Goal: Task Accomplishment & Management: Use online tool/utility

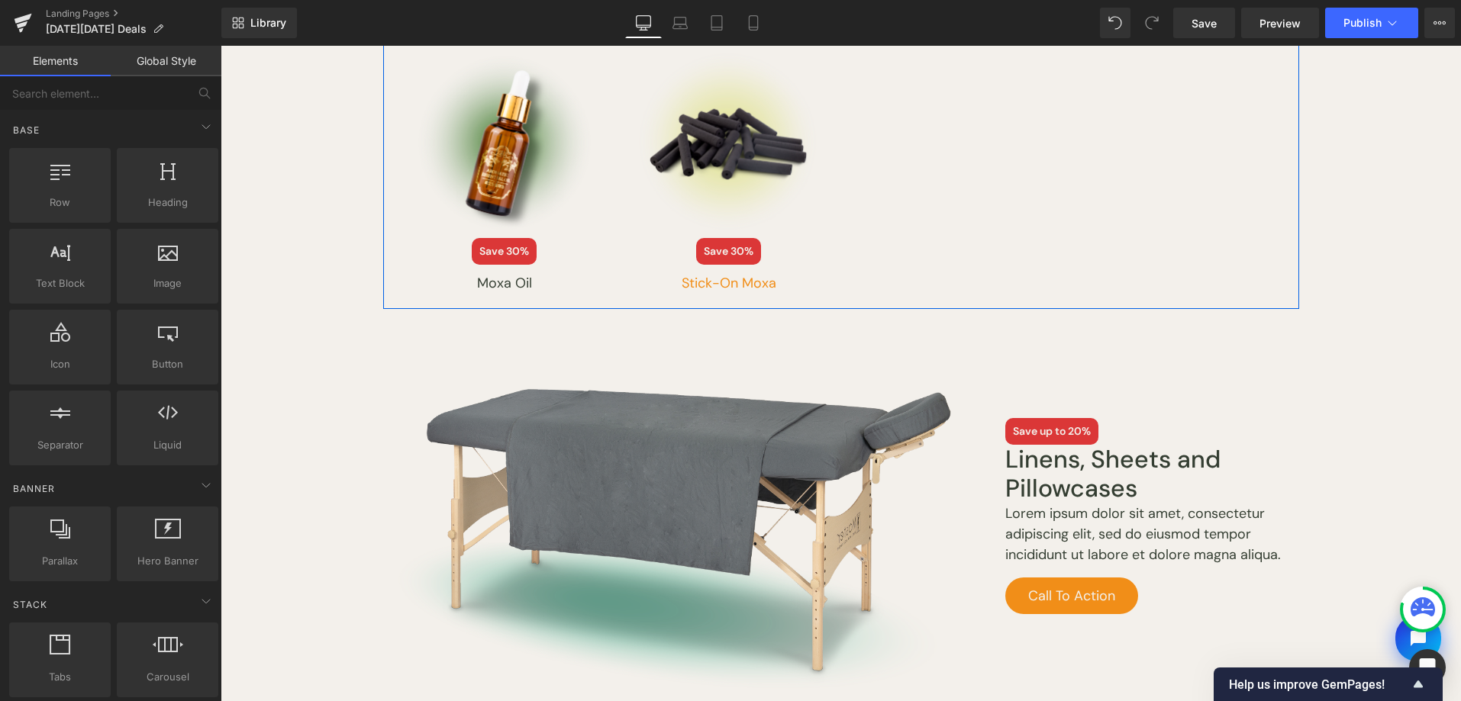
scroll to position [1784, 0]
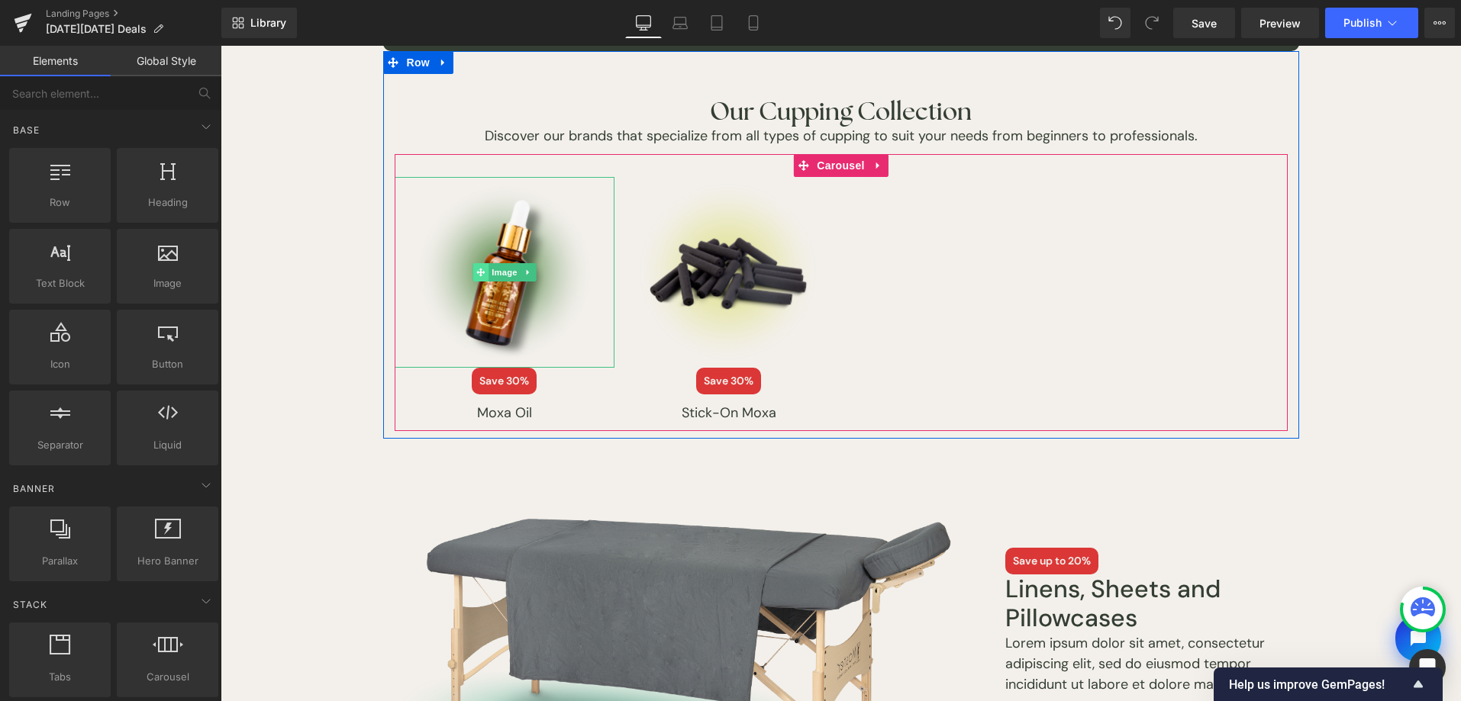
click at [476, 266] on span at bounding box center [480, 272] width 16 height 18
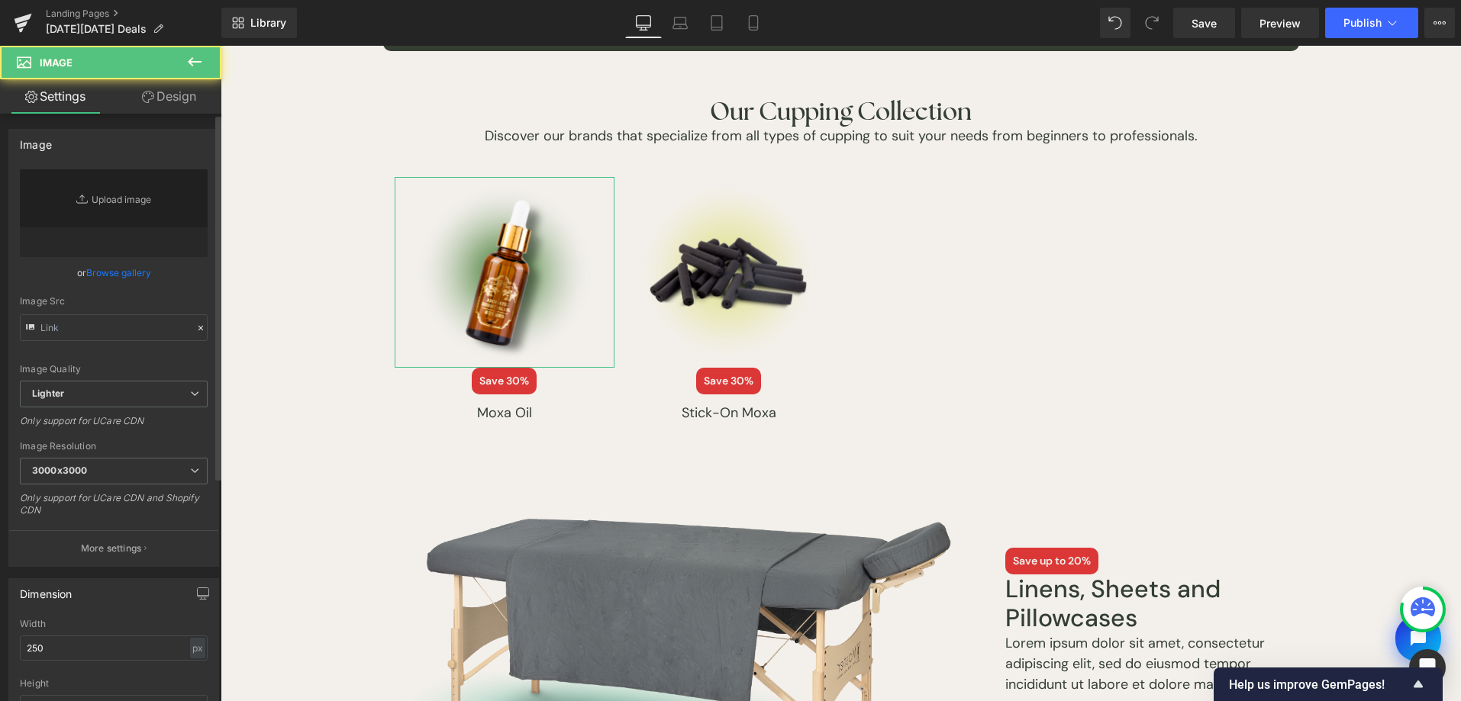
type input "[URL][DOMAIN_NAME][DATE]"
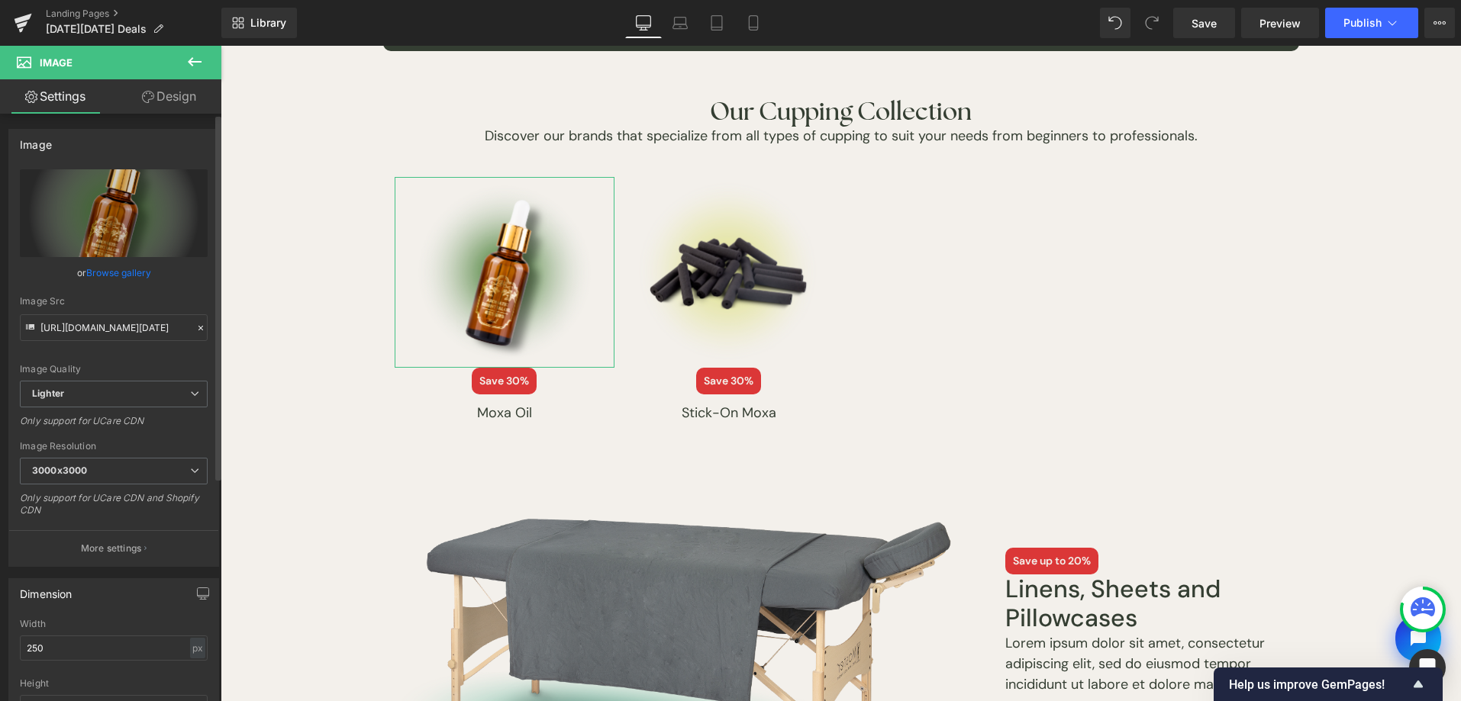
click at [131, 281] on link "Browse gallery" at bounding box center [118, 273] width 65 height 27
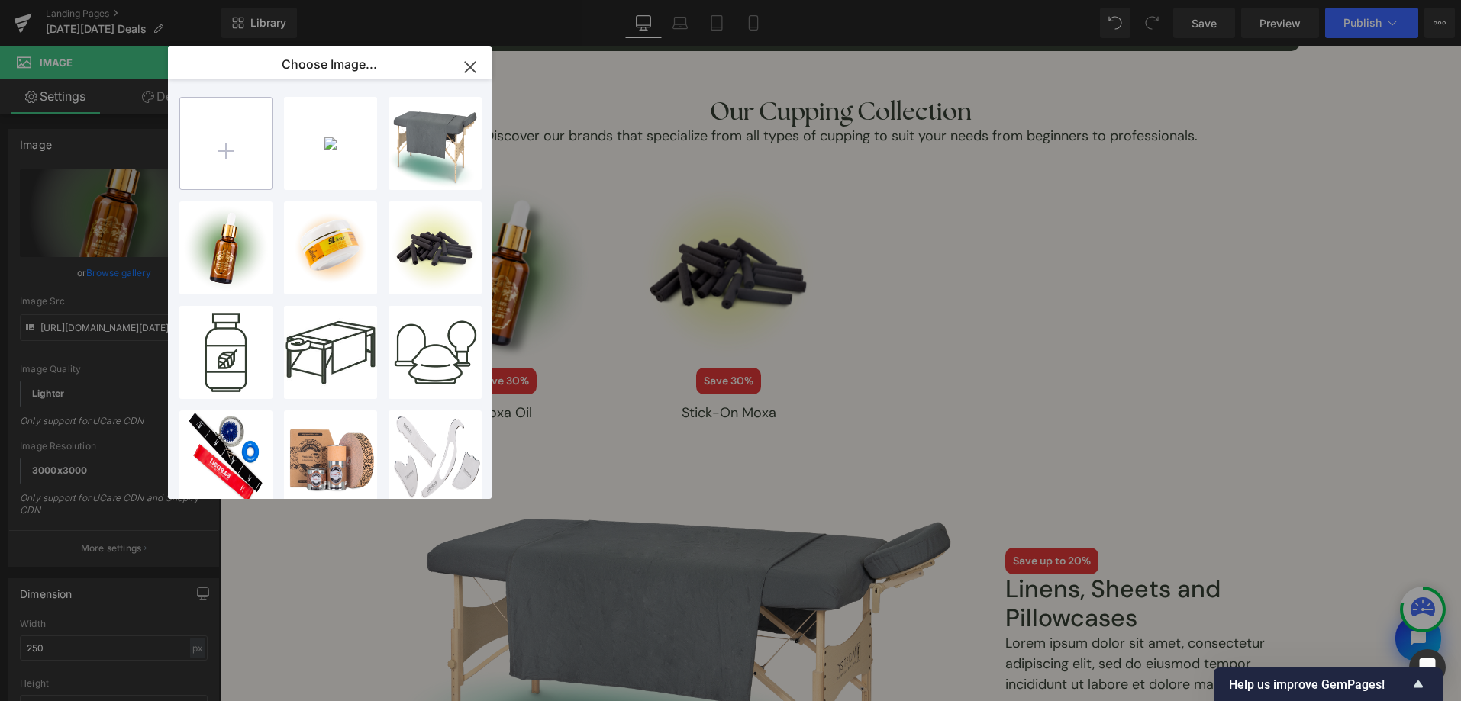
click at [203, 137] on input "file" at bounding box center [226, 144] width 92 height 92
type input "C:\fakepath\[DATE][DATE]-2025-assets-22.png"
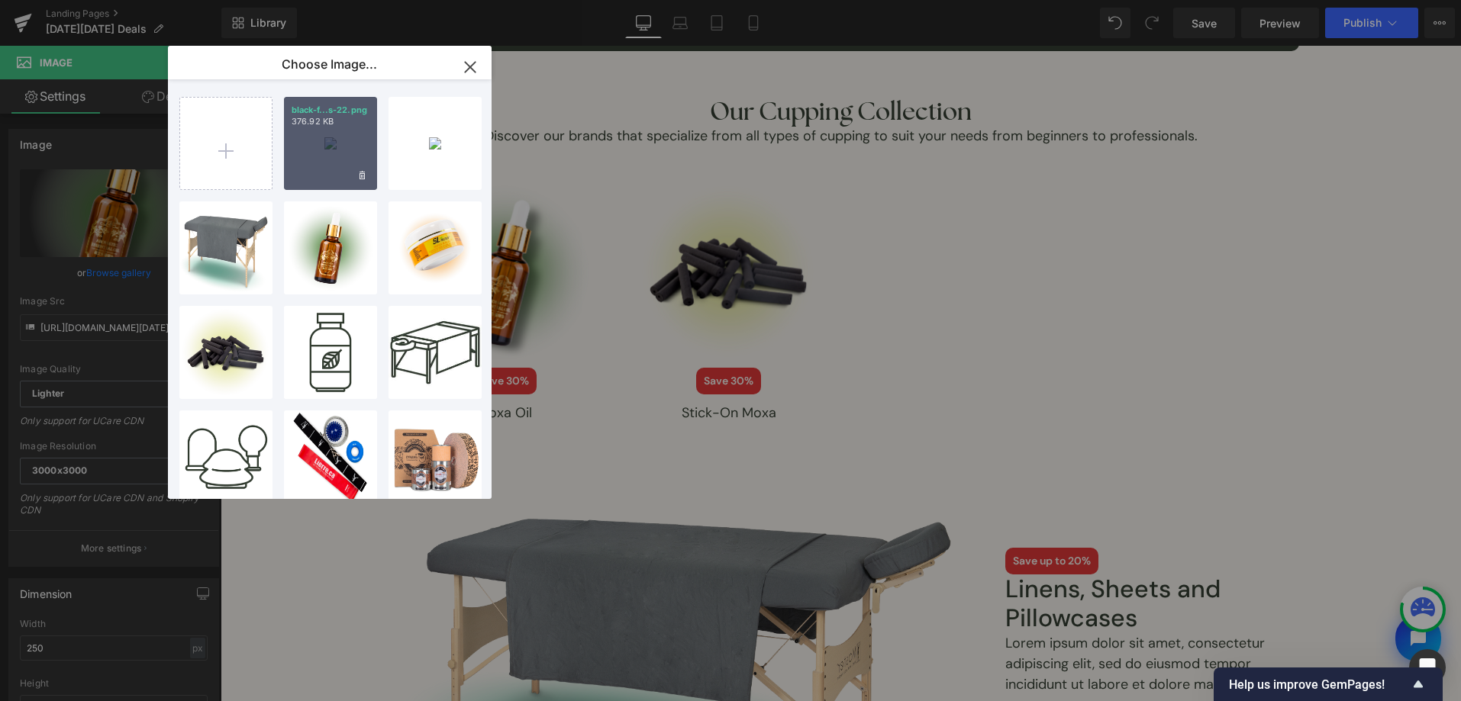
click at [347, 163] on div "black-f...s-22.png 376.92 KB" at bounding box center [330, 143] width 93 height 93
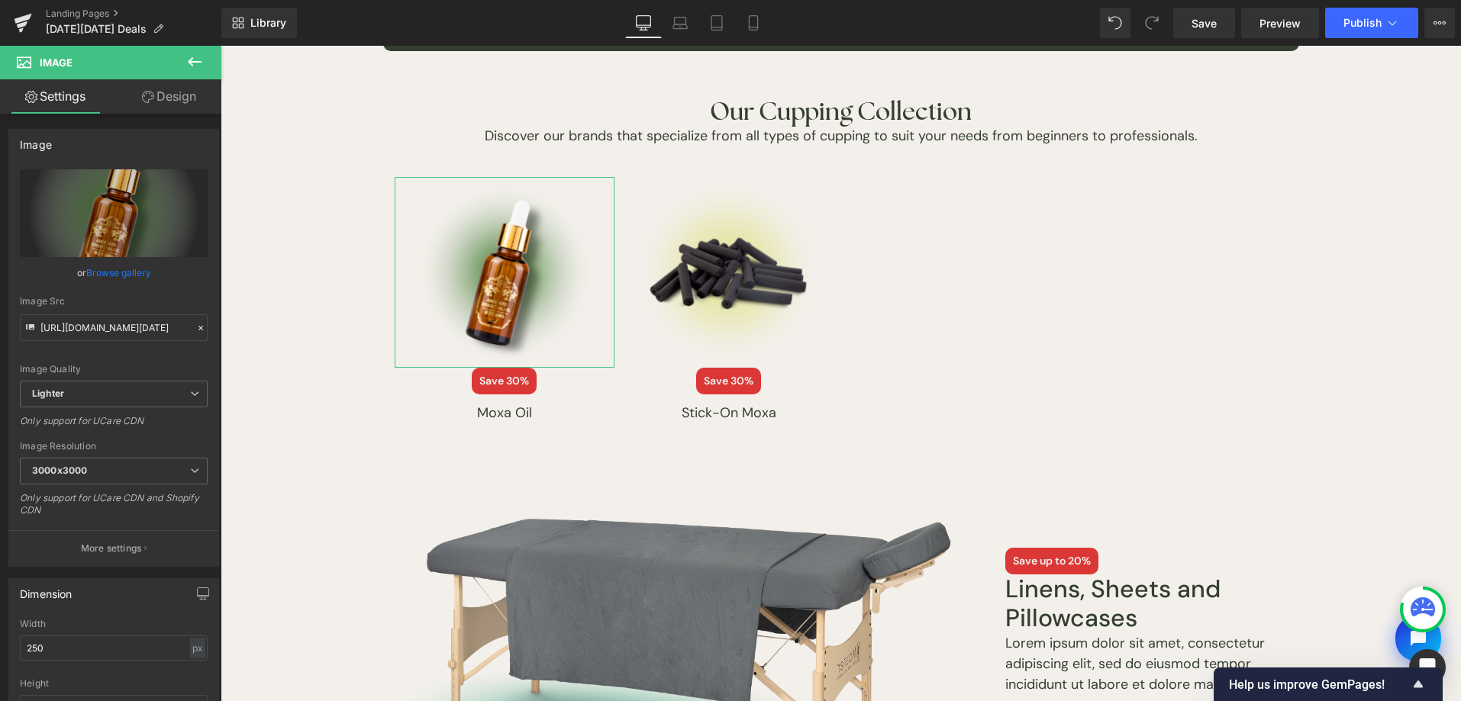
click at [131, 262] on link "Browse gallery" at bounding box center [118, 273] width 65 height 27
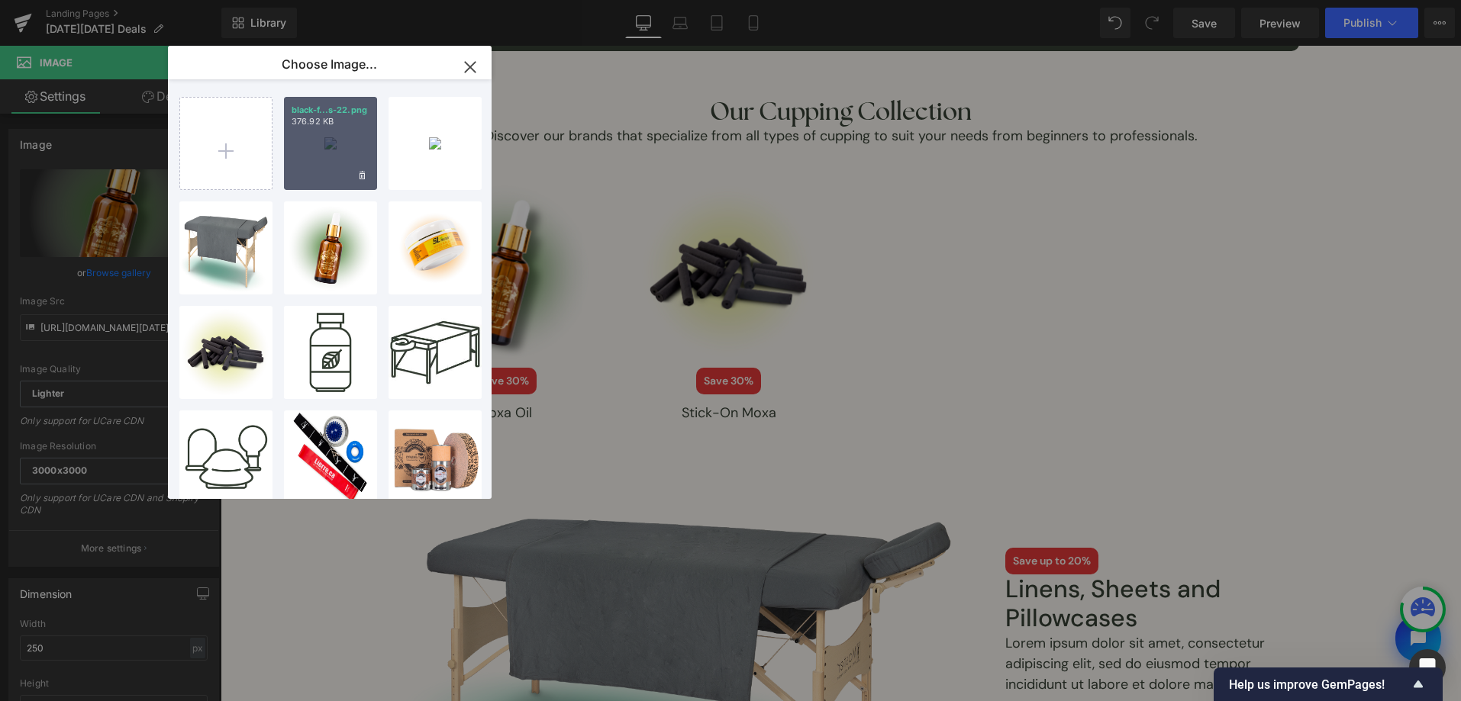
click at [314, 159] on div "black-f...s-22.png 376.92 KB" at bounding box center [330, 143] width 93 height 93
type input "[URL][DOMAIN_NAME][DATE]"
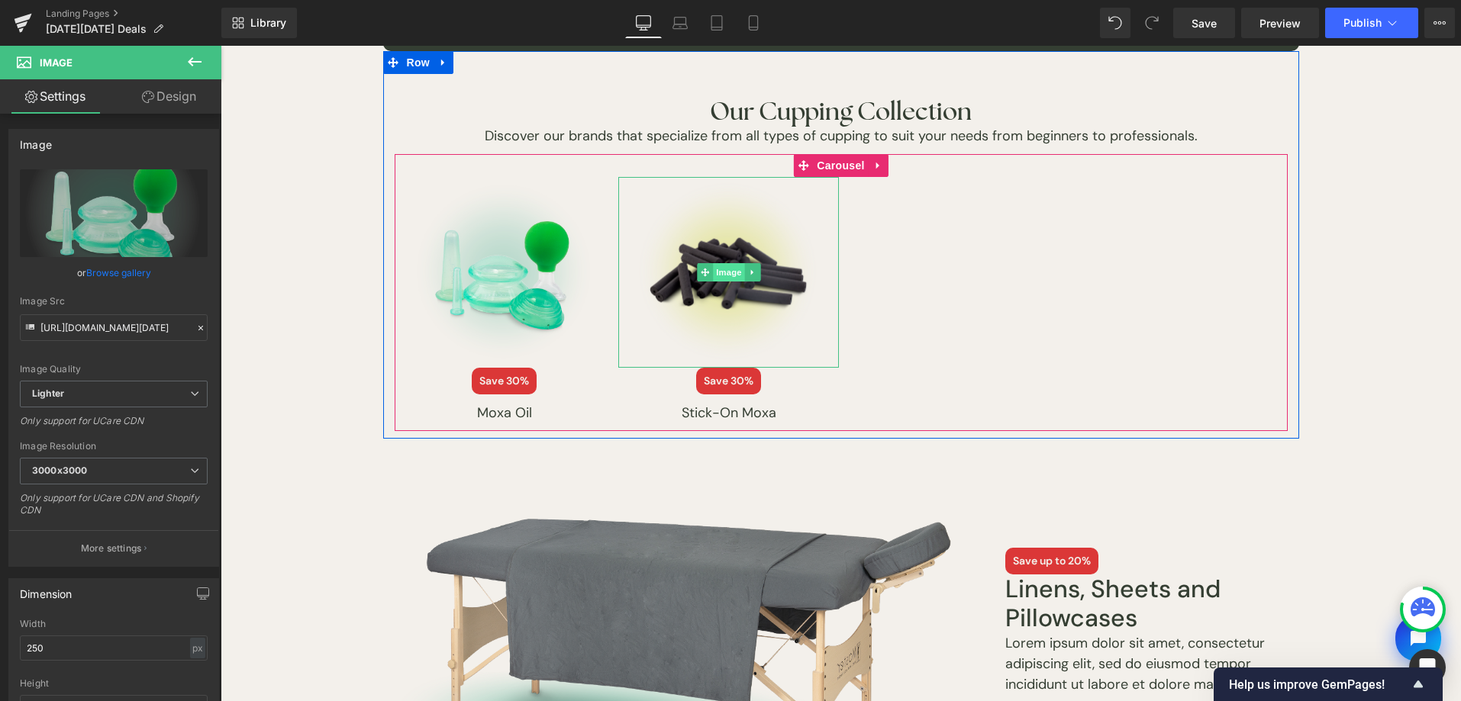
click at [724, 270] on span "Image" at bounding box center [729, 272] width 32 height 18
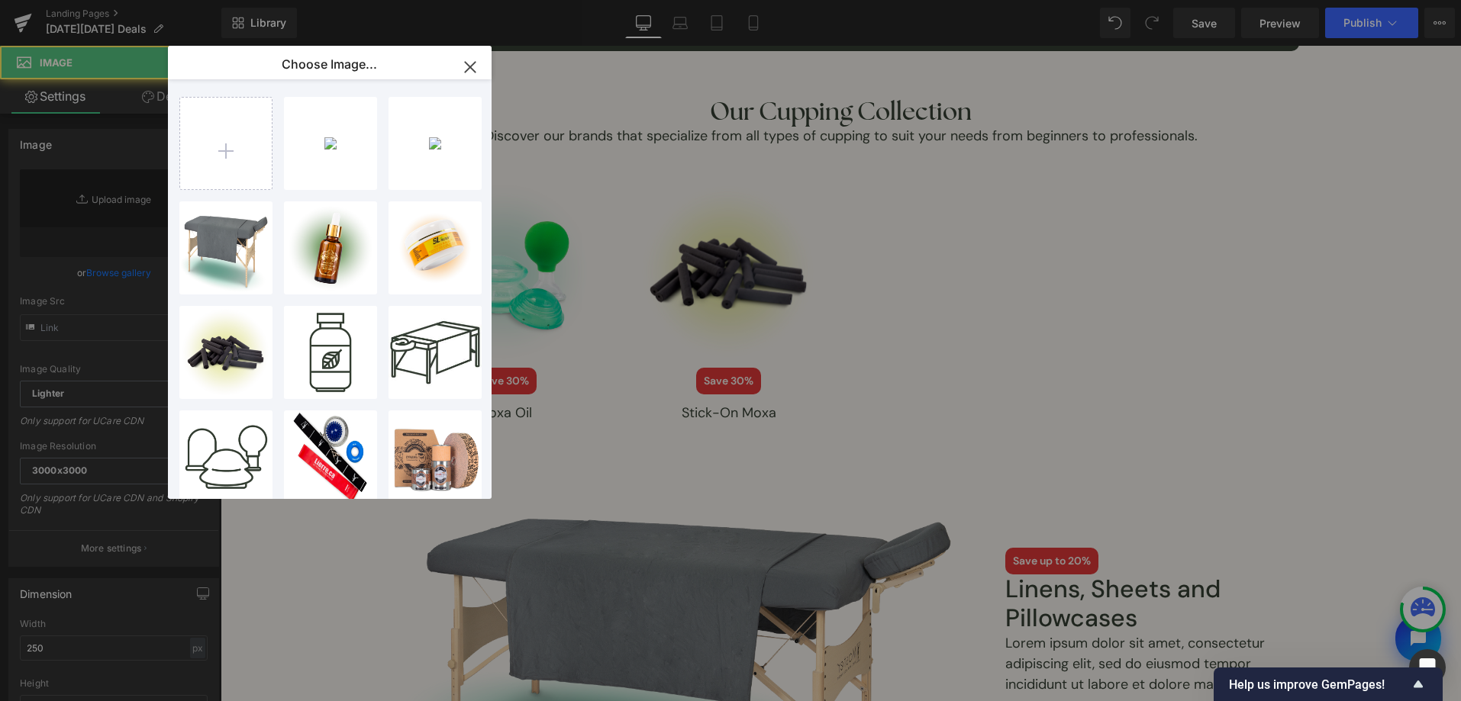
type input "[URL][DOMAIN_NAME][DATE]"
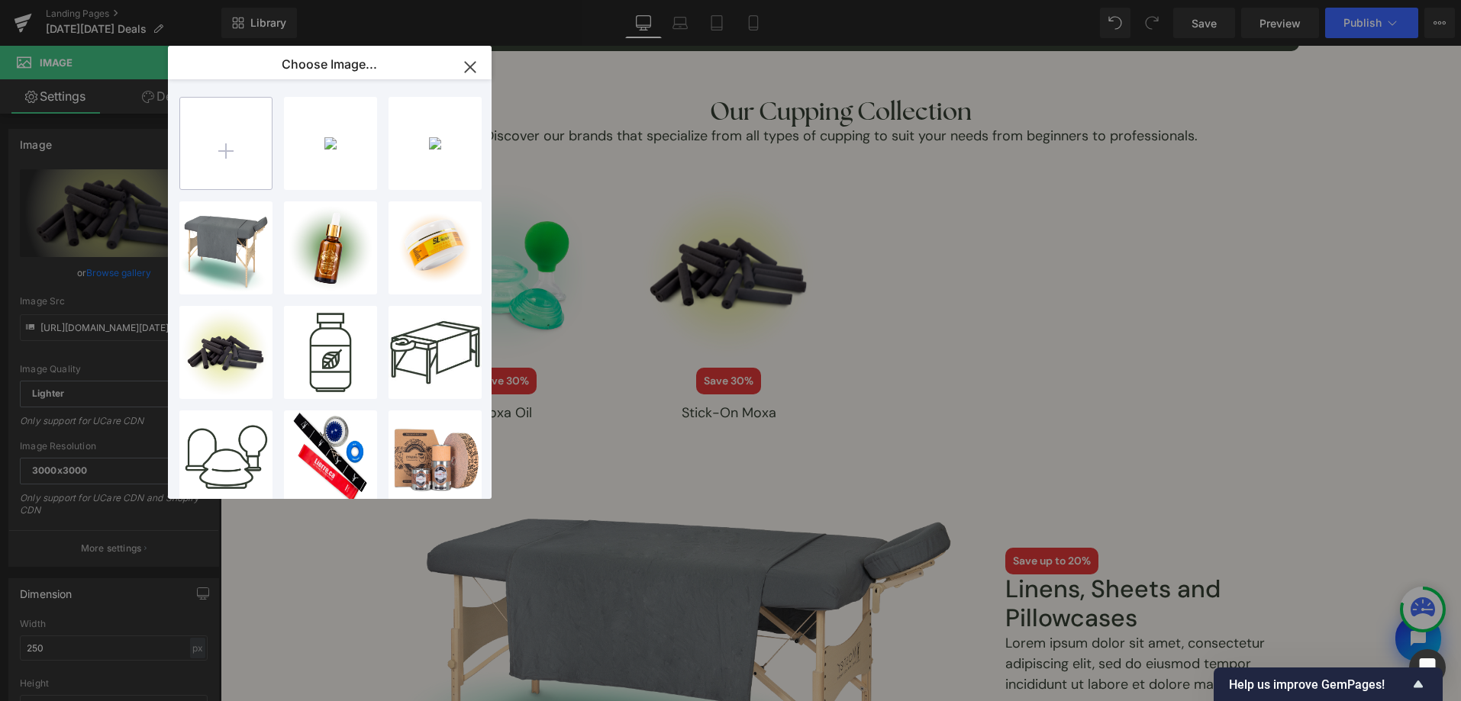
click at [208, 159] on input "file" at bounding box center [226, 144] width 92 height 92
type input "C:\fakepath\[DATE][DATE]-2025-assets-23.png"
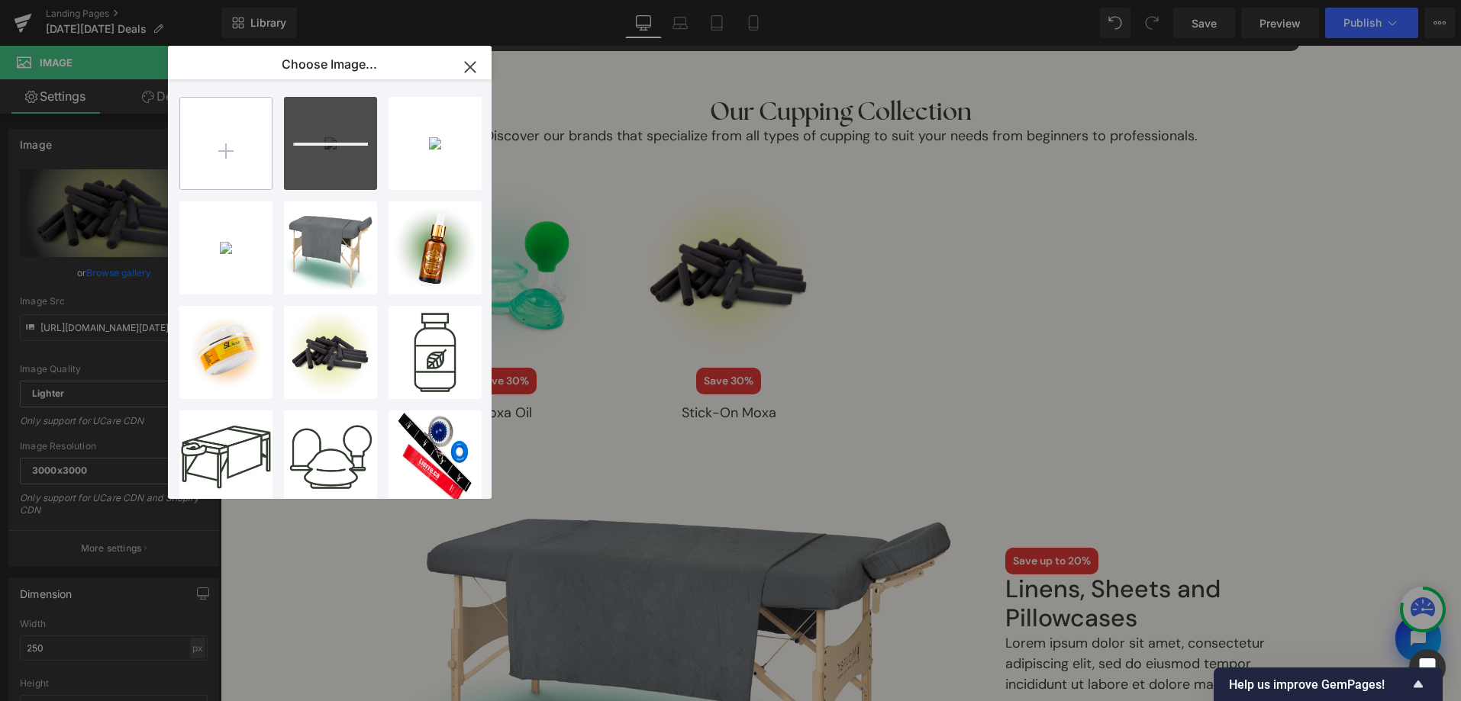
click at [228, 176] on input "file" at bounding box center [226, 144] width 92 height 92
type input "C:\fakepath\[DATE][DATE]-2025-assets-24.png"
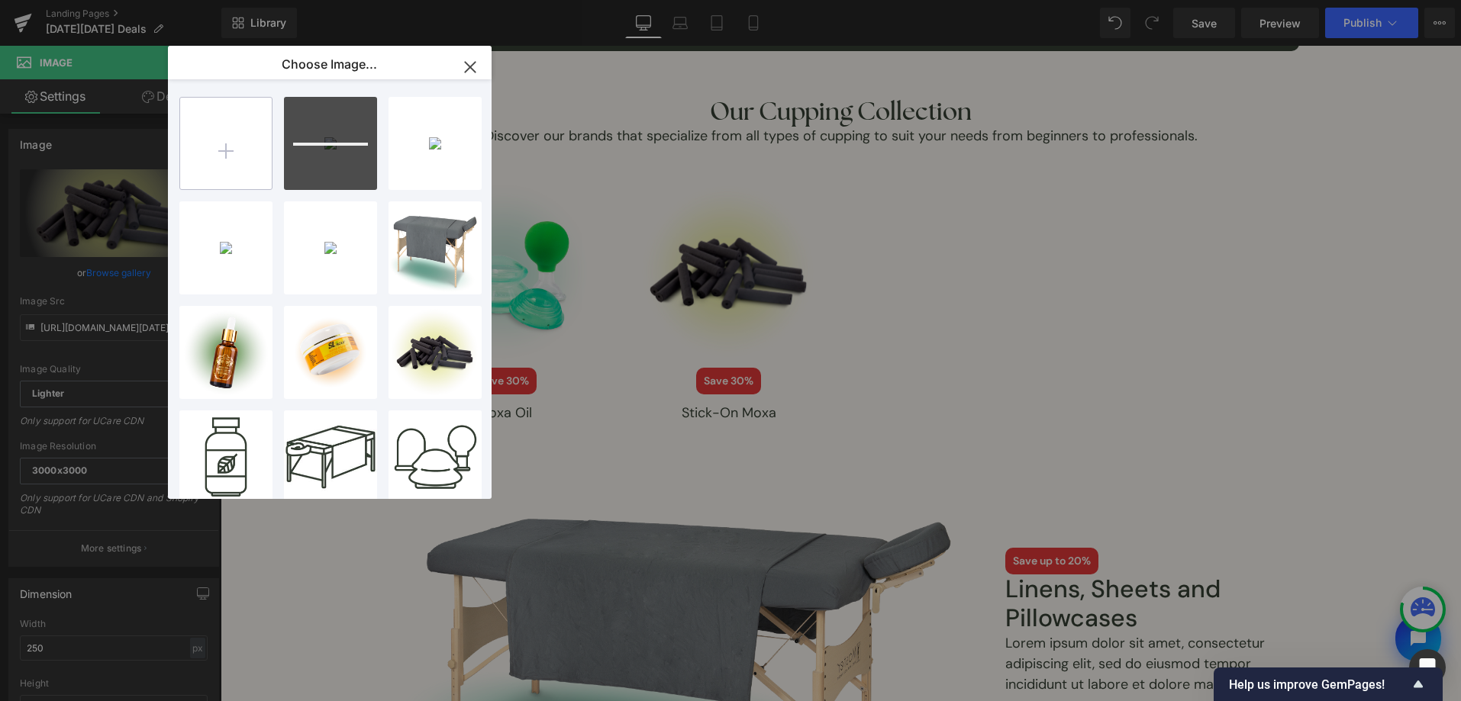
click at [212, 161] on input "file" at bounding box center [226, 144] width 92 height 92
type input "C:\fakepath\[DATE][DATE]-2025-assets-25.png"
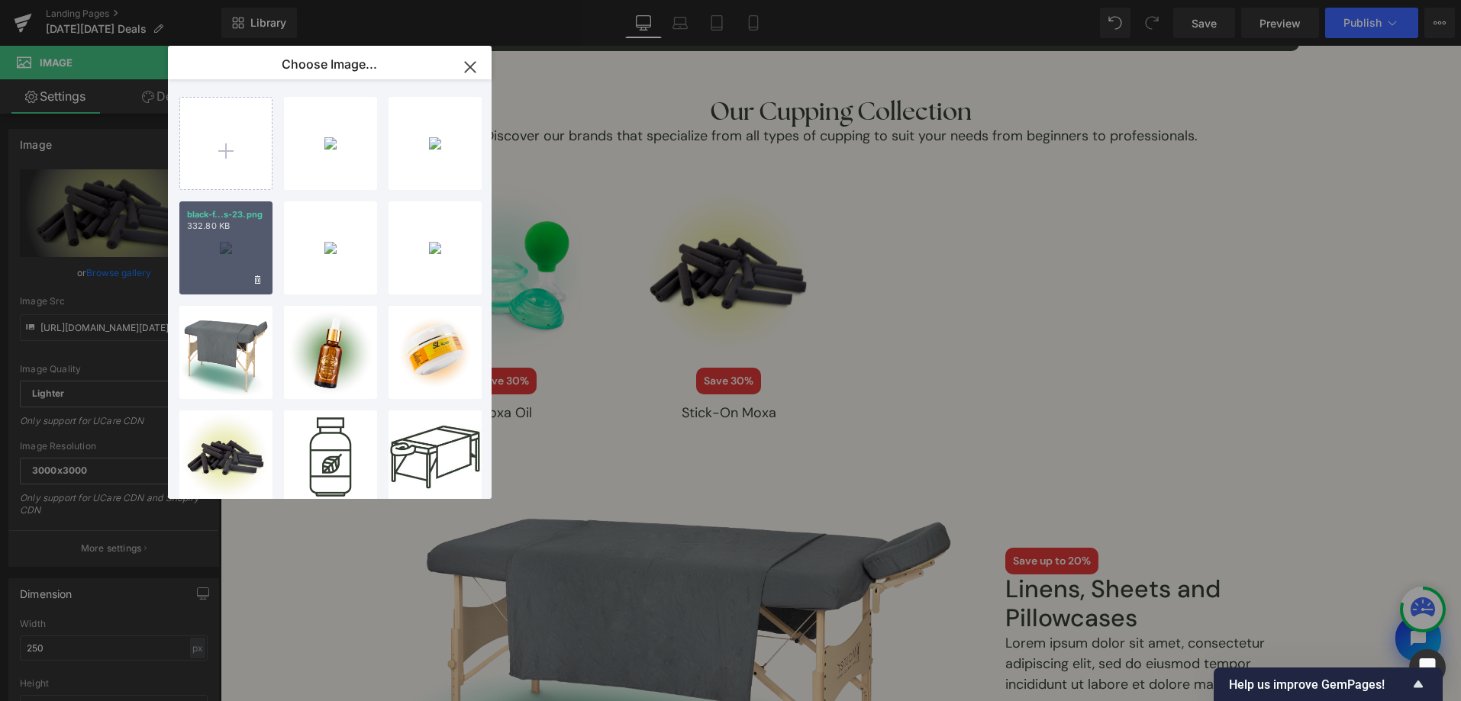
click at [255, 234] on div "black-f...s-23.png 332.80 KB" at bounding box center [225, 247] width 93 height 93
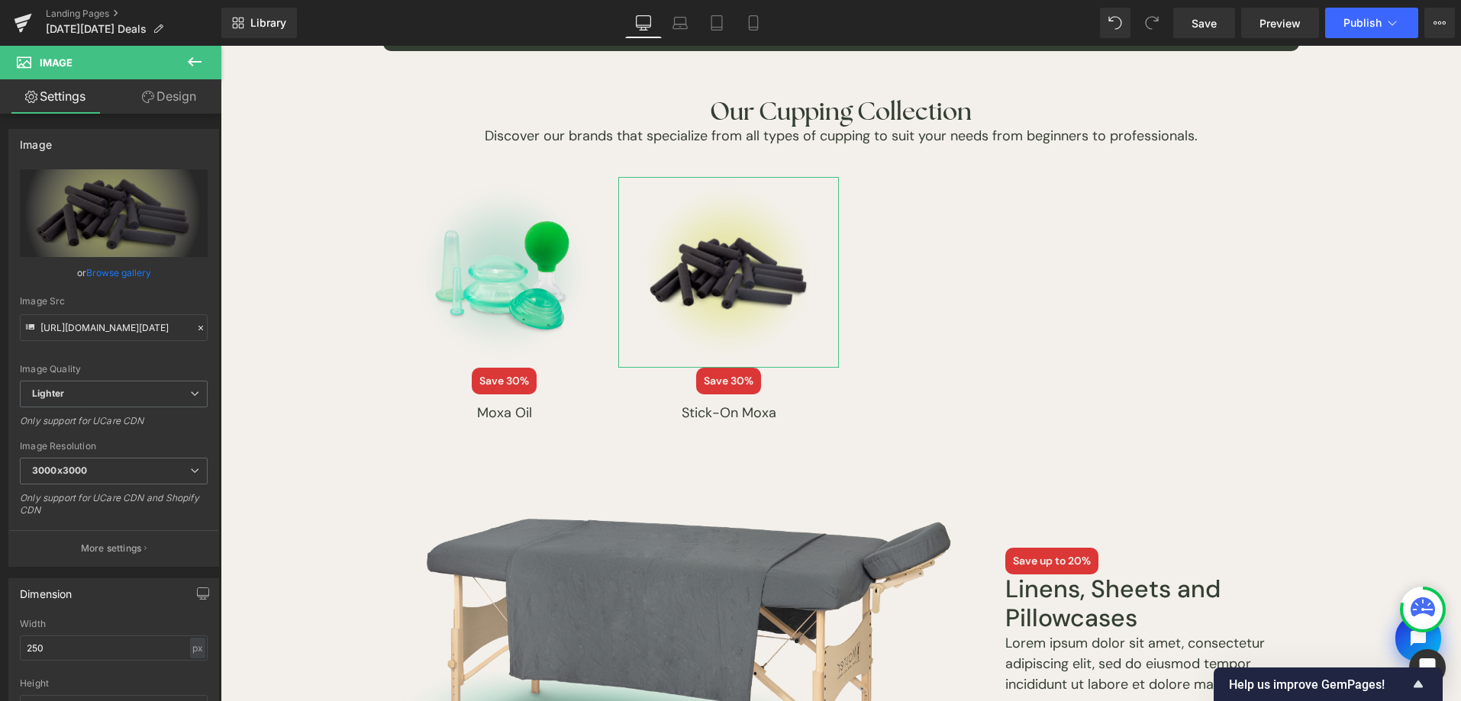
click at [123, 269] on link "Browse gallery" at bounding box center [118, 273] width 65 height 27
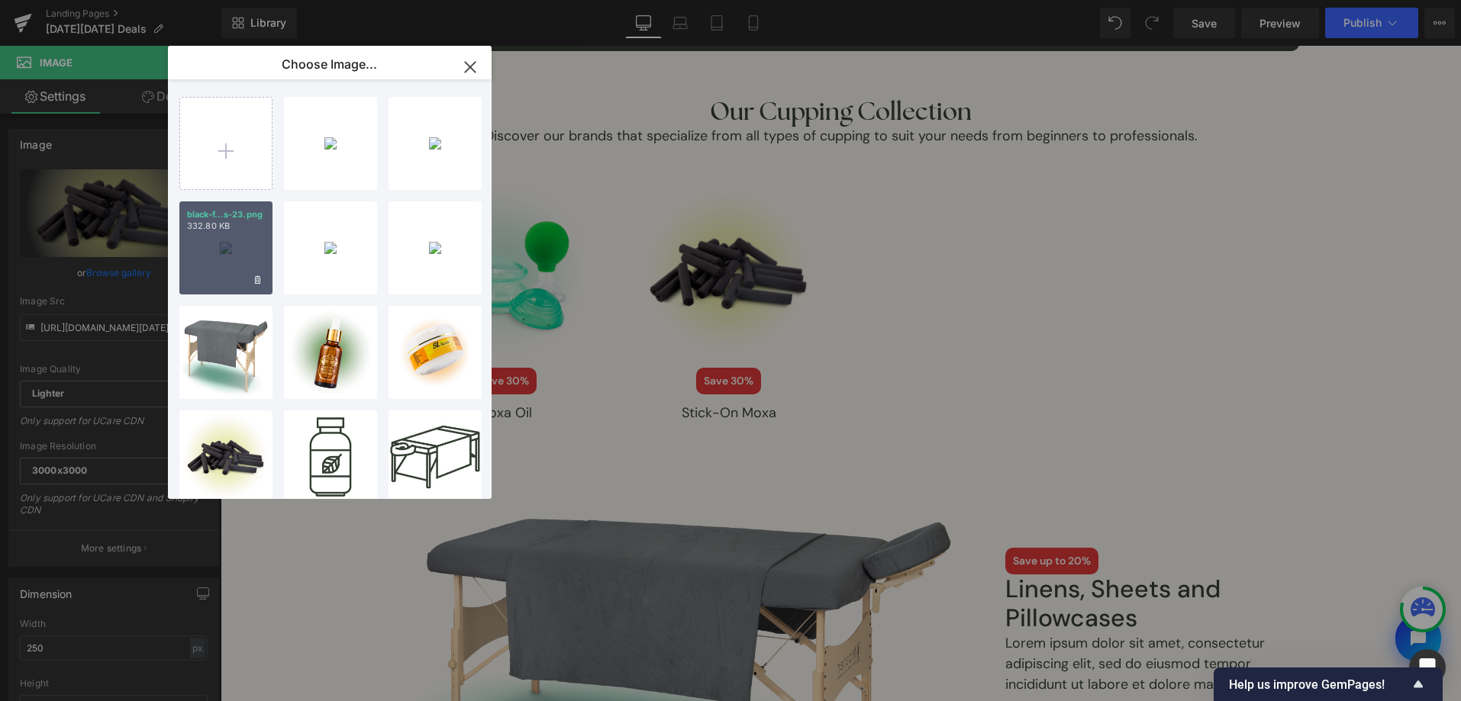
click at [193, 241] on div "black-f...s-23.png 332.80 KB" at bounding box center [225, 247] width 93 height 93
type input "[URL][DOMAIN_NAME][DATE]"
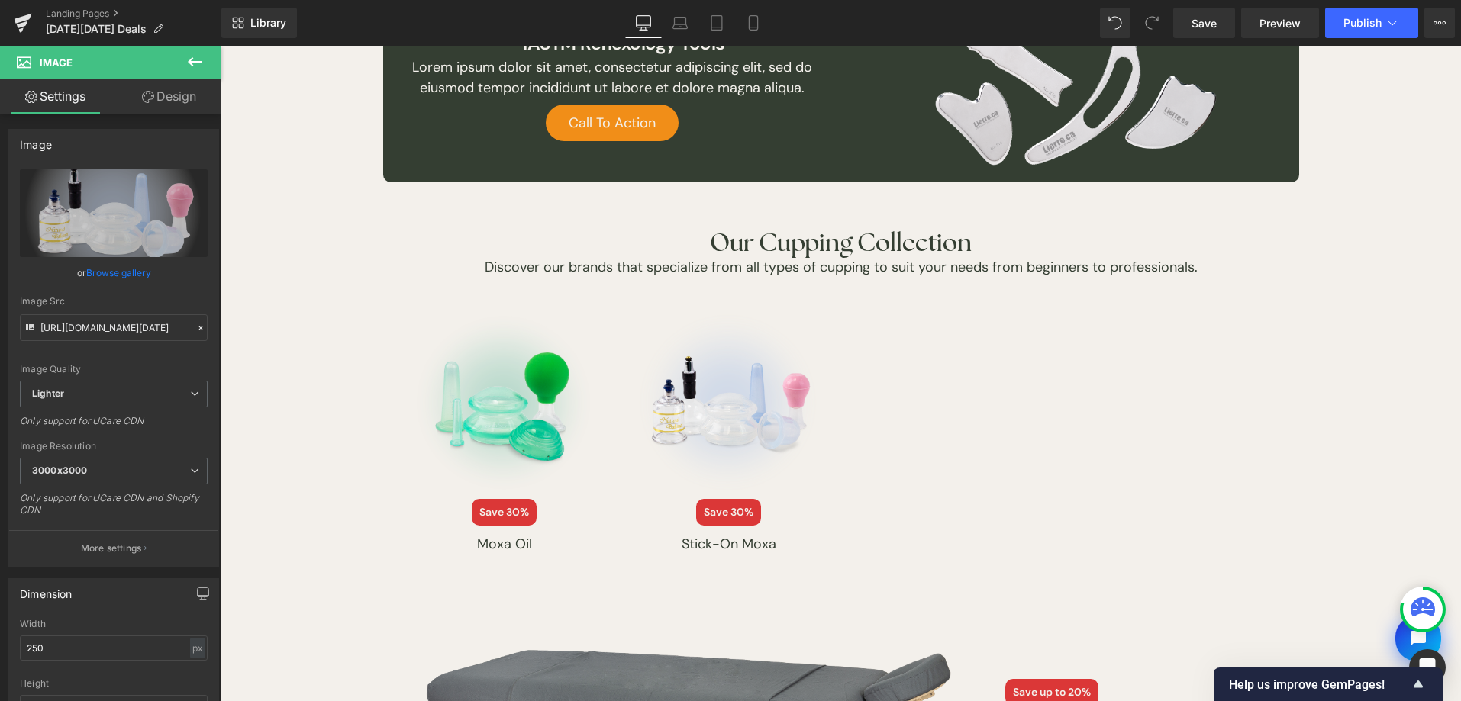
scroll to position [1655, 0]
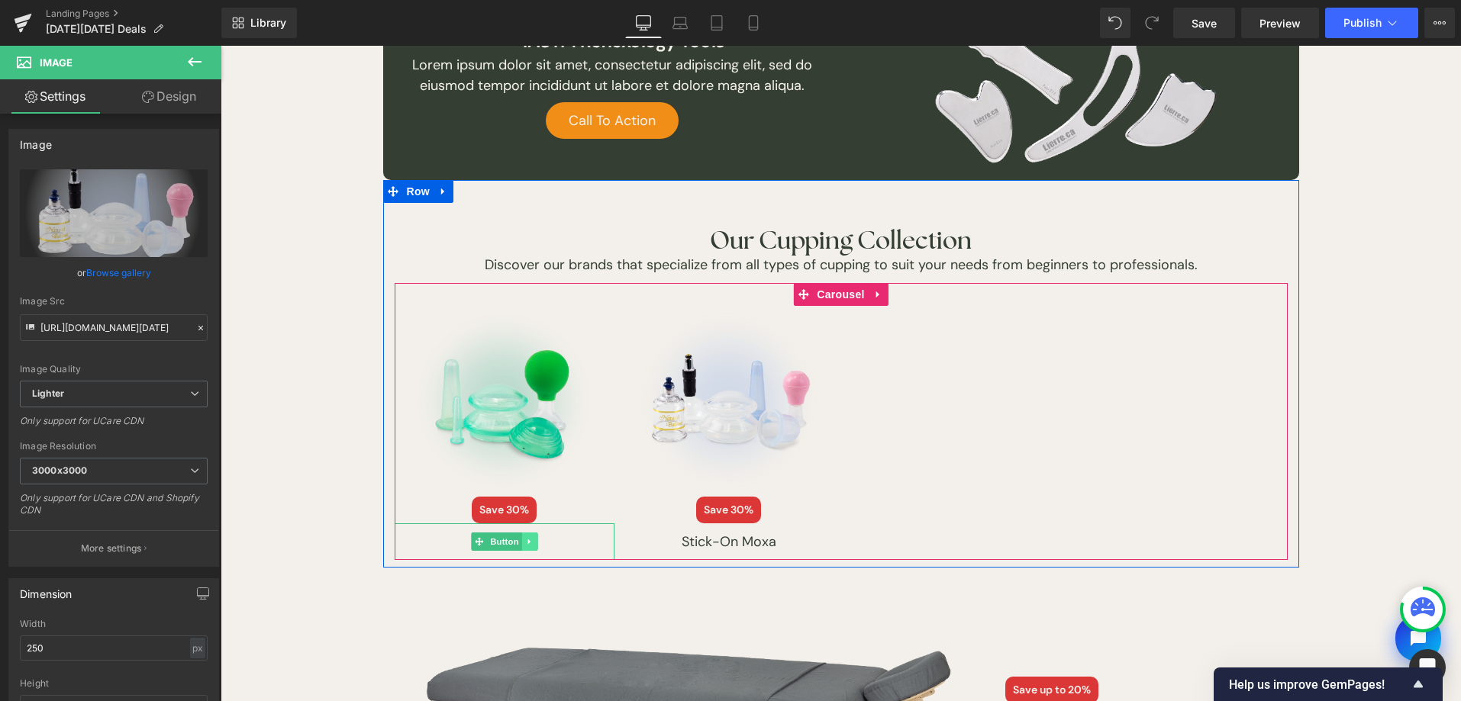
click at [525, 542] on icon at bounding box center [529, 541] width 8 height 9
click at [473, 545] on link "Button" at bounding box center [472, 542] width 50 height 18
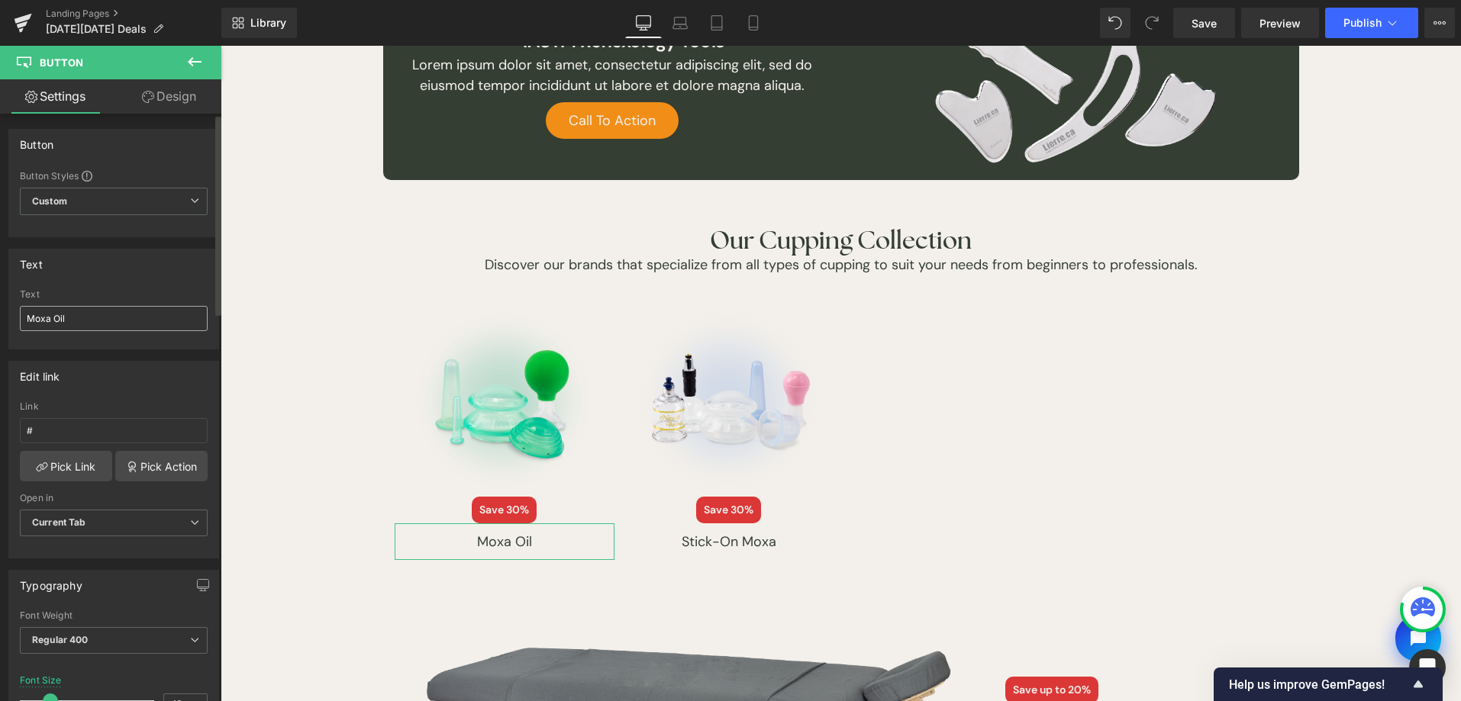
drag, startPoint x: 131, startPoint y: 333, endPoint x: 71, endPoint y: 326, distance: 59.9
click at [55, 332] on div "Text Moxa Oil" at bounding box center [114, 319] width 188 height 60
drag, startPoint x: 74, startPoint y: 324, endPoint x: -5, endPoint y: 332, distance: 79.0
click at [0, 332] on html "Button You are previewing how the will restyle your page. You can not edit Elem…" at bounding box center [730, 350] width 1461 height 701
type input "Jade Soft"
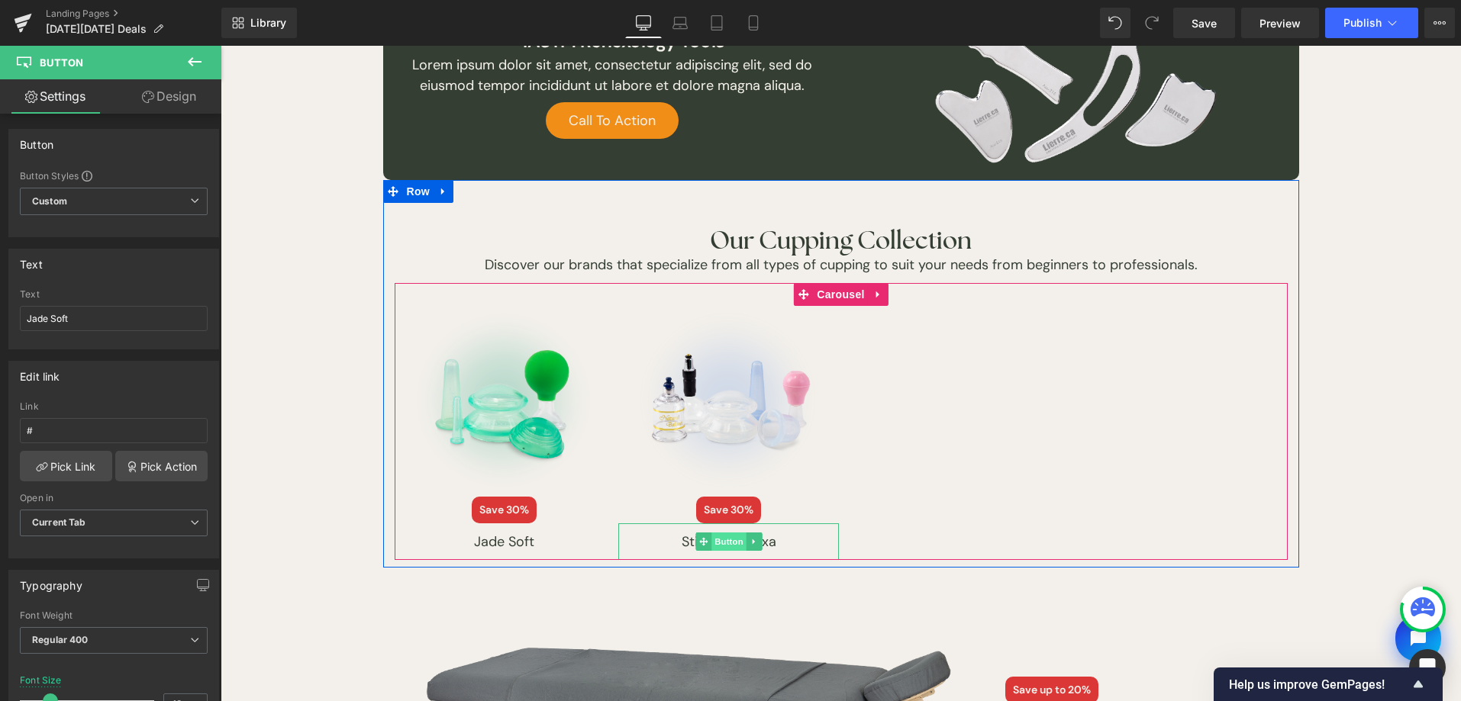
click at [725, 540] on span "Button" at bounding box center [728, 542] width 35 height 18
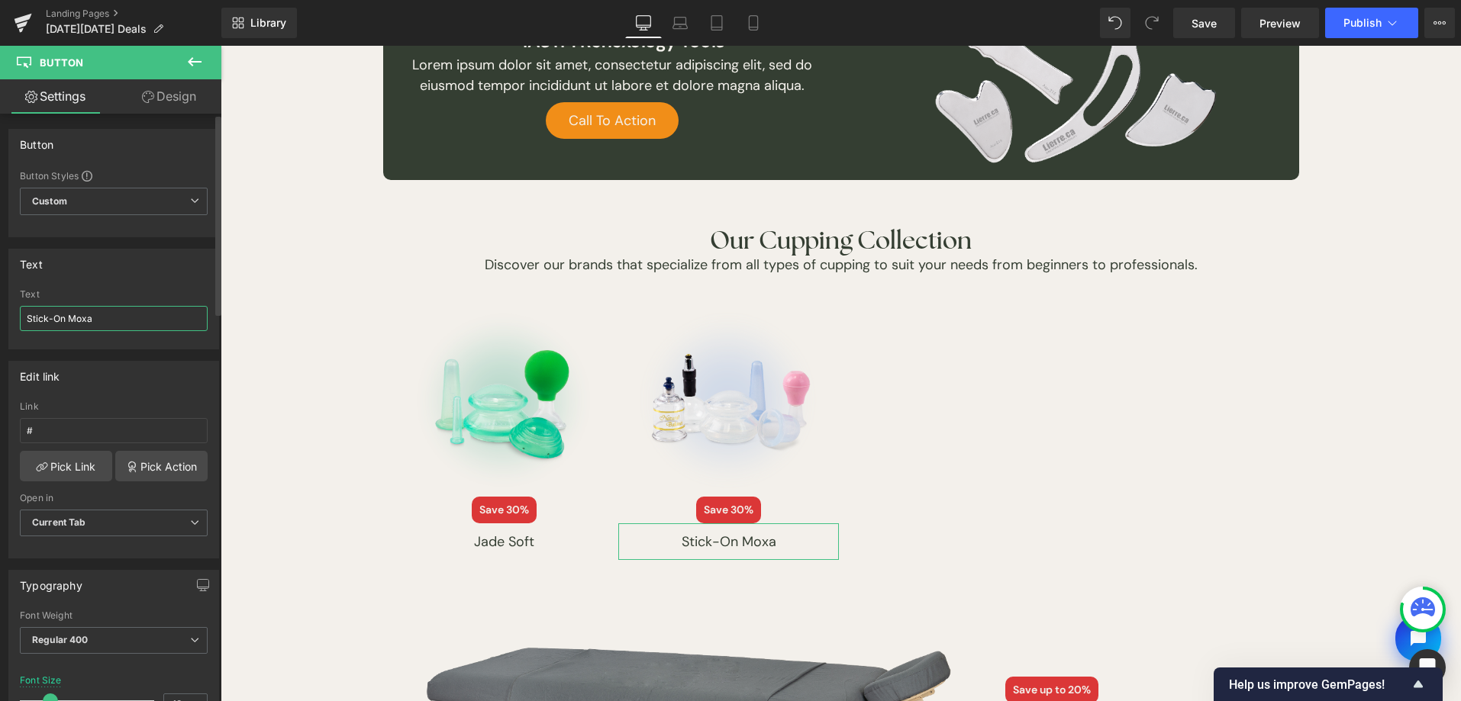
drag, startPoint x: 124, startPoint y: 321, endPoint x: 20, endPoint y: 315, distance: 103.9
click at [18, 315] on div "Stick-On Moxa Text Stick-On Moxa" at bounding box center [113, 319] width 209 height 60
type input "Natural Balance"
click at [202, 65] on icon at bounding box center [194, 62] width 18 height 18
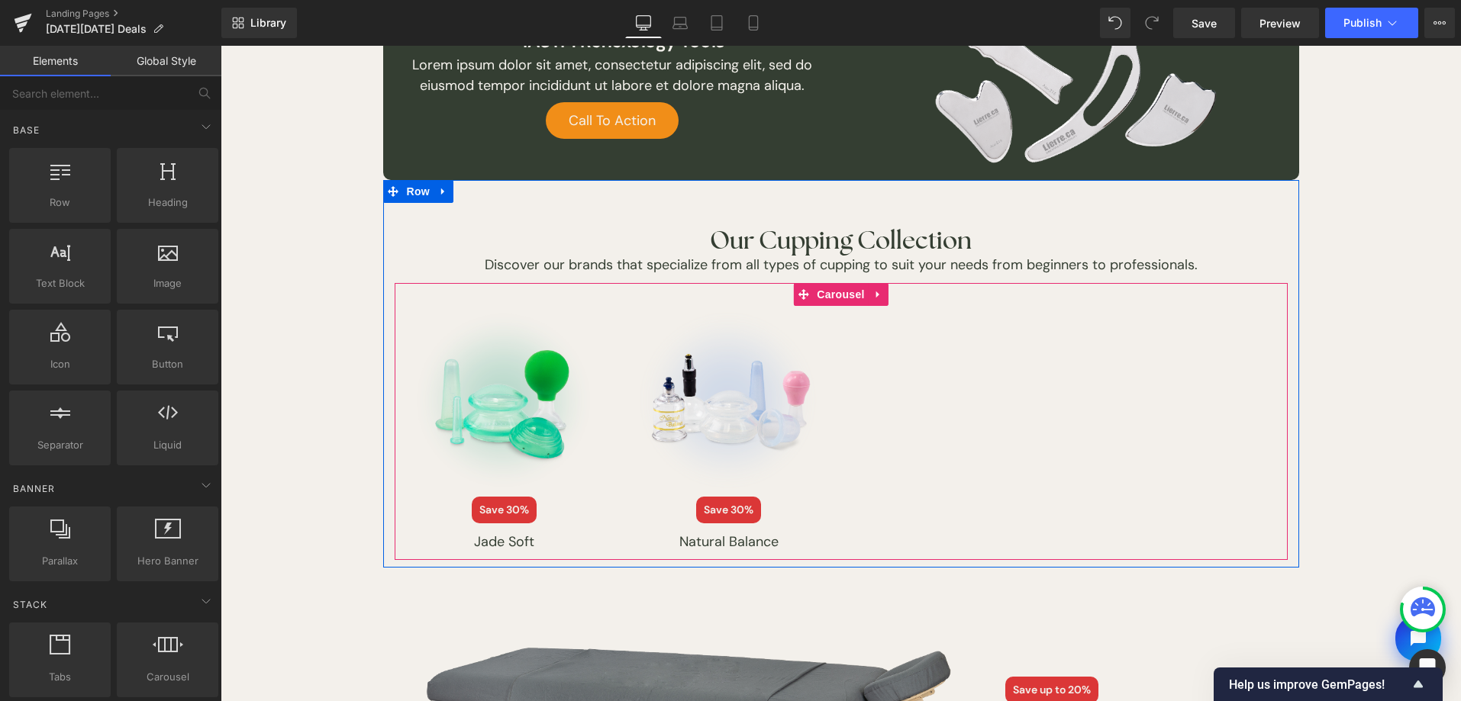
click at [820, 292] on span "Carousel" at bounding box center [840, 294] width 55 height 23
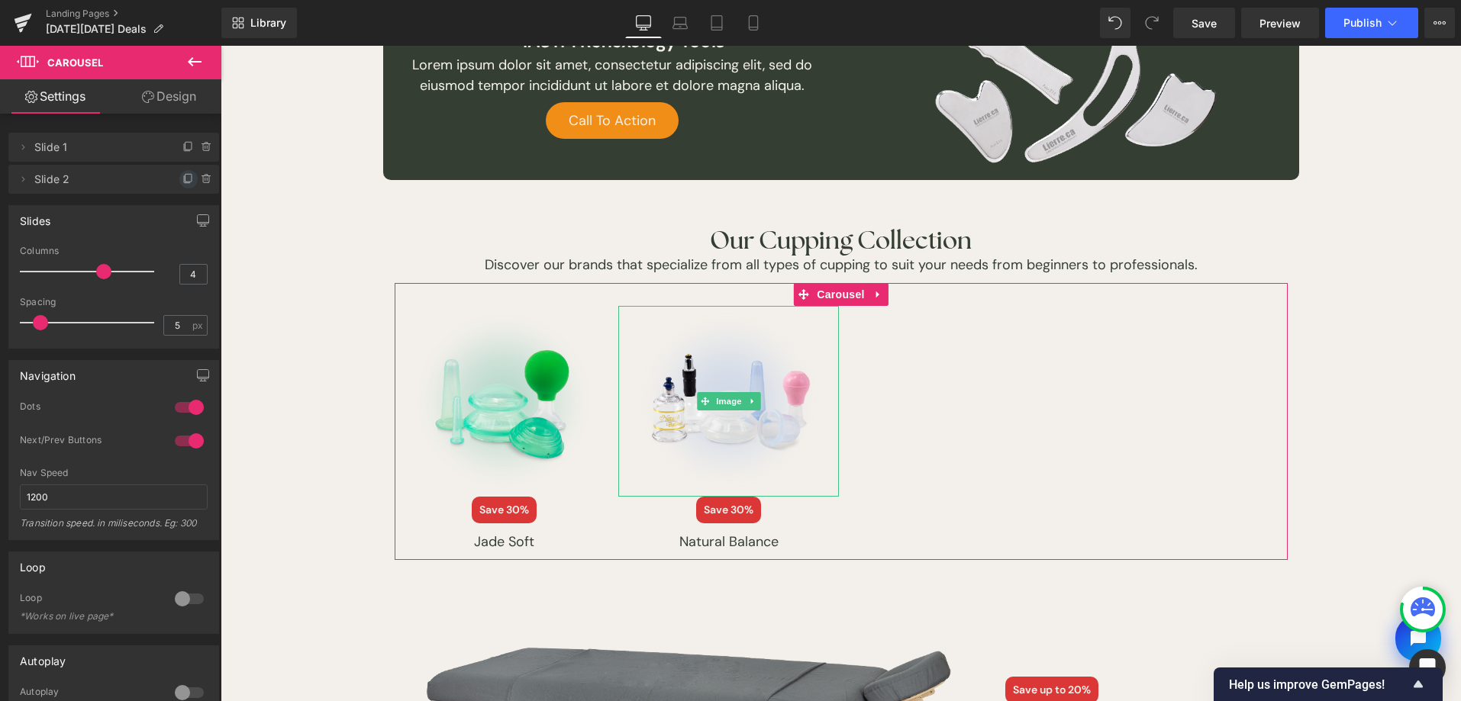
click at [185, 177] on icon at bounding box center [188, 178] width 6 height 8
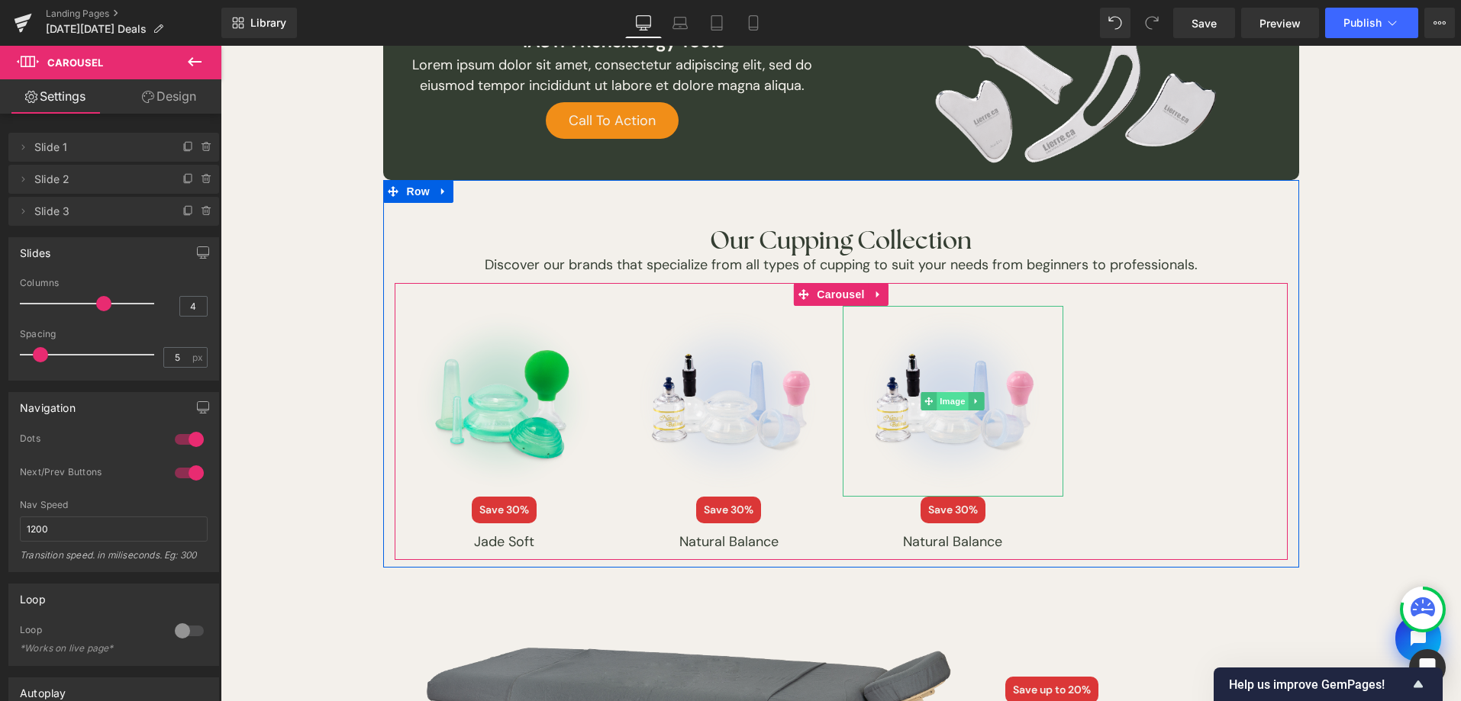
click at [943, 401] on span "Image" at bounding box center [953, 401] width 32 height 18
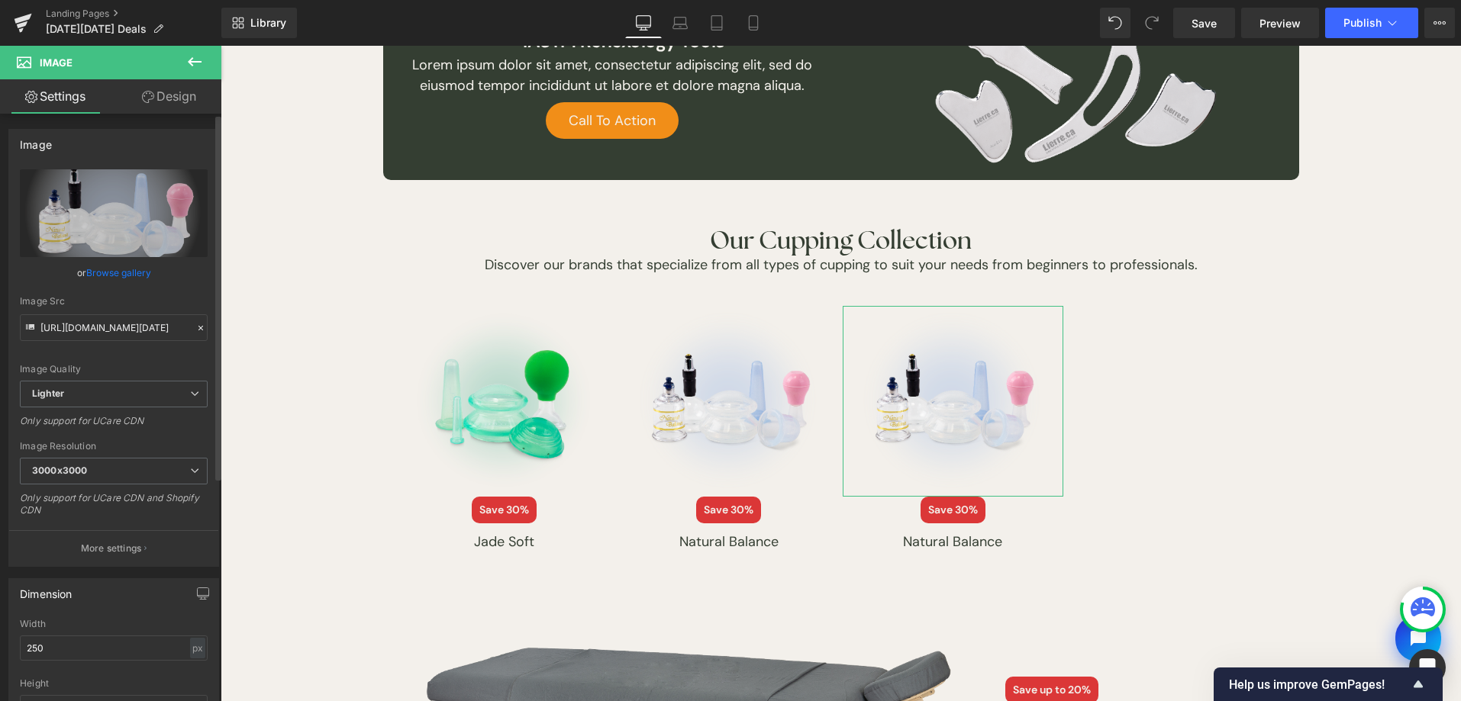
click at [92, 278] on link "Browse gallery" at bounding box center [118, 273] width 65 height 27
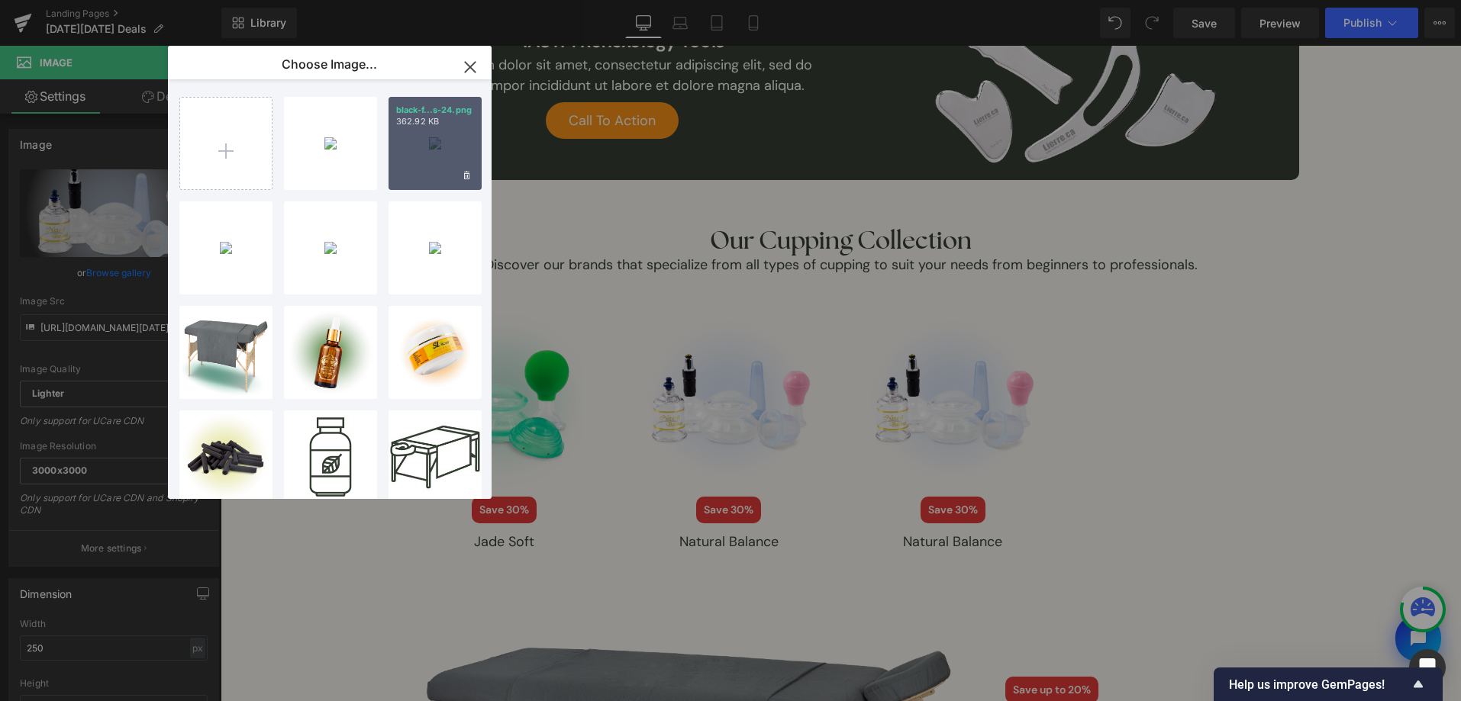
drag, startPoint x: 430, startPoint y: 127, endPoint x: 211, endPoint y: 82, distance: 224.4
click at [430, 127] on div "black-f...s-24.png 362.92 KB" at bounding box center [434, 143] width 93 height 93
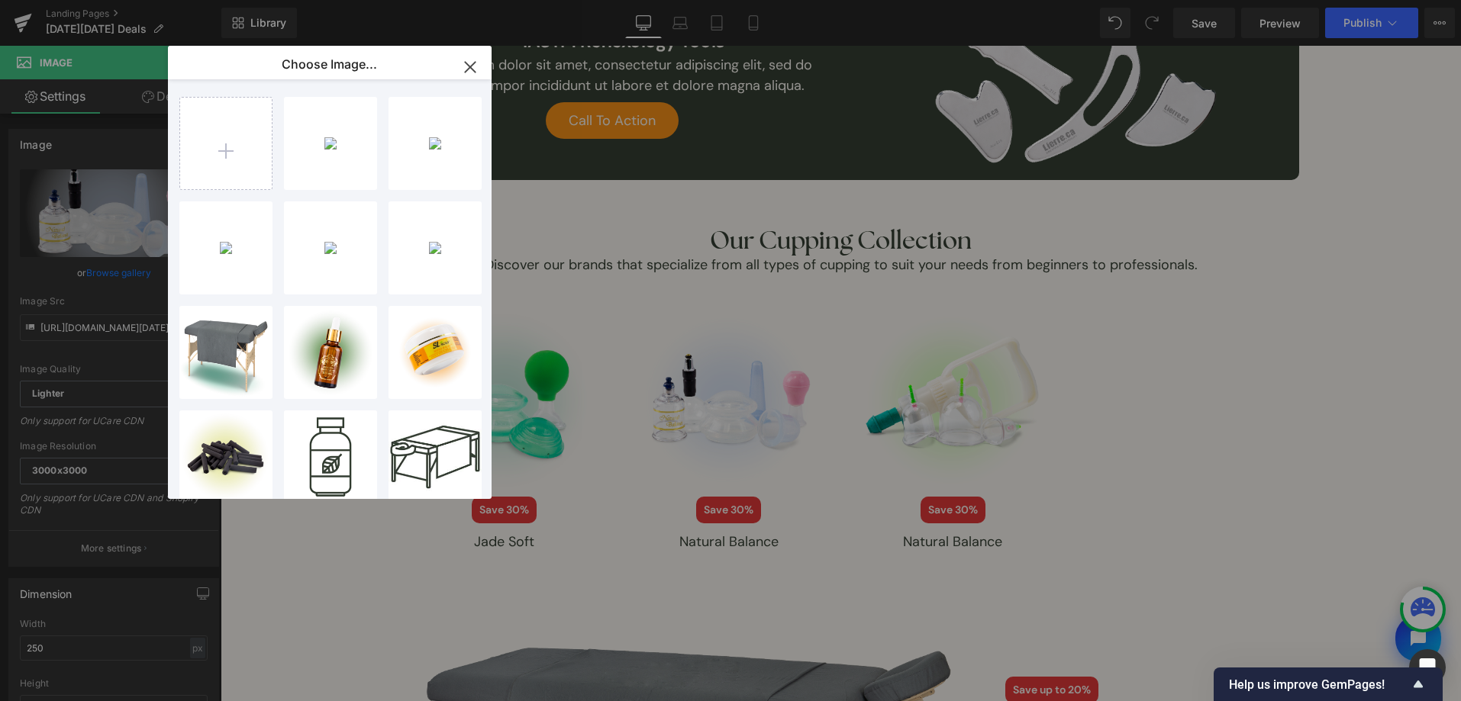
type input "[URL][DOMAIN_NAME][DATE]"
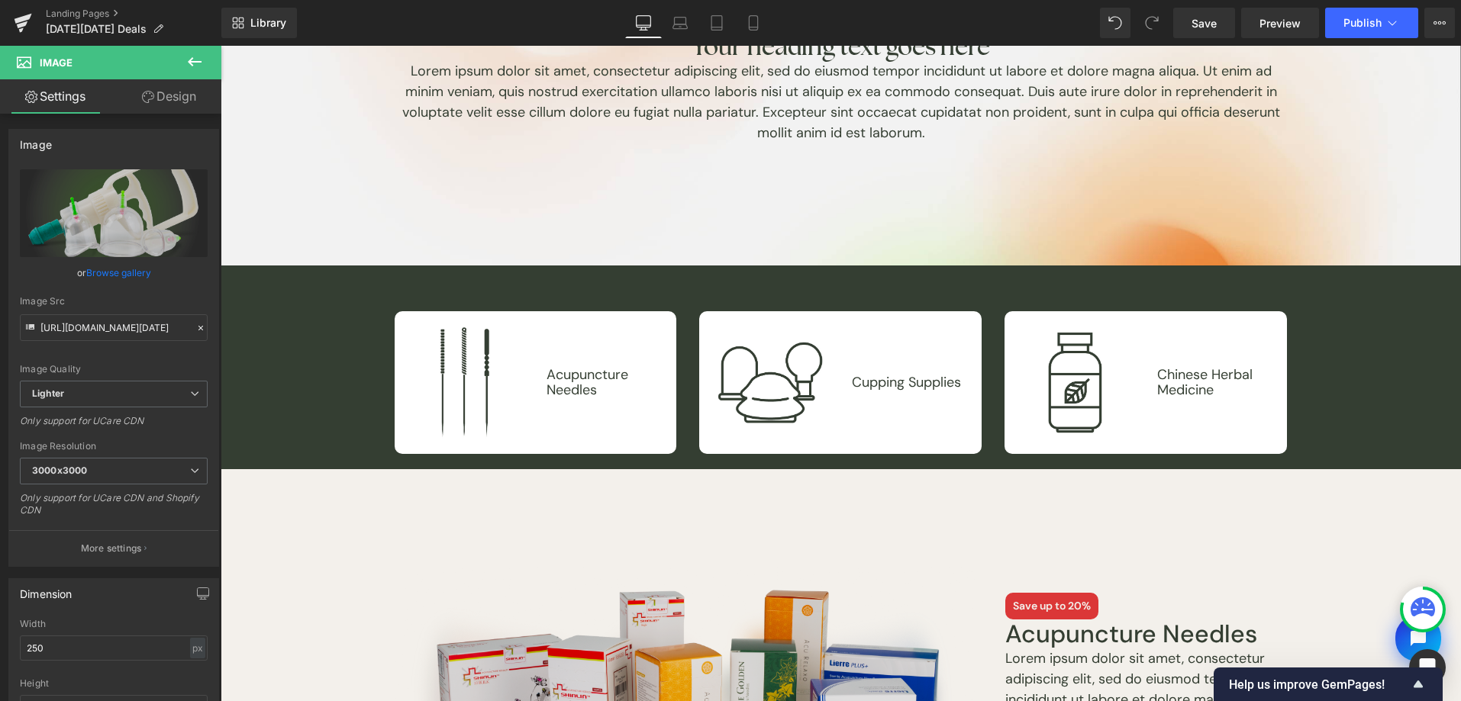
scroll to position [174, 0]
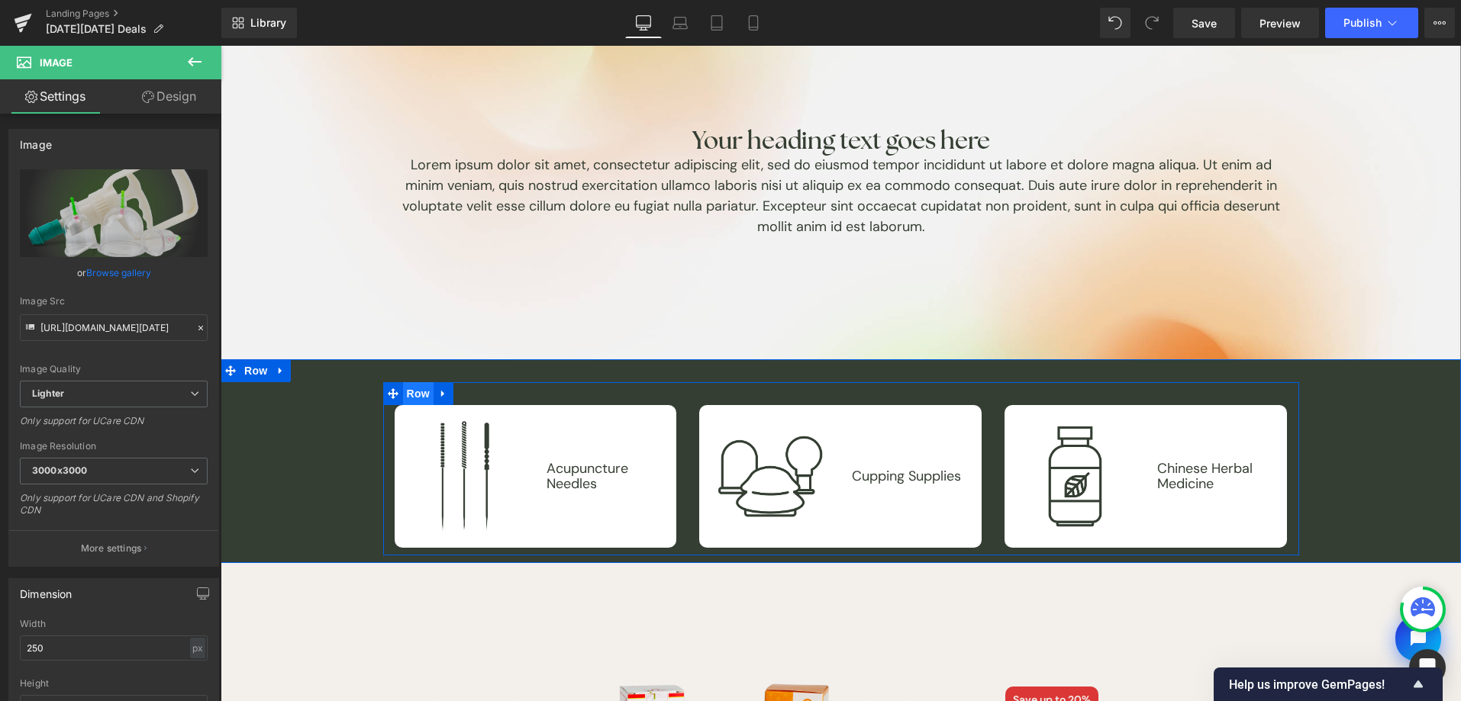
click at [417, 393] on span "Row" at bounding box center [418, 393] width 31 height 23
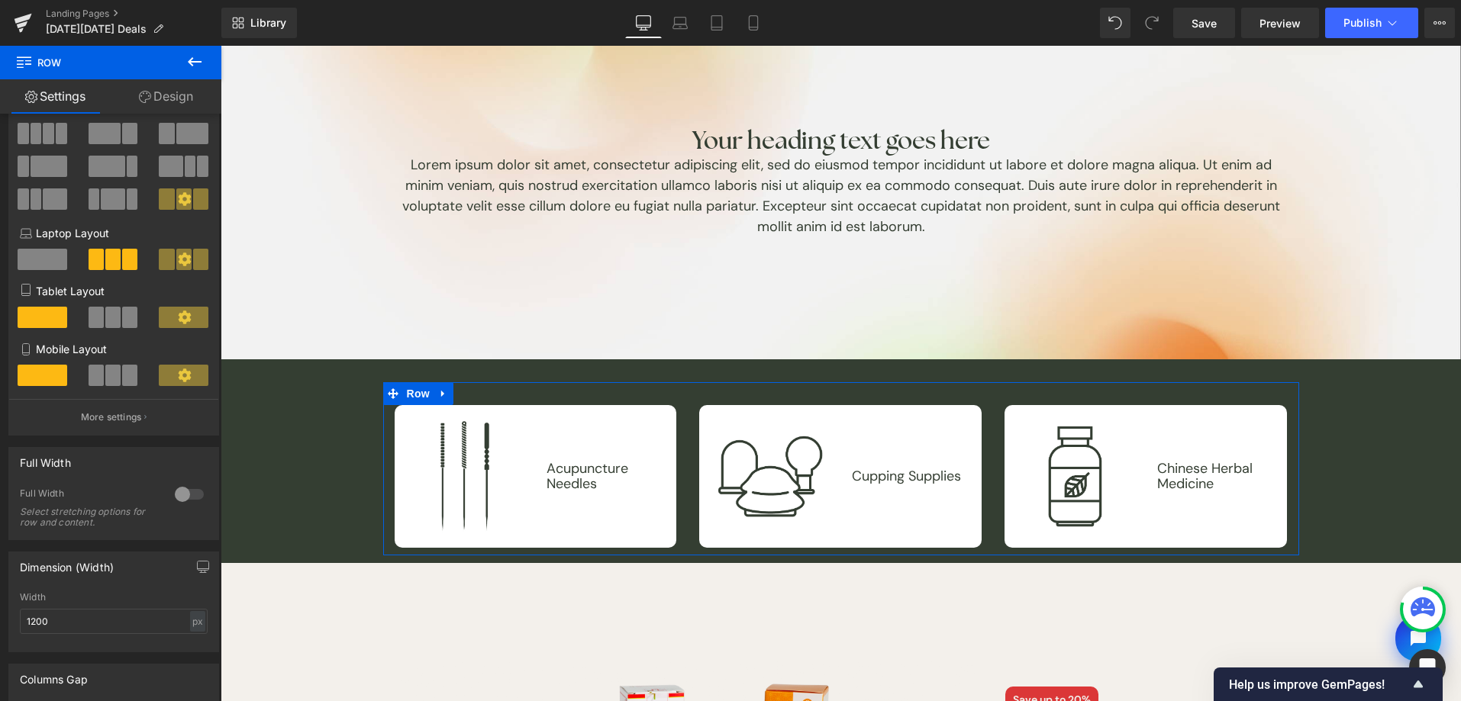
scroll to position [286, 0]
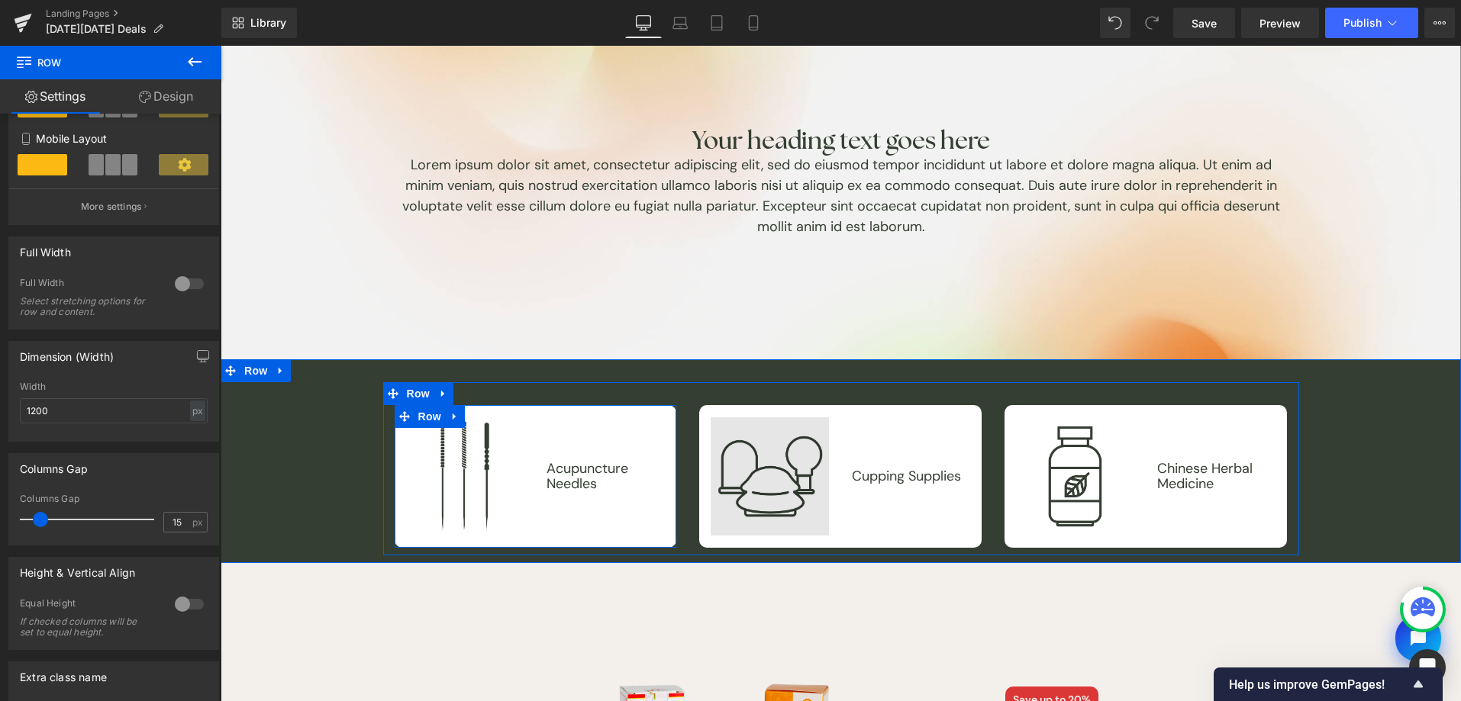
drag, startPoint x: 430, startPoint y: 419, endPoint x: 815, endPoint y: 450, distance: 386.7
click at [430, 419] on span "Row" at bounding box center [429, 416] width 31 height 23
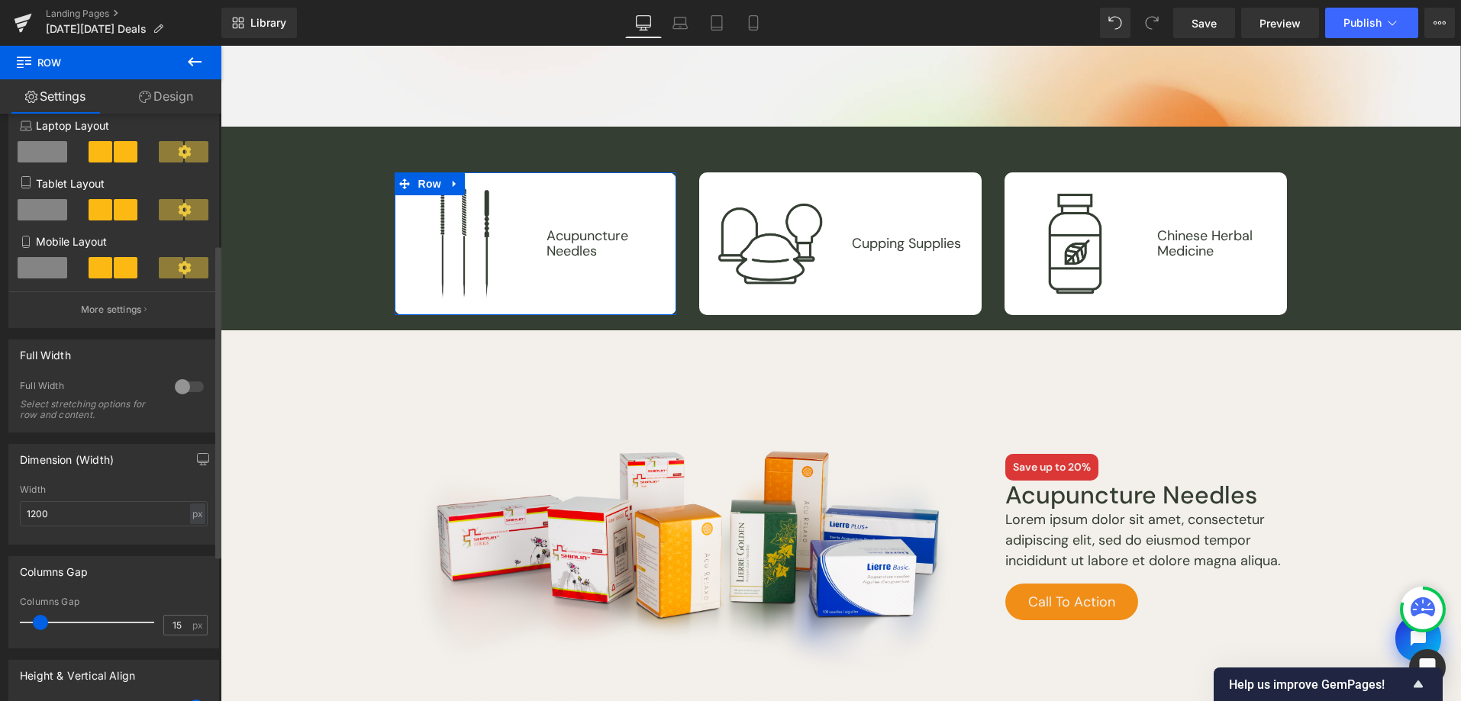
scroll to position [289, 0]
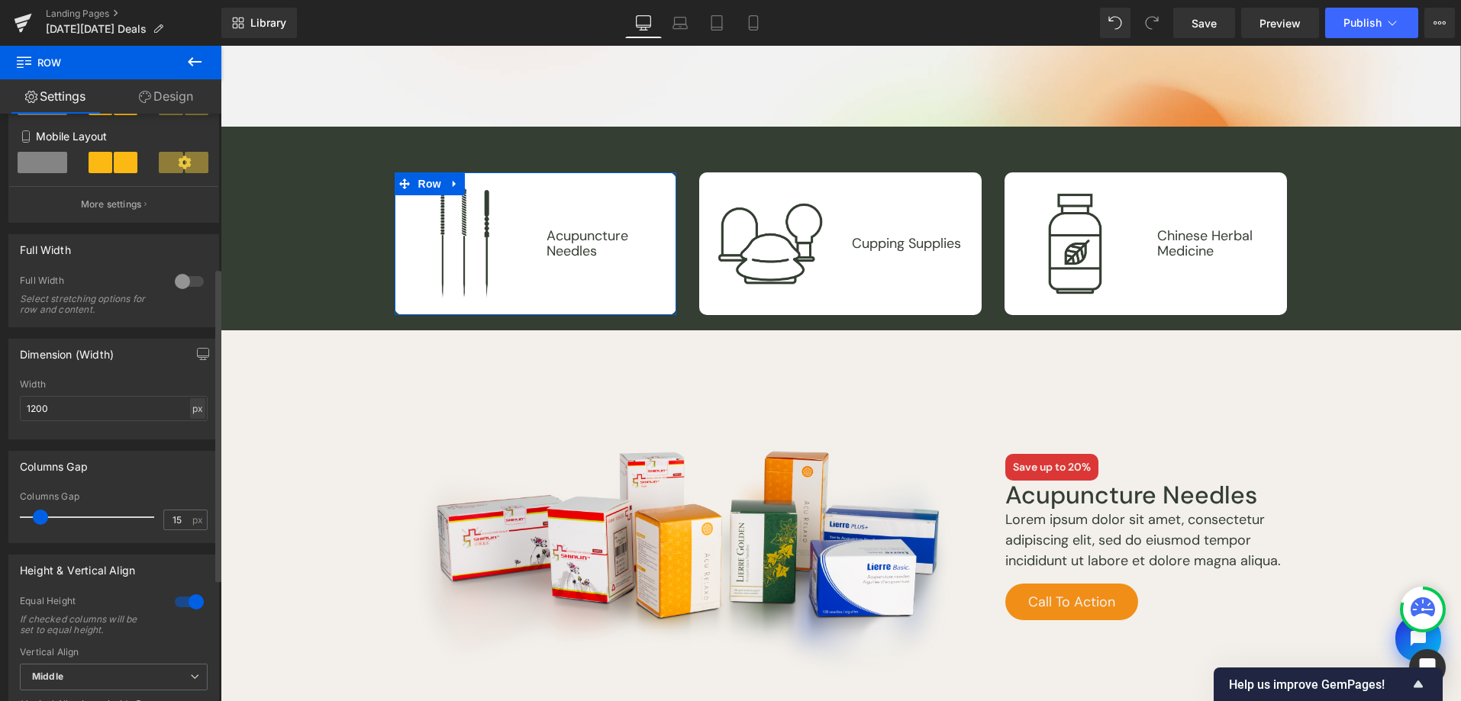
click at [190, 409] on div "px" at bounding box center [197, 408] width 15 height 21
click at [108, 405] on input "1200" at bounding box center [114, 408] width 188 height 25
drag, startPoint x: 36, startPoint y: 411, endPoint x: -5, endPoint y: 411, distance: 40.5
click at [0, 411] on html "Row You are previewing how the will restyle your page. You can not edit Element…" at bounding box center [730, 350] width 1461 height 701
type input "8"
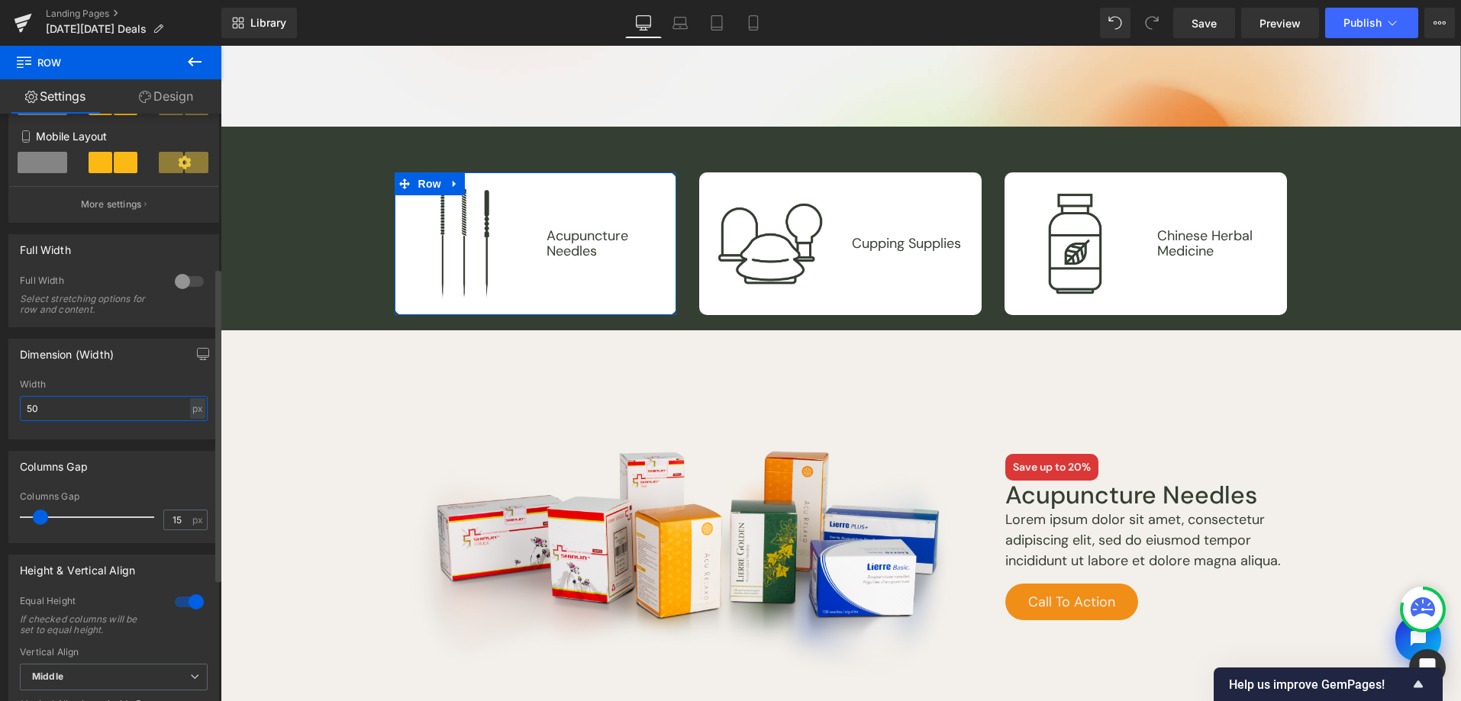
type input "5"
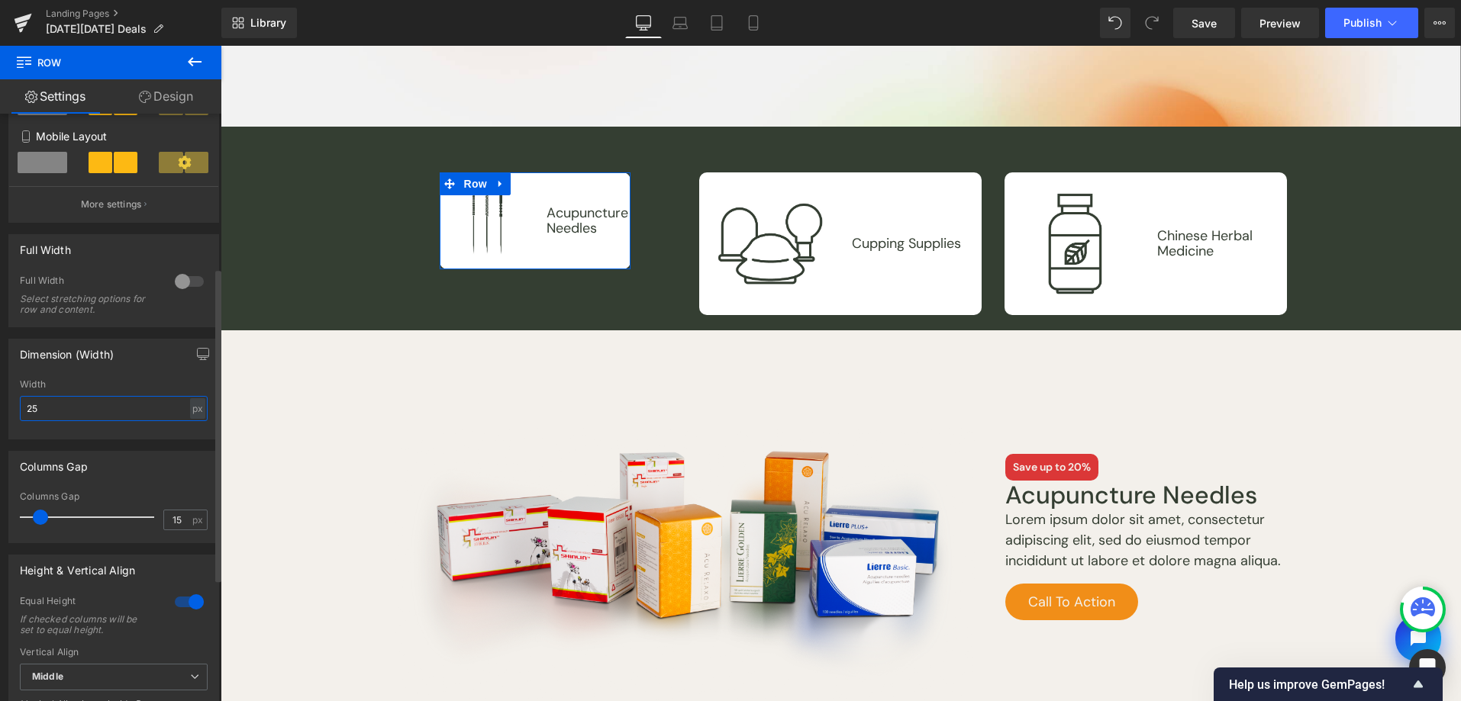
type input "2"
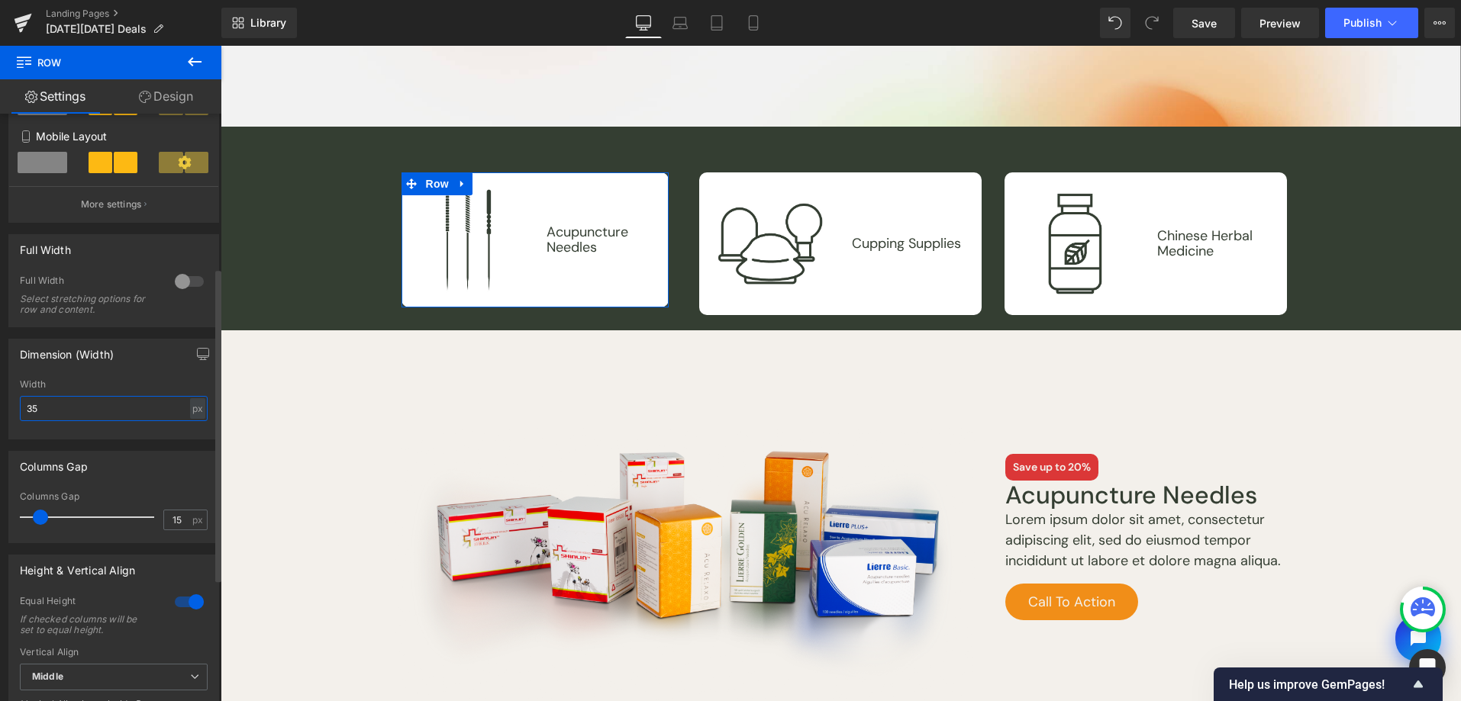
type input "3"
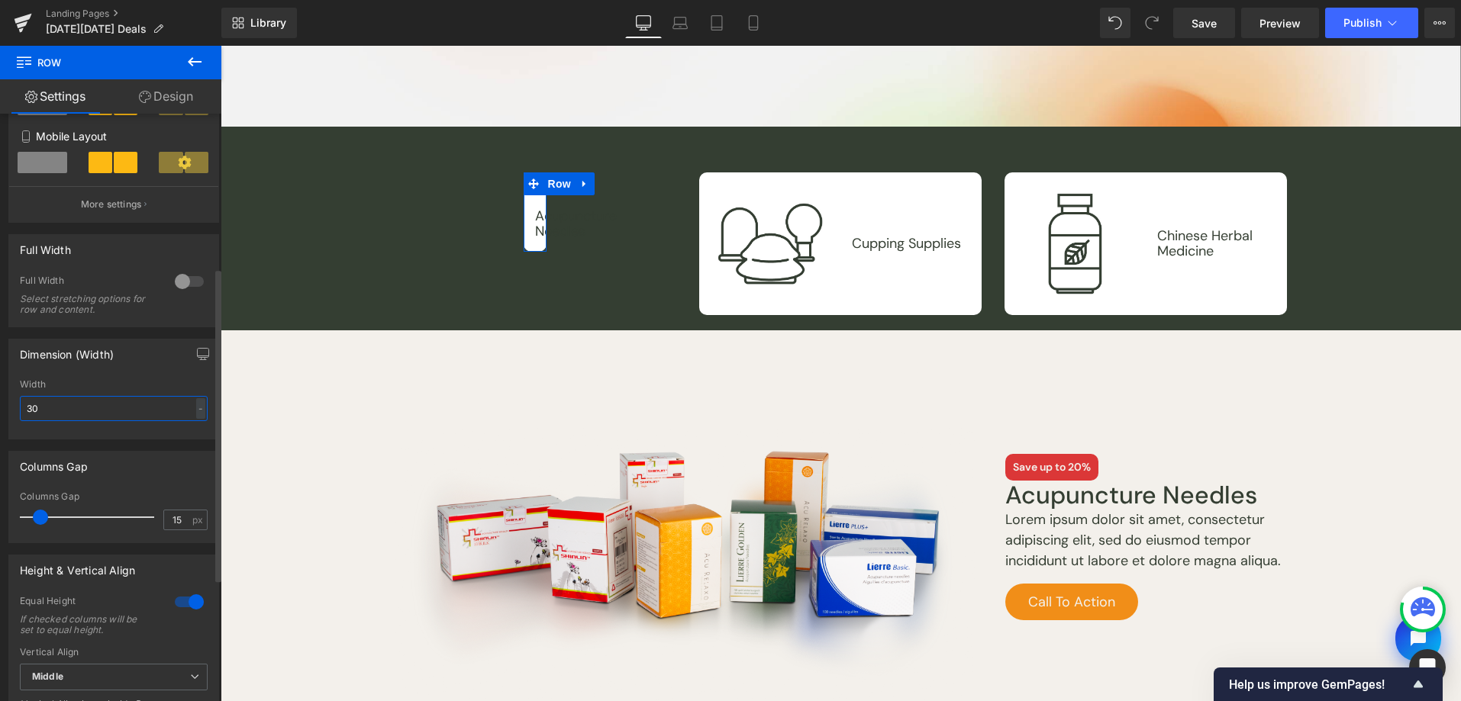
type input "300"
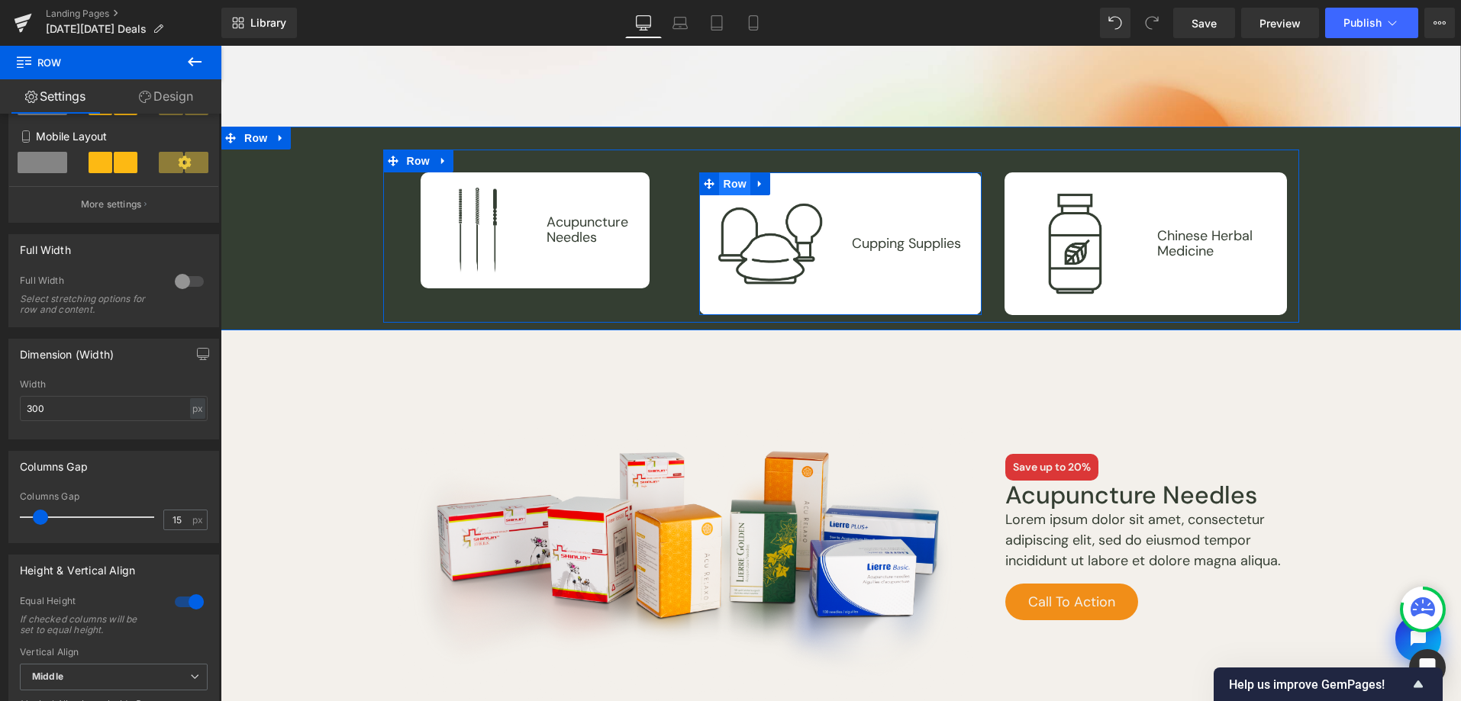
click at [737, 179] on span "Row" at bounding box center [734, 183] width 31 height 23
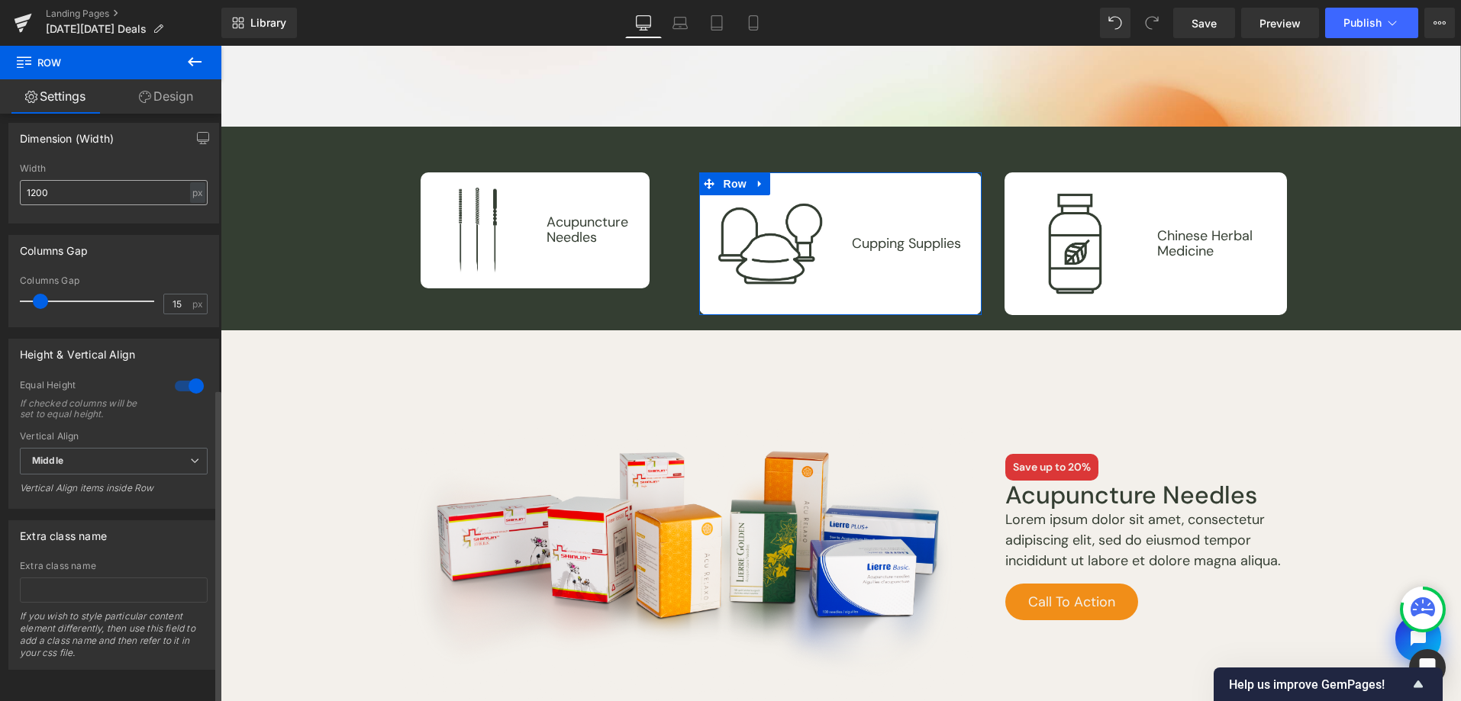
scroll to position [515, 0]
drag, startPoint x: 60, startPoint y: 185, endPoint x: -5, endPoint y: 184, distance: 64.1
click at [0, 184] on html "Row You are previewing how the will restyle your page. You can not edit Element…" at bounding box center [730, 350] width 1461 height 701
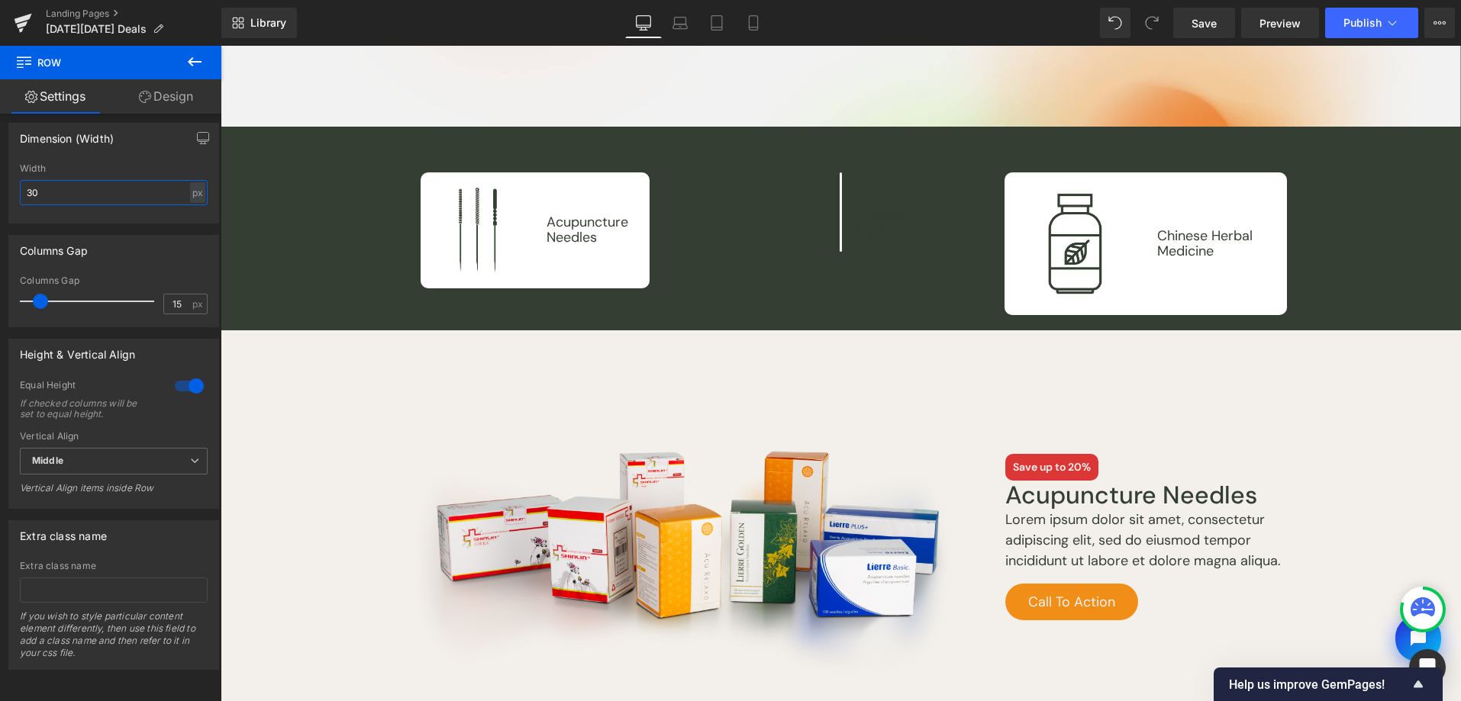
type input "300"
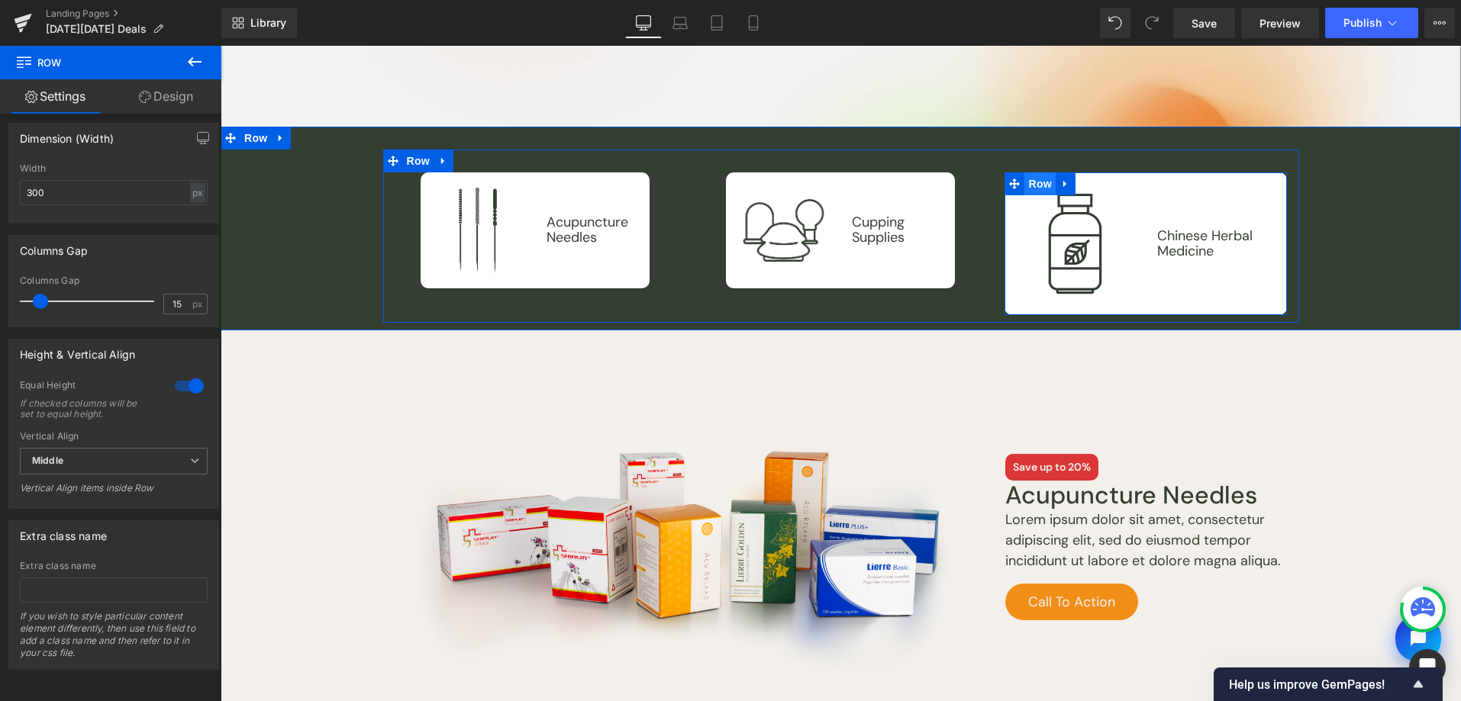
click at [1041, 183] on span "Row" at bounding box center [1039, 183] width 31 height 23
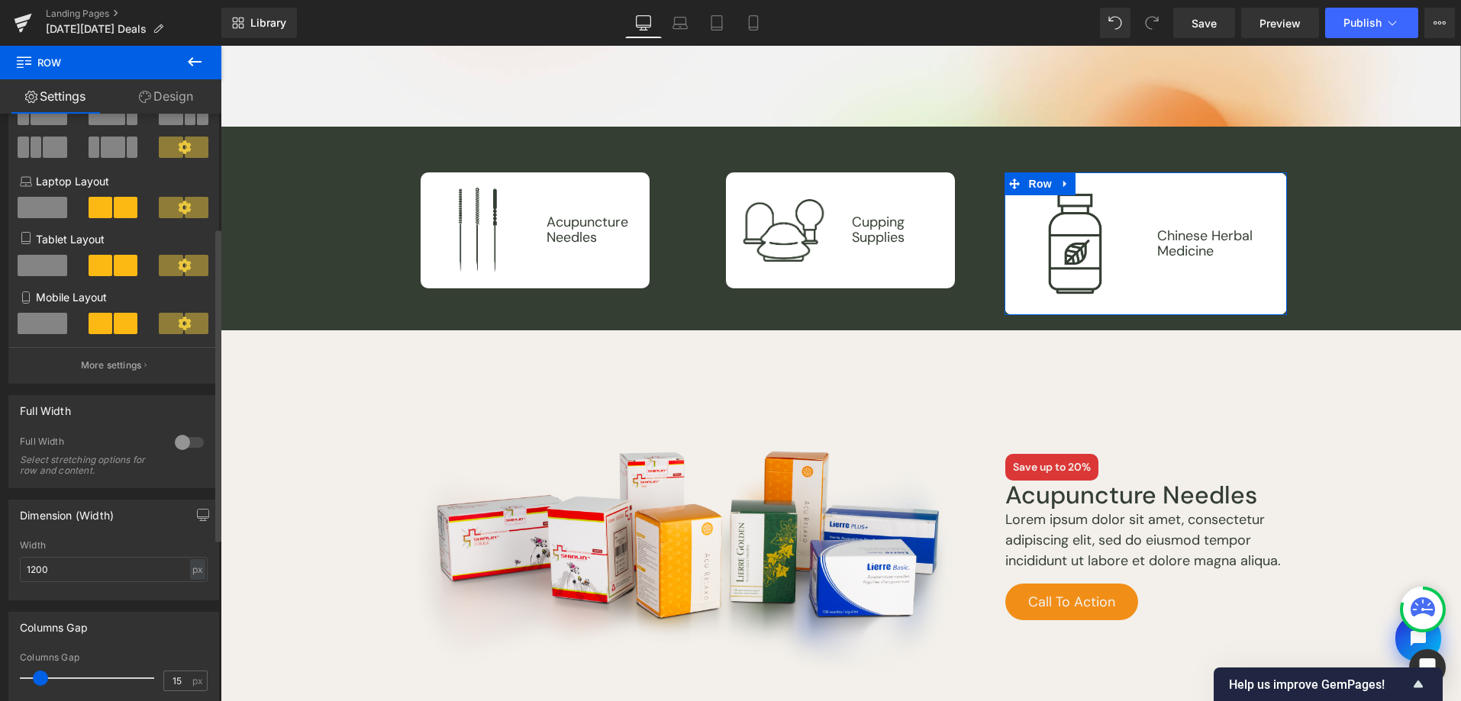
scroll to position [335, 0]
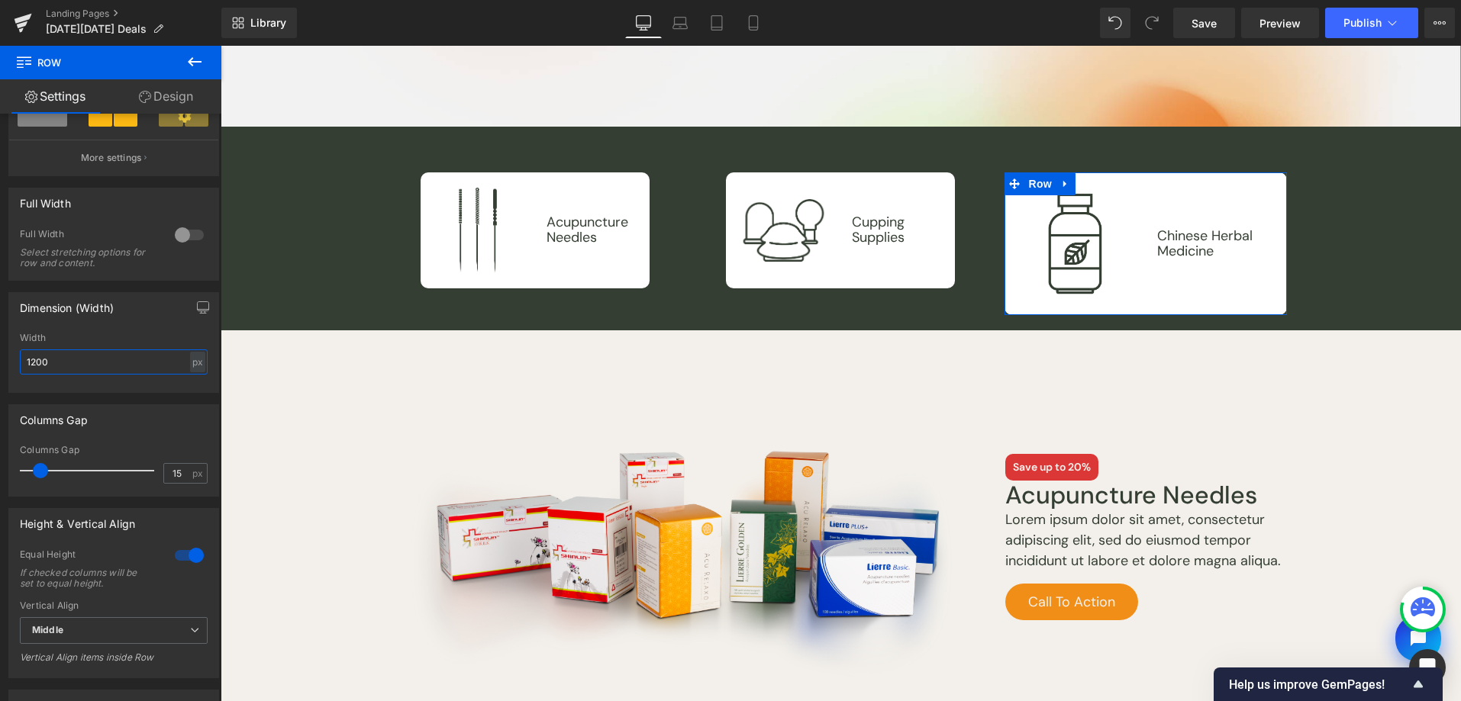
drag, startPoint x: 78, startPoint y: 363, endPoint x: -5, endPoint y: 363, distance: 82.4
click at [0, 363] on html "Row You are previewing how the will restyle your page. You can not edit Element…" at bounding box center [730, 350] width 1461 height 701
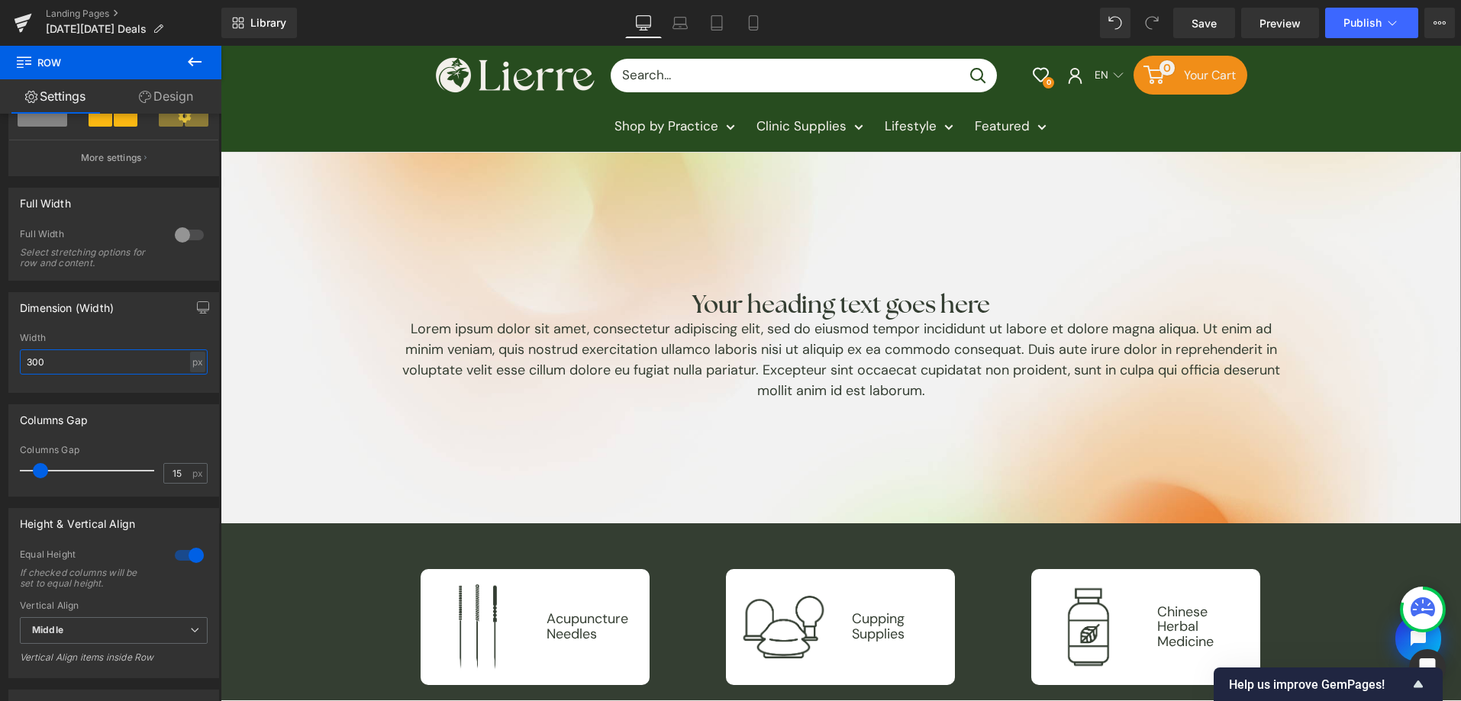
scroll to position [0, 0]
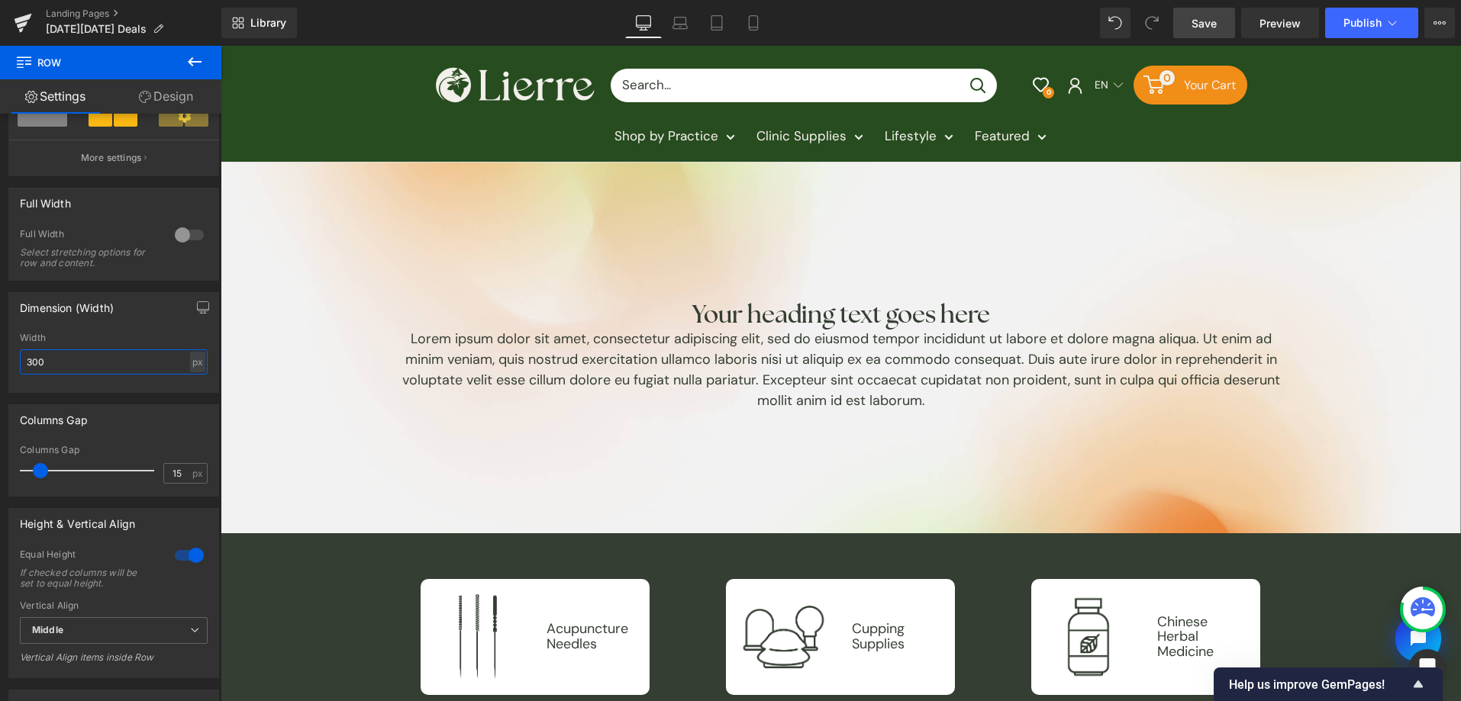
type input "300"
click at [1205, 29] on span "Save" at bounding box center [1203, 23] width 25 height 16
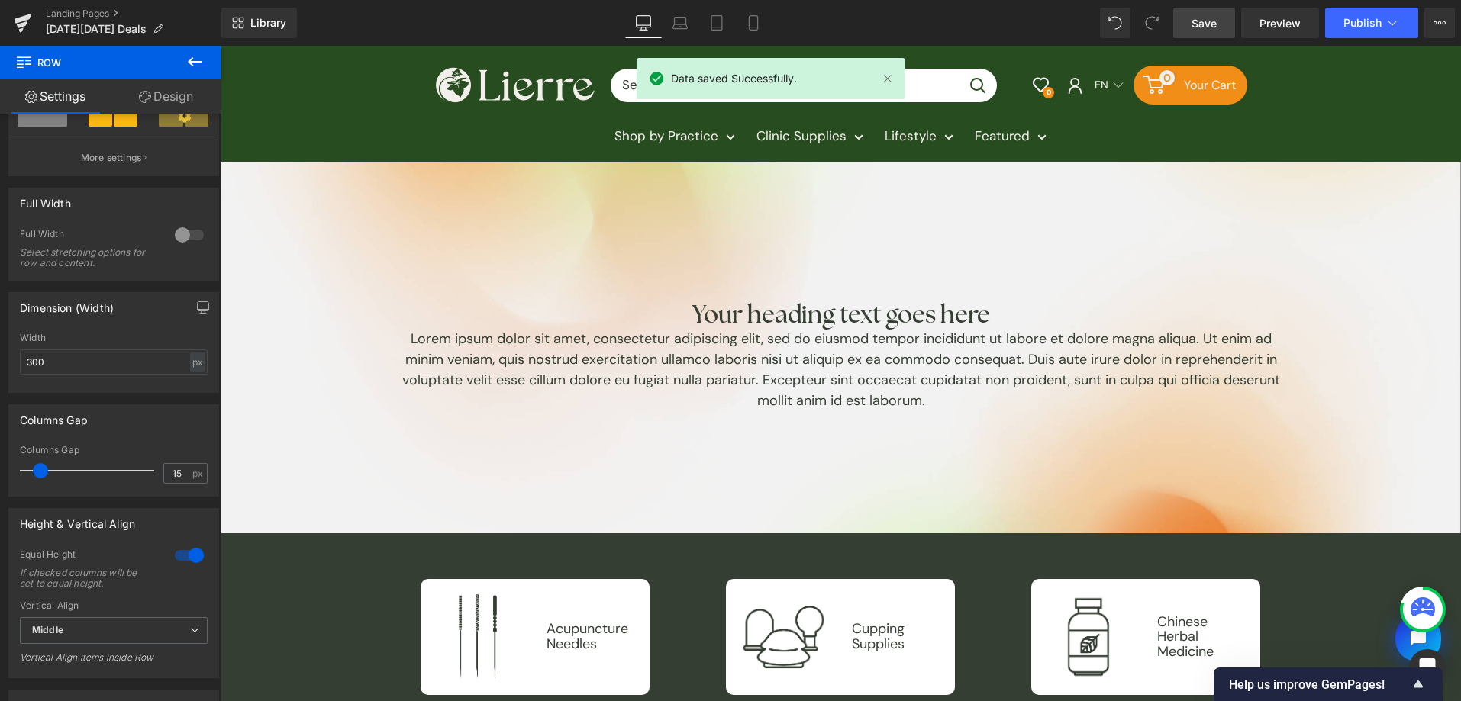
scroll to position [1808, 0]
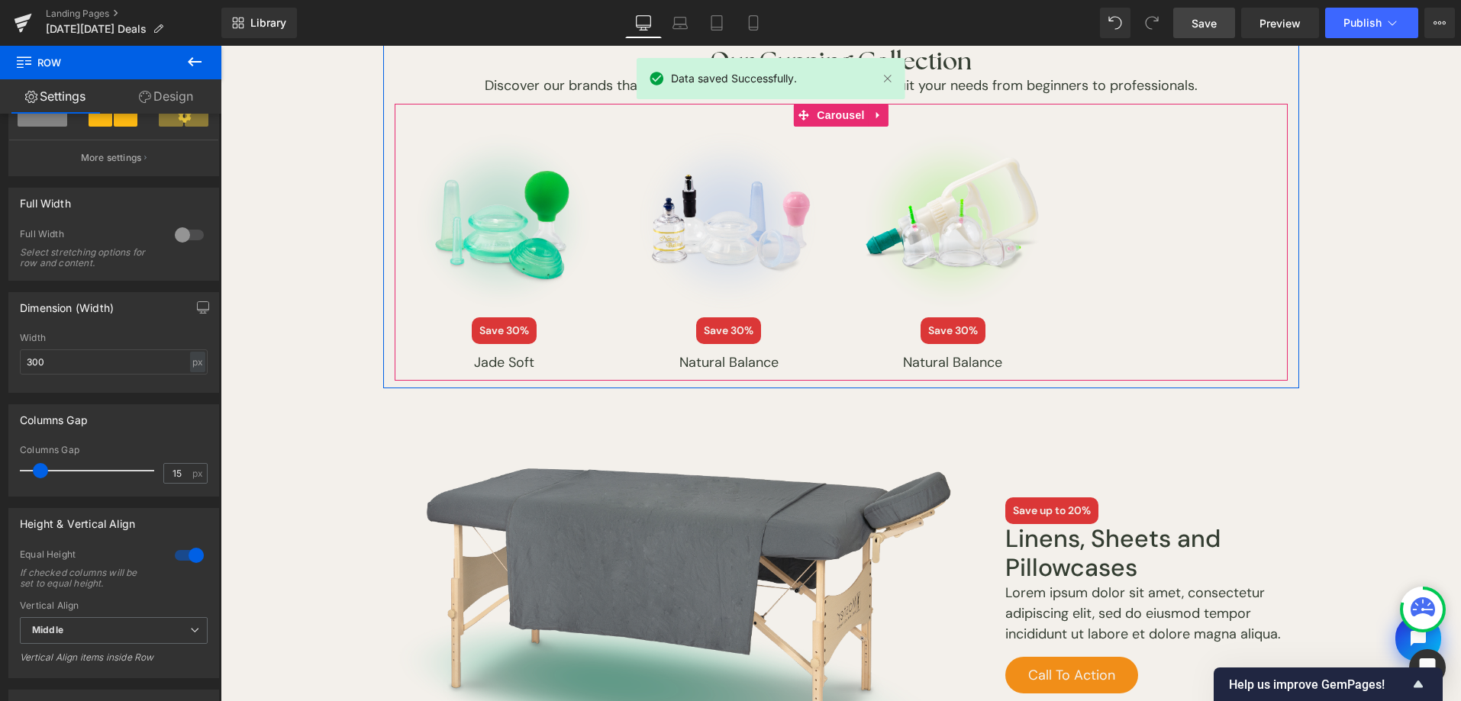
click at [849, 124] on span "Carousel" at bounding box center [840, 115] width 55 height 23
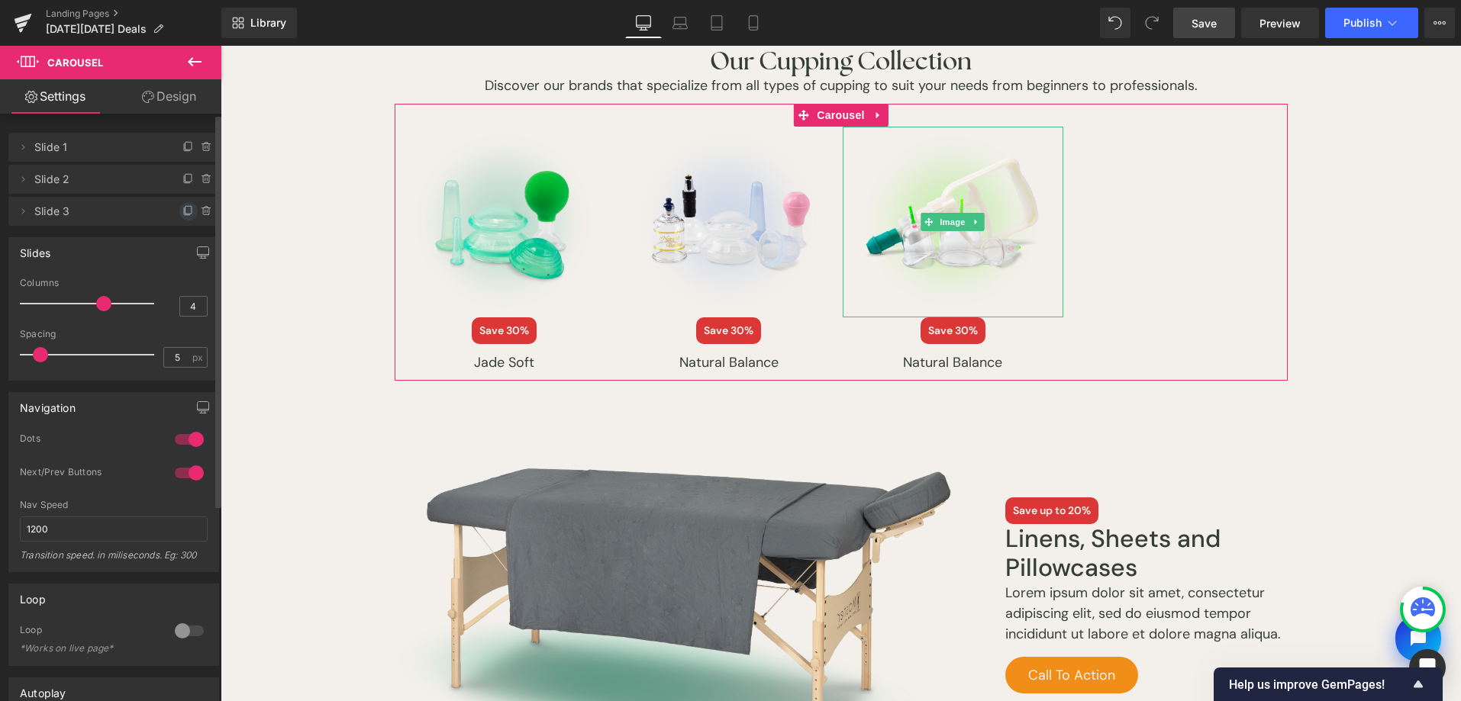
click at [185, 206] on icon at bounding box center [188, 210] width 6 height 8
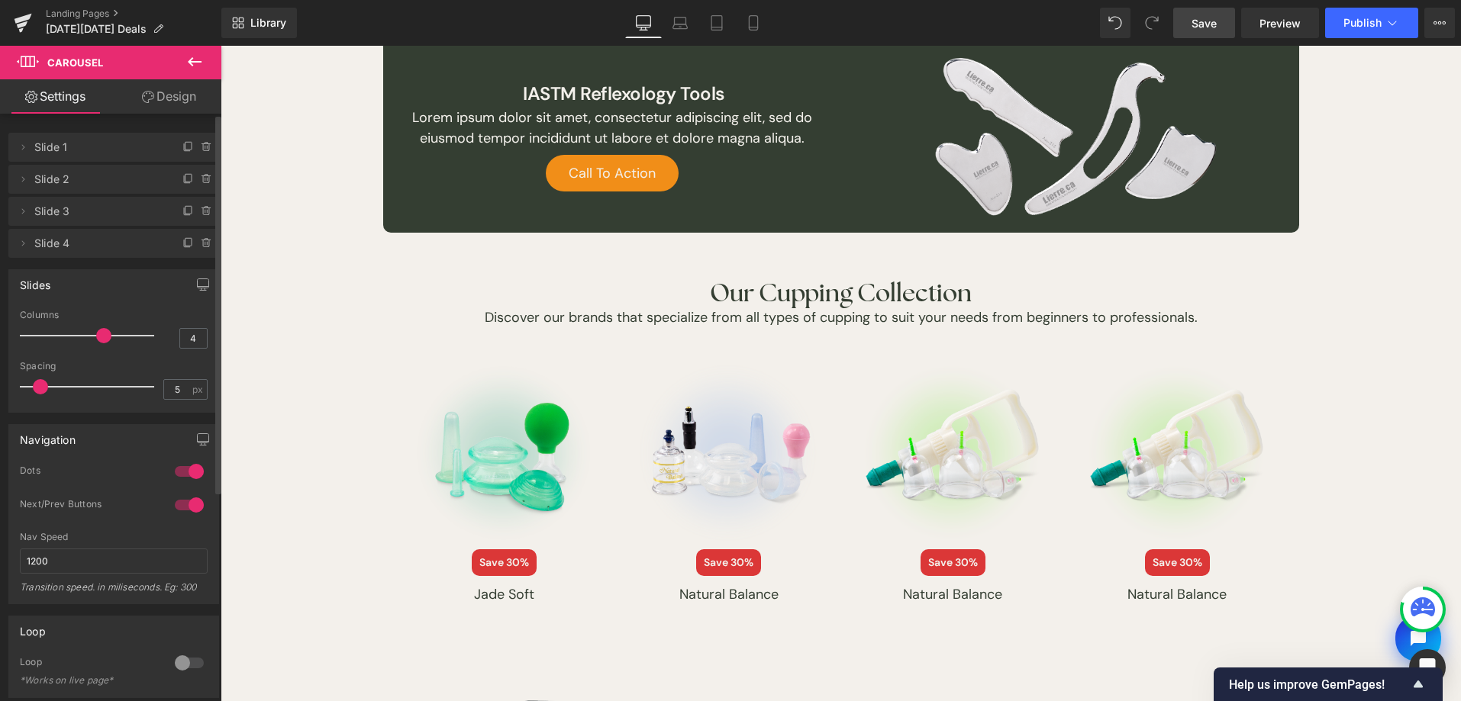
scroll to position [1676, 0]
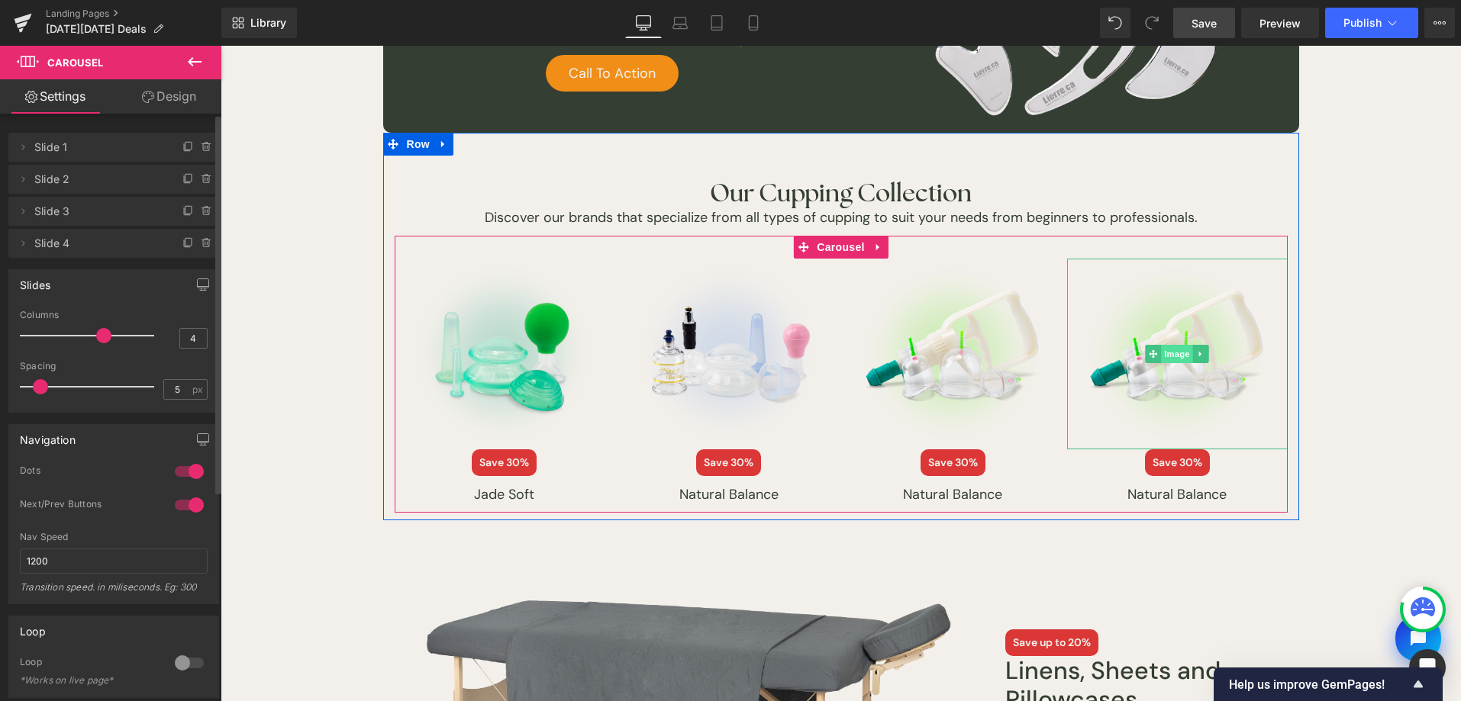
click at [1164, 353] on span "Image" at bounding box center [1177, 354] width 32 height 18
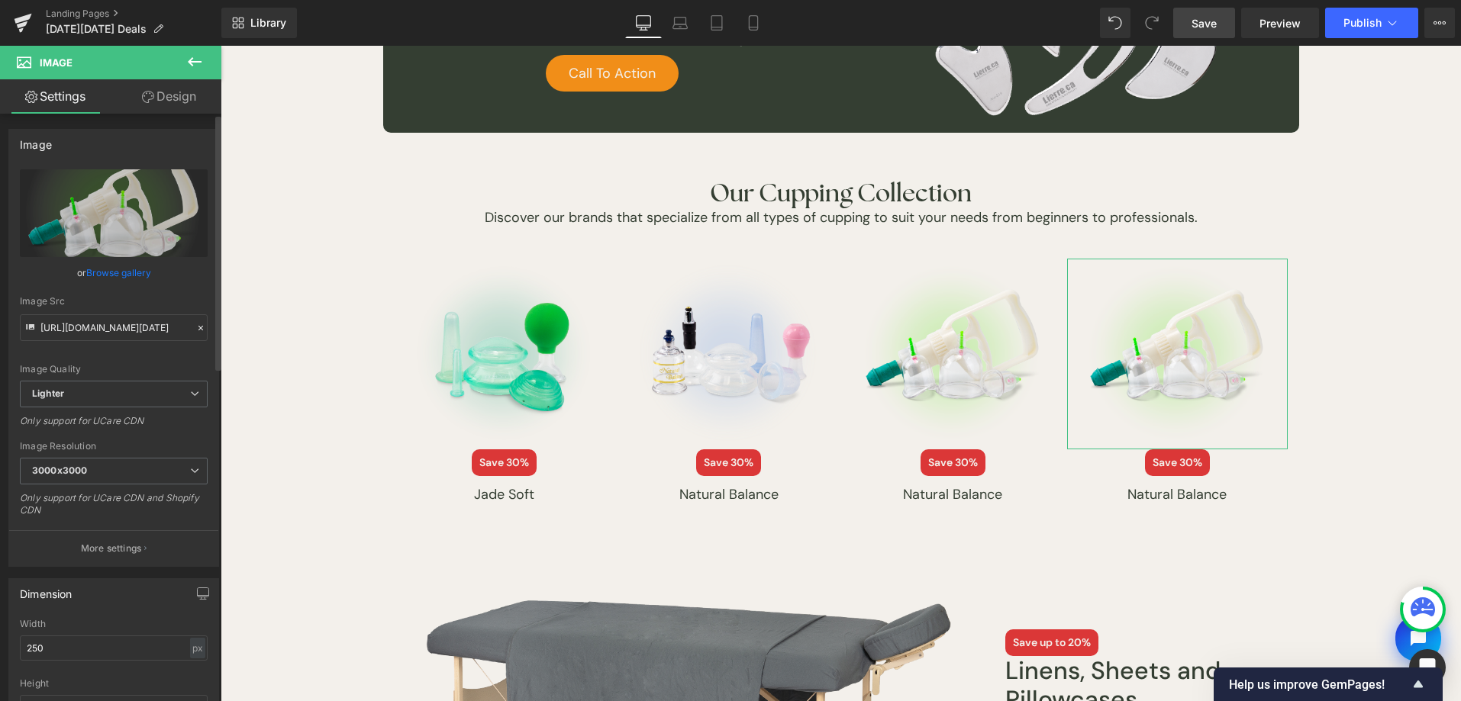
click at [109, 274] on link "Browse gallery" at bounding box center [118, 273] width 65 height 27
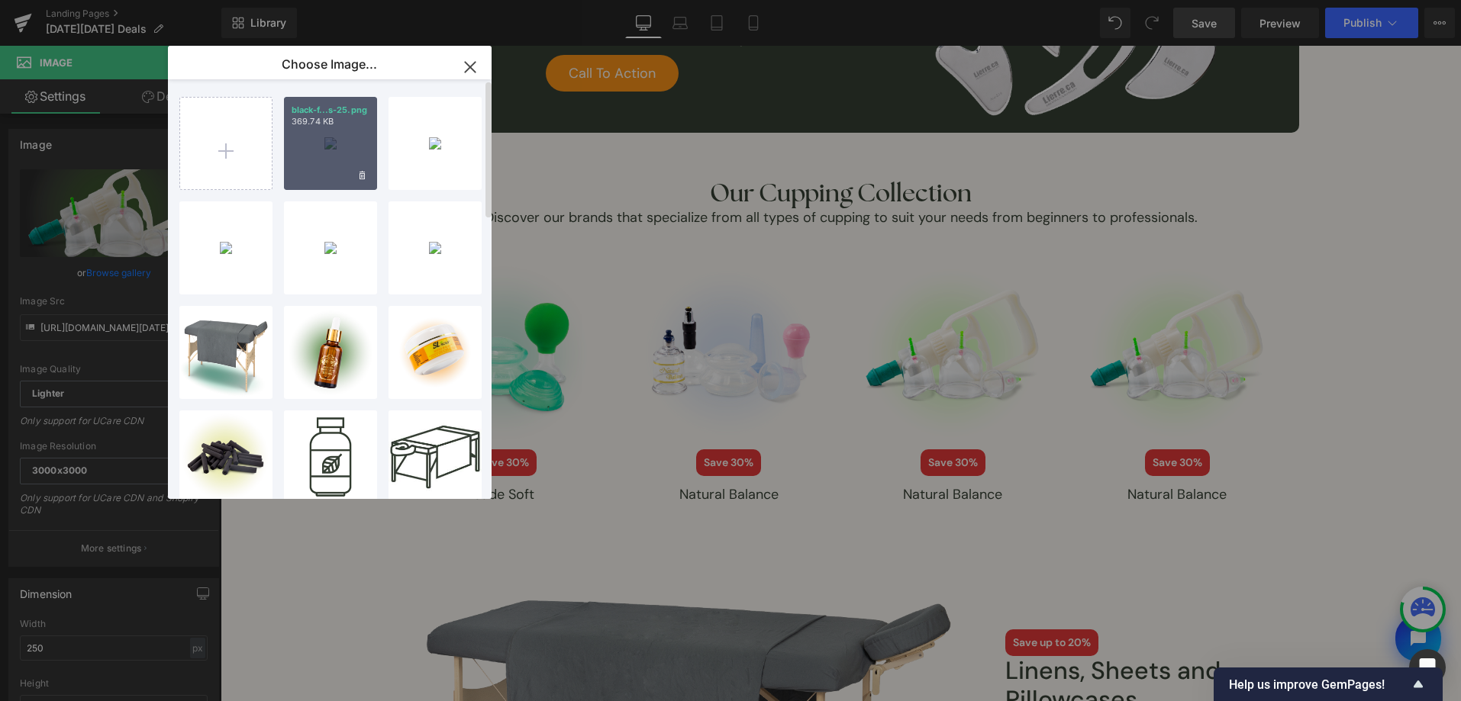
click at [321, 159] on div "black-f...s-25.png 369.74 KB" at bounding box center [330, 143] width 93 height 93
type input "[URL][DOMAIN_NAME][DATE]"
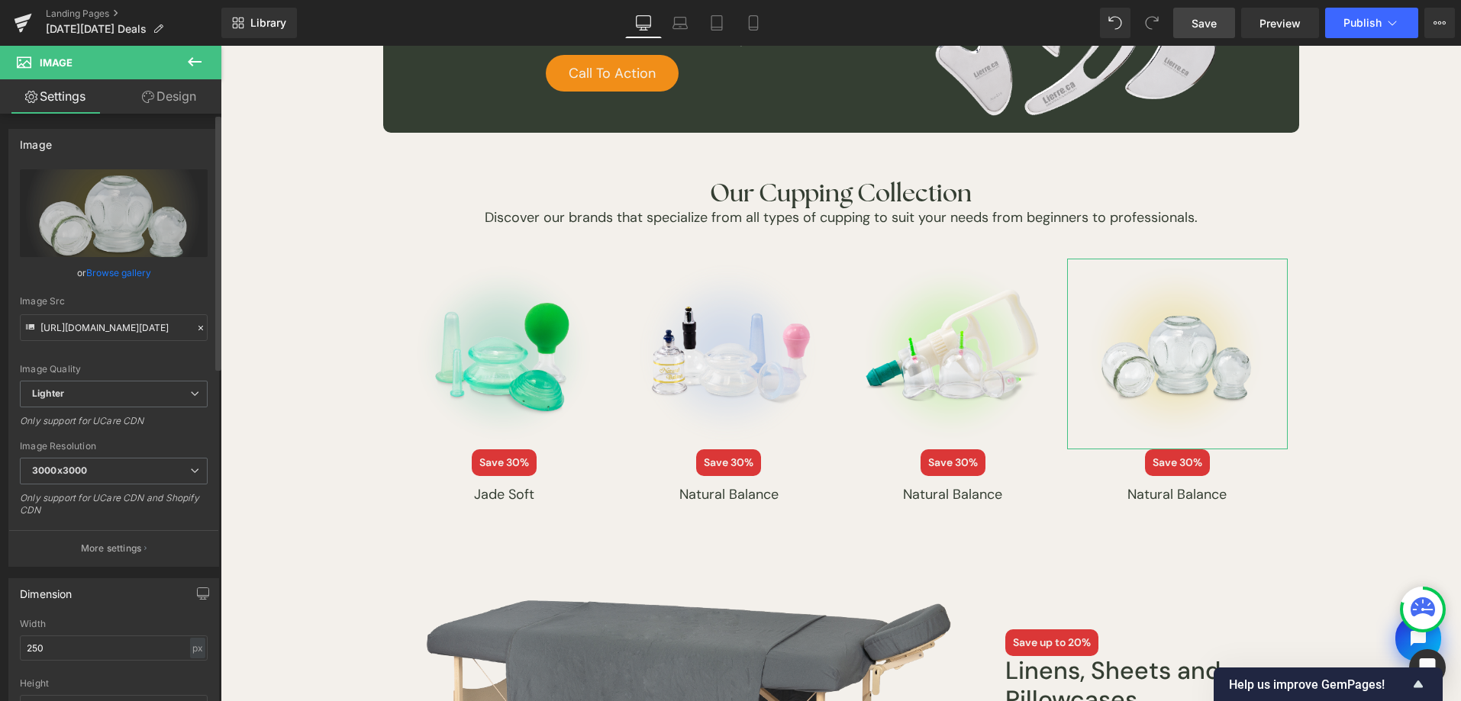
click at [128, 276] on link "Browse gallery" at bounding box center [118, 273] width 65 height 27
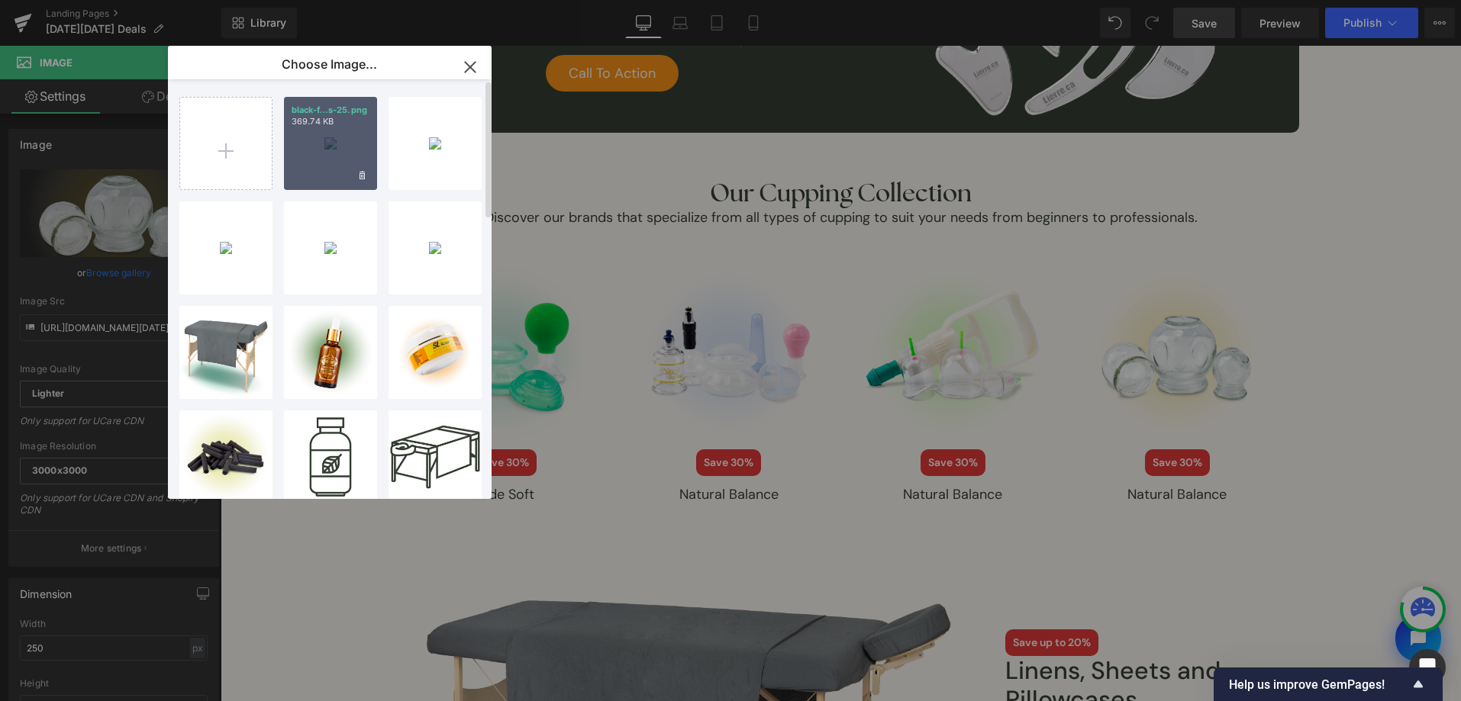
click at [323, 159] on div "black-f...s-25.png 369.74 KB" at bounding box center [330, 143] width 93 height 93
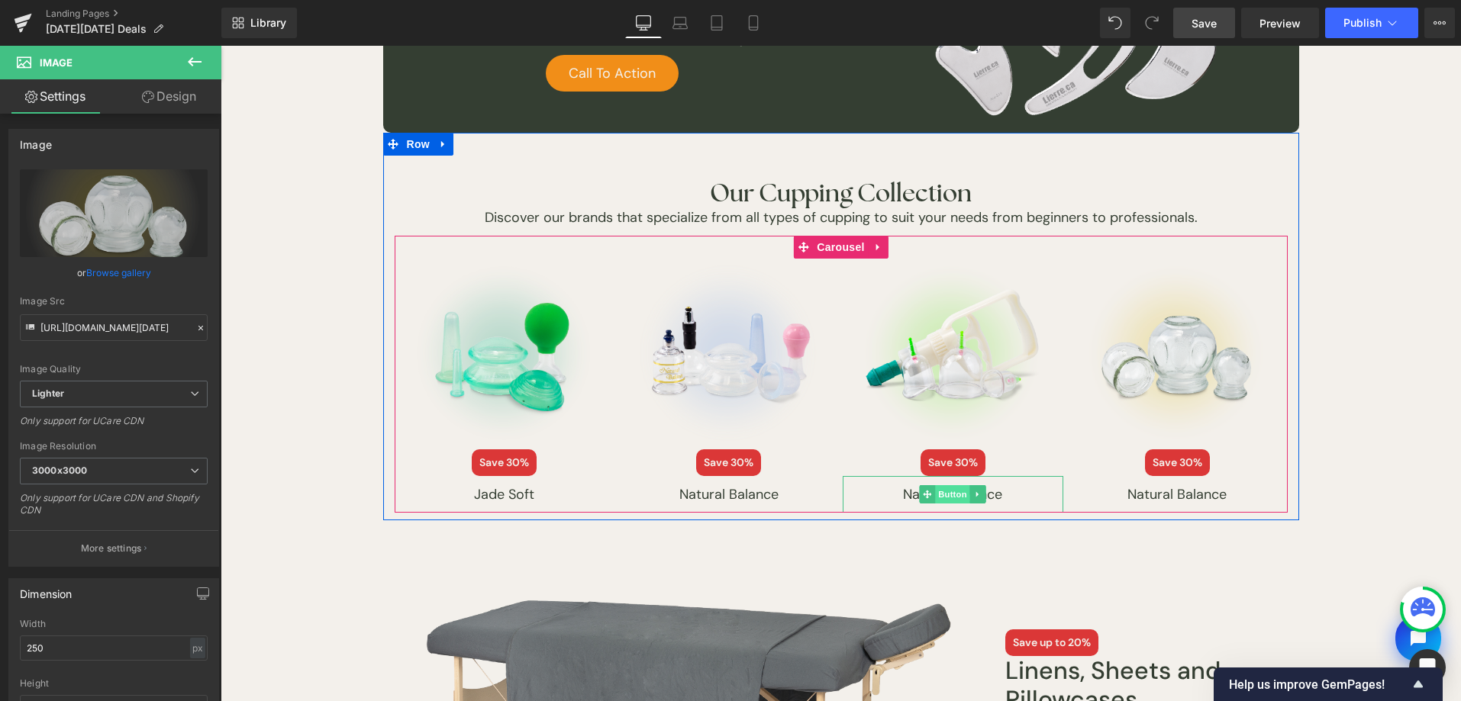
click at [953, 491] on span "Button" at bounding box center [953, 494] width 35 height 18
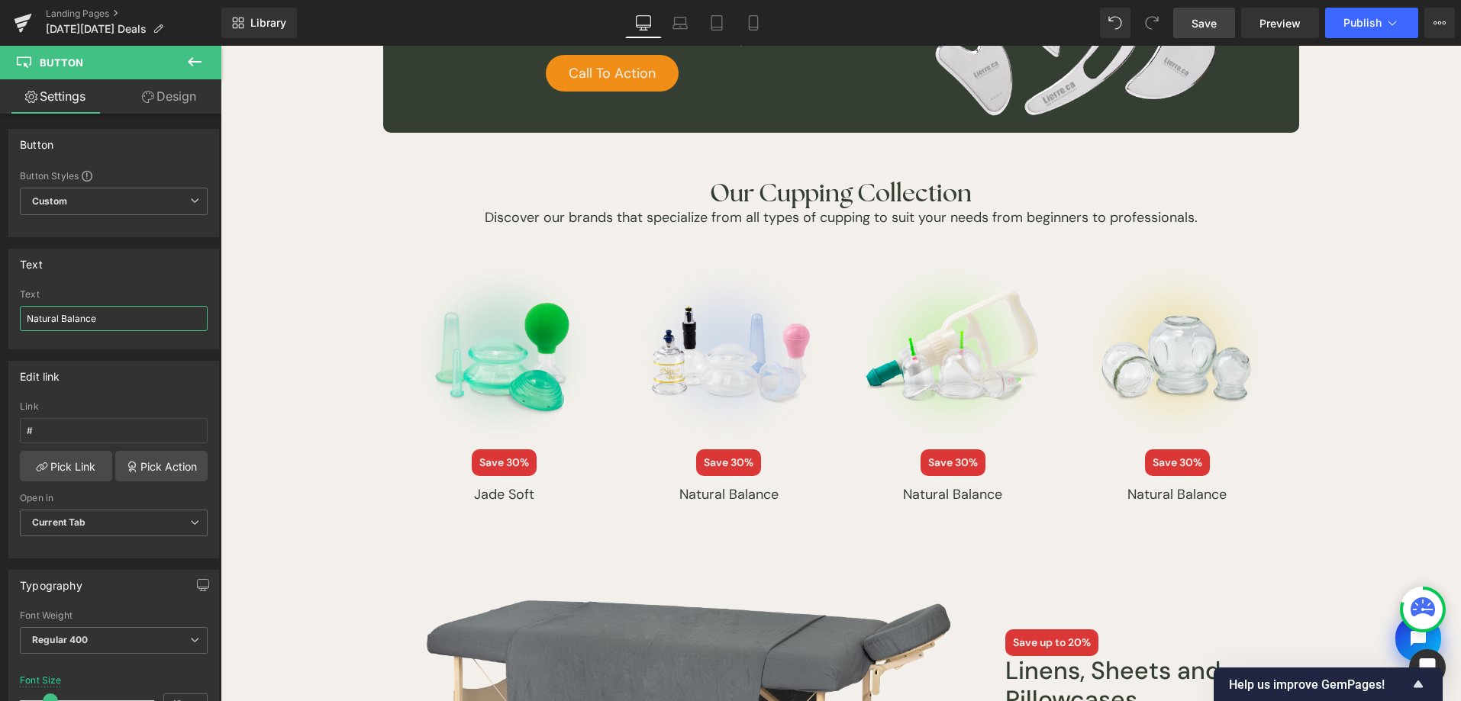
drag, startPoint x: 129, startPoint y: 317, endPoint x: -5, endPoint y: 317, distance: 133.6
click at [0, 317] on html "Button You are previewing how the will restyle your page. You can not edit Elem…" at bounding box center [730, 350] width 1461 height 701
type input "[PERSON_NAME]"
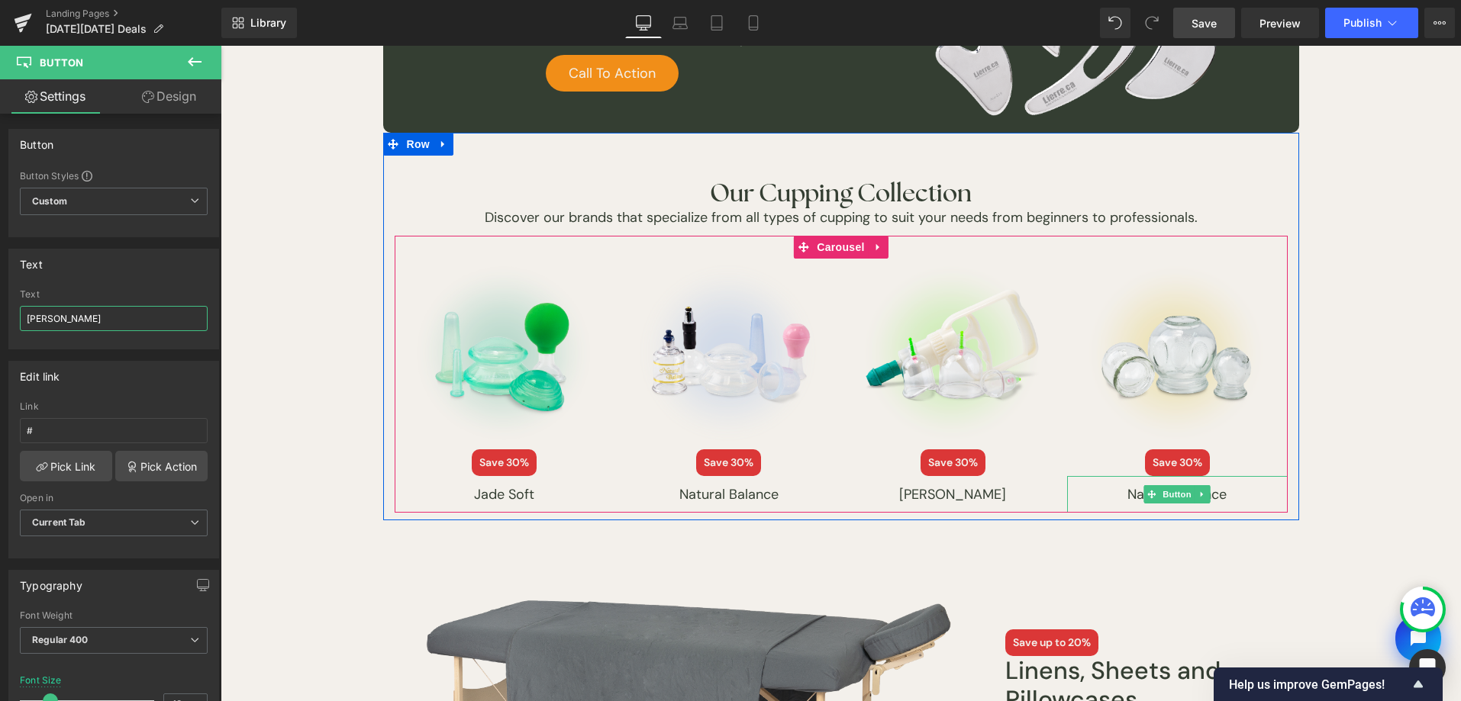
drag, startPoint x: 1175, startPoint y: 491, endPoint x: 331, endPoint y: 443, distance: 845.5
click at [1175, 491] on span "Button" at bounding box center [1176, 494] width 35 height 18
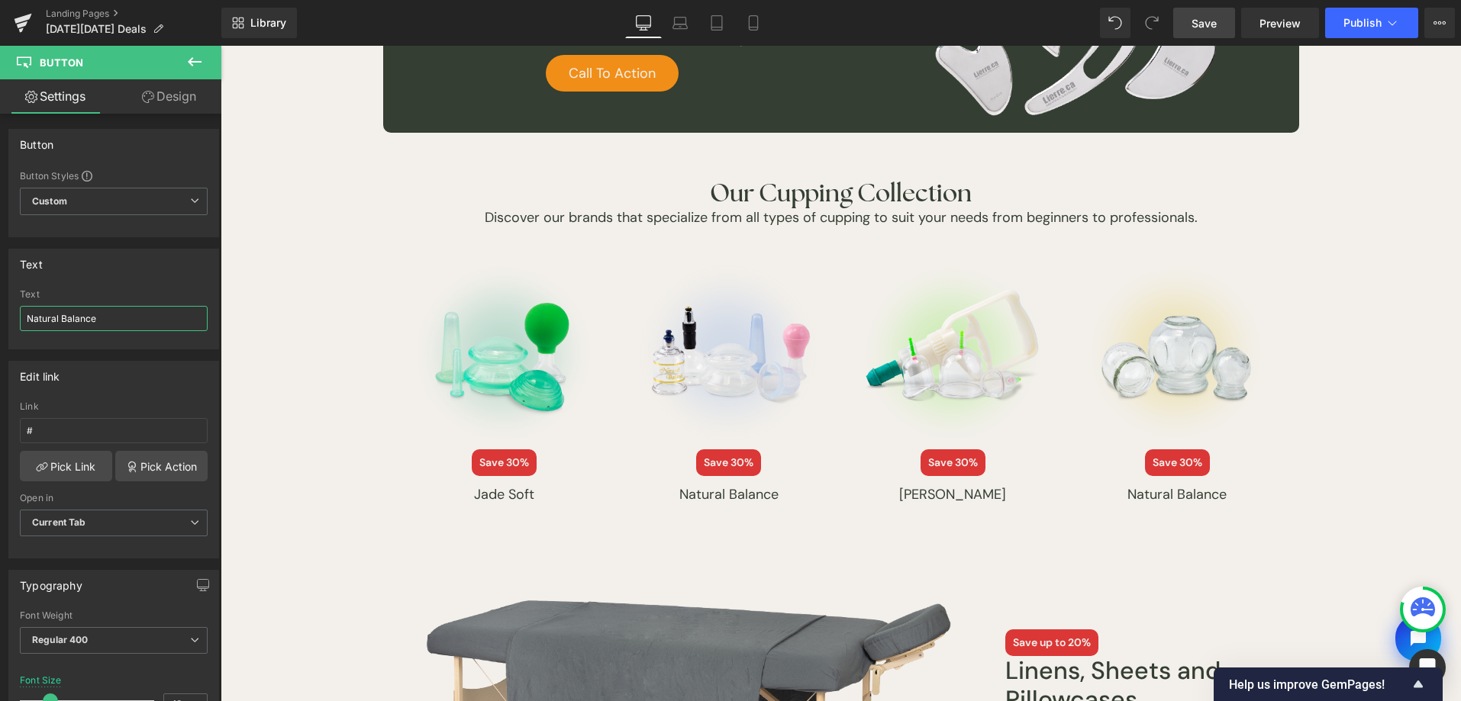
drag, startPoint x: 126, startPoint y: 324, endPoint x: -5, endPoint y: 321, distance: 130.6
click at [0, 321] on html "Button You are previewing how the will restyle your page. You can not edit Elem…" at bounding box center [730, 350] width 1461 height 701
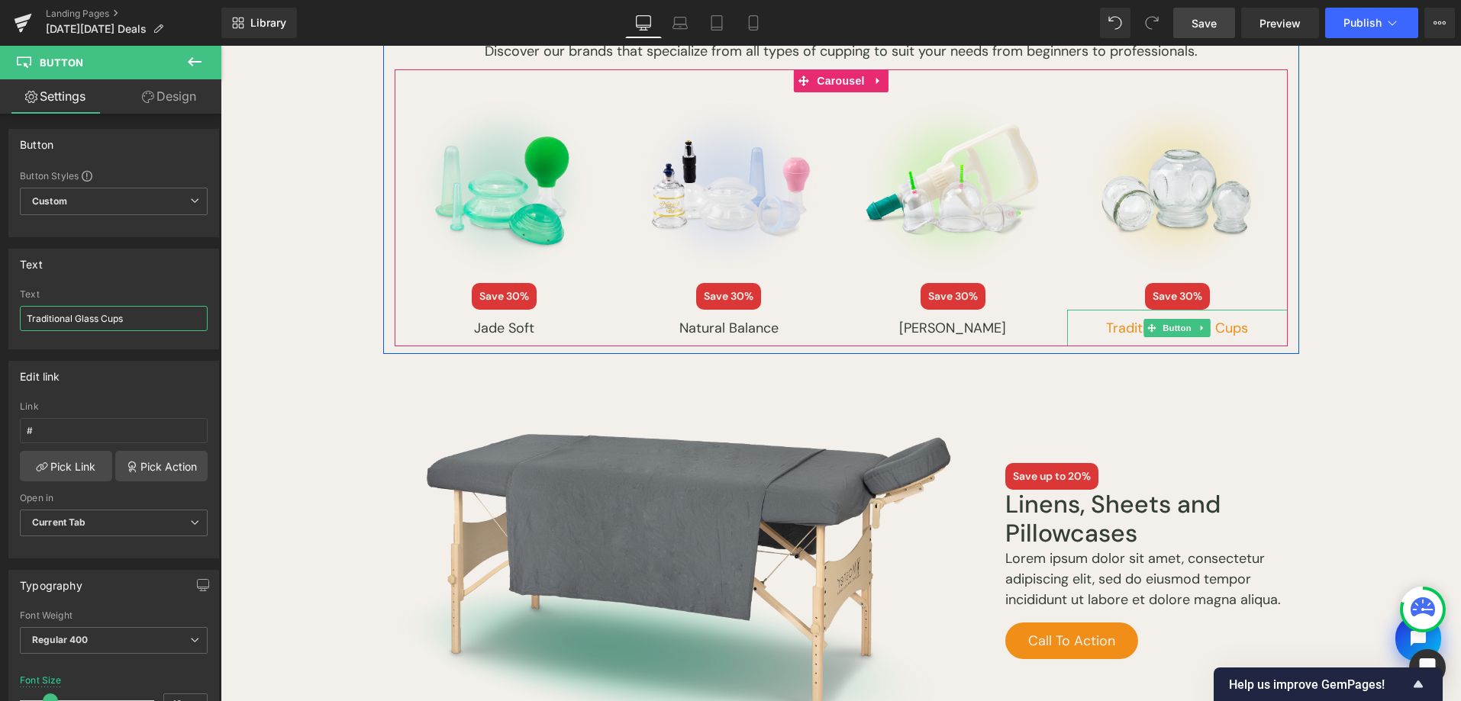
scroll to position [1868, 0]
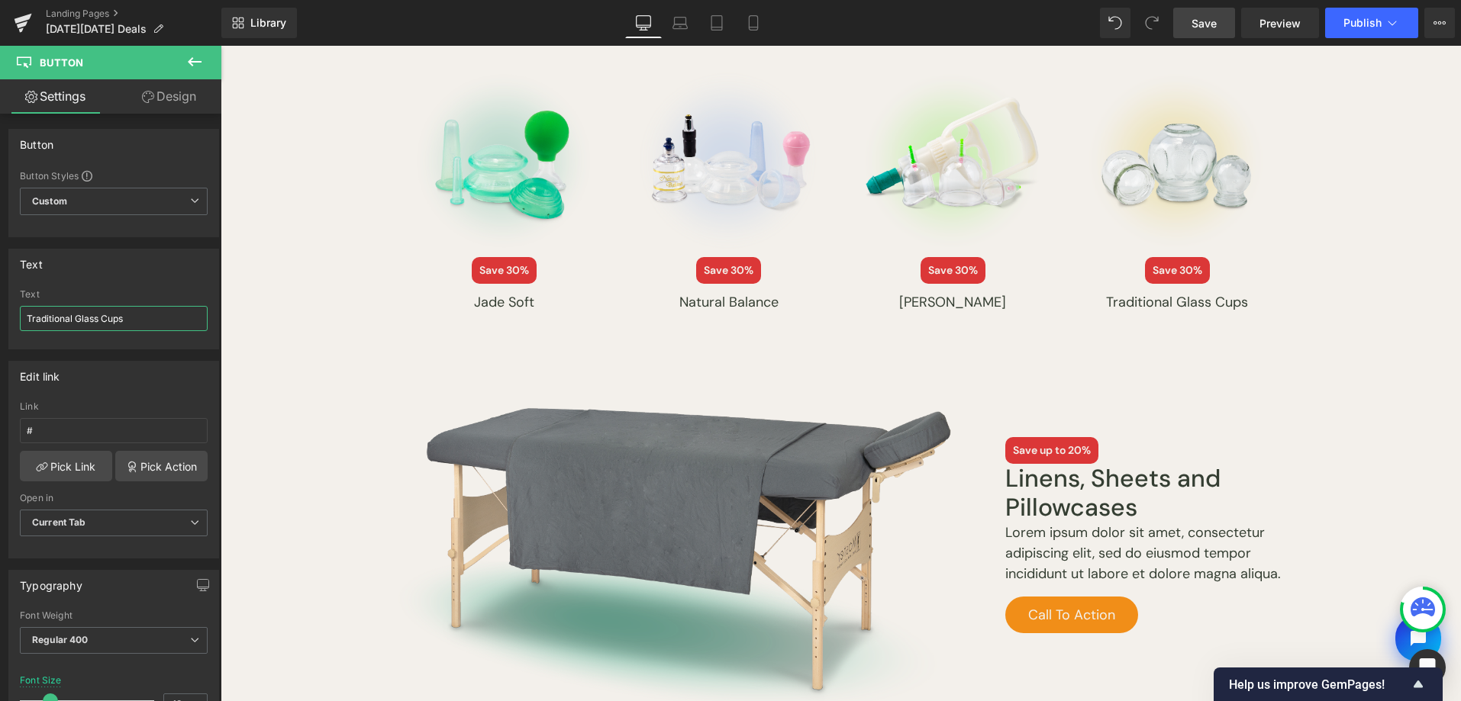
type input "Traditional Glass Cups"
click at [1201, 20] on span "Save" at bounding box center [1203, 23] width 25 height 16
click at [746, 21] on icon at bounding box center [753, 22] width 15 height 15
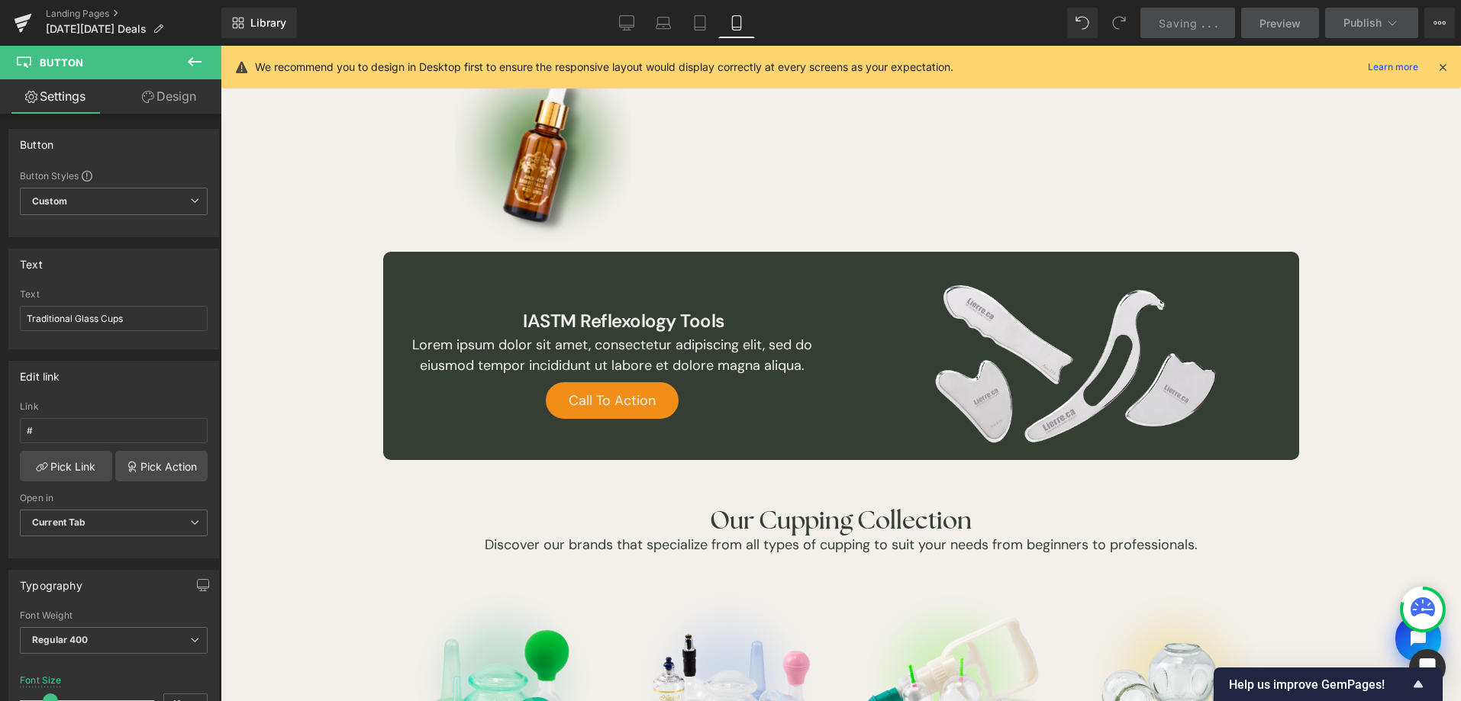
type input "14.4"
type input "0"
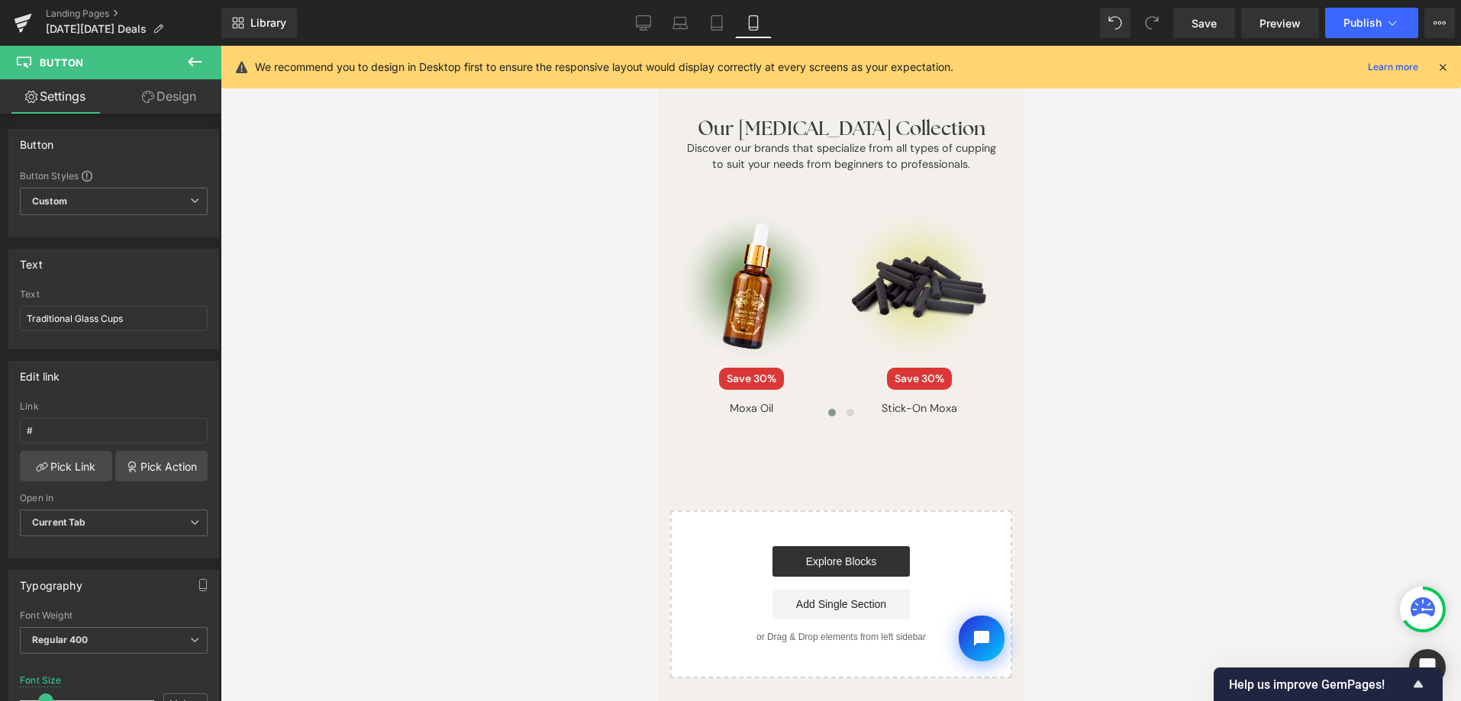
scroll to position [3431, 0]
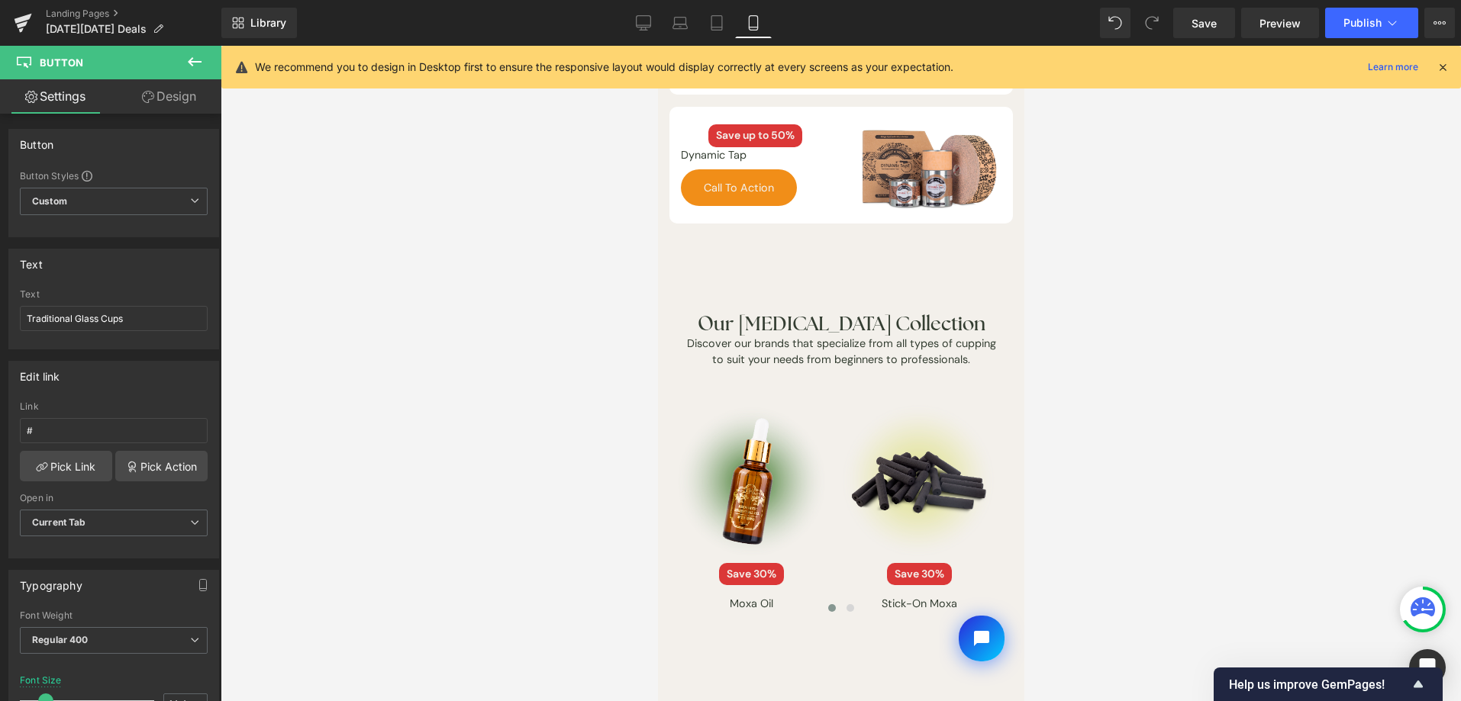
click at [643, 38] on div "Library Mobile Desktop Laptop Tablet Mobile Save Preview Publish Scheduled View…" at bounding box center [841, 23] width 1240 height 46
click at [648, 28] on icon at bounding box center [643, 22] width 15 height 15
type input "18"
type input "0"
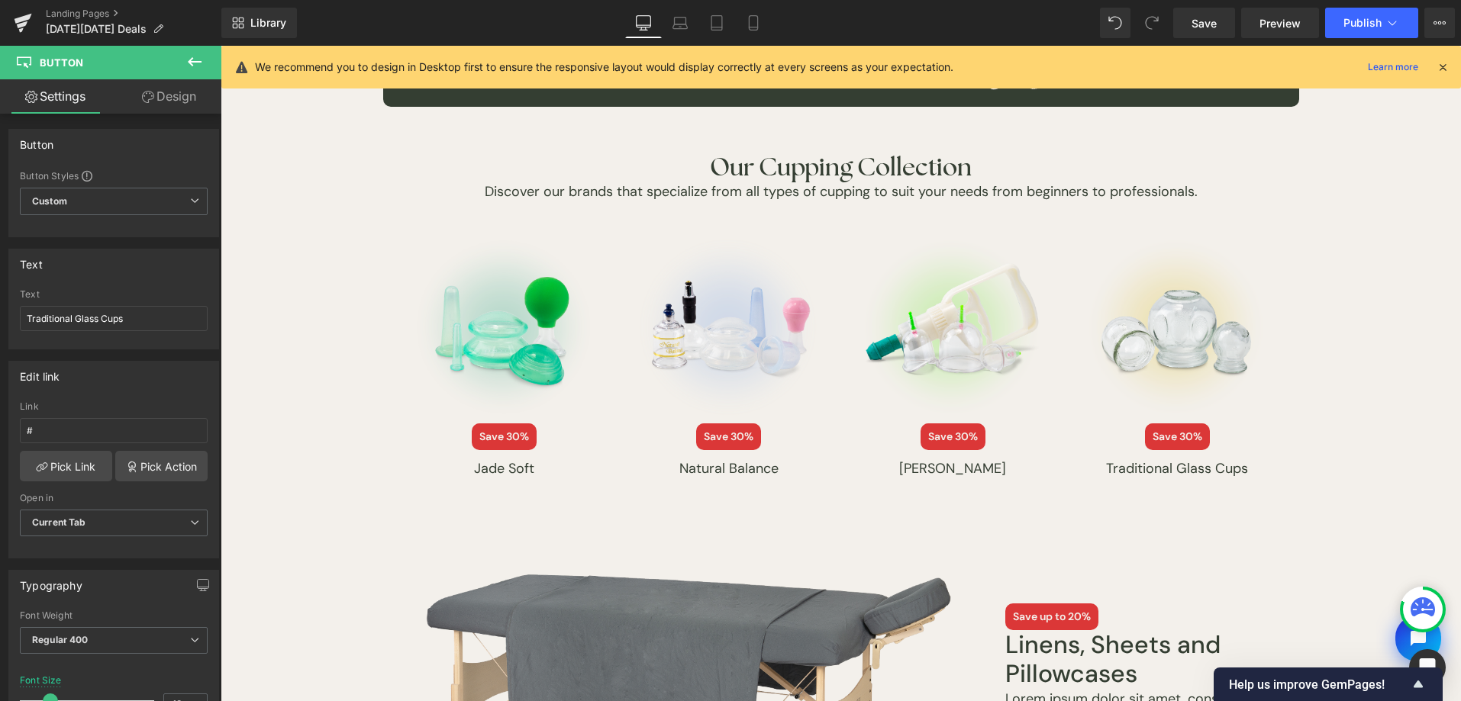
scroll to position [1765, 0]
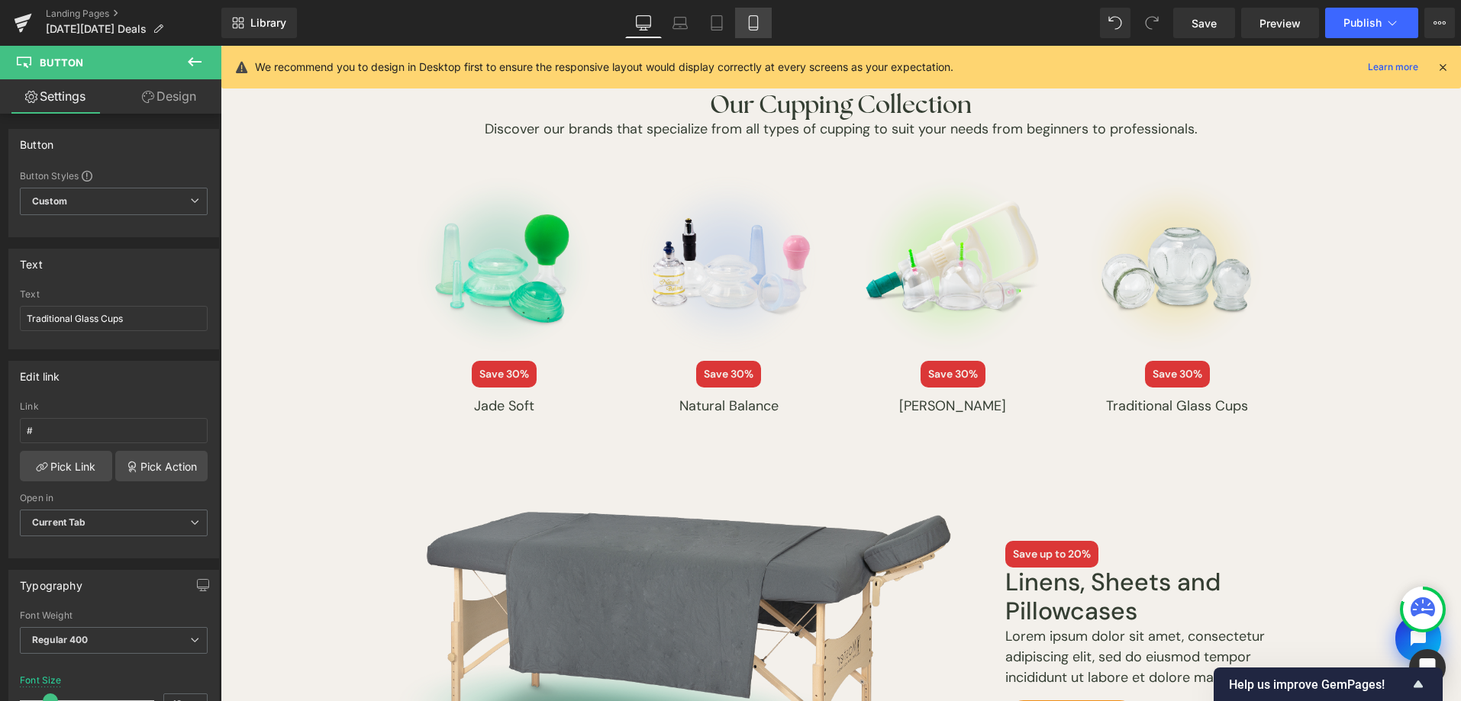
drag, startPoint x: 748, startPoint y: 21, endPoint x: 240, endPoint y: 301, distance: 580.0
click at [748, 21] on icon at bounding box center [753, 22] width 15 height 15
type input "14.4"
type input "0"
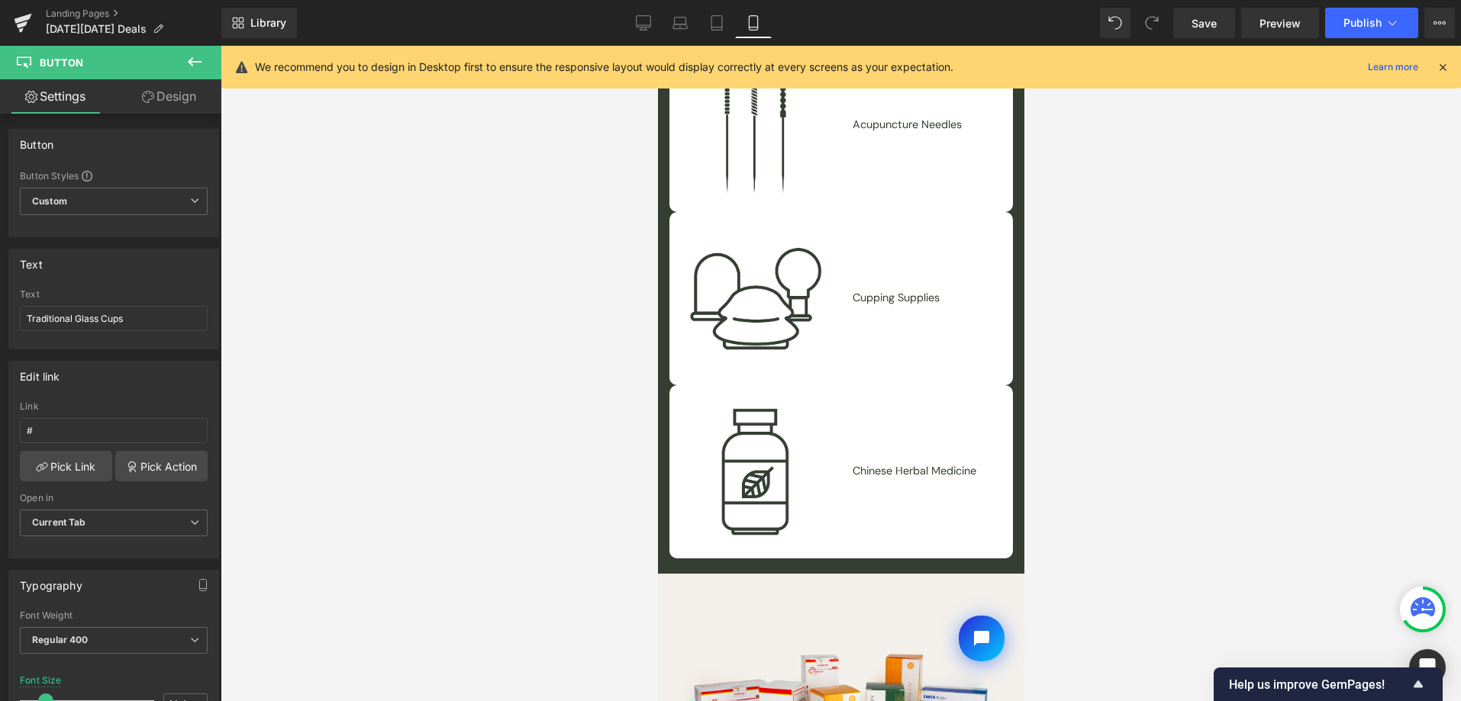
scroll to position [756, 0]
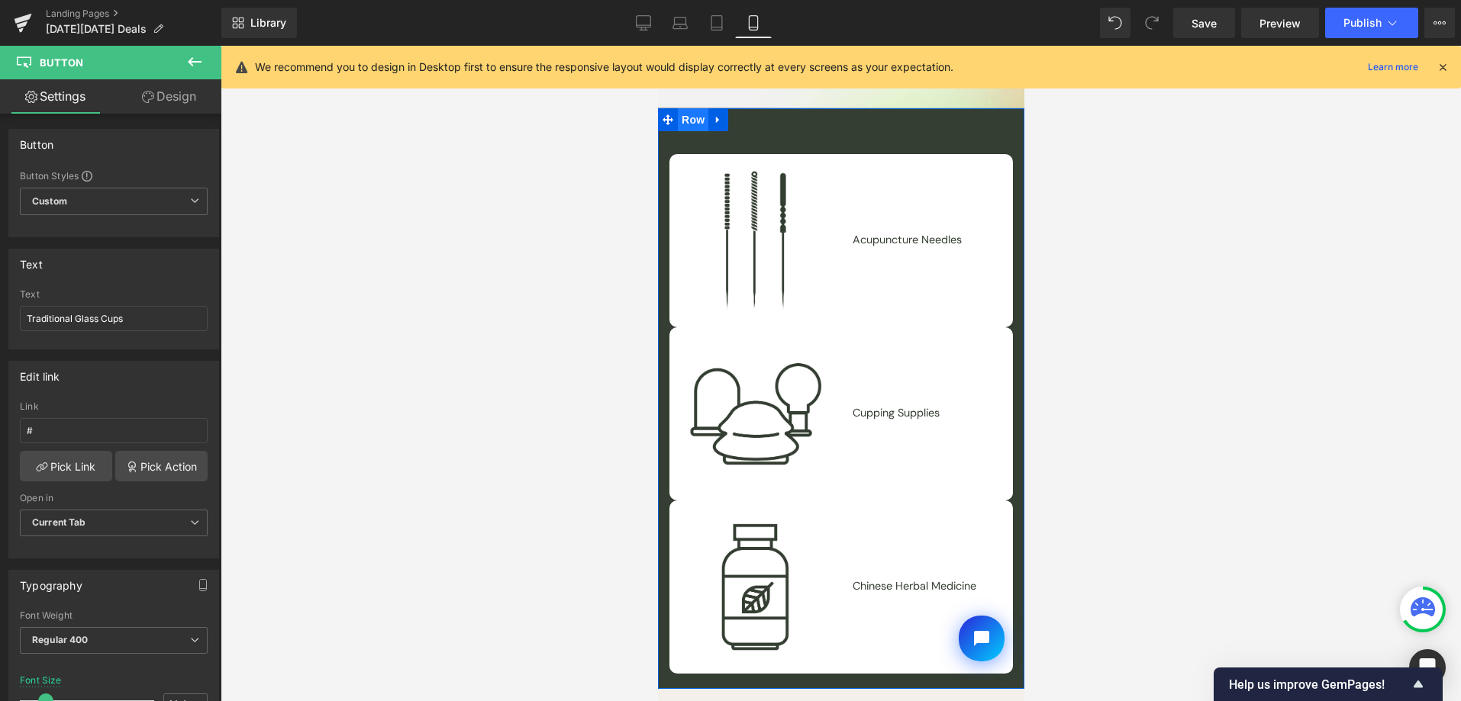
click at [693, 108] on span "Row" at bounding box center [692, 119] width 31 height 23
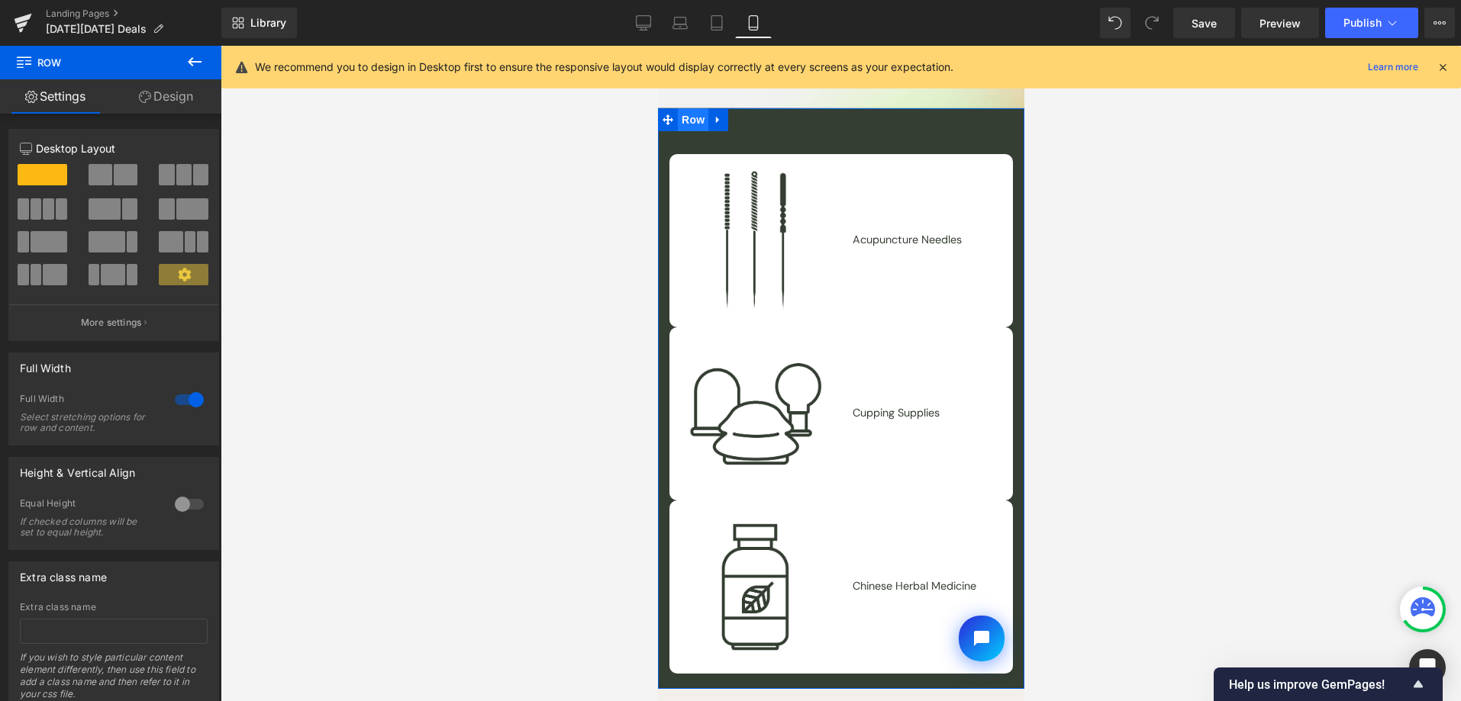
click at [691, 110] on span "Row" at bounding box center [692, 119] width 31 height 23
click at [155, 113] on link "Design" at bounding box center [166, 96] width 111 height 34
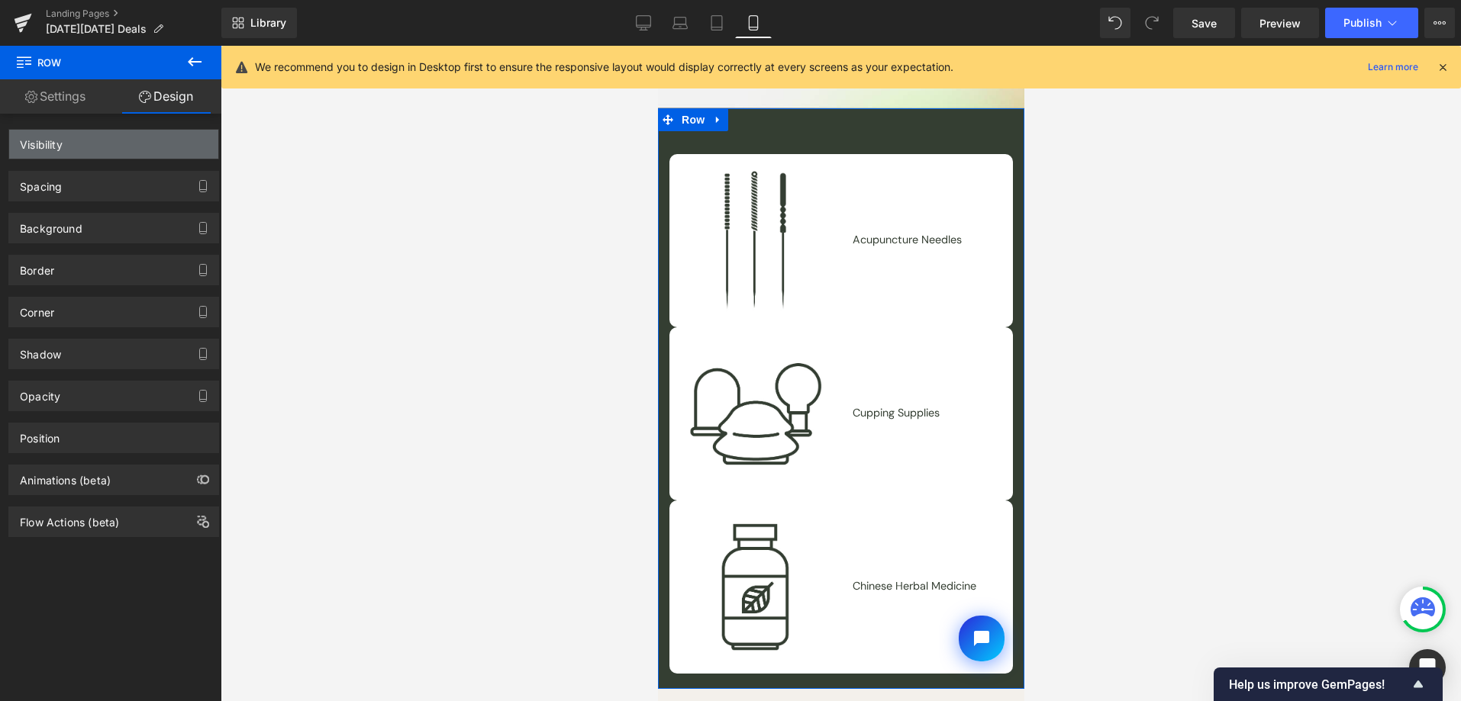
click at [182, 198] on div "Spacing" at bounding box center [113, 186] width 209 height 29
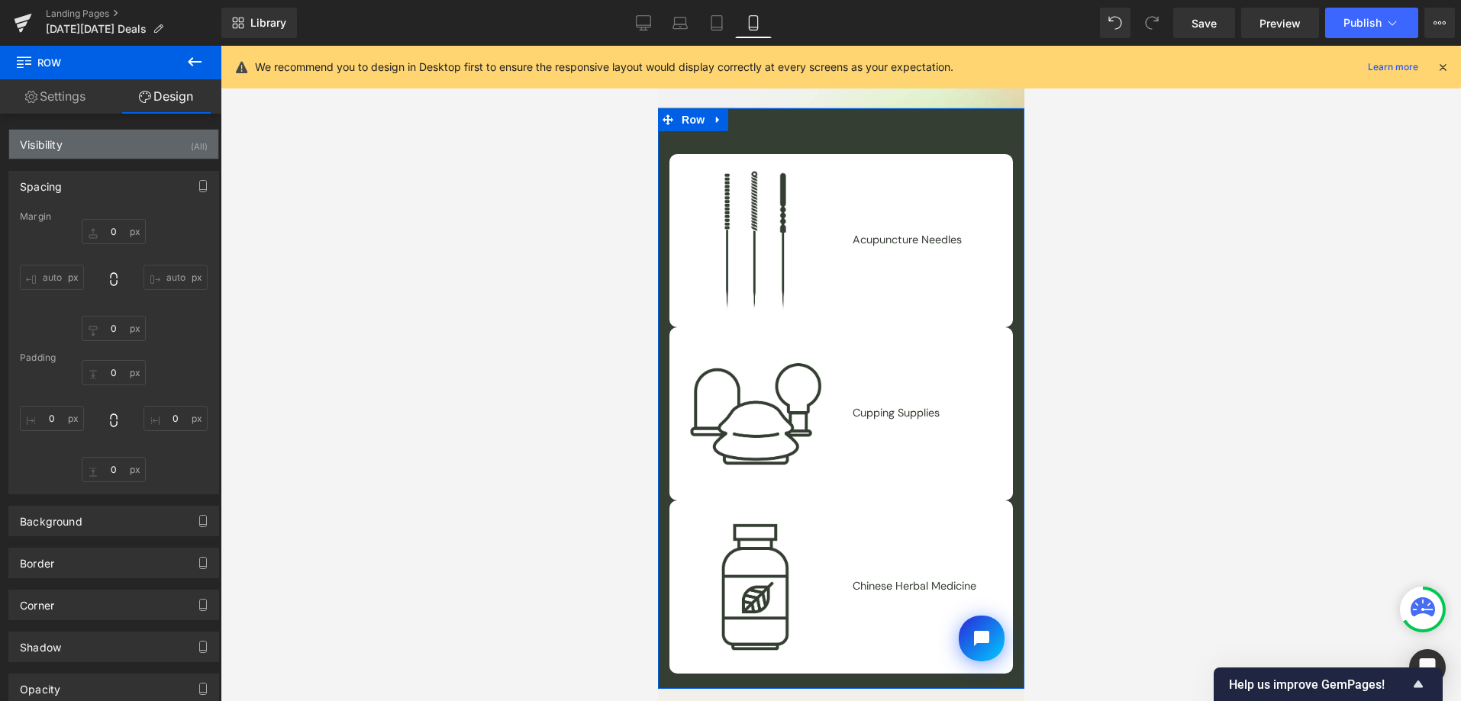
type input "0"
type input "30"
type input "0"
type input "10"
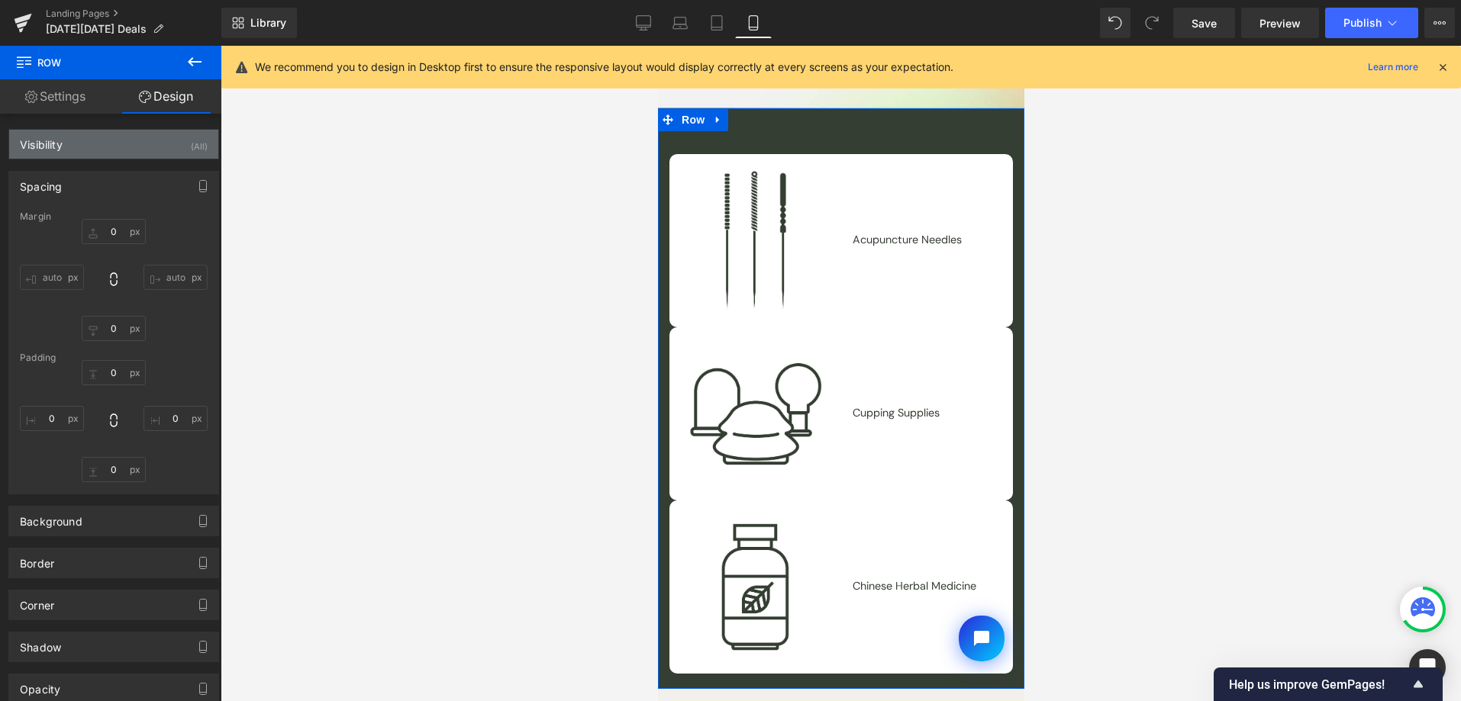
type input "0"
click at [191, 143] on div "(All)" at bounding box center [199, 142] width 17 height 25
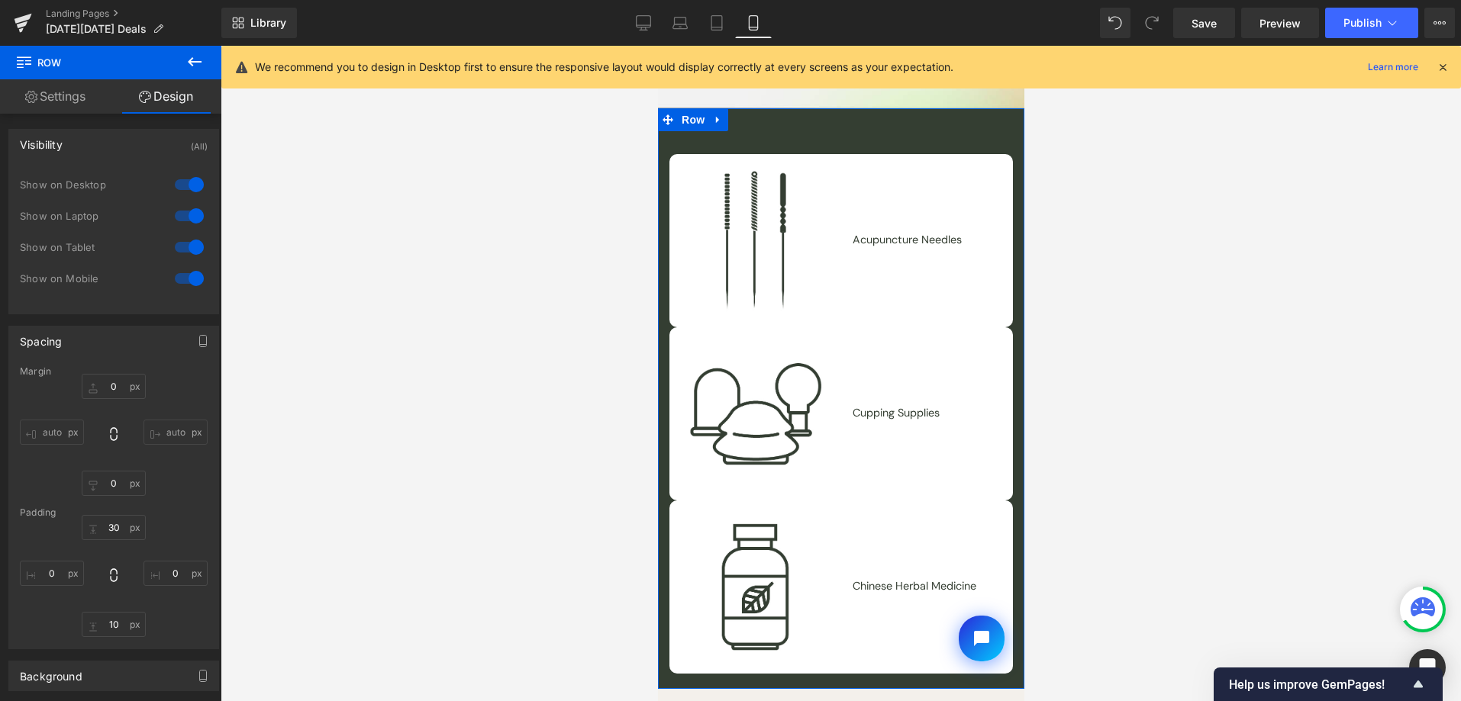
click at [180, 273] on div at bounding box center [189, 278] width 37 height 24
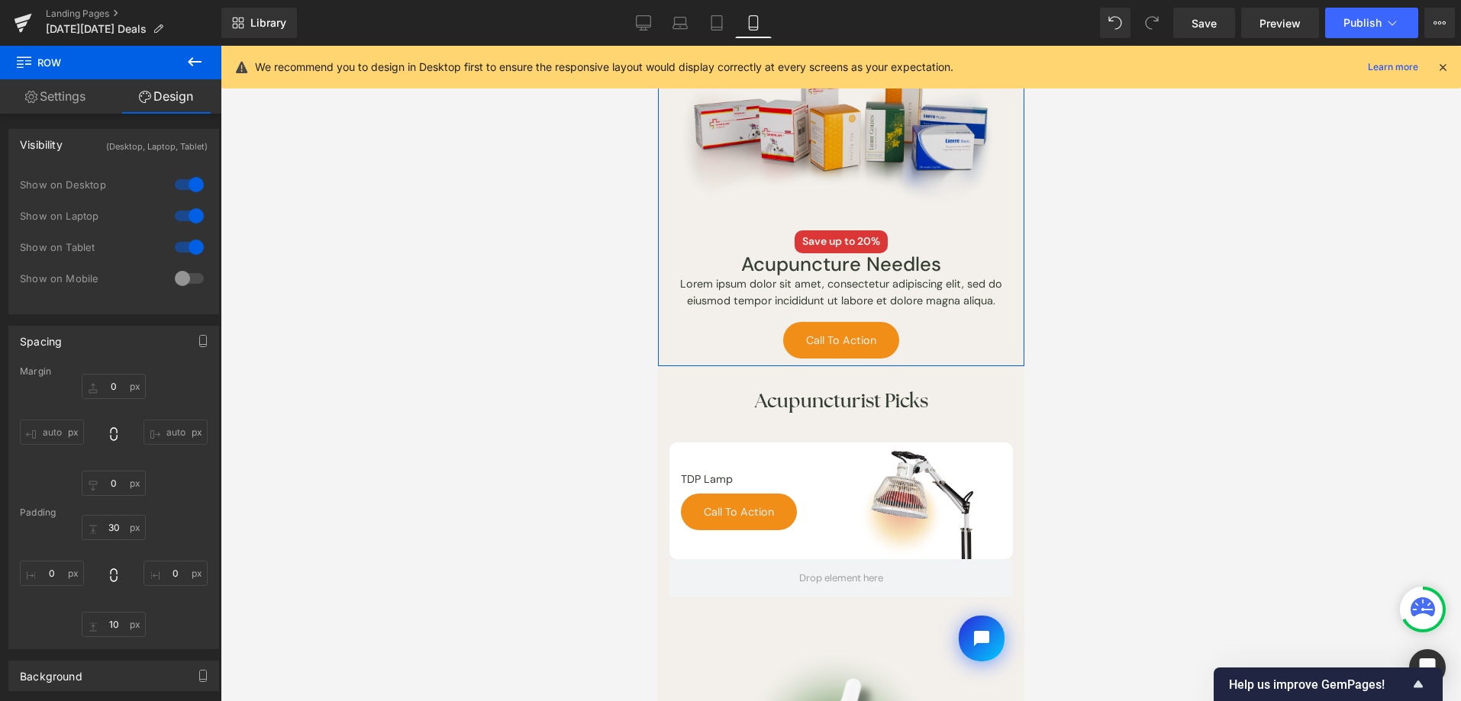
scroll to position [553, 0]
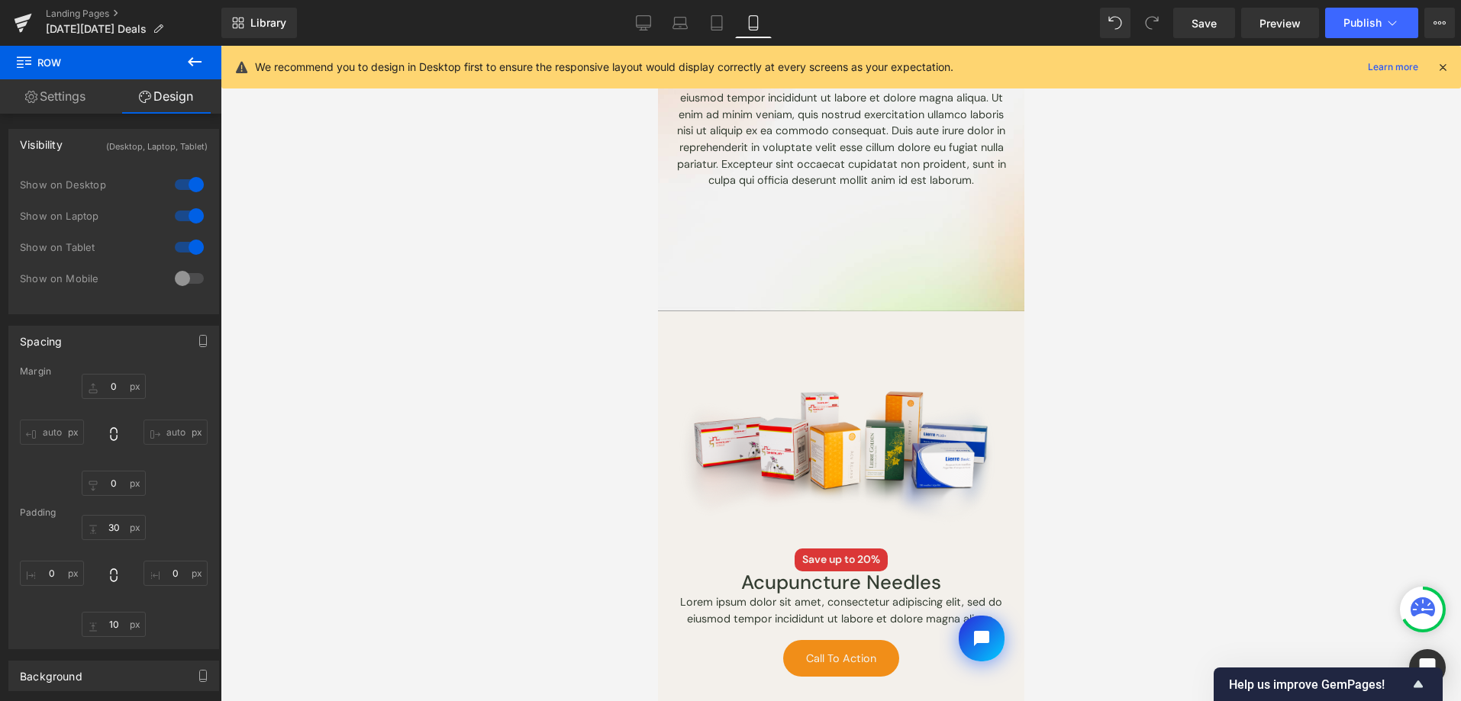
click at [1153, 339] on div at bounding box center [841, 374] width 1240 height 656
click at [163, 280] on div "Show on Mobile" at bounding box center [114, 286] width 188 height 31
click at [185, 281] on div at bounding box center [189, 278] width 37 height 24
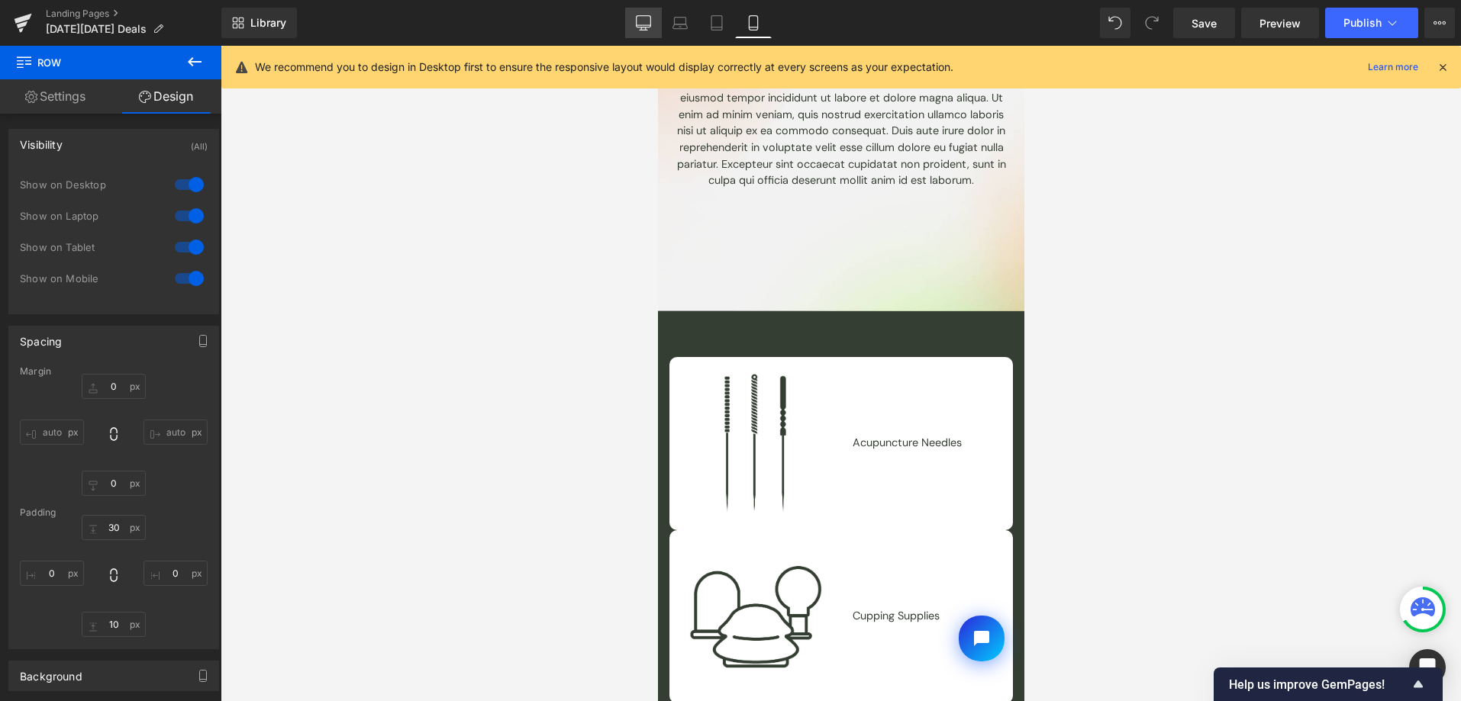
click at [637, 27] on icon at bounding box center [643, 22] width 15 height 15
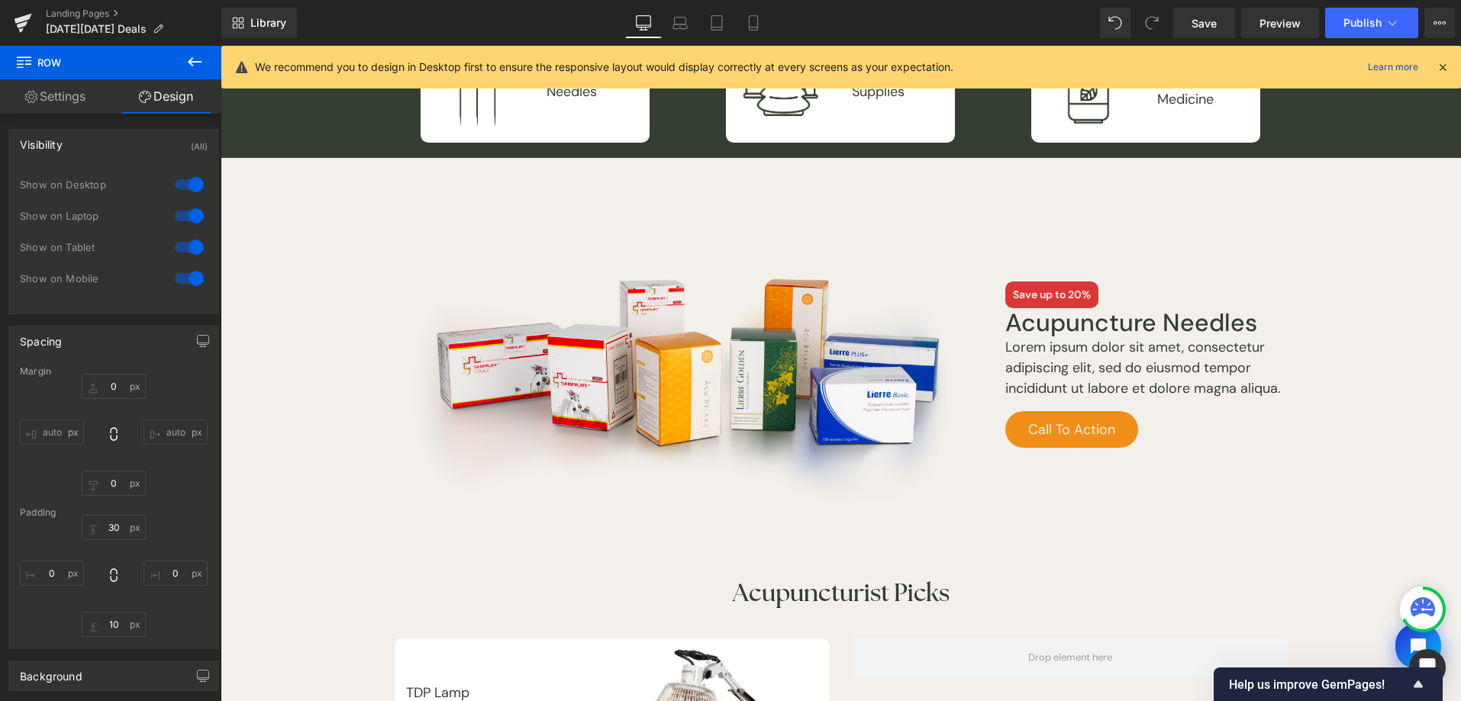
type input "0"
type input "30"
type input "0"
type input "10"
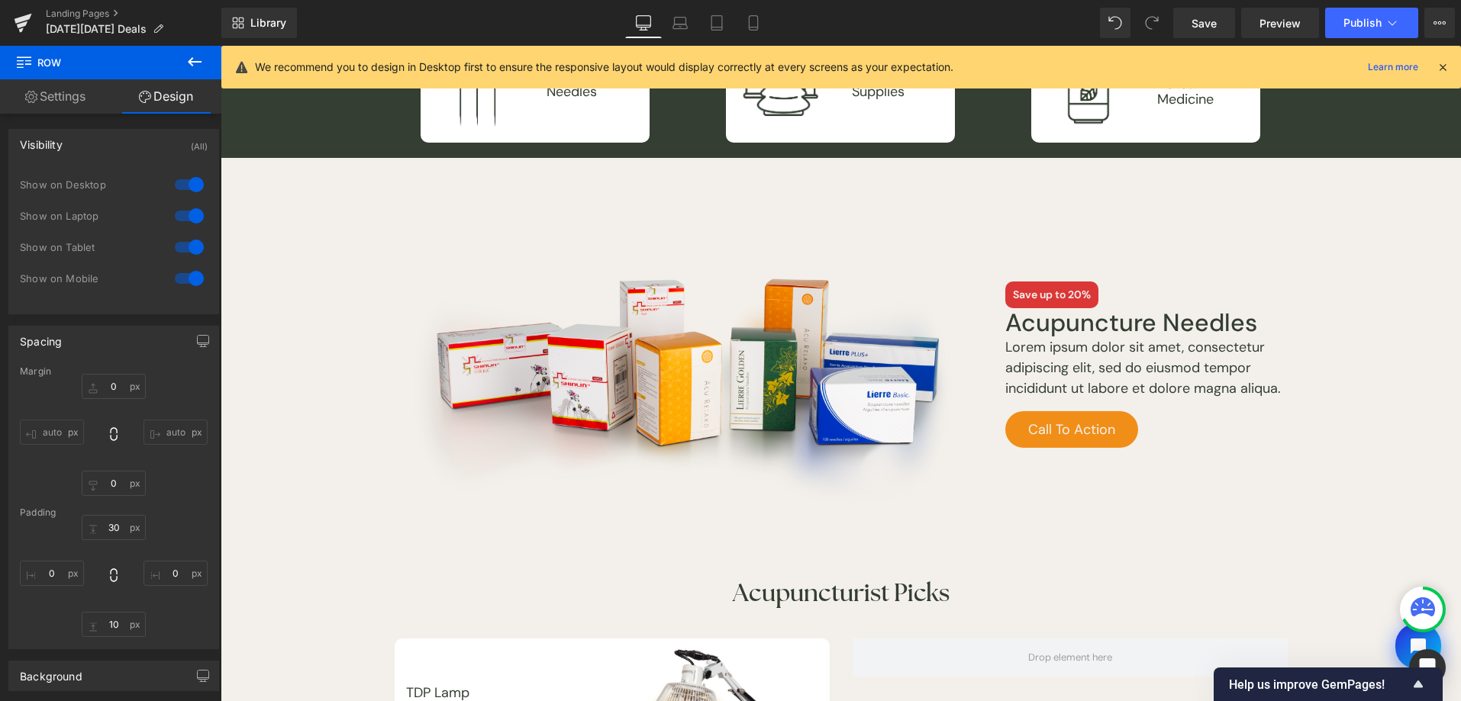
type input "0"
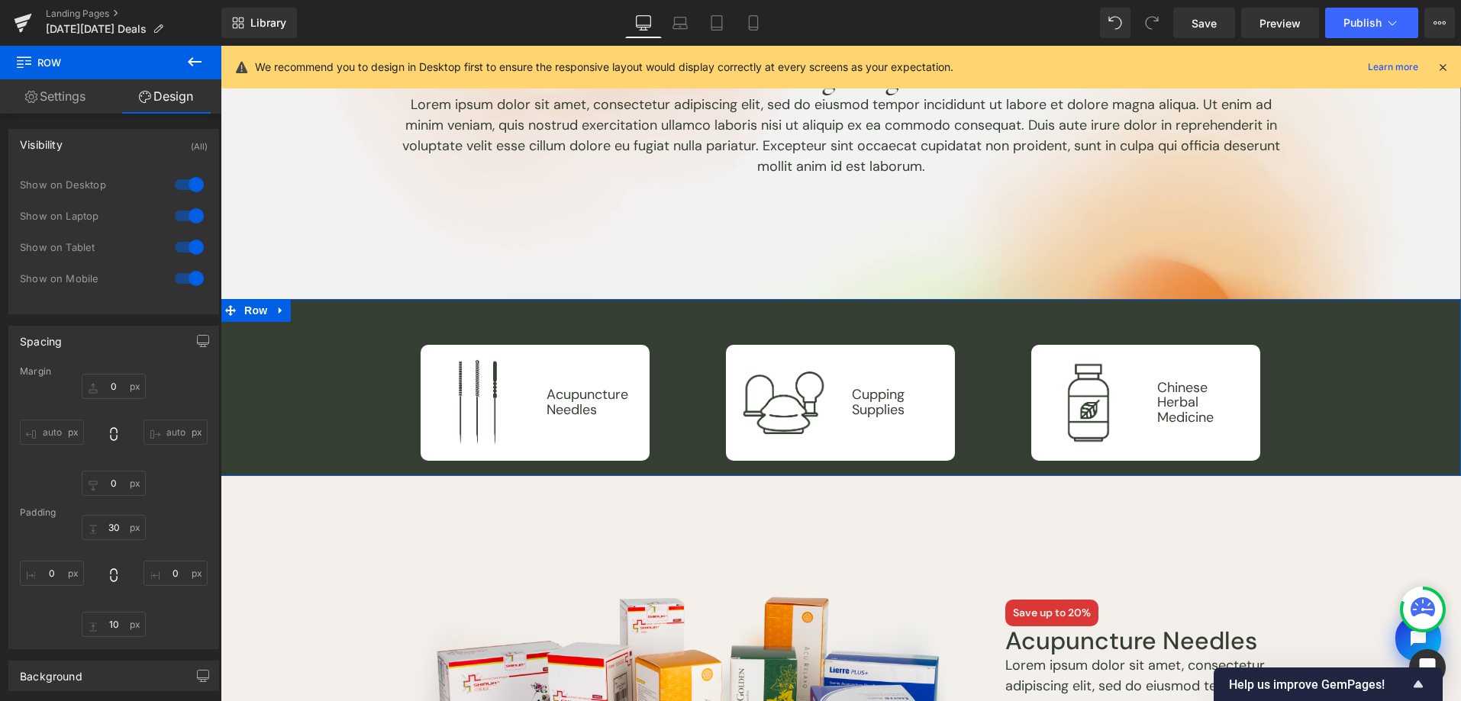
click at [244, 311] on span "Row" at bounding box center [255, 310] width 31 height 23
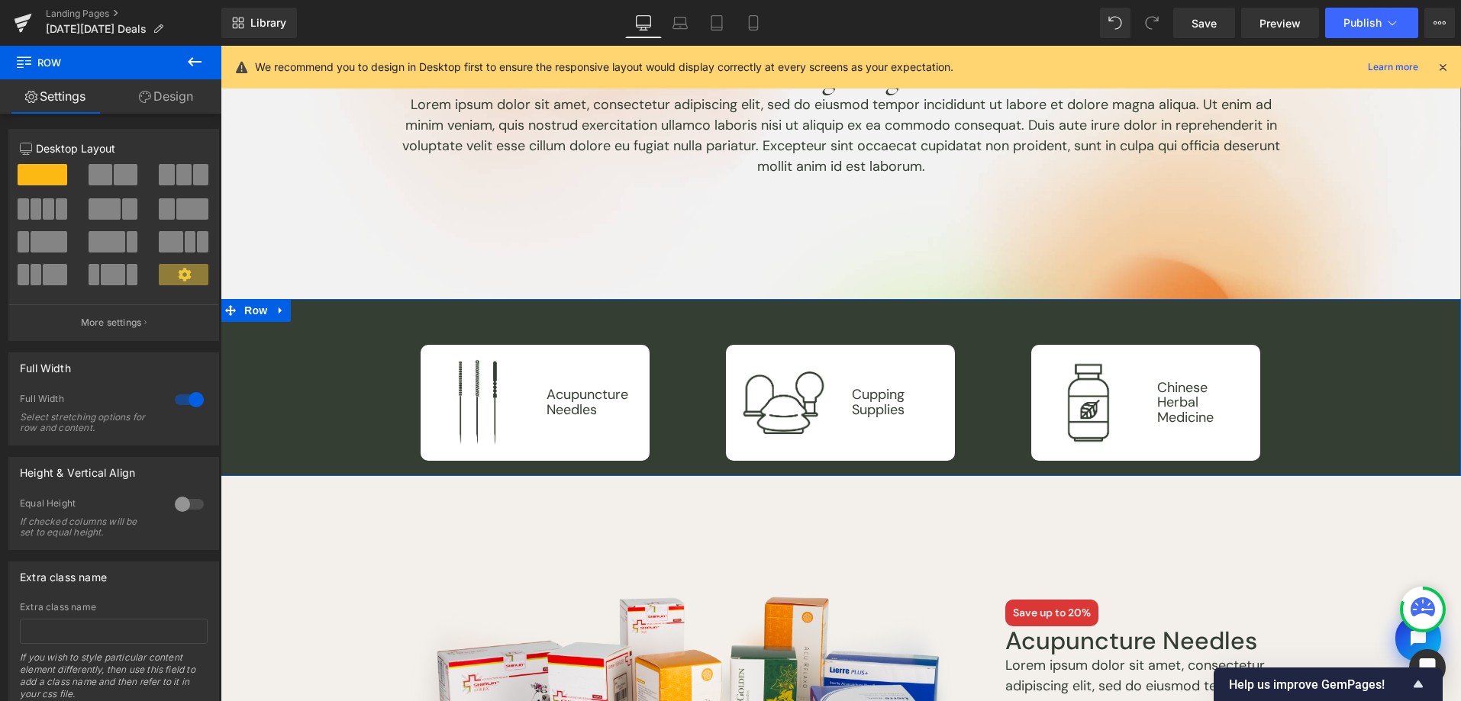
click at [189, 102] on link "Design" at bounding box center [166, 96] width 111 height 34
click at [0, 0] on div "Visibility" at bounding box center [0, 0] width 0 height 0
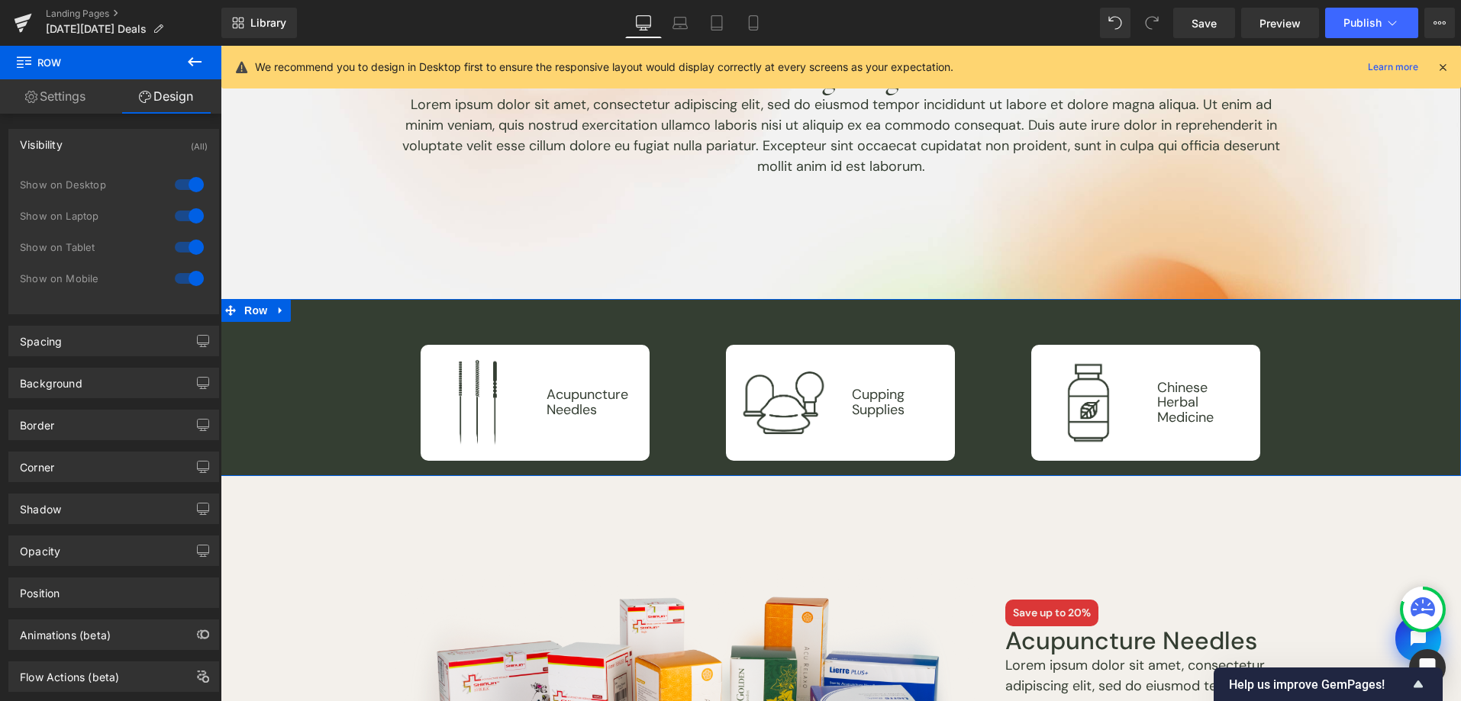
click at [188, 269] on div at bounding box center [189, 278] width 37 height 24
click at [708, 20] on link "Tablet" at bounding box center [716, 23] width 37 height 31
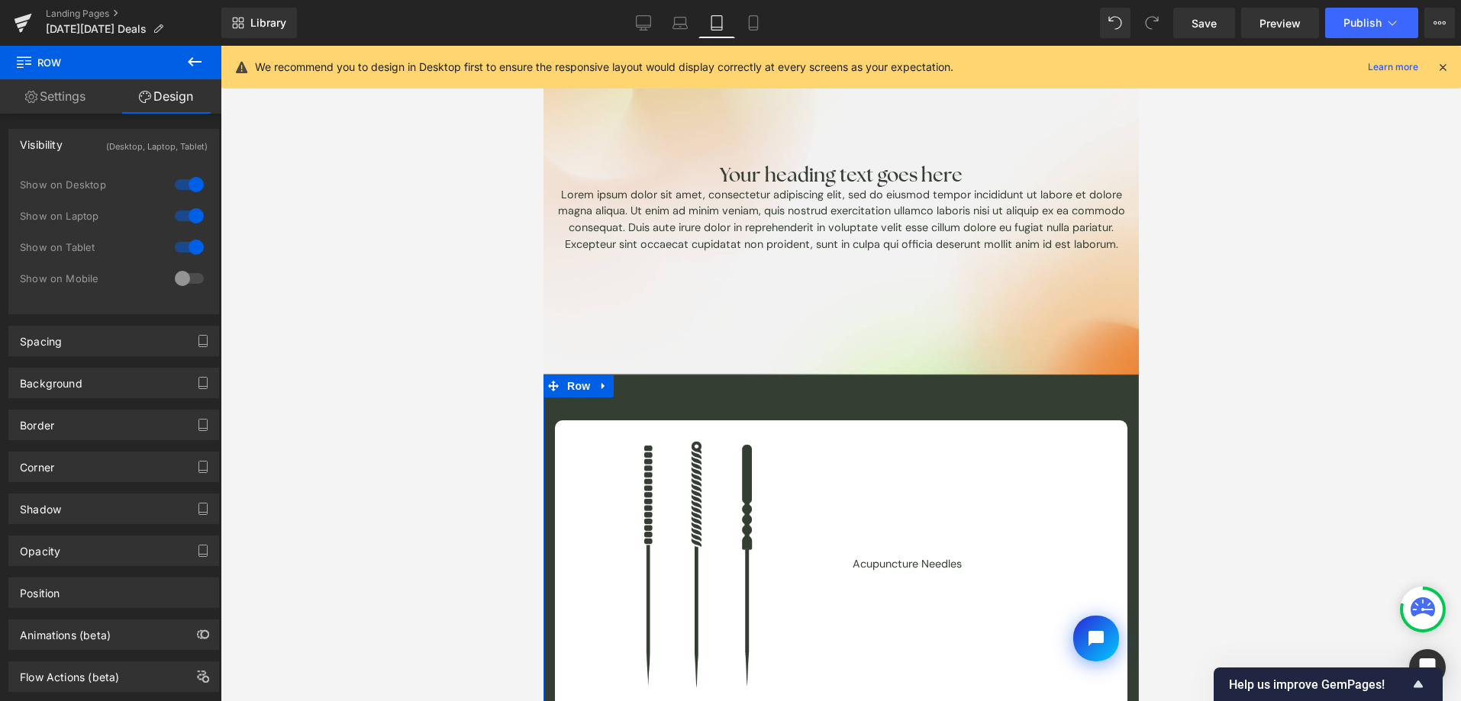
scroll to position [0, 0]
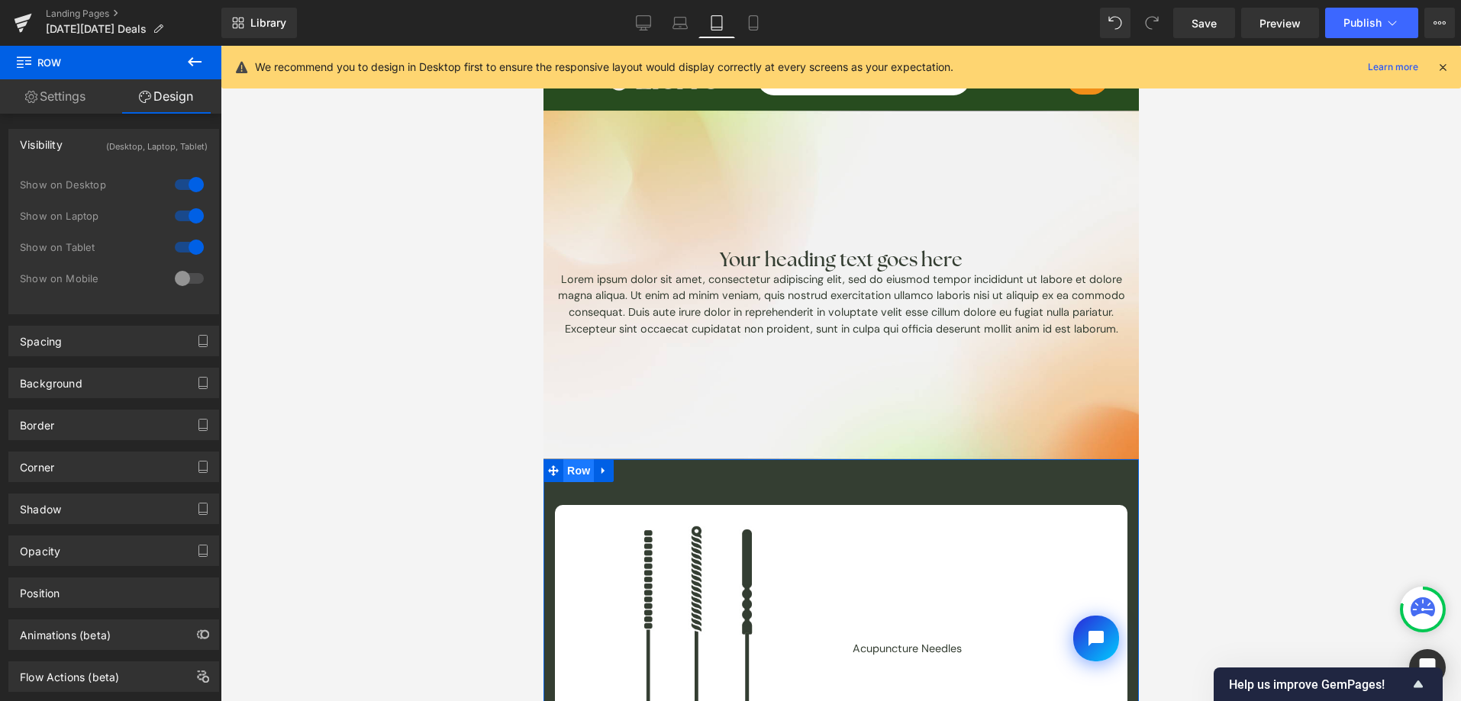
click at [579, 468] on span "Row" at bounding box center [578, 470] width 31 height 23
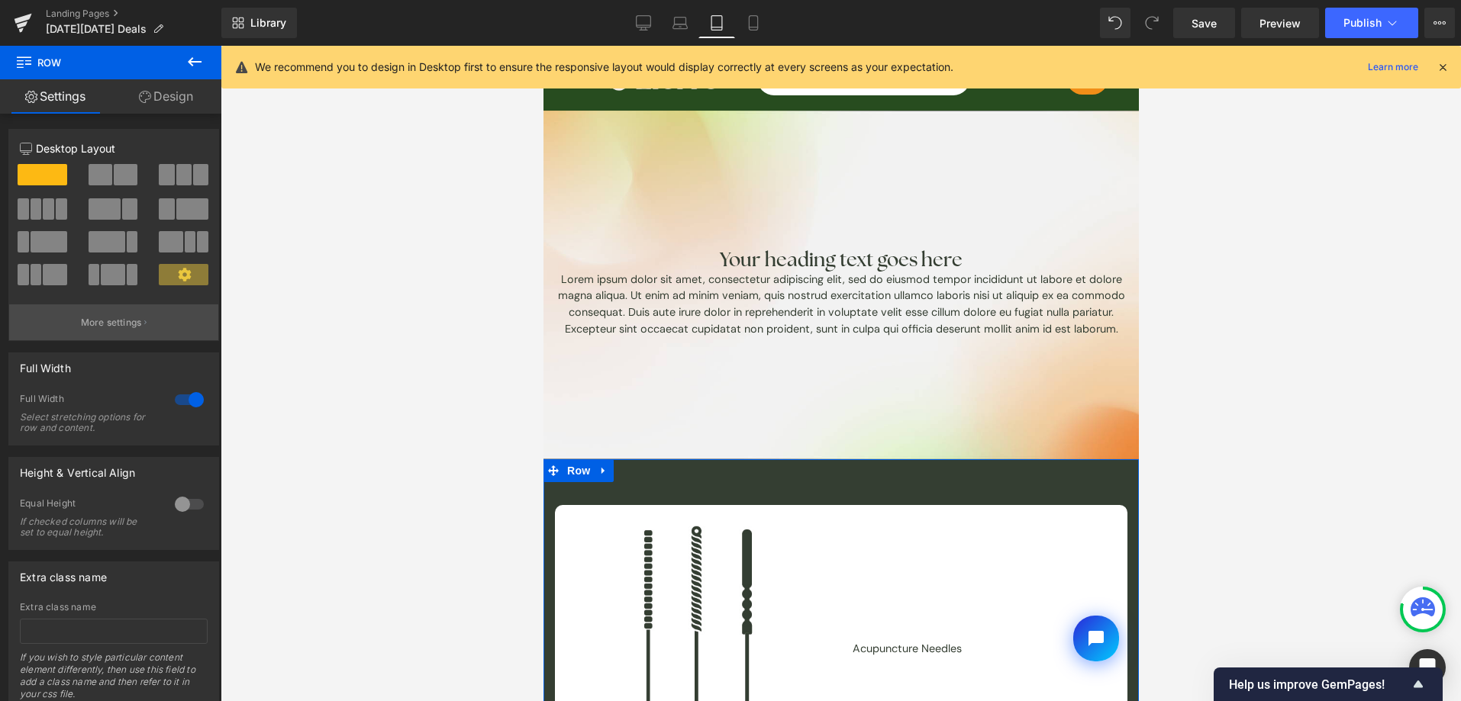
drag, startPoint x: 180, startPoint y: 177, endPoint x: 150, endPoint y: 477, distance: 301.5
click at [180, 177] on span at bounding box center [183, 174] width 15 height 21
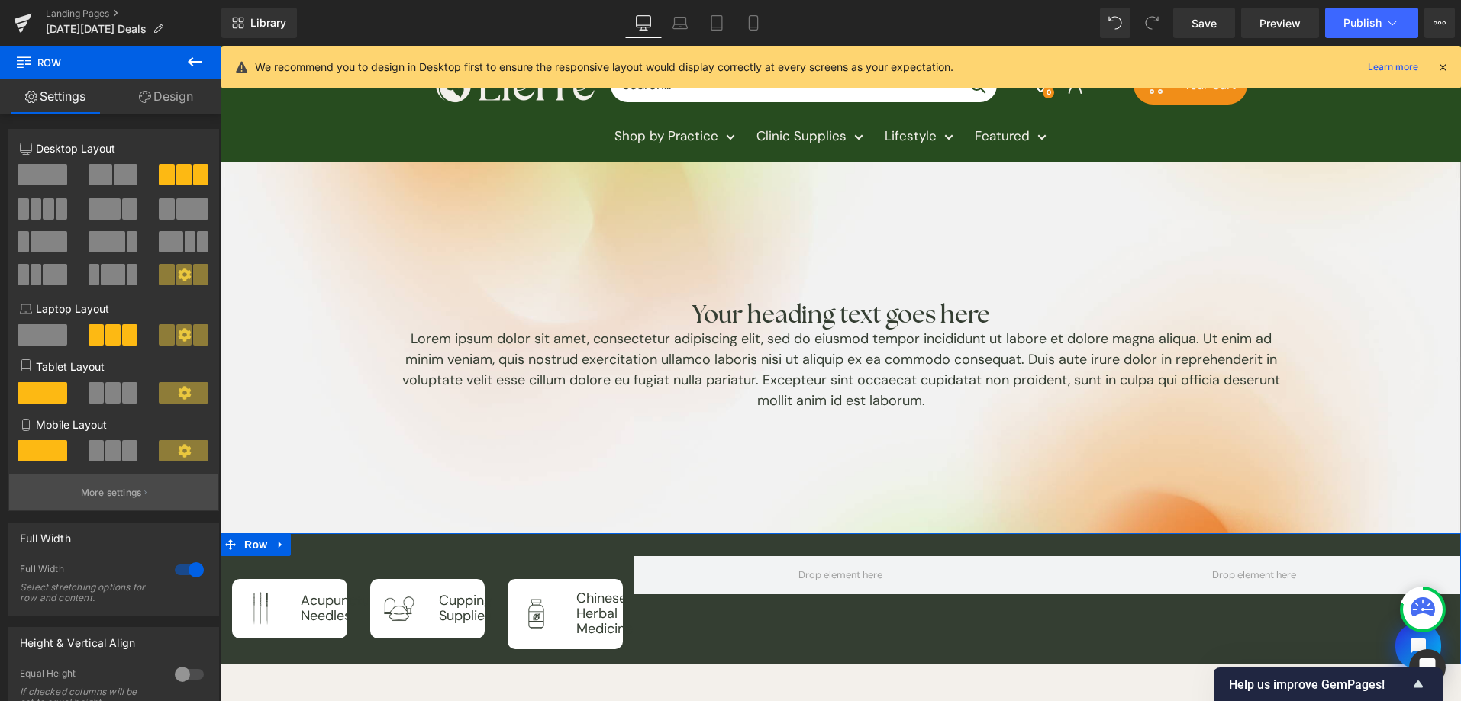
scroll to position [73, 0]
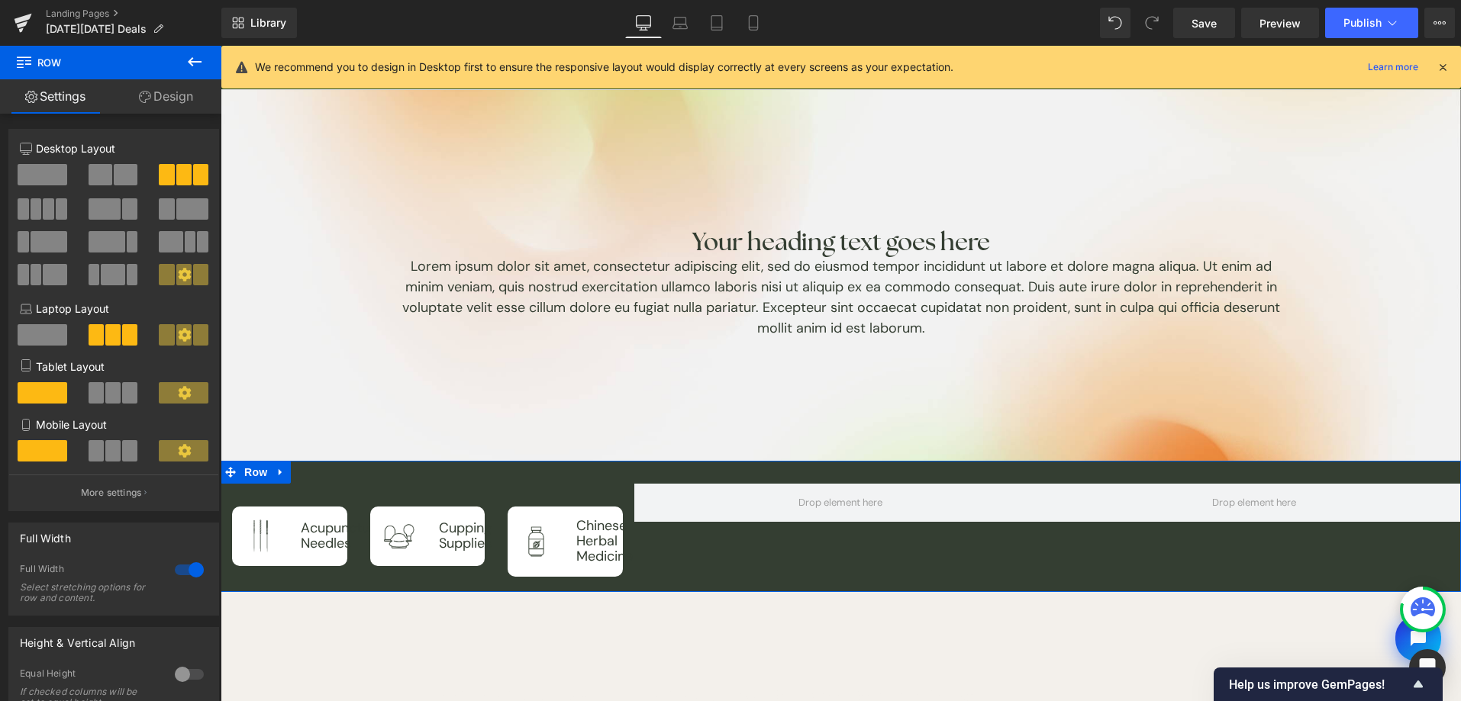
drag, startPoint x: 215, startPoint y: 366, endPoint x: 54, endPoint y: 176, distance: 249.7
click at [54, 176] on span at bounding box center [43, 174] width 50 height 21
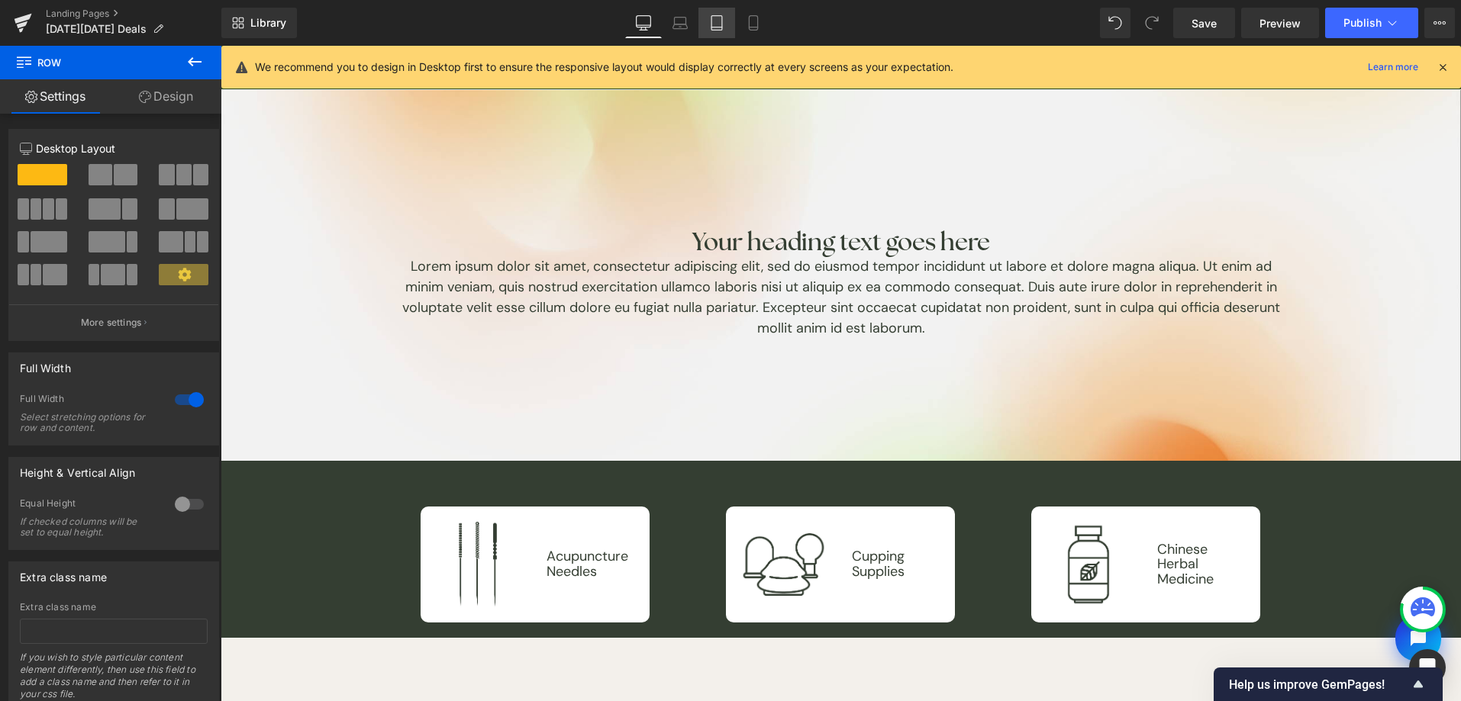
click at [734, 22] on link "Tablet" at bounding box center [716, 23] width 37 height 31
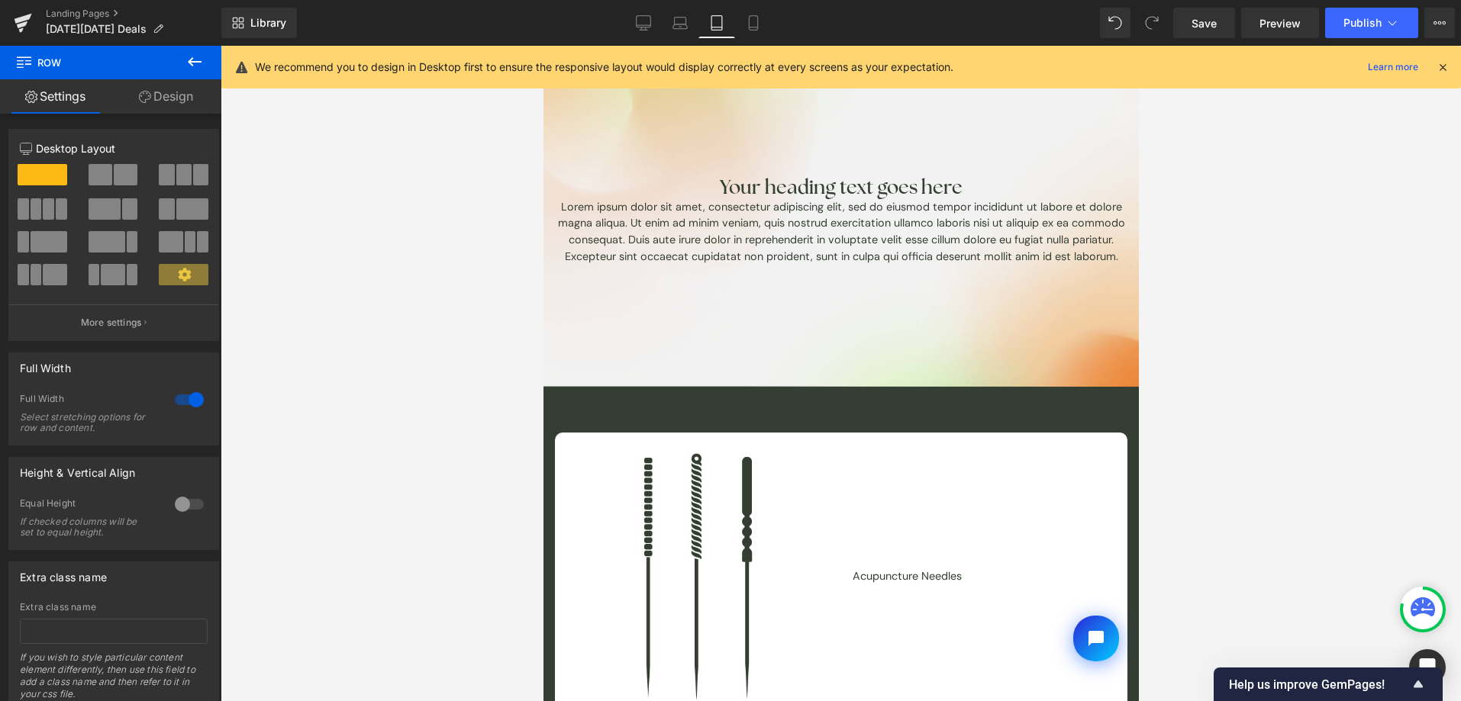
scroll to position [0, 0]
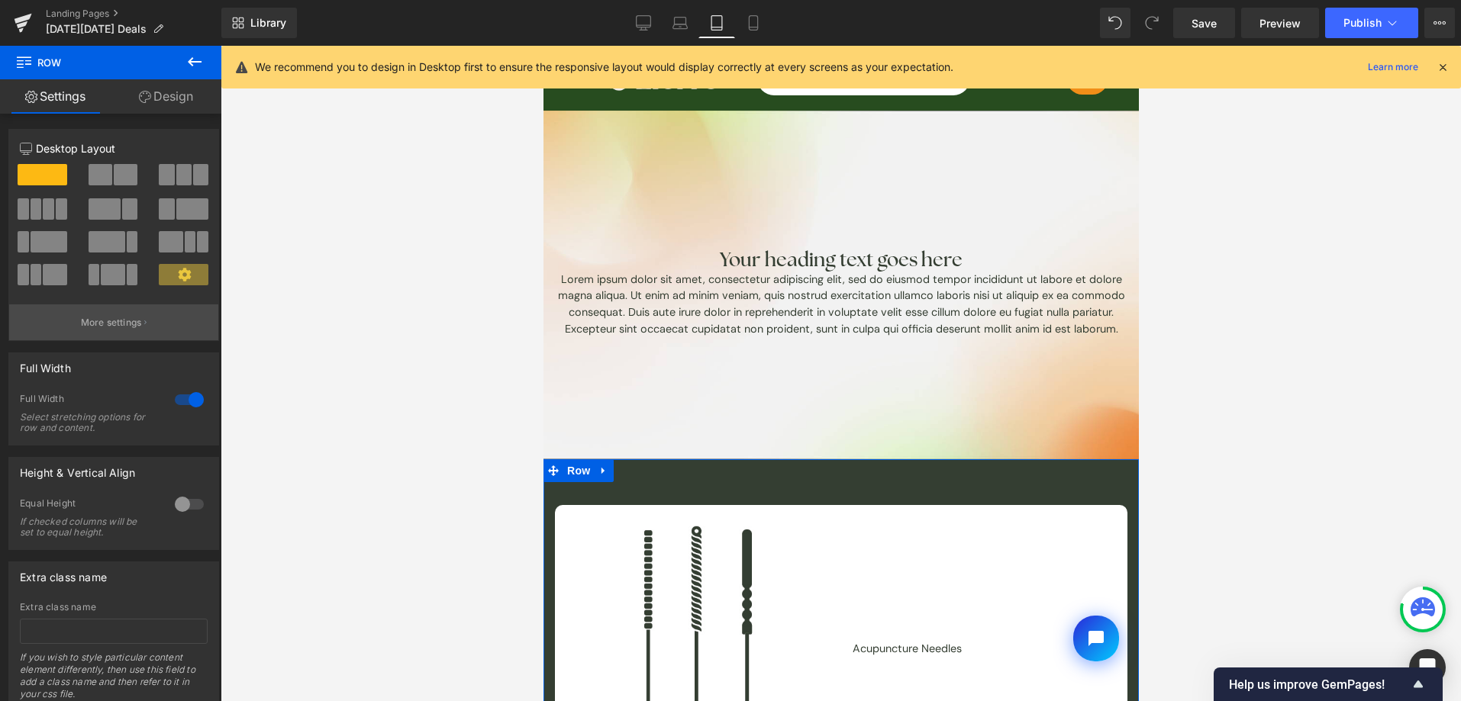
click at [130, 317] on p "More settings" at bounding box center [111, 323] width 61 height 14
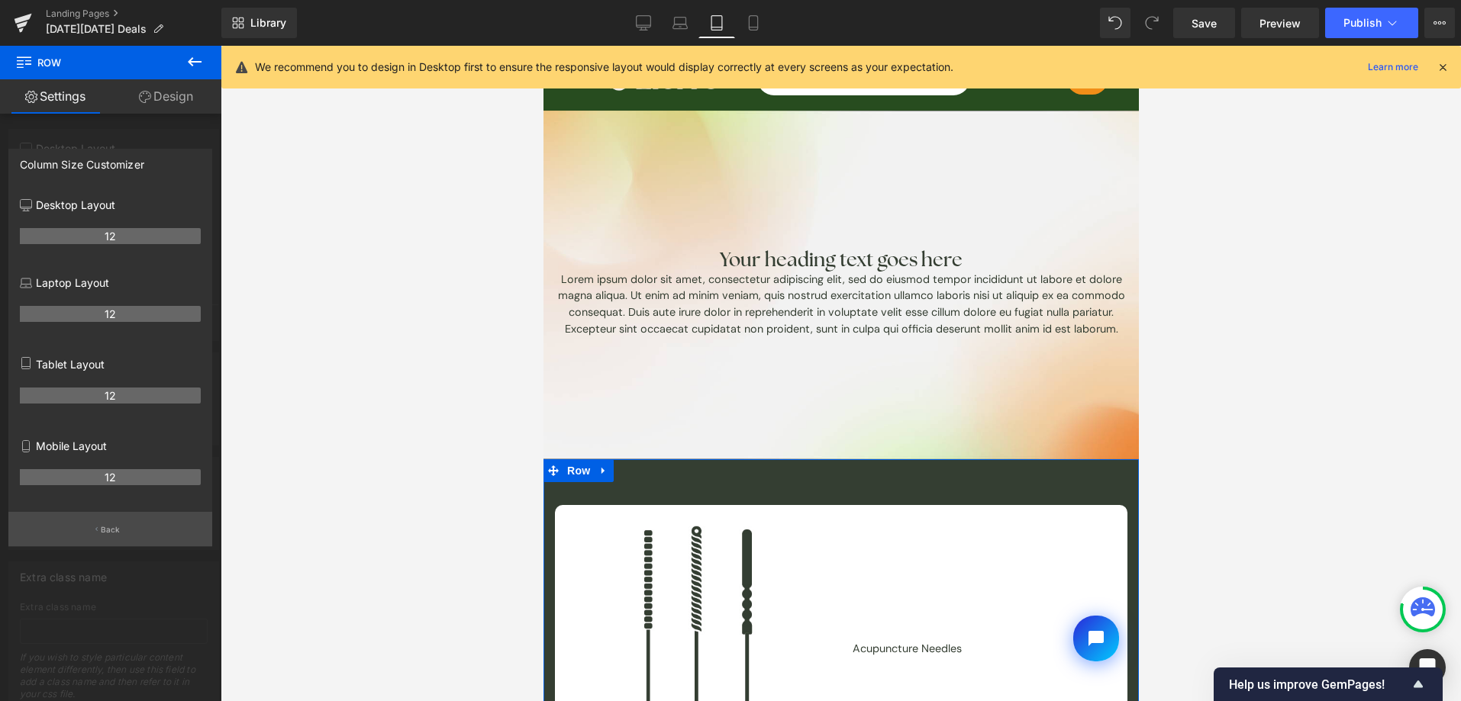
click at [147, 546] on button "Back" at bounding box center [110, 529] width 204 height 34
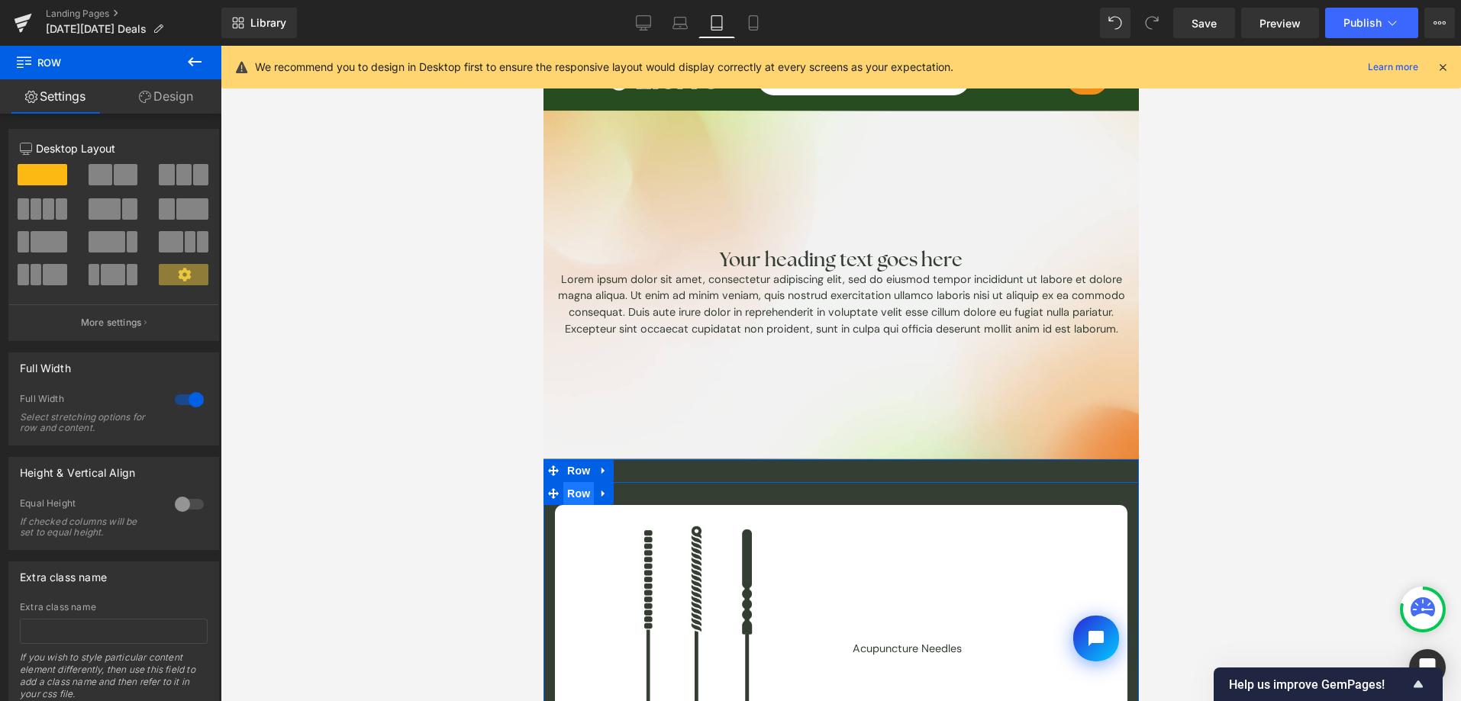
click at [563, 496] on span "Row" at bounding box center [578, 493] width 31 height 23
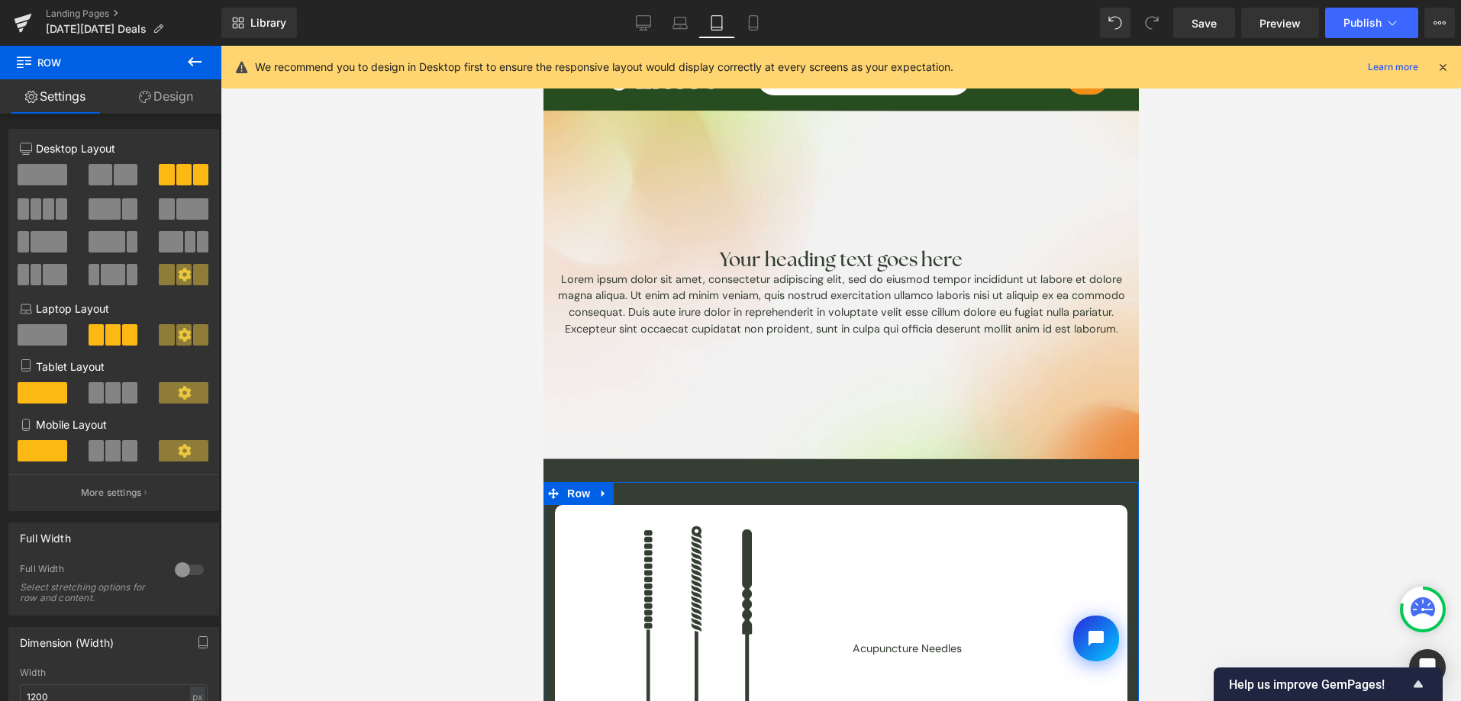
click at [128, 401] on span at bounding box center [129, 392] width 15 height 21
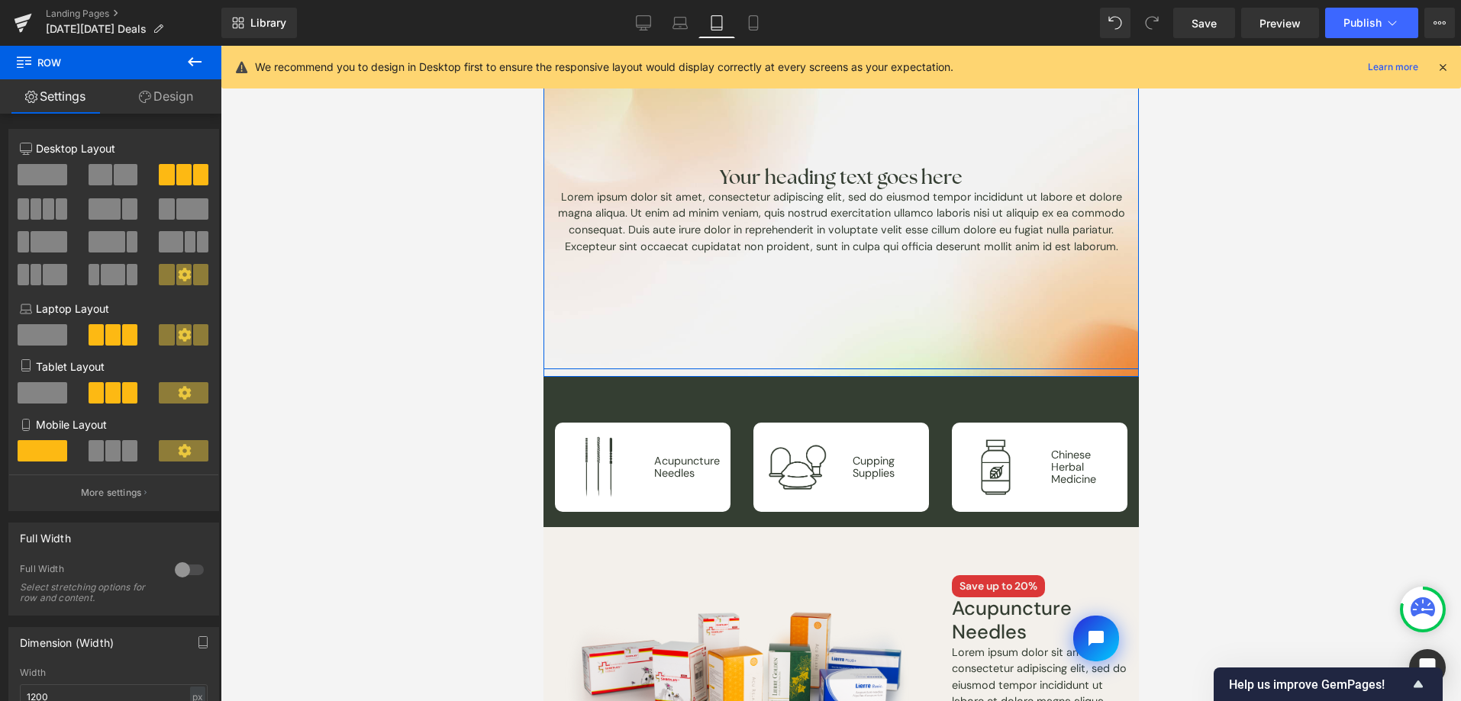
scroll to position [266, 0]
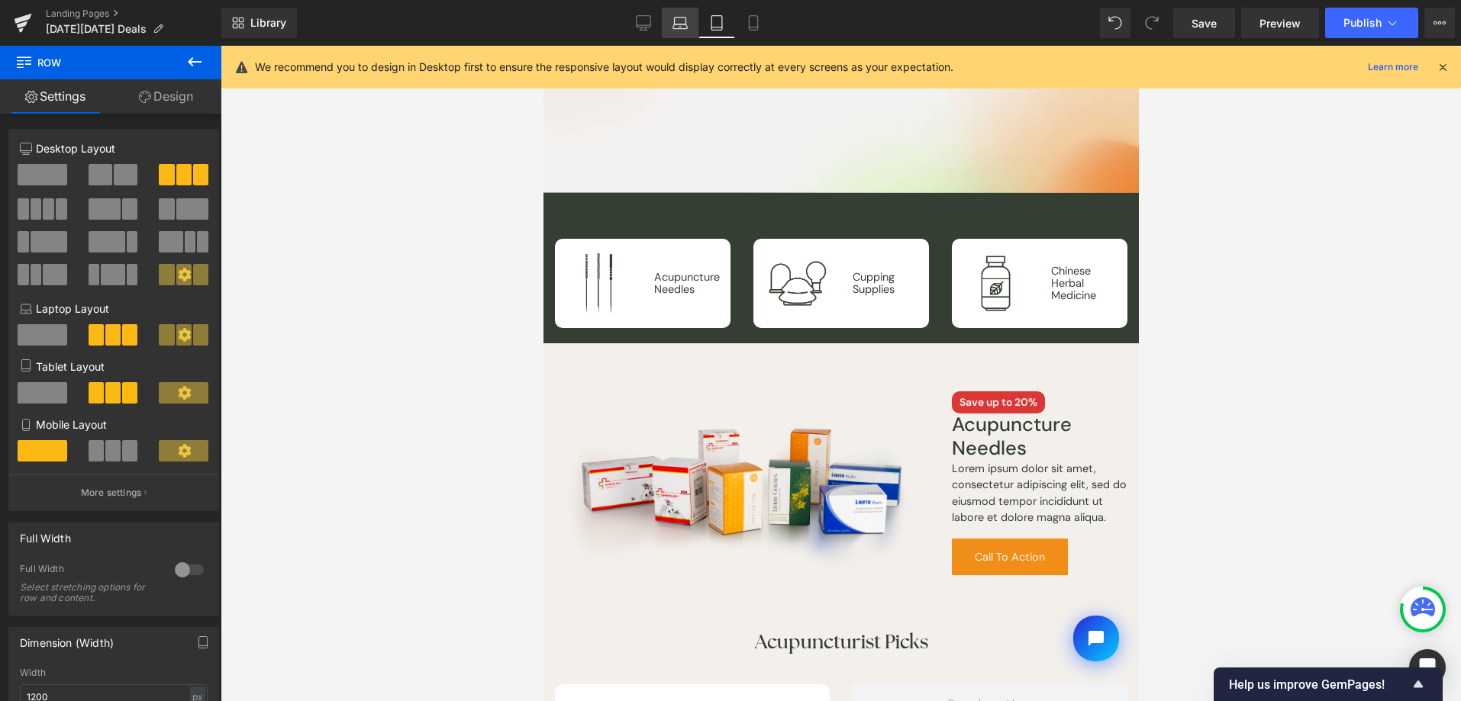
click at [678, 22] on icon at bounding box center [679, 22] width 15 height 15
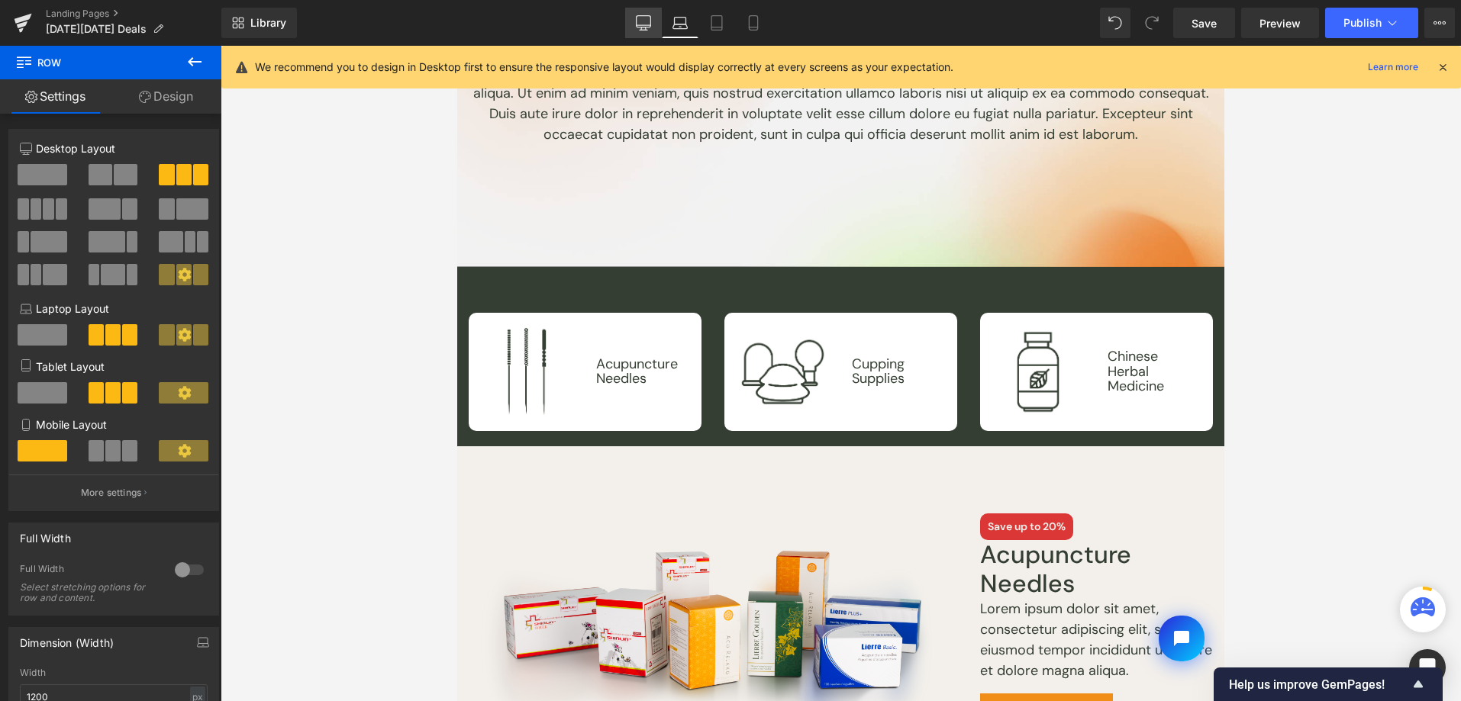
scroll to position [340, 0]
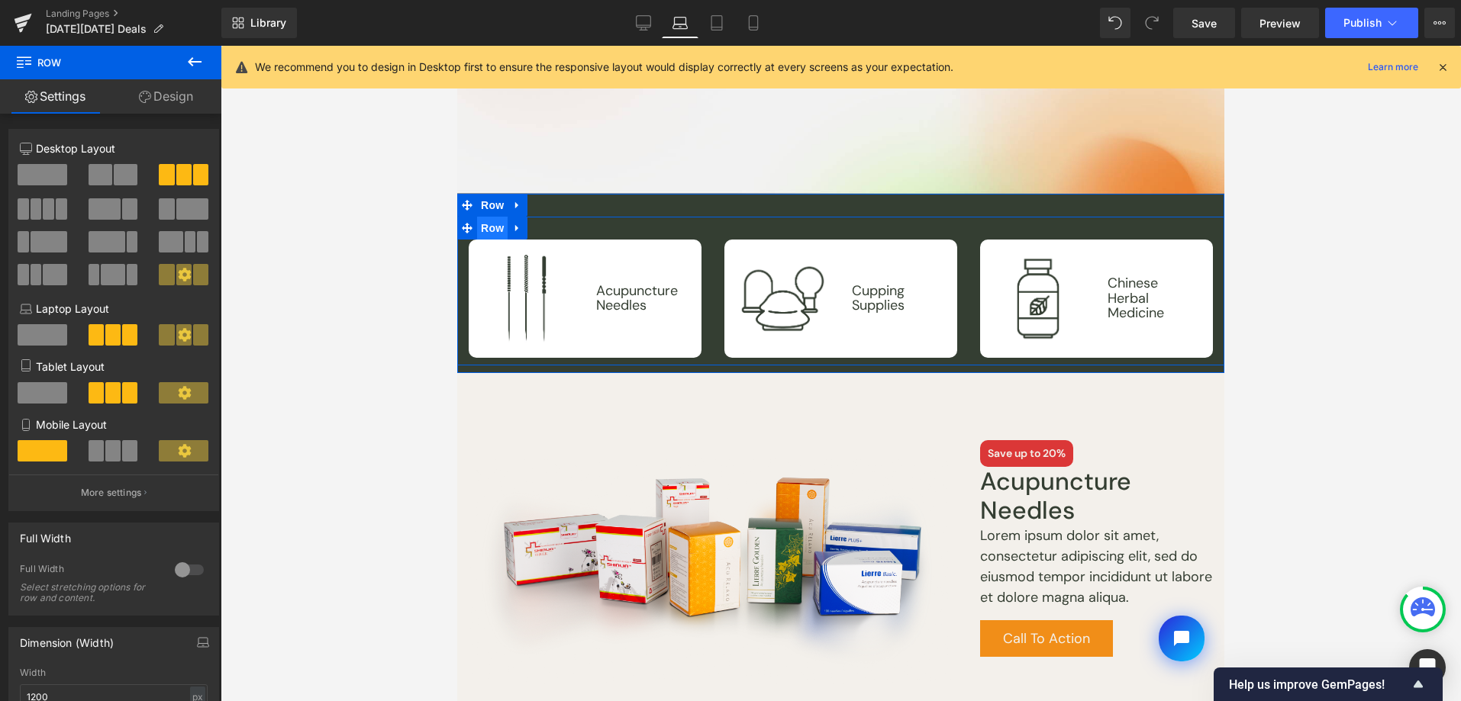
click at [495, 232] on span "Row" at bounding box center [492, 228] width 31 height 23
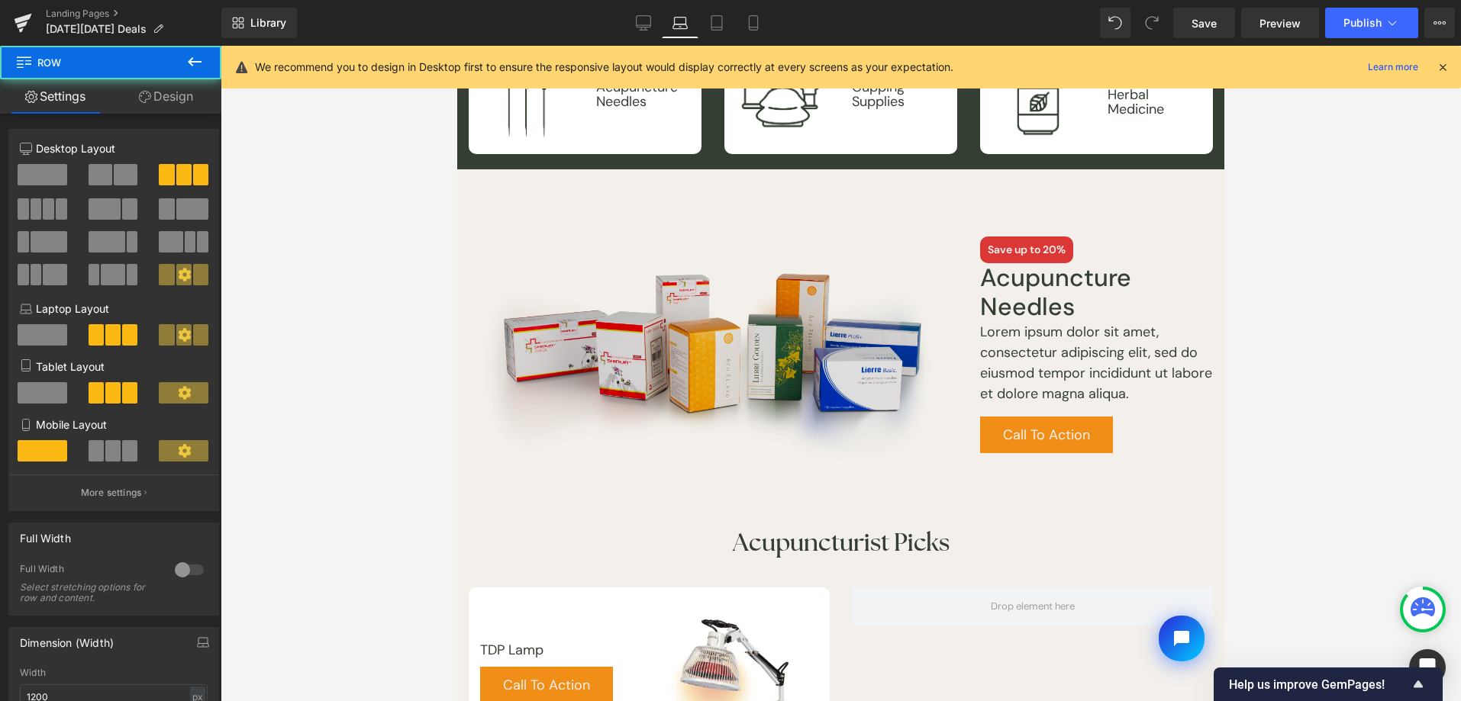
scroll to position [858, 0]
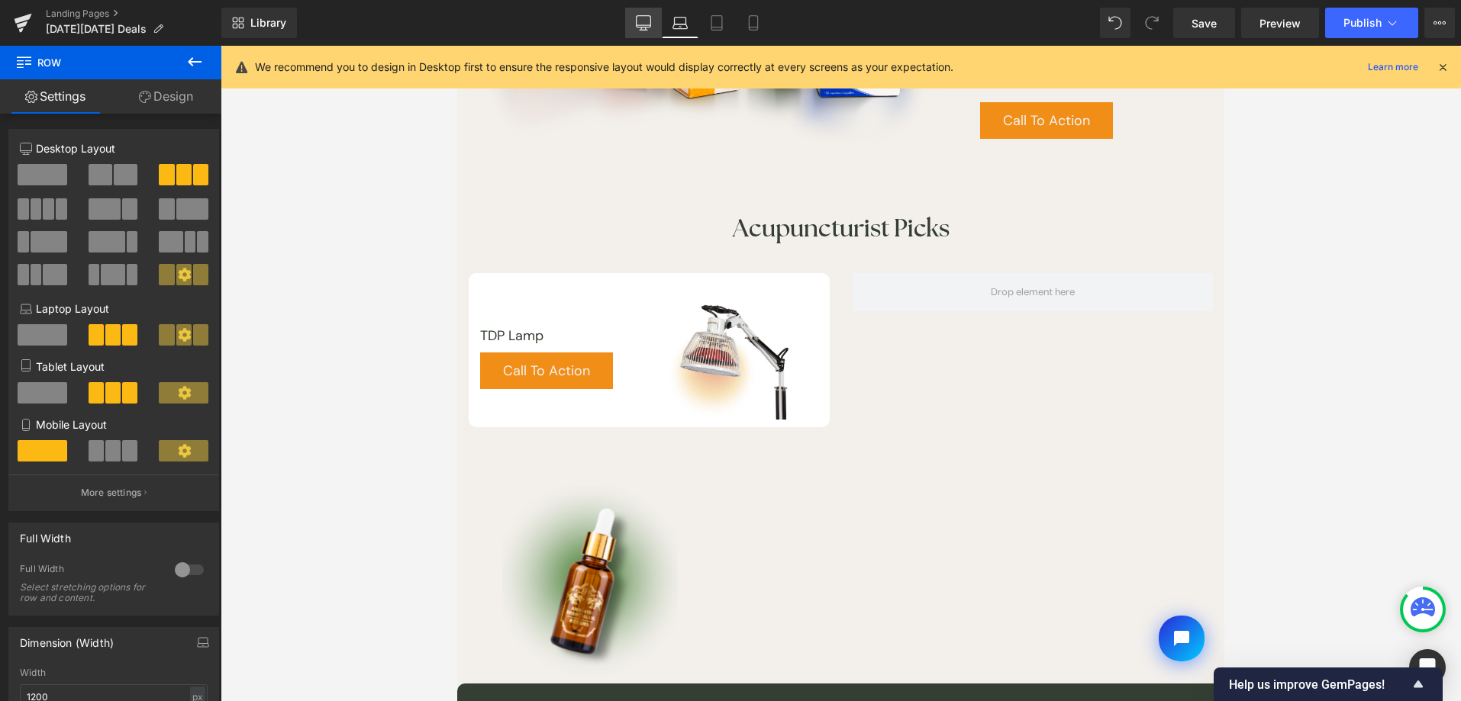
drag, startPoint x: 643, startPoint y: 30, endPoint x: 414, endPoint y: 292, distance: 347.8
click at [643, 30] on icon at bounding box center [644, 30] width 8 height 0
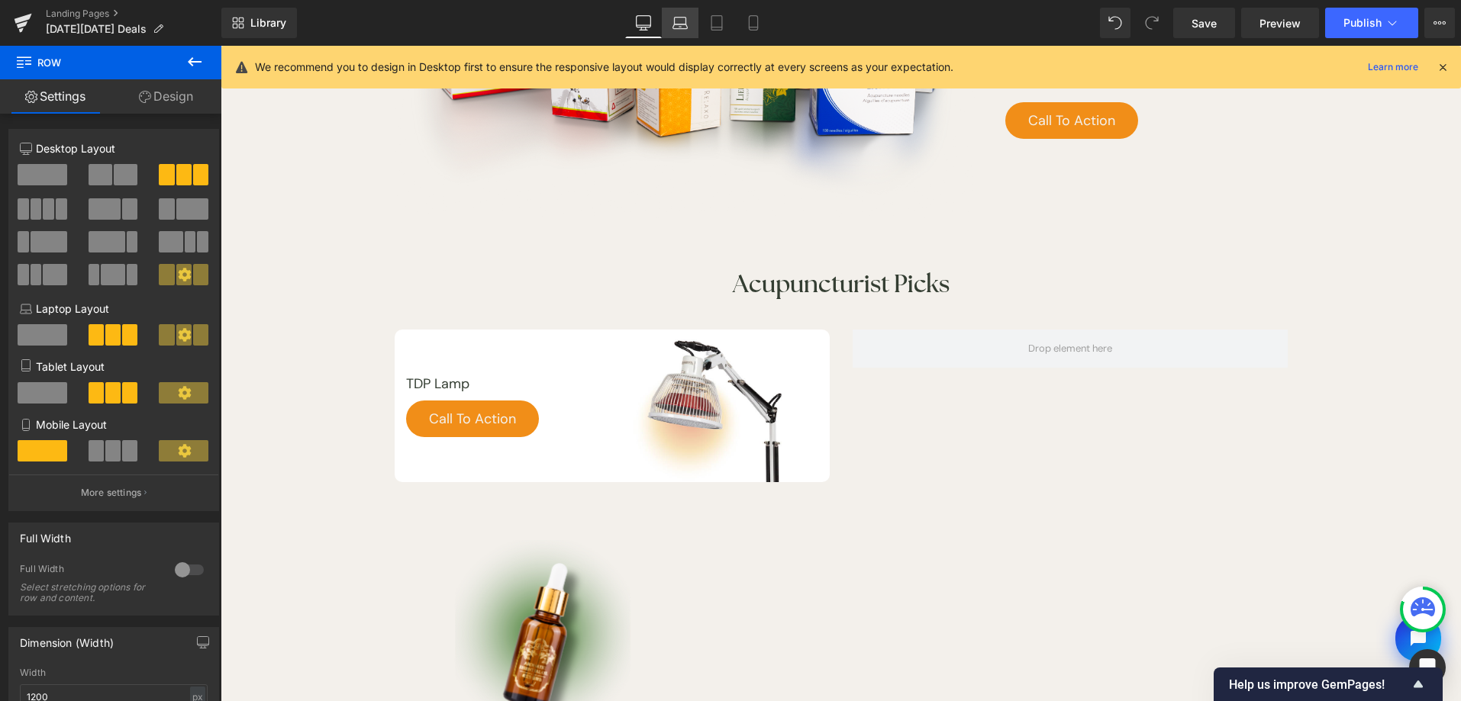
click at [691, 17] on link "Laptop" at bounding box center [680, 23] width 37 height 31
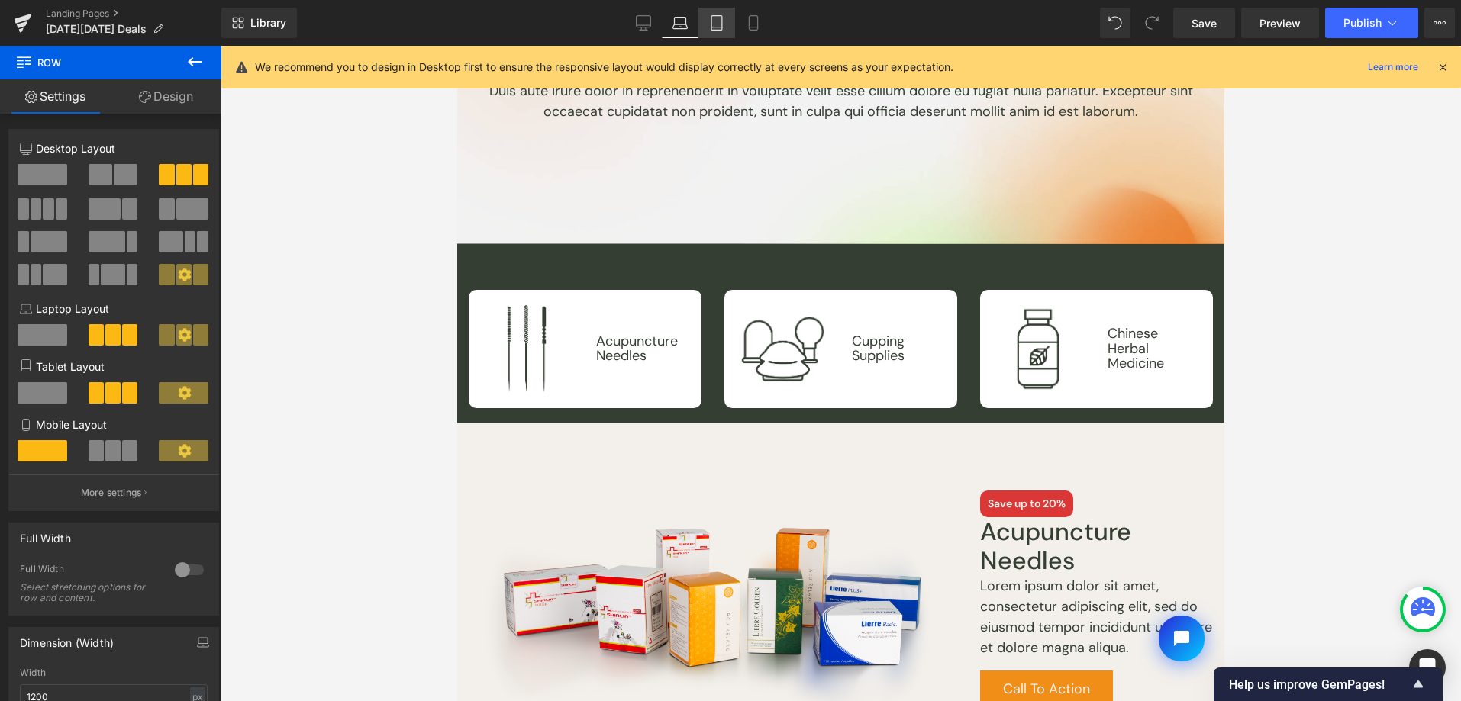
click at [708, 22] on link "Tablet" at bounding box center [716, 23] width 37 height 31
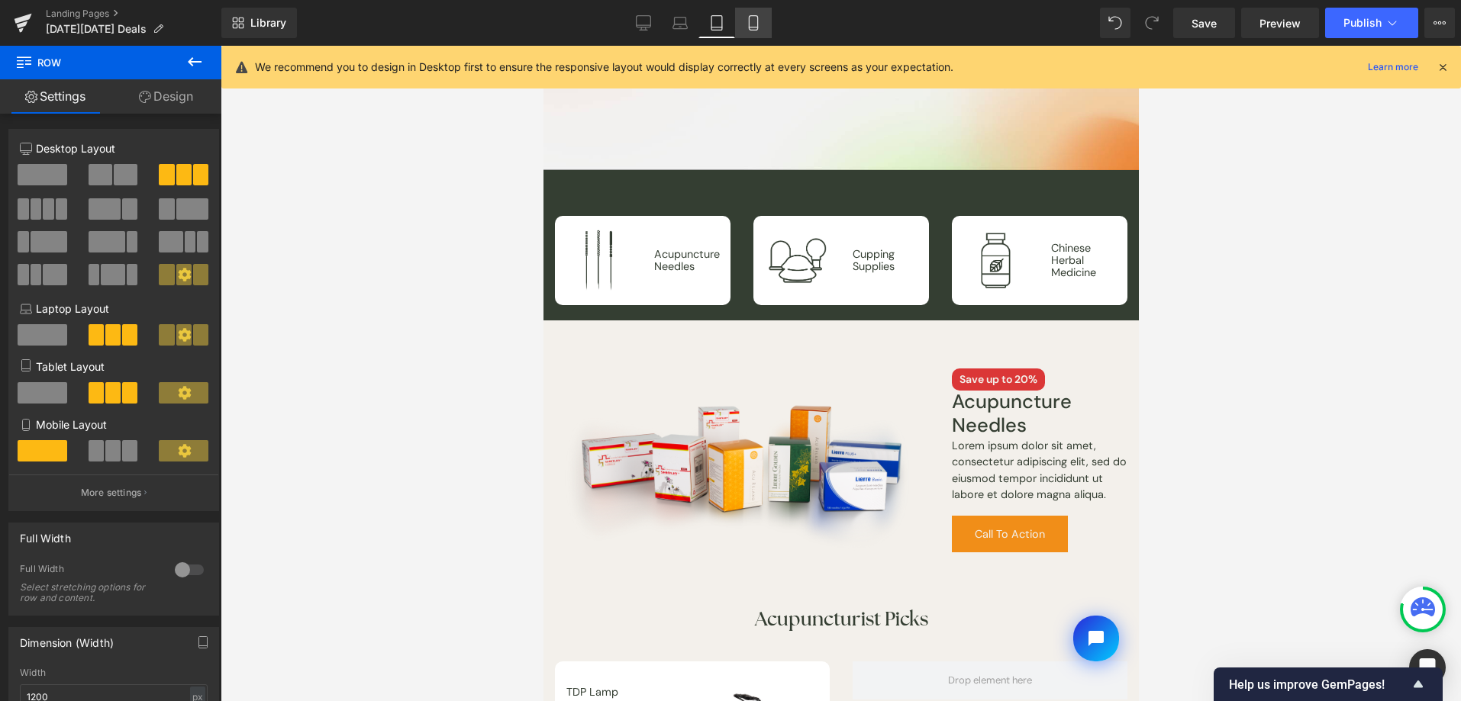
scroll to position [217, 0]
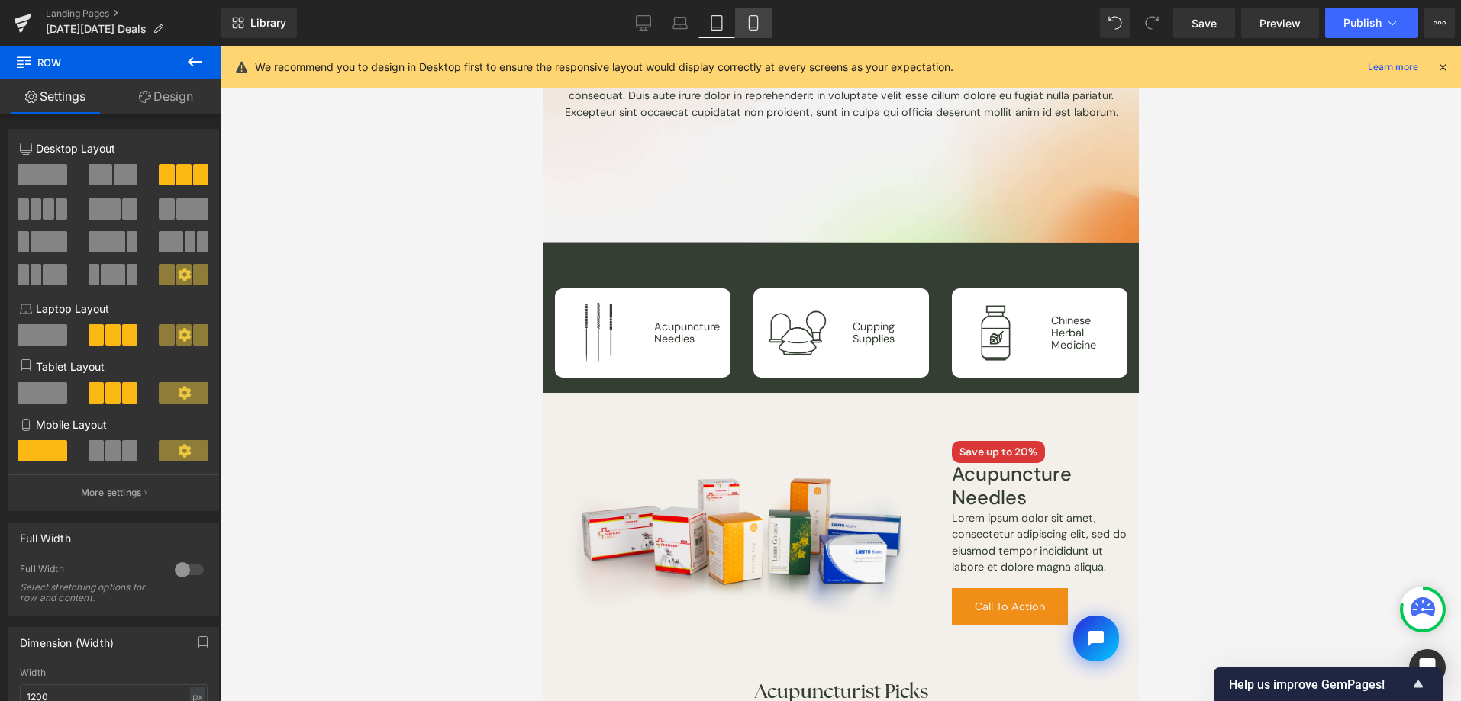
click at [742, 22] on link "Mobile" at bounding box center [753, 23] width 37 height 31
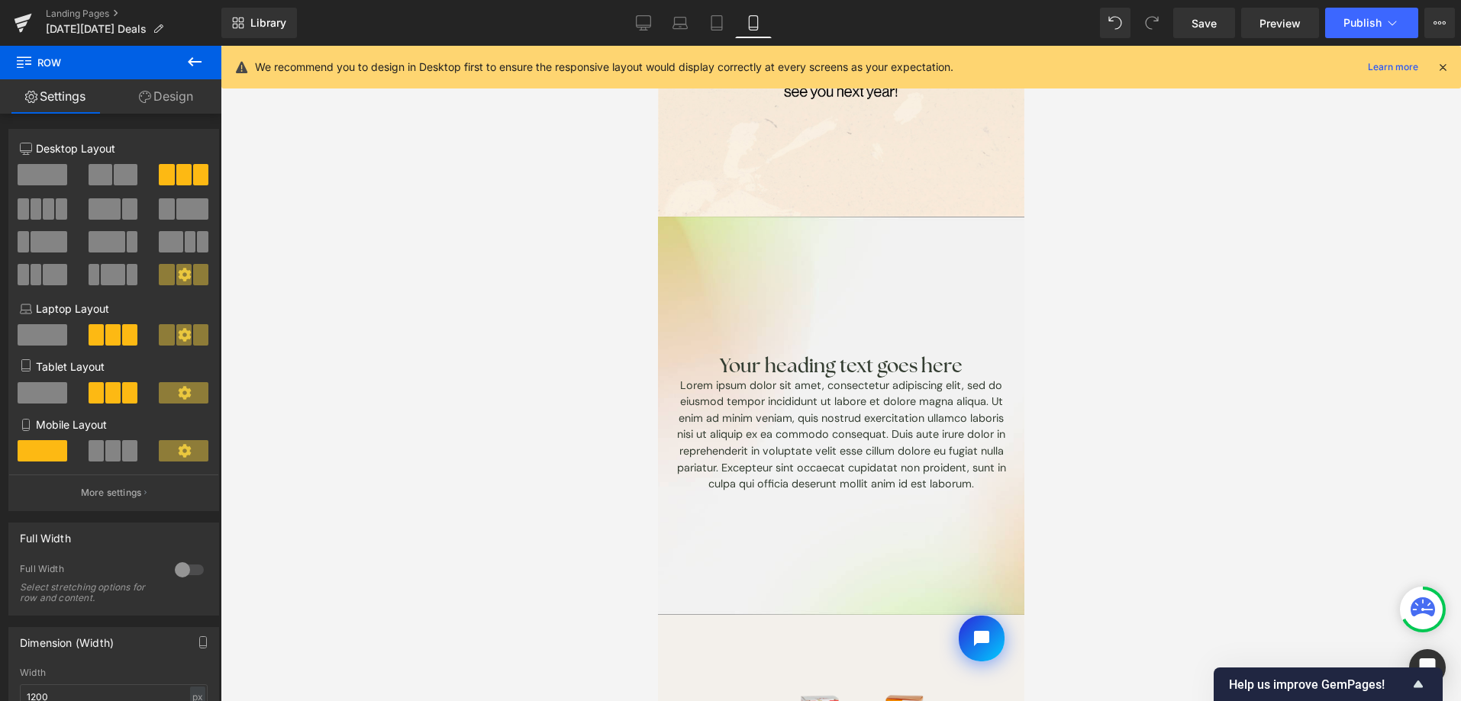
scroll to position [248, 0]
click at [719, 37] on div "Library Mobile Desktop Laptop Tablet Mobile Save Preview Publish Scheduled View…" at bounding box center [841, 23] width 1240 height 46
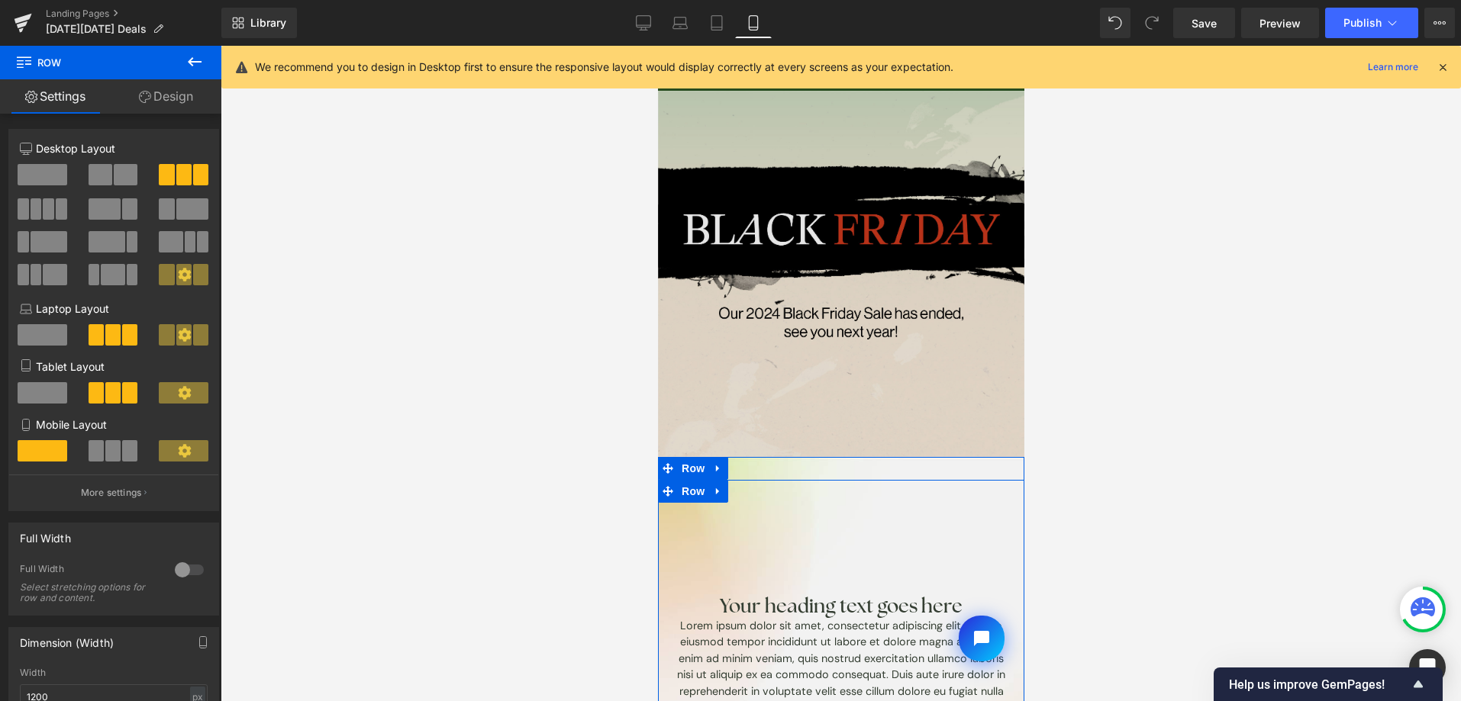
scroll to position [0, 0]
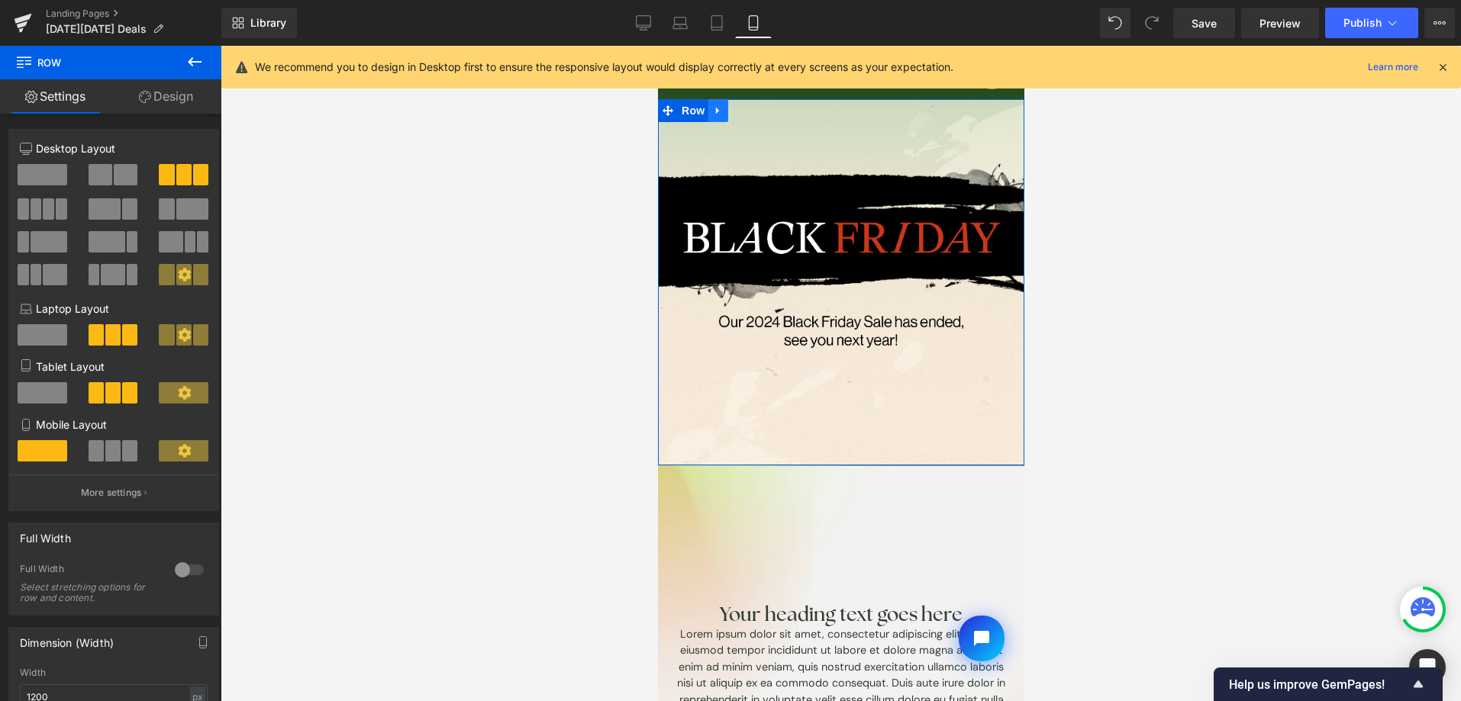
click at [716, 102] on link at bounding box center [718, 110] width 20 height 23
click at [749, 111] on link at bounding box center [757, 110] width 20 height 23
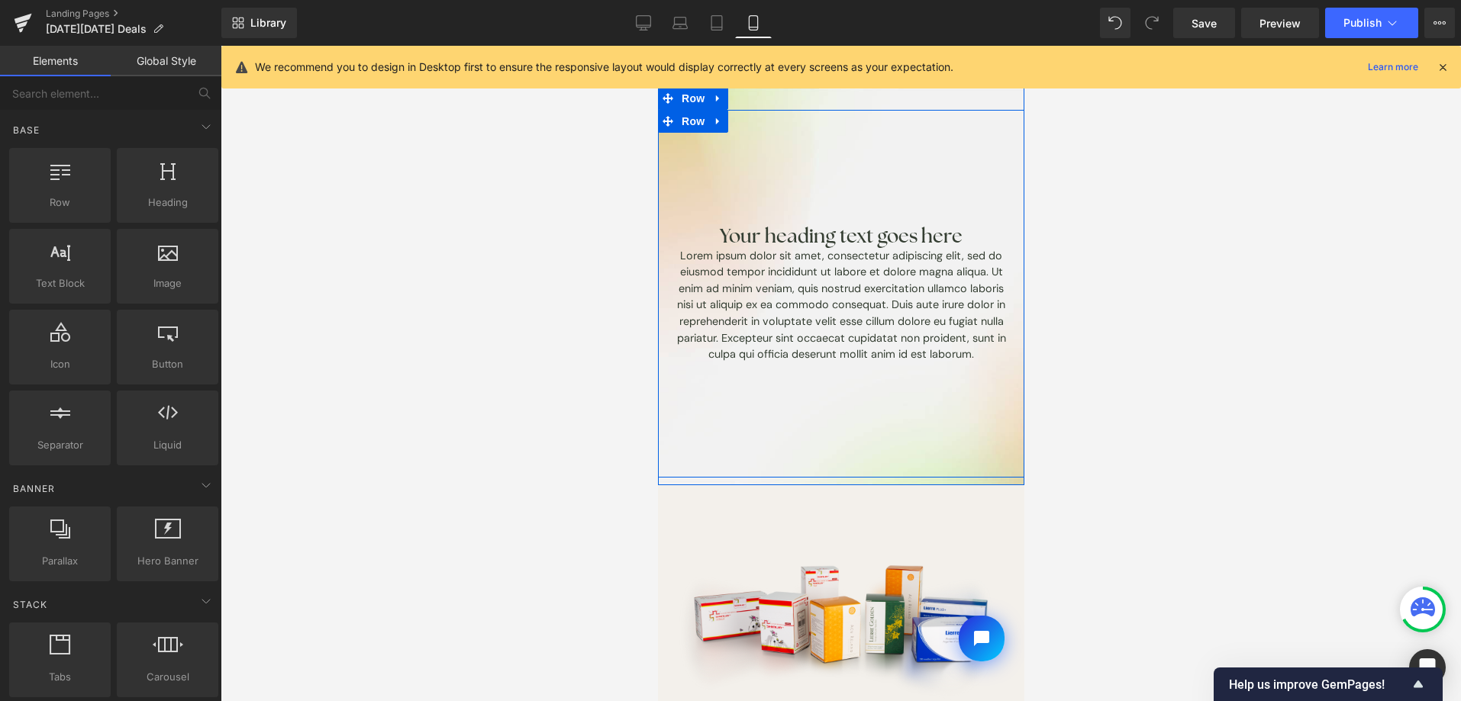
scroll to position [27, 0]
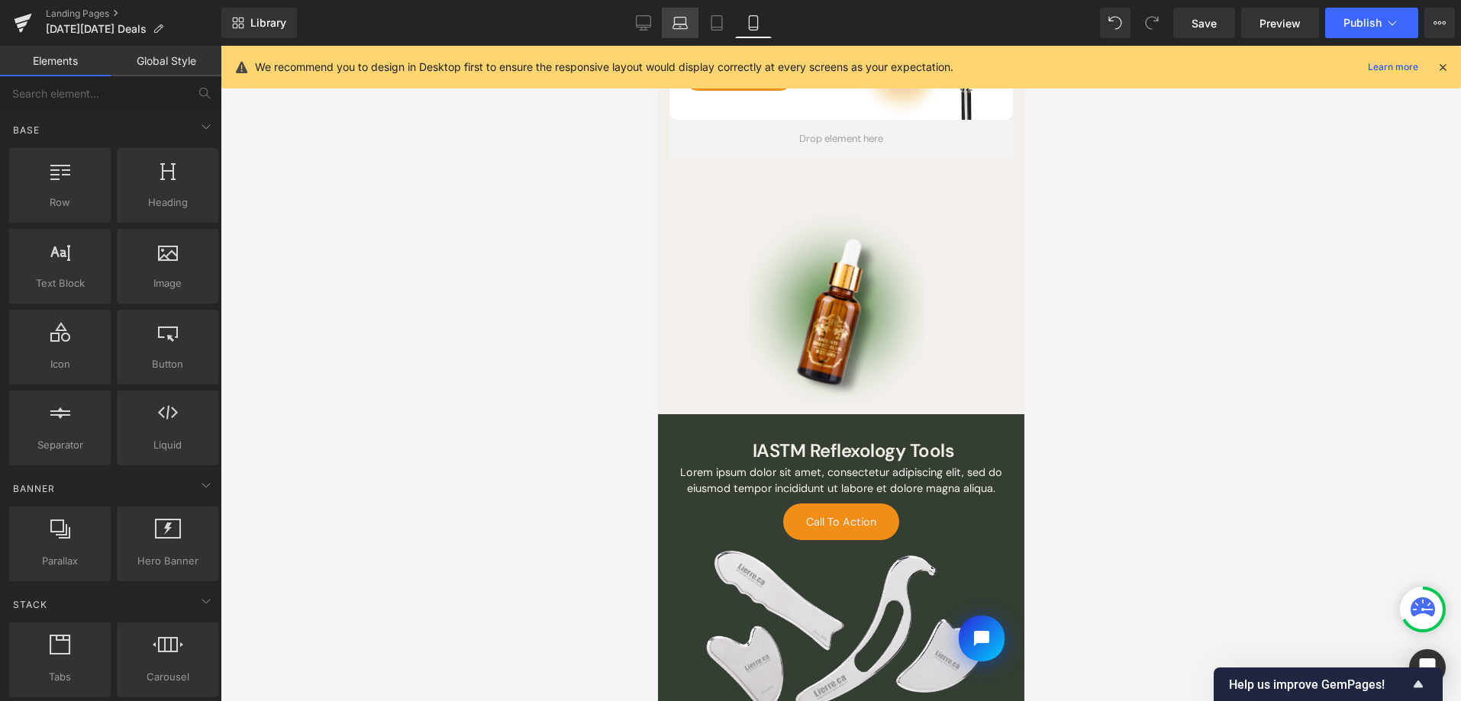
click at [683, 34] on link "Laptop" at bounding box center [680, 23] width 37 height 31
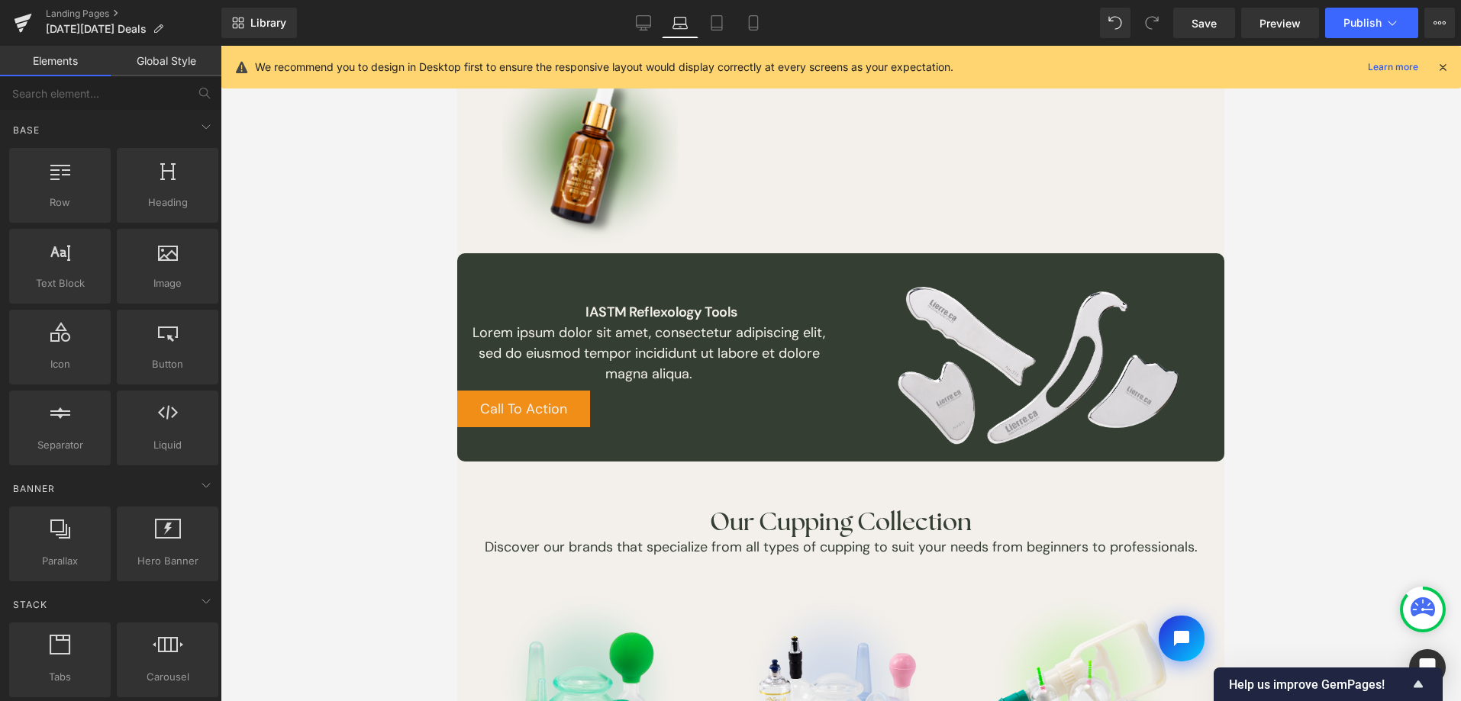
scroll to position [1236, 0]
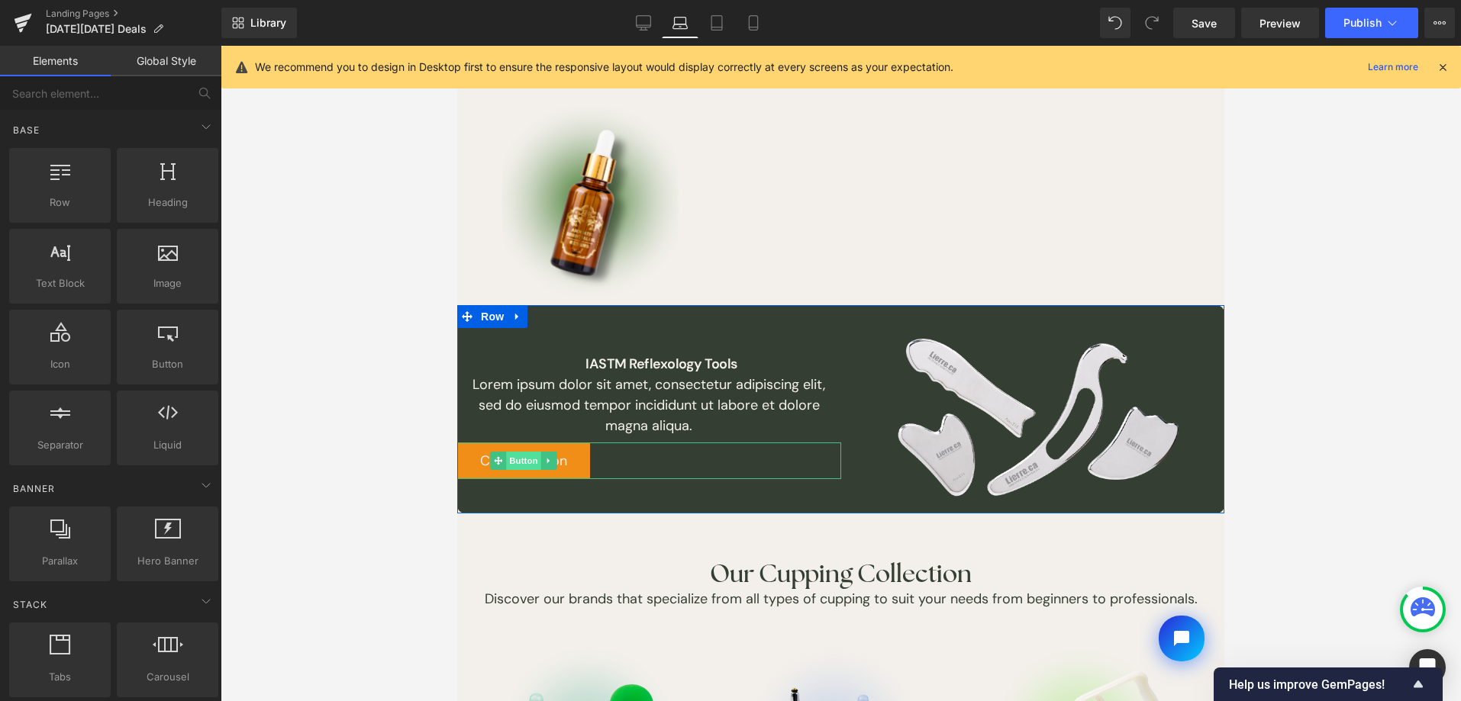
click at [511, 458] on span "Button" at bounding box center [523, 461] width 35 height 18
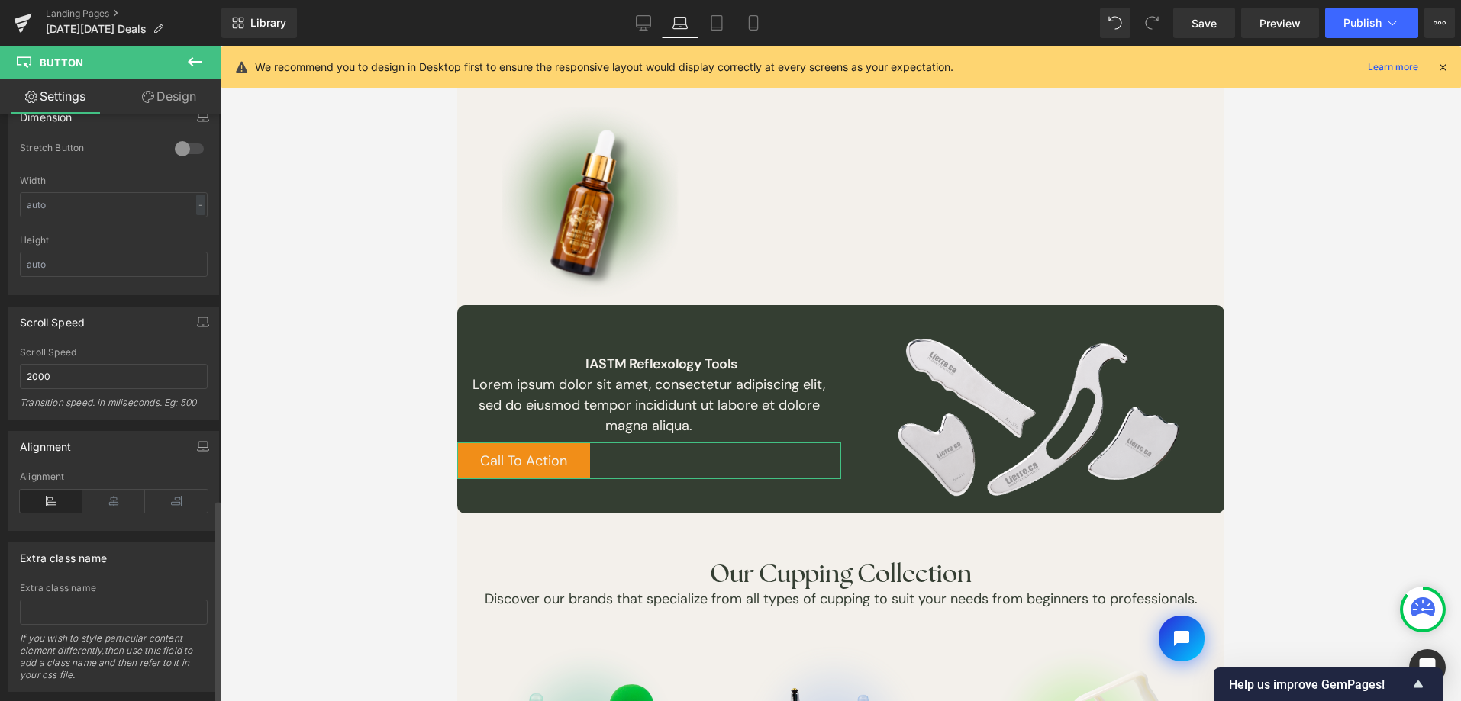
scroll to position [1130, 0]
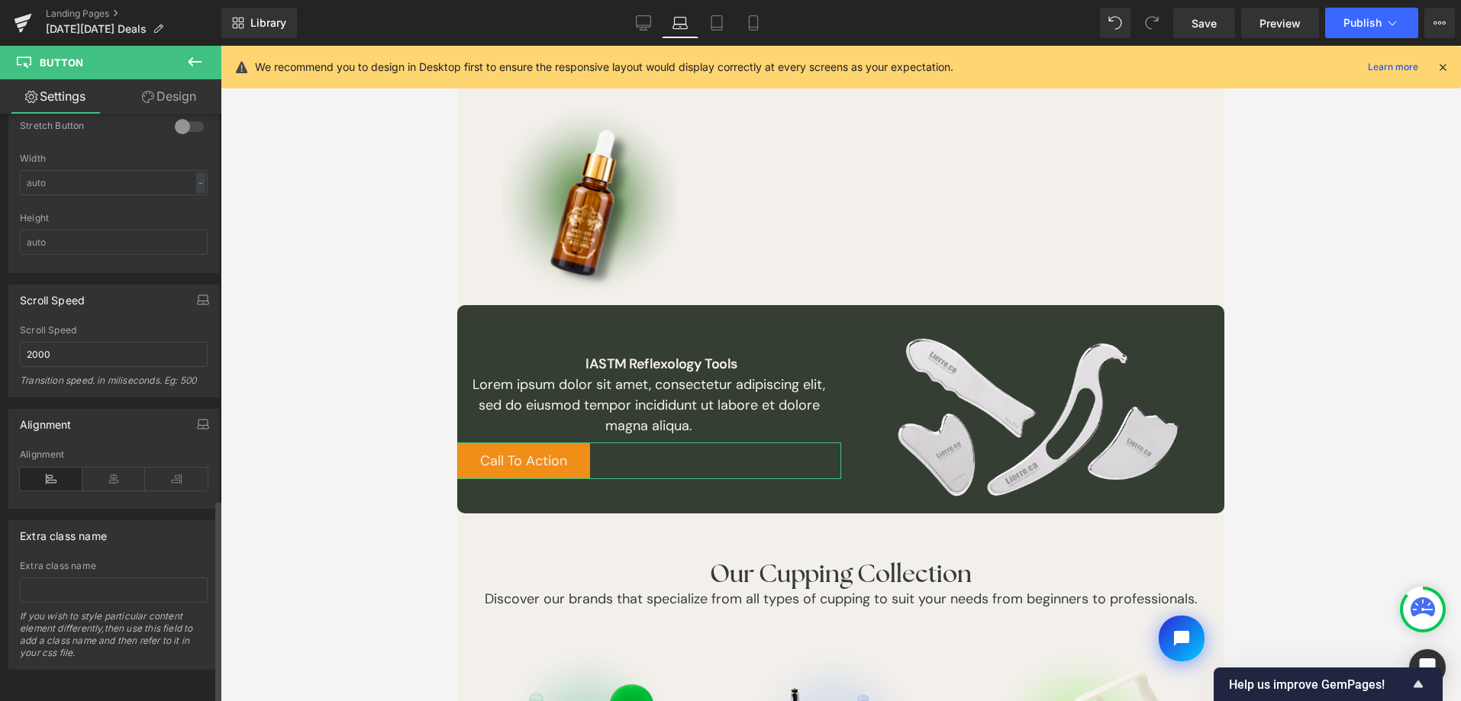
click at [97, 490] on div "Alignment" at bounding box center [114, 479] width 188 height 59
drag, startPoint x: 103, startPoint y: 485, endPoint x: 121, endPoint y: 455, distance: 34.6
click at [102, 485] on icon at bounding box center [113, 479] width 63 height 23
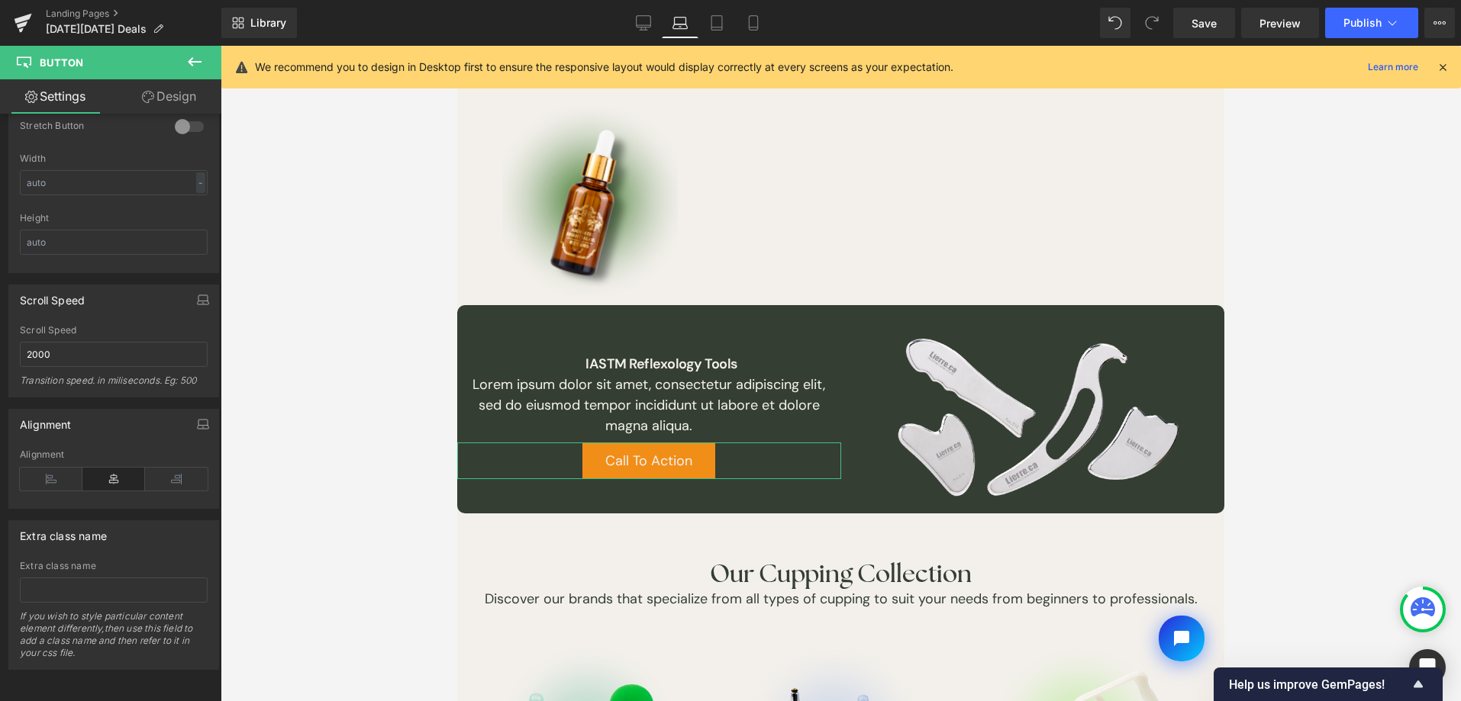
click at [176, 95] on link "Design" at bounding box center [169, 96] width 111 height 34
click at [0, 0] on div "Corner" at bounding box center [0, 0] width 0 height 0
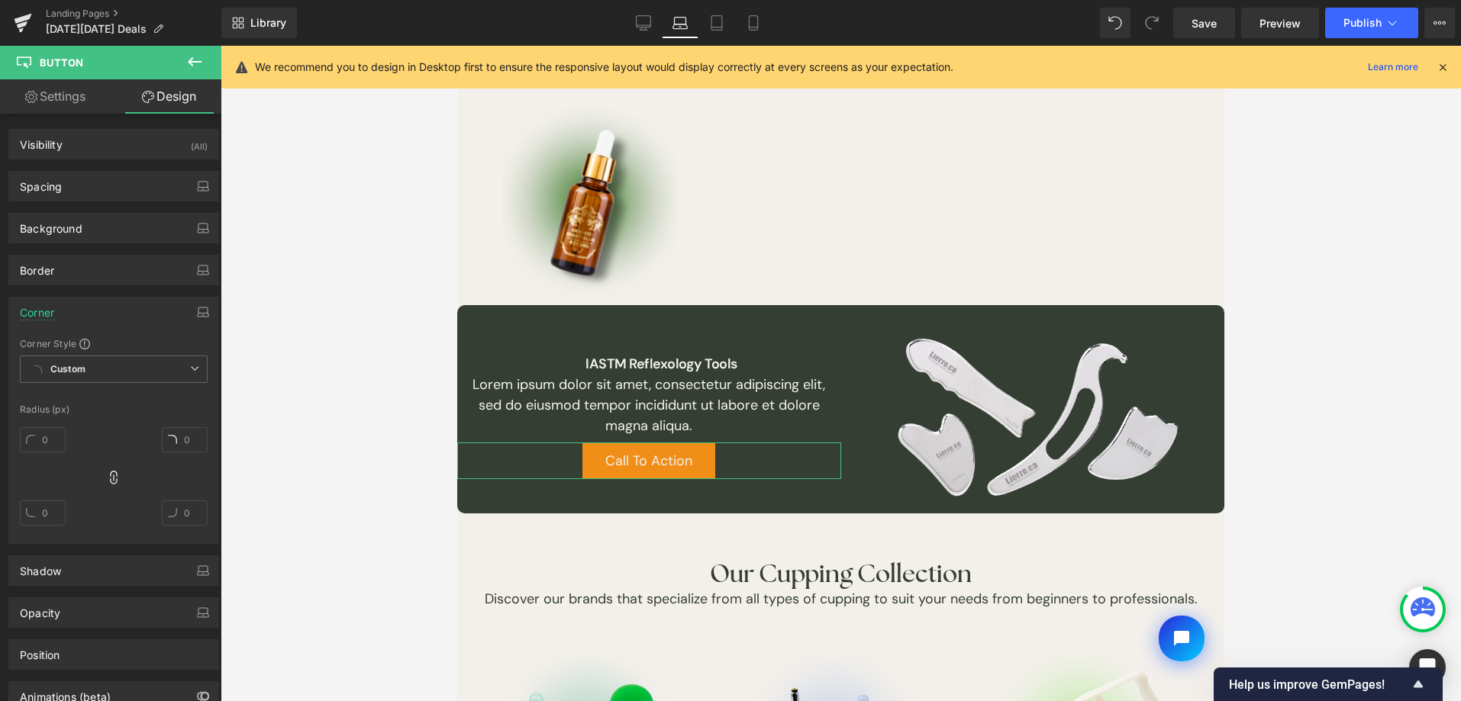
type input "0"
click at [47, 450] on input "0" at bounding box center [43, 439] width 46 height 25
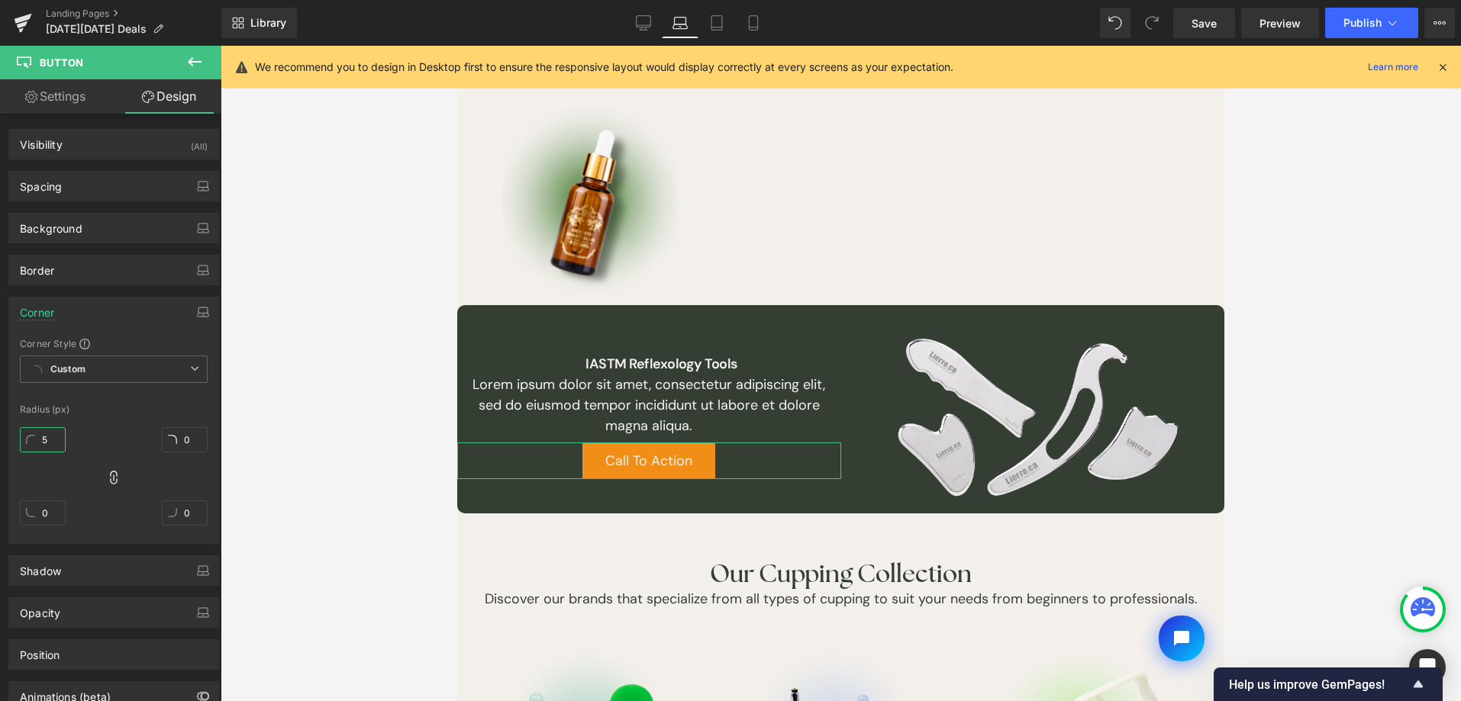
type input "50"
click at [731, 27] on link "Tablet" at bounding box center [716, 23] width 37 height 31
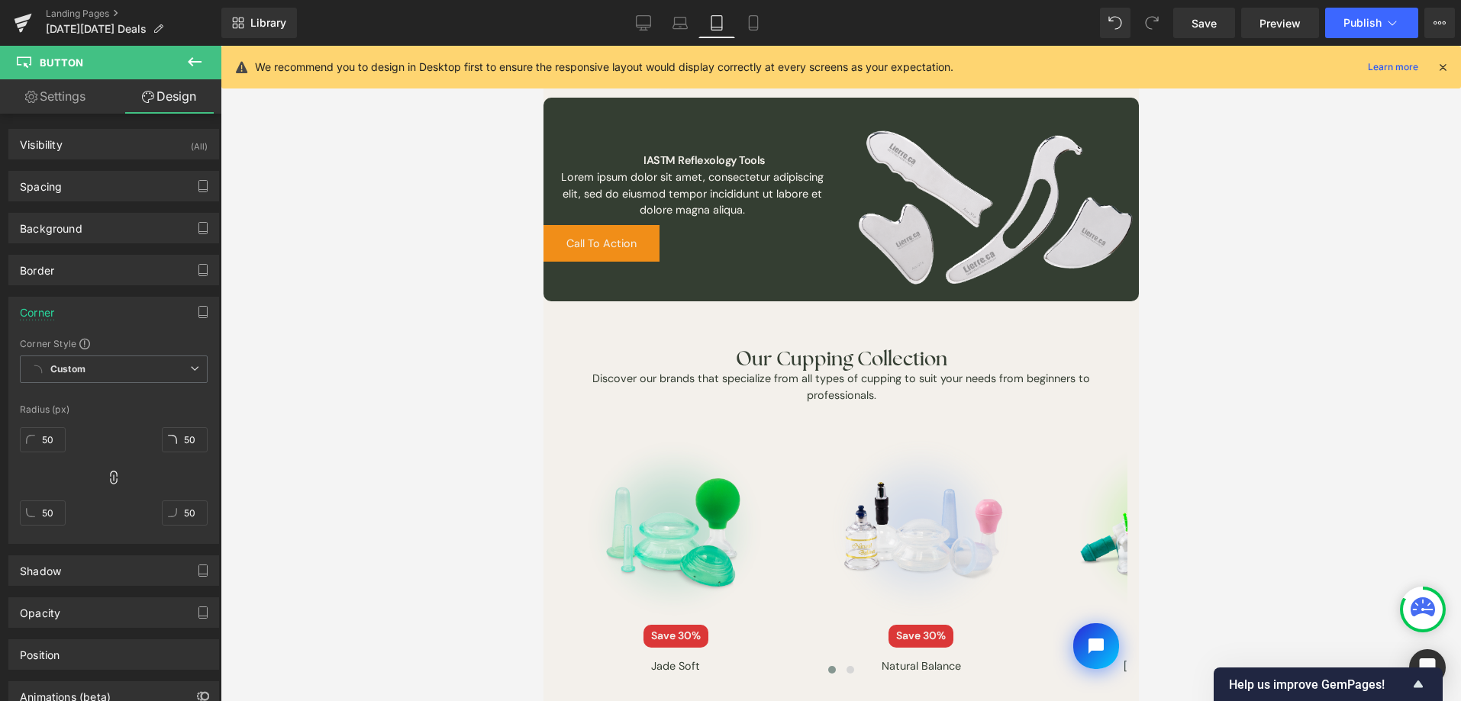
type input "0"
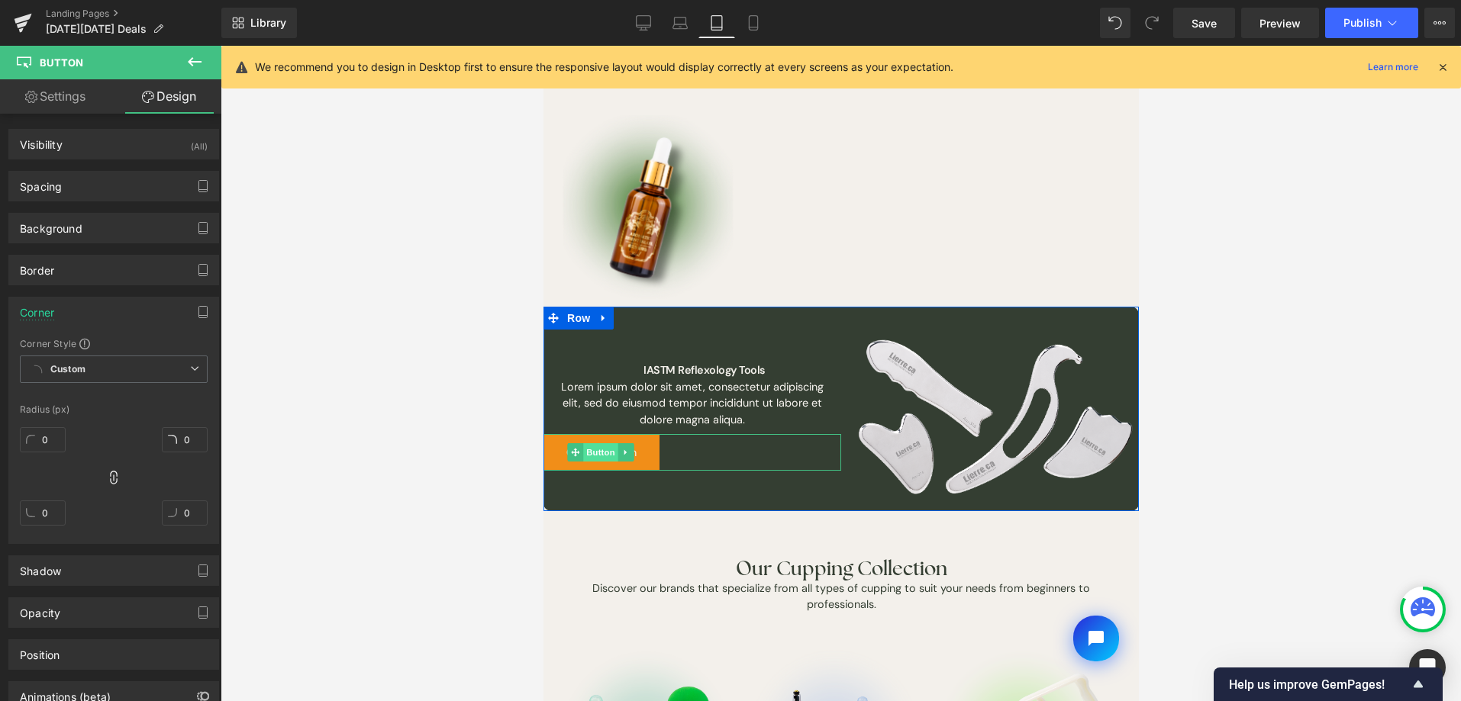
click at [594, 445] on span "Button" at bounding box center [600, 452] width 35 height 18
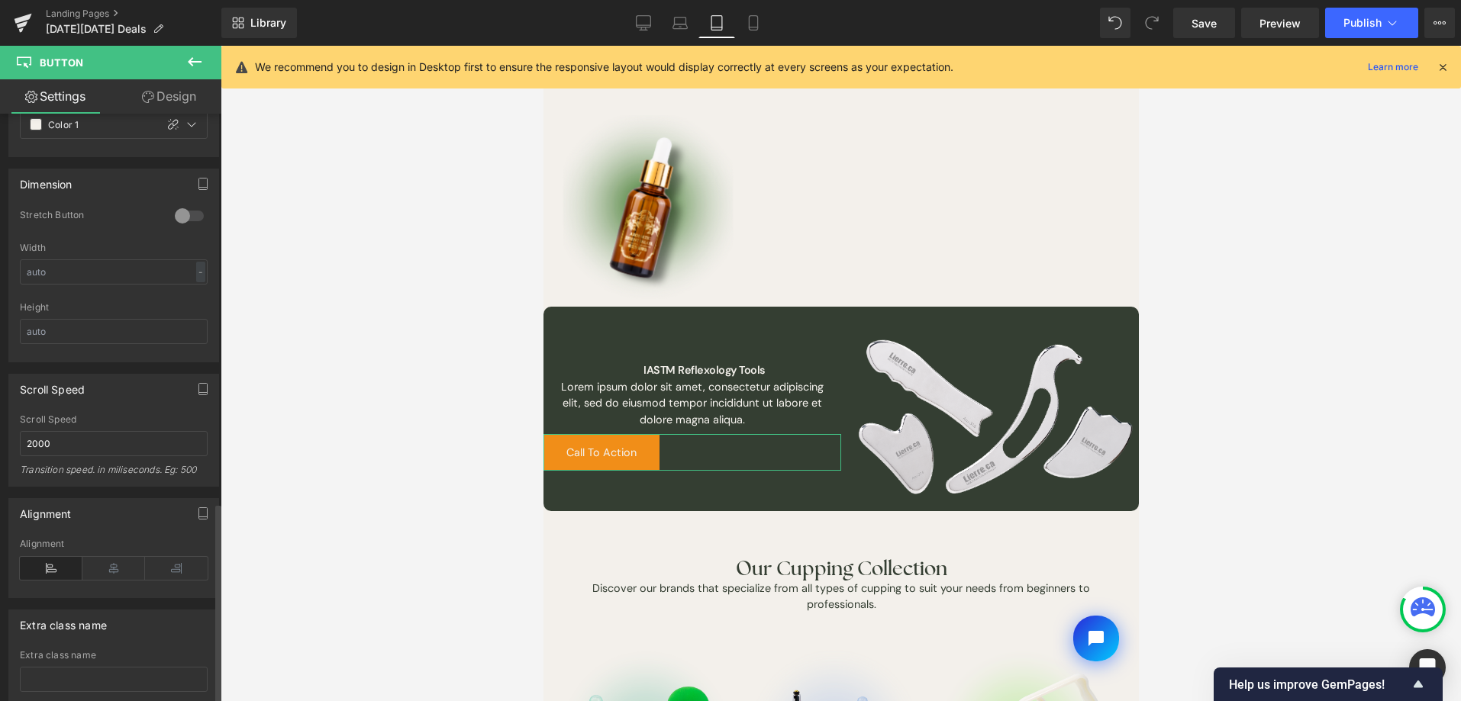
scroll to position [1139, 0]
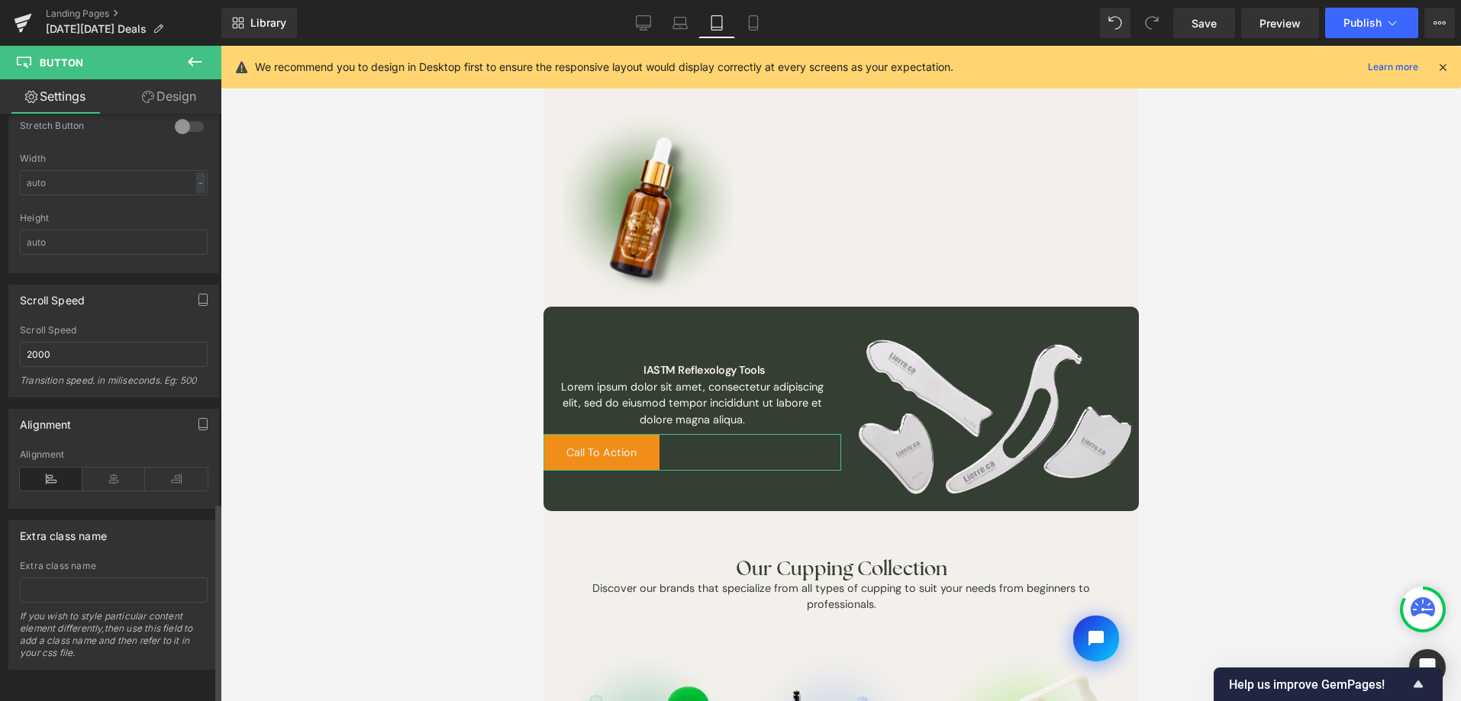
click at [105, 486] on div "Alignment" at bounding box center [114, 479] width 188 height 59
click at [114, 472] on icon at bounding box center [113, 479] width 63 height 23
drag, startPoint x: 192, startPoint y: 102, endPoint x: 167, endPoint y: 314, distance: 213.6
click at [191, 102] on link "Design" at bounding box center [169, 96] width 111 height 34
click at [0, 0] on div "Corner" at bounding box center [0, 0] width 0 height 0
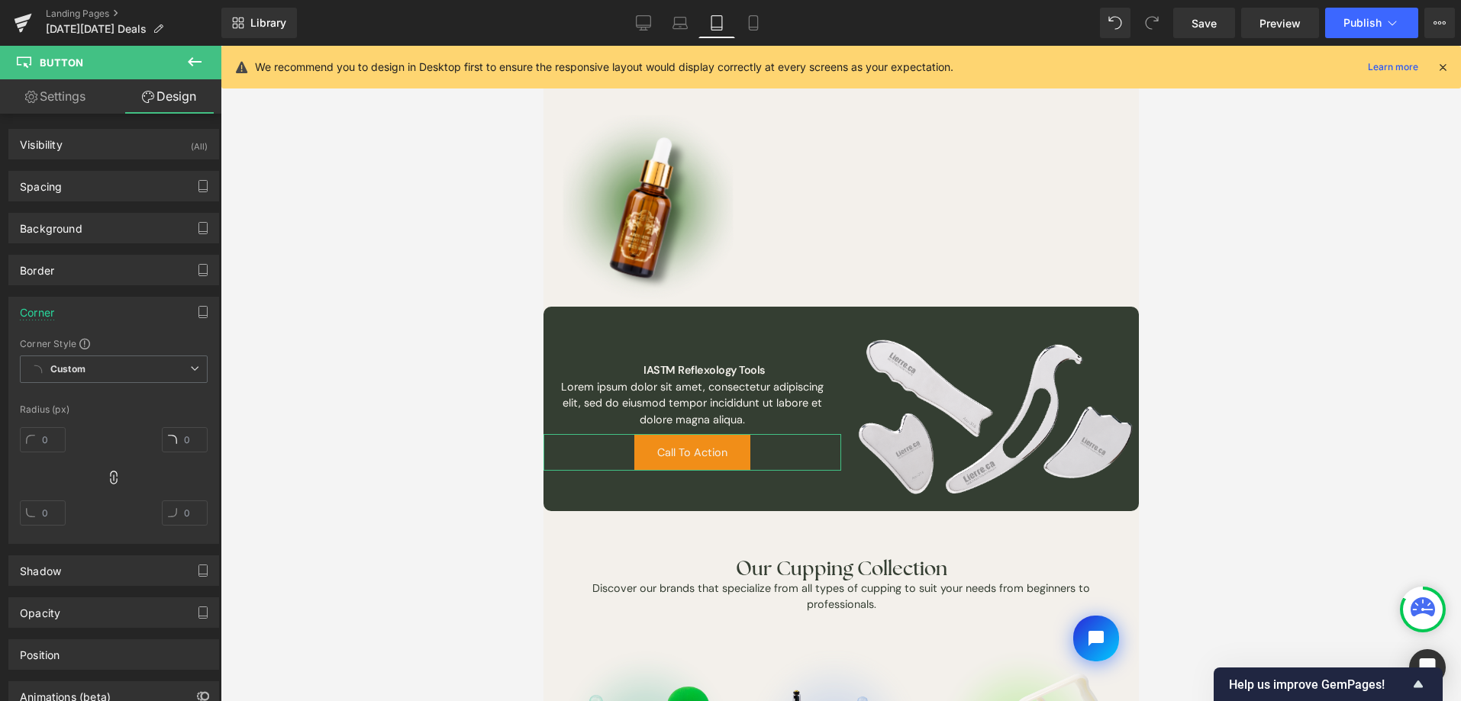
type input "0"
click at [40, 448] on input "0" at bounding box center [43, 439] width 46 height 25
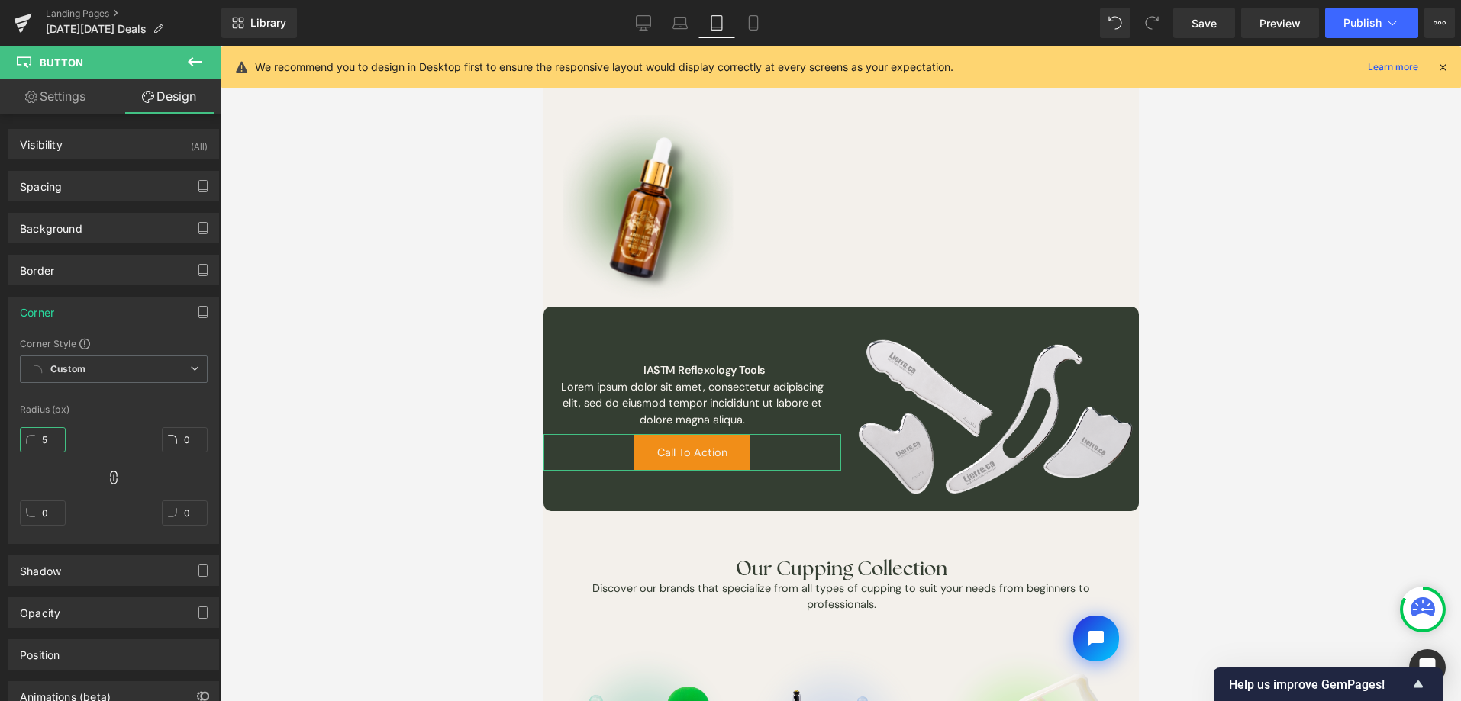
type input "50"
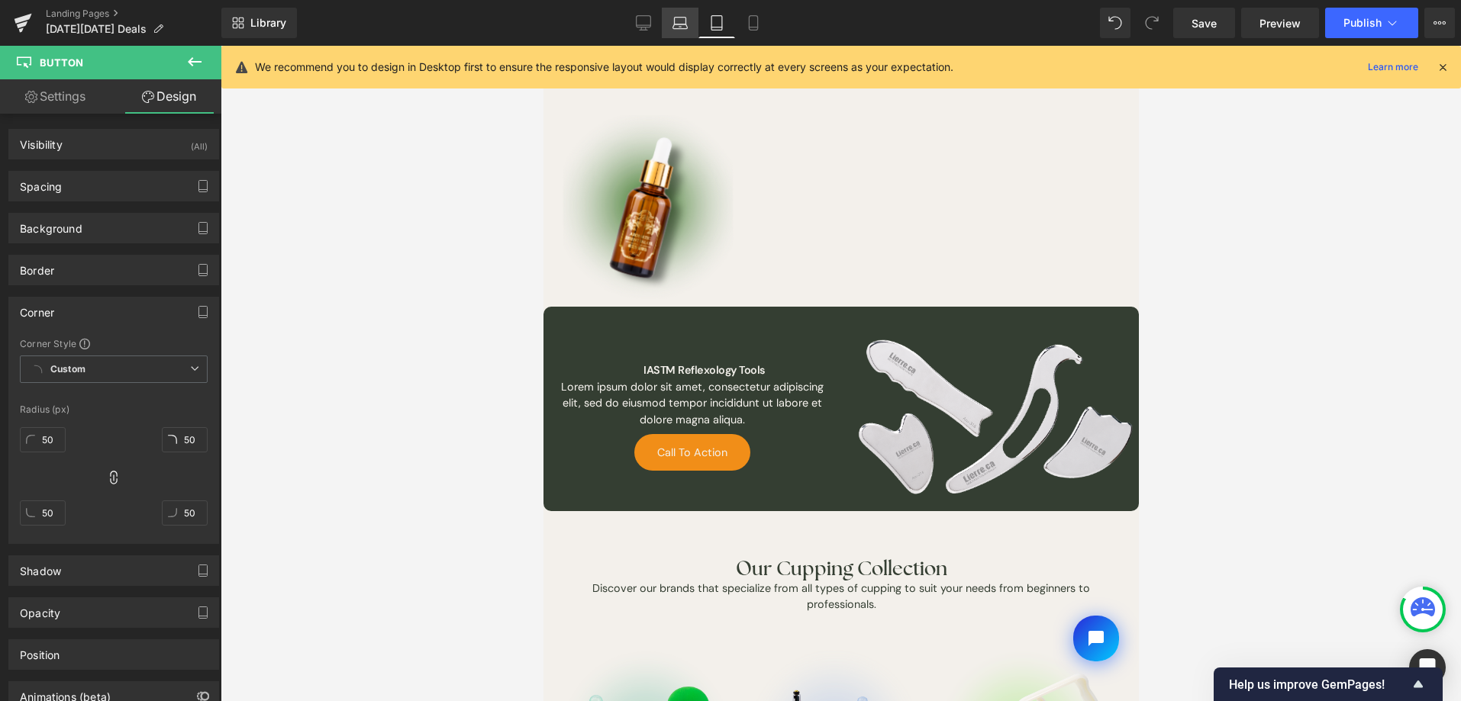
click at [673, 17] on icon at bounding box center [679, 22] width 15 height 15
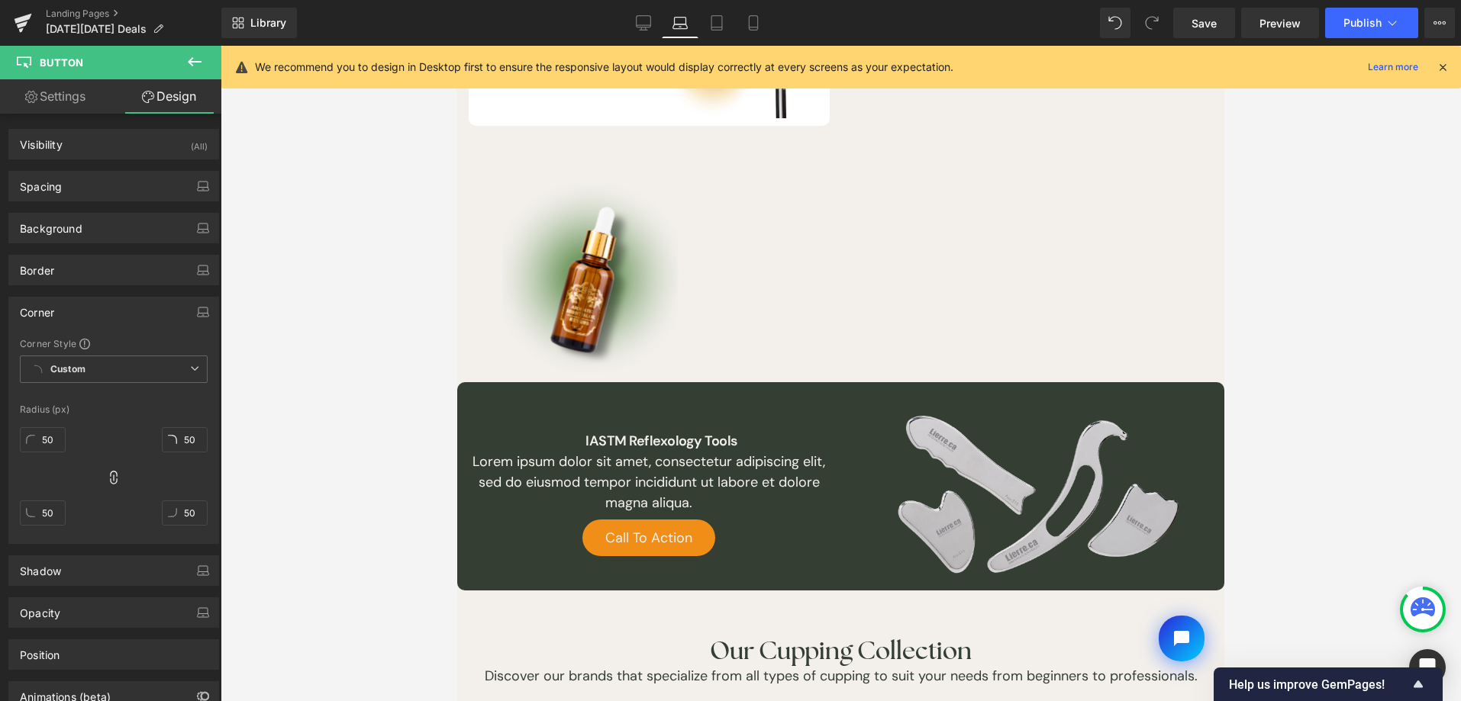
scroll to position [1133, 0]
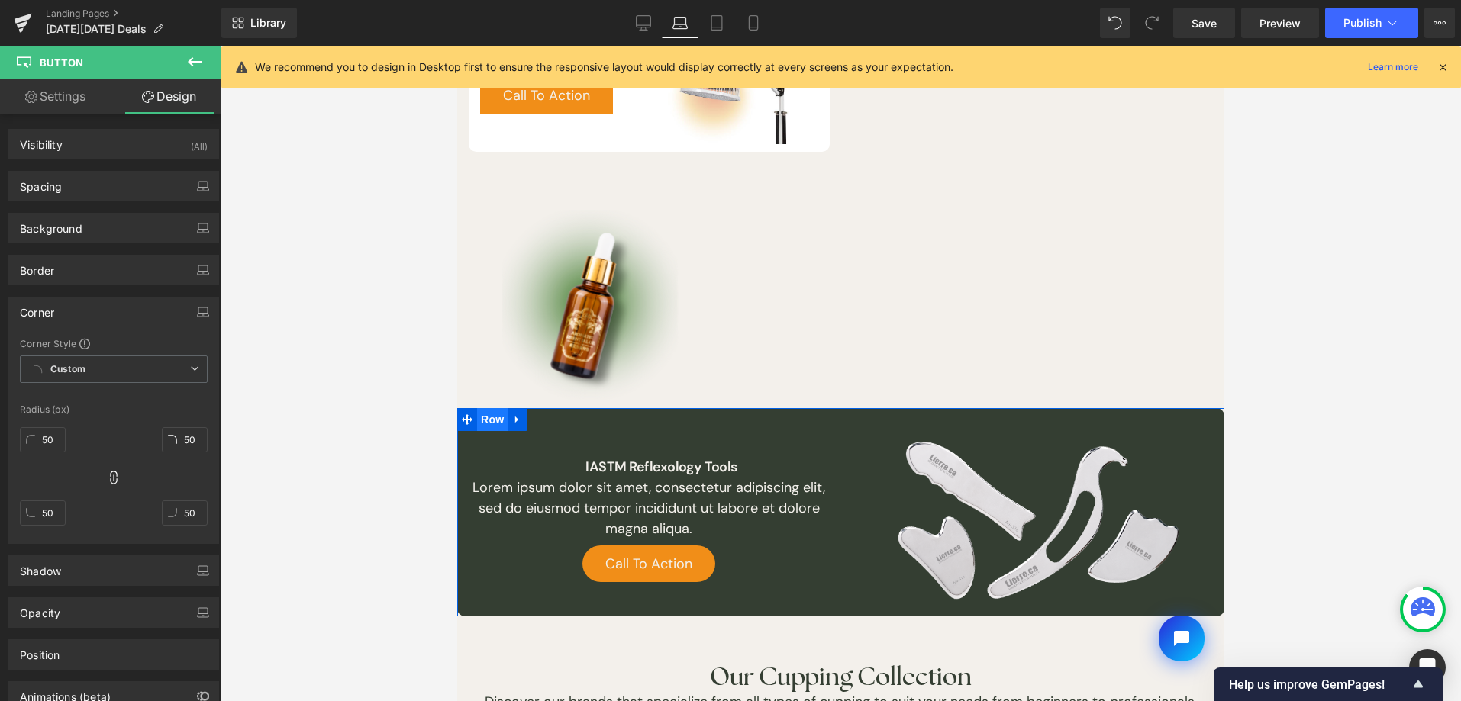
click at [487, 412] on span "Row" at bounding box center [492, 419] width 31 height 23
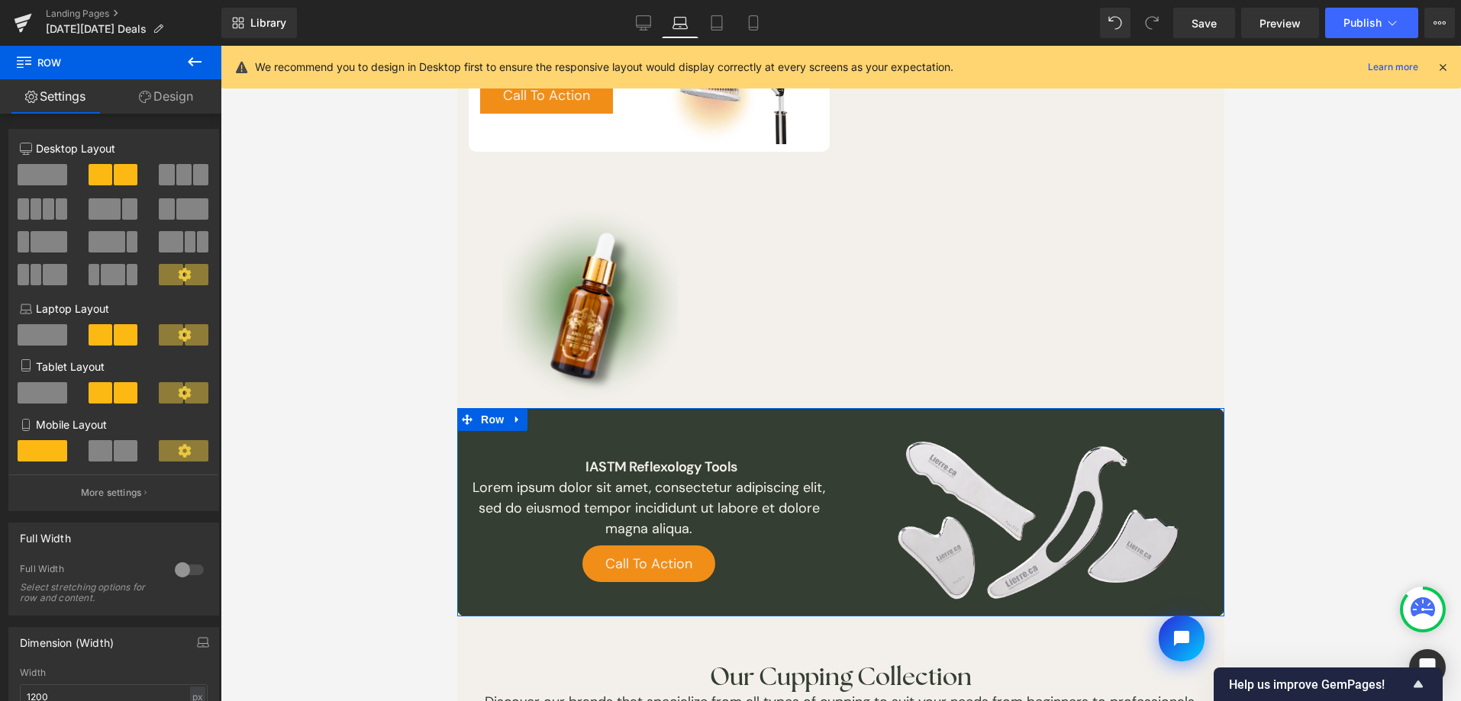
click at [188, 104] on link "Design" at bounding box center [166, 96] width 111 height 34
click at [0, 0] on div "Visibility" at bounding box center [0, 0] width 0 height 0
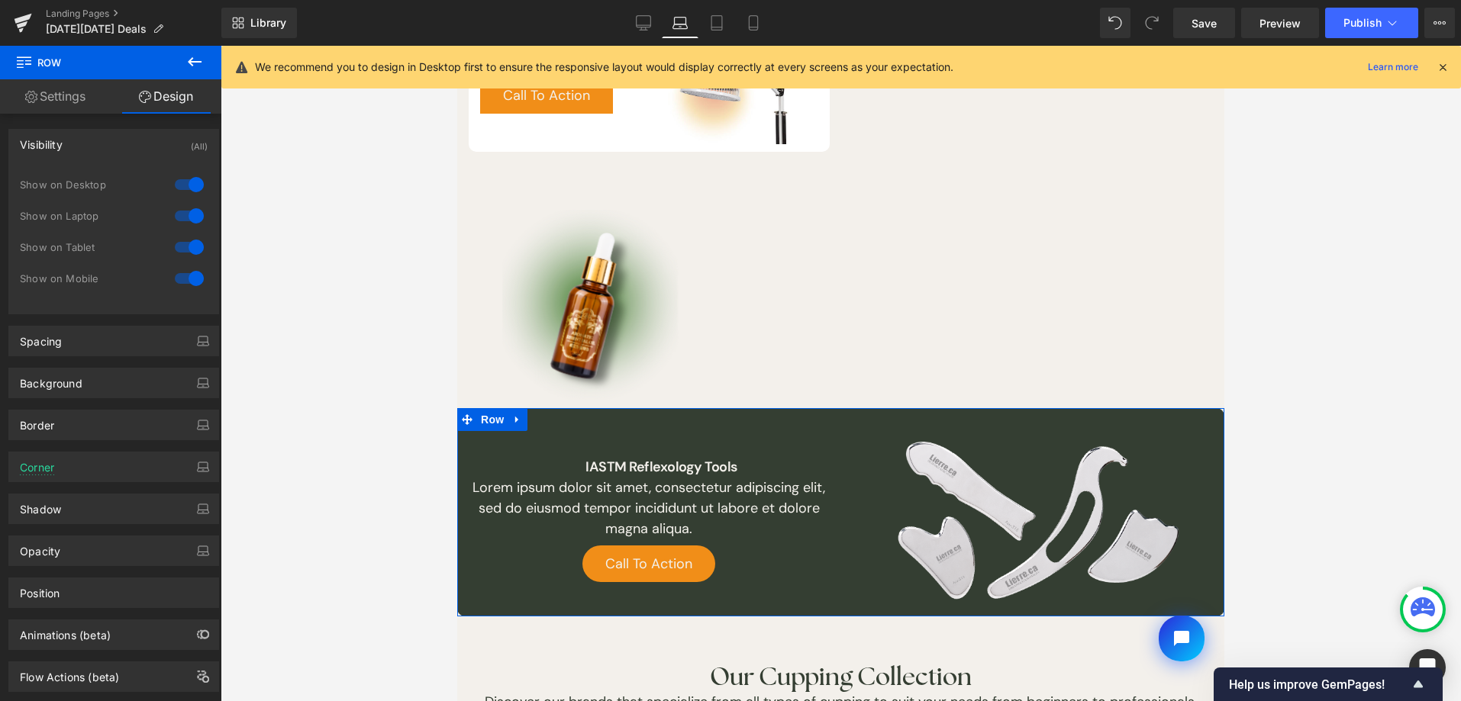
type input "0"
type input "30"
type input "0"
type input "10"
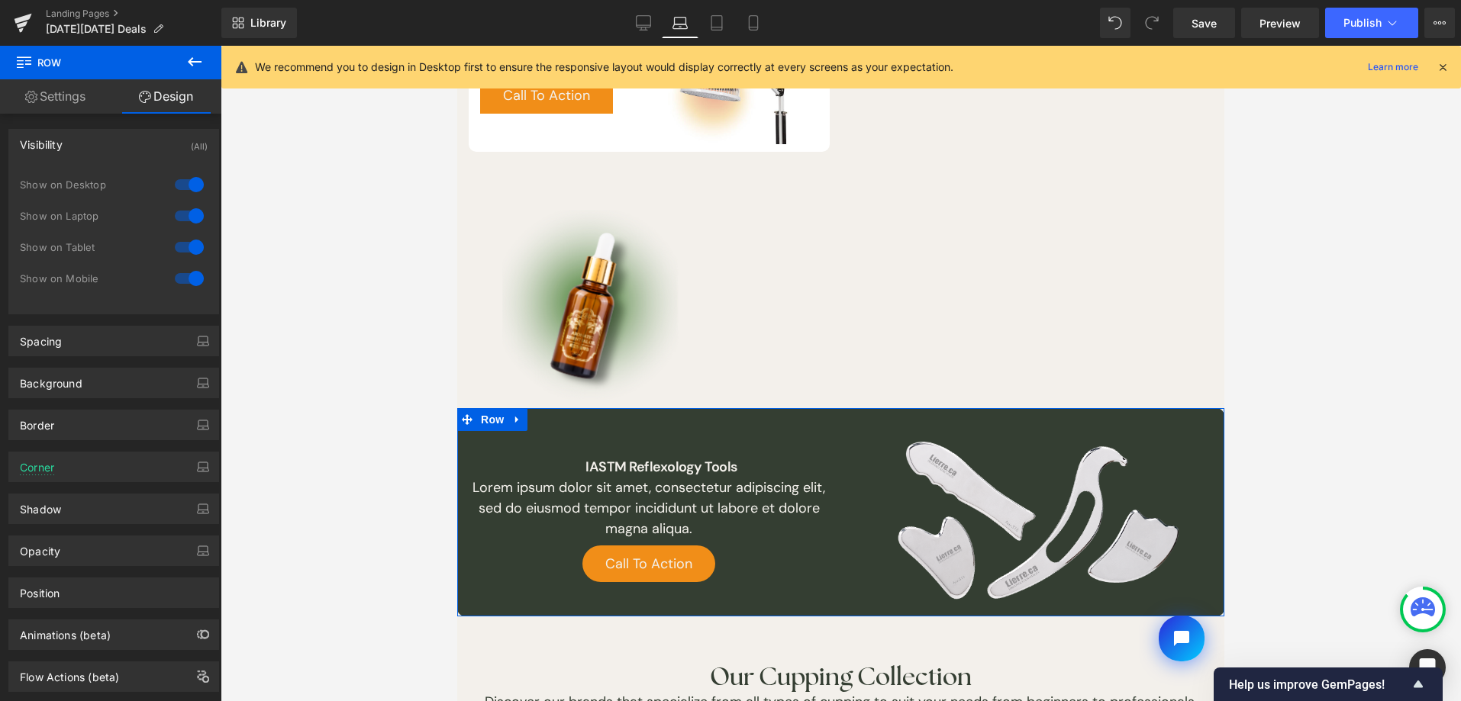
type input "0"
click at [164, 347] on div "Spacing" at bounding box center [113, 341] width 209 height 29
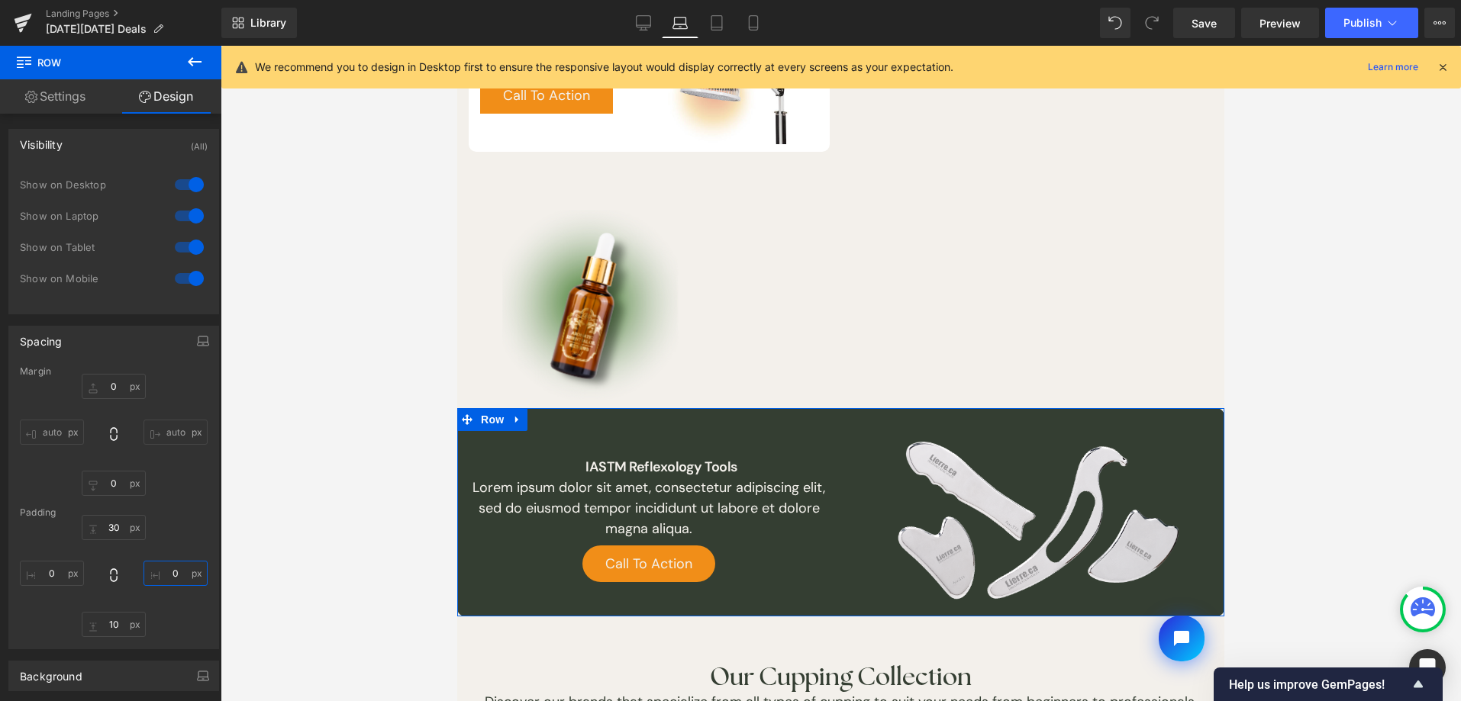
drag, startPoint x: 166, startPoint y: 574, endPoint x: 171, endPoint y: 580, distance: 8.1
click at [166, 575] on input "0" at bounding box center [175, 573] width 64 height 25
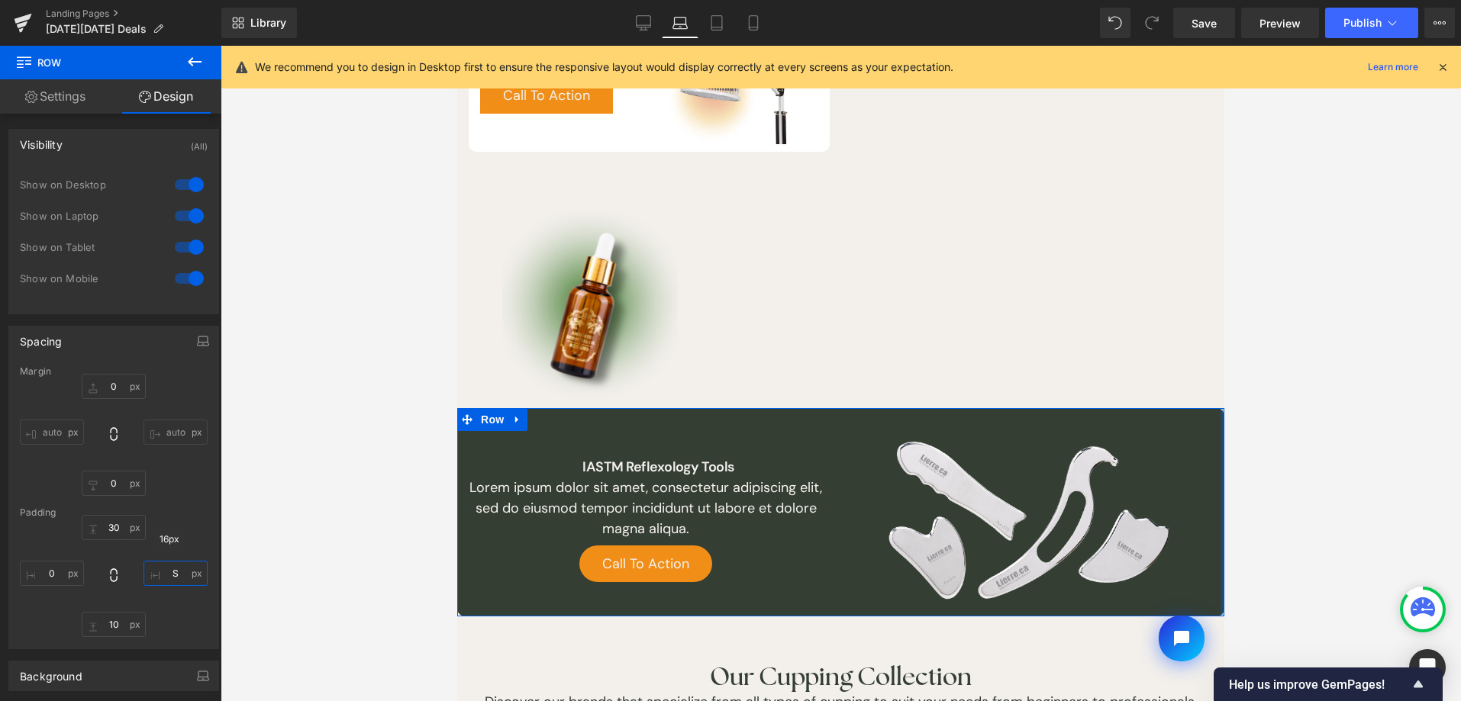
click at [185, 576] on input "S" at bounding box center [175, 573] width 64 height 25
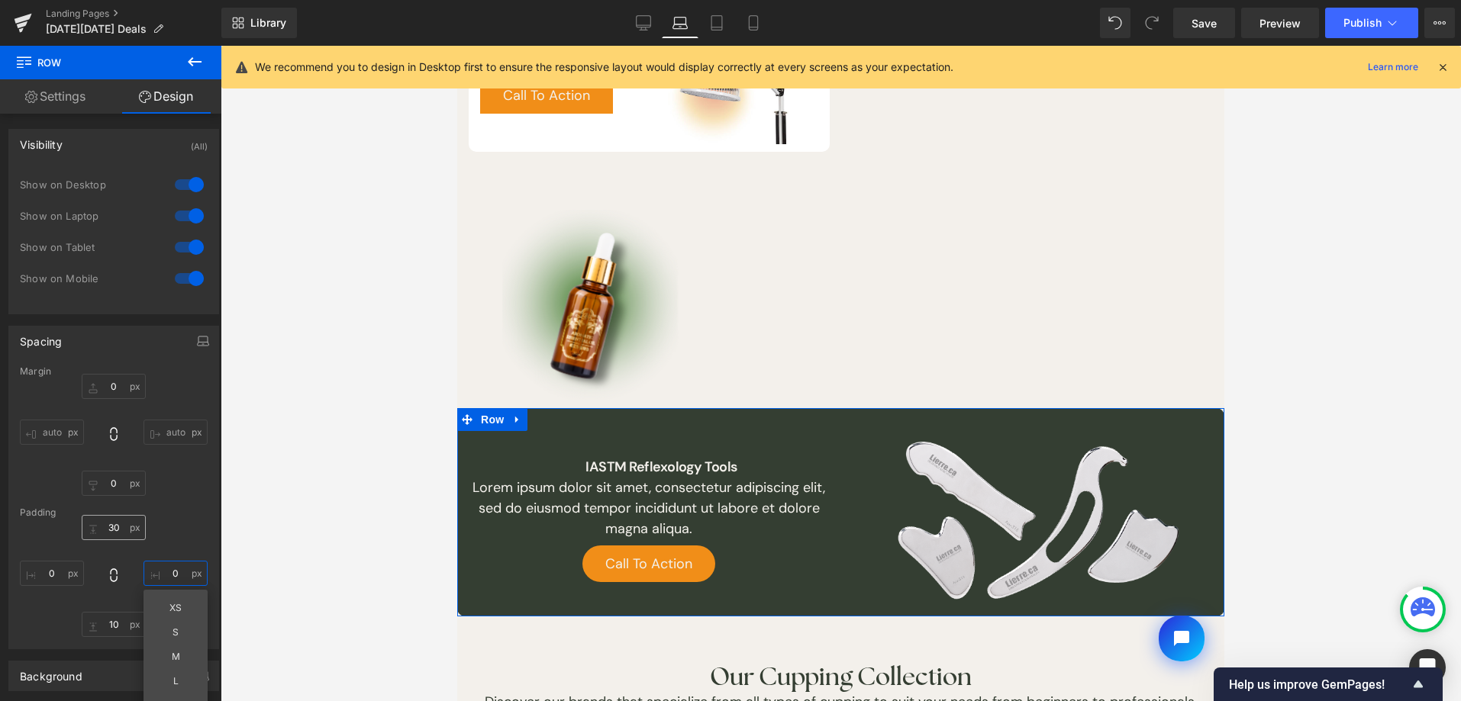
type input "0"
click at [132, 536] on input "30" at bounding box center [114, 527] width 64 height 25
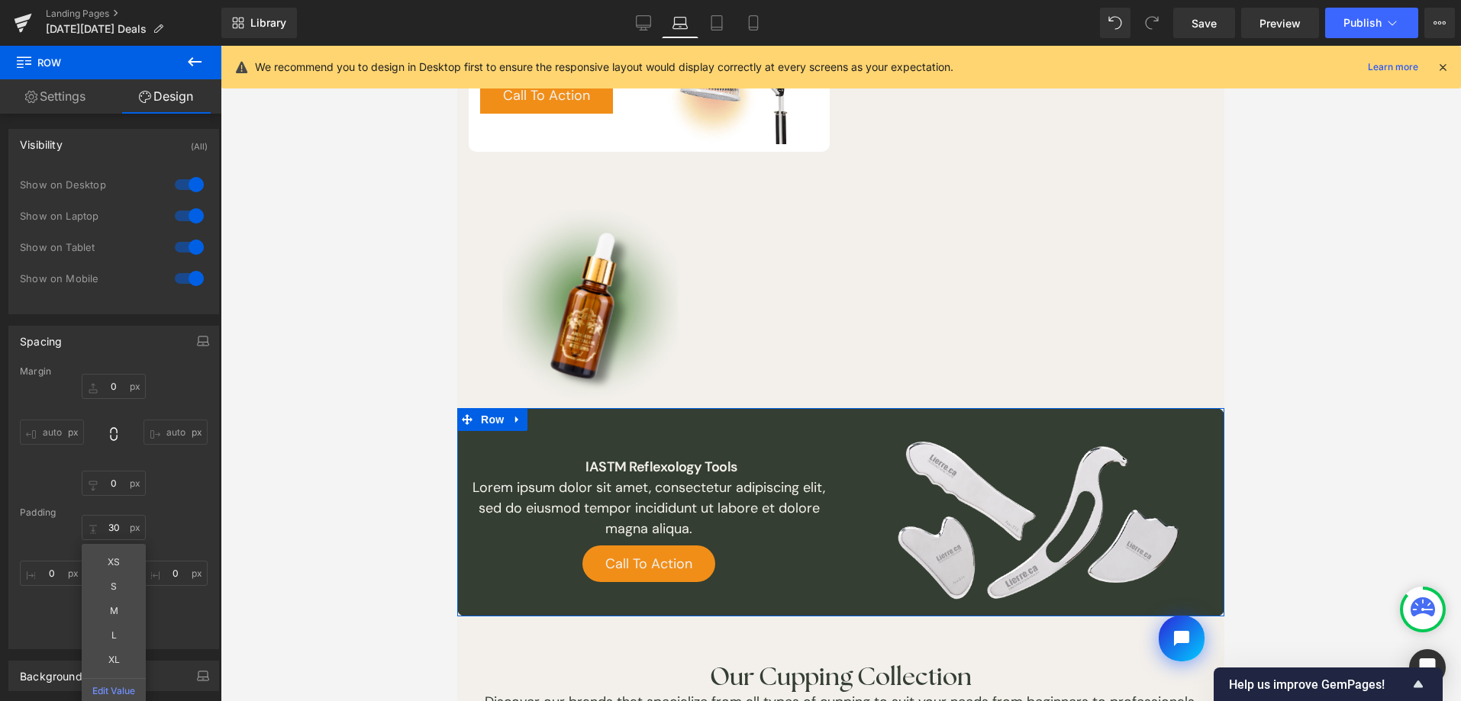
type input "S"
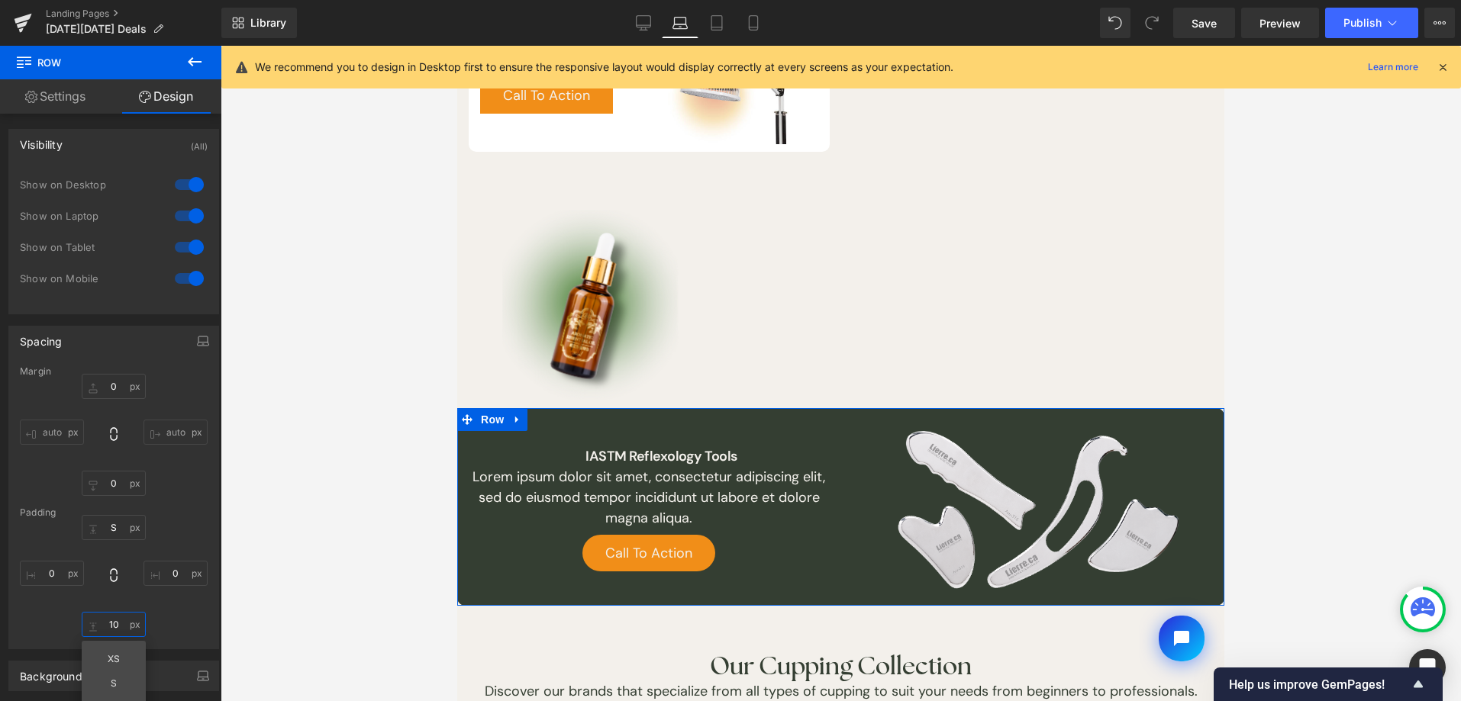
click at [112, 616] on input "10" at bounding box center [114, 624] width 64 height 25
type input "S"
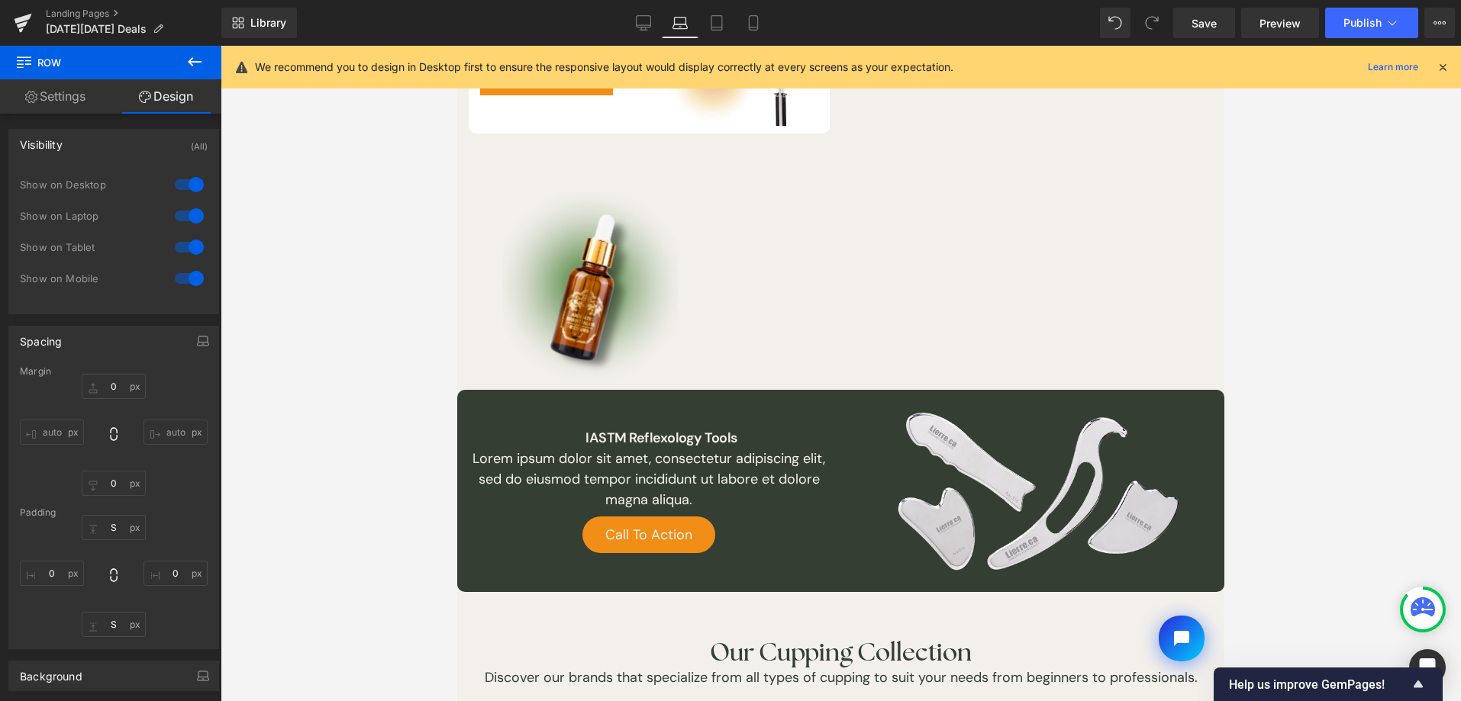
scroll to position [1295, 0]
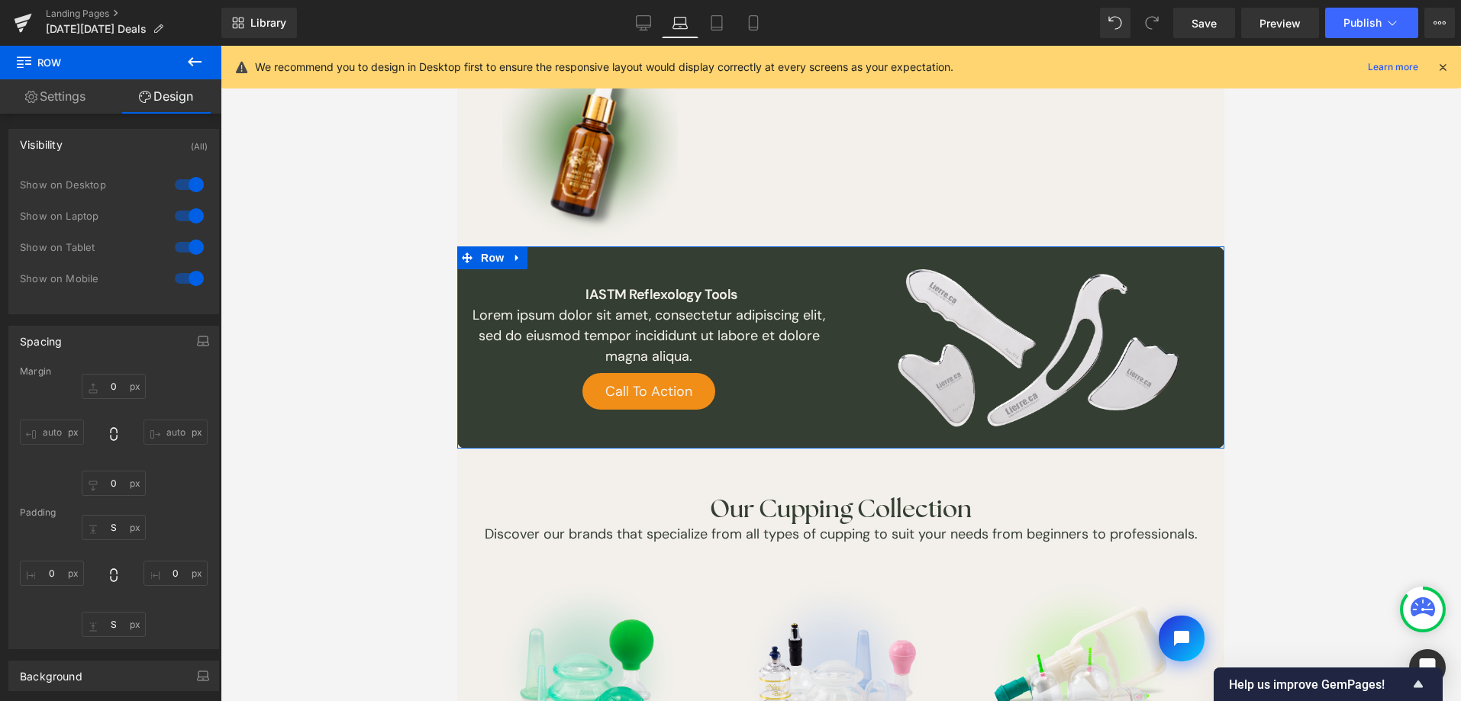
click at [166, 437] on input "auto" at bounding box center [175, 432] width 64 height 25
click at [643, 28] on icon at bounding box center [643, 22] width 15 height 15
type input "0"
type input "S"
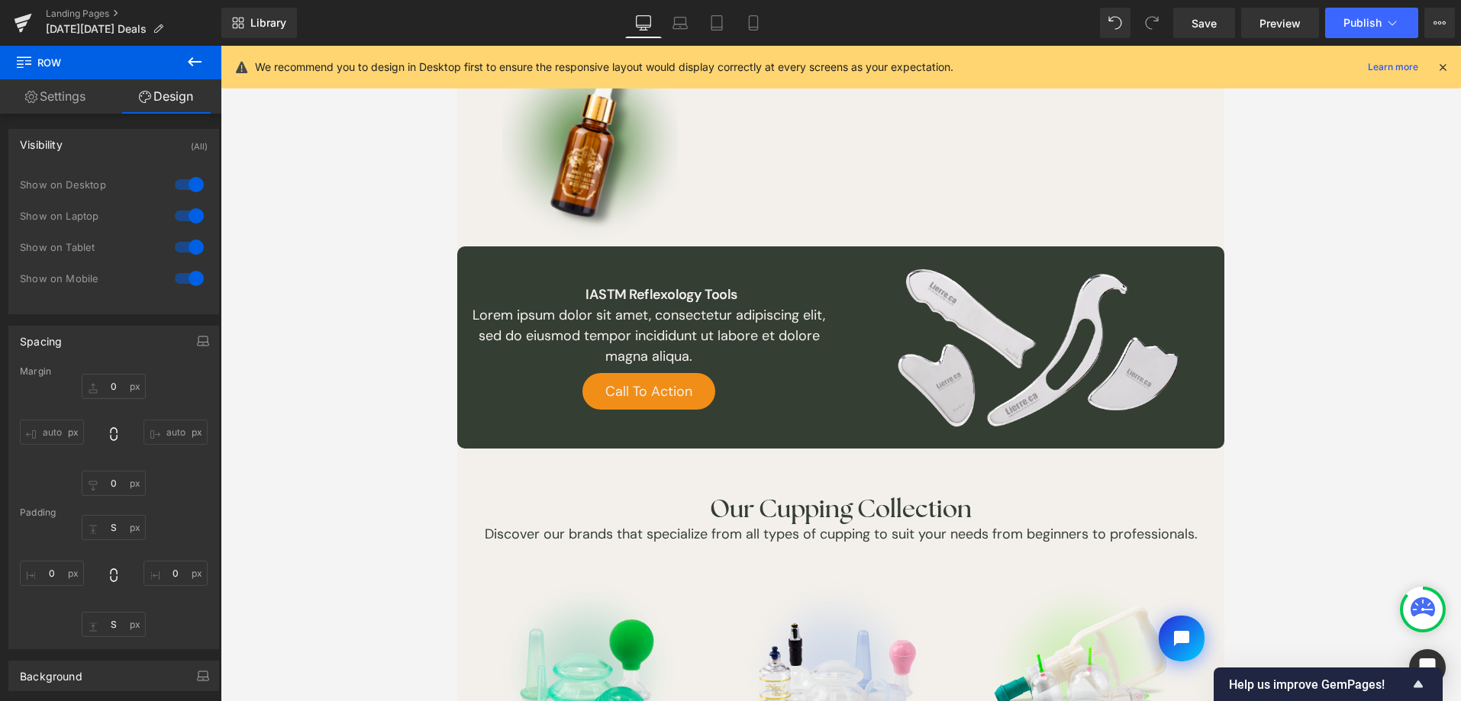
type input "0"
type input "S"
type input "0"
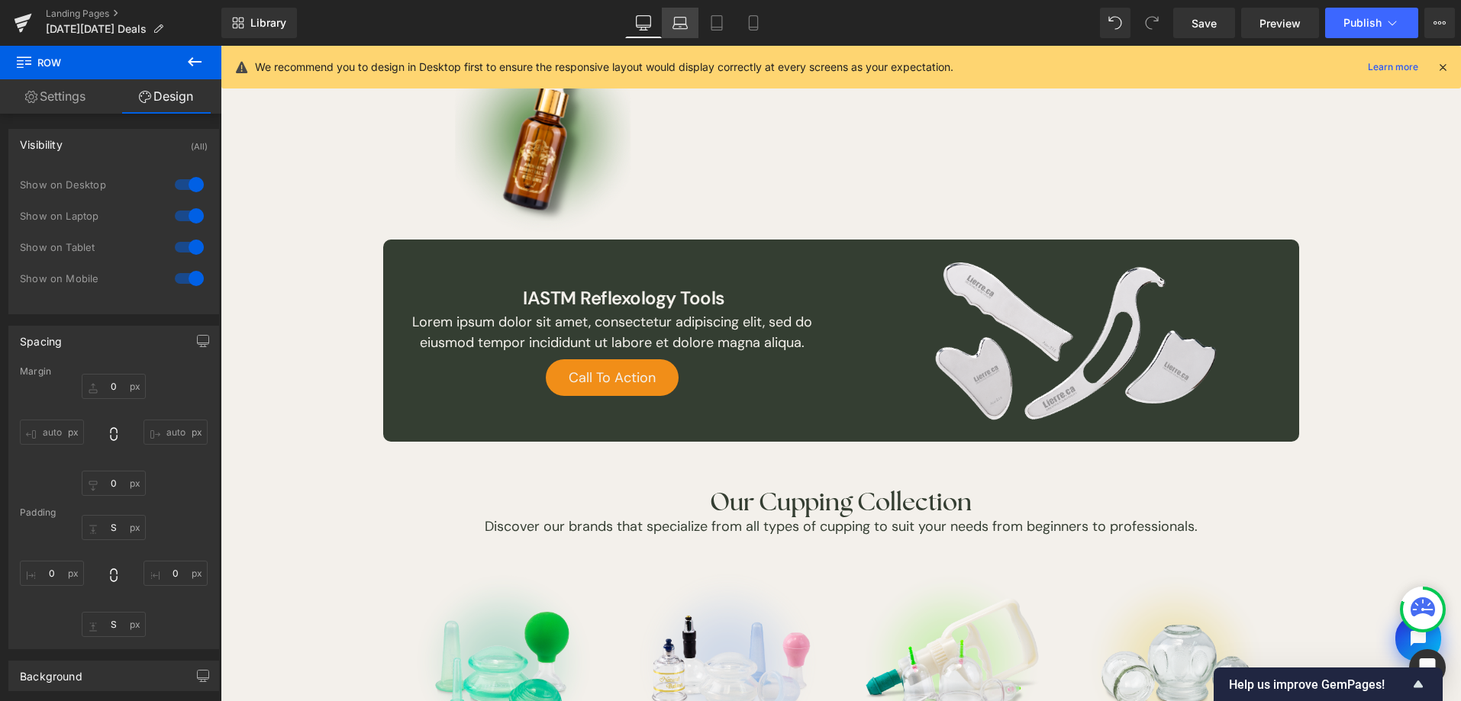
click at [663, 27] on link "Laptop" at bounding box center [680, 23] width 37 height 31
type input "0"
type input "S"
type input "0"
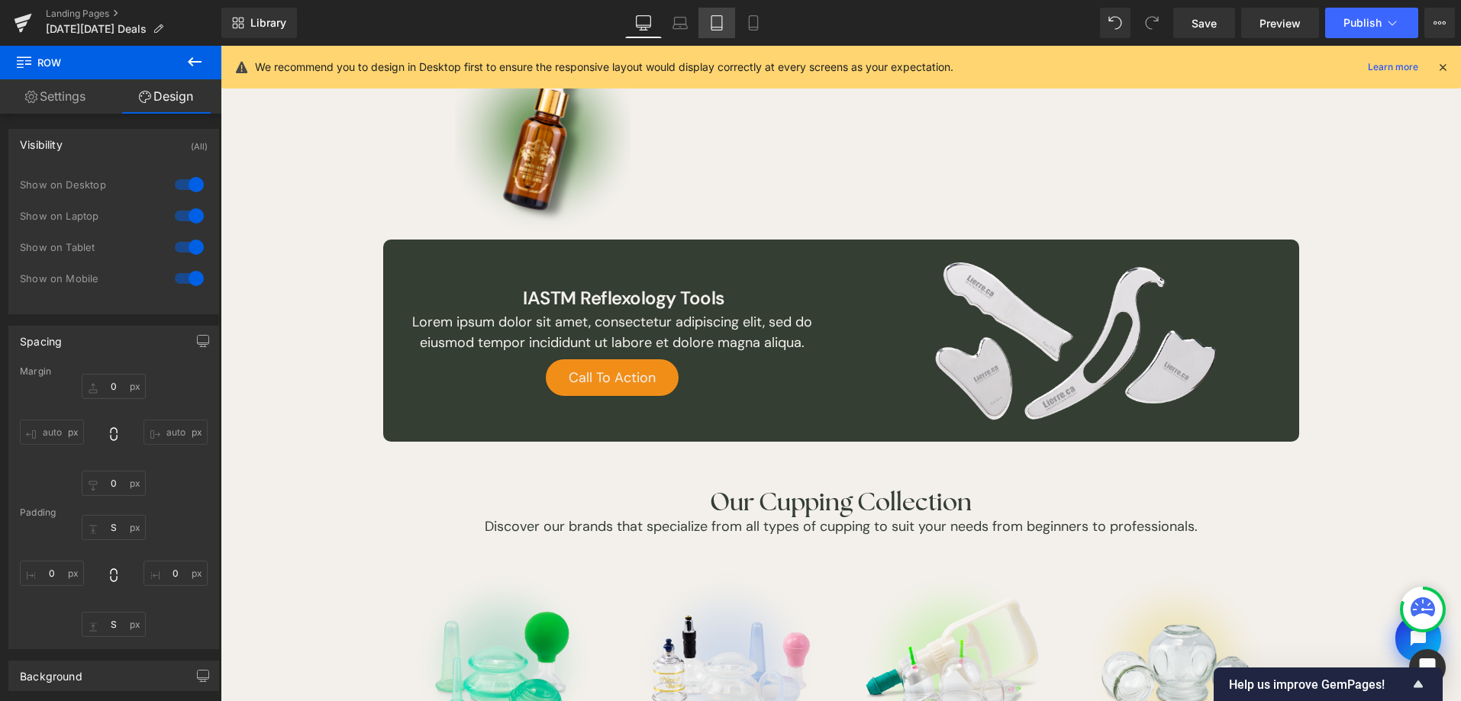
type input "S"
type input "0"
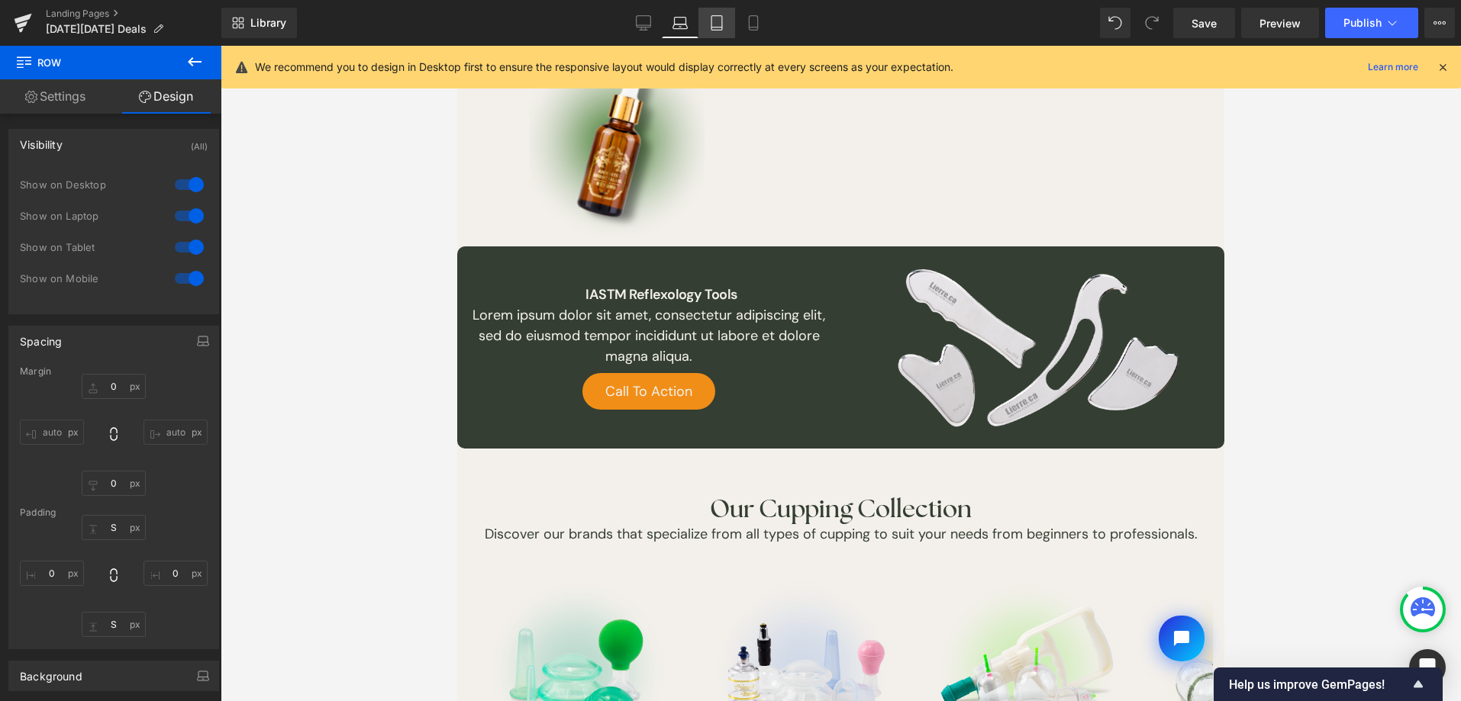
click at [709, 30] on link "Tablet" at bounding box center [716, 23] width 37 height 31
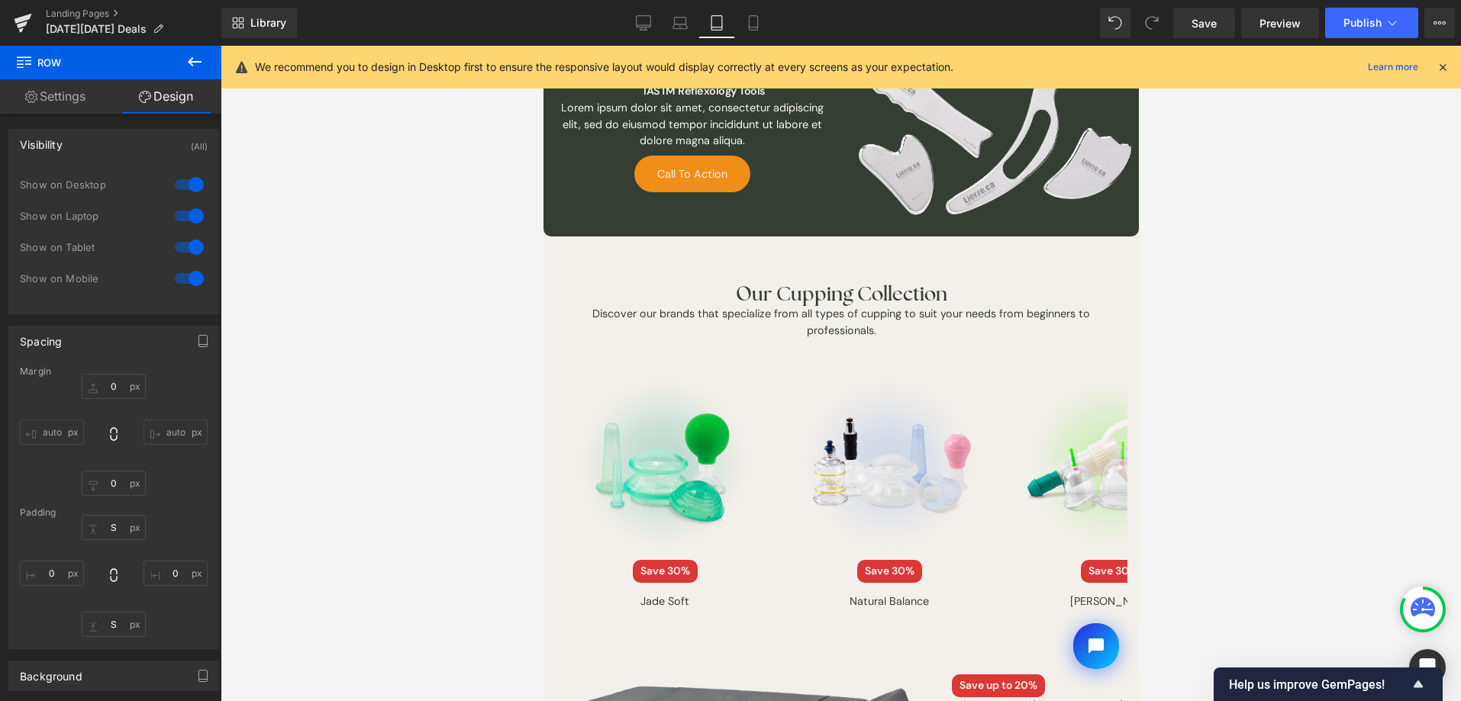
type input "0"
type input "S"
type input "0"
type input "S"
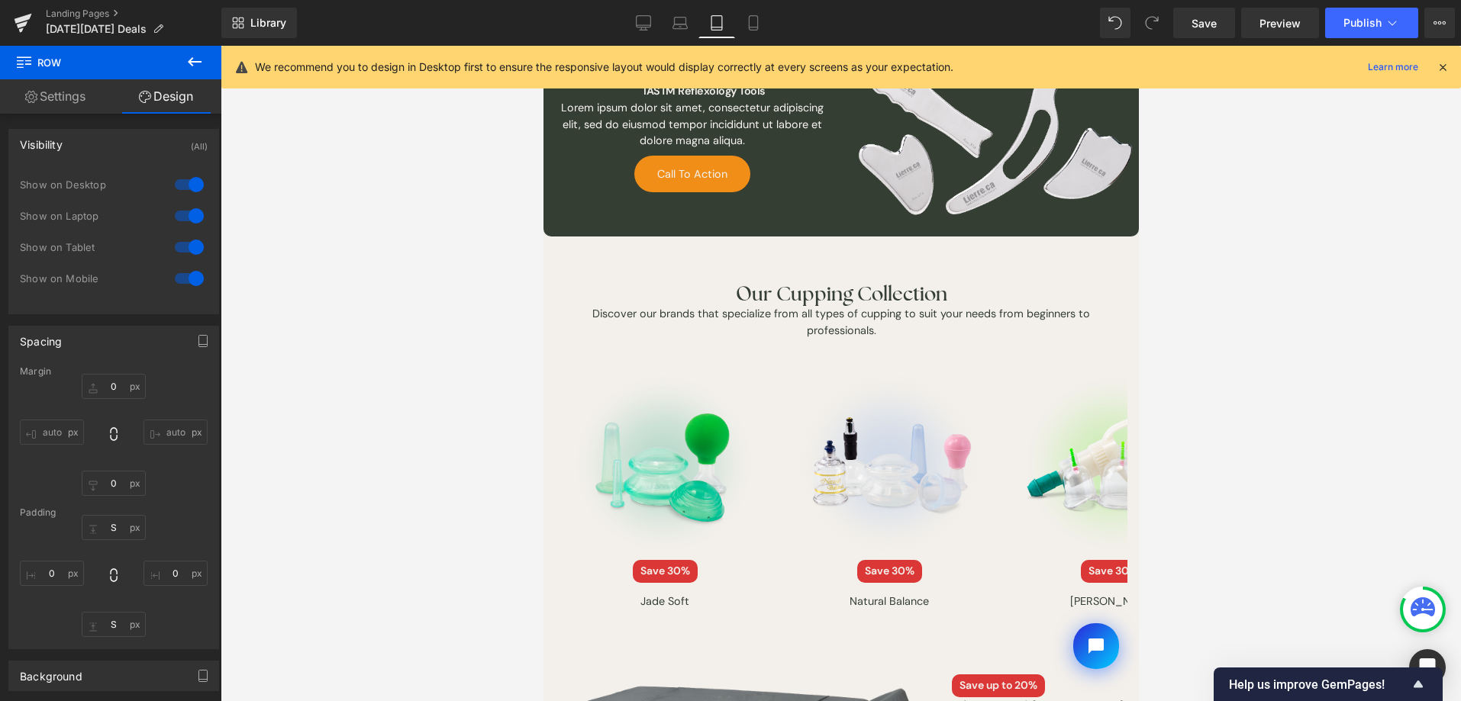
type input "0"
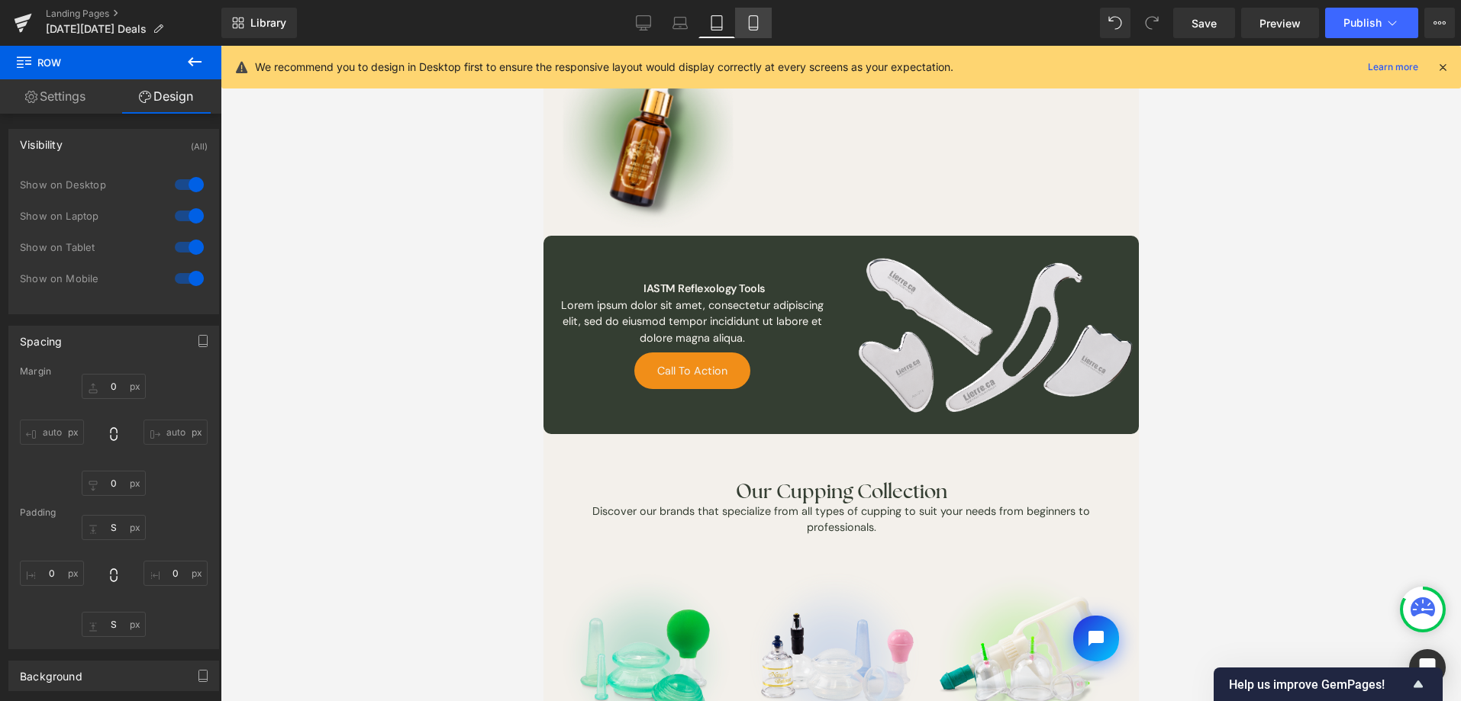
click at [736, 34] on link "Mobile" at bounding box center [753, 23] width 37 height 31
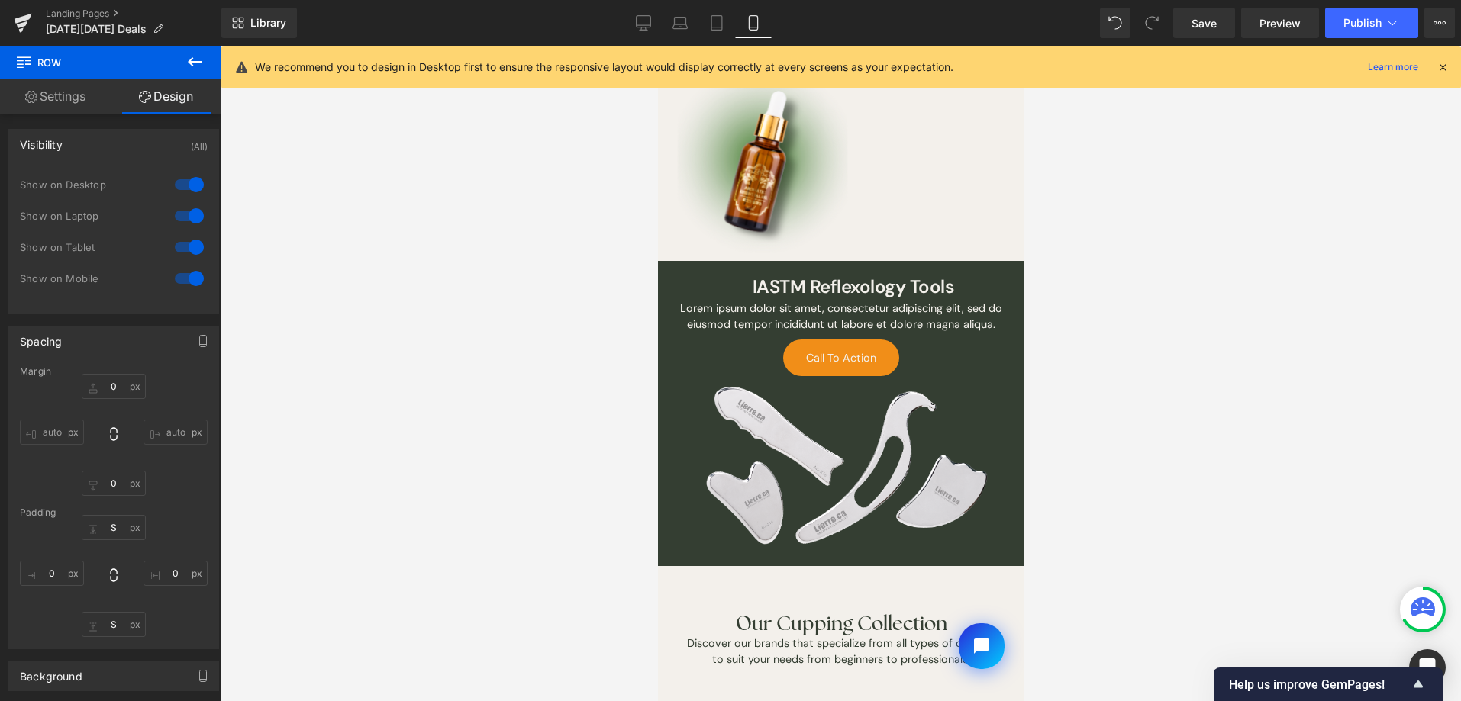
type input "0"
type input "S"
type input "0"
type input "S"
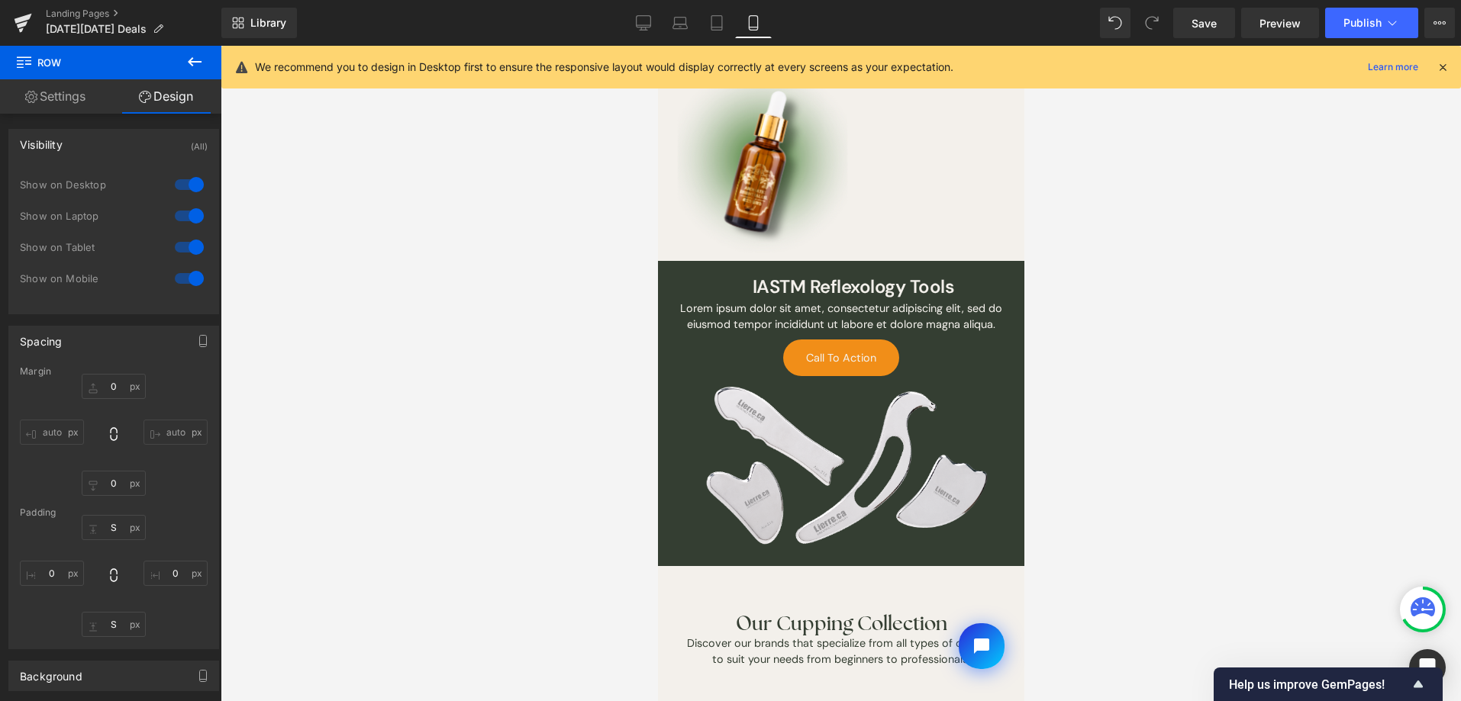
type input "0"
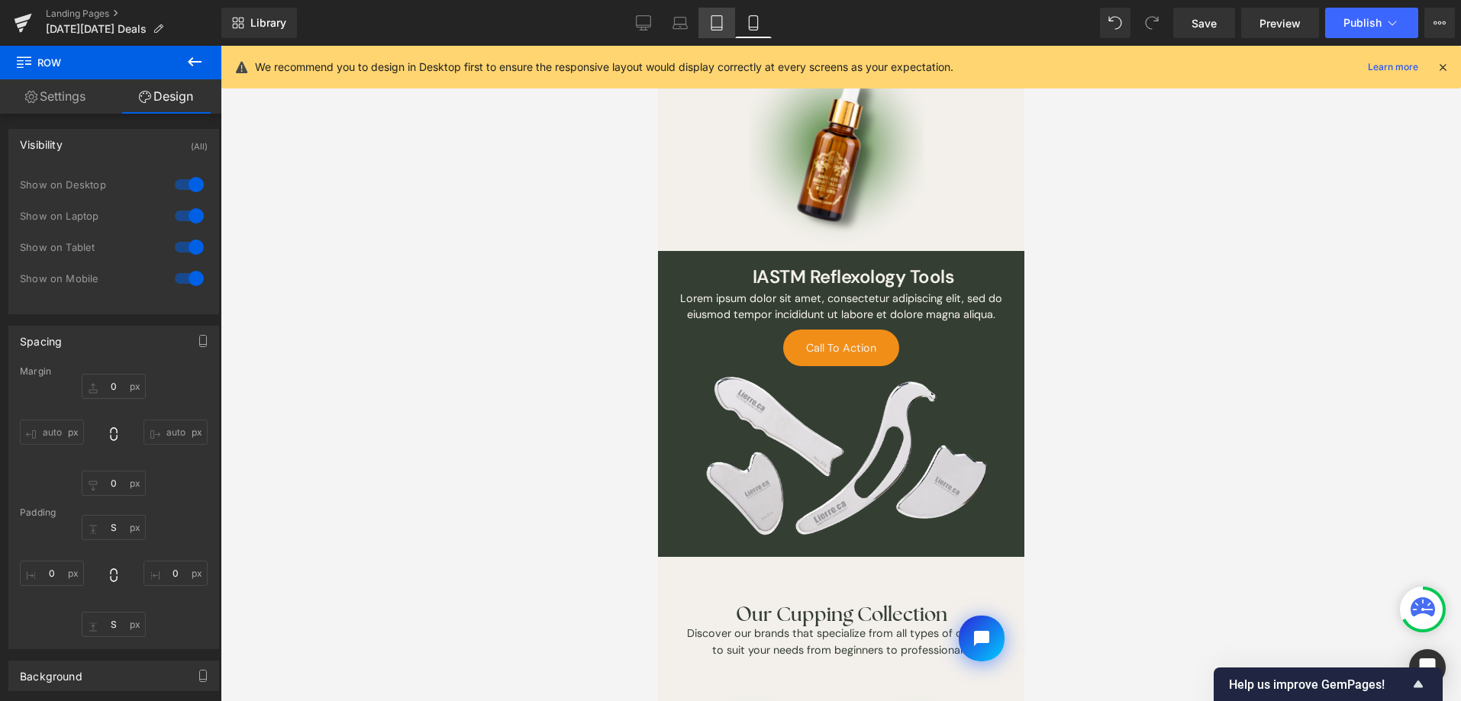
click at [720, 31] on link "Tablet" at bounding box center [716, 23] width 37 height 31
type input "0"
type input "S"
type input "0"
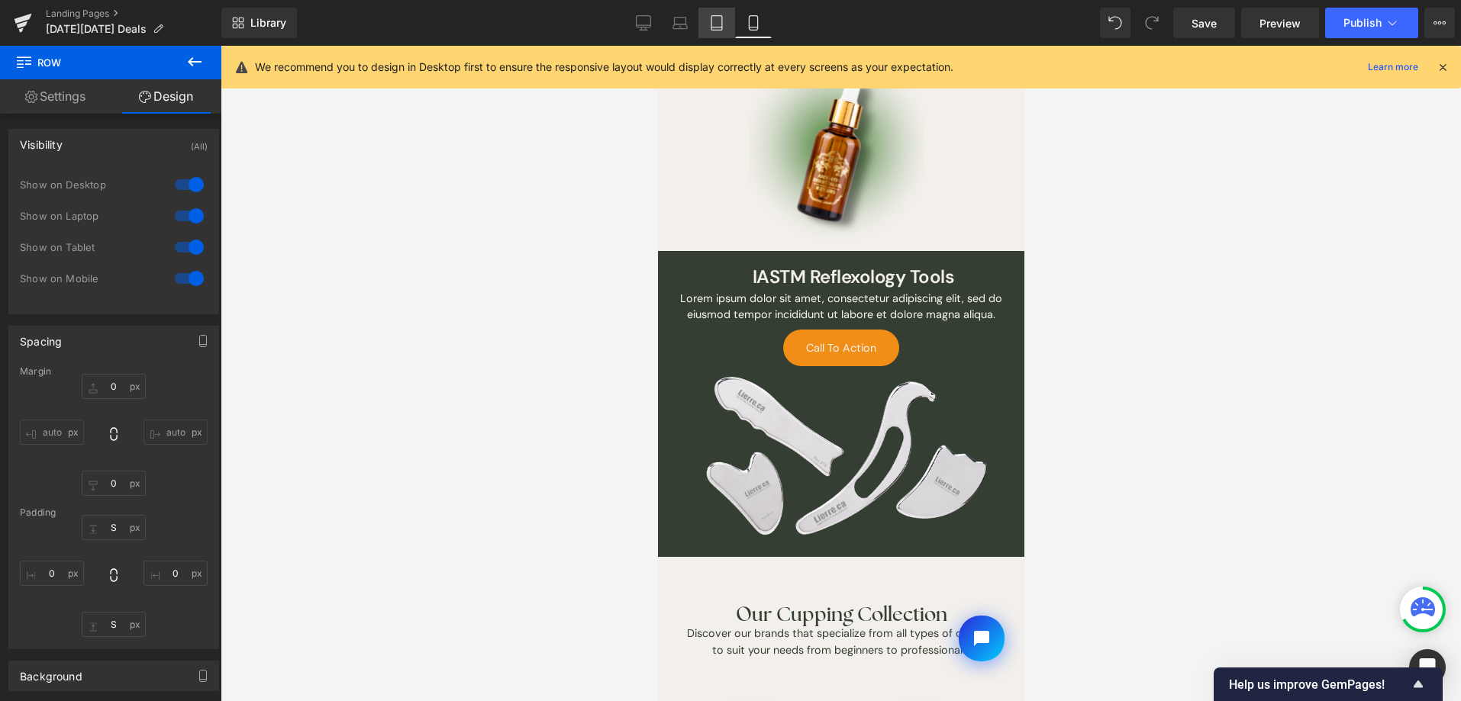
type input "S"
type input "0"
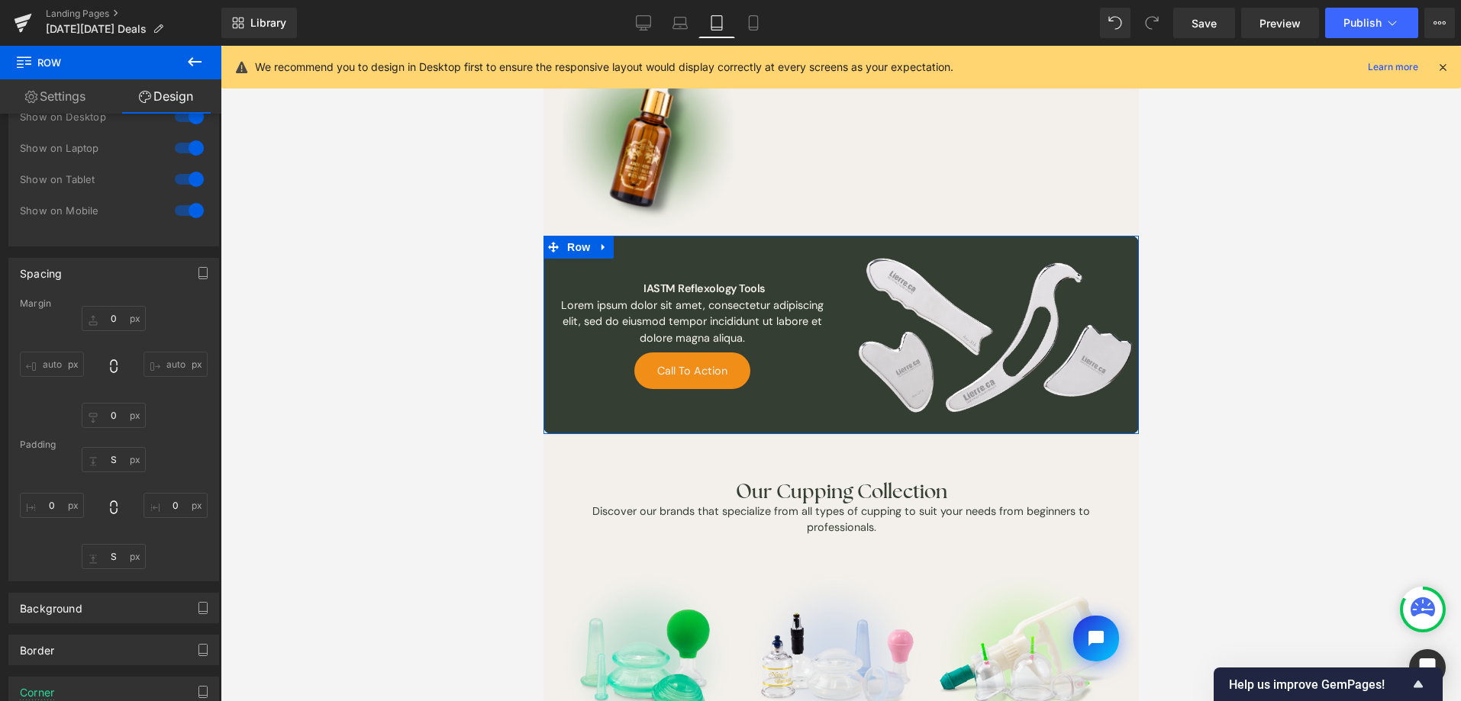
scroll to position [302, 0]
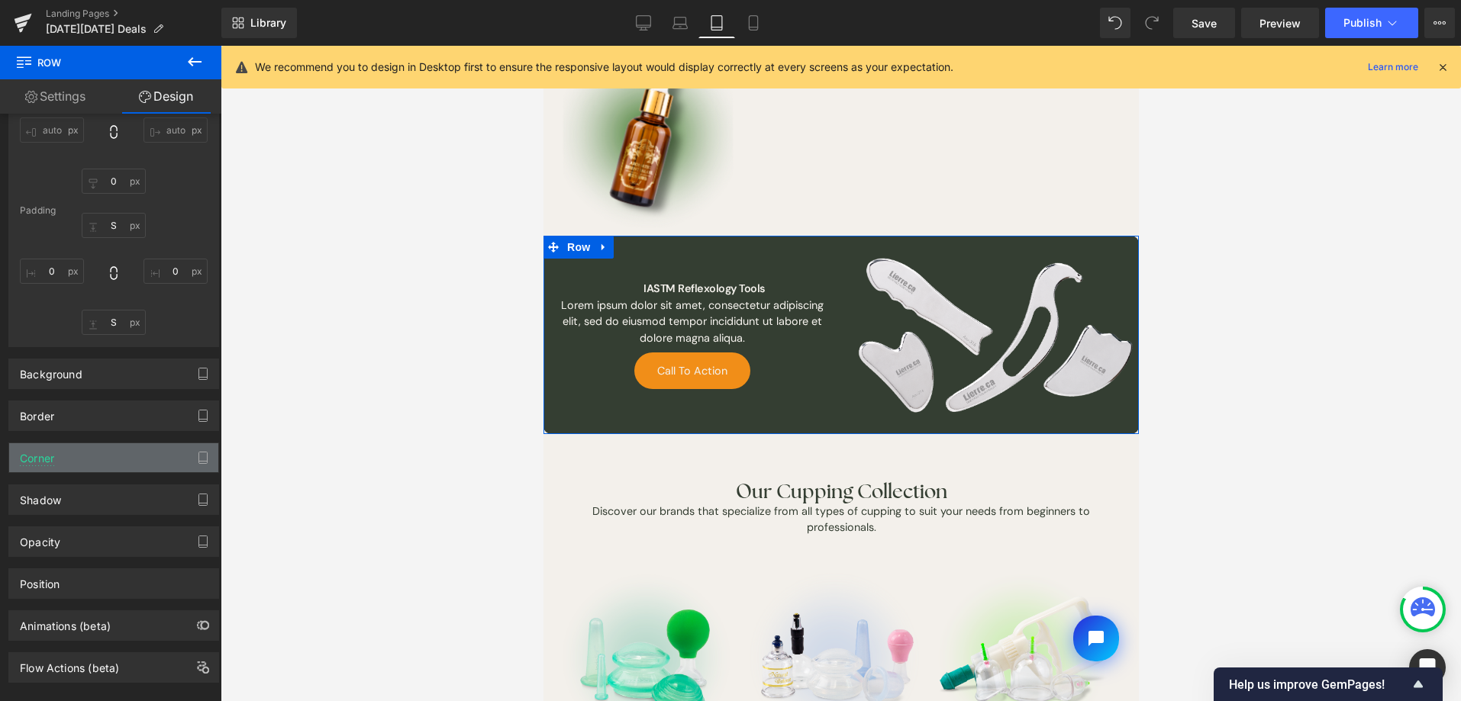
click at [138, 463] on div "Corner" at bounding box center [113, 457] width 209 height 29
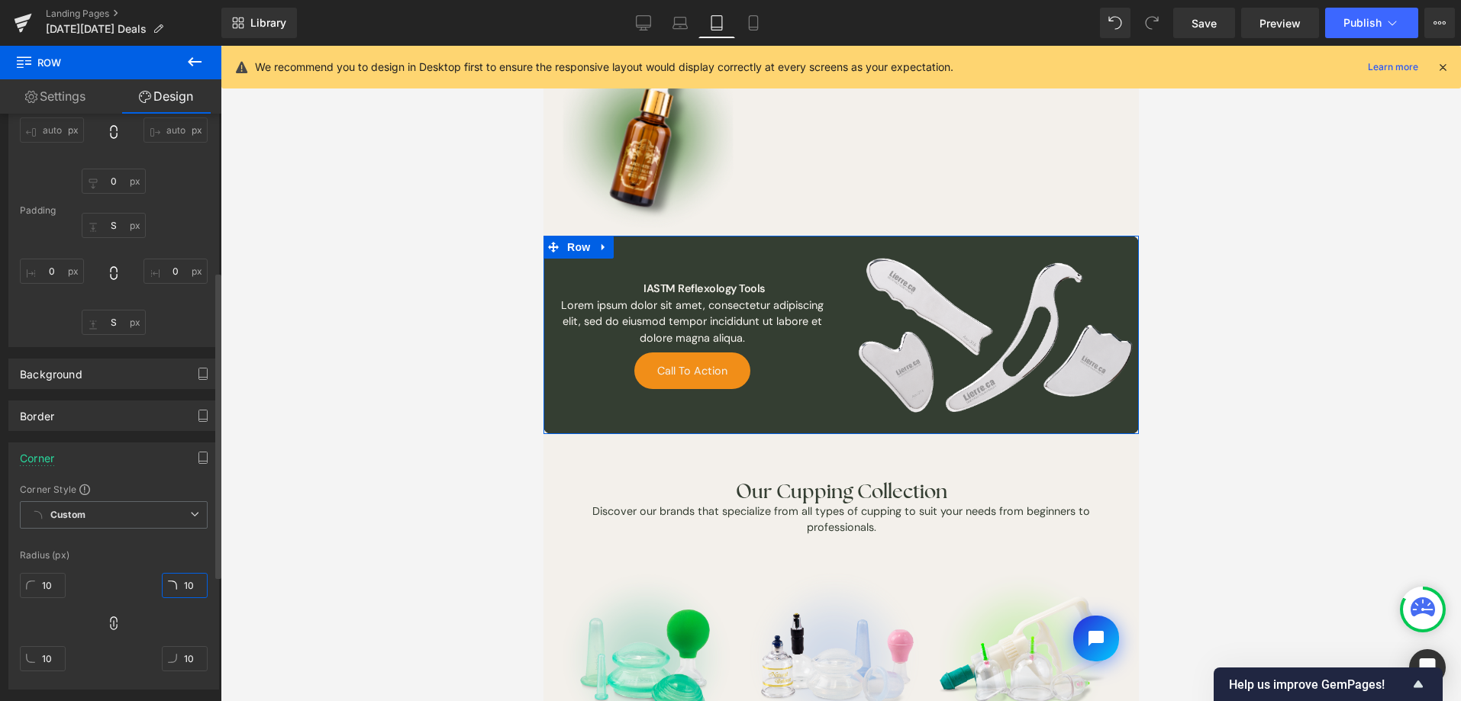
click at [174, 592] on input "10" at bounding box center [185, 585] width 46 height 25
type input "0"
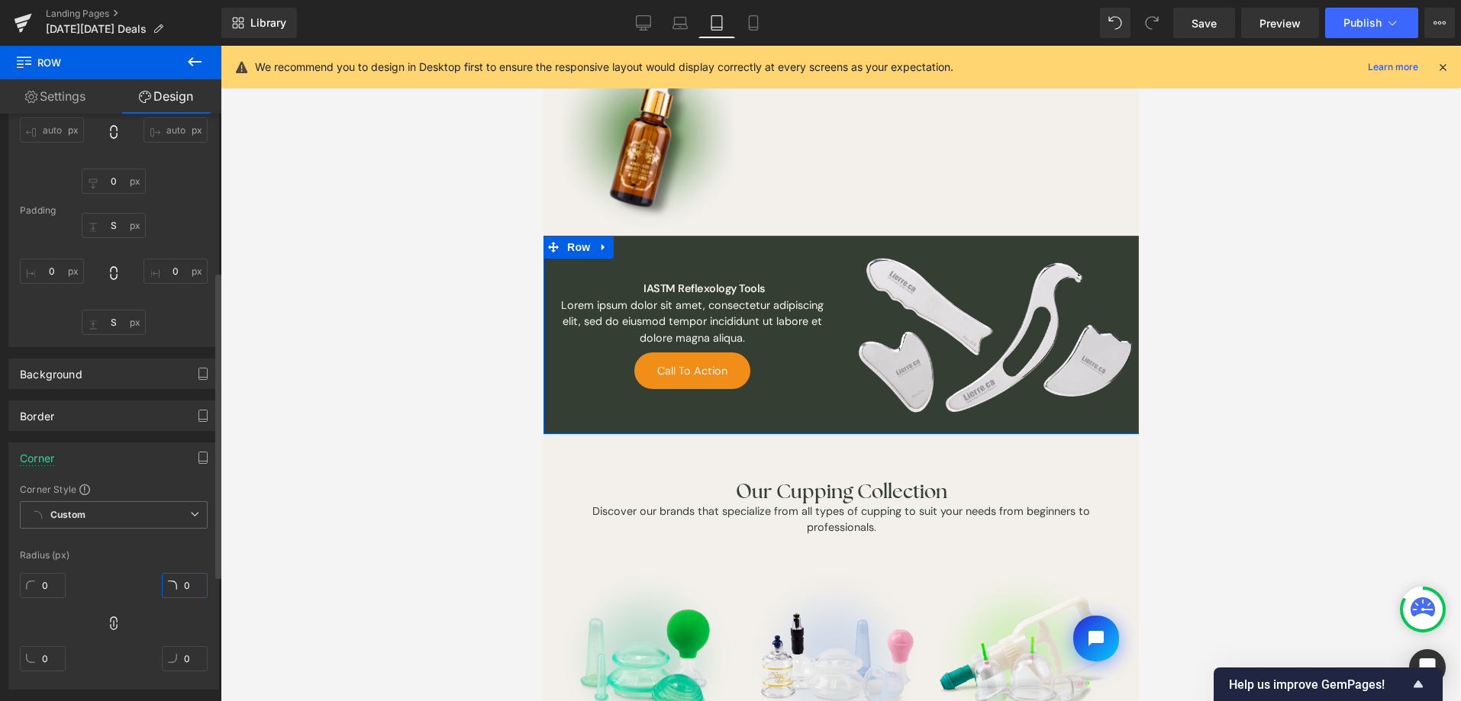
type input "0"
click at [162, 478] on div "Corner Corner Style Custom Default Corner Custom Custom Default Corner Radius (…" at bounding box center [113, 566] width 211 height 247
click at [197, 463] on icon "button" at bounding box center [203, 458] width 12 height 12
click at [87, 490] on button "Laptop" at bounding box center [85, 491] width 47 height 26
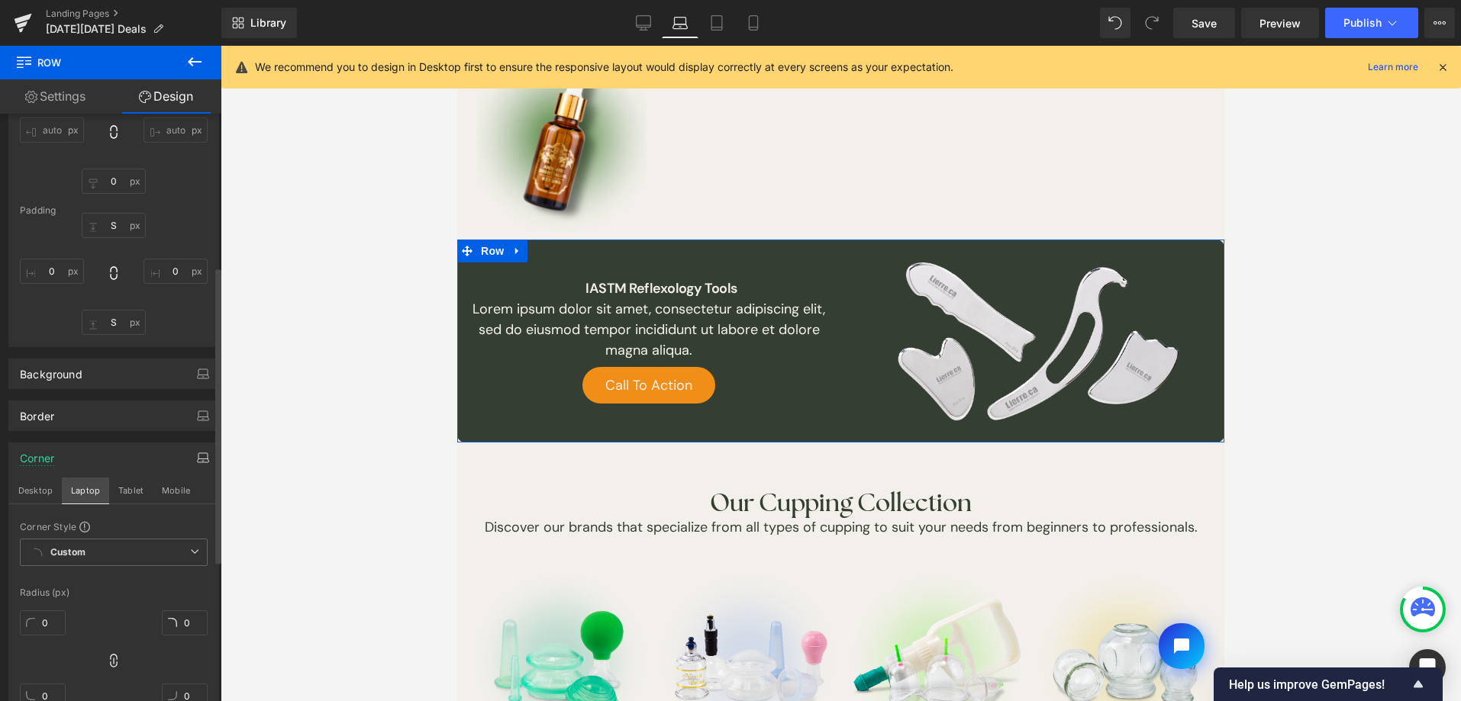
type input "0"
type input "S"
type input "0"
type input "S"
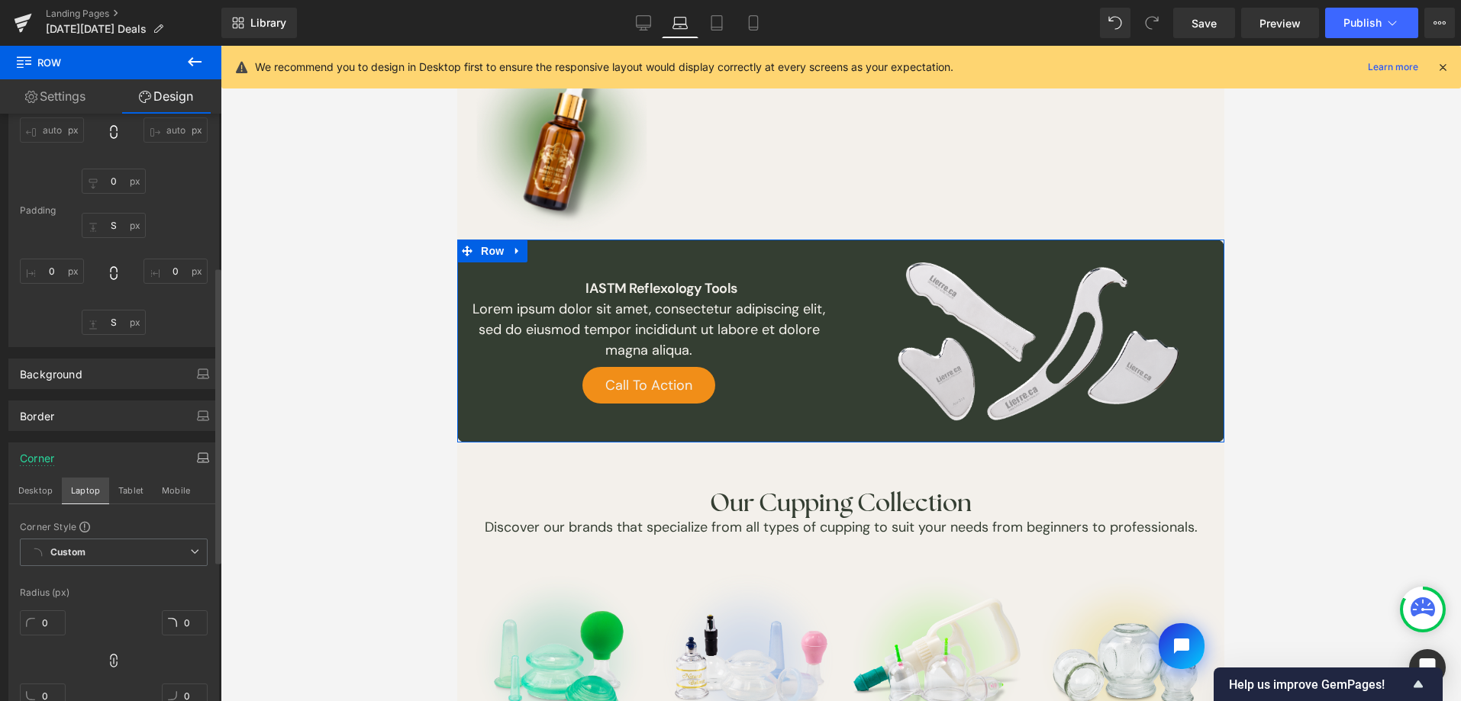
type input "0"
type input "10"
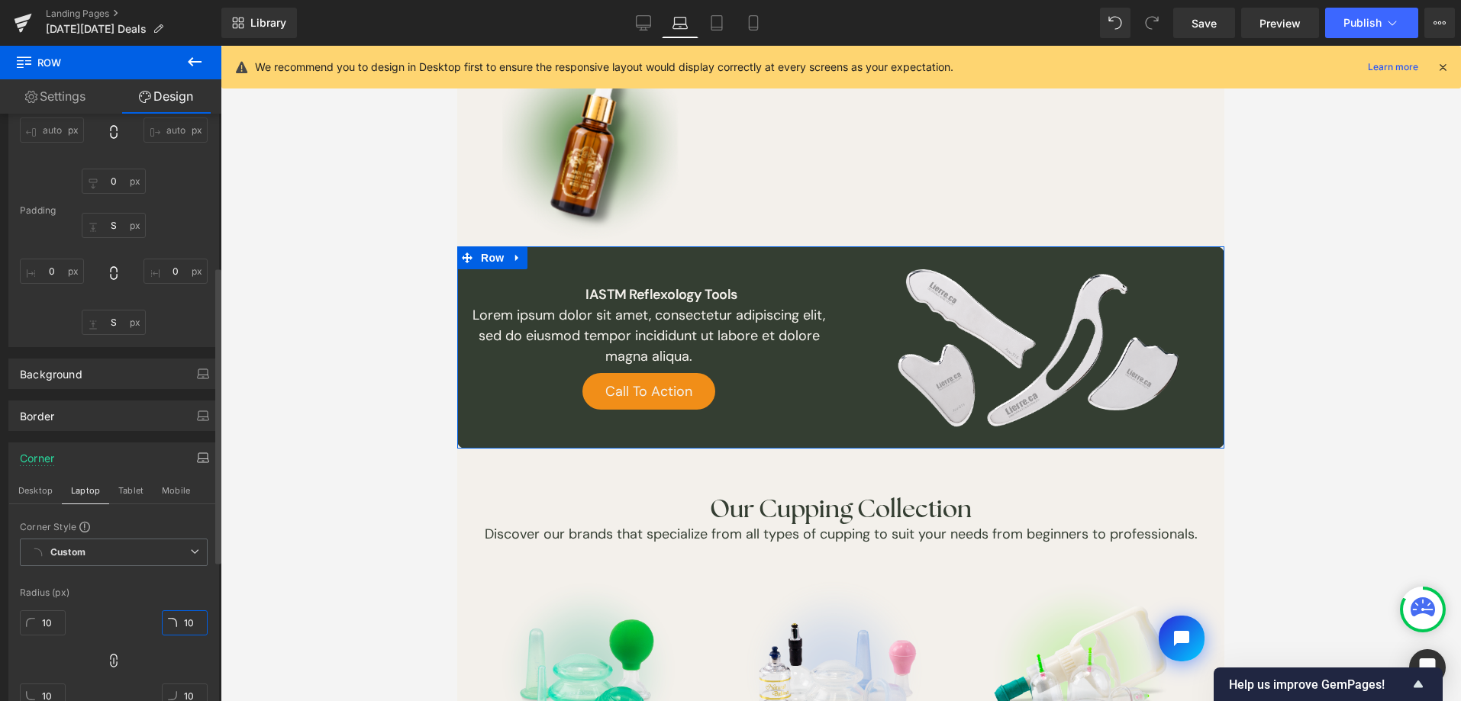
click at [181, 619] on input "10" at bounding box center [185, 623] width 46 height 25
type input "00"
type input "0"
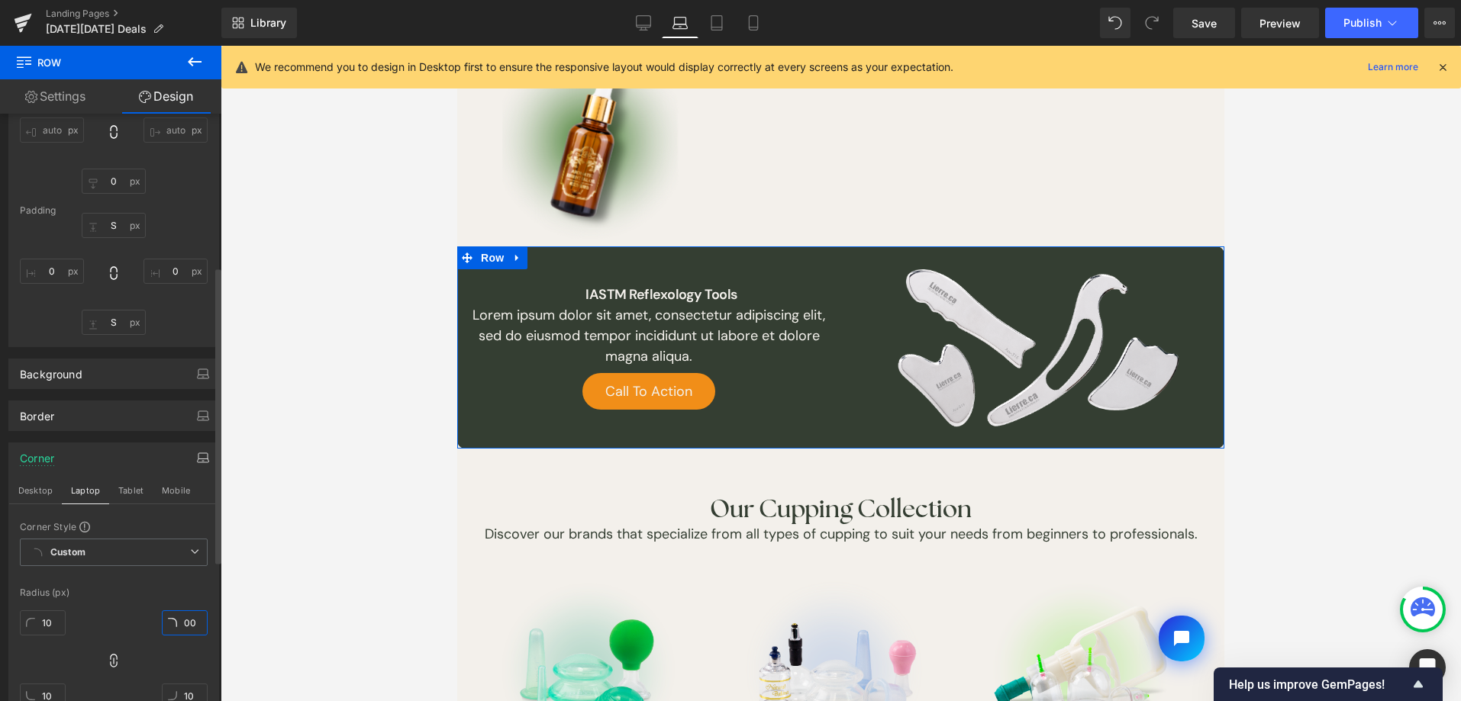
type input "0"
click at [123, 582] on div at bounding box center [114, 579] width 188 height 10
click at [651, 16] on icon at bounding box center [644, 21] width 15 height 11
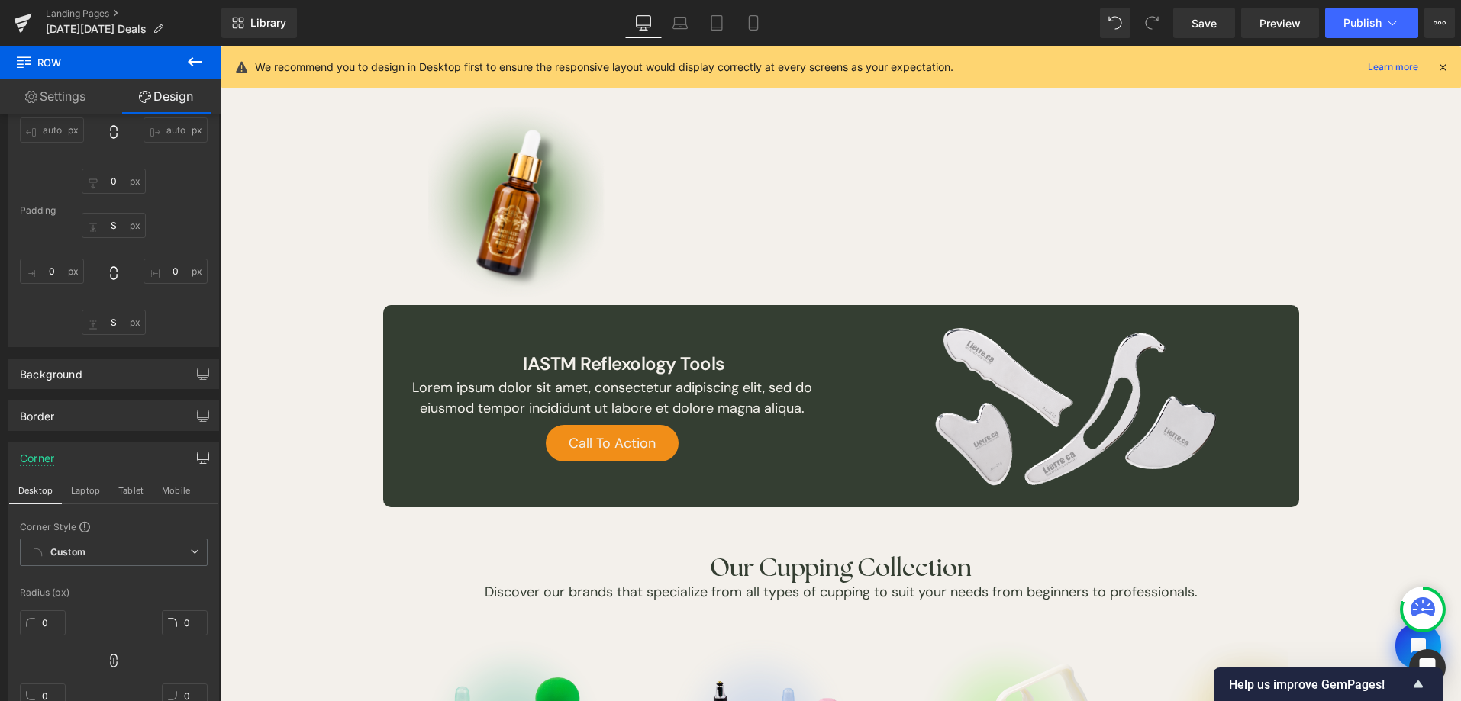
type input "0"
type input "S"
type input "0"
type input "S"
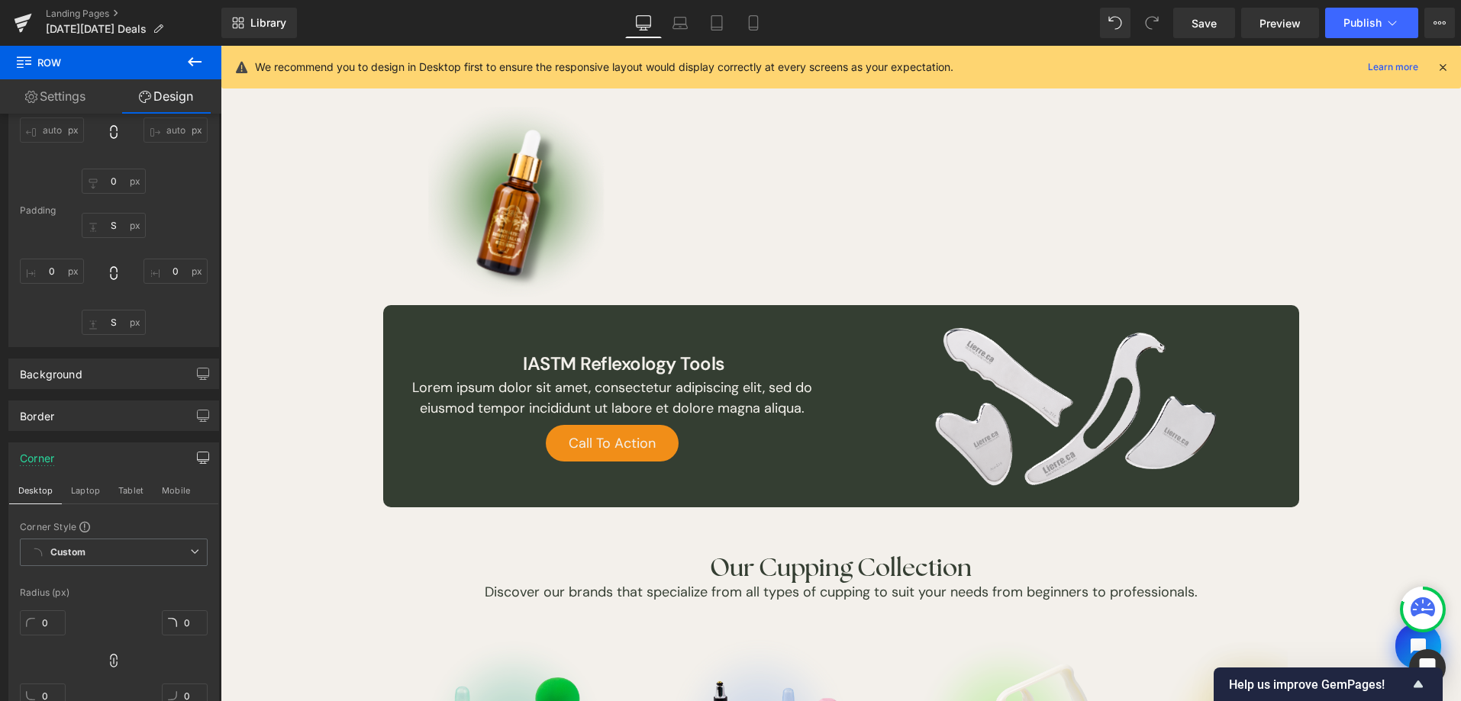
type input "0"
type input "10"
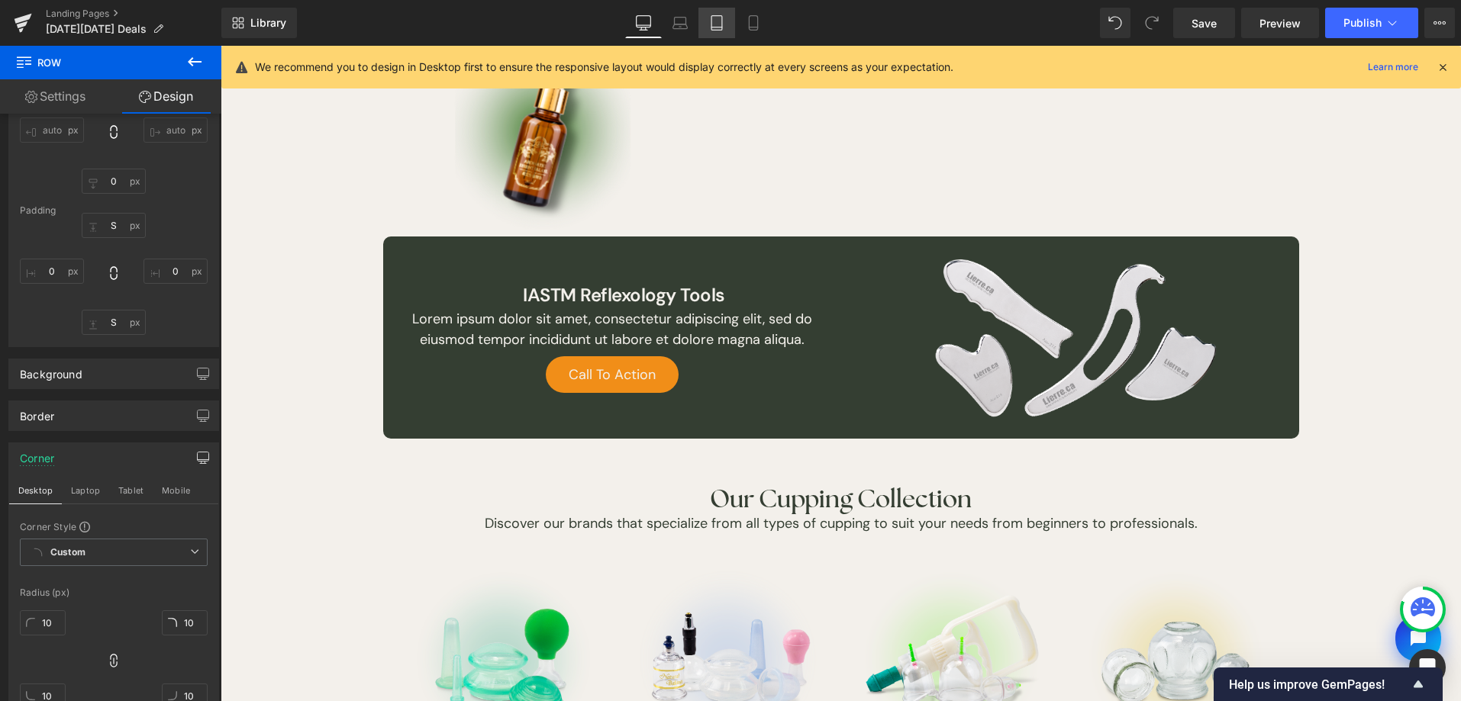
click at [719, 30] on icon at bounding box center [716, 23] width 11 height 15
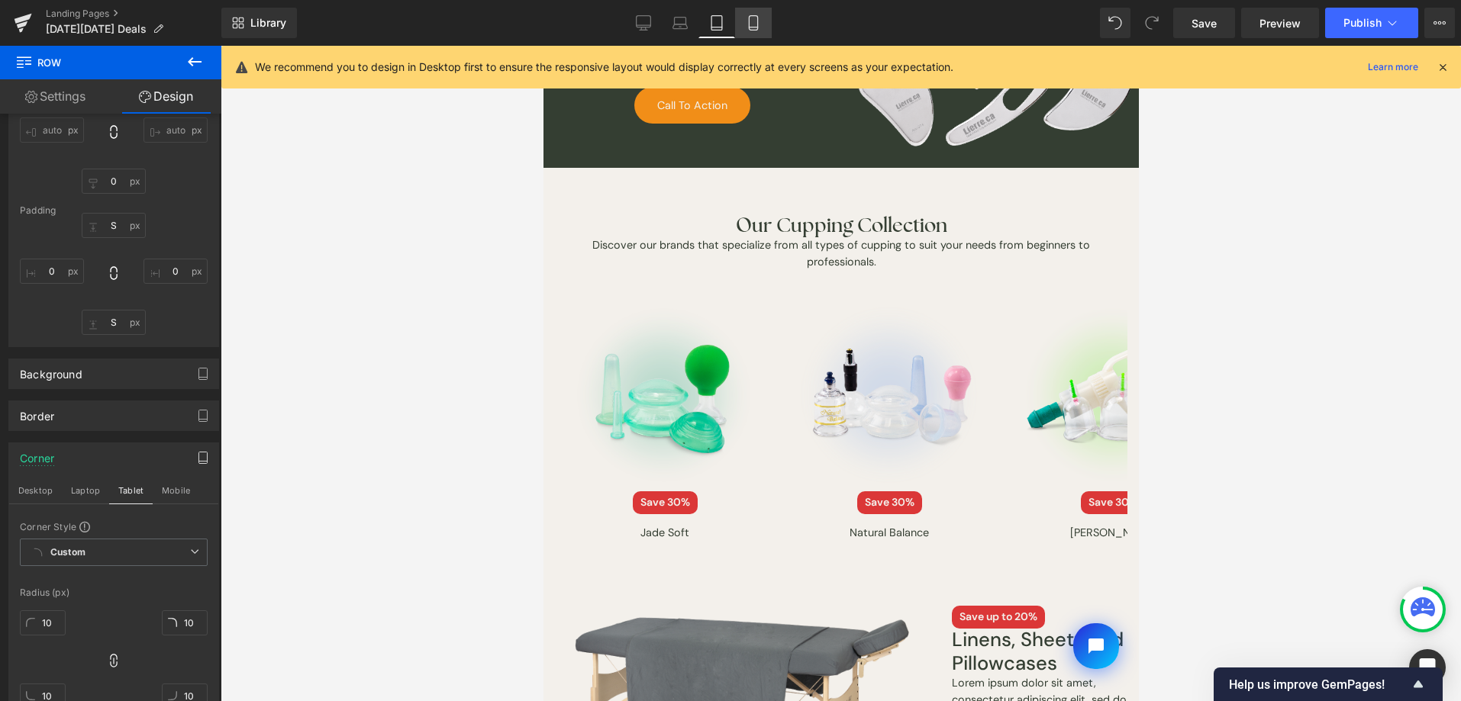
type input "0"
type input "S"
type input "0"
type input "S"
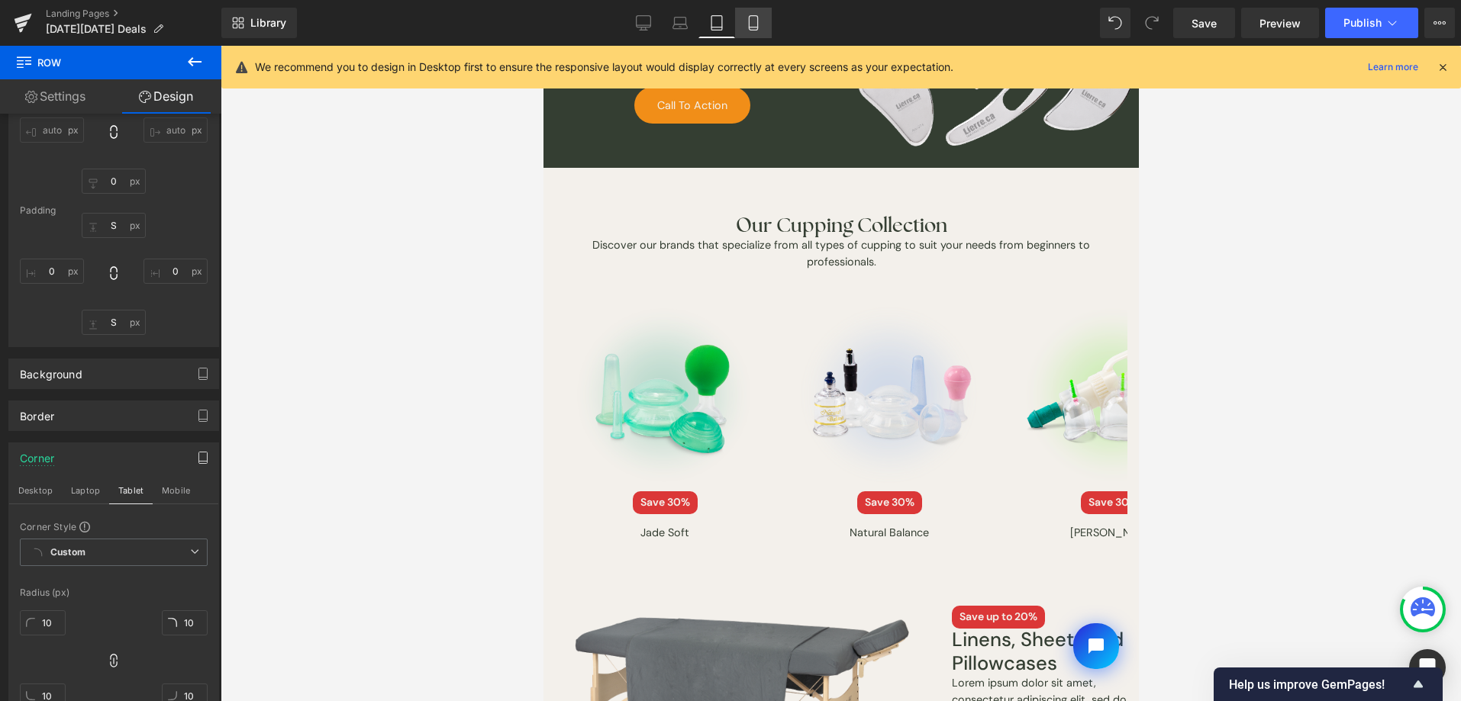
type input "0"
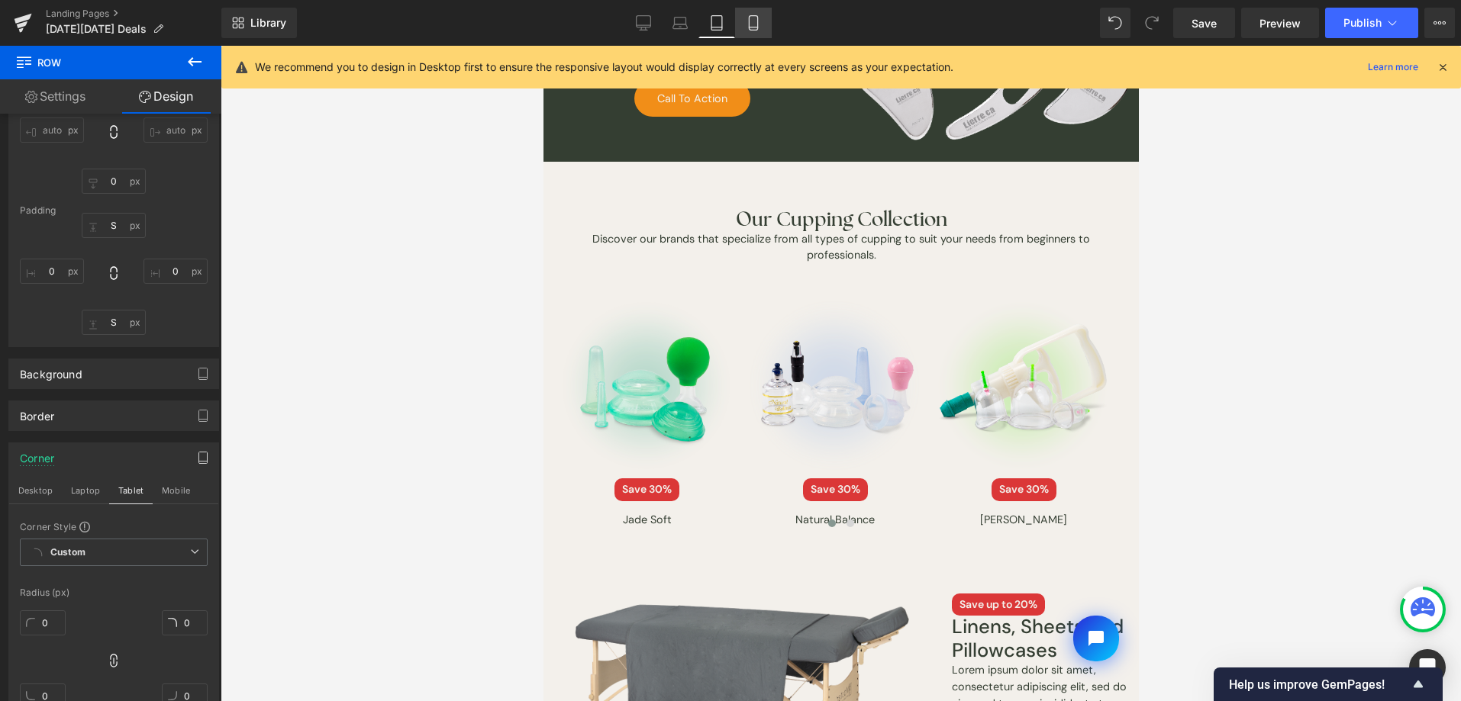
click at [767, 32] on link "Mobile" at bounding box center [753, 23] width 37 height 31
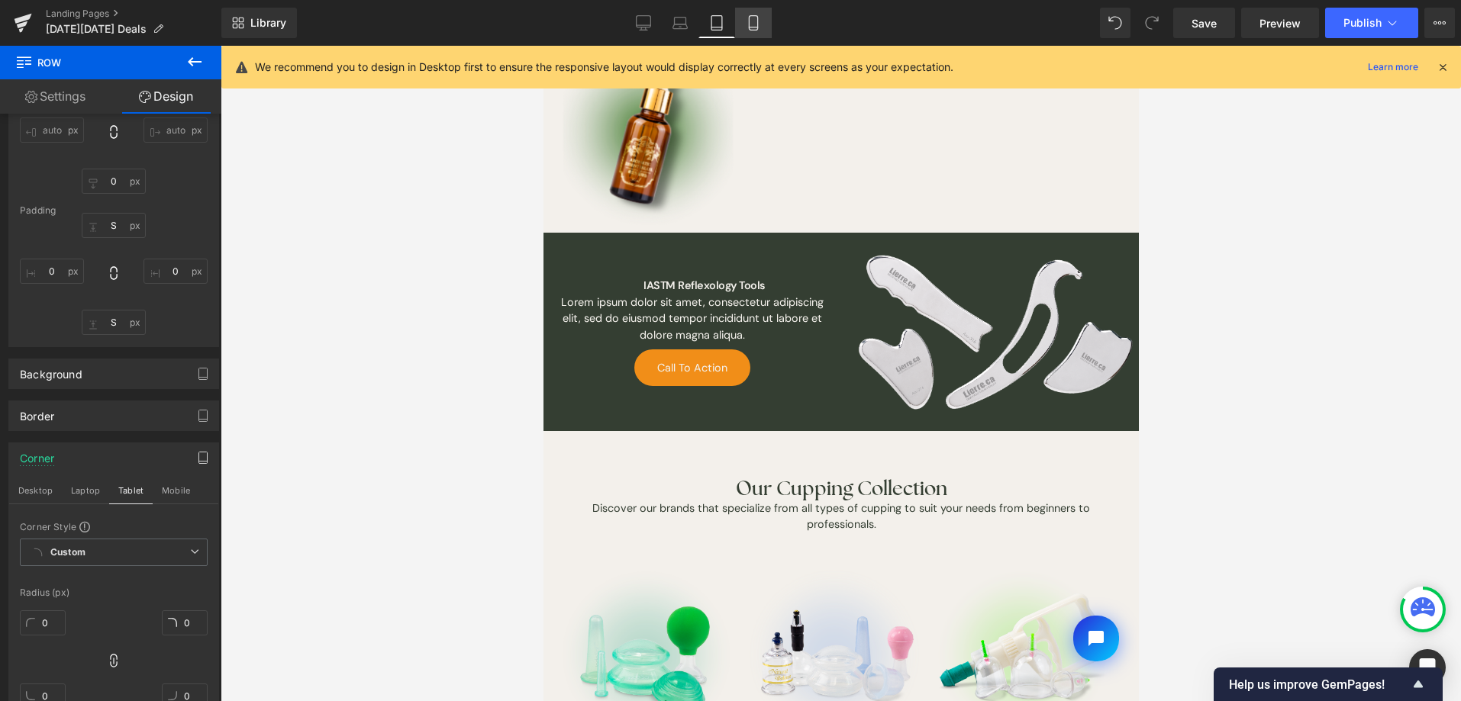
type input "0"
type input "S"
type input "0"
type input "S"
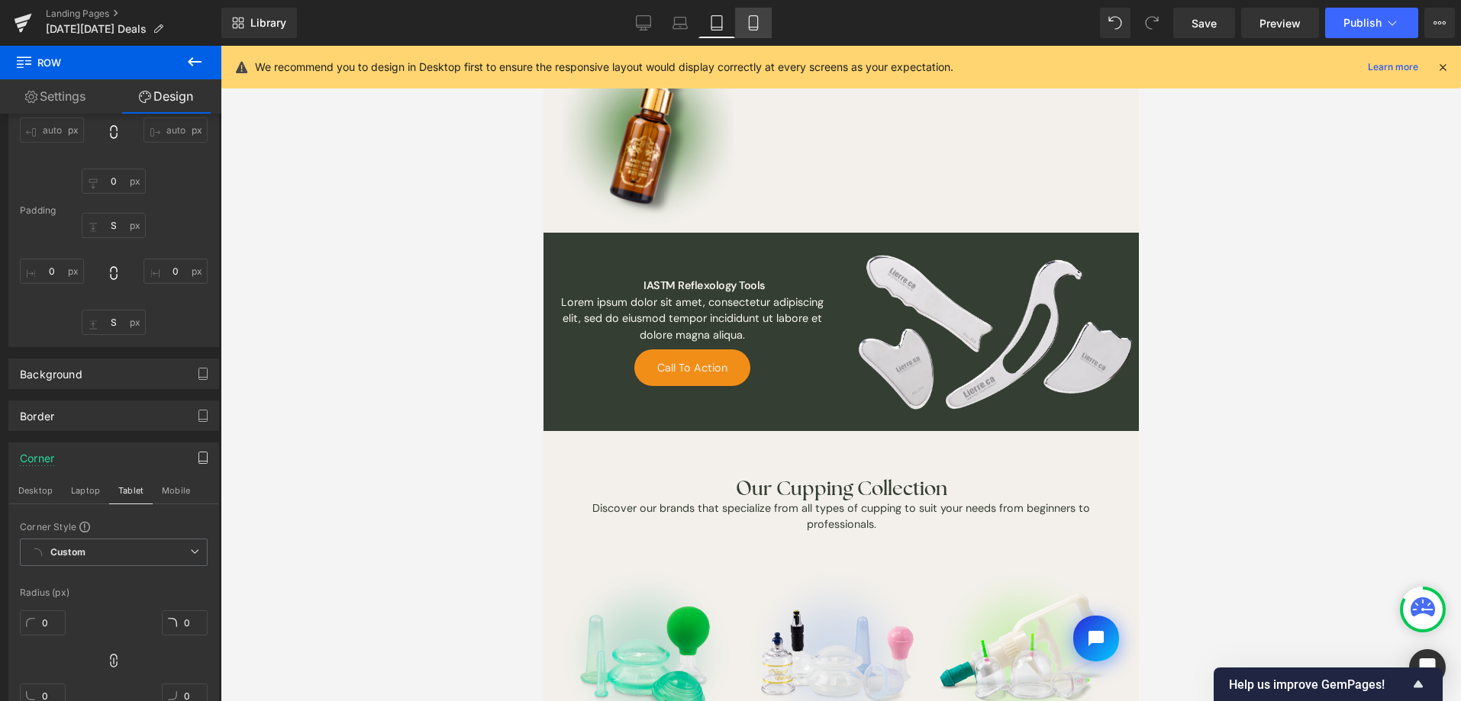
type input "0"
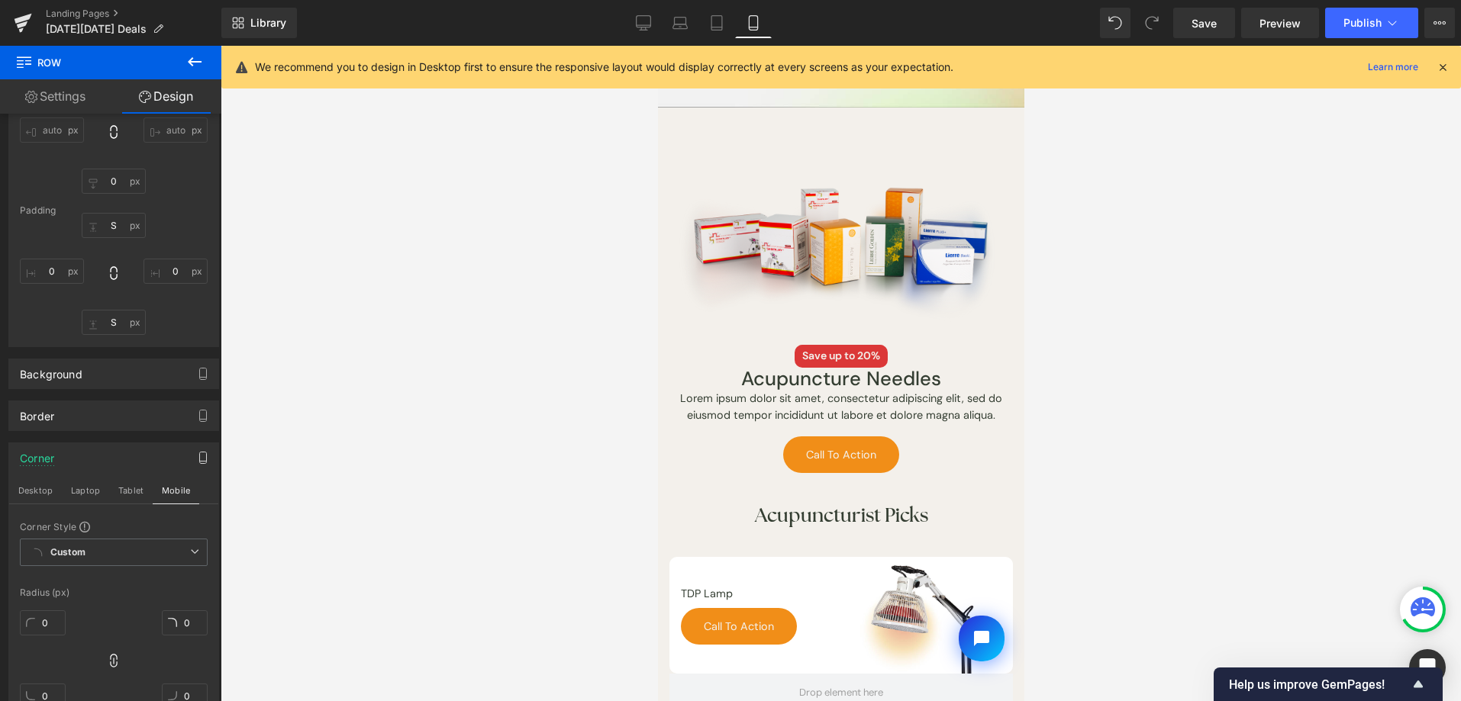
scroll to position [264, 0]
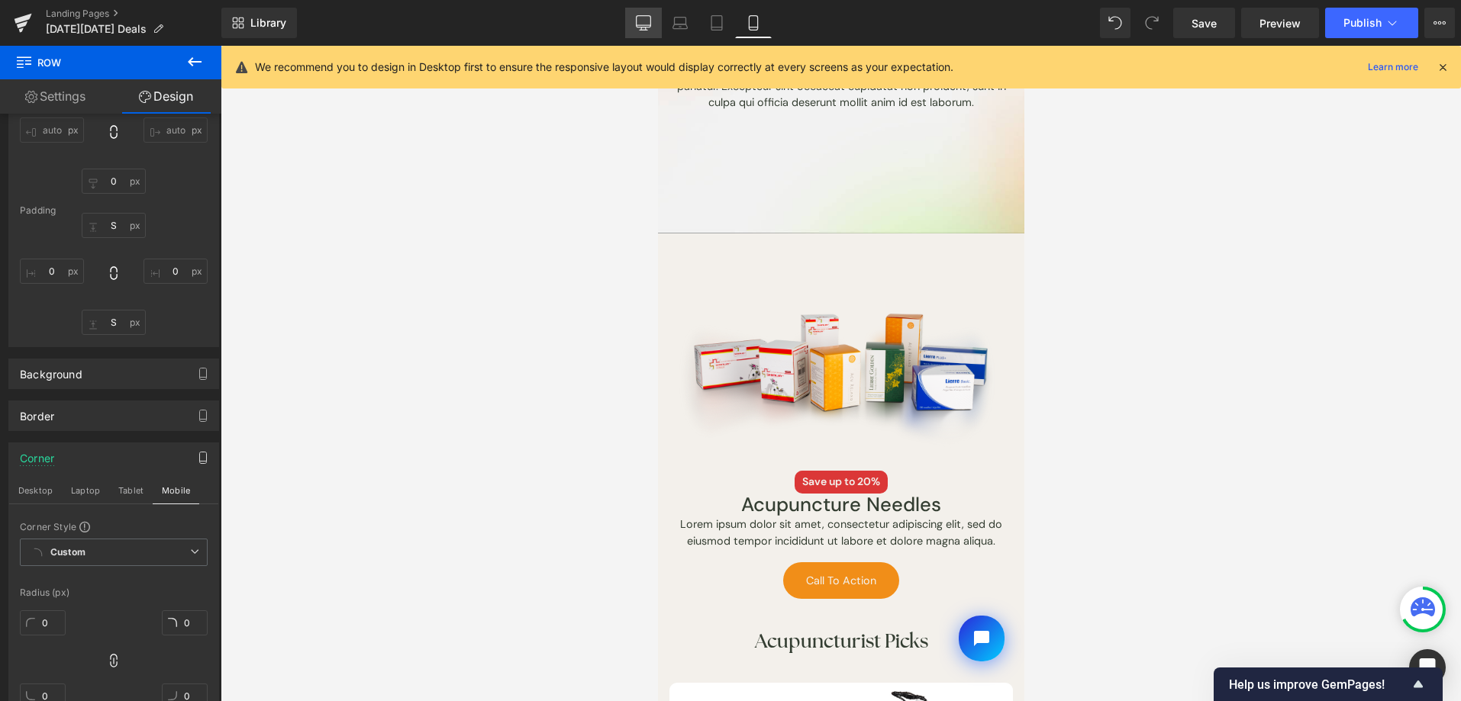
click at [633, 30] on link "Desktop" at bounding box center [643, 23] width 37 height 31
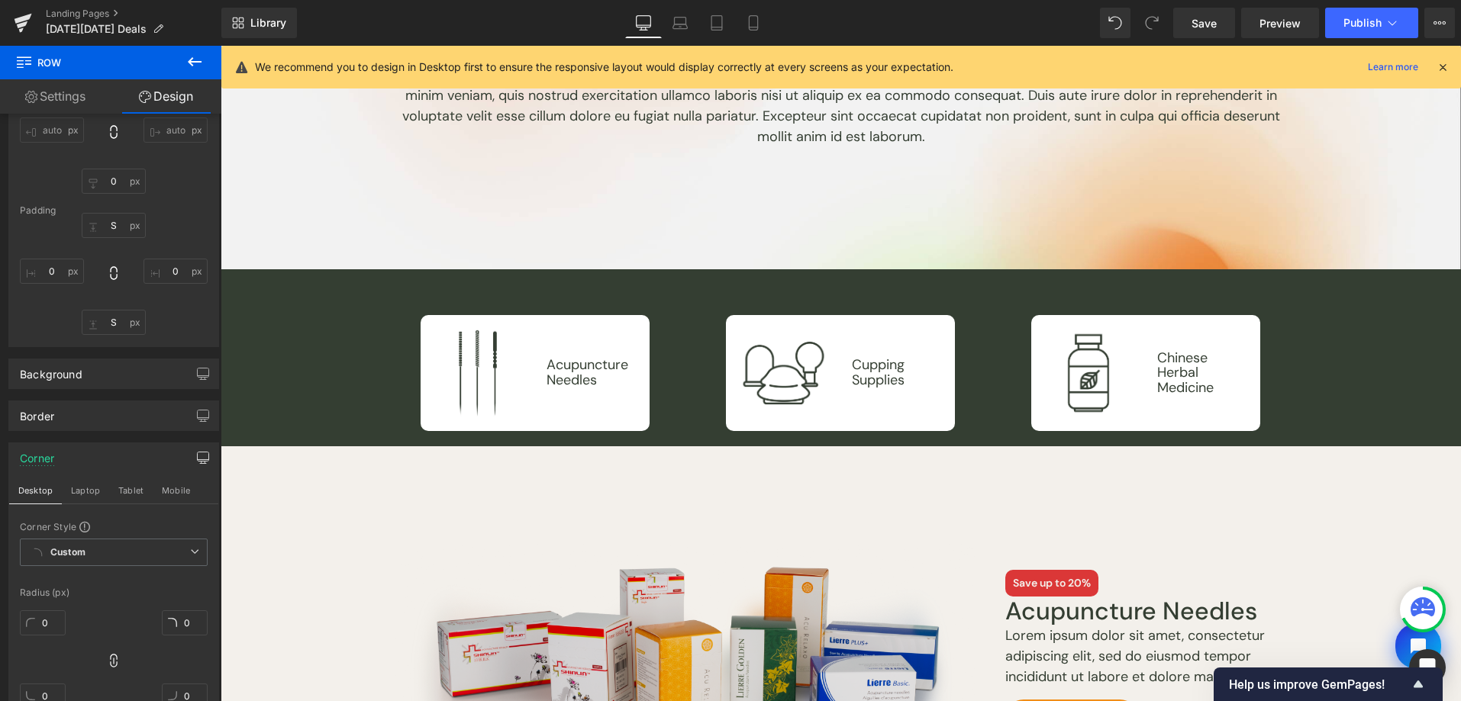
type input "0"
type input "S"
type input "0"
type input "S"
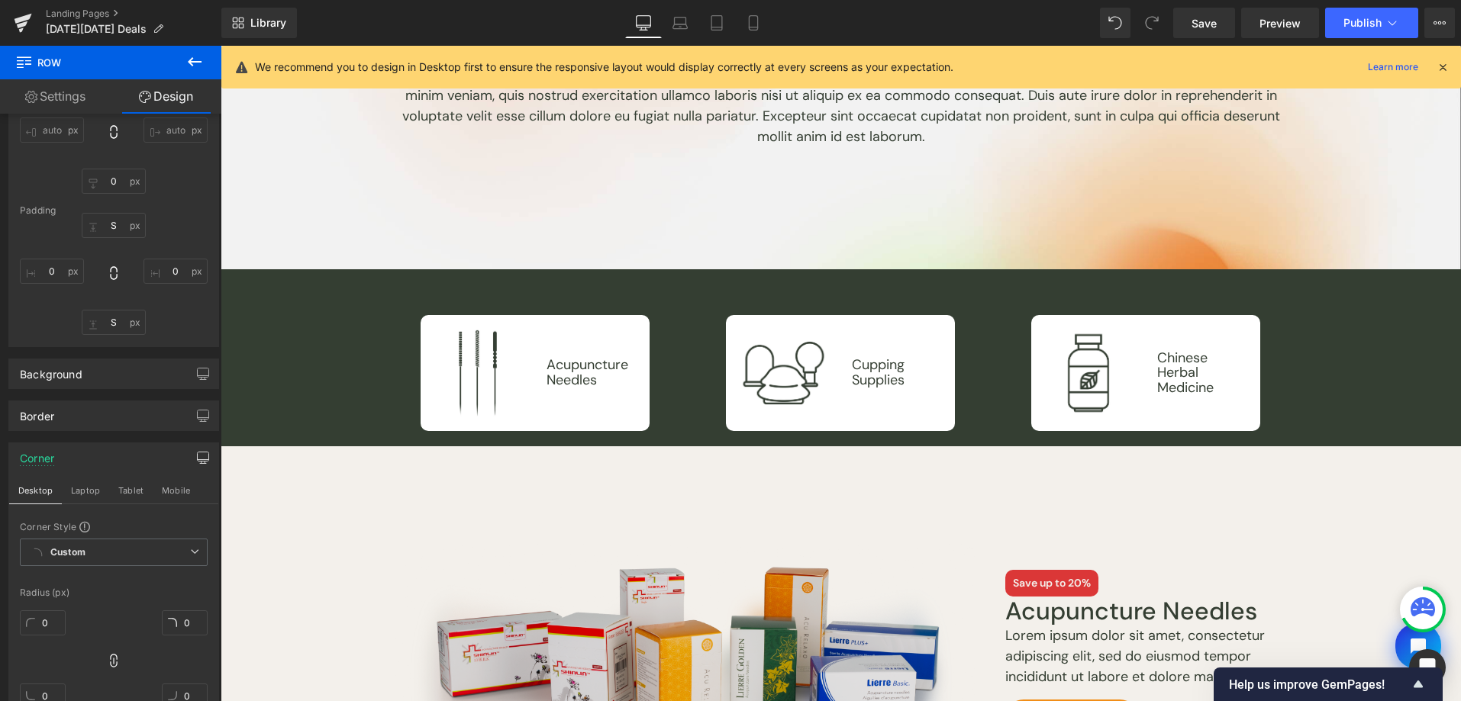
type input "0"
type input "10"
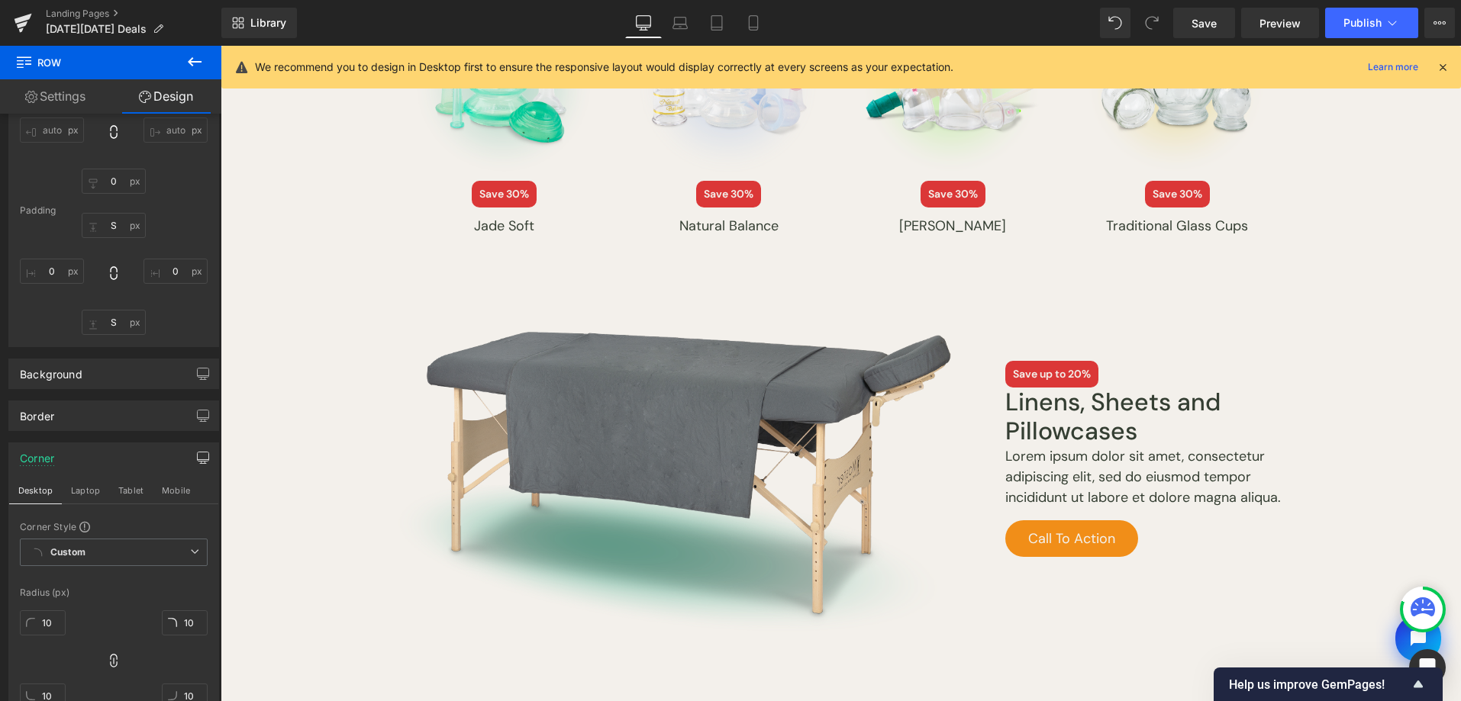
scroll to position [1873, 0]
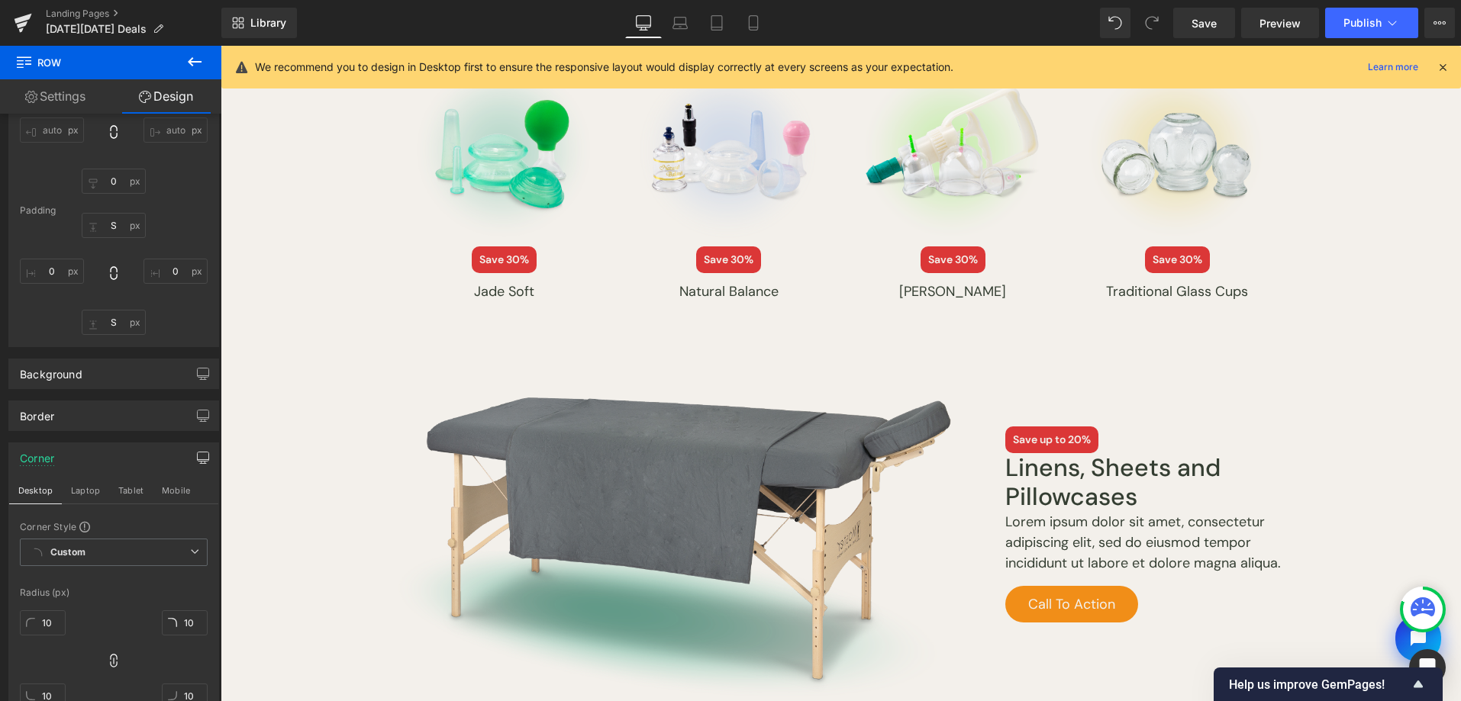
click at [182, 74] on button at bounding box center [194, 63] width 53 height 34
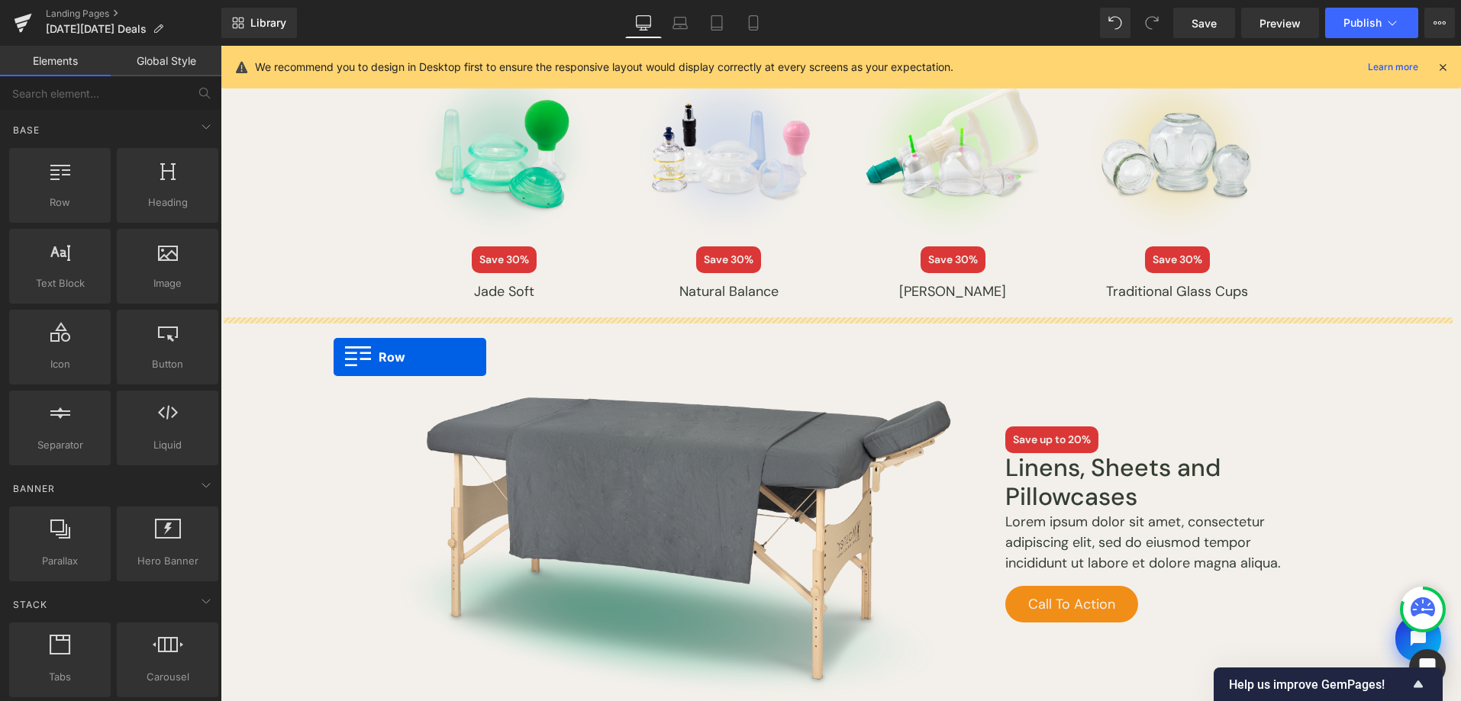
drag, startPoint x: 440, startPoint y: 329, endPoint x: 334, endPoint y: 357, distance: 110.5
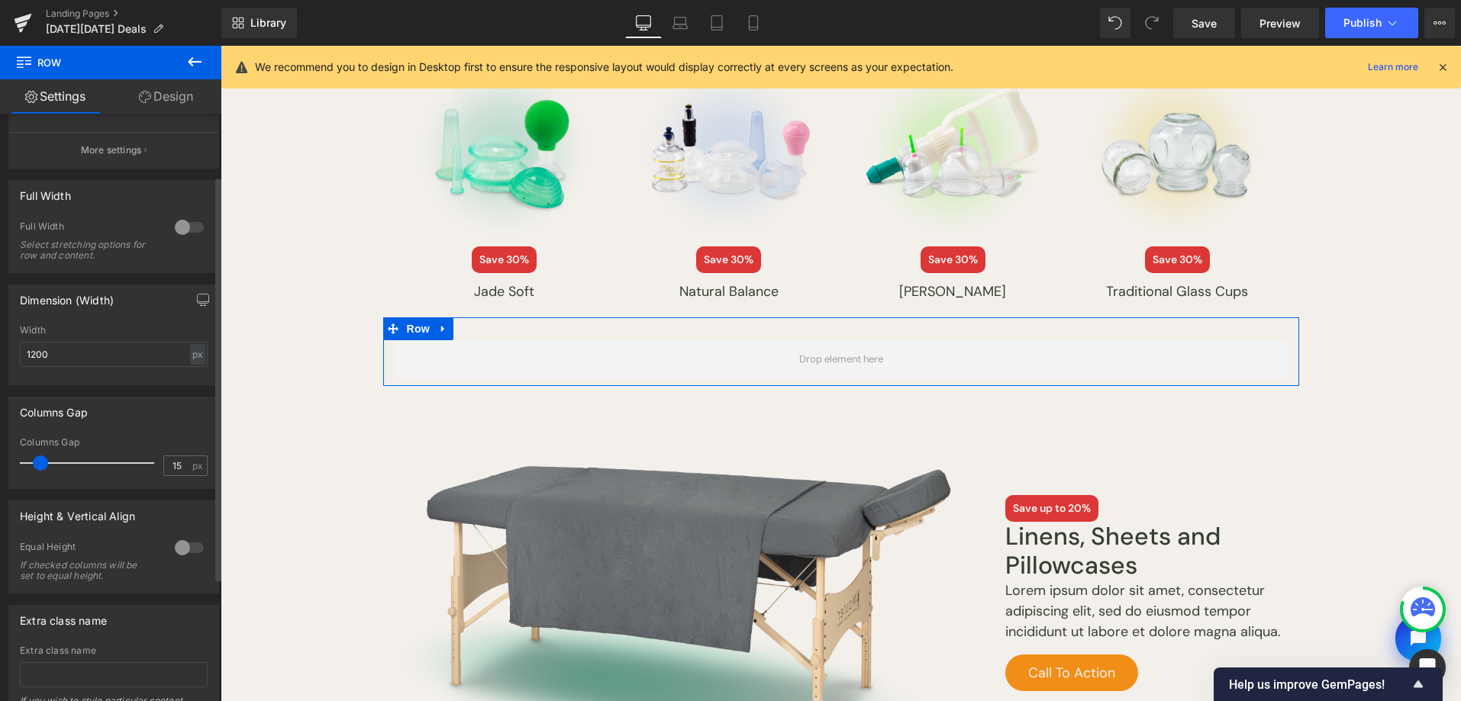
scroll to position [0, 0]
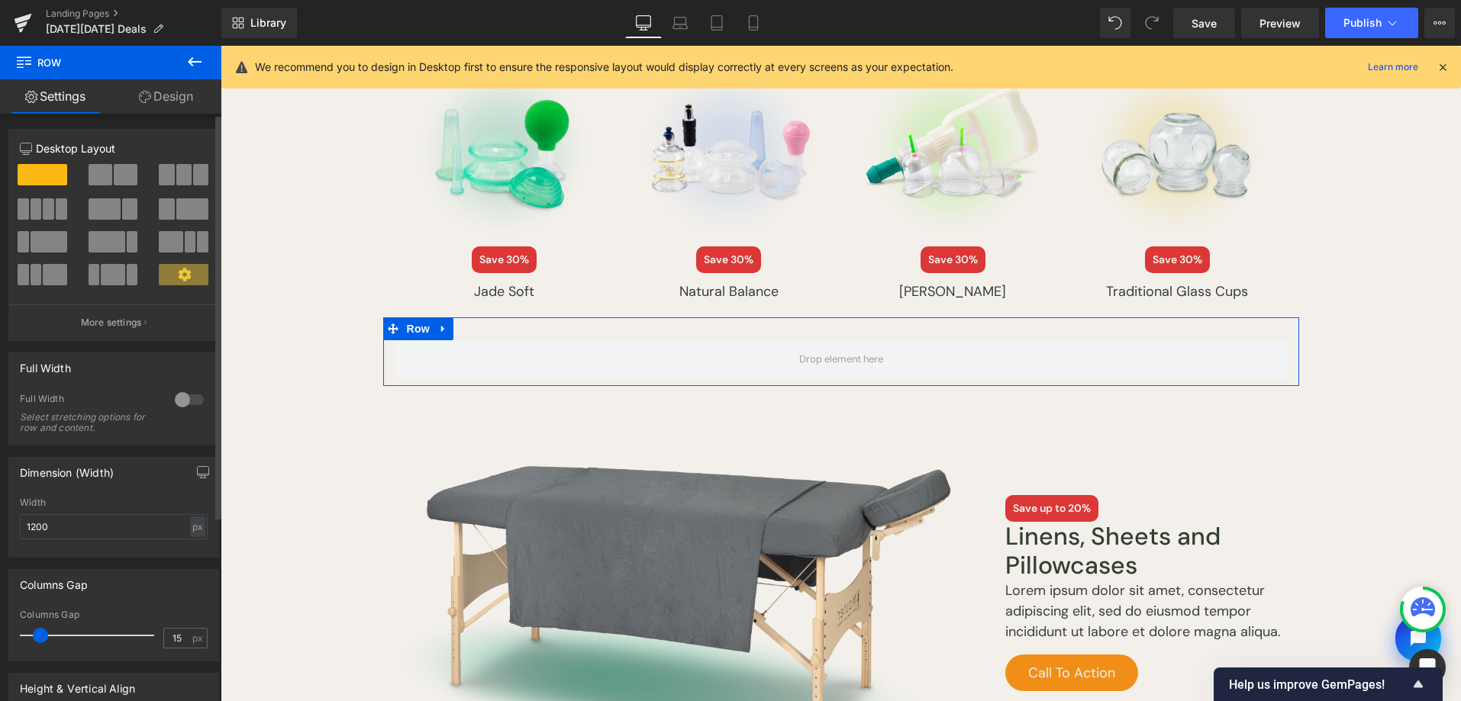
click at [179, 392] on div at bounding box center [189, 400] width 37 height 24
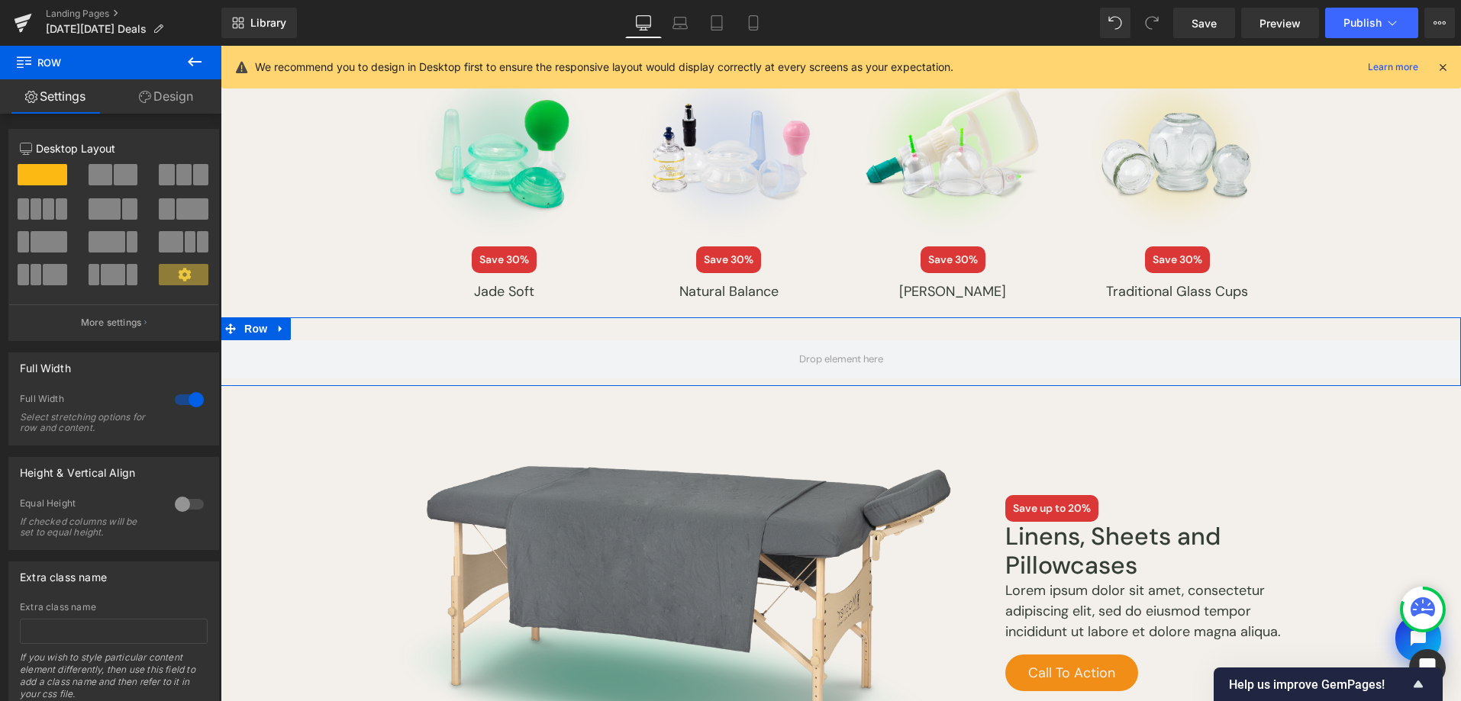
drag, startPoint x: 178, startPoint y: 106, endPoint x: 185, endPoint y: 231, distance: 125.4
click at [178, 105] on link "Design" at bounding box center [166, 96] width 111 height 34
click at [0, 0] on div "Background" at bounding box center [0, 0] width 0 height 0
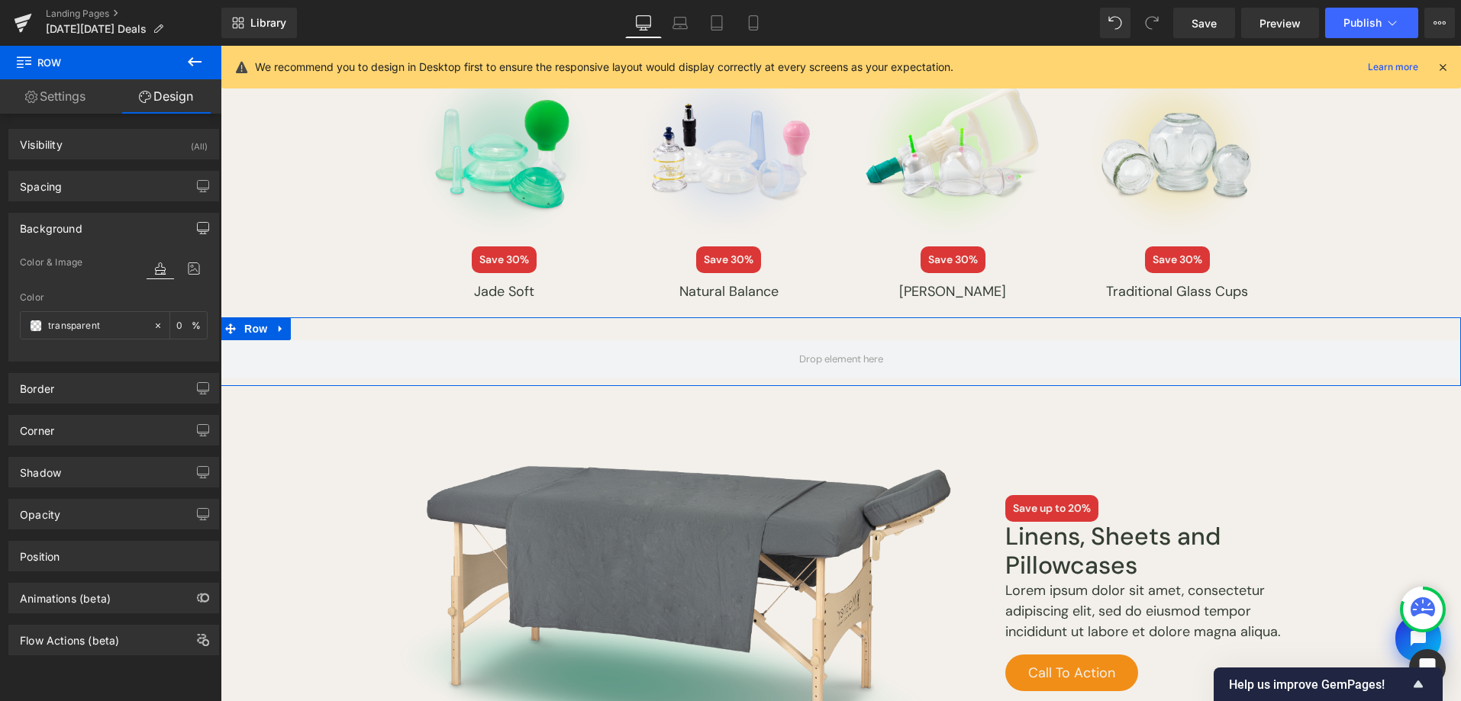
type input "transparent"
type input "0"
click at [30, 333] on div "transparent" at bounding box center [87, 325] width 132 height 27
click at [34, 326] on span at bounding box center [36, 326] width 12 height 12
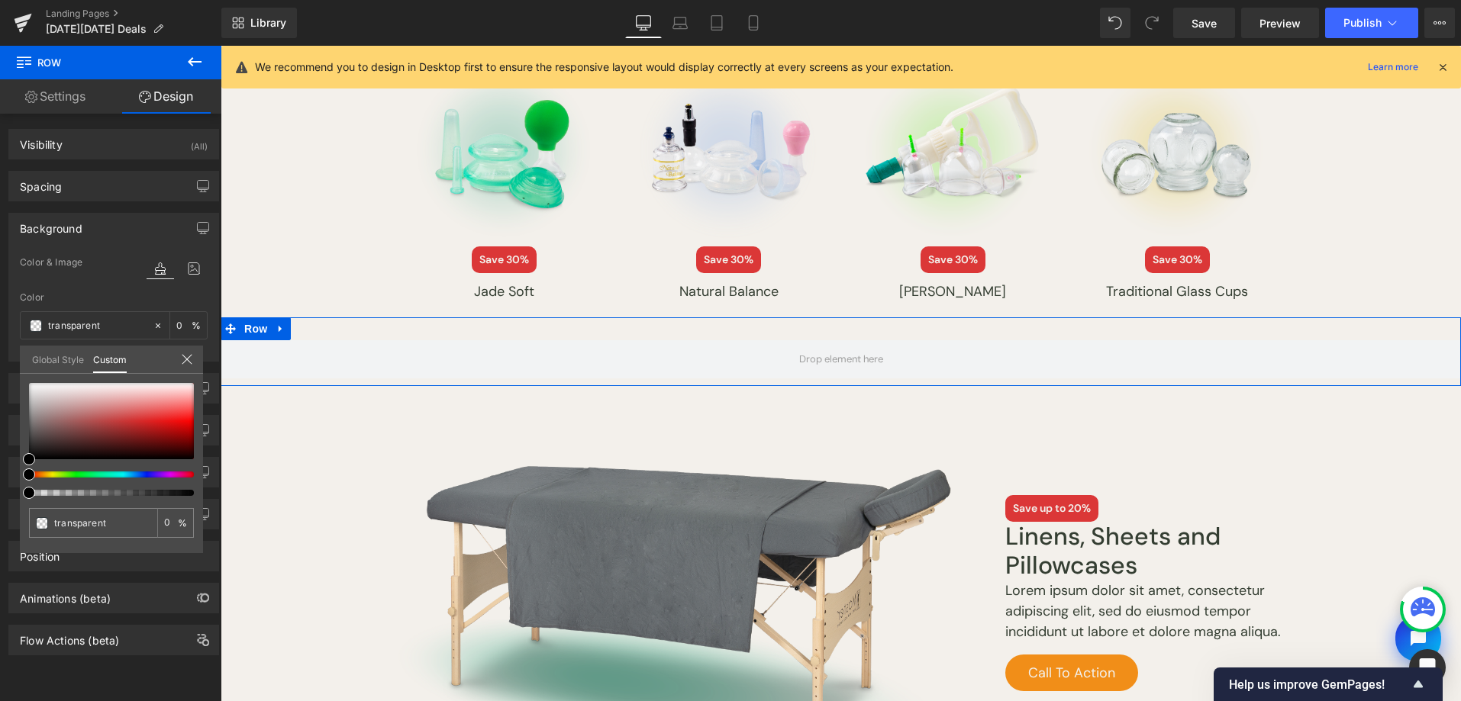
click at [70, 370] on link "Global Style" at bounding box center [58, 359] width 52 height 26
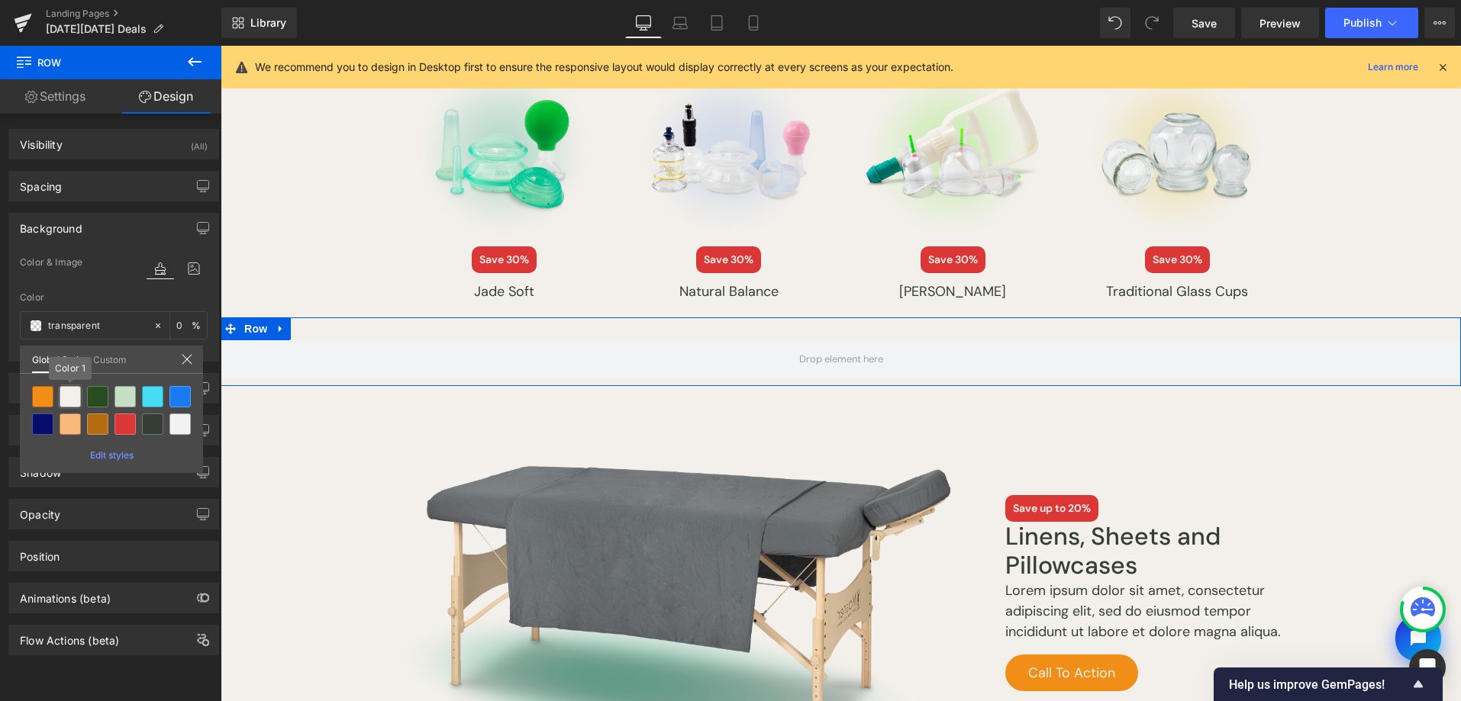
click at [74, 391] on div at bounding box center [70, 396] width 21 height 21
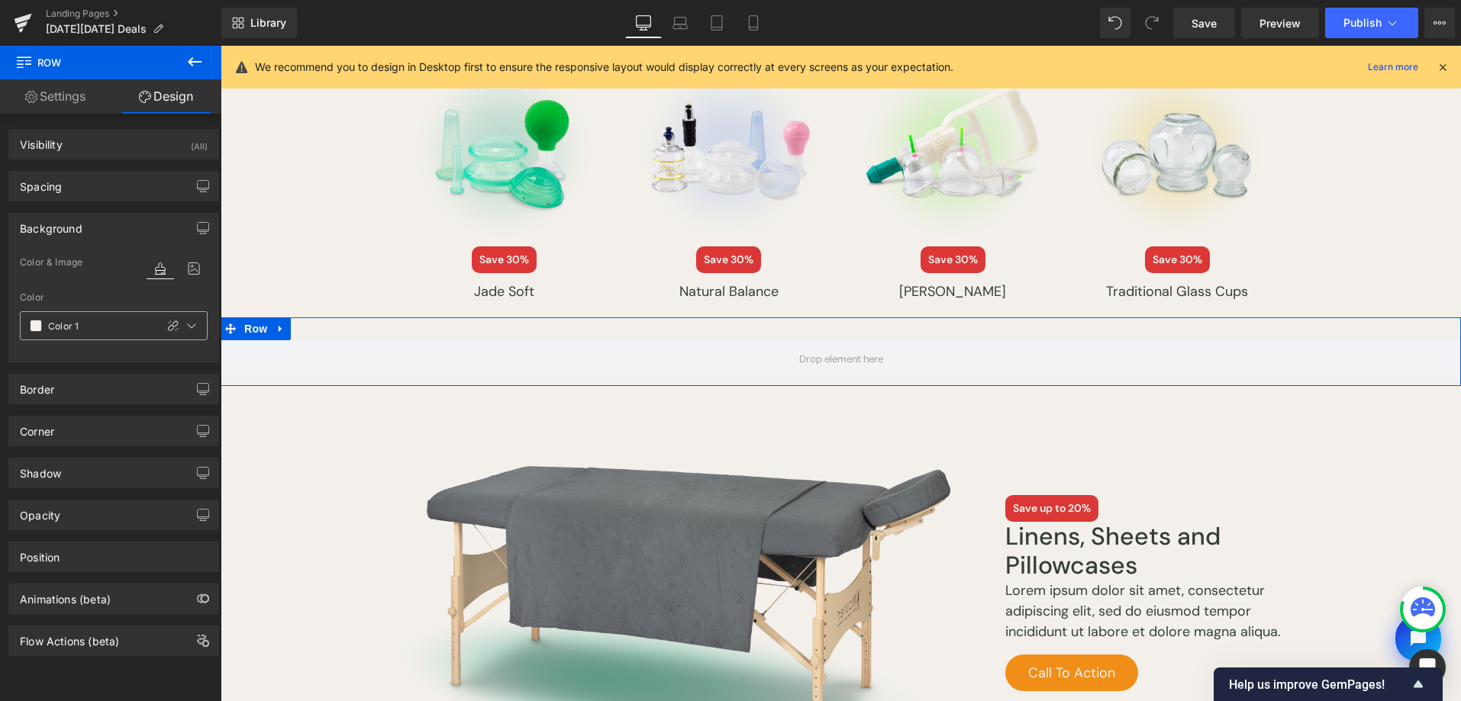
click at [37, 327] on span at bounding box center [36, 326] width 12 height 12
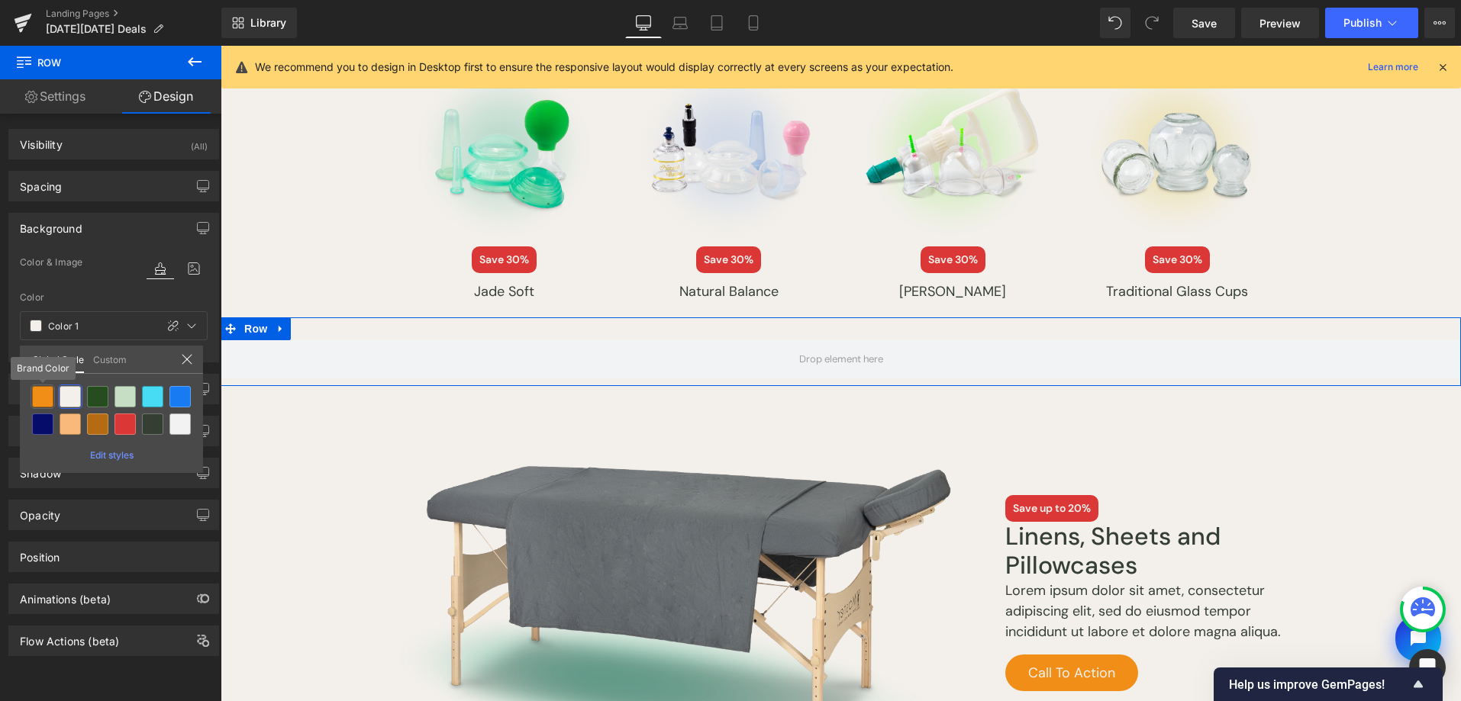
click at [43, 395] on div at bounding box center [42, 396] width 21 height 21
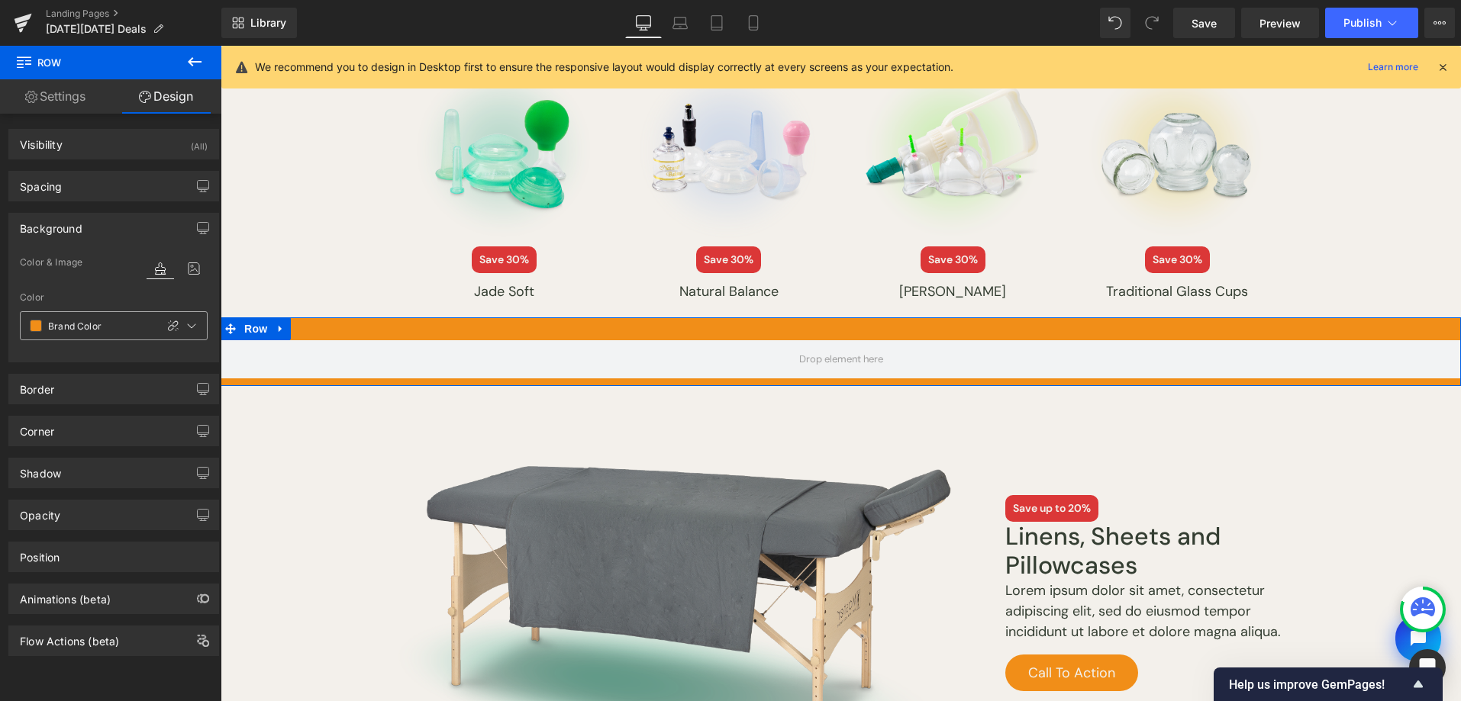
click at [38, 333] on div "Brand Color" at bounding box center [88, 325] width 134 height 27
click at [40, 324] on span at bounding box center [36, 326] width 12 height 12
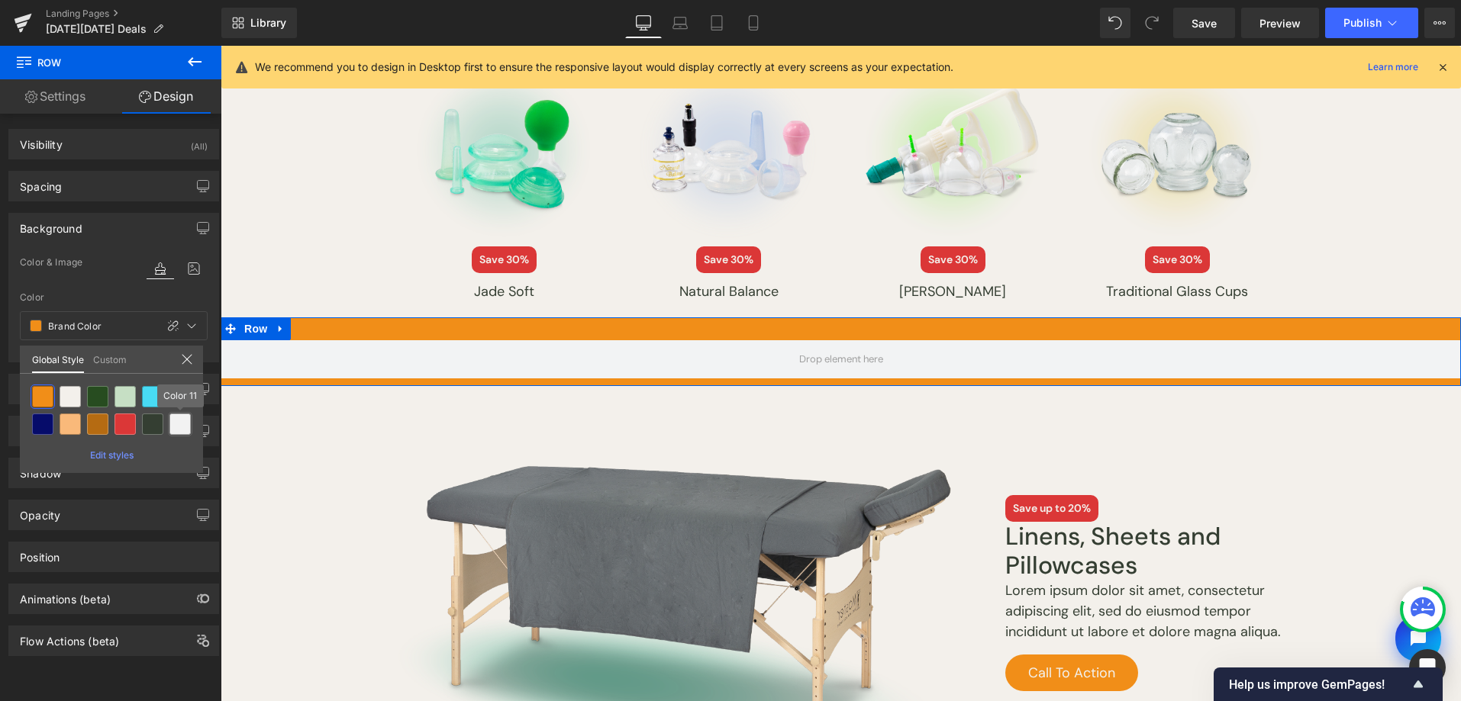
click at [182, 426] on div at bounding box center [179, 424] width 21 height 21
type input "Color 11"
type input "100"
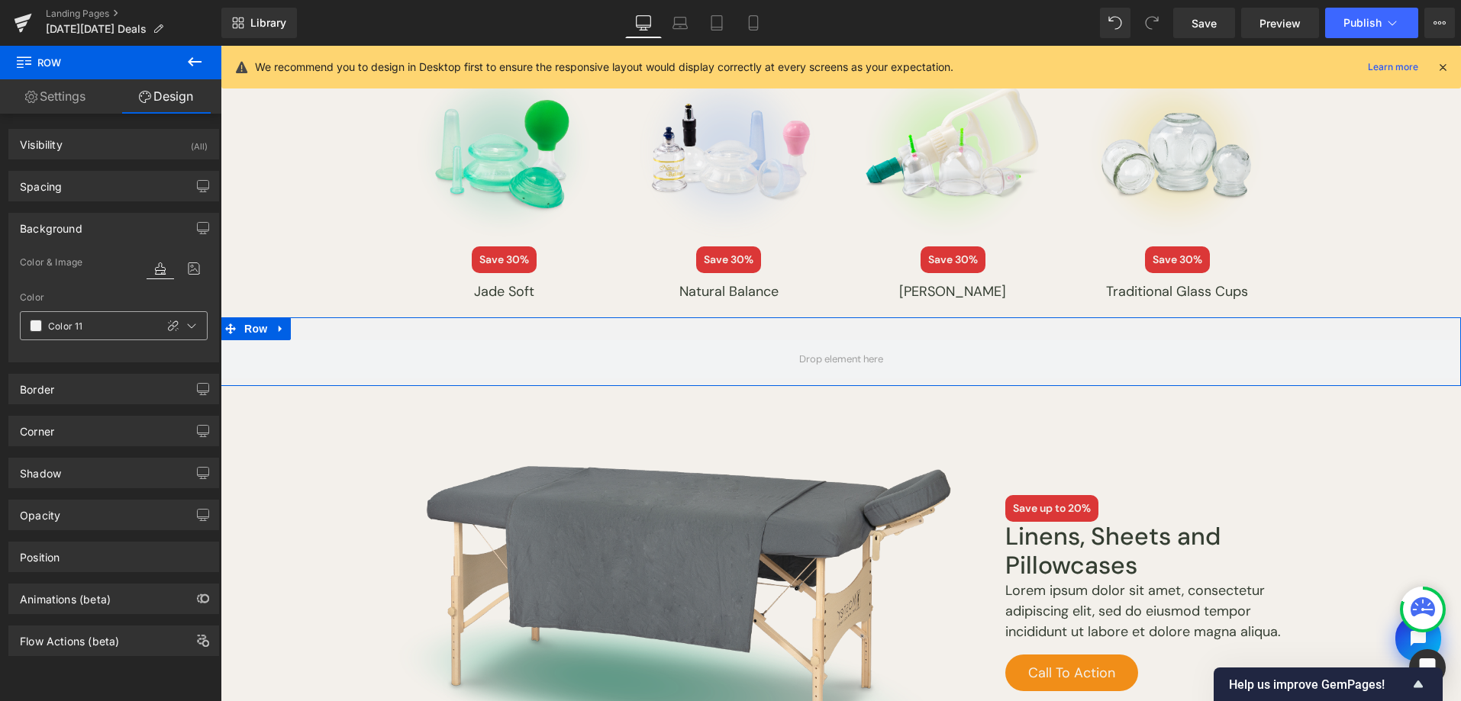
click at [33, 325] on span at bounding box center [36, 326] width 12 height 12
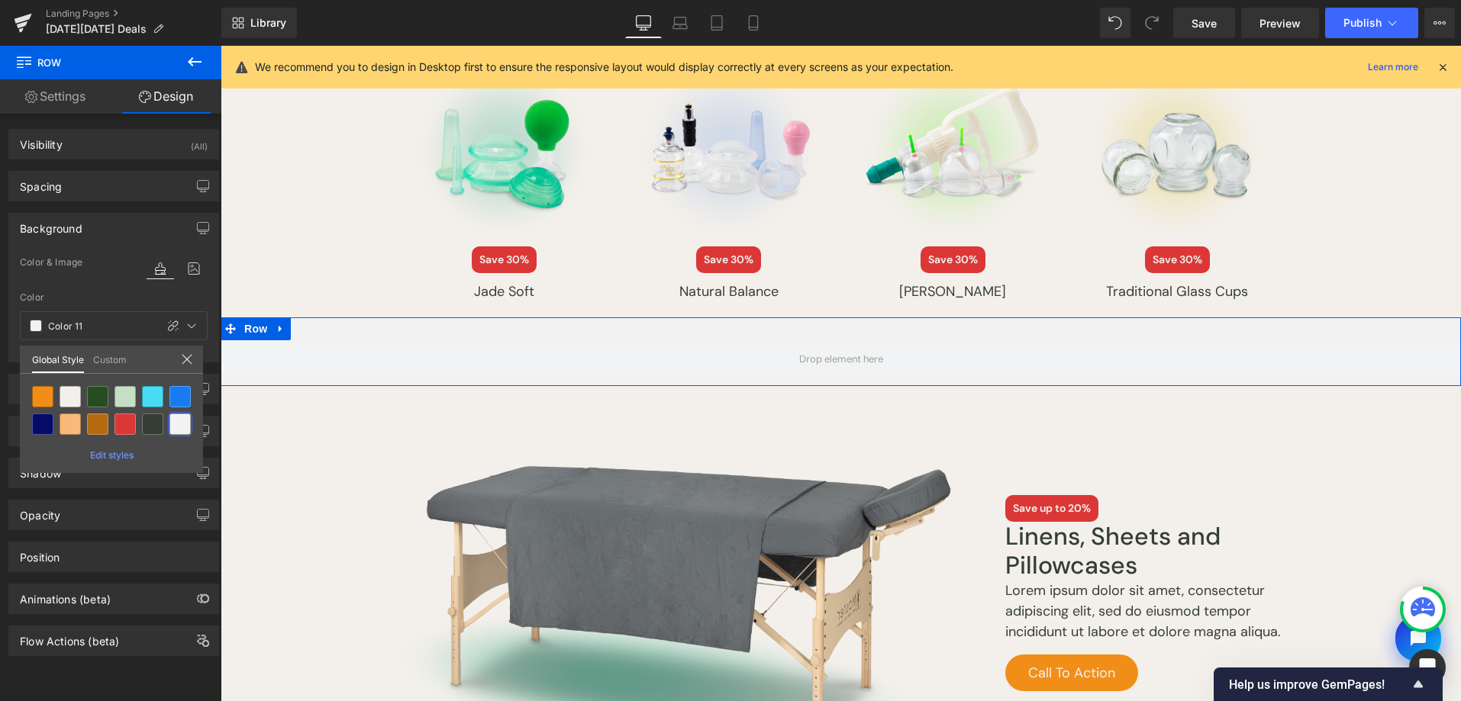
click at [111, 364] on link "Custom" at bounding box center [110, 359] width 34 height 26
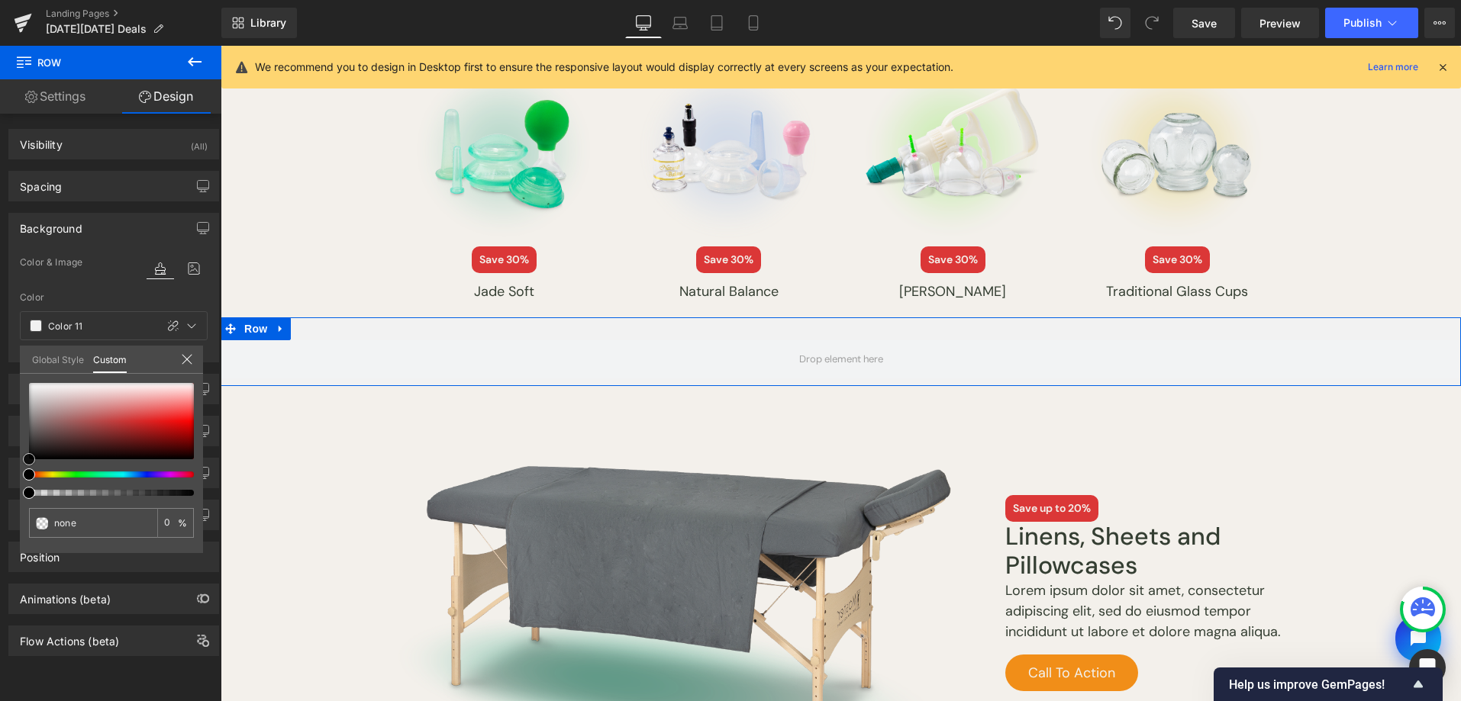
type input "#f2f1f1"
type input "100"
type input "#f5f4f4"
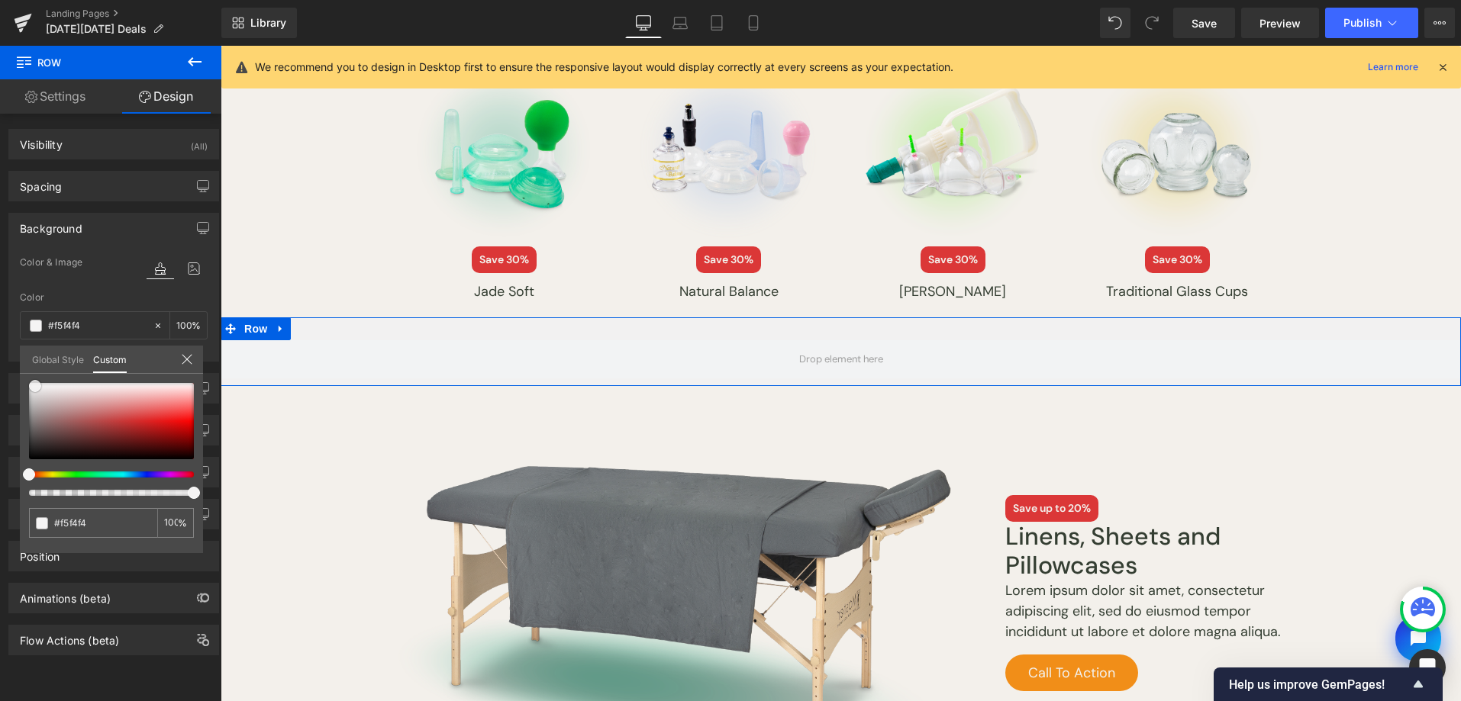
type input "#f7f6f6"
type input "#fcfcfc"
type input "#ffffff"
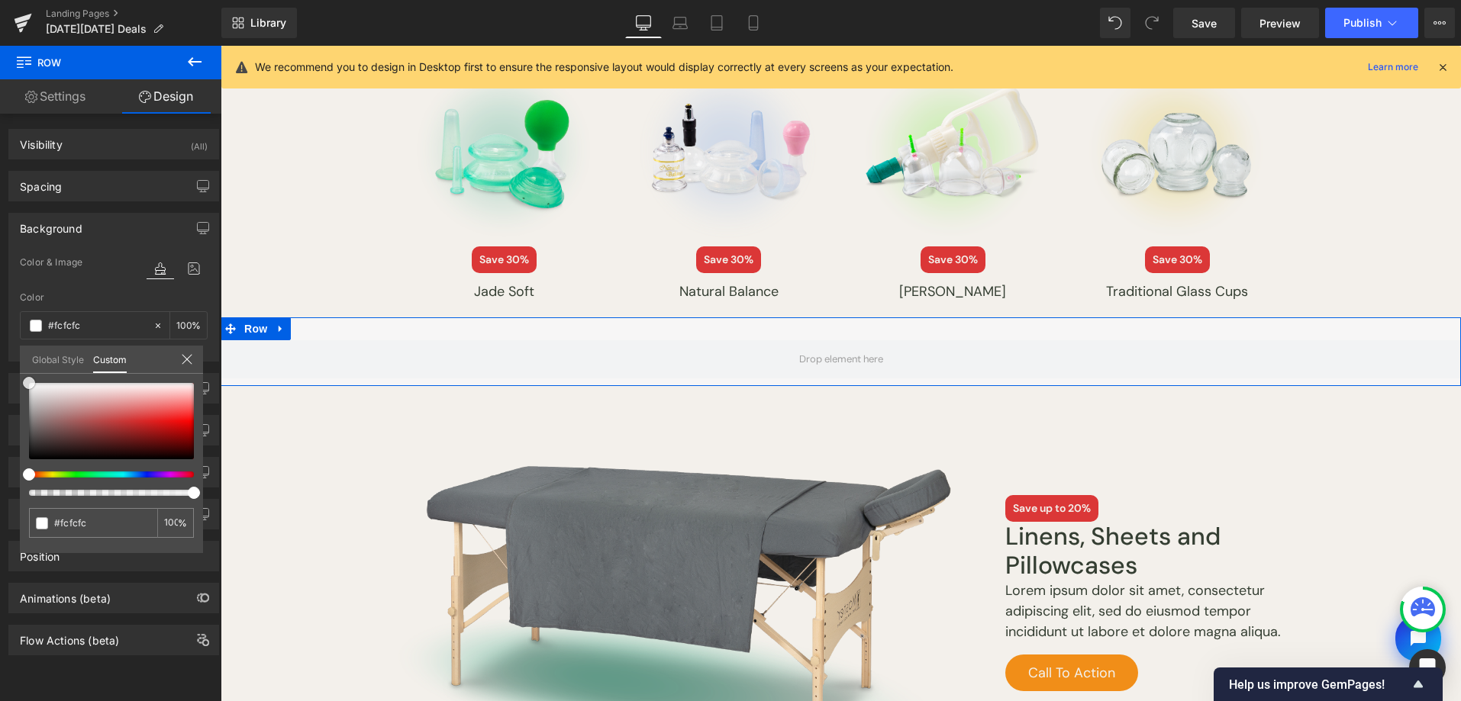
type input "#ffffff"
type input "#f4f4f4"
type input "#f7f7f7"
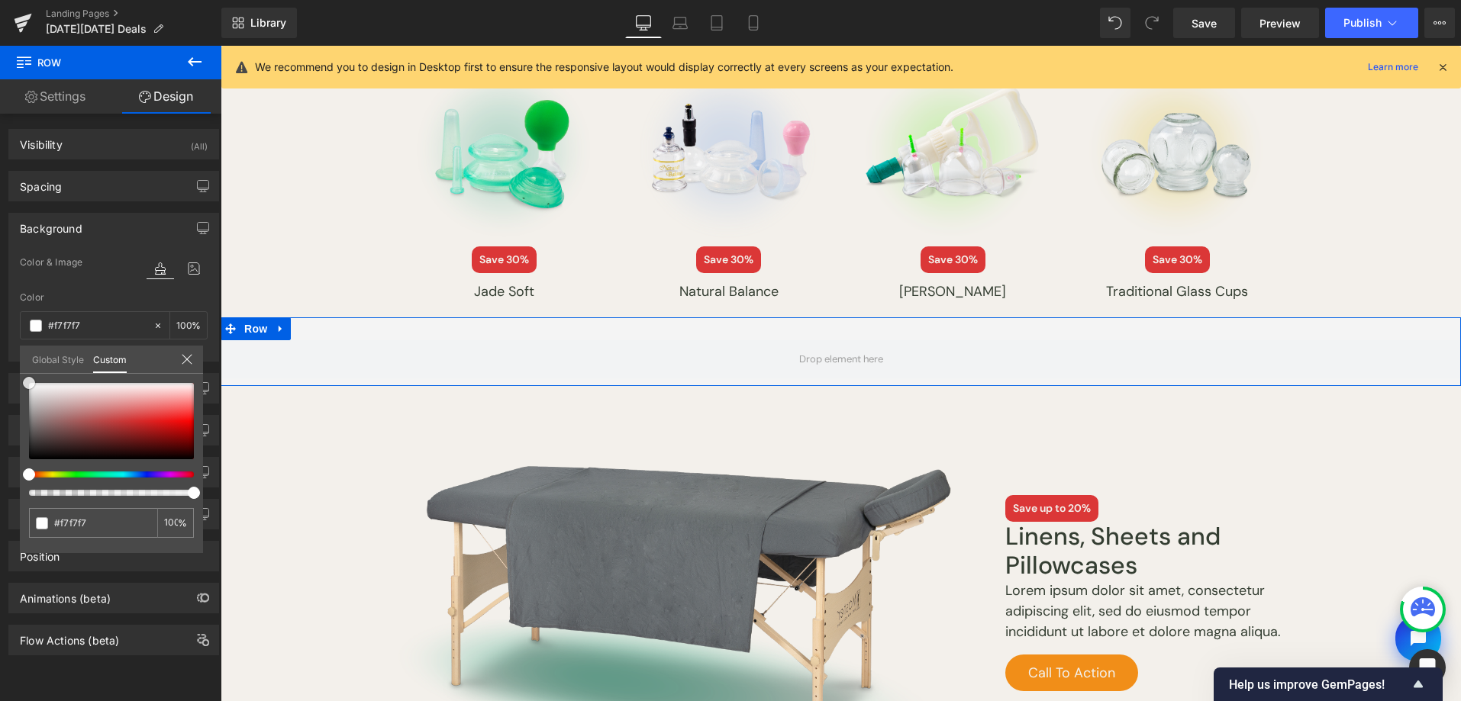
type input "#ffffff"
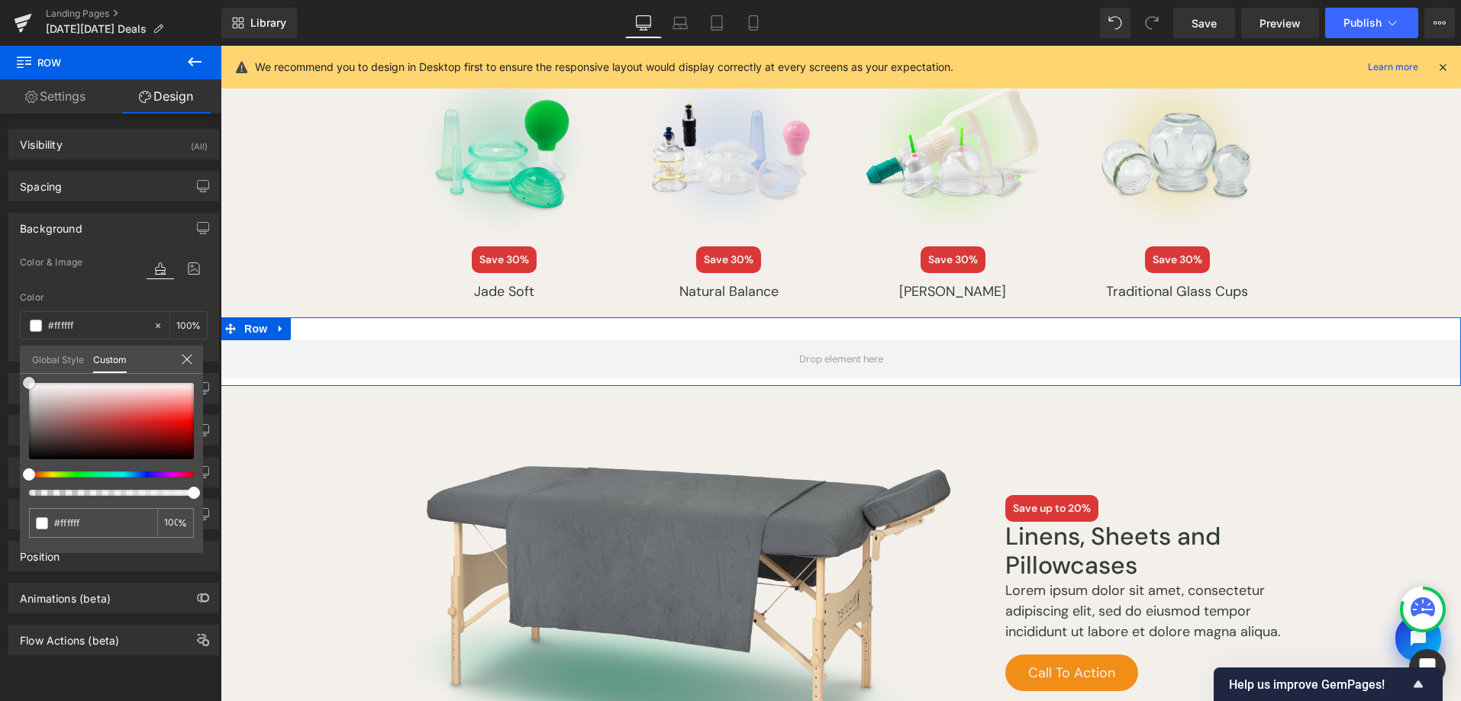
type input "#fcfcfc"
drag, startPoint x: 35, startPoint y: 387, endPoint x: 22, endPoint y: 385, distance: 13.2
click at [29, 385] on div at bounding box center [111, 421] width 165 height 76
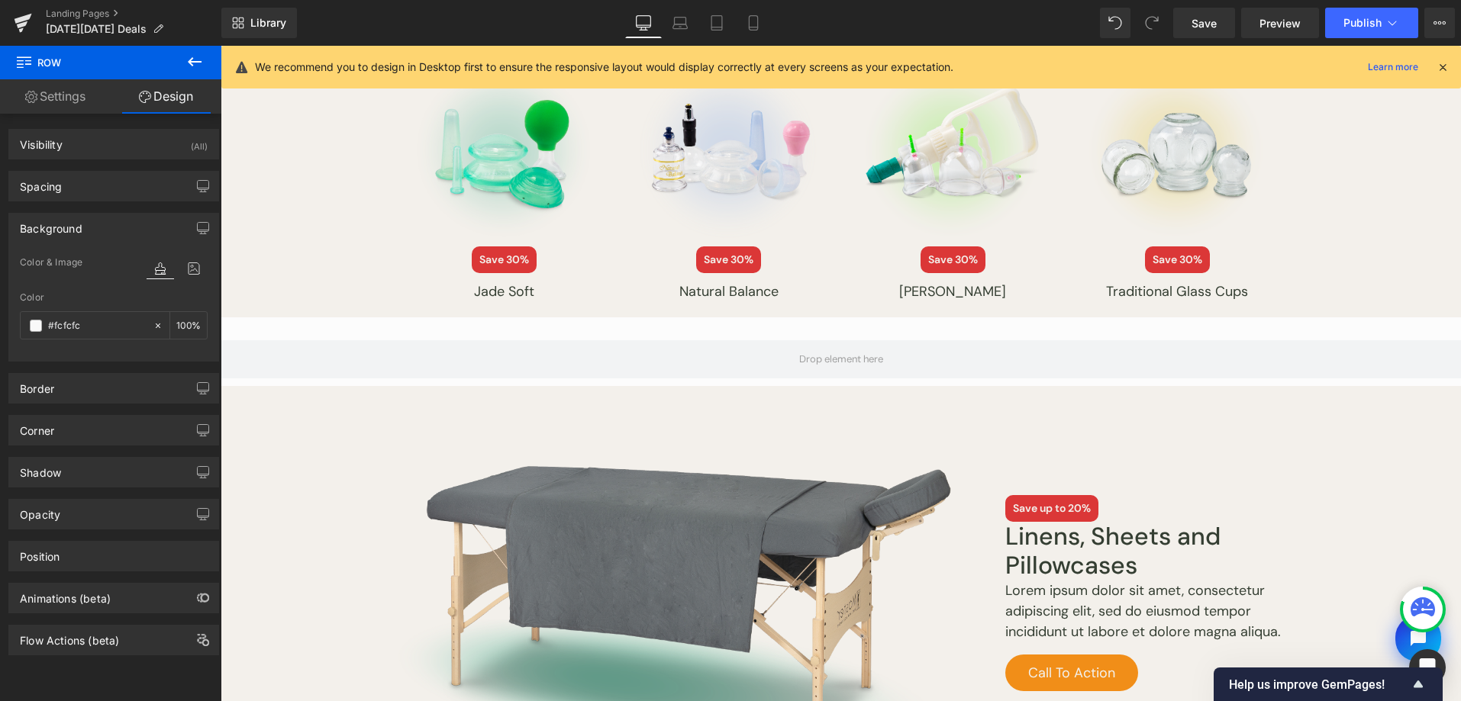
click at [689, 522] on body "Skip to content Shop by Practice Clinic Supplies Lifestyle Featured Need help? …" at bounding box center [841, 90] width 1240 height 3835
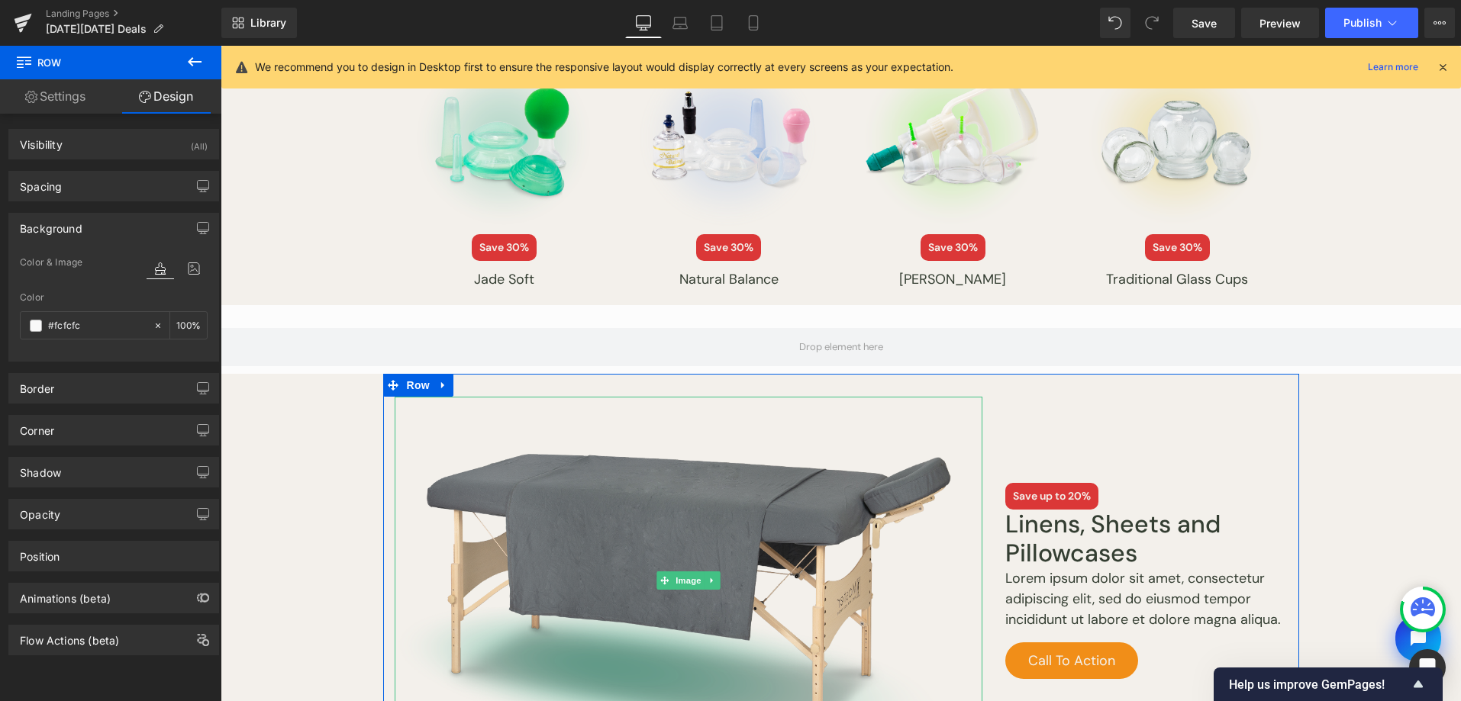
scroll to position [1898, 0]
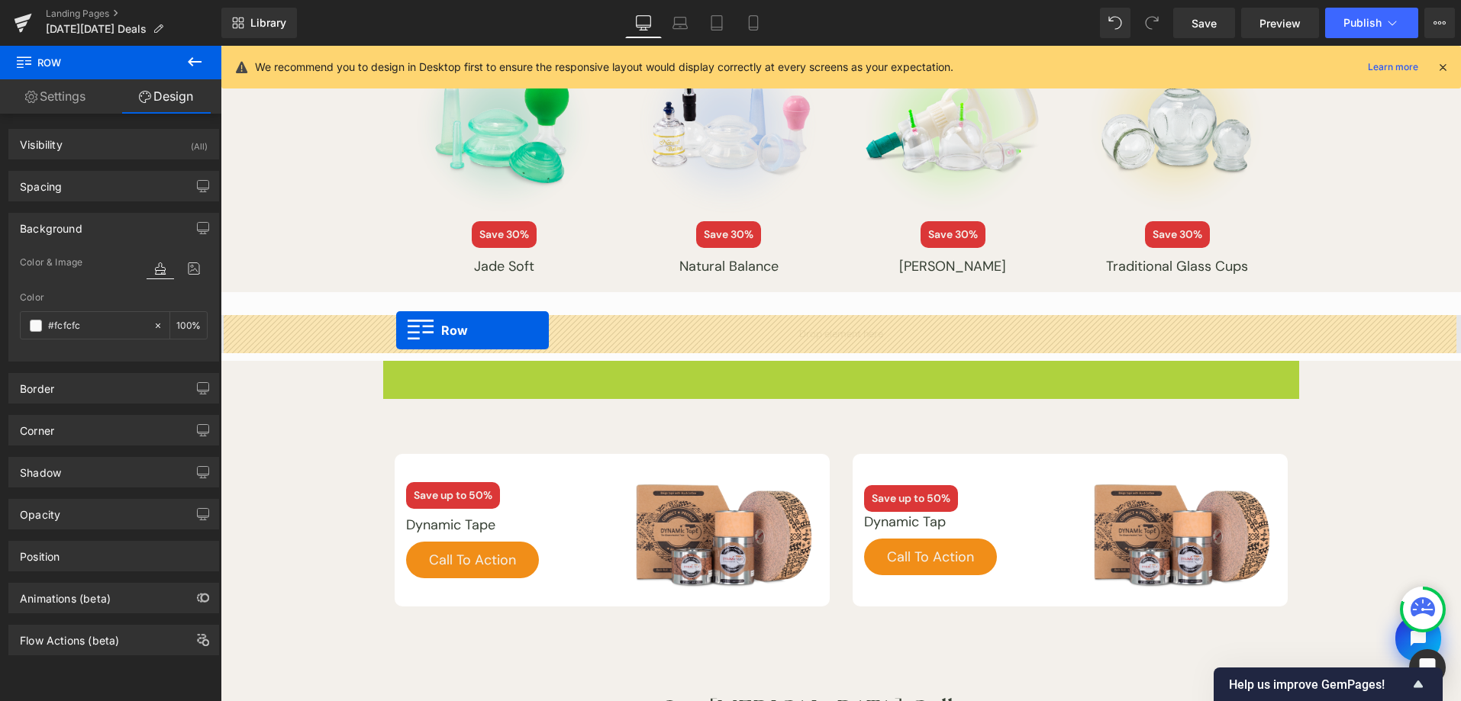
drag, startPoint x: 392, startPoint y: 369, endPoint x: 396, endPoint y: 330, distance: 38.4
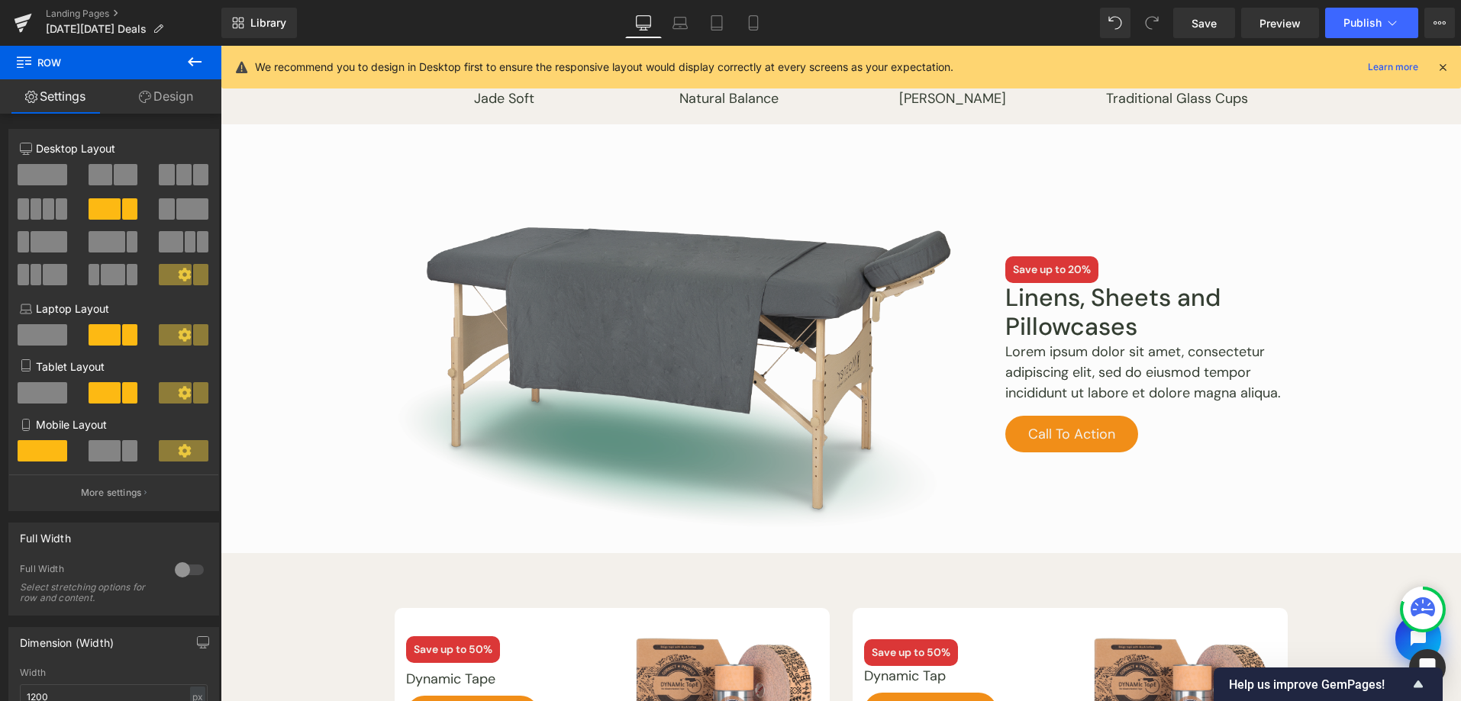
scroll to position [1845, 0]
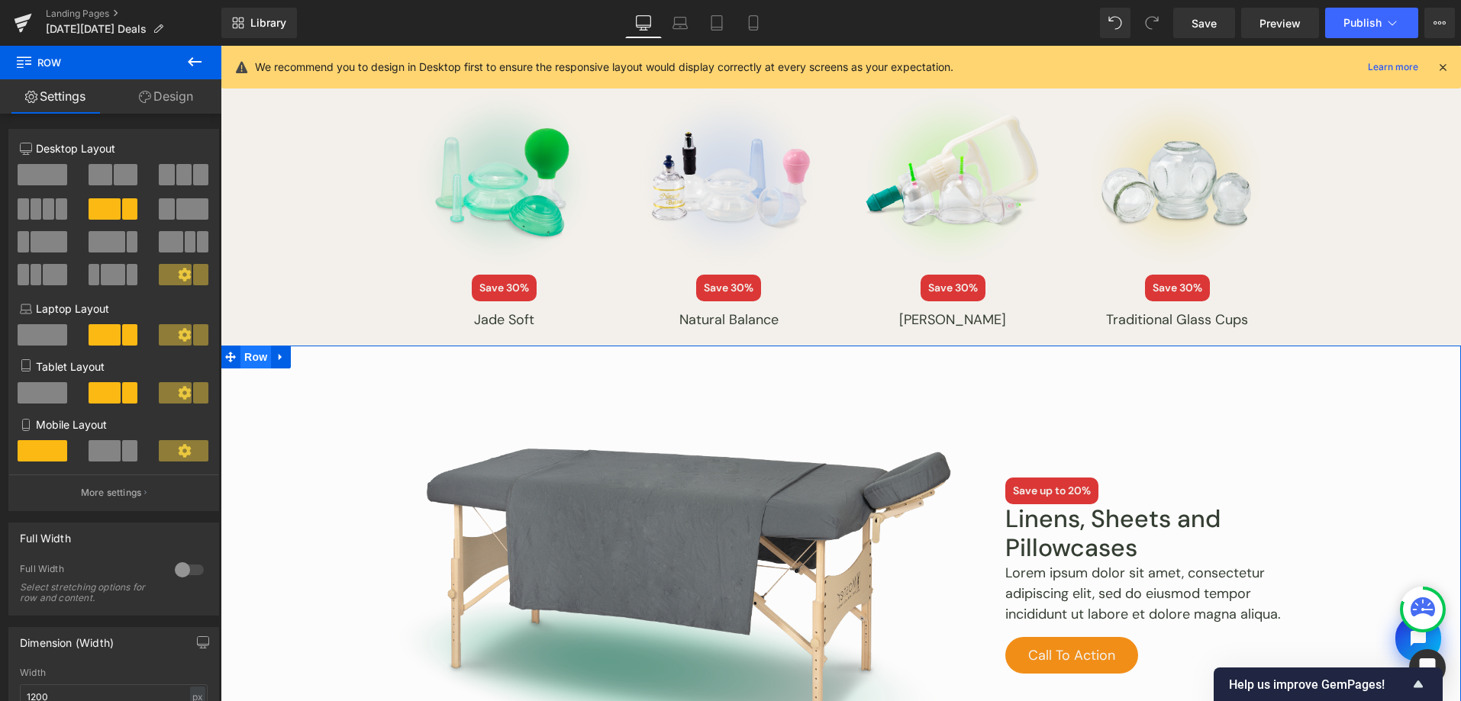
click at [250, 357] on span "Row" at bounding box center [255, 357] width 31 height 23
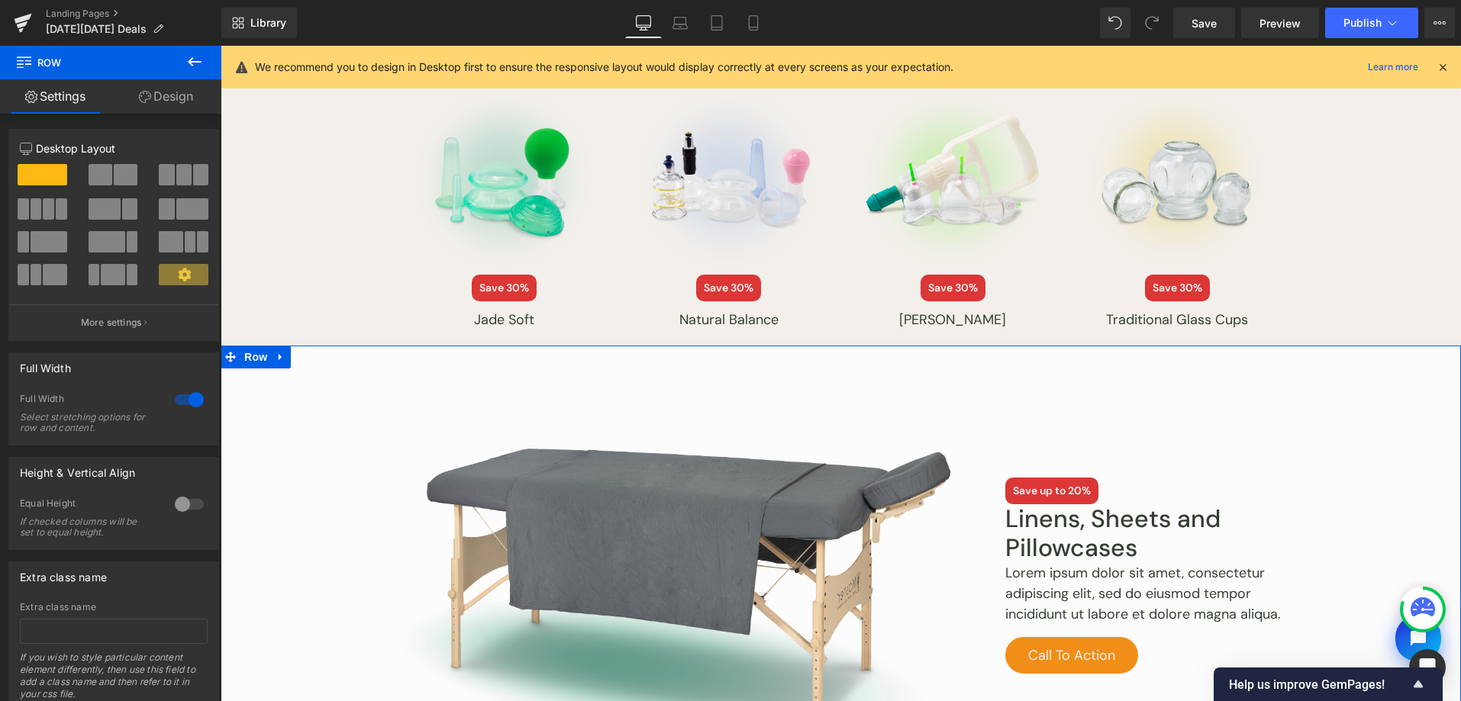
click at [150, 93] on link "Design" at bounding box center [166, 96] width 111 height 34
click at [0, 0] on div "Background" at bounding box center [0, 0] width 0 height 0
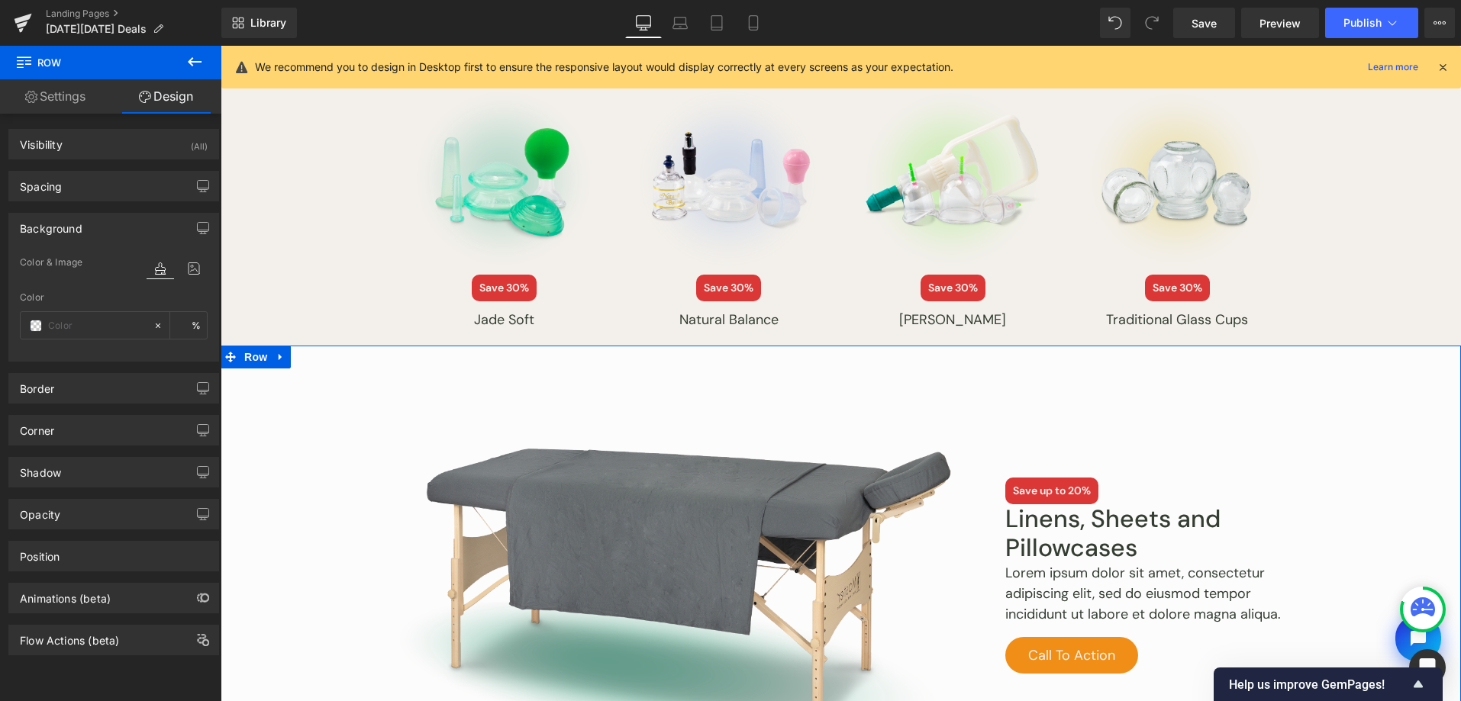
type input "#fcfcfc"
type input "100"
click at [32, 326] on span at bounding box center [36, 326] width 12 height 12
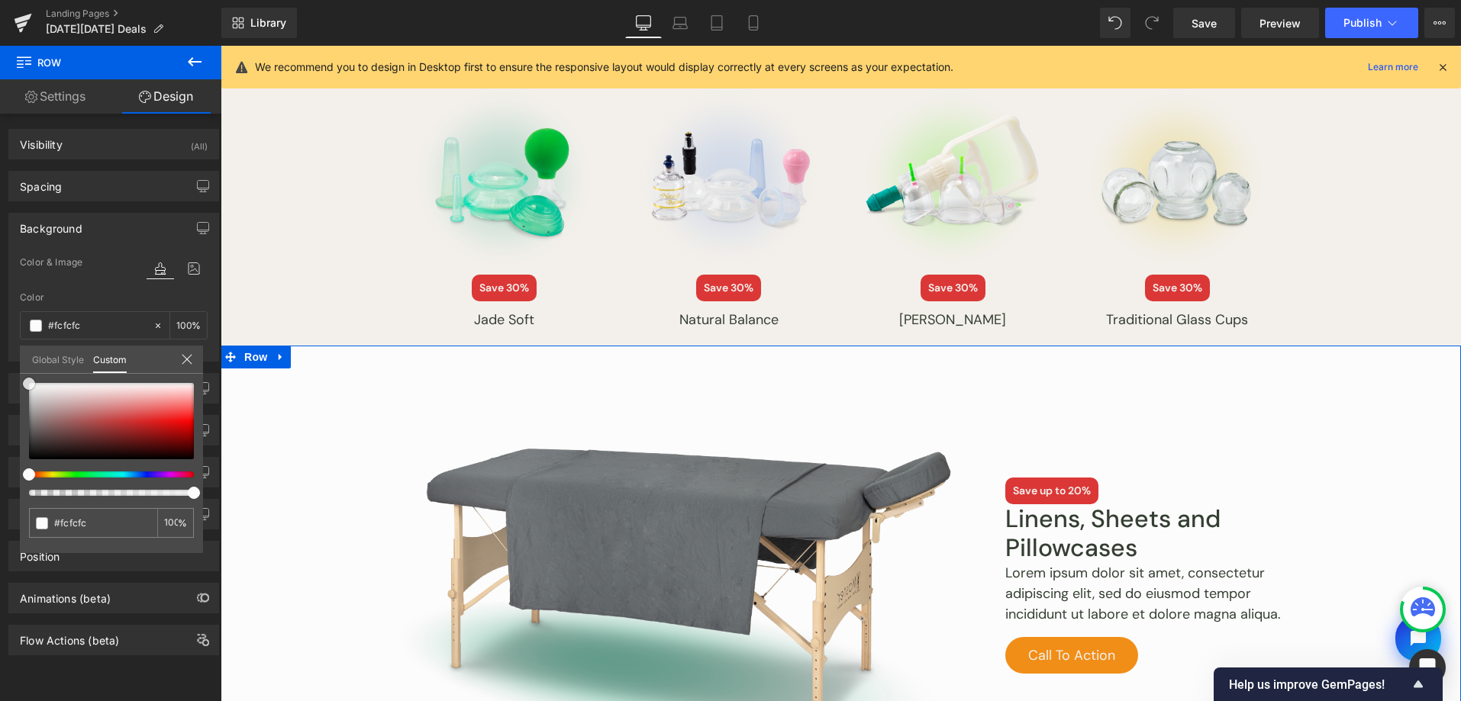
type input "#f9f9f9"
type input "#ededed"
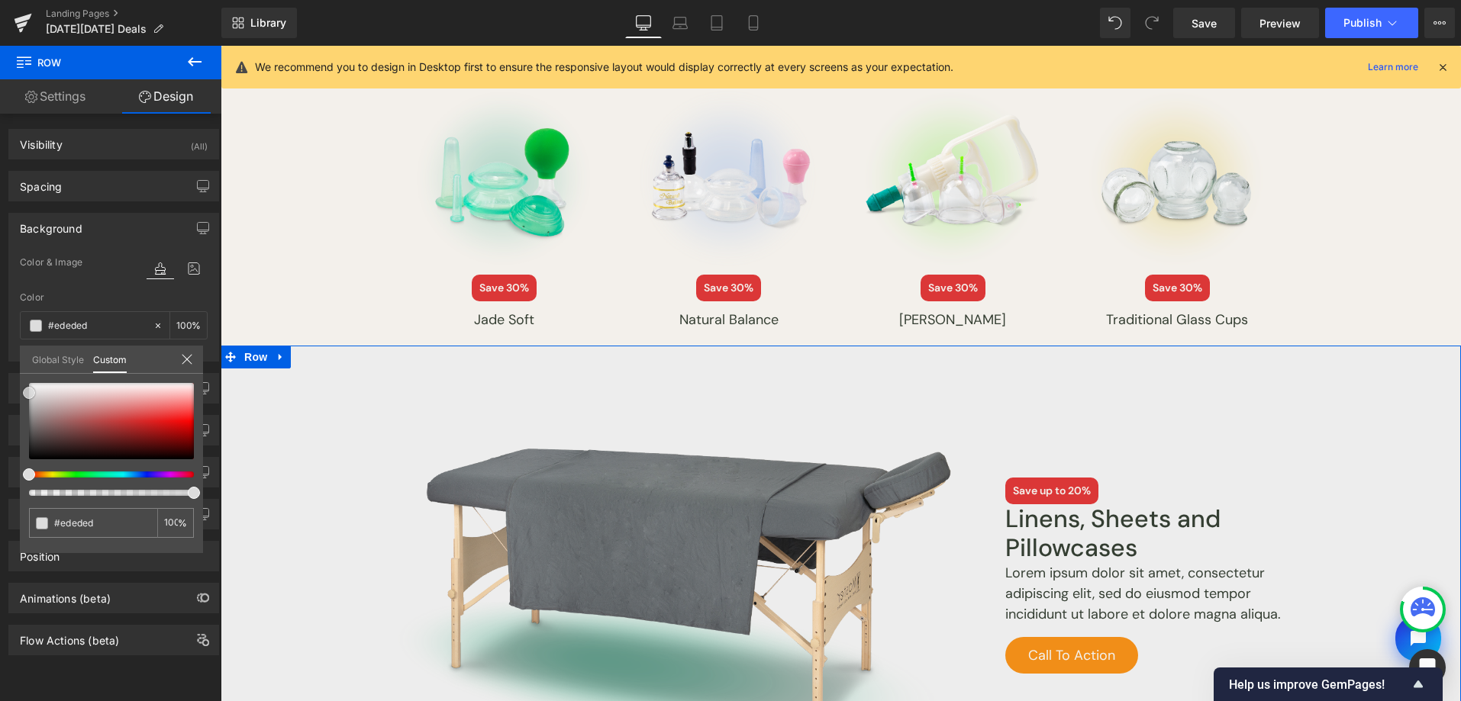
type input "#dddddd"
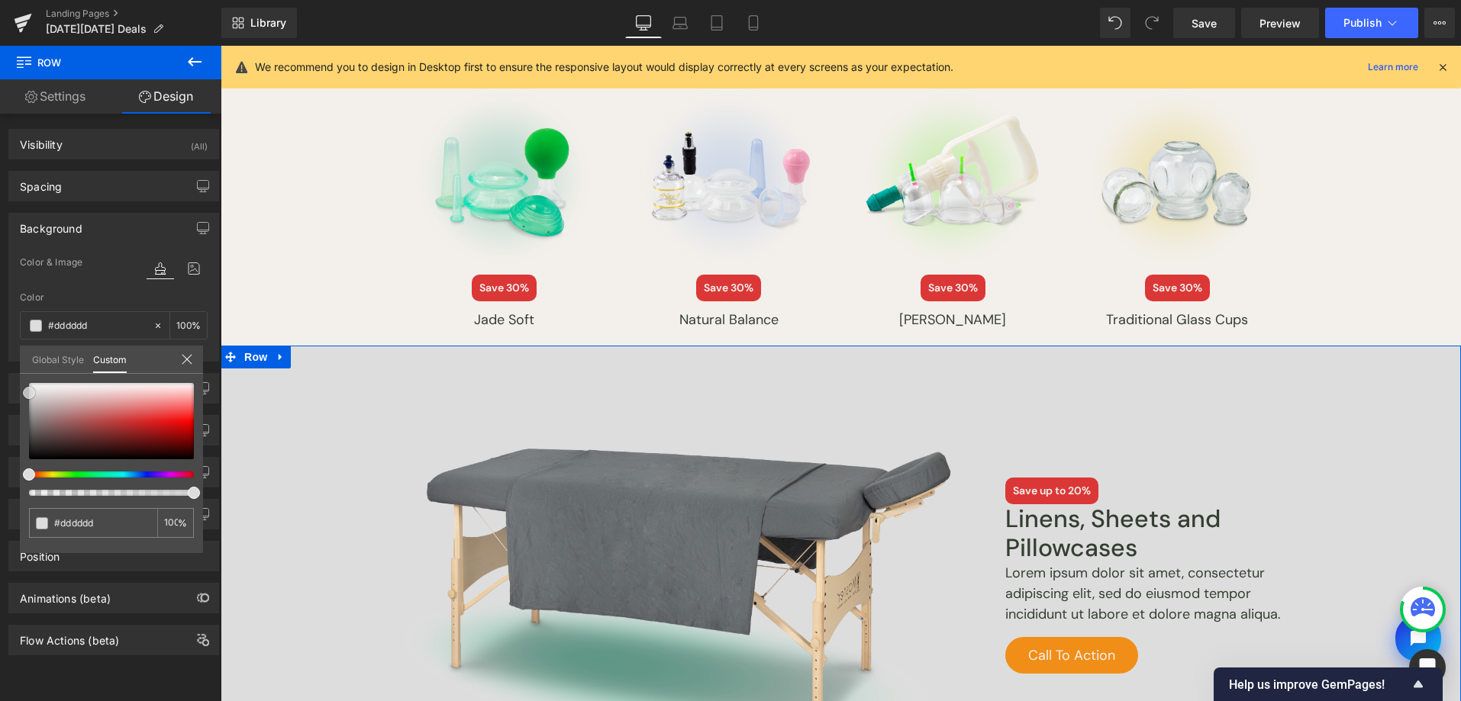
type input "#e0e0e0"
type input "#e1dfdf"
type input "#e4e1e1"
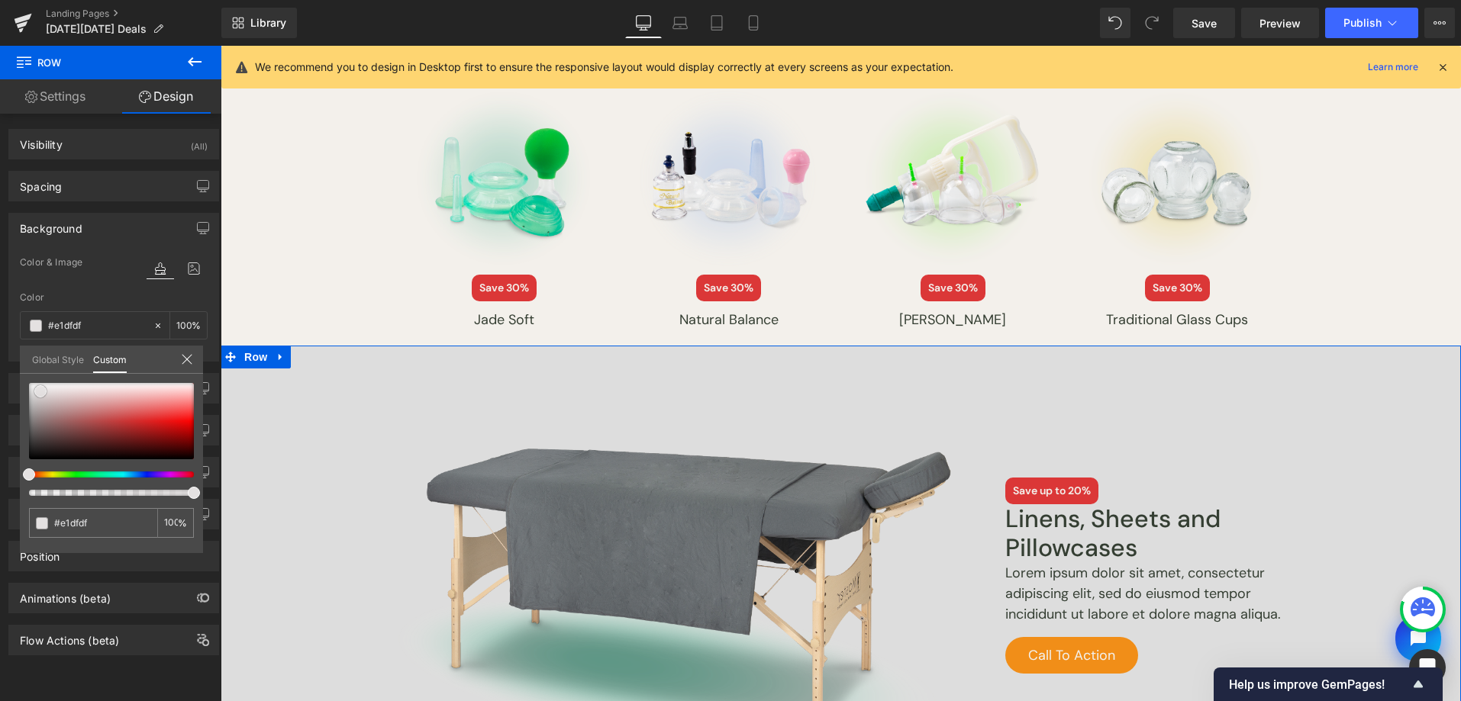
type input "#e4e1e1"
type input "#e4e0e0"
type input "#e3dddd"
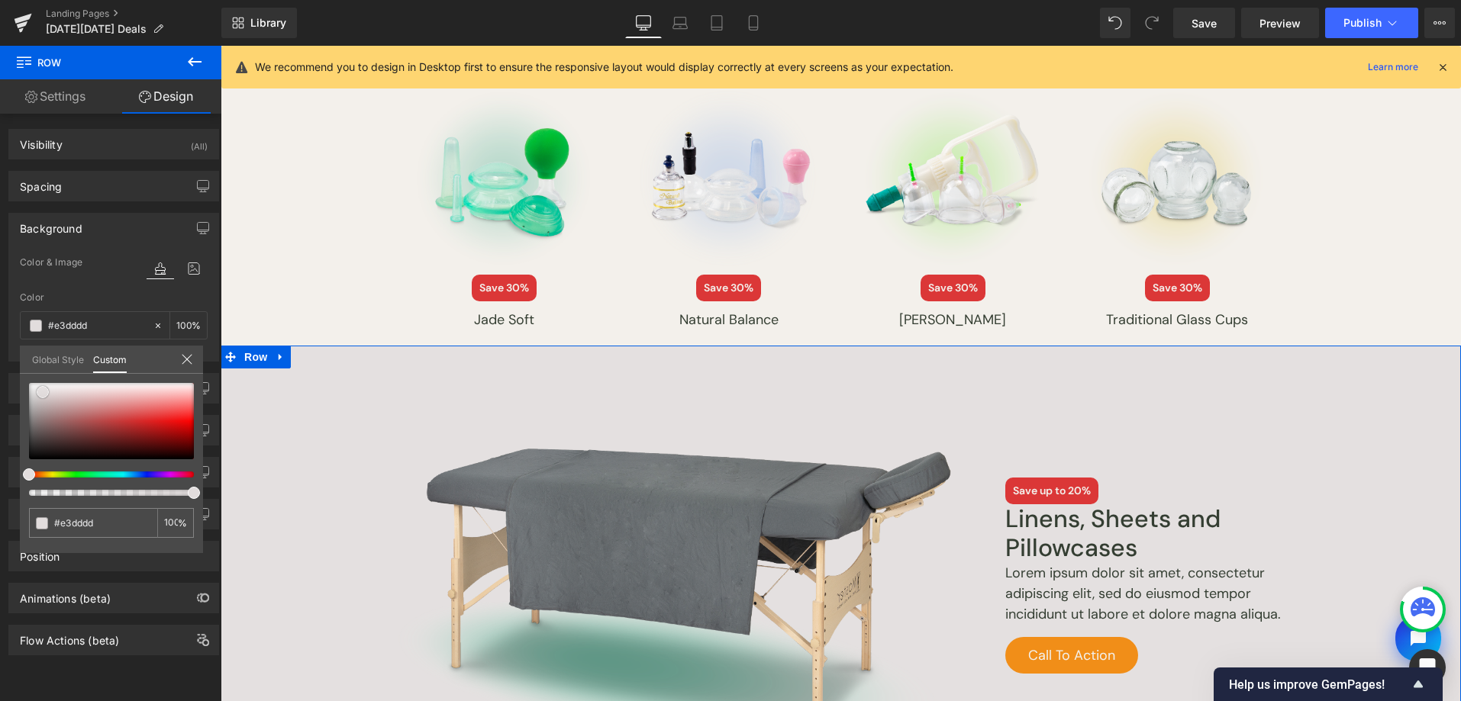
type input "#e2dddd"
drag, startPoint x: 34, startPoint y: 384, endPoint x: 15, endPoint y: 392, distance: 20.8
click at [15, 362] on div "Background Color & Image color rgba(224, 224, 224, 1) Color #e0e0e0 100 % Image…" at bounding box center [114, 281] width 228 height 160
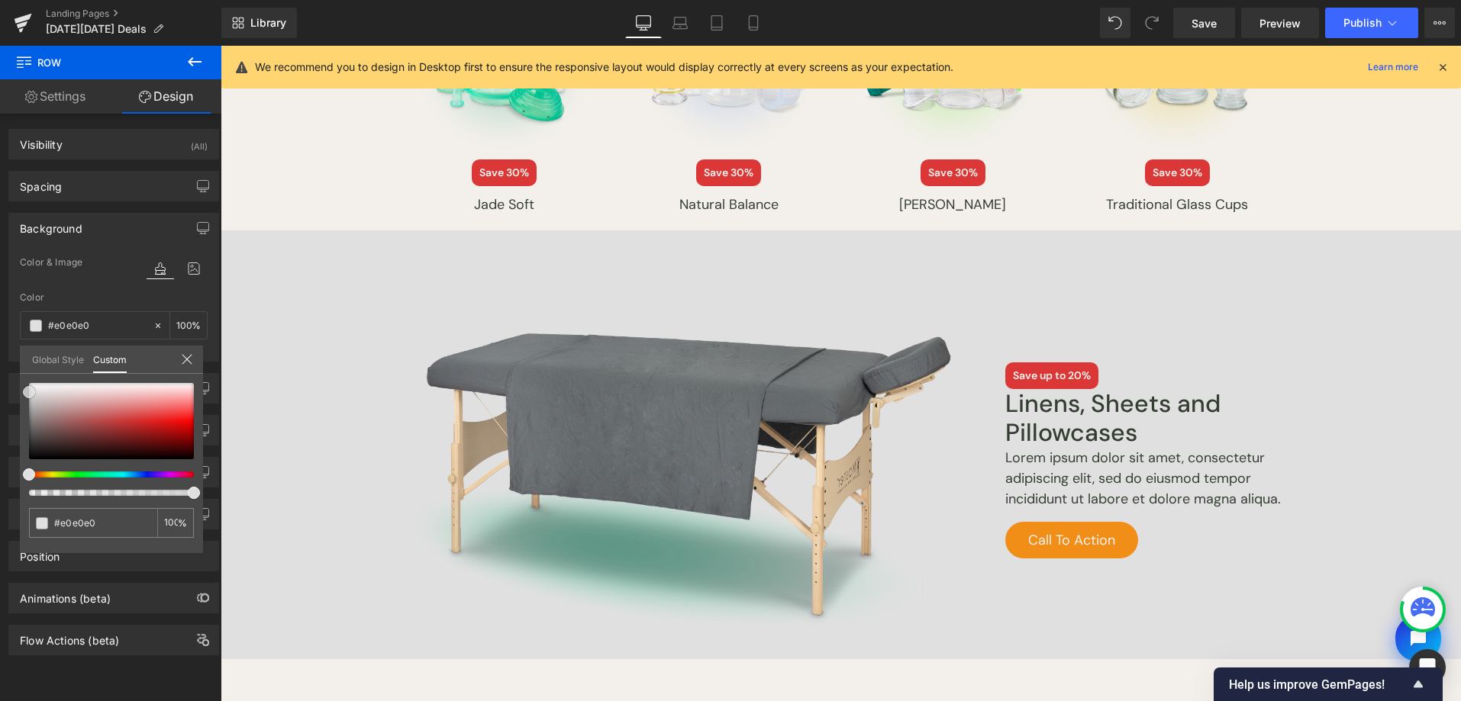
scroll to position [1974, 0]
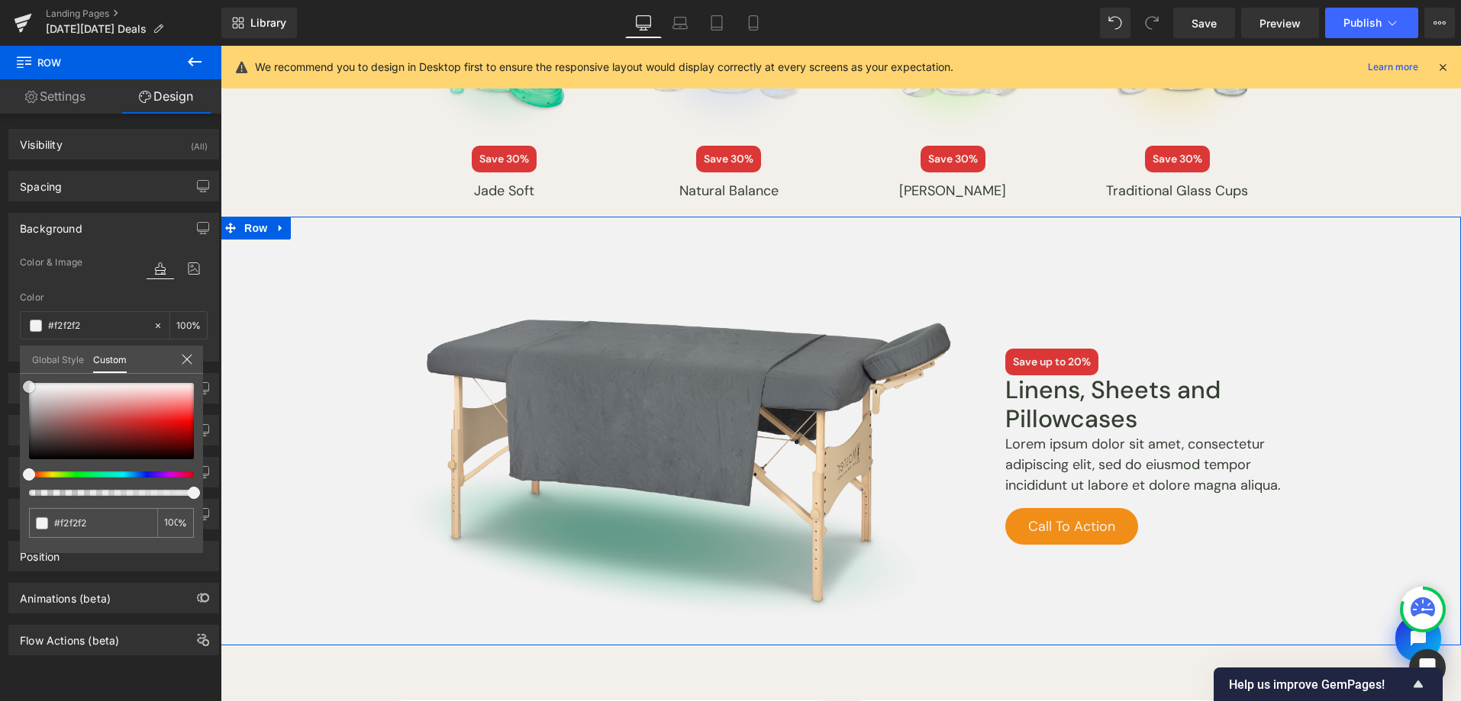
drag, startPoint x: 32, startPoint y: 390, endPoint x: 24, endPoint y: 385, distance: 9.3
click at [24, 385] on span at bounding box center [29, 387] width 12 height 12
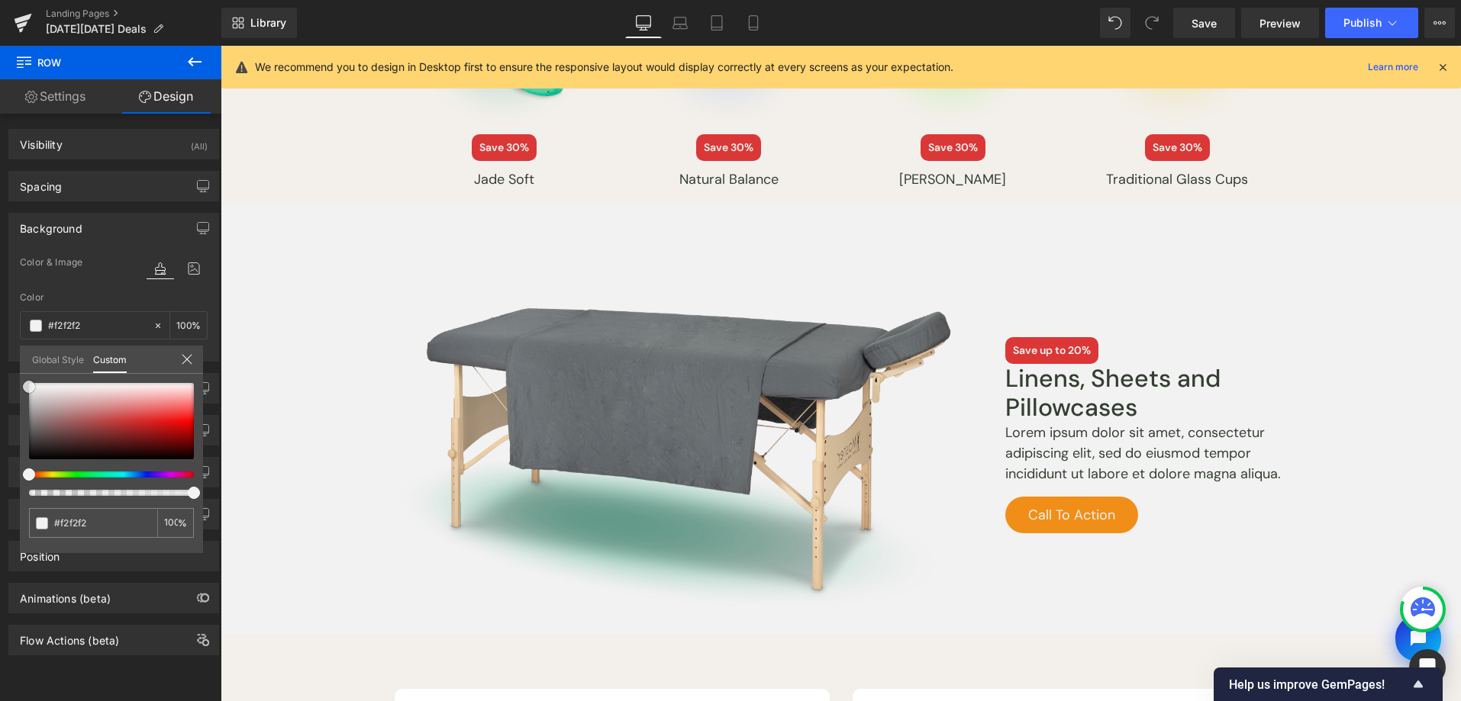
scroll to position [2001, 0]
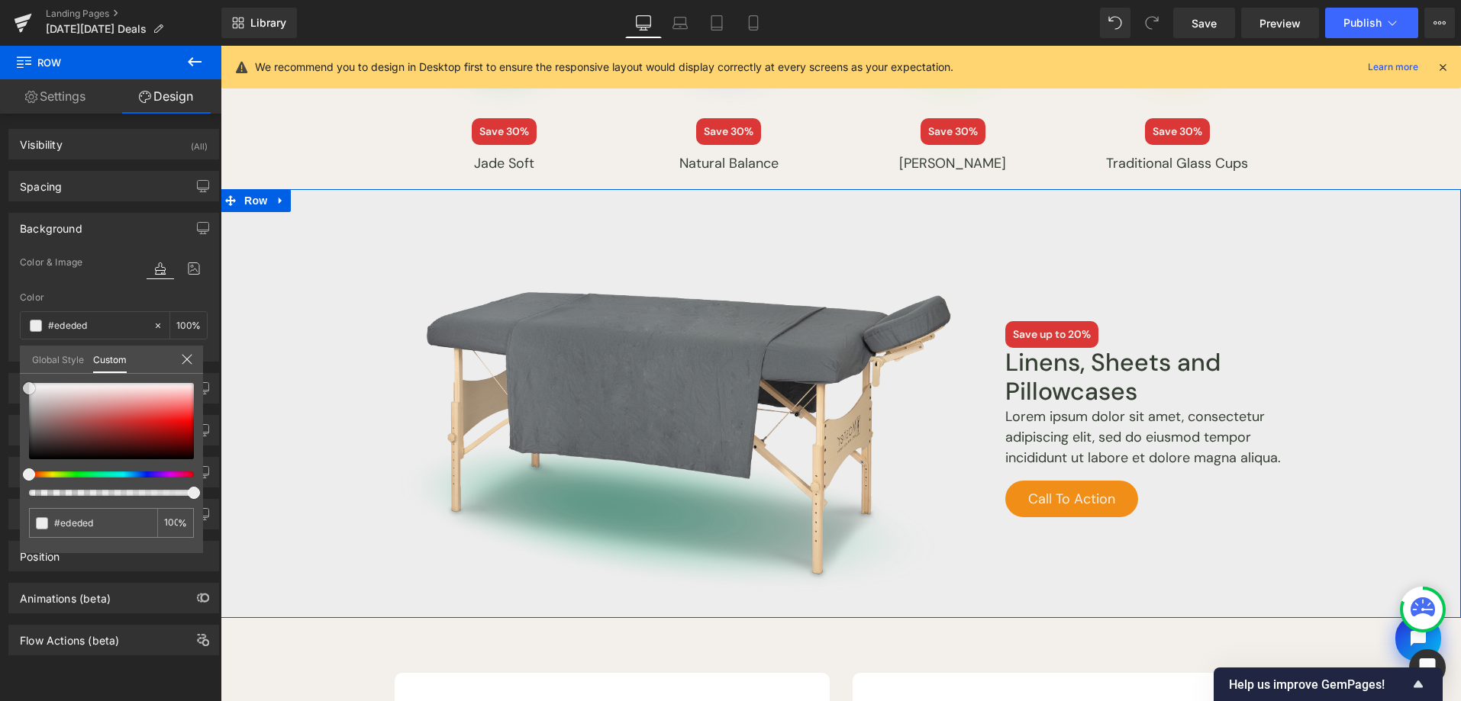
click at [21, 387] on div "#ededed 100 %" at bounding box center [111, 468] width 183 height 170
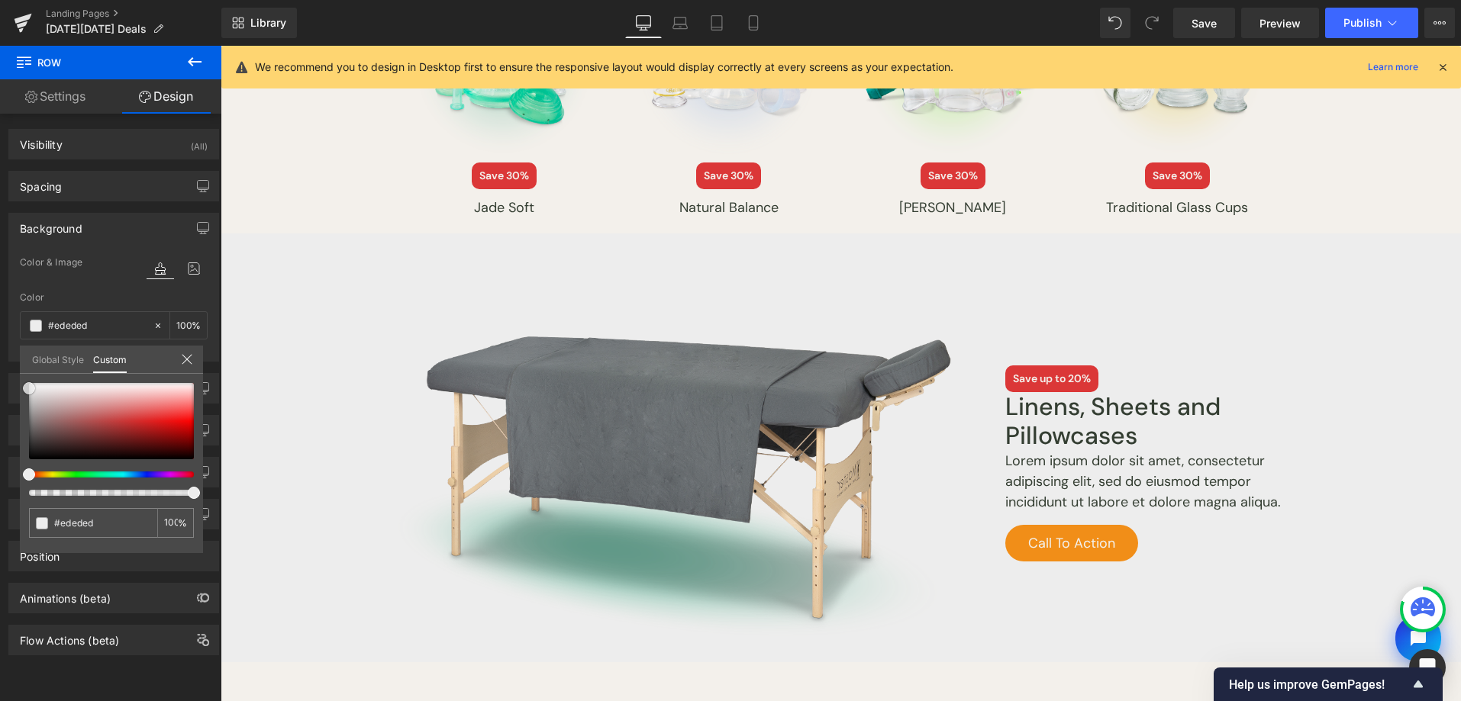
scroll to position [1917, 0]
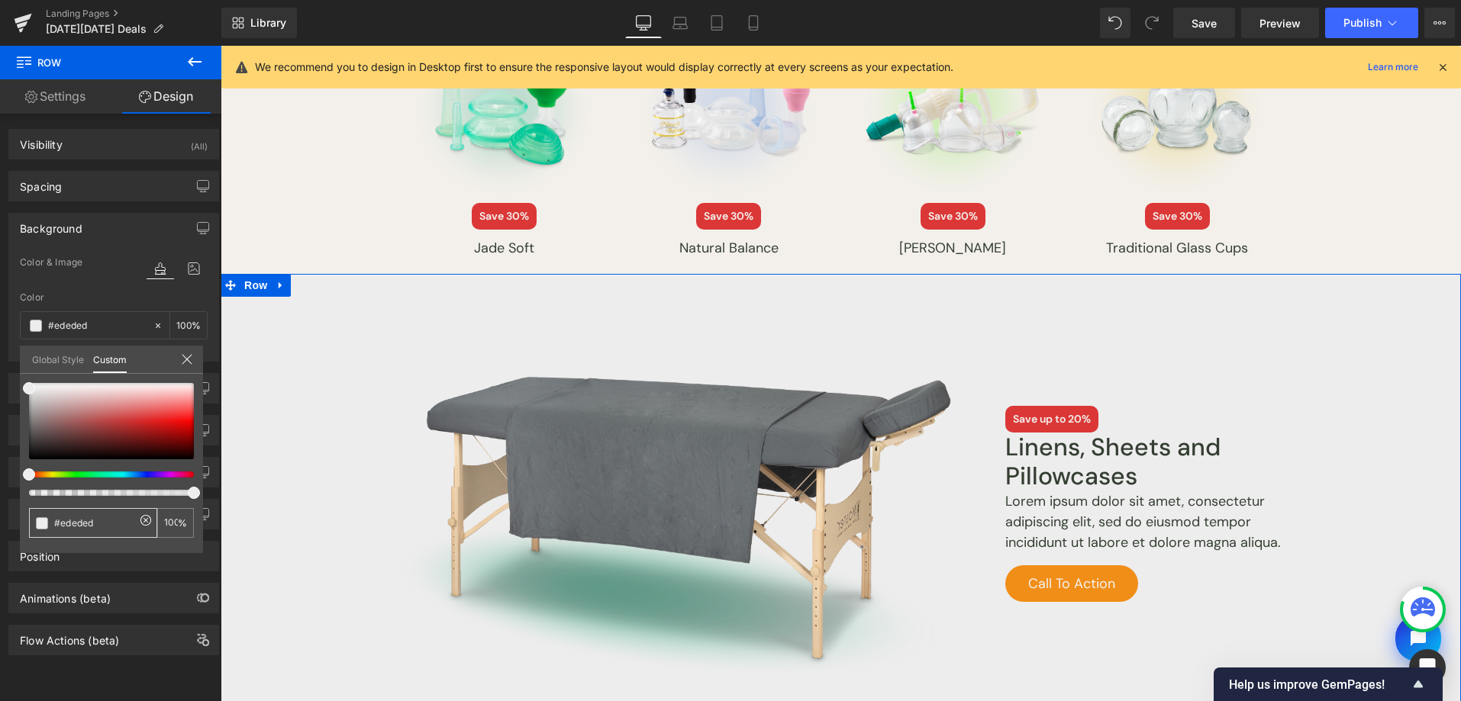
drag, startPoint x: 100, startPoint y: 524, endPoint x: 56, endPoint y: 527, distance: 43.6
click at [57, 527] on input "#ededed" at bounding box center [94, 523] width 81 height 16
paste input "f4f4f4"
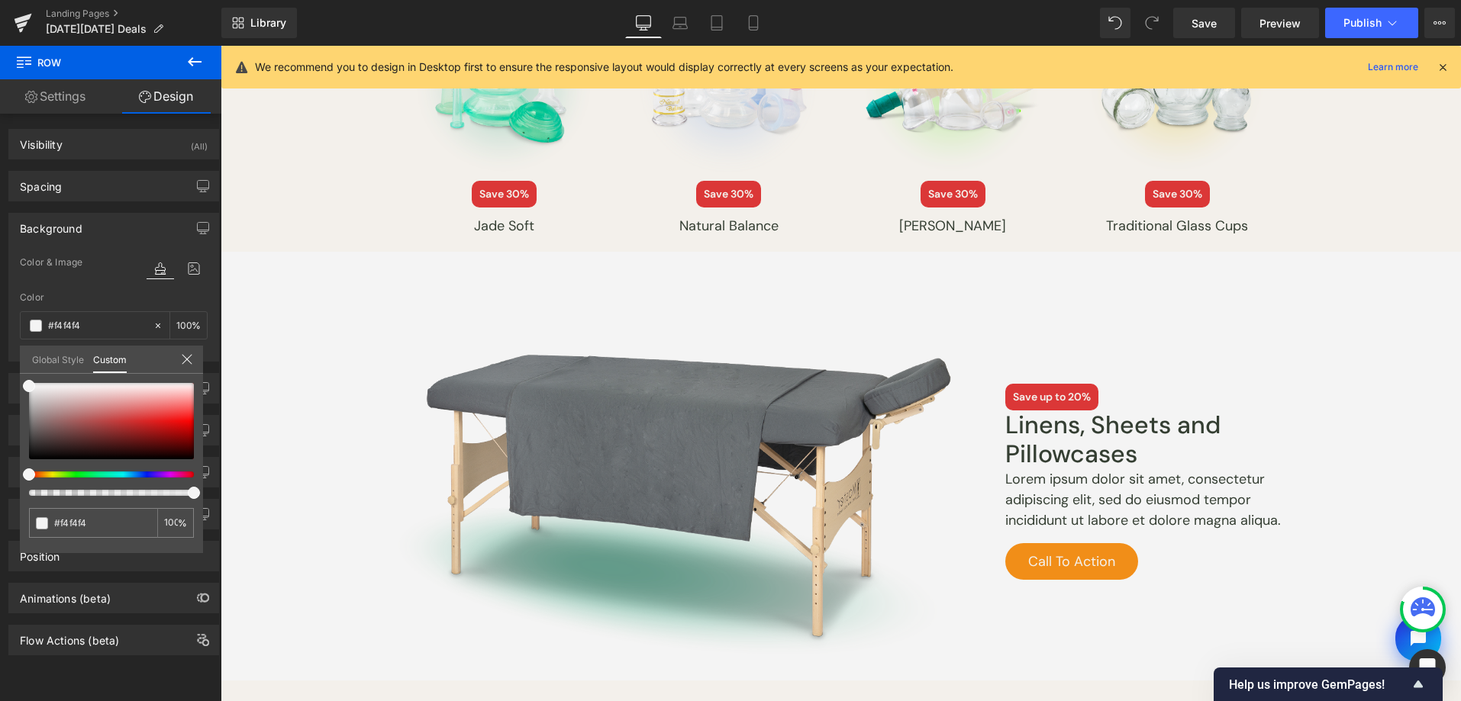
scroll to position [1936, 0]
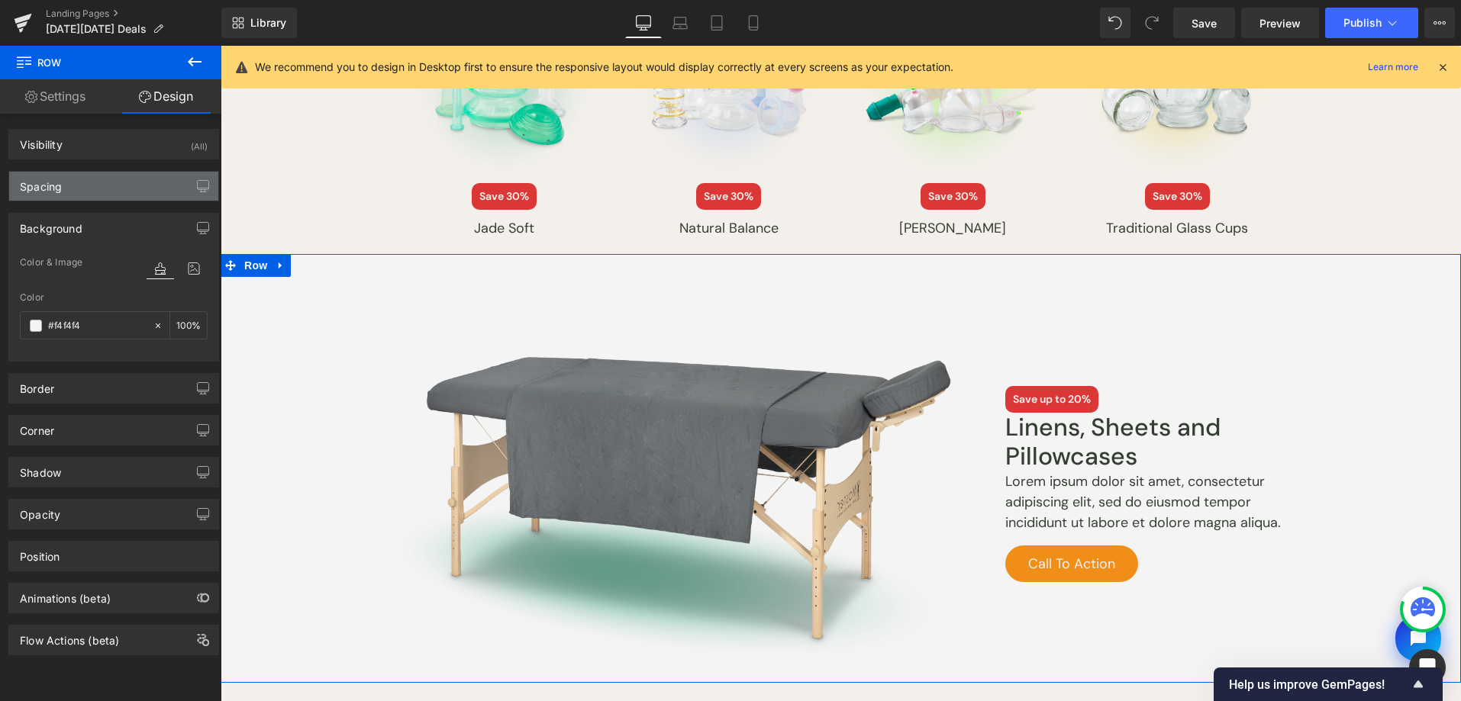
click at [96, 183] on div "Spacing" at bounding box center [113, 186] width 209 height 29
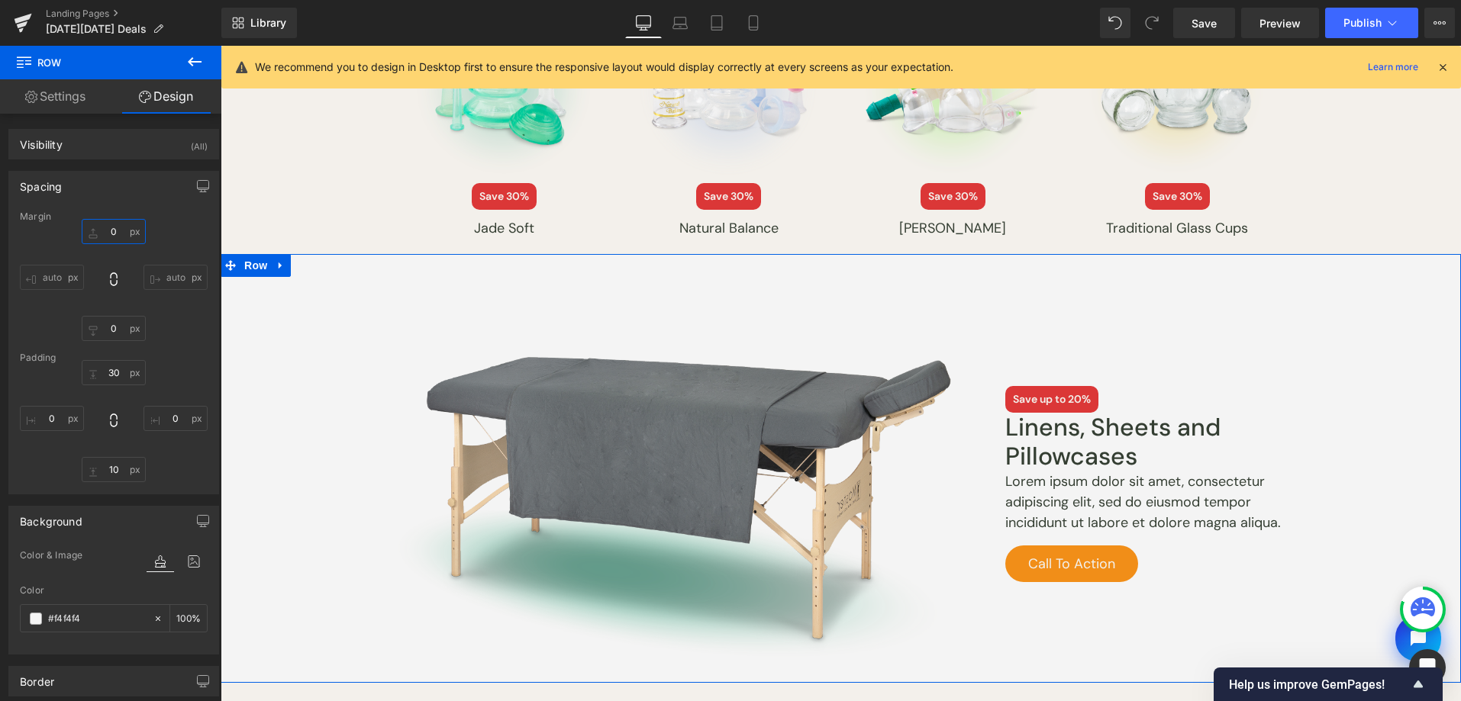
click at [116, 233] on input "0" at bounding box center [114, 231] width 64 height 25
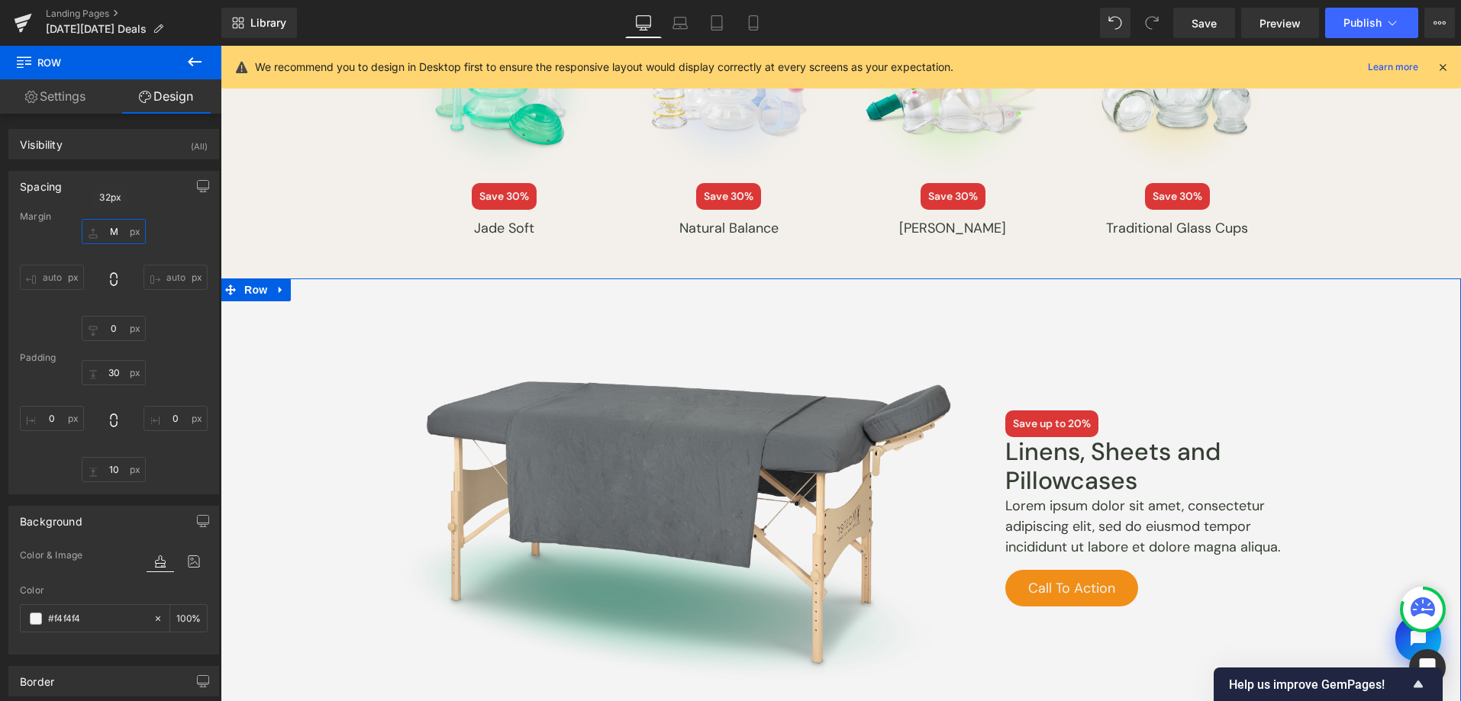
click at [114, 234] on input "M" at bounding box center [114, 231] width 64 height 25
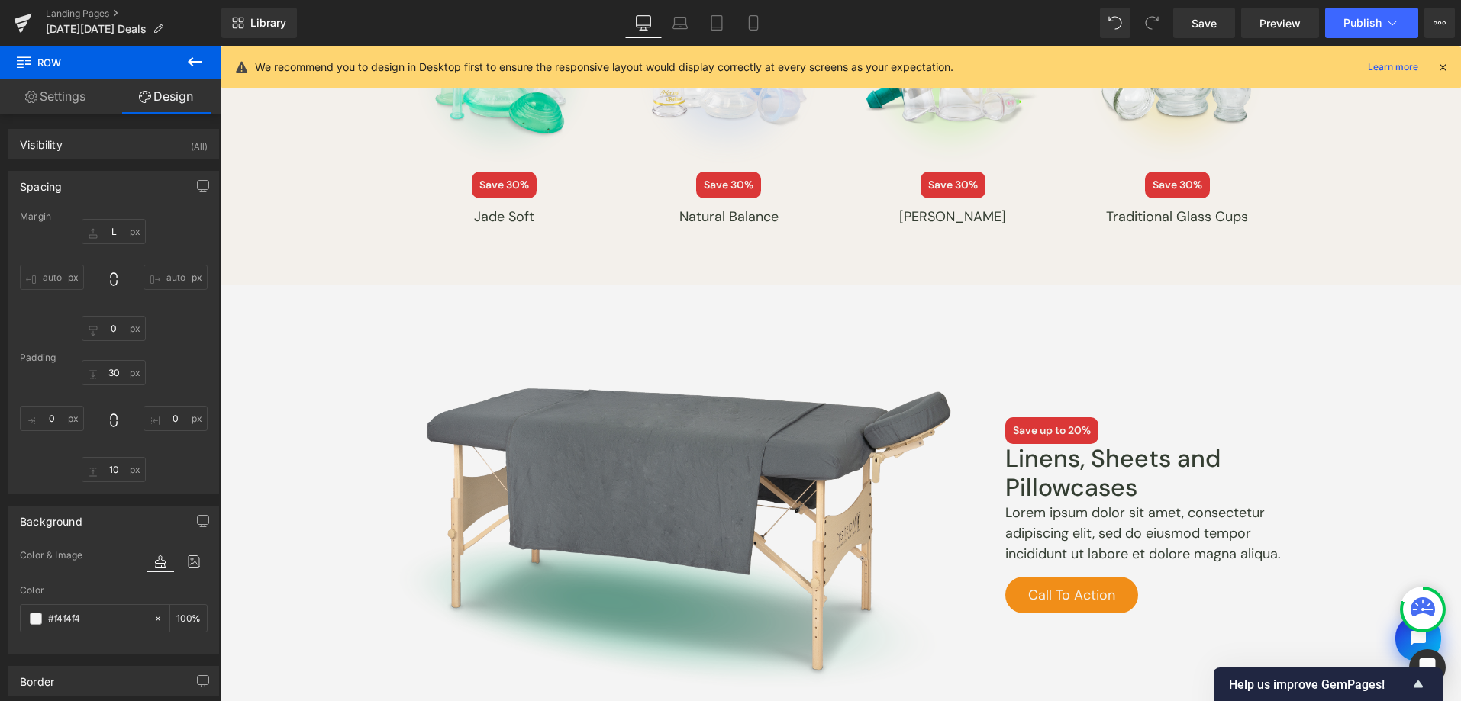
scroll to position [1962, 0]
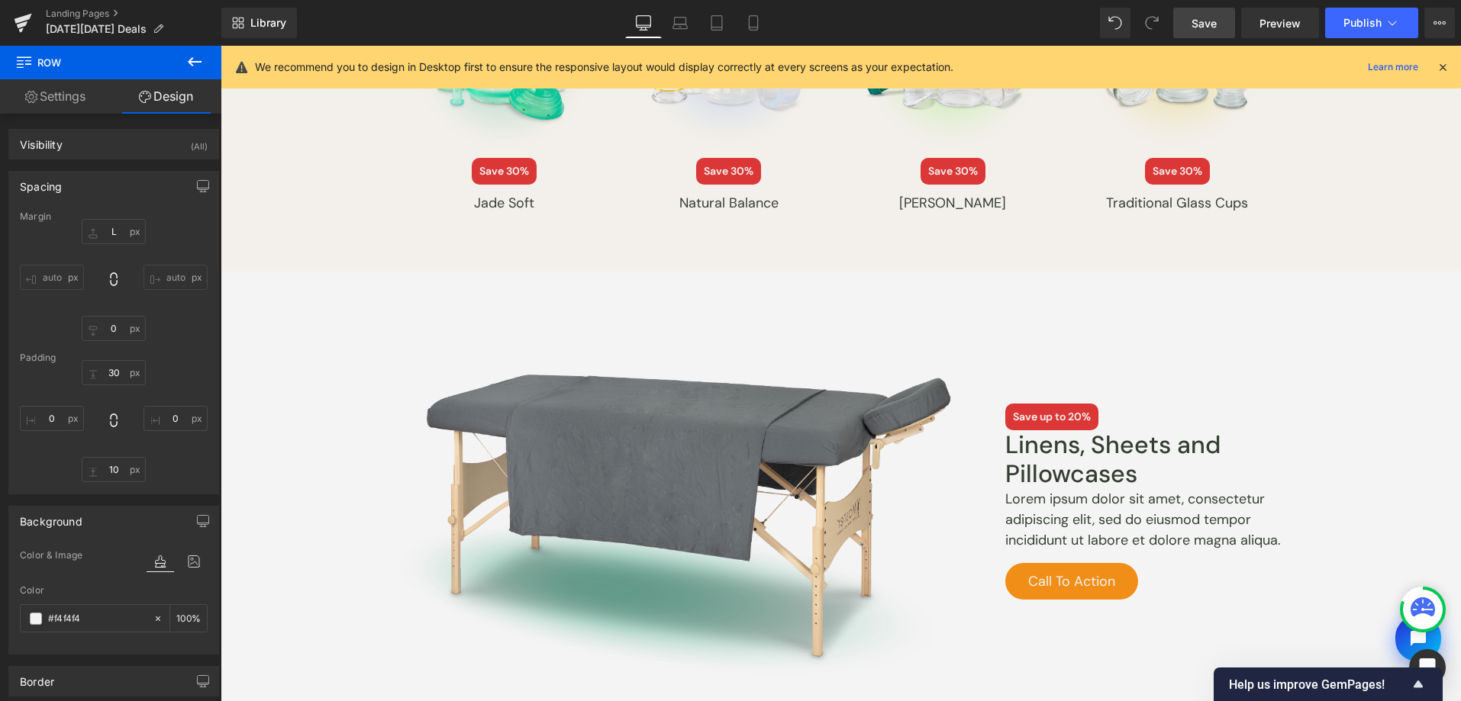
click at [1186, 34] on link "Save" at bounding box center [1204, 23] width 62 height 31
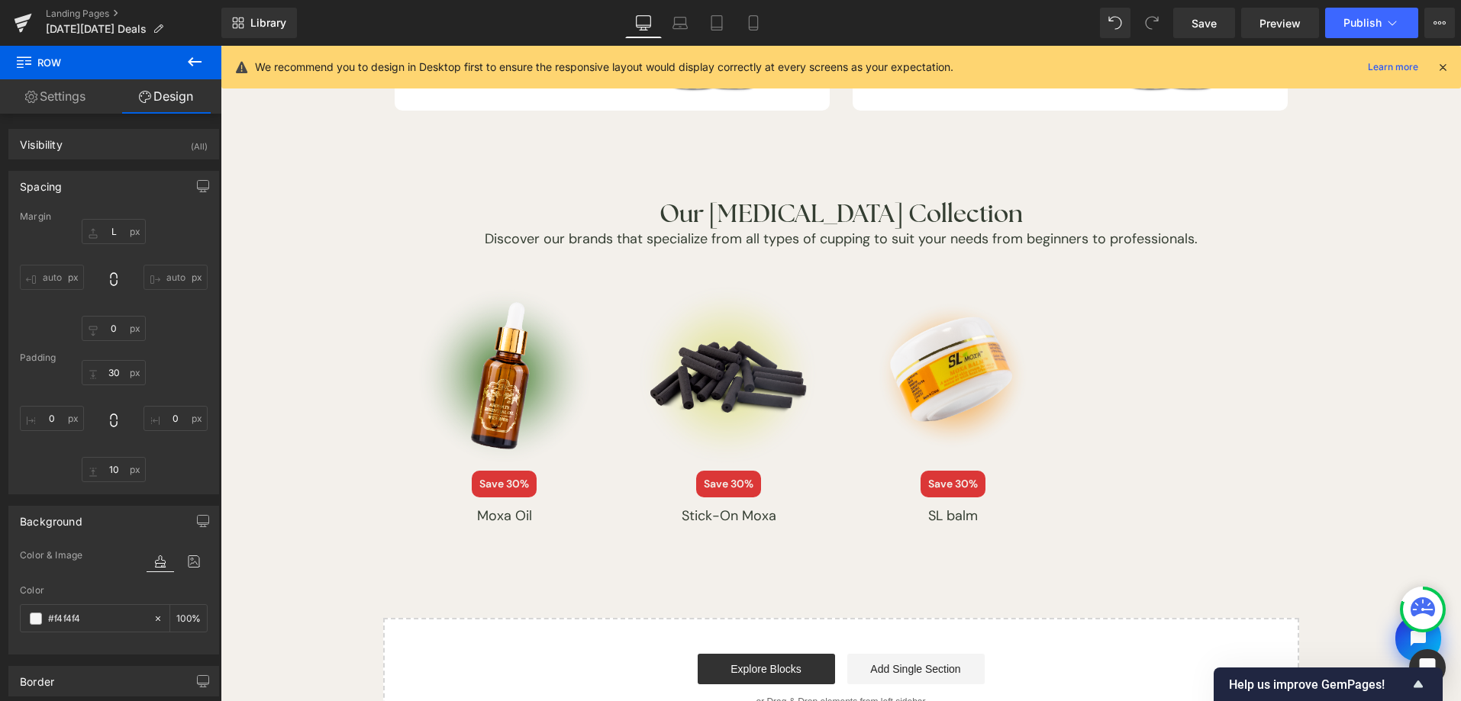
scroll to position [2283, 0]
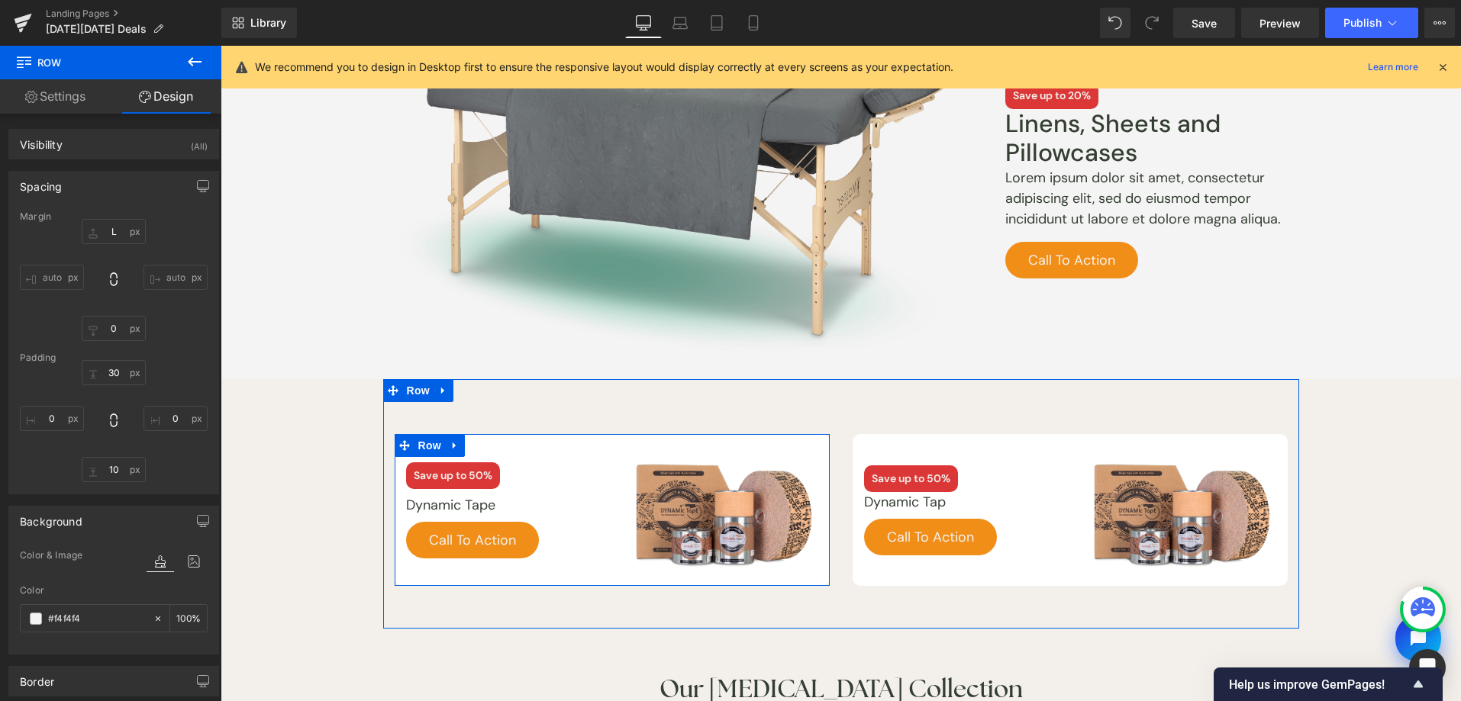
click at [434, 445] on span "Row" at bounding box center [429, 445] width 31 height 23
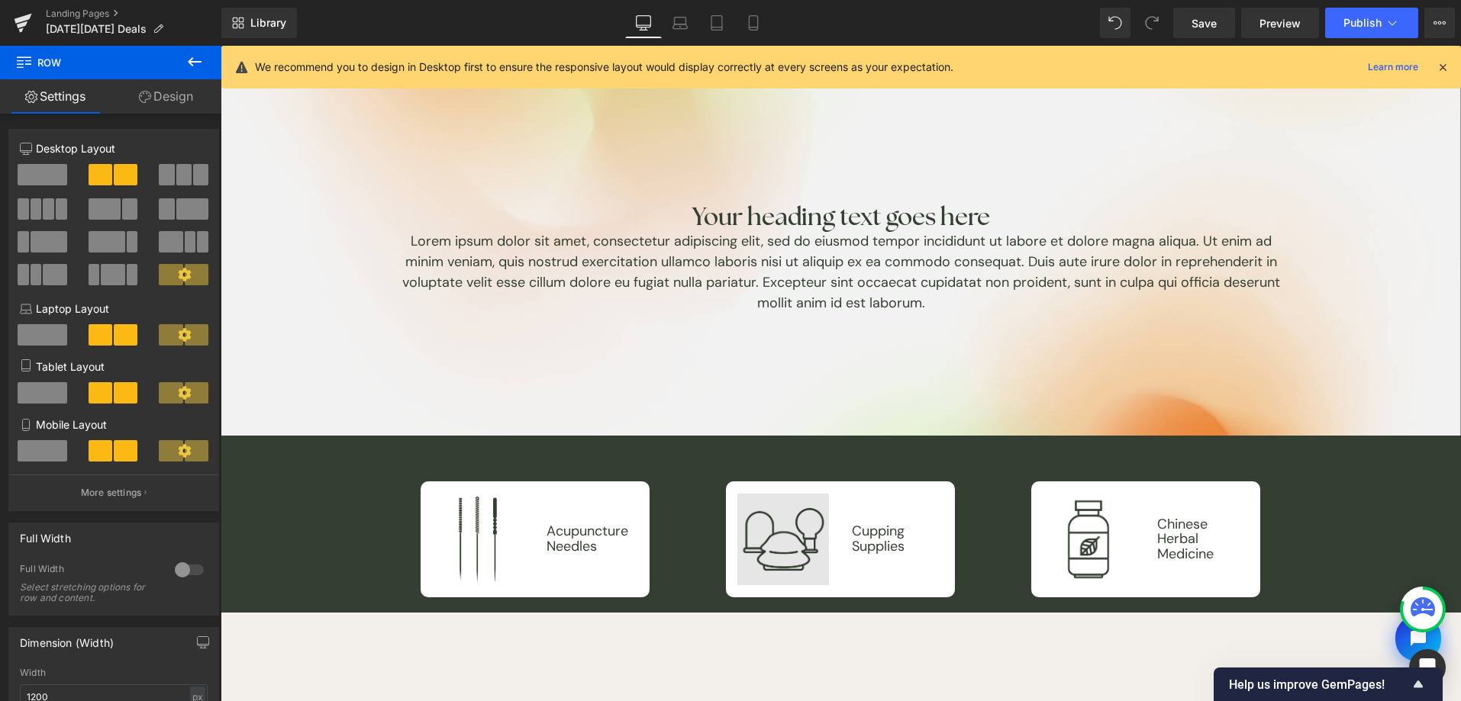
scroll to position [0, 0]
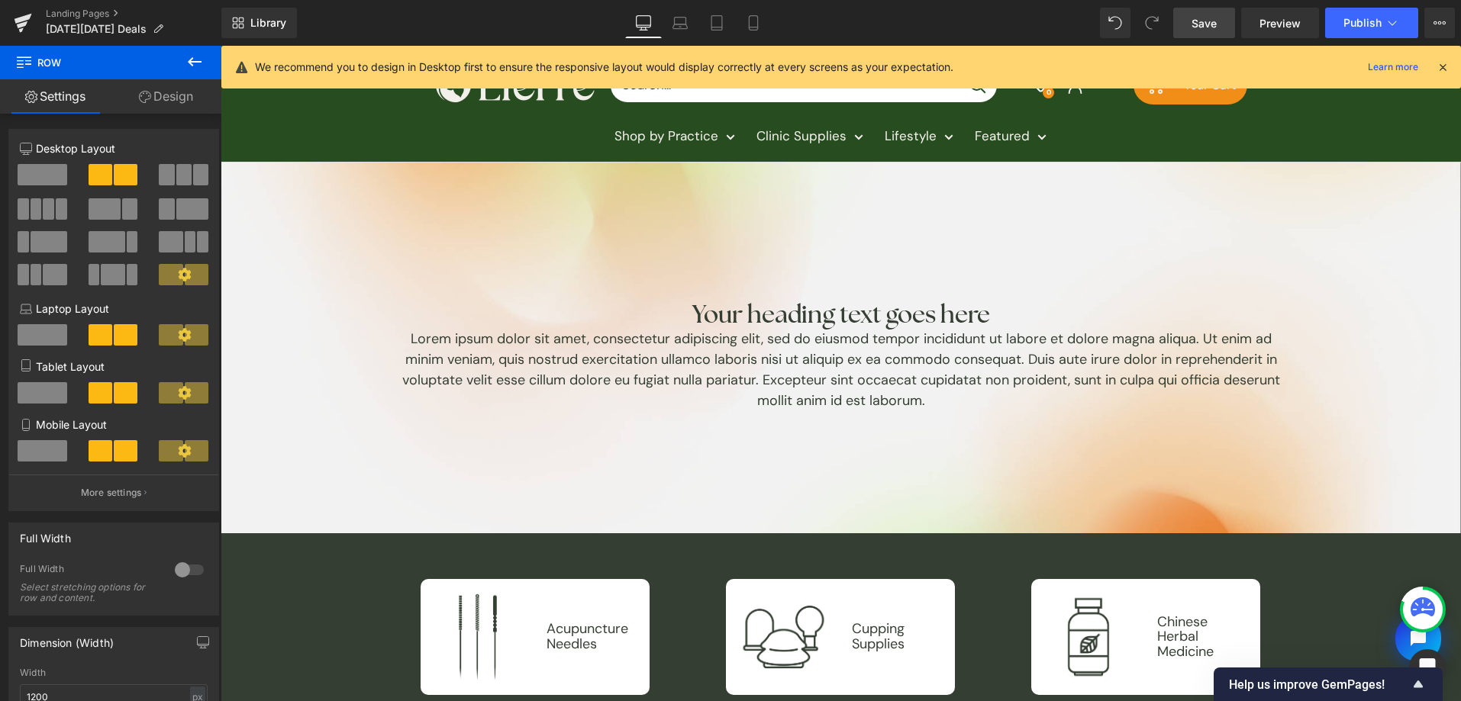
drag, startPoint x: 1202, startPoint y: 27, endPoint x: 808, endPoint y: 227, distance: 441.4
click at [1202, 27] on span "Save" at bounding box center [1203, 23] width 25 height 16
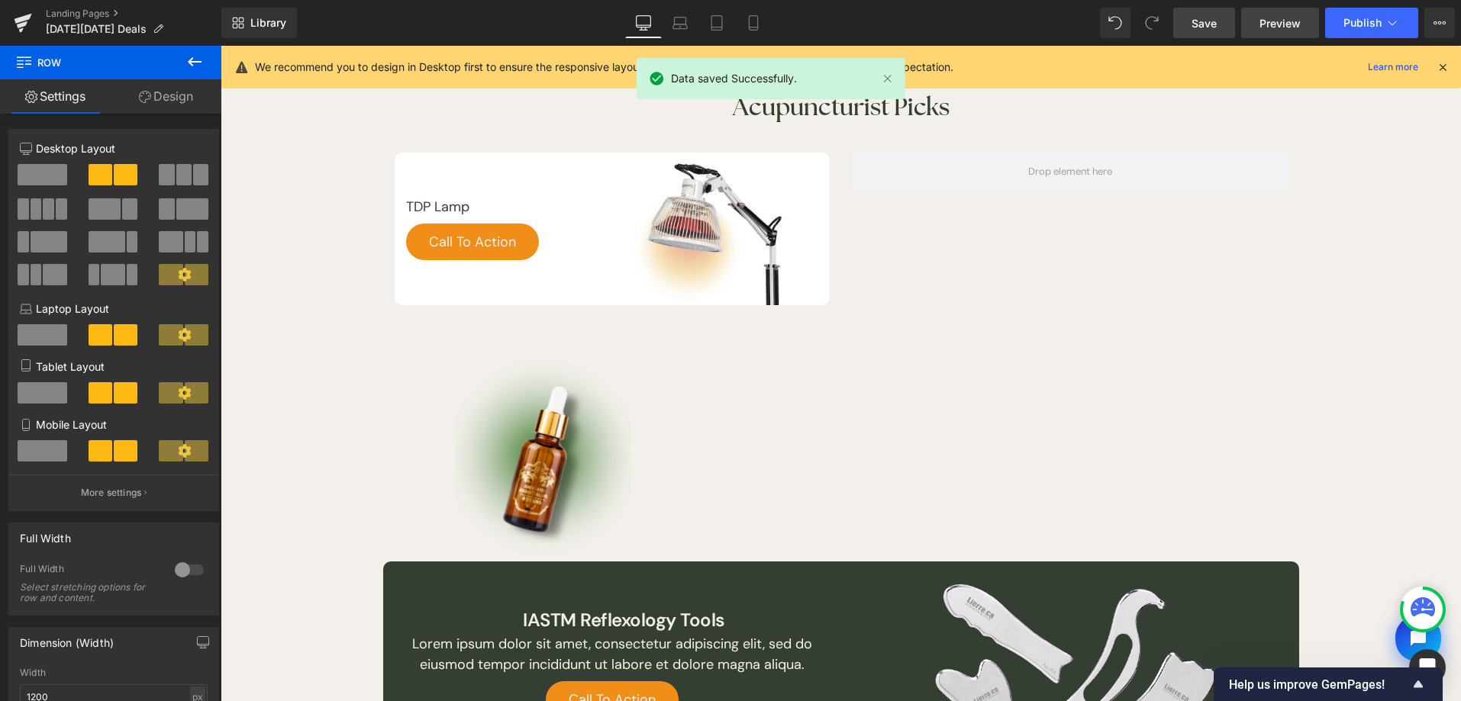
scroll to position [1027, 0]
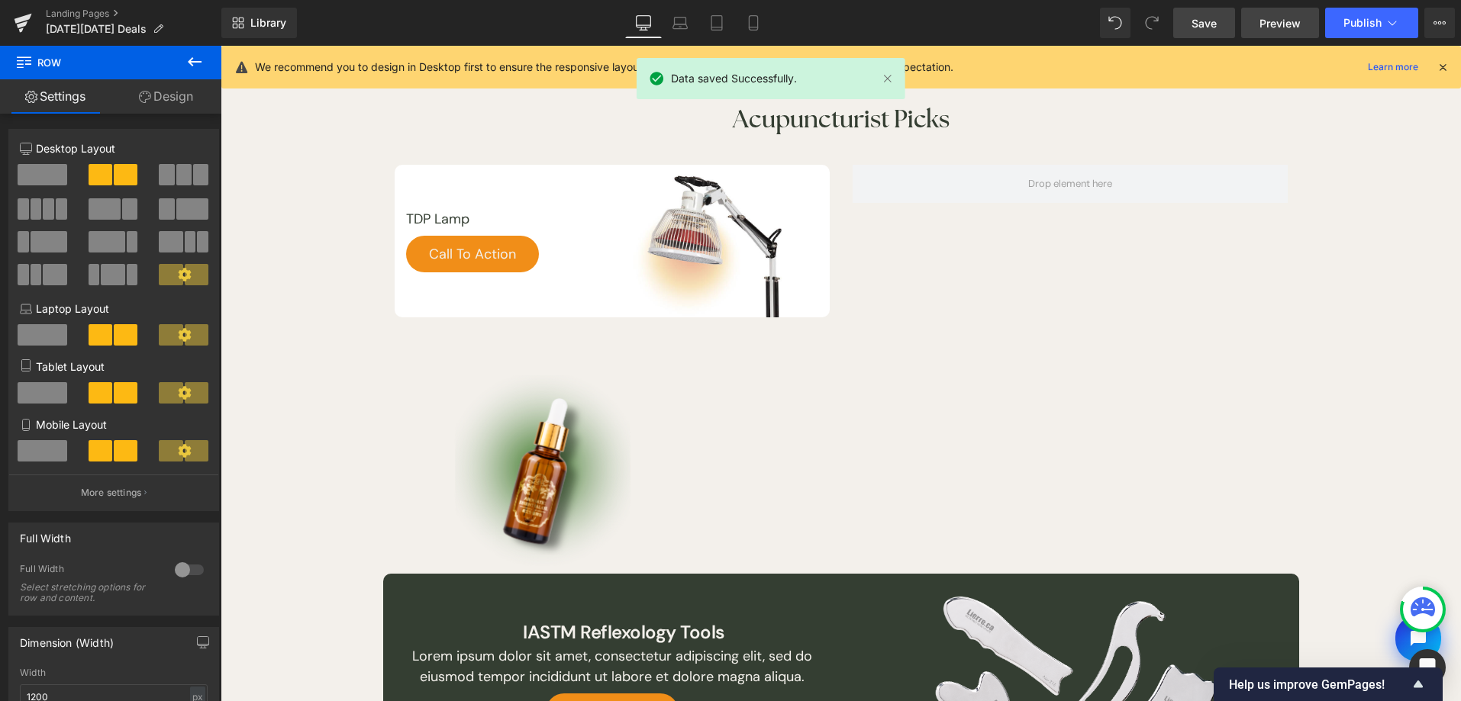
click at [1288, 19] on span "Preview" at bounding box center [1279, 23] width 41 height 16
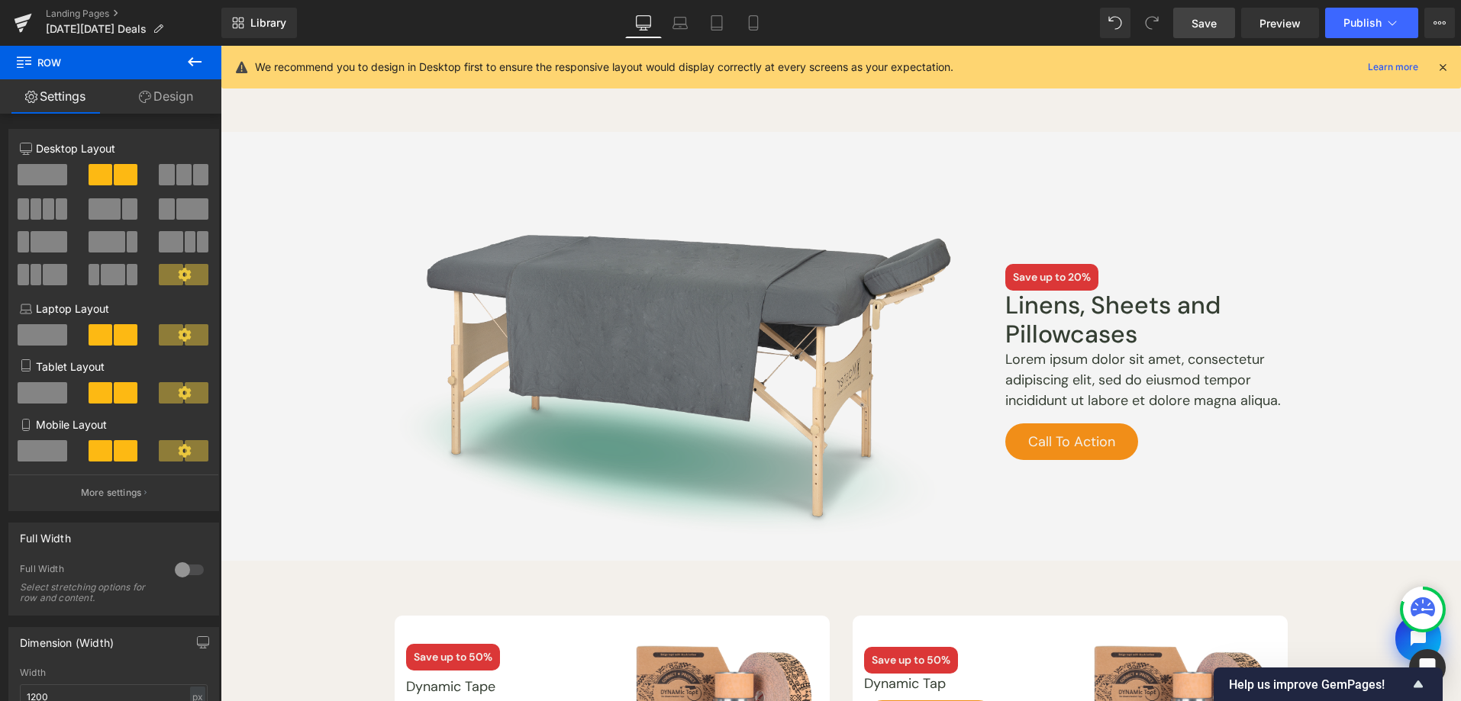
scroll to position [1804, 0]
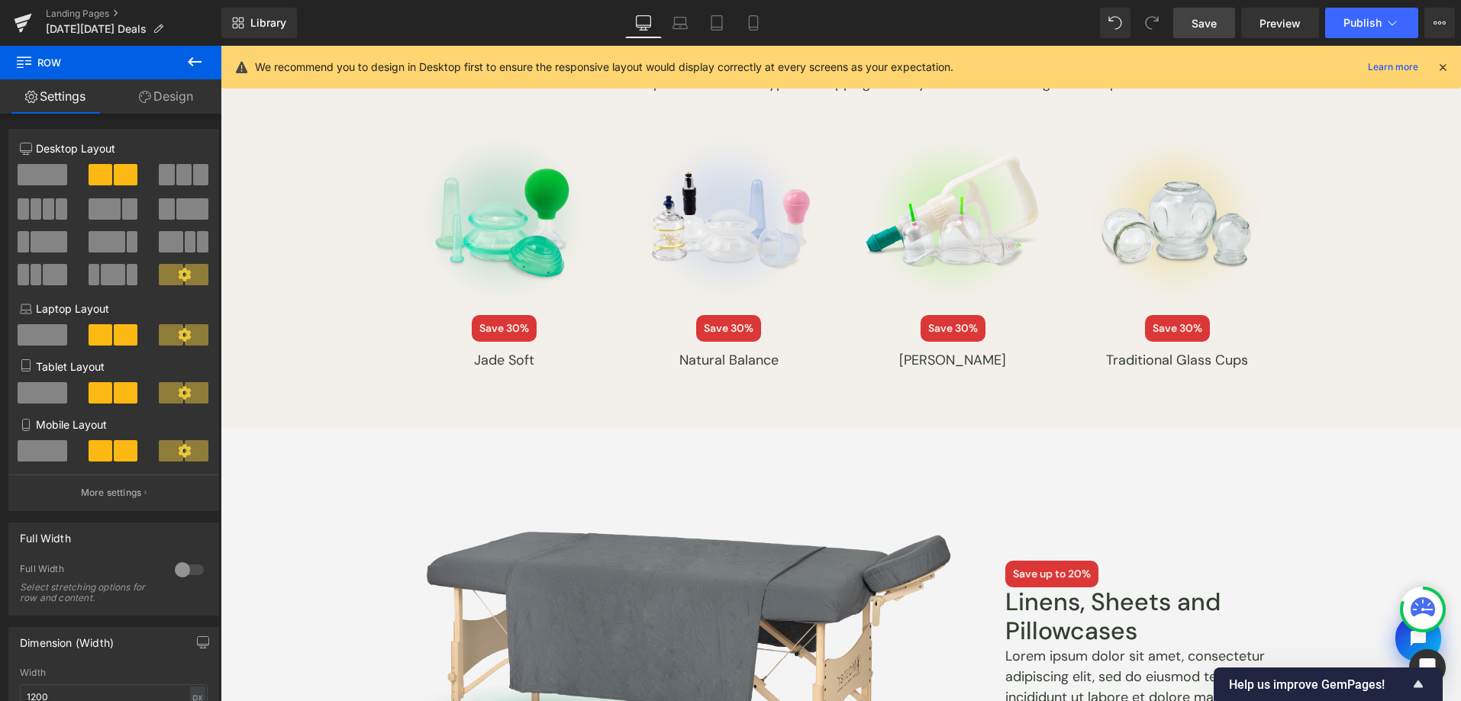
click at [190, 67] on icon at bounding box center [194, 62] width 18 height 18
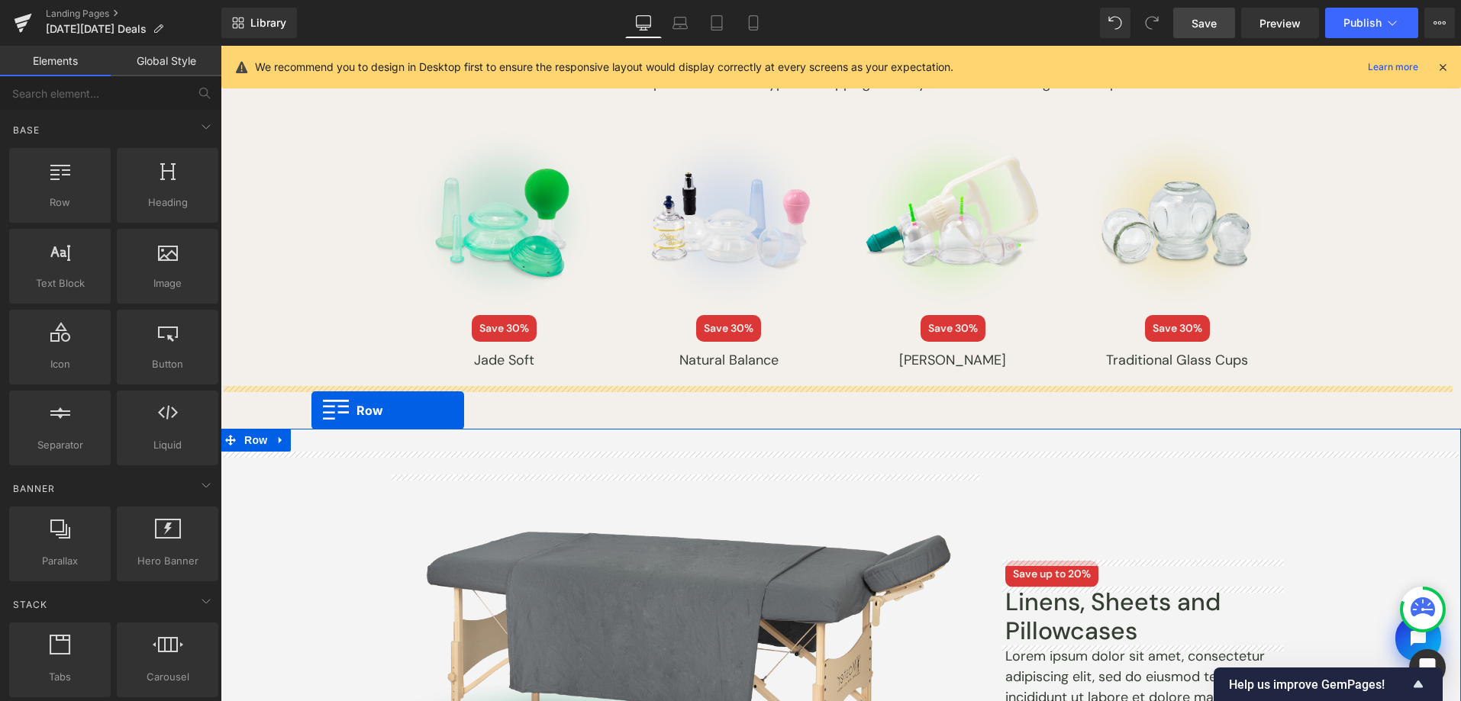
drag, startPoint x: 427, startPoint y: 205, endPoint x: 311, endPoint y: 411, distance: 235.8
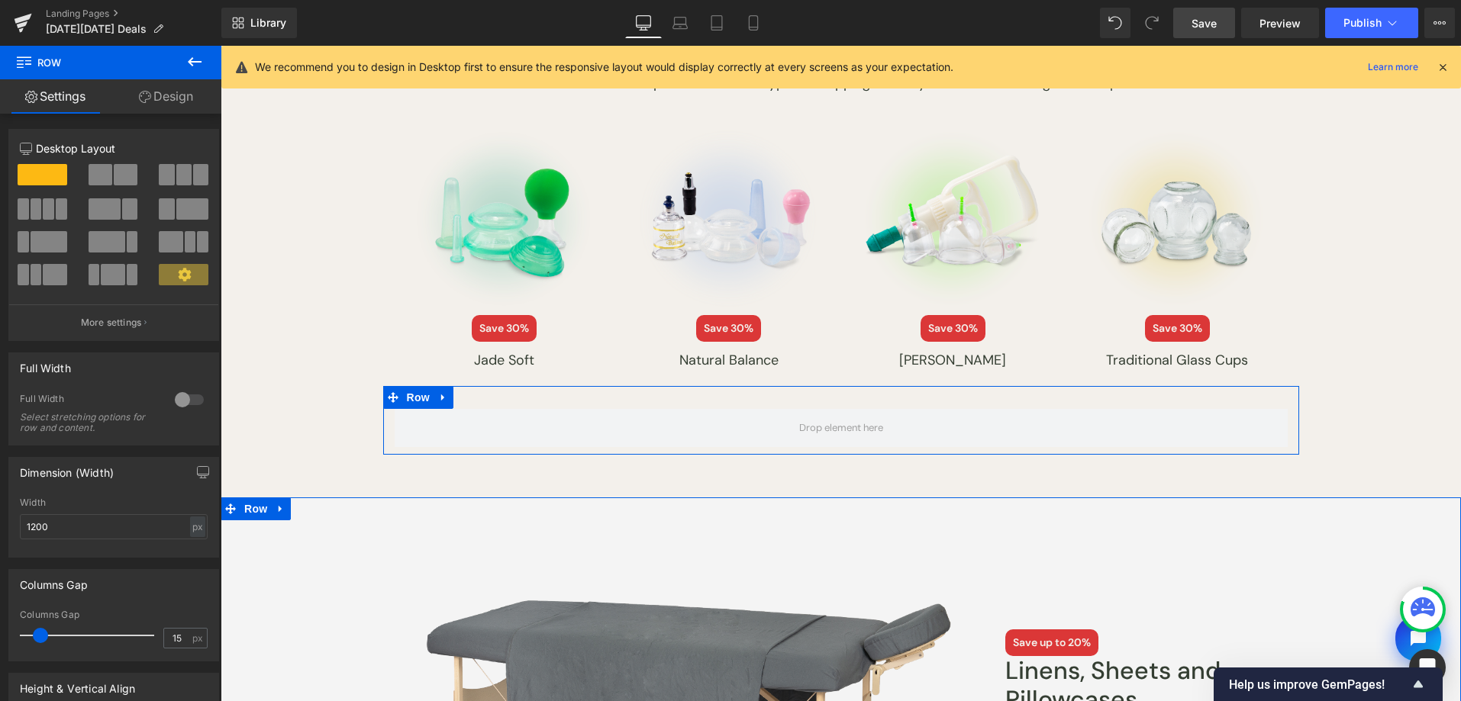
click at [160, 401] on div "Full Width Select stretching options for row and content." at bounding box center [114, 419] width 188 height 52
click at [174, 400] on div at bounding box center [189, 400] width 37 height 24
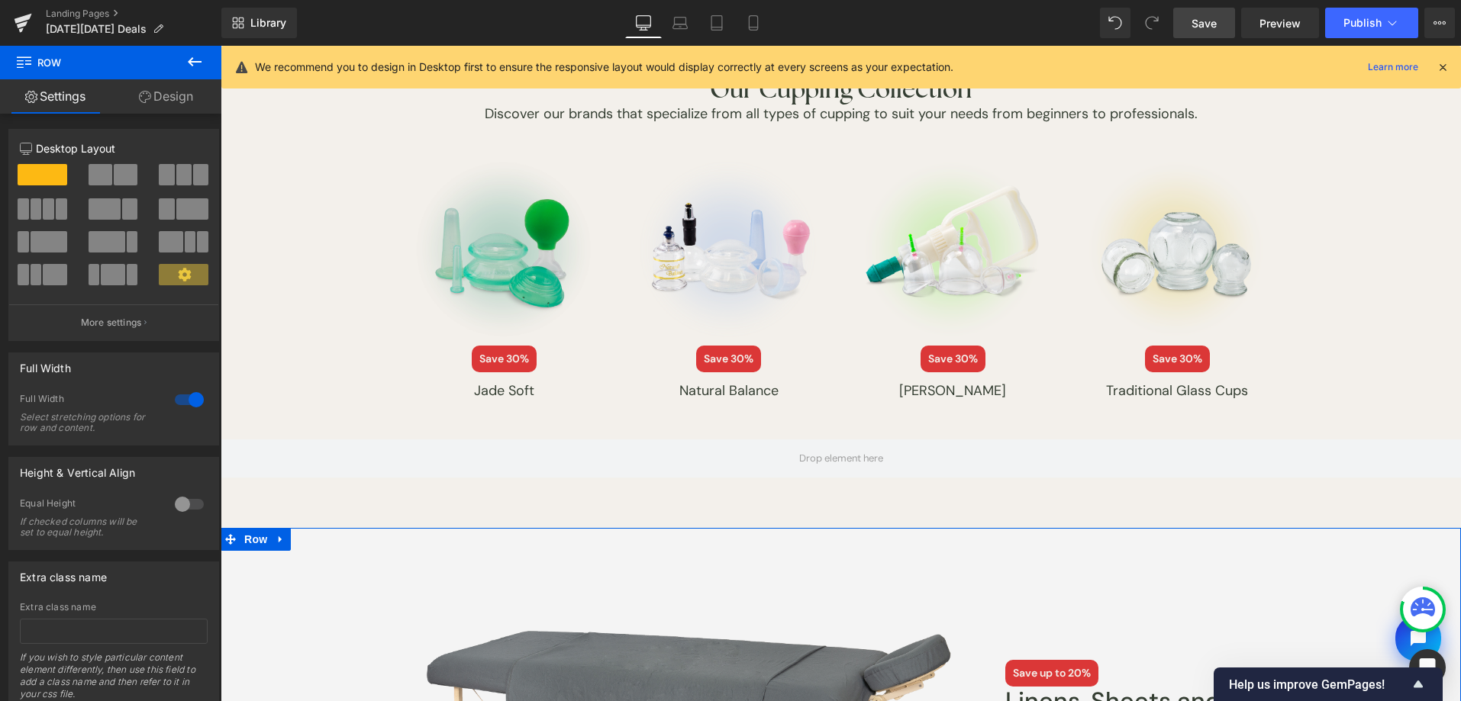
scroll to position [1656, 0]
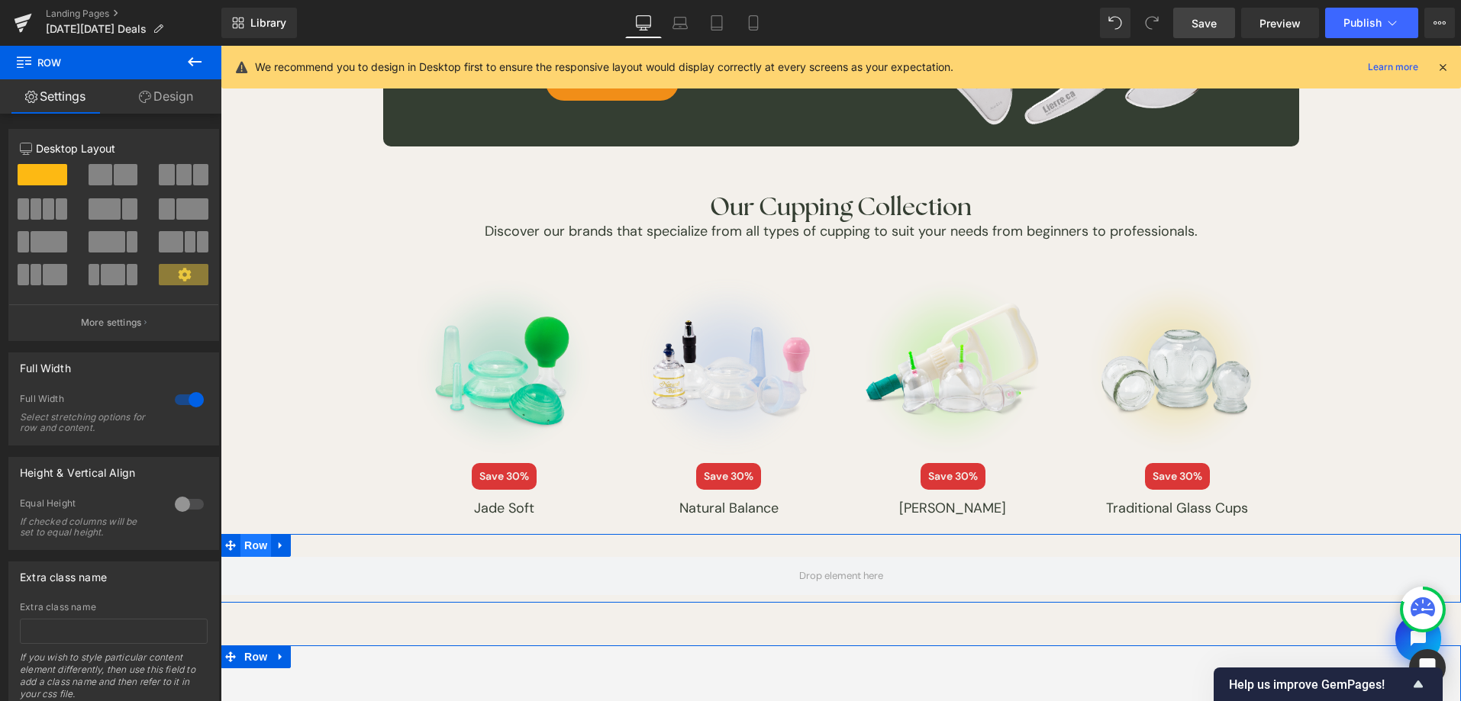
click at [248, 548] on span "Row" at bounding box center [255, 545] width 31 height 23
drag, startPoint x: 185, startPoint y: 102, endPoint x: 196, endPoint y: 227, distance: 125.7
click at [185, 102] on link "Design" at bounding box center [166, 96] width 111 height 34
click at [0, 0] on div "Background" at bounding box center [0, 0] width 0 height 0
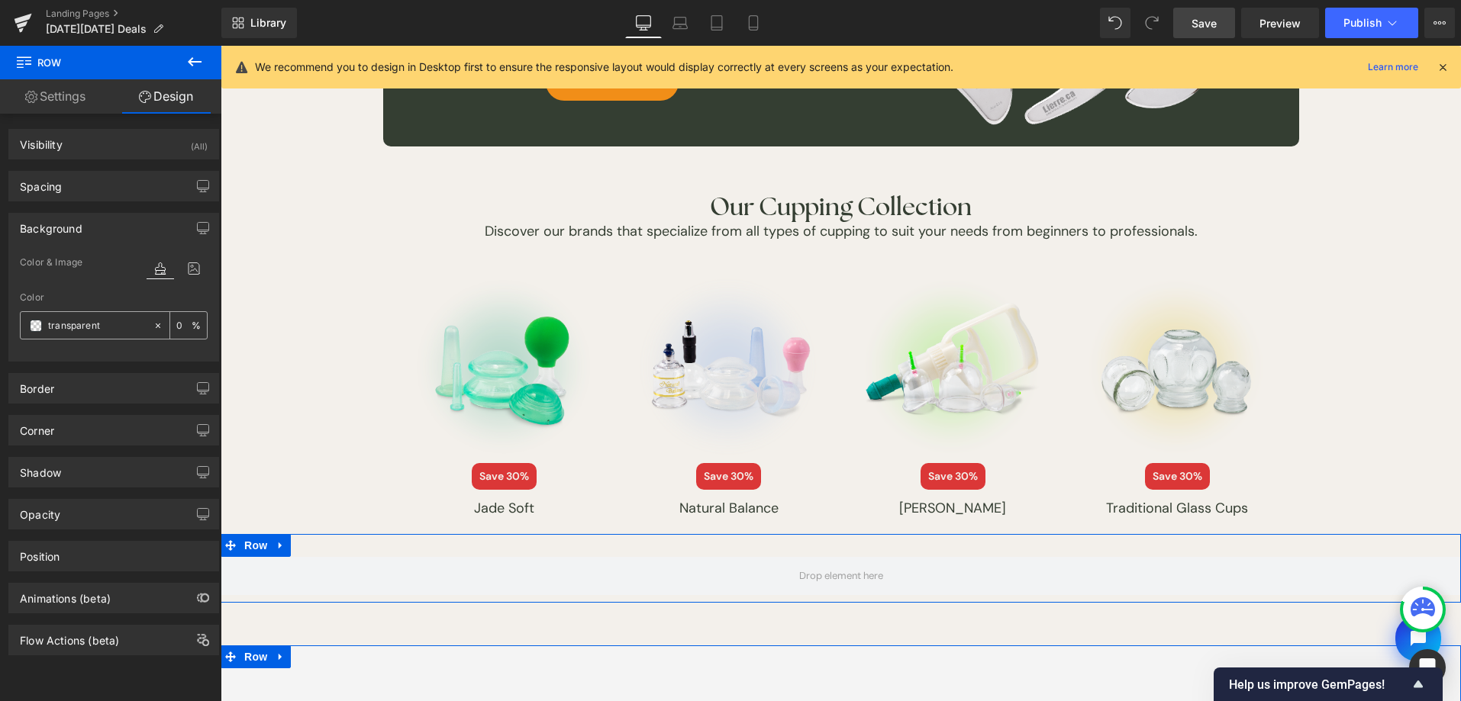
click at [41, 324] on span at bounding box center [36, 326] width 12 height 12
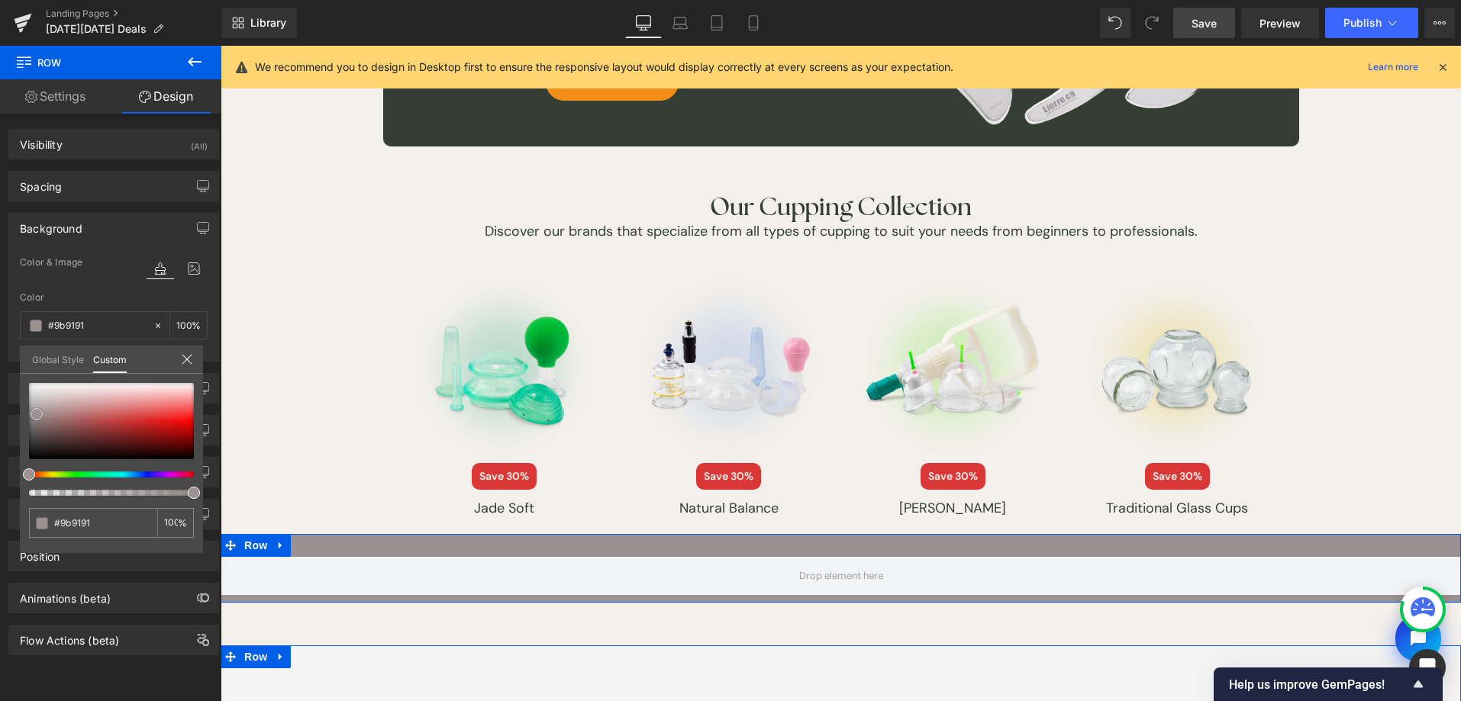
drag, startPoint x: 43, startPoint y: 392, endPoint x: 37, endPoint y: 414, distance: 23.7
click at [37, 414] on div at bounding box center [111, 421] width 165 height 76
click at [122, 474] on div at bounding box center [105, 475] width 165 height 6
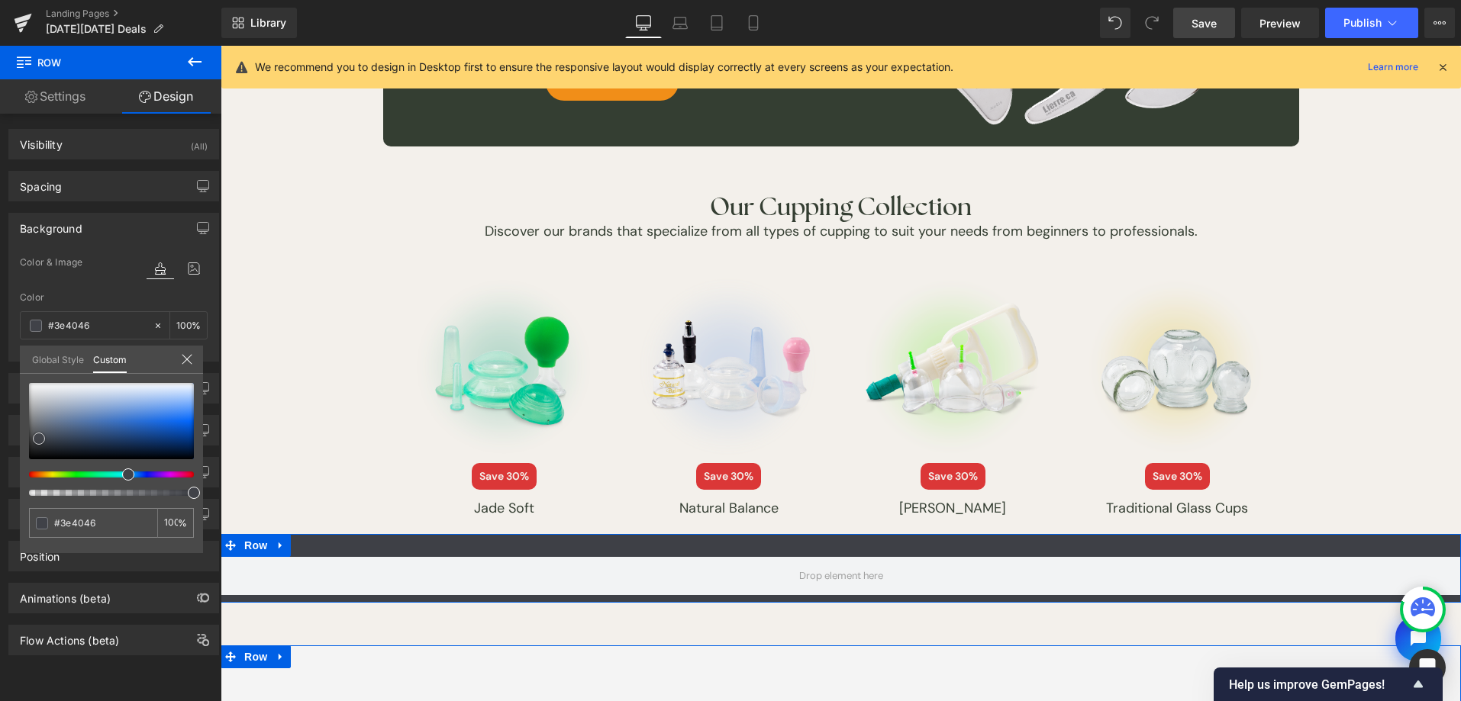
drag, startPoint x: 50, startPoint y: 429, endPoint x: 44, endPoint y: 436, distance: 9.7
click at [44, 436] on span at bounding box center [39, 439] width 12 height 12
click at [69, 366] on link "Global Style" at bounding box center [58, 359] width 52 height 26
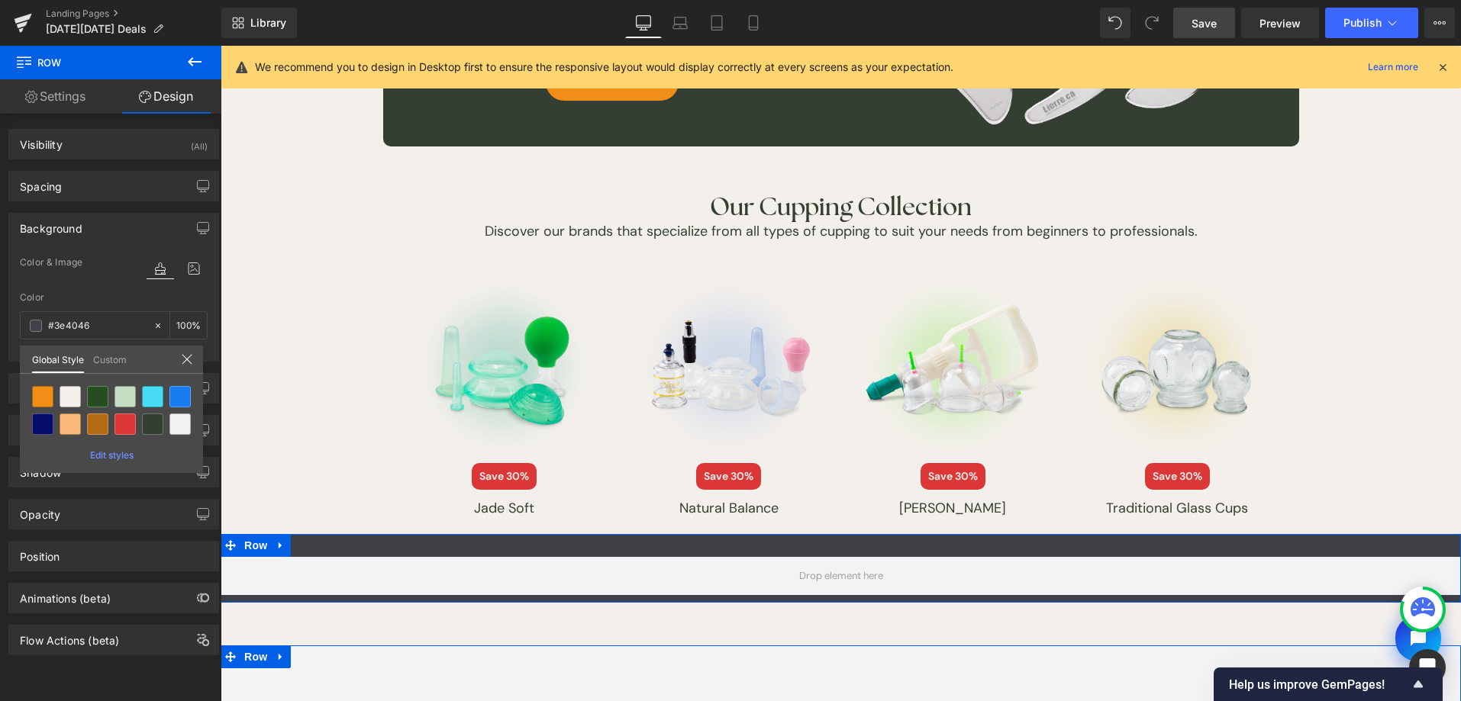
click at [143, 424] on div at bounding box center [152, 424] width 21 height 21
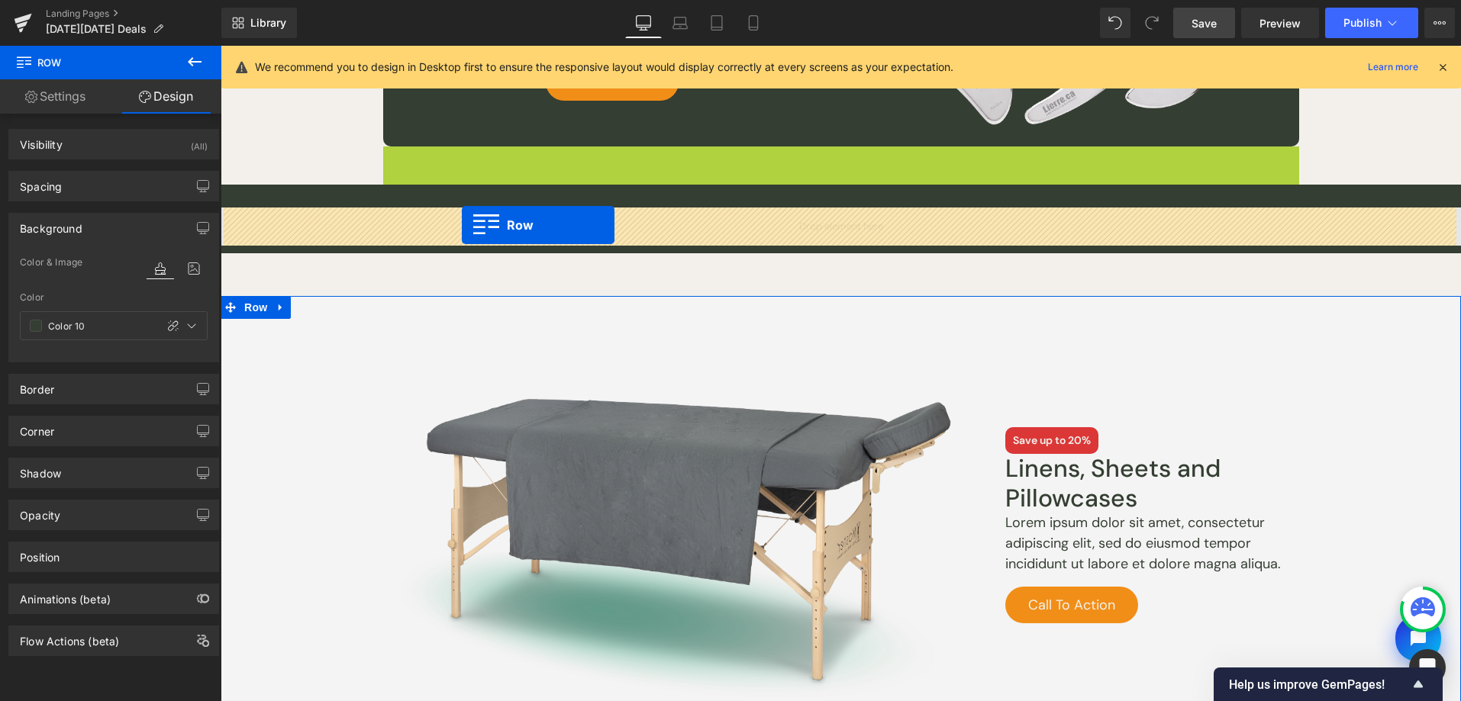
drag, startPoint x: 404, startPoint y: 165, endPoint x: 462, endPoint y: 225, distance: 83.7
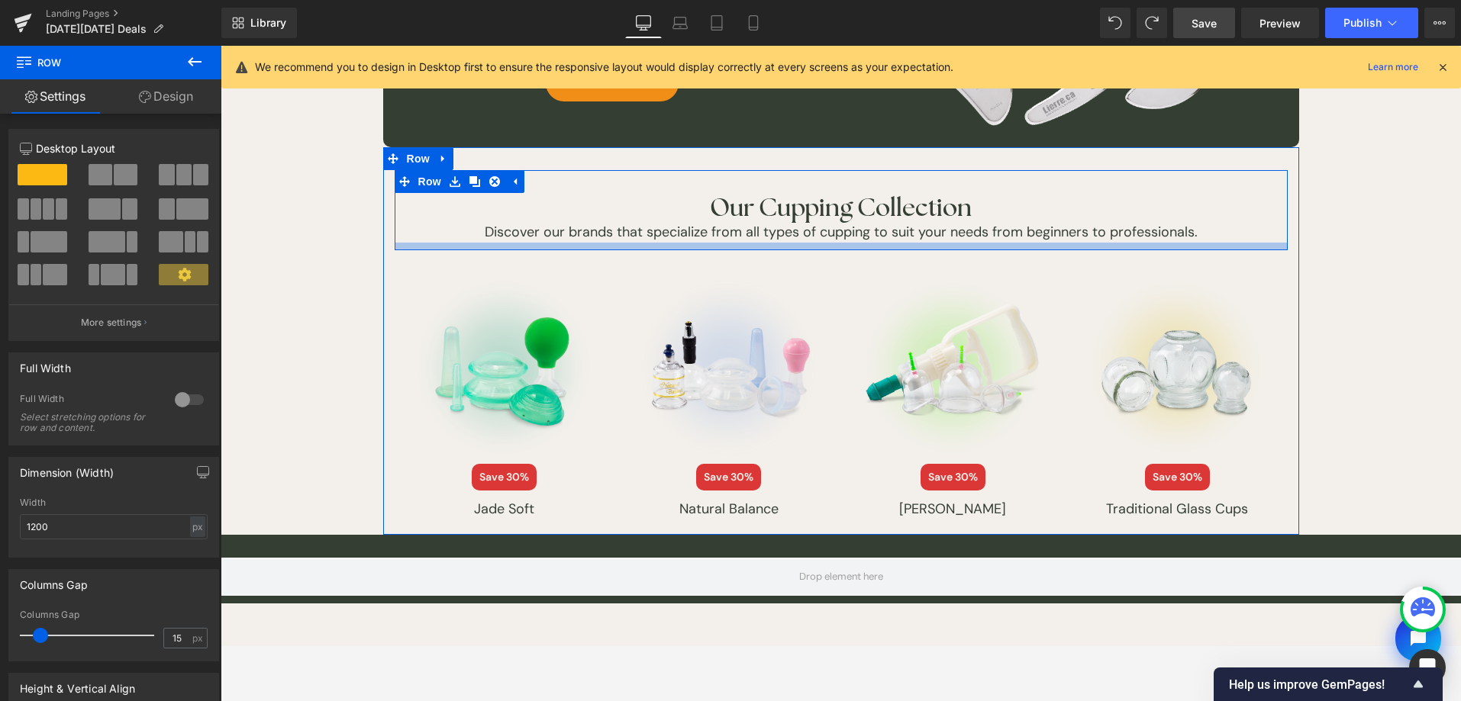
scroll to position [1839, 0]
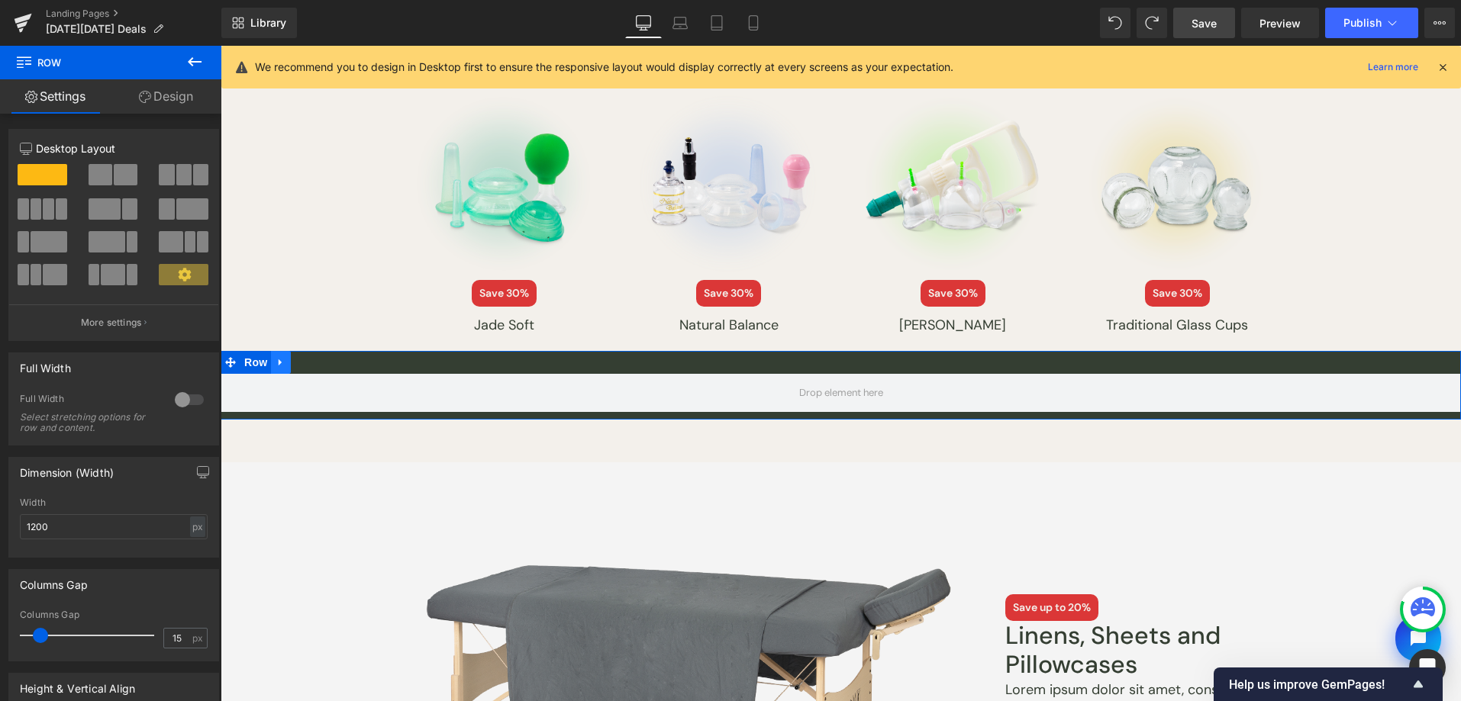
click at [276, 358] on icon at bounding box center [281, 362] width 11 height 11
drag, startPoint x: 306, startPoint y: 361, endPoint x: 321, endPoint y: 364, distance: 15.6
click at [311, 360] on link at bounding box center [321, 362] width 20 height 23
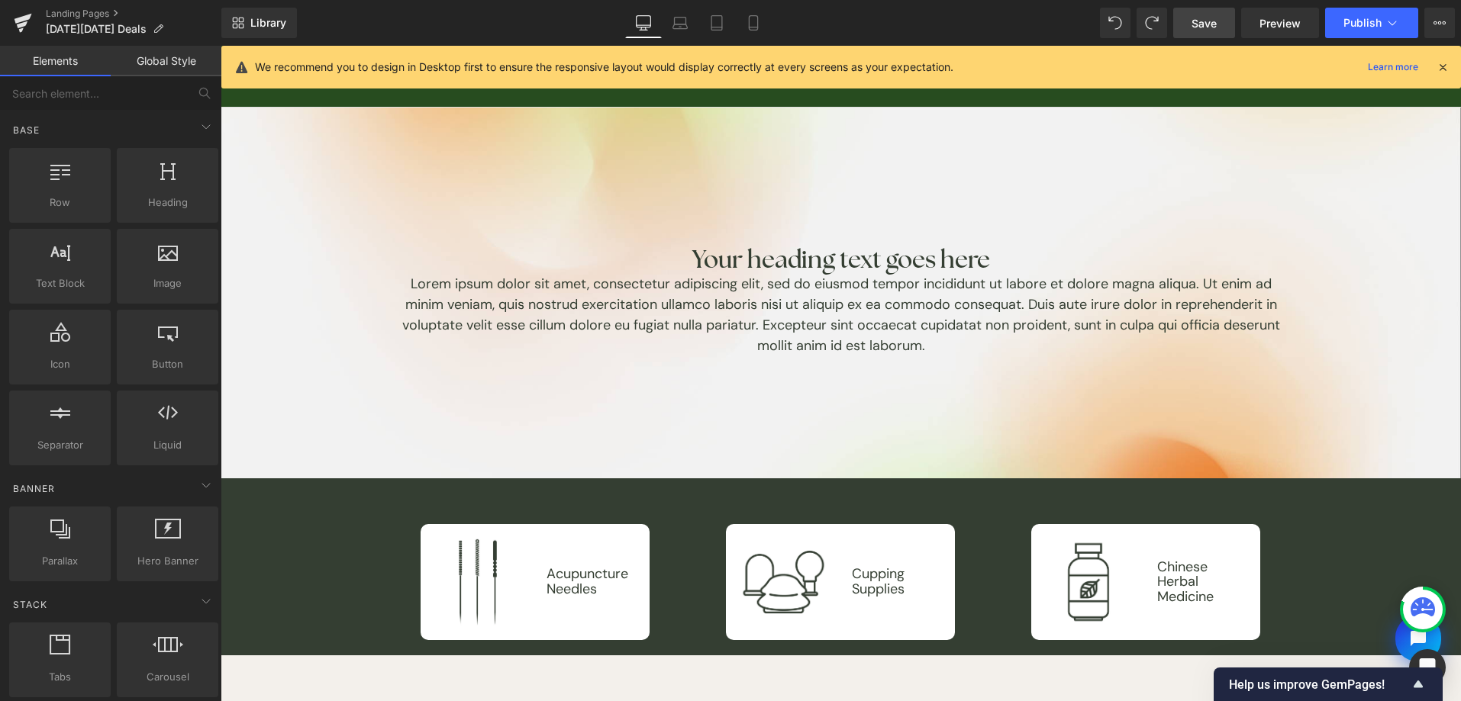
scroll to position [0, 0]
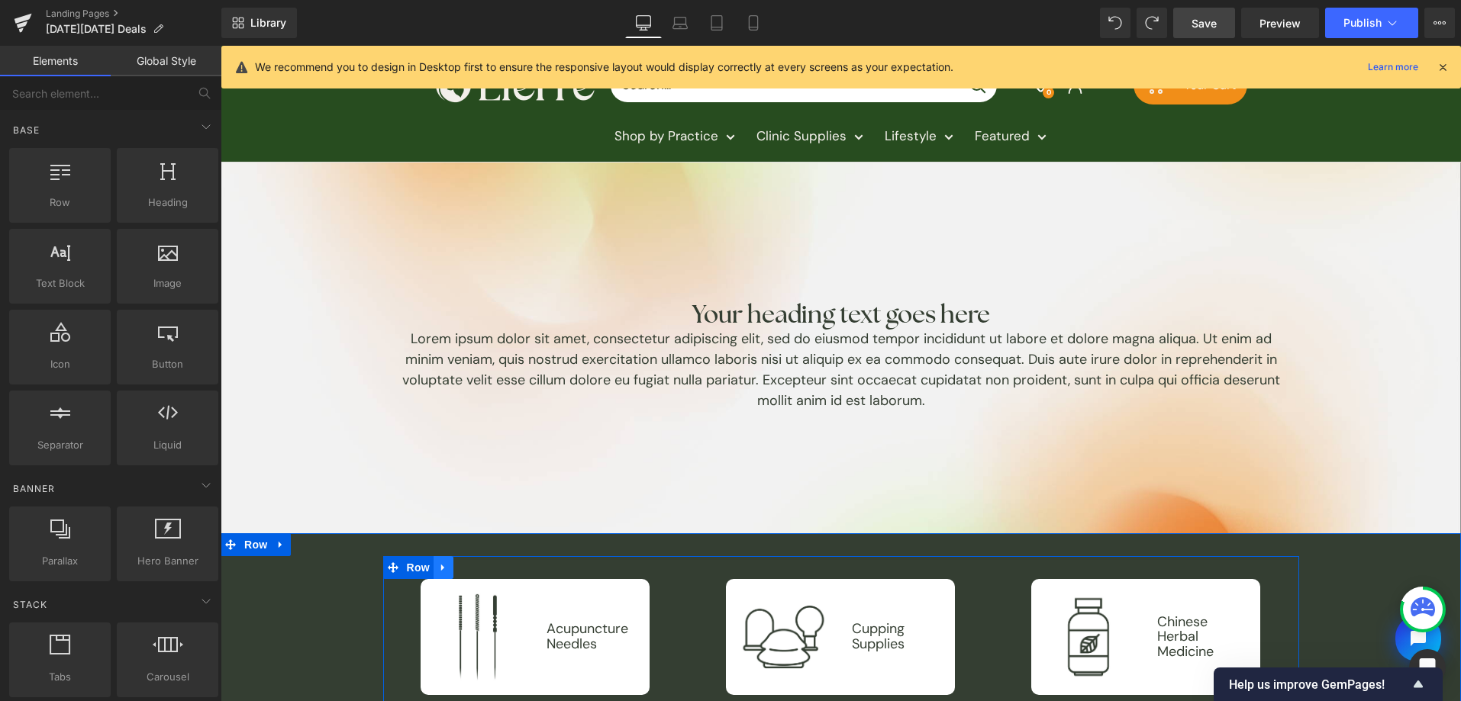
click at [438, 569] on icon at bounding box center [443, 568] width 11 height 11
drag, startPoint x: 460, startPoint y: 566, endPoint x: 787, endPoint y: 407, distance: 363.2
click at [459, 566] on icon at bounding box center [463, 568] width 11 height 11
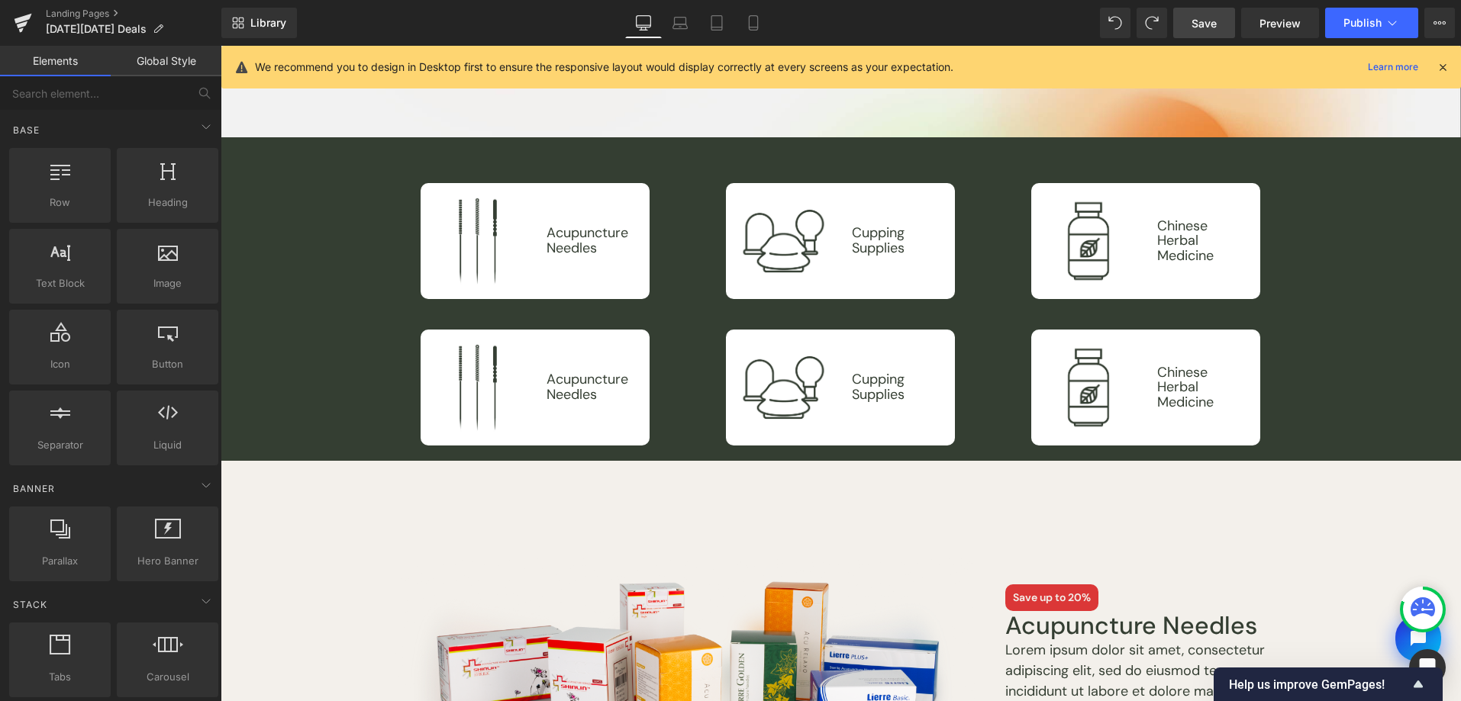
scroll to position [344, 0]
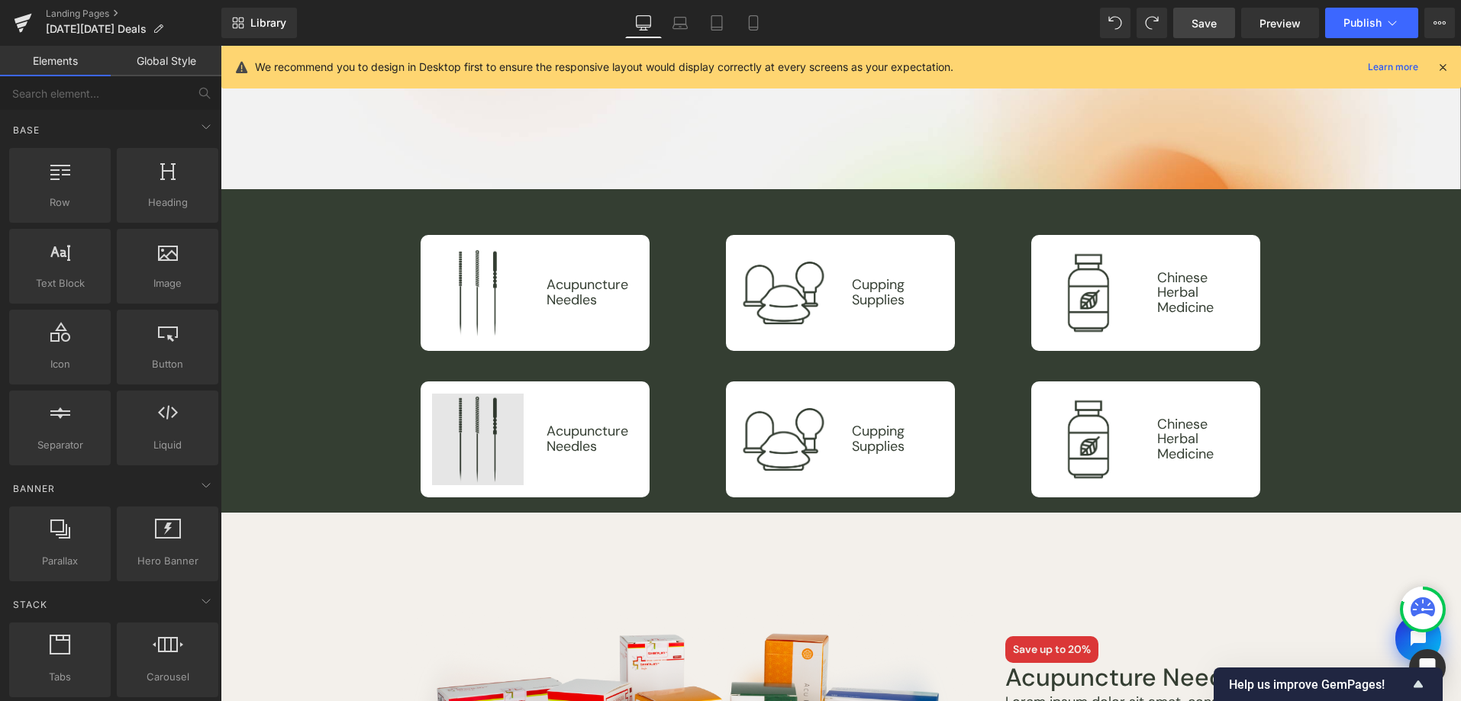
click at [246, 192] on span "Row" at bounding box center [255, 201] width 24 height 18
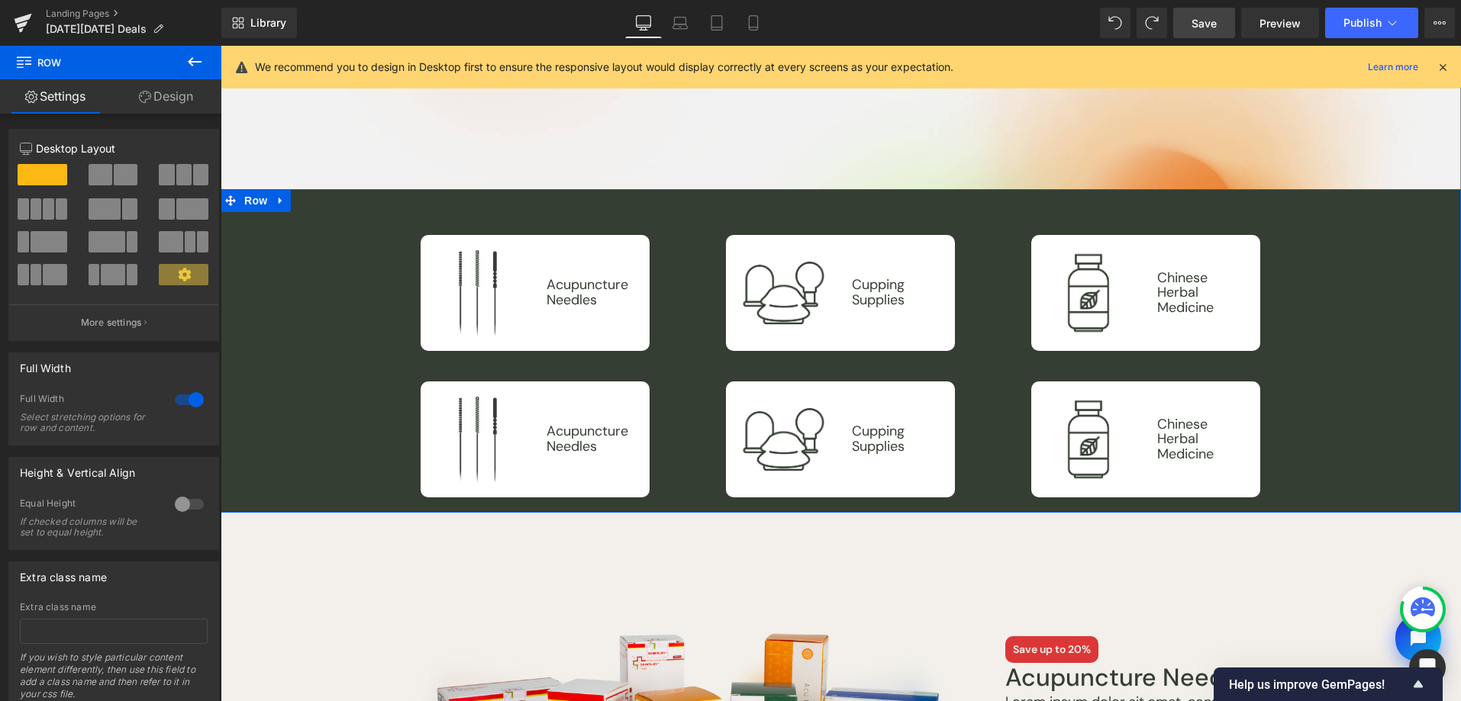
click at [163, 96] on link "Design" at bounding box center [166, 96] width 111 height 34
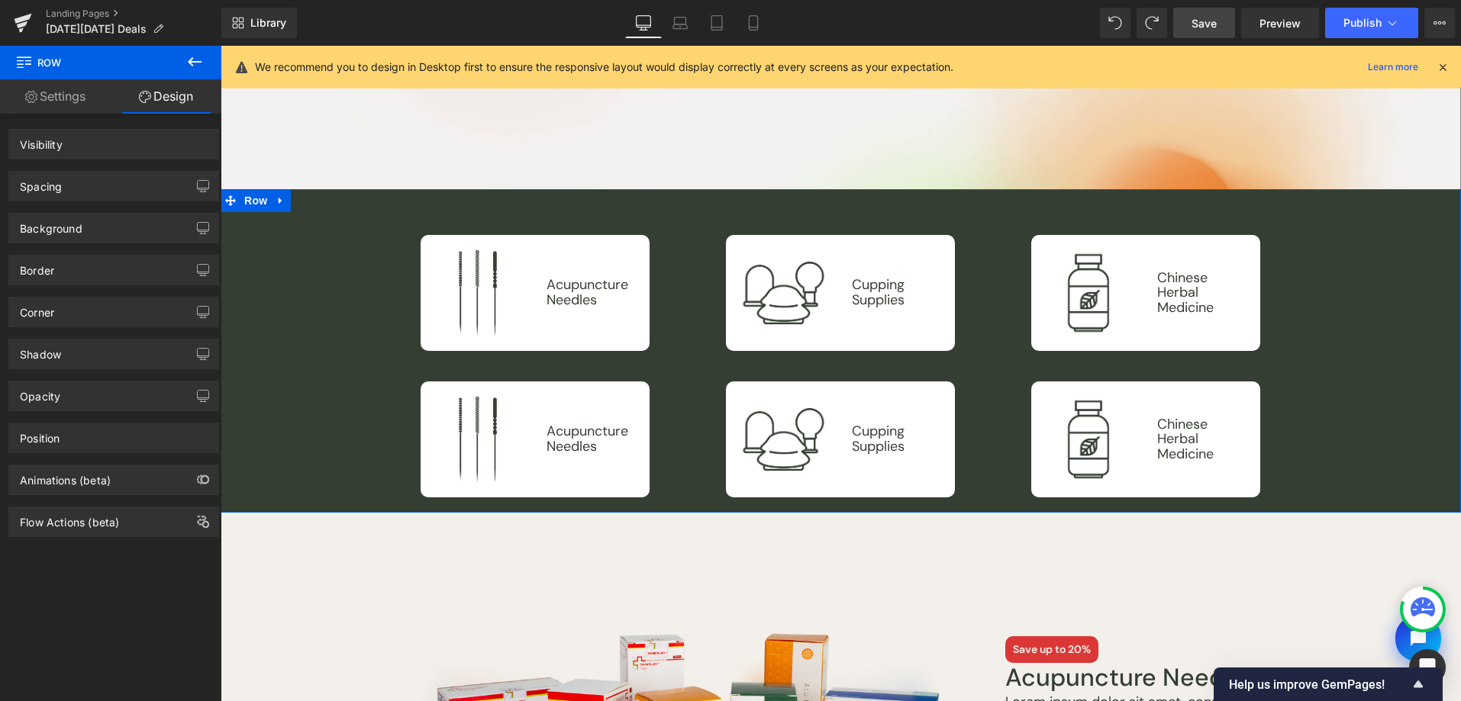
click at [131, 183] on div "Spacing" at bounding box center [113, 186] width 209 height 29
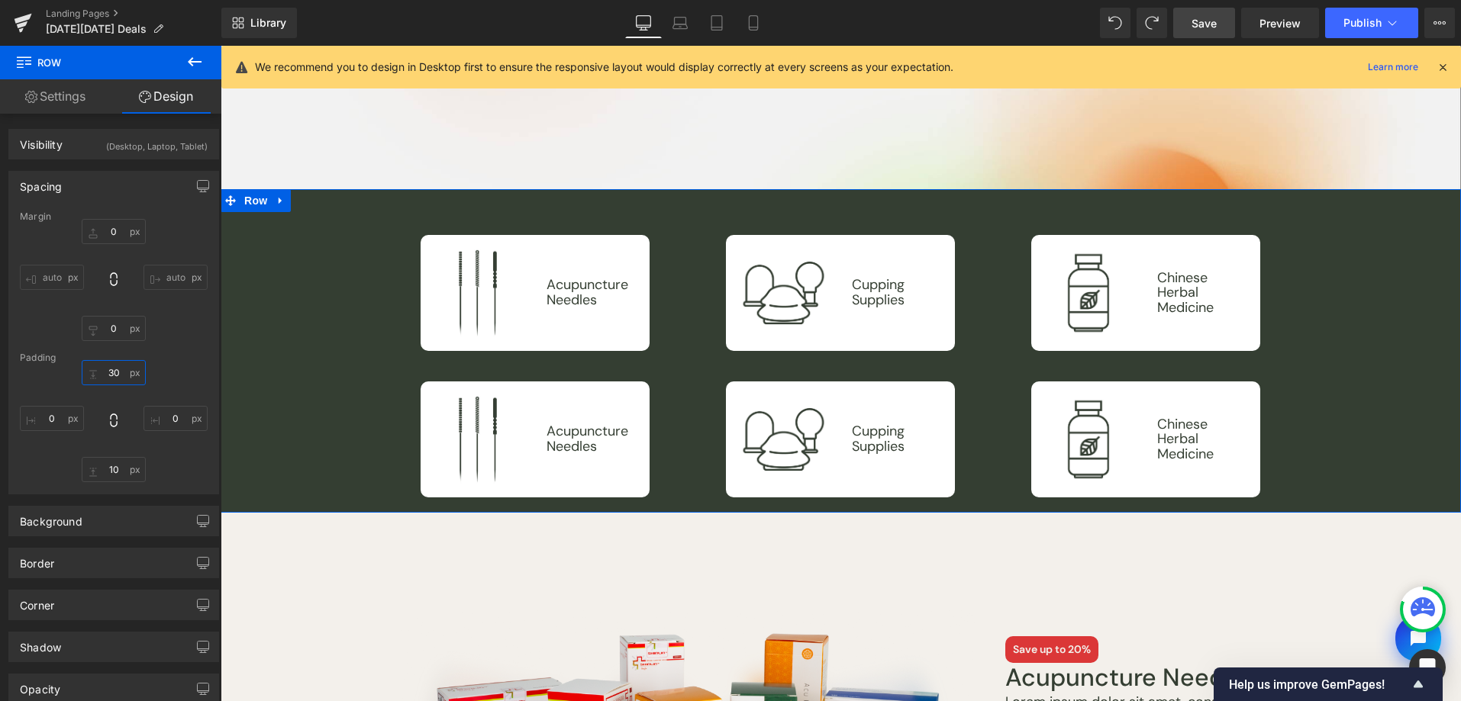
click at [111, 372] on input "30" at bounding box center [114, 372] width 64 height 25
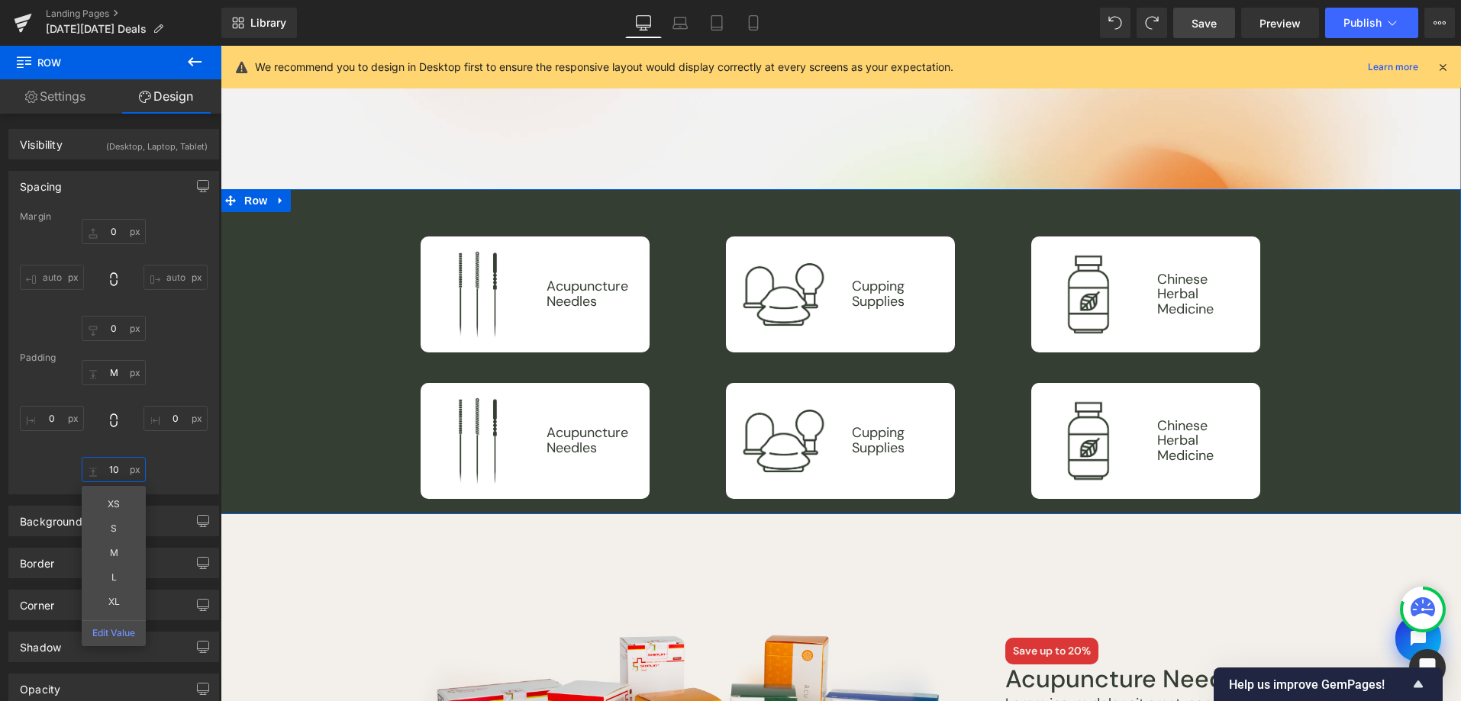
drag, startPoint x: 112, startPoint y: 465, endPoint x: 127, endPoint y: 495, distance: 34.1
click at [112, 466] on input "10" at bounding box center [114, 469] width 64 height 25
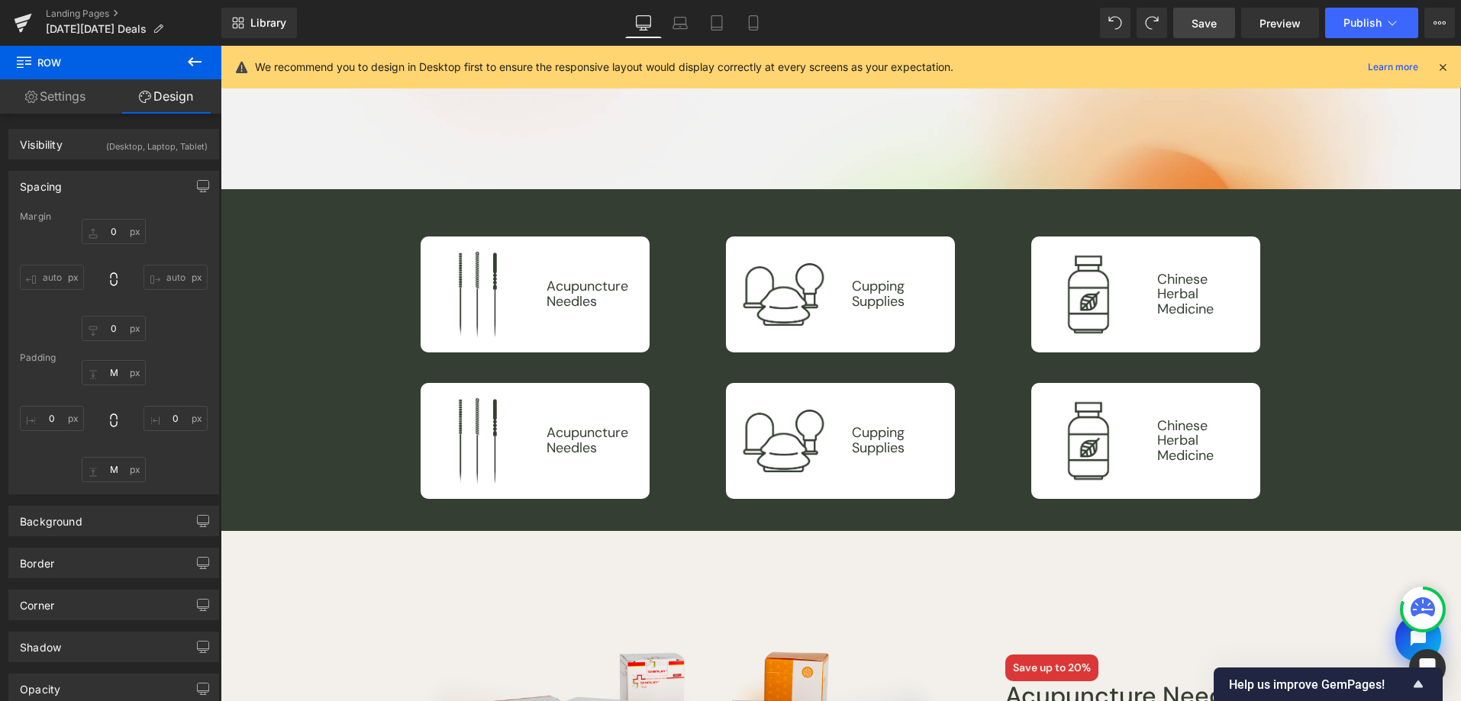
click at [183, 60] on button at bounding box center [194, 63] width 53 height 34
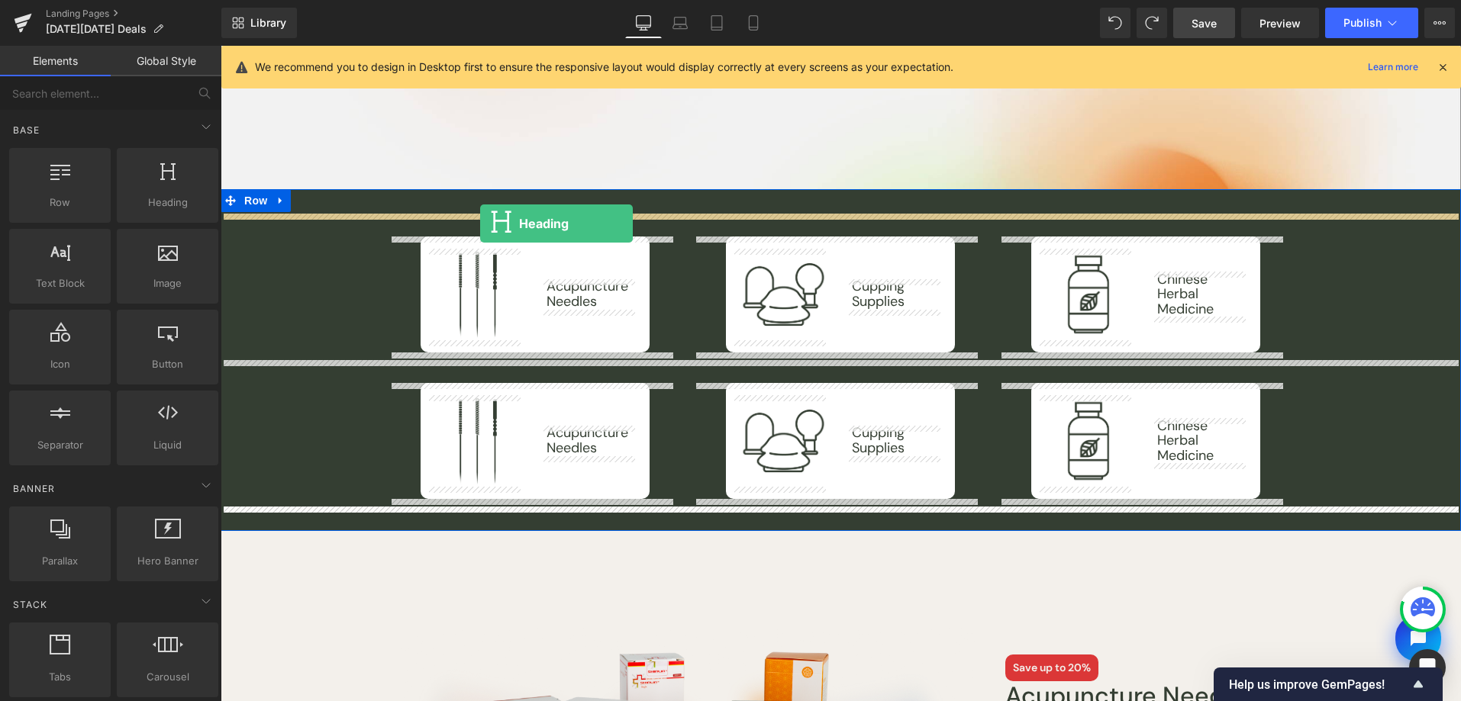
drag, startPoint x: 361, startPoint y: 240, endPoint x: 480, endPoint y: 223, distance: 120.2
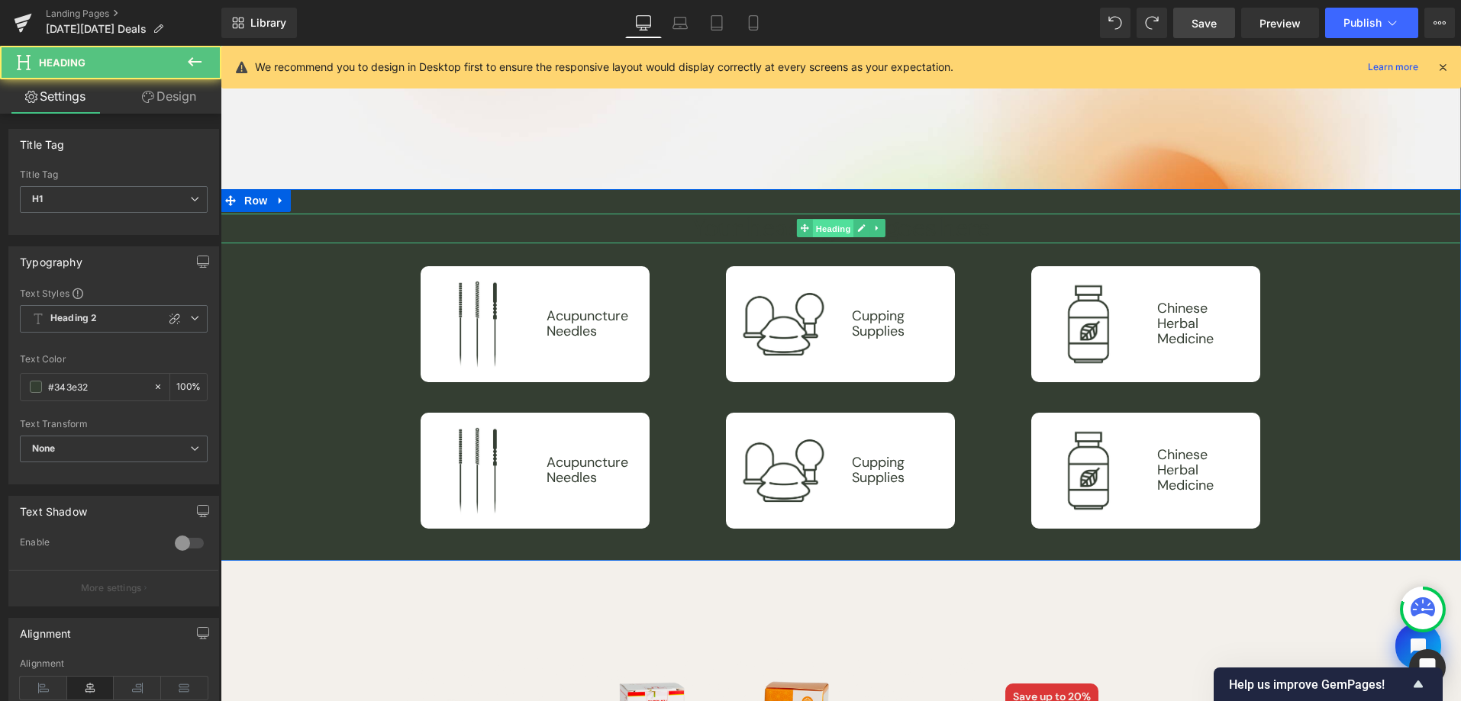
drag, startPoint x: 480, startPoint y: 223, endPoint x: 825, endPoint y: 235, distance: 345.2
click at [825, 235] on span "Heading" at bounding box center [832, 229] width 41 height 18
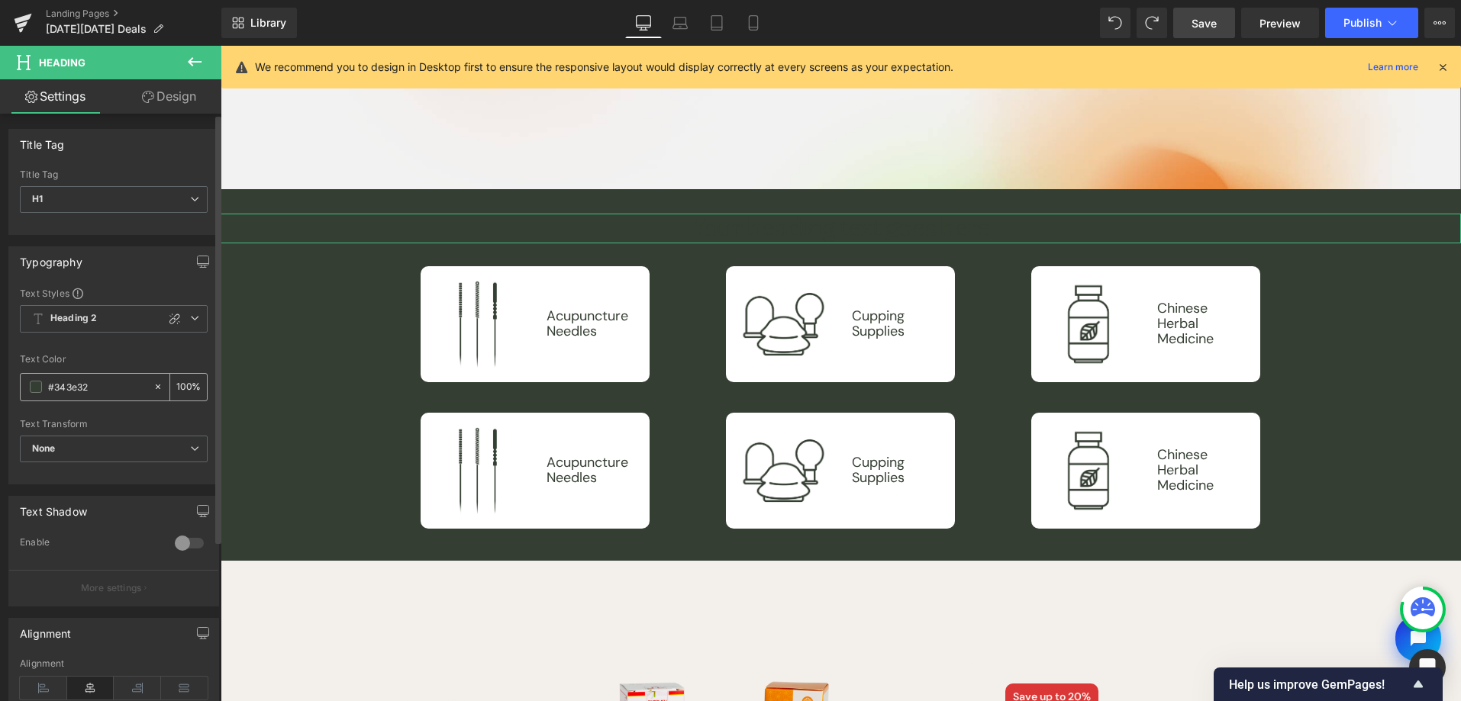
click at [34, 388] on span at bounding box center [36, 387] width 12 height 12
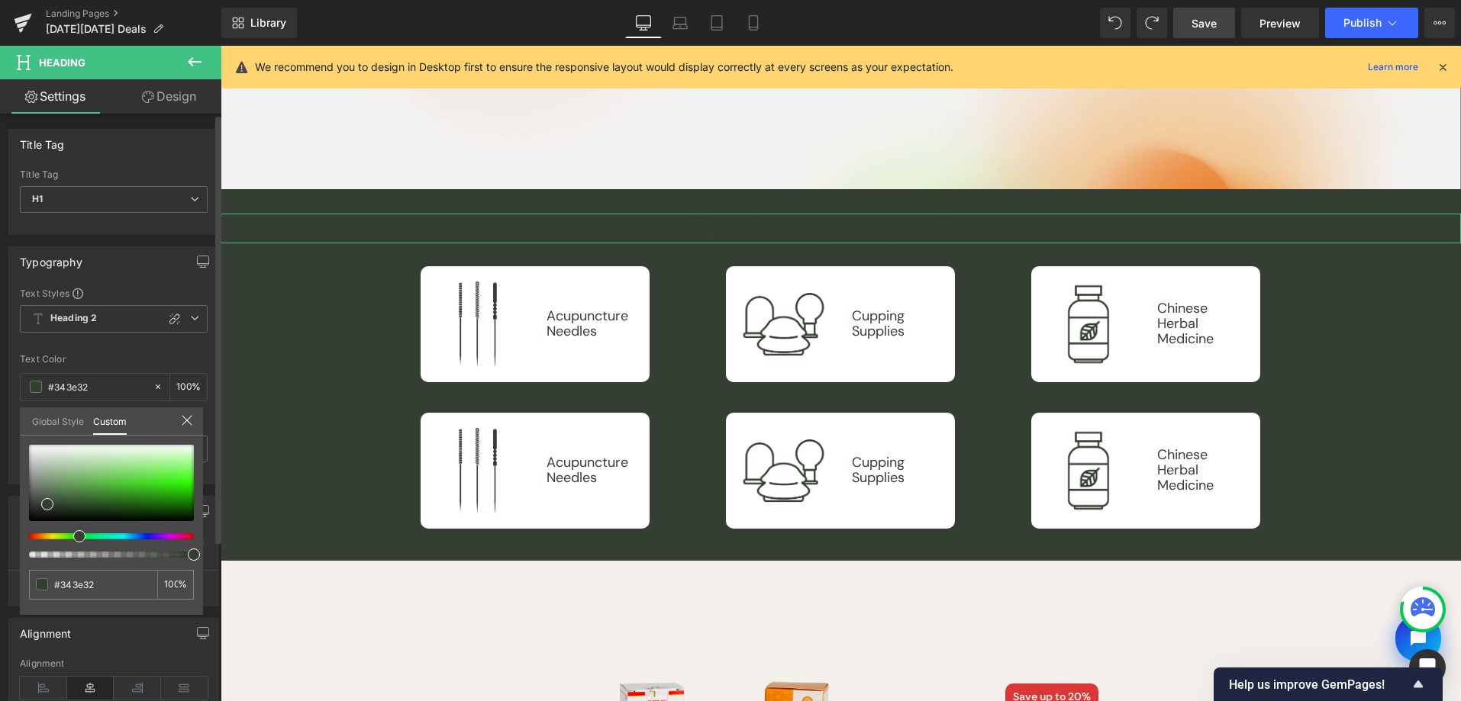
click at [53, 422] on link "Global Style" at bounding box center [58, 421] width 52 height 26
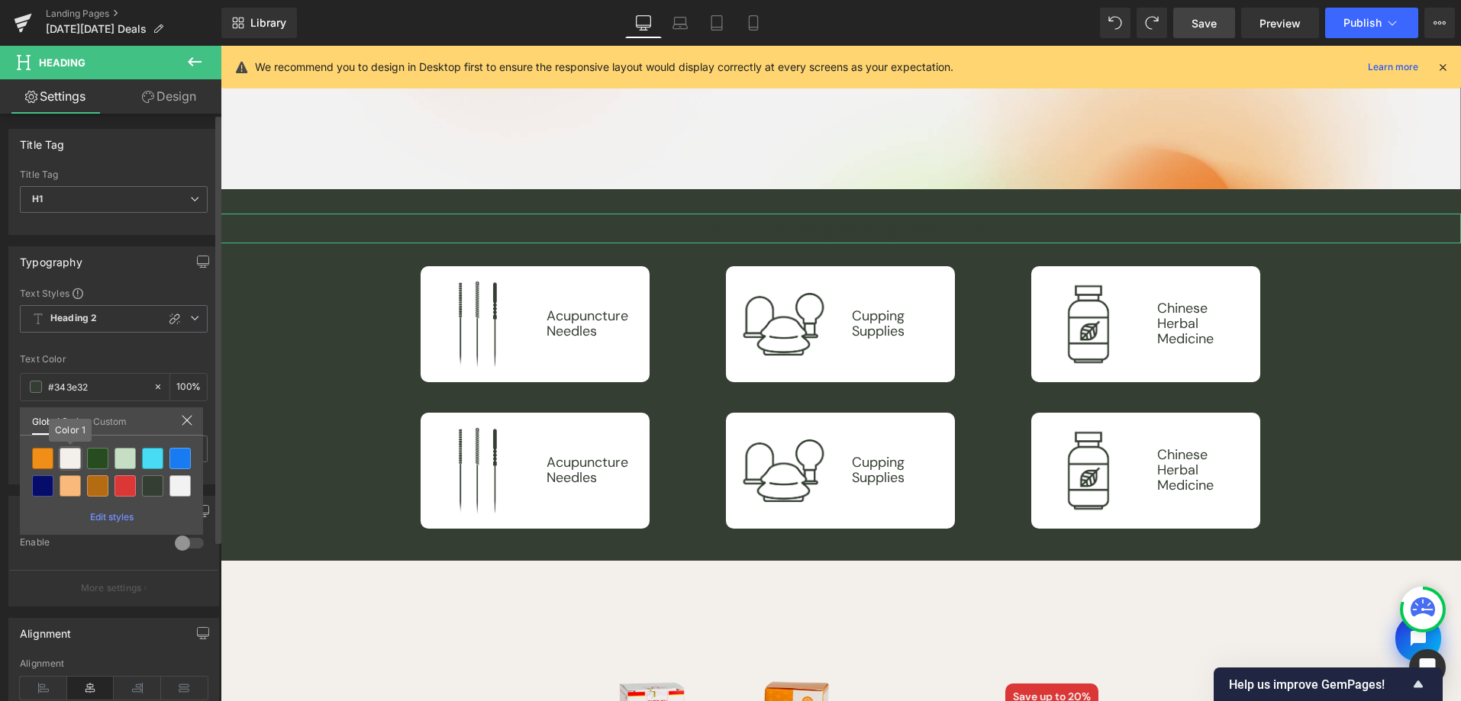
drag, startPoint x: 65, startPoint y: 464, endPoint x: 109, endPoint y: 379, distance: 96.3
click at [65, 464] on div at bounding box center [70, 458] width 21 height 21
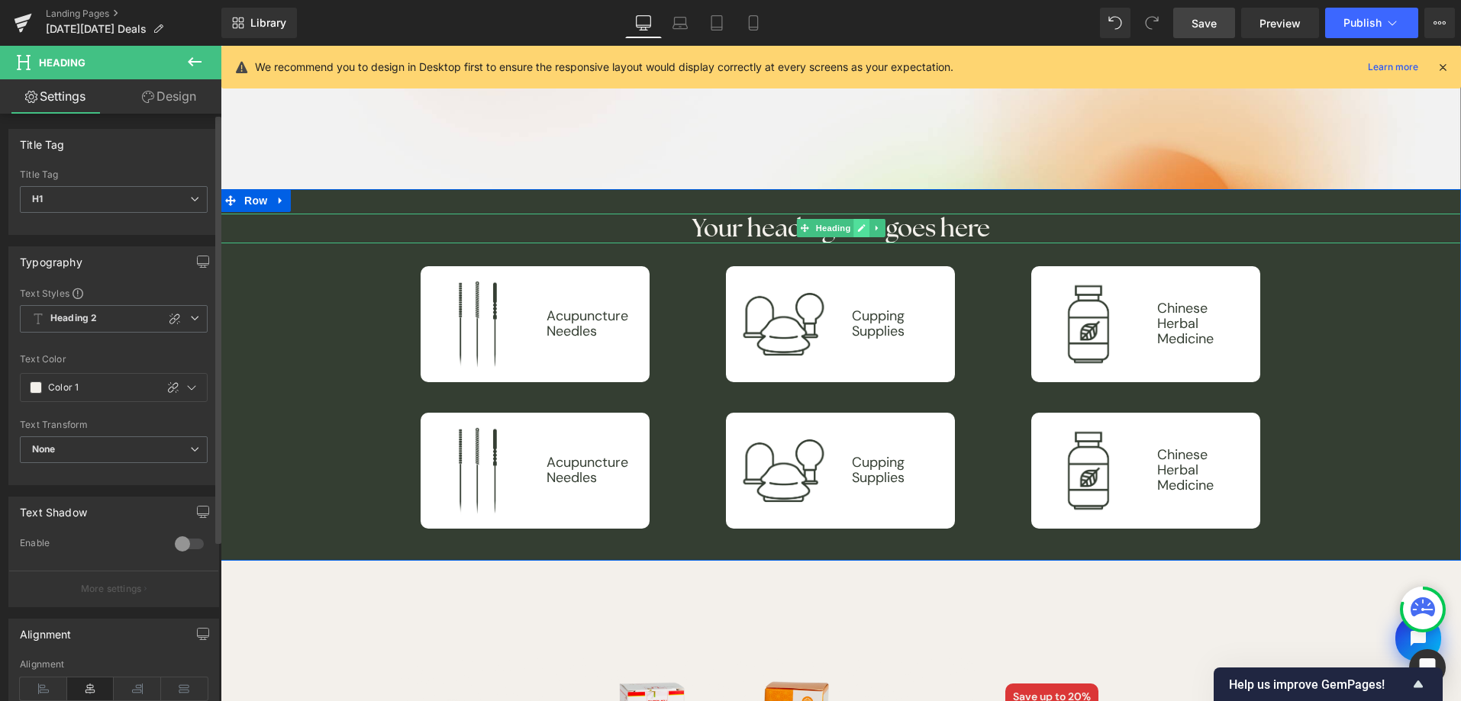
click at [857, 225] on icon at bounding box center [861, 228] width 8 height 9
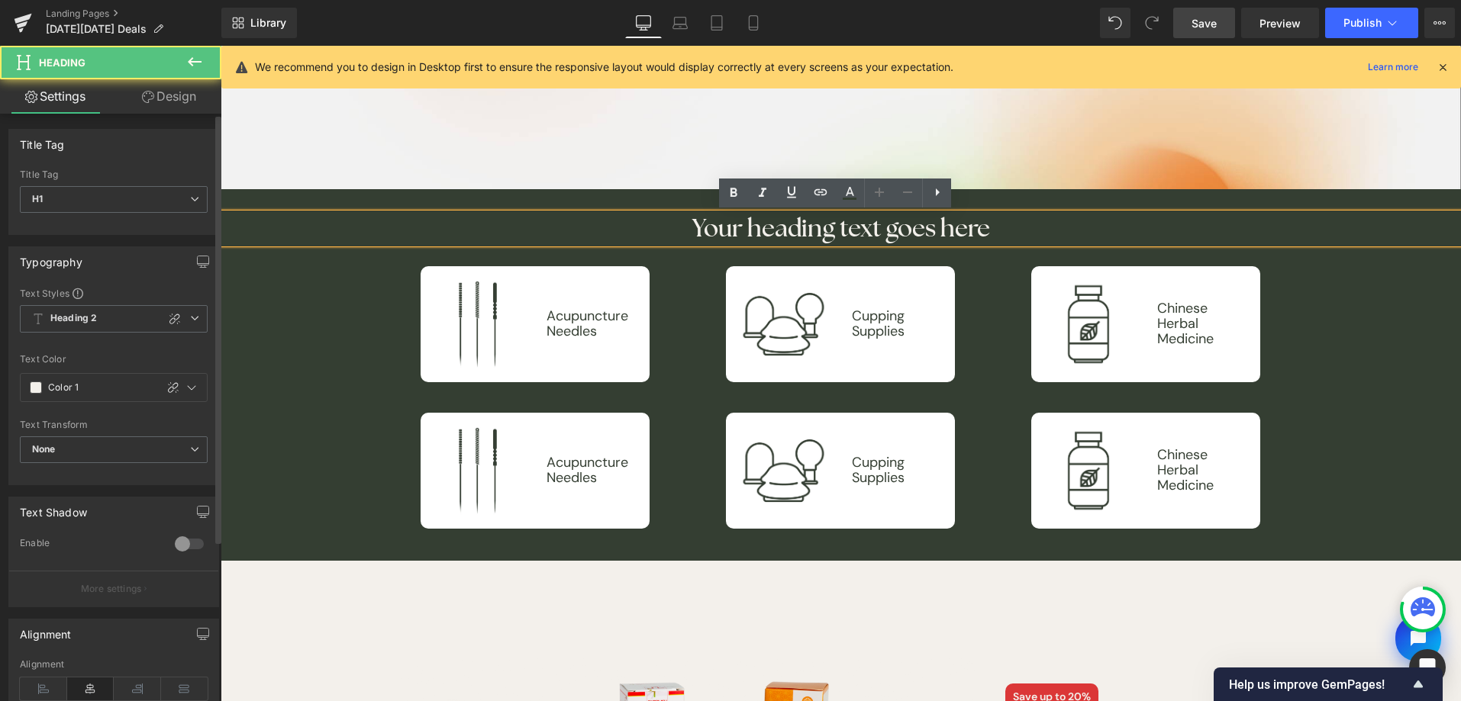
click at [811, 231] on h1 "Your heading text goes here" at bounding box center [841, 228] width 1240 height 29
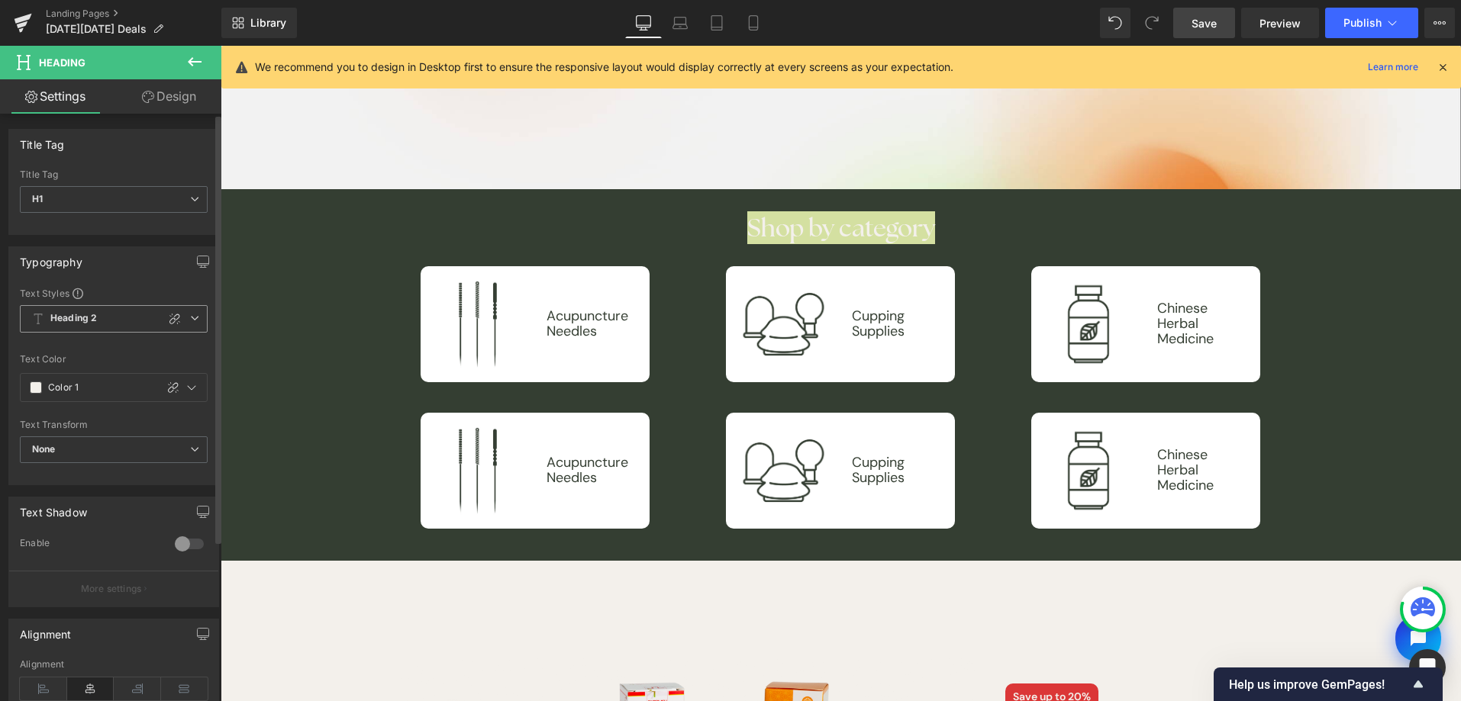
click at [60, 323] on b "Heading 2" at bounding box center [73, 318] width 47 height 13
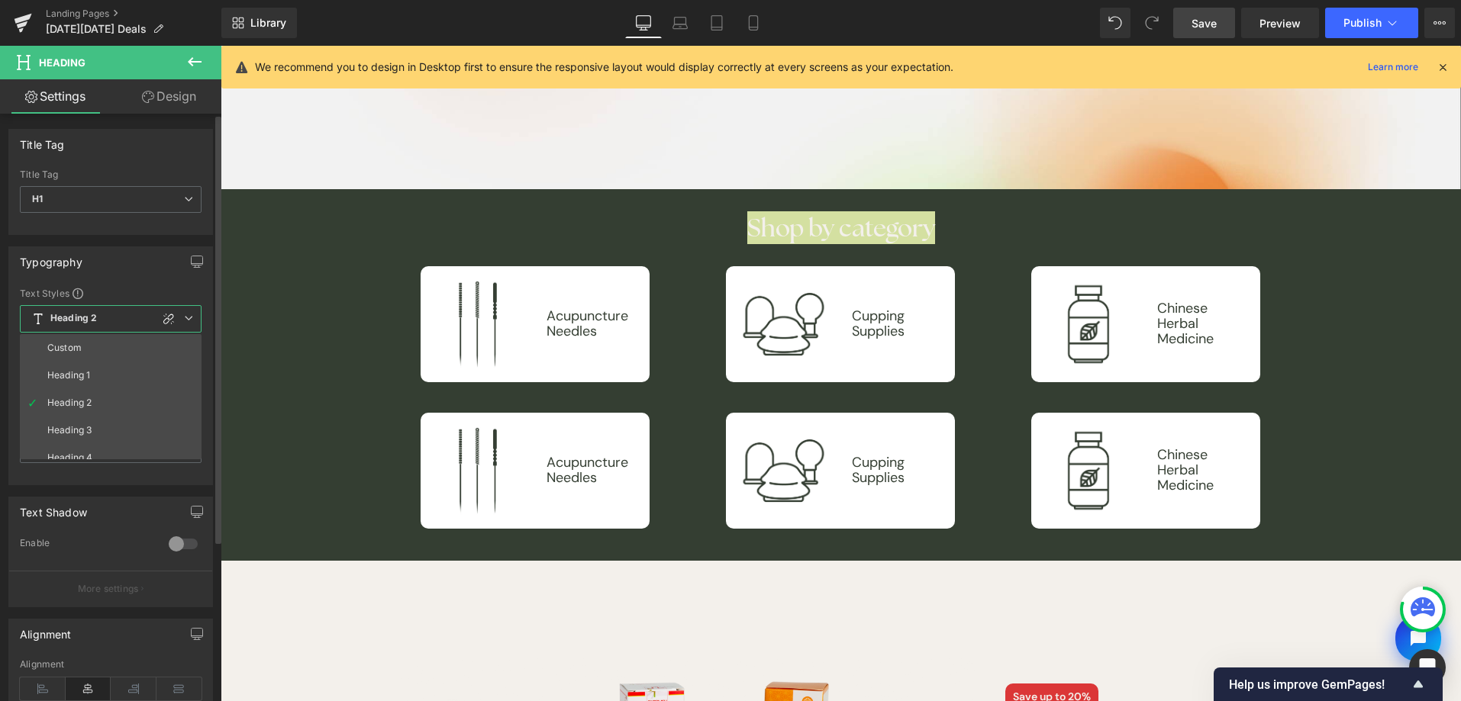
click at [67, 321] on b "Heading 2" at bounding box center [73, 318] width 47 height 13
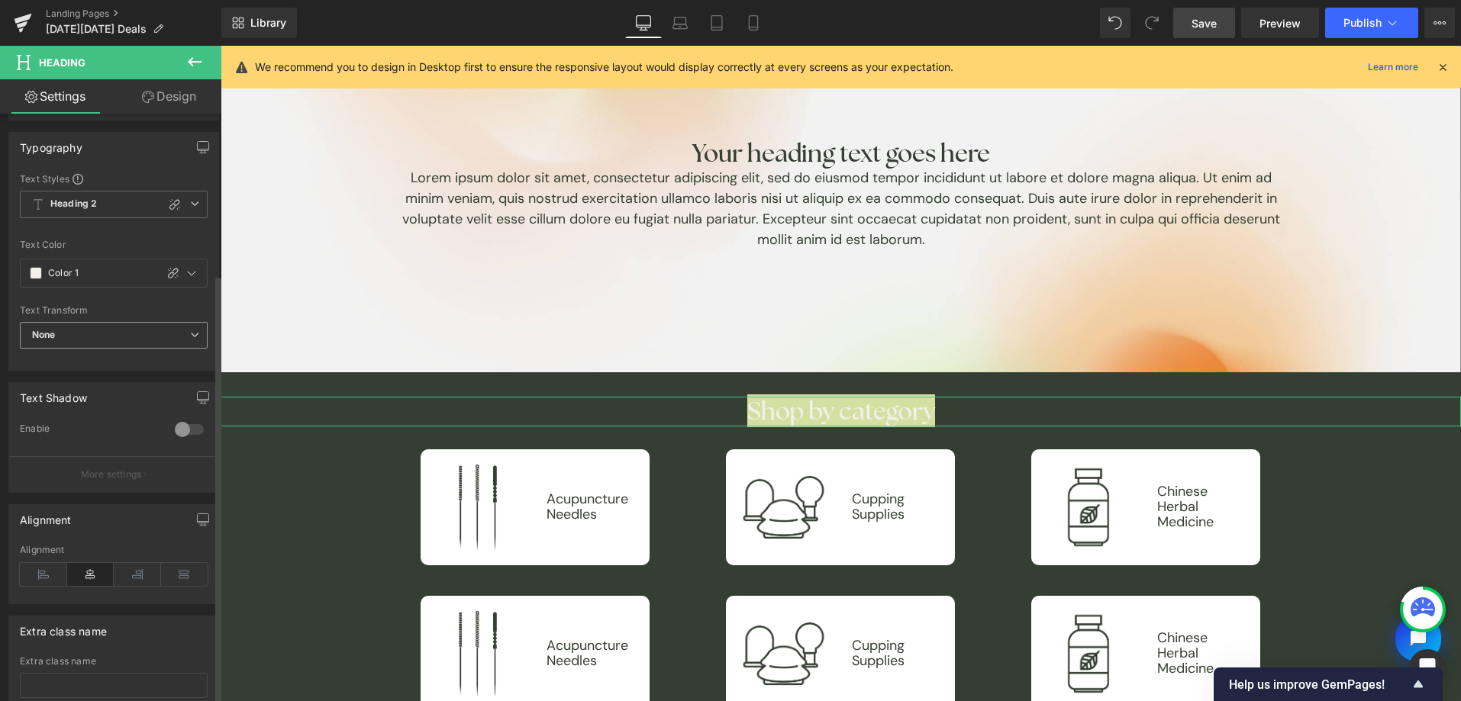
scroll to position [0, 0]
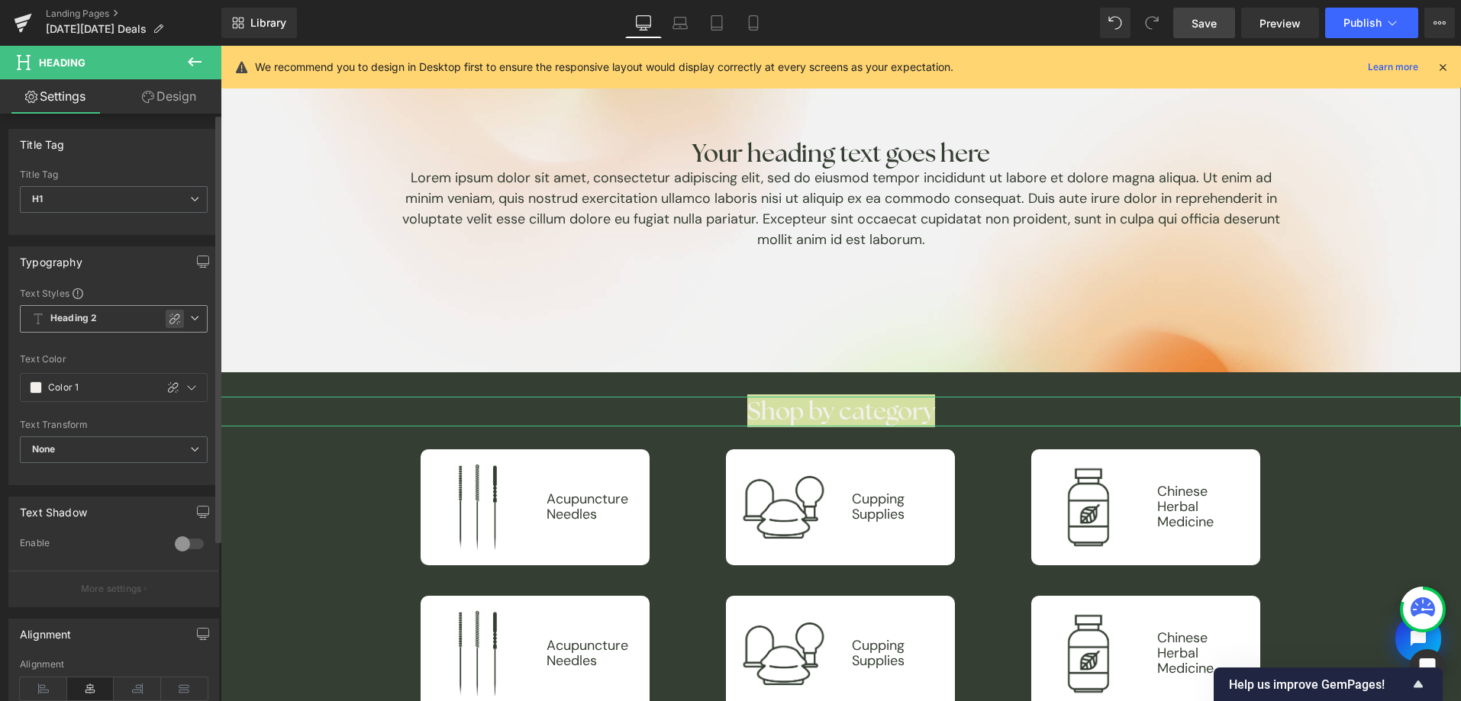
click at [169, 313] on icon at bounding box center [175, 319] width 12 height 12
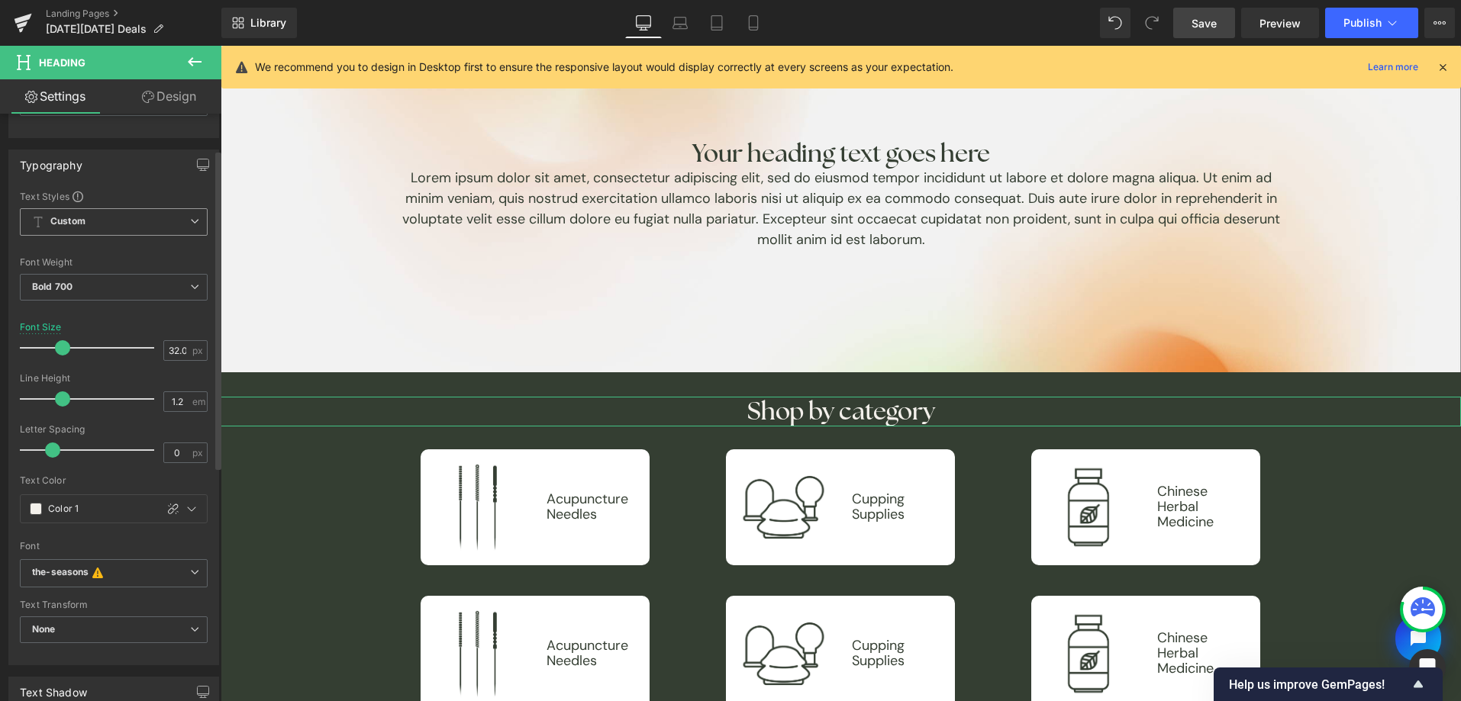
scroll to position [173, 0]
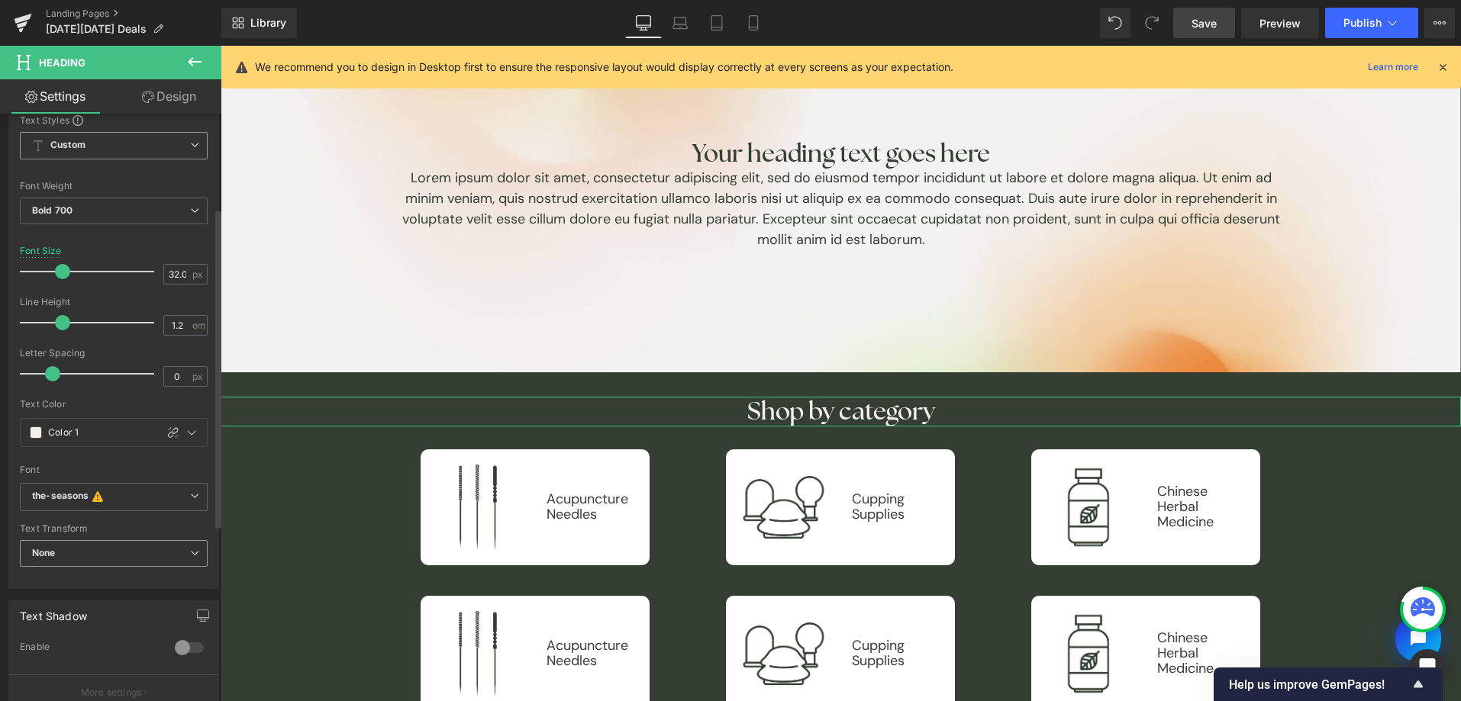
click at [108, 559] on span "None" at bounding box center [114, 553] width 188 height 27
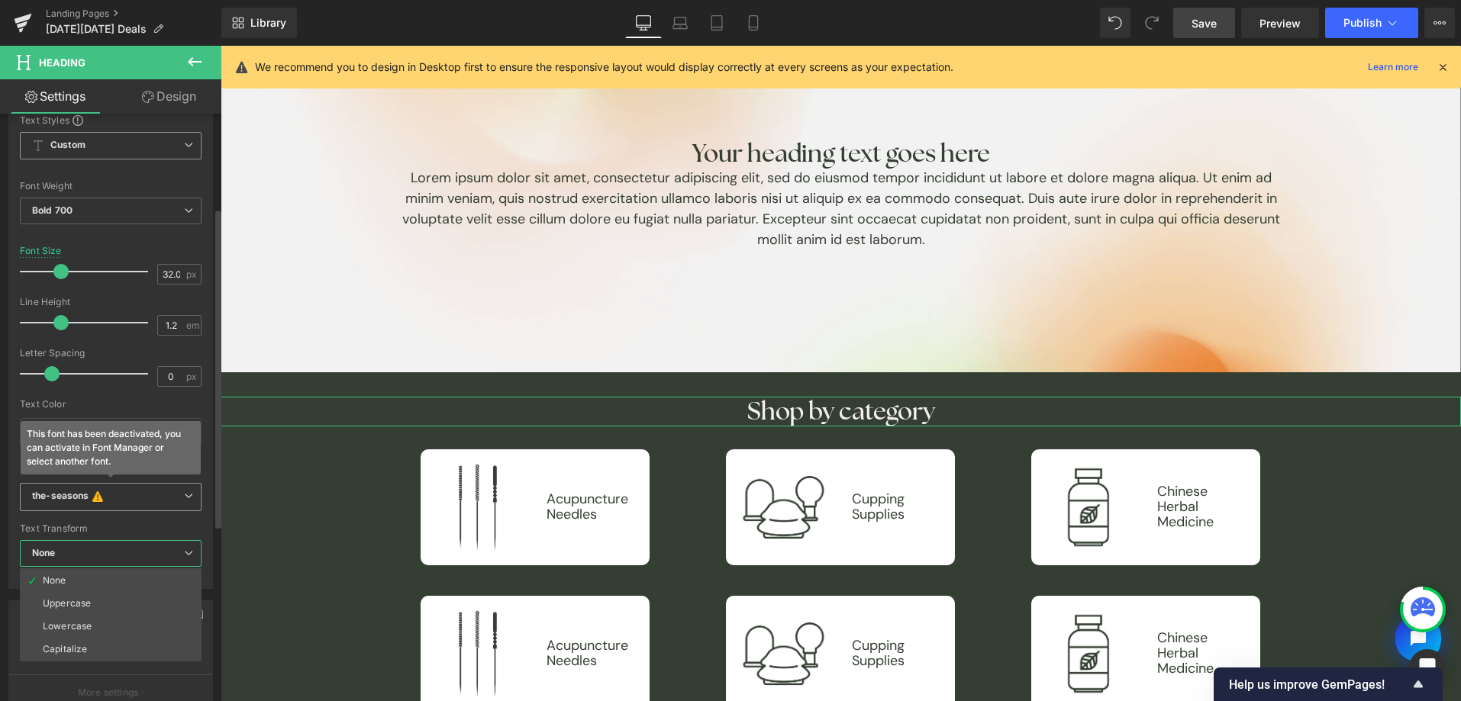
drag, startPoint x: 119, startPoint y: 549, endPoint x: 118, endPoint y: 515, distance: 33.6
click at [119, 548] on span "None" at bounding box center [111, 553] width 182 height 27
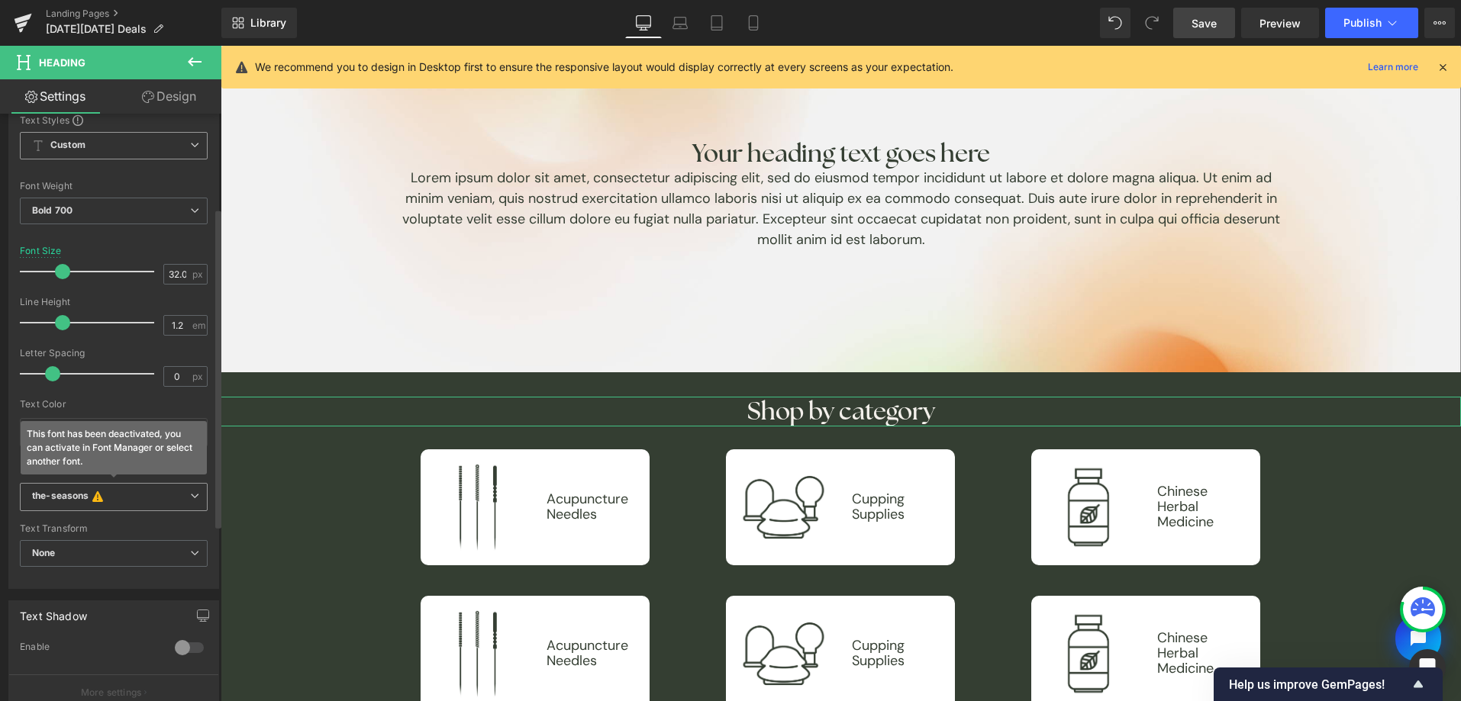
click at [118, 505] on span "the-seasons This font has been deactivated, you can activate in Font Manager or…" at bounding box center [114, 497] width 188 height 29
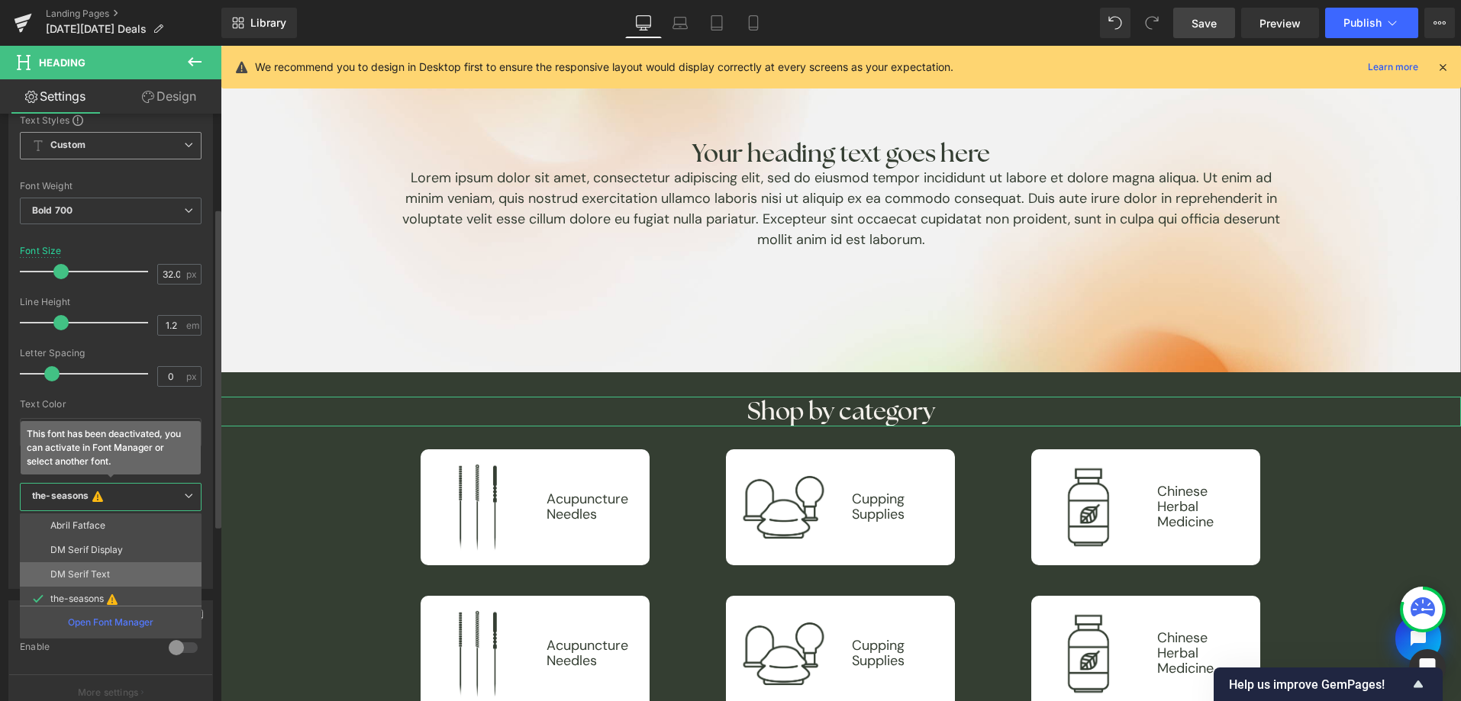
scroll to position [763, 0]
click at [127, 565] on li "DM Serif Text" at bounding box center [114, 568] width 189 height 24
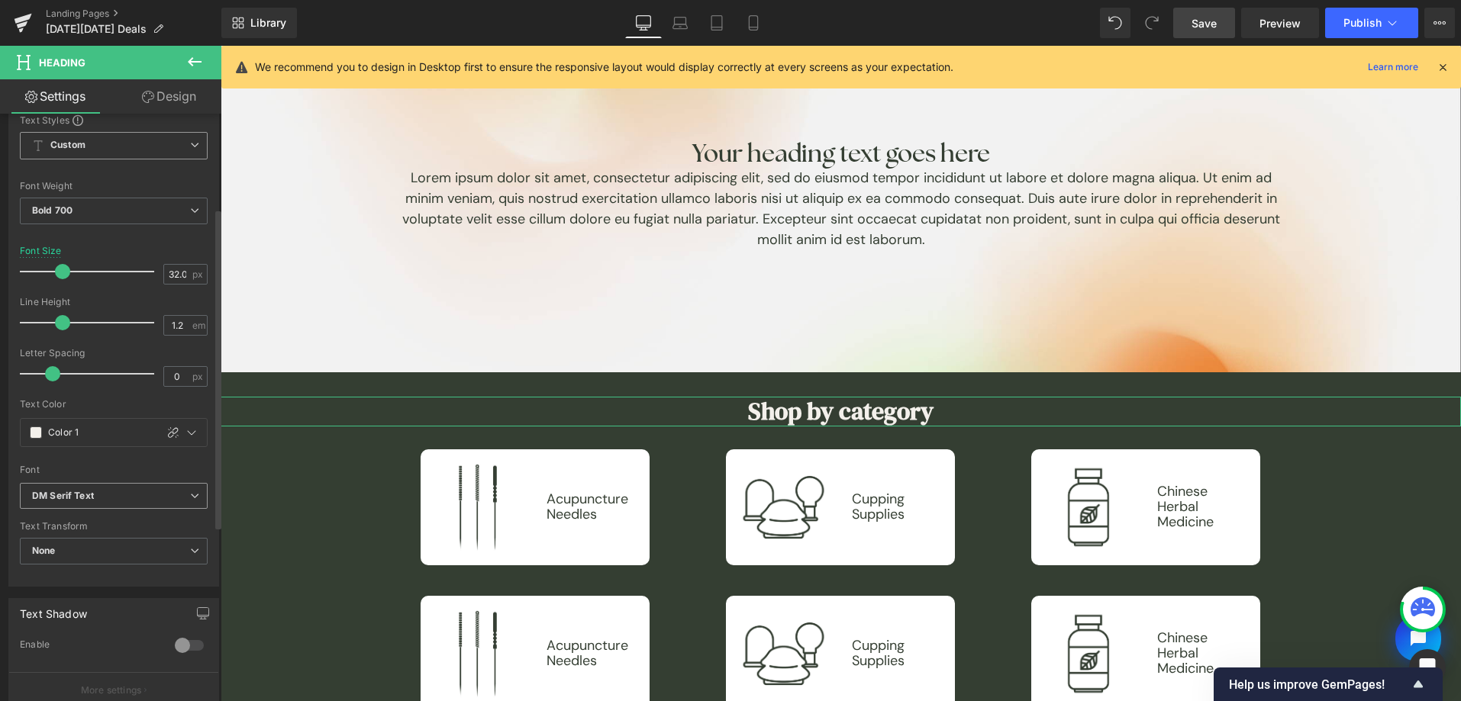
click at [120, 499] on b "DM Serif Text" at bounding box center [111, 496] width 158 height 13
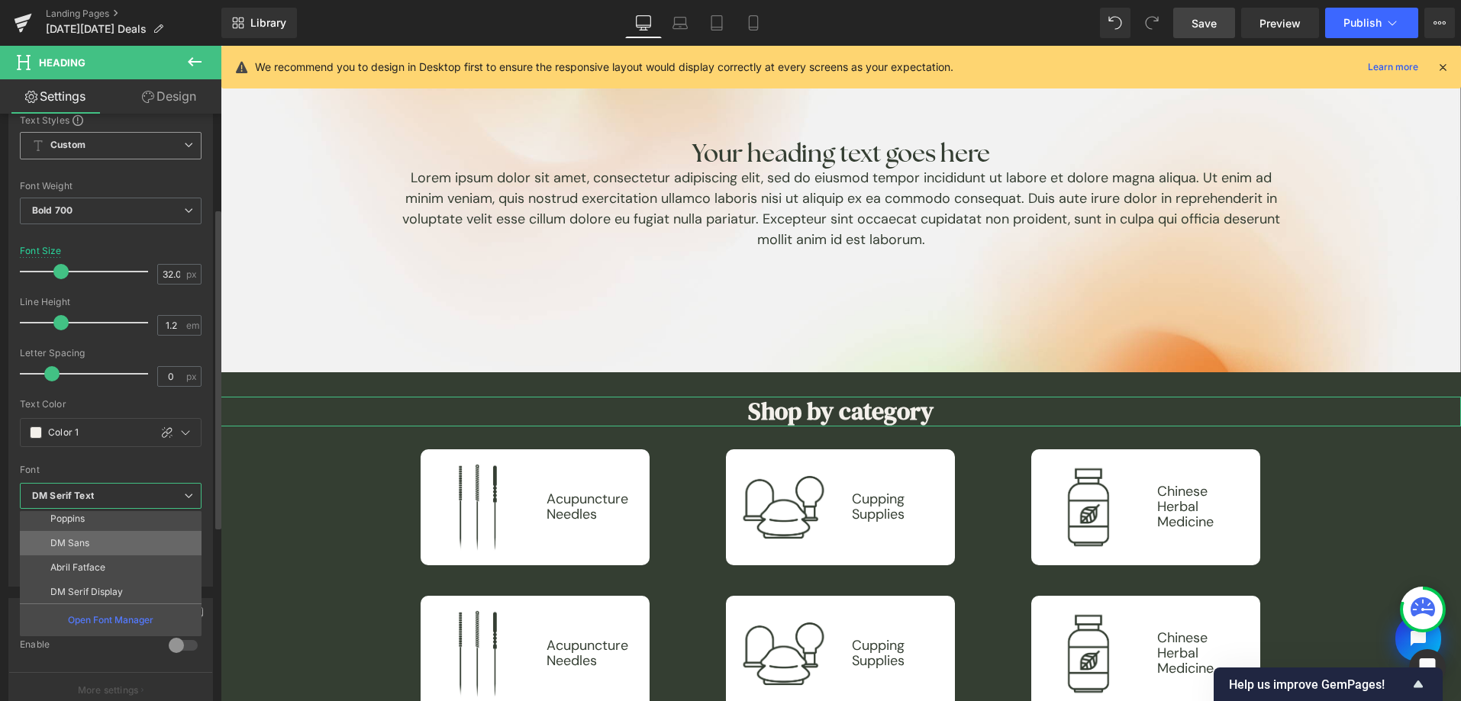
scroll to position [713, 0]
drag, startPoint x: 124, startPoint y: 545, endPoint x: 153, endPoint y: 509, distance: 46.1
click at [124, 545] on li "DM Sans" at bounding box center [114, 543] width 189 height 24
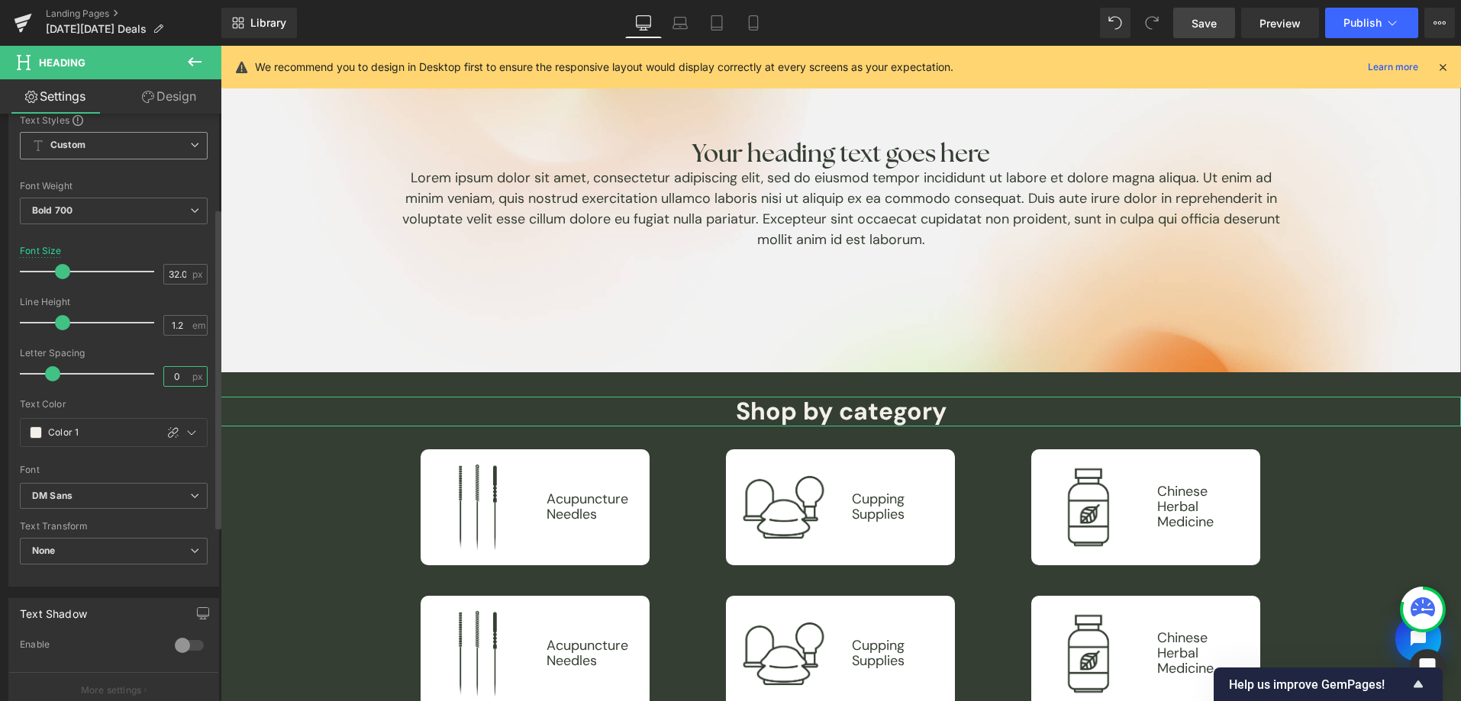
click at [174, 373] on input "0" at bounding box center [177, 376] width 27 height 19
click at [61, 205] on b "Bold 700" at bounding box center [52, 210] width 40 height 11
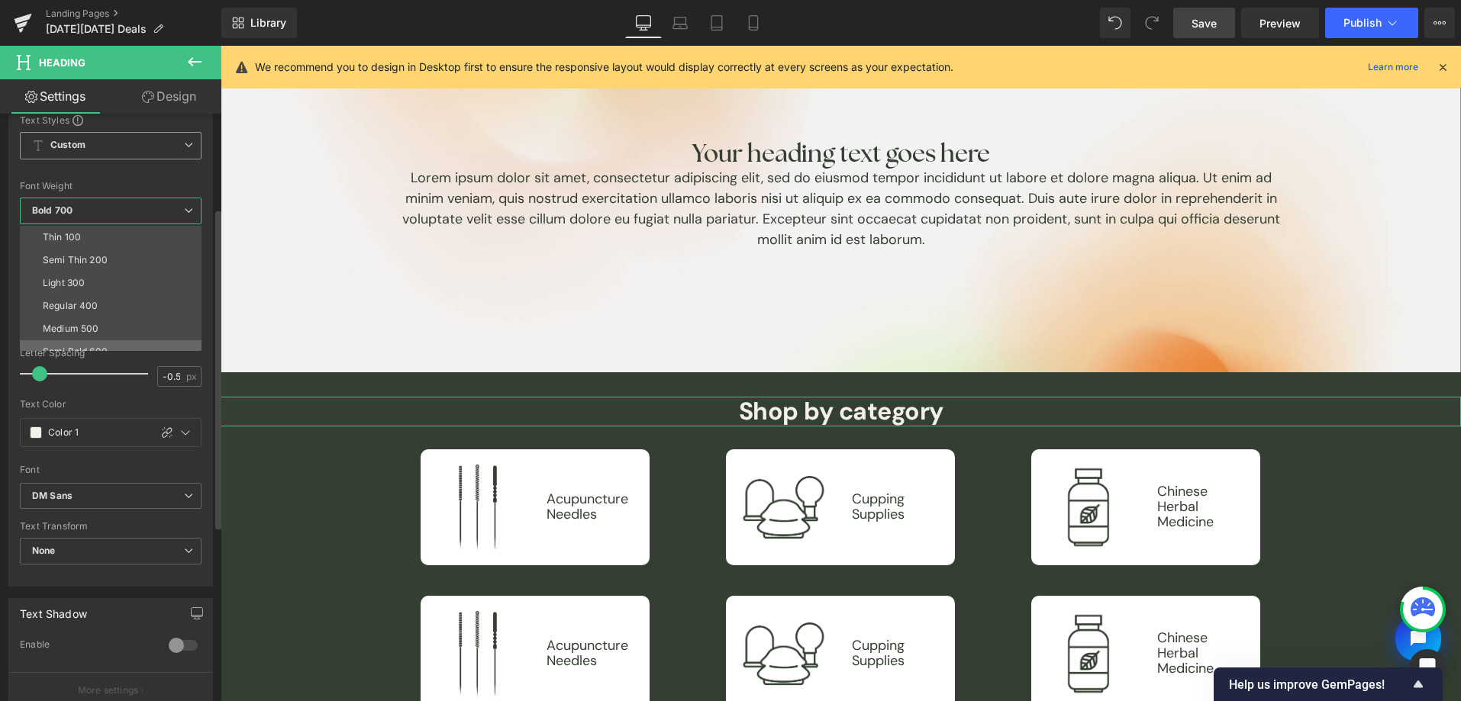
click at [99, 340] on li "Semi Bold 600" at bounding box center [114, 351] width 189 height 23
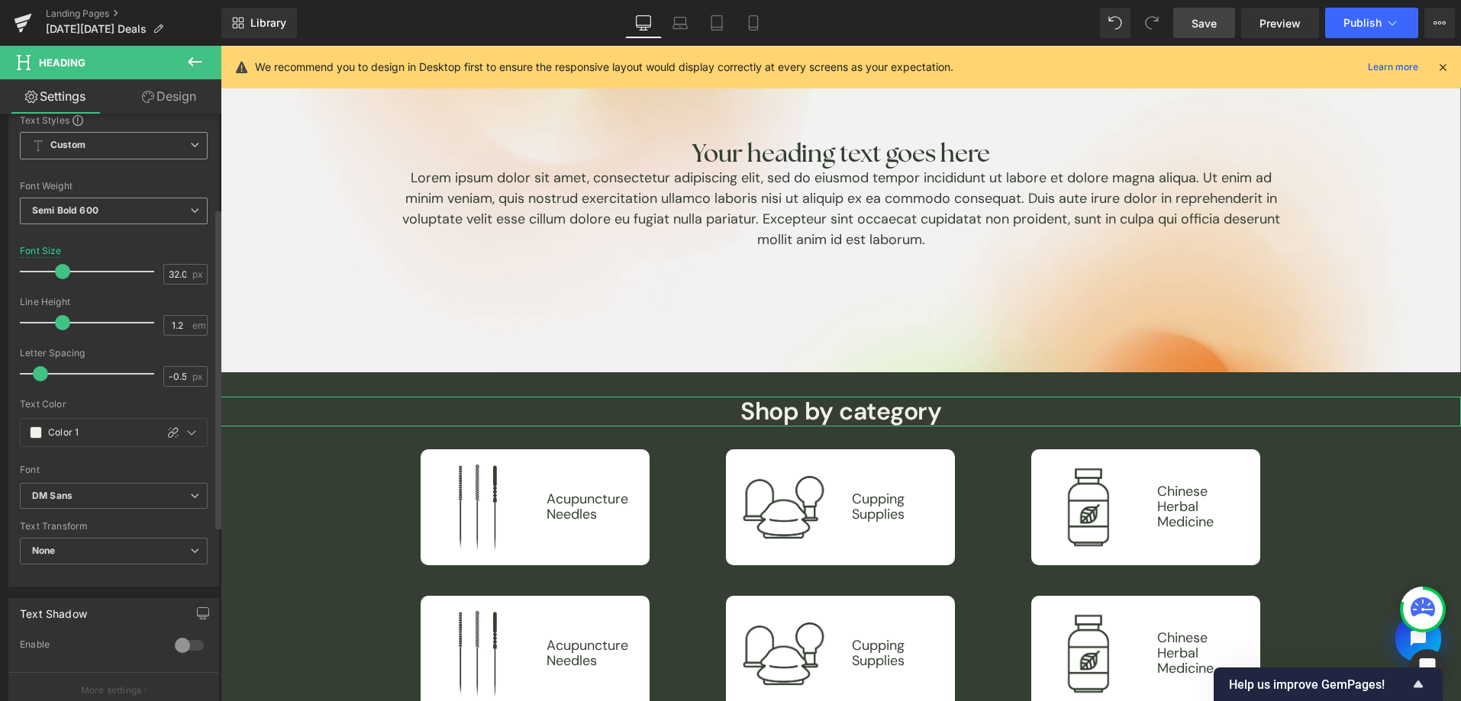
click at [79, 211] on b "Semi Bold 600" at bounding box center [65, 210] width 66 height 11
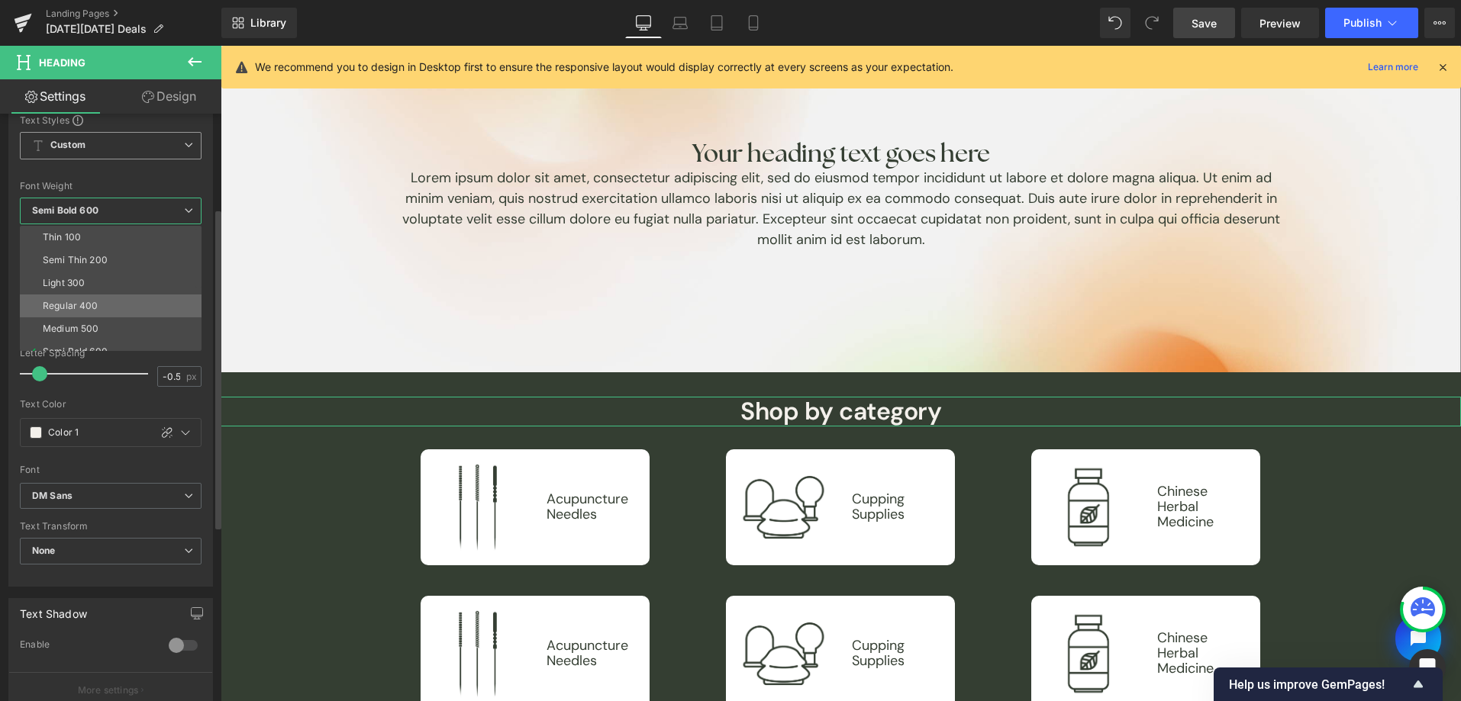
click at [101, 313] on li "Regular 400" at bounding box center [114, 306] width 189 height 23
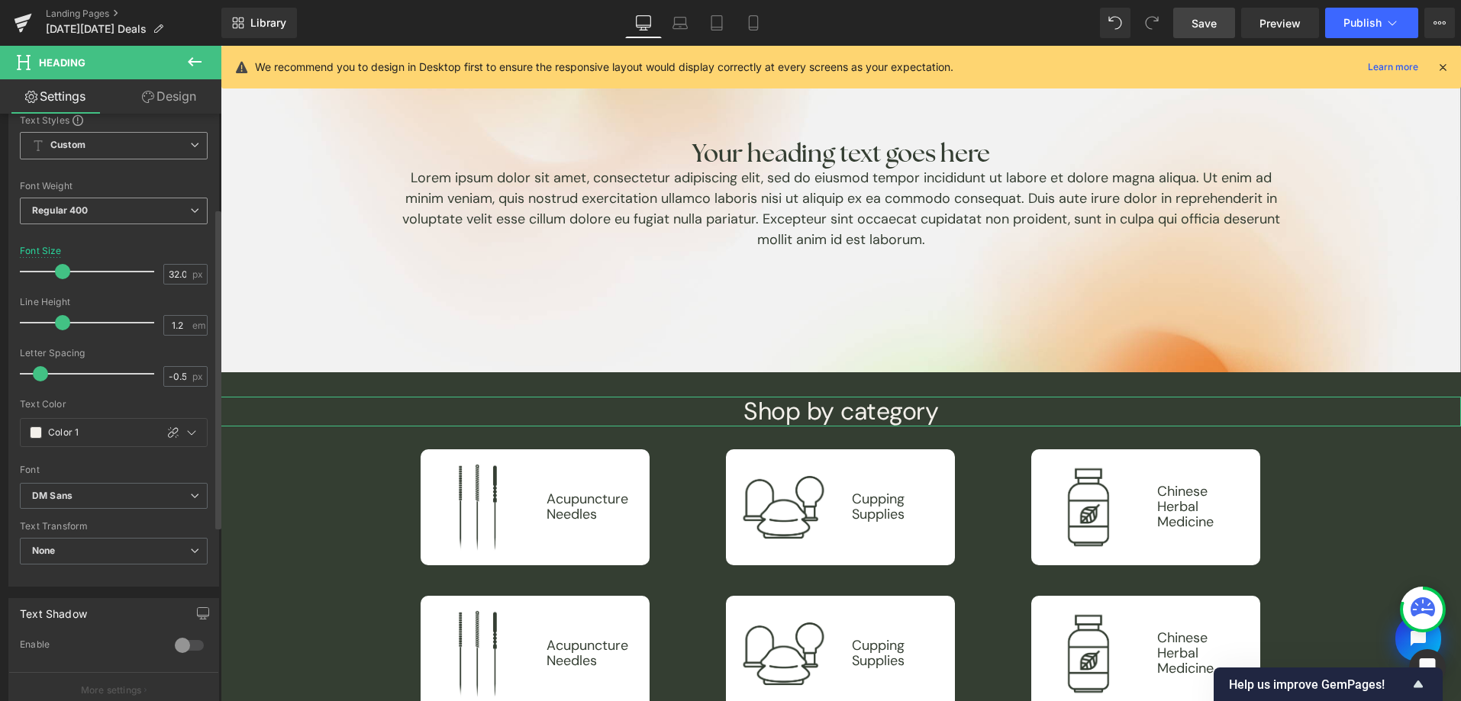
click at [118, 205] on span "Regular 400" at bounding box center [114, 211] width 188 height 27
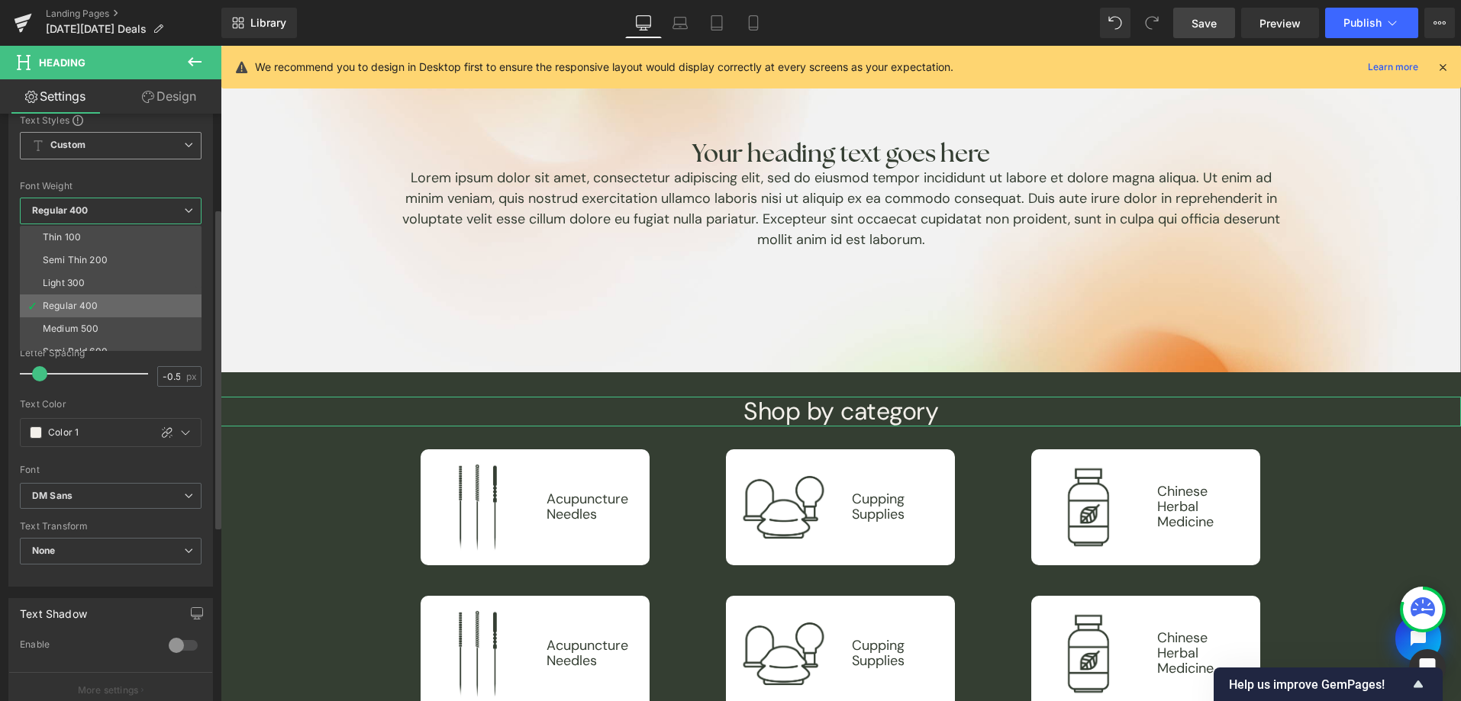
click at [102, 315] on li "Regular 400" at bounding box center [114, 306] width 189 height 23
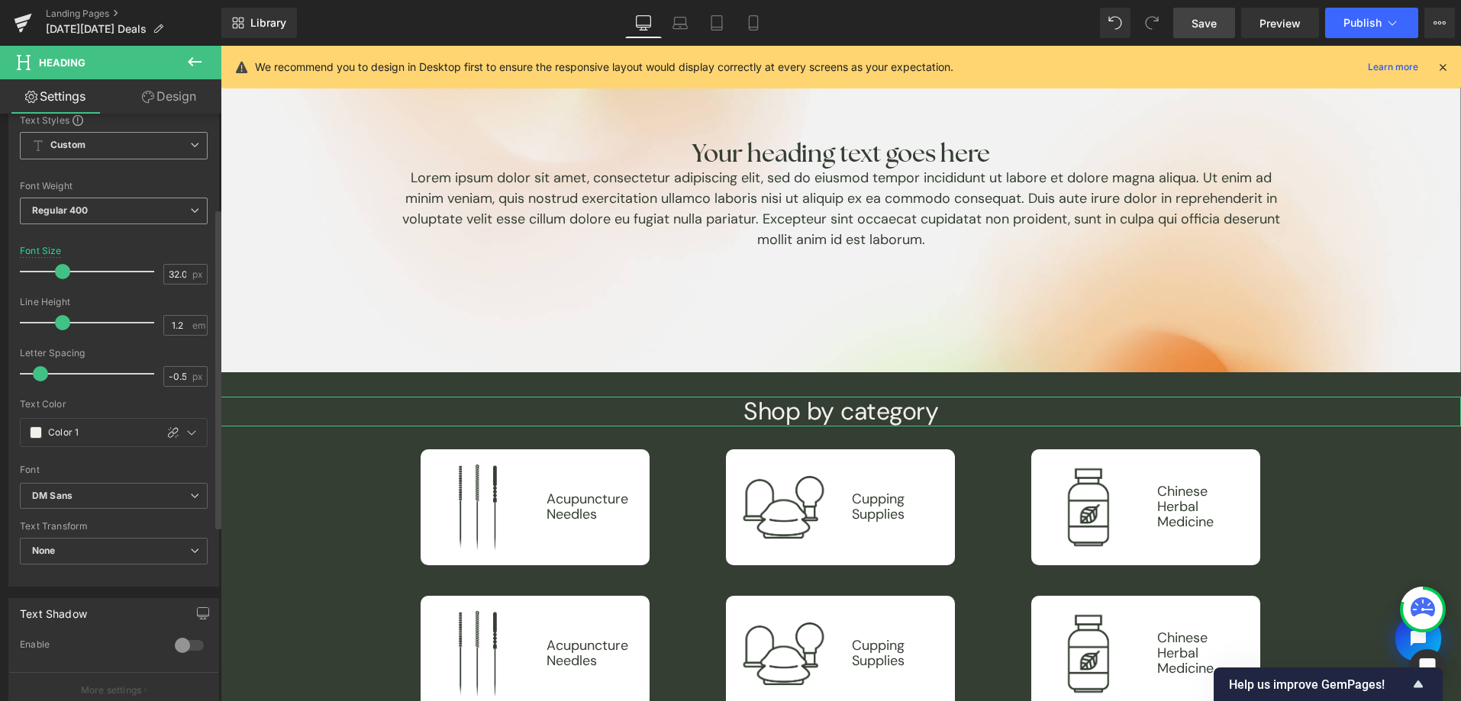
click at [114, 211] on span "Regular 400" at bounding box center [114, 211] width 188 height 27
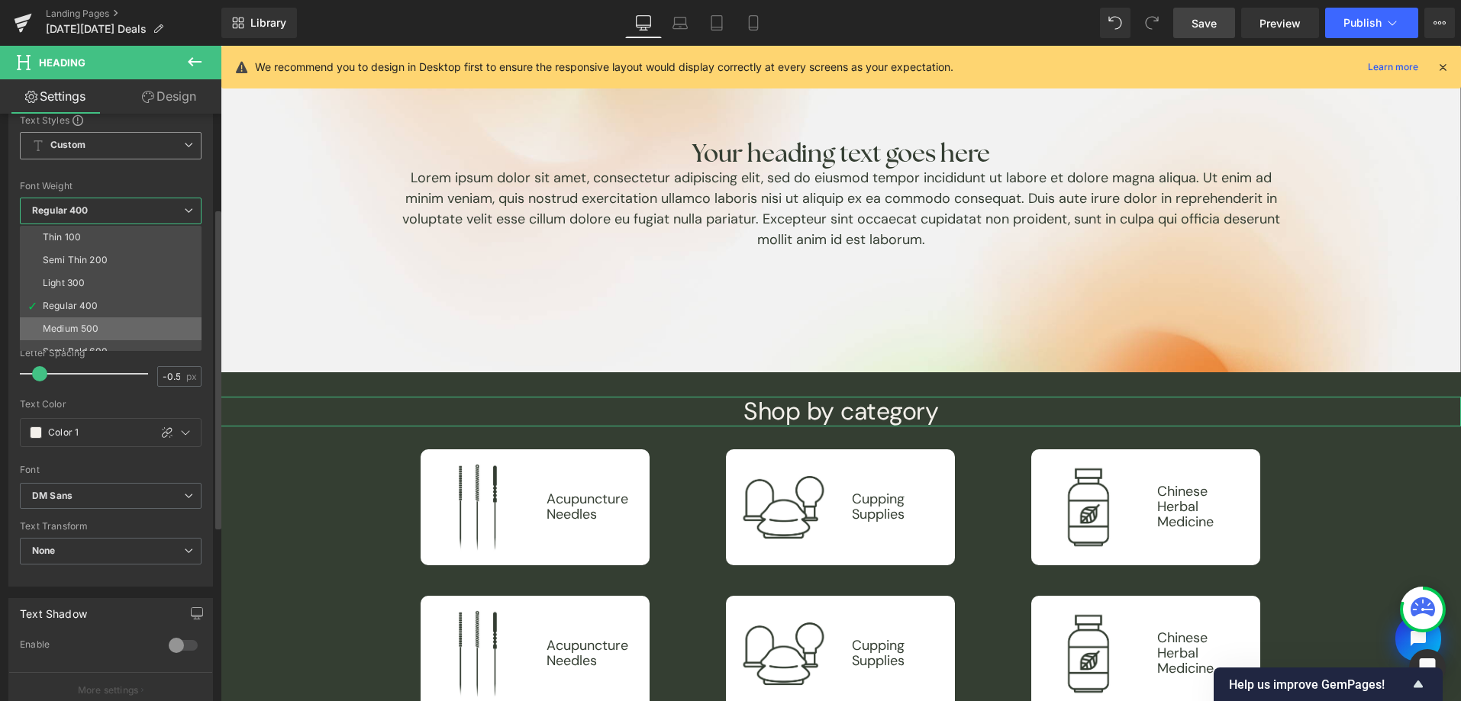
click at [100, 321] on li "Medium 500" at bounding box center [114, 329] width 189 height 23
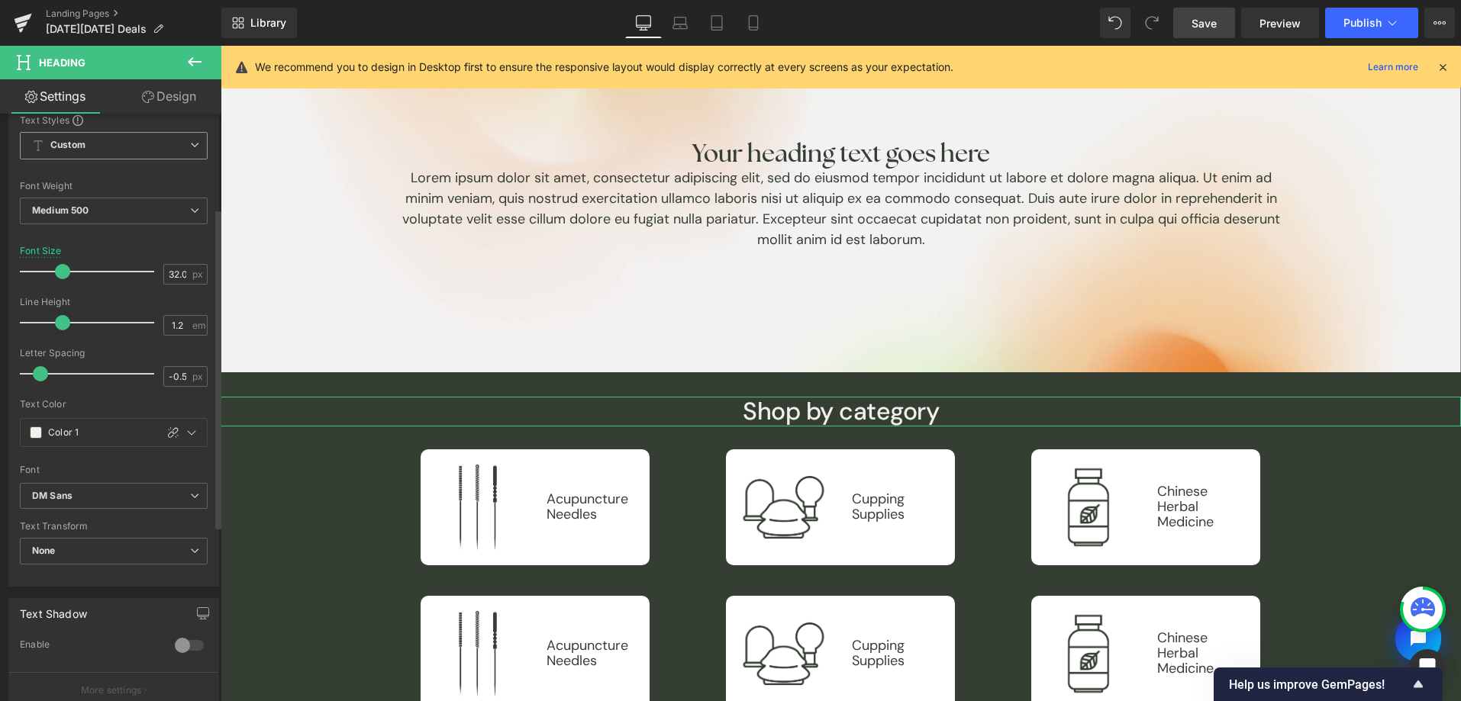
click at [108, 408] on div "Text Color" at bounding box center [114, 404] width 188 height 11
click at [806, 423] on div "Shop by category Heading" at bounding box center [841, 411] width 1240 height 29
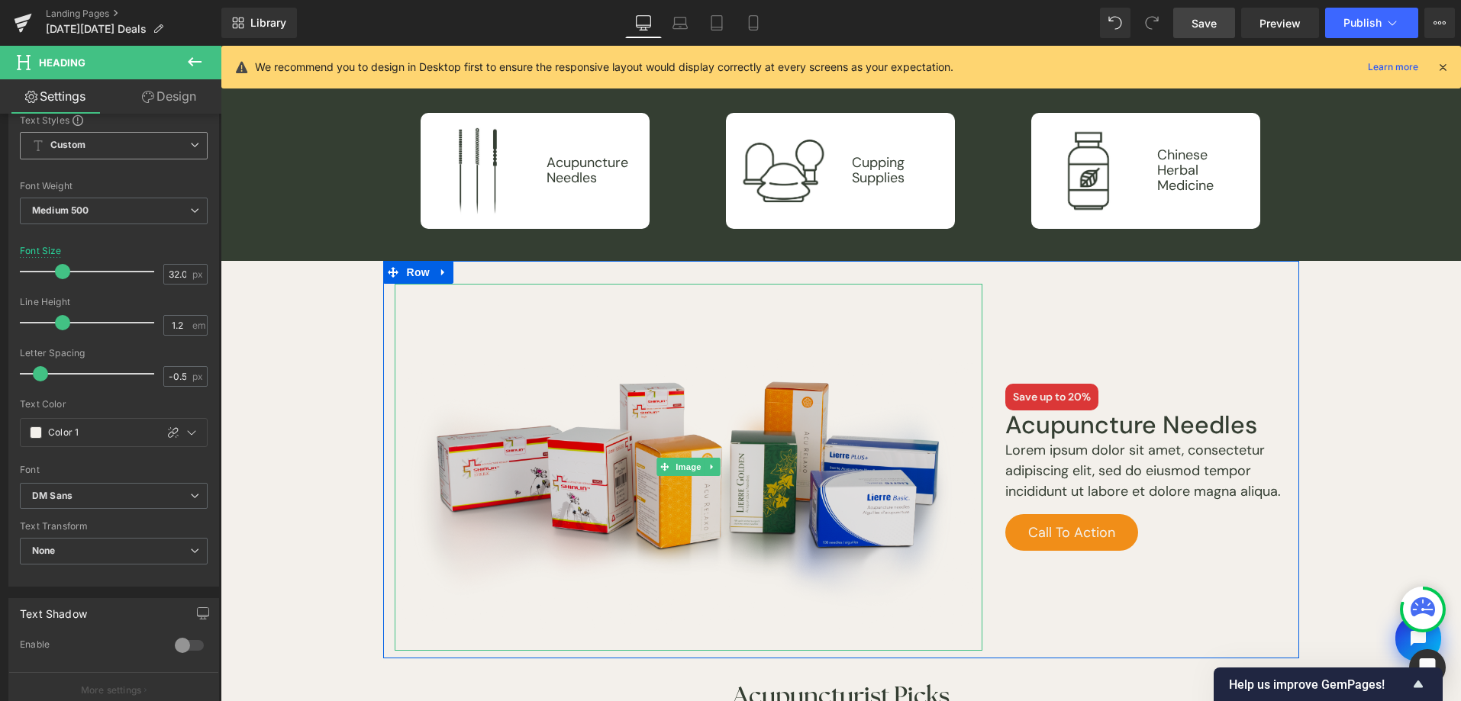
scroll to position [440, 0]
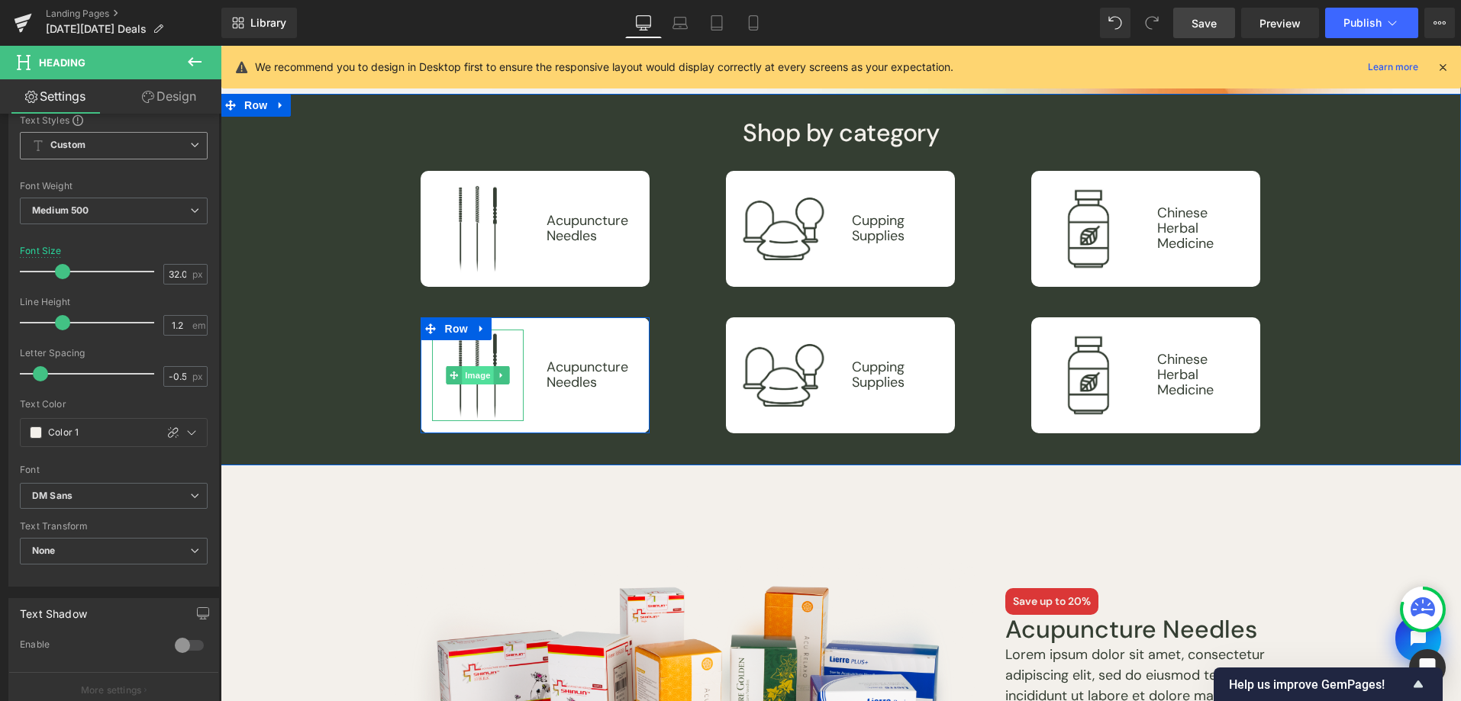
click at [472, 370] on span "Image" at bounding box center [479, 375] width 32 height 18
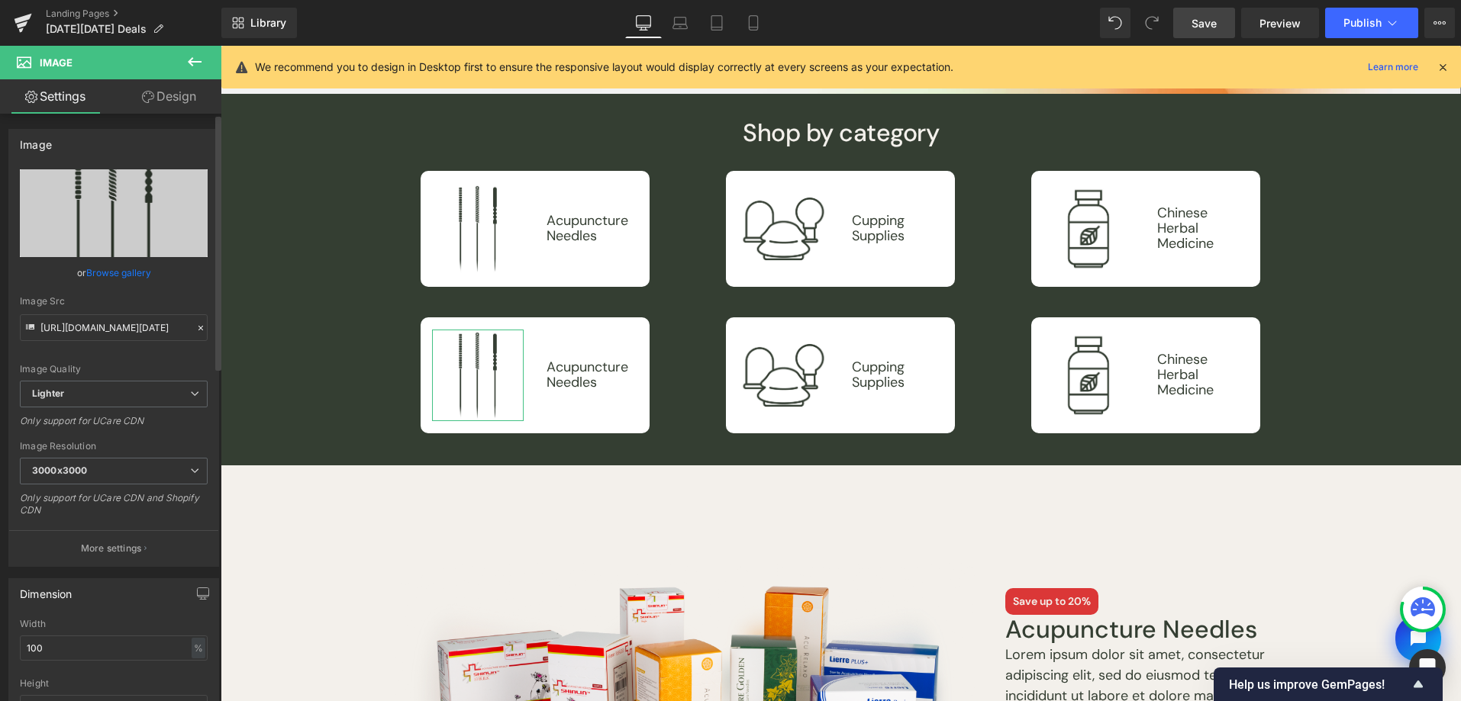
click at [121, 268] on link "Browse gallery" at bounding box center [118, 273] width 65 height 27
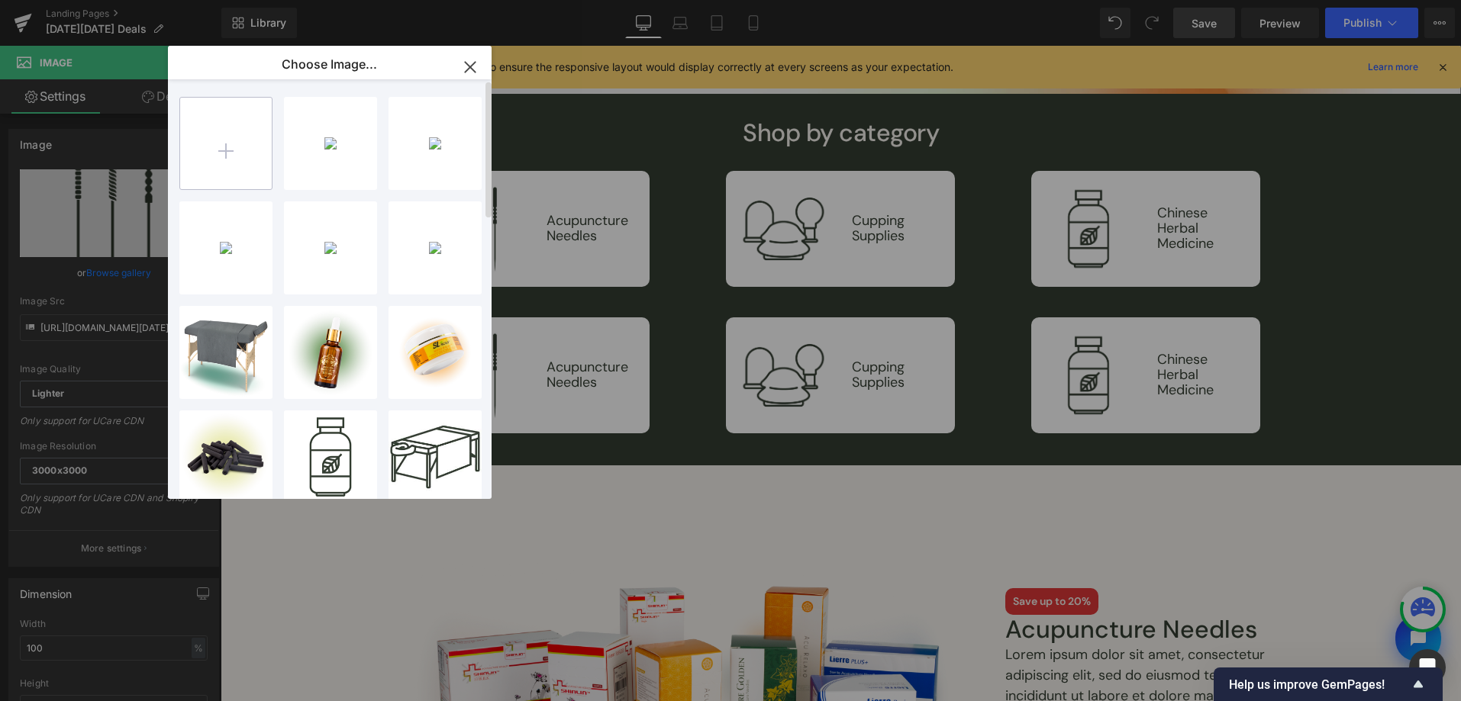
click at [243, 163] on input "file" at bounding box center [226, 144] width 92 height 92
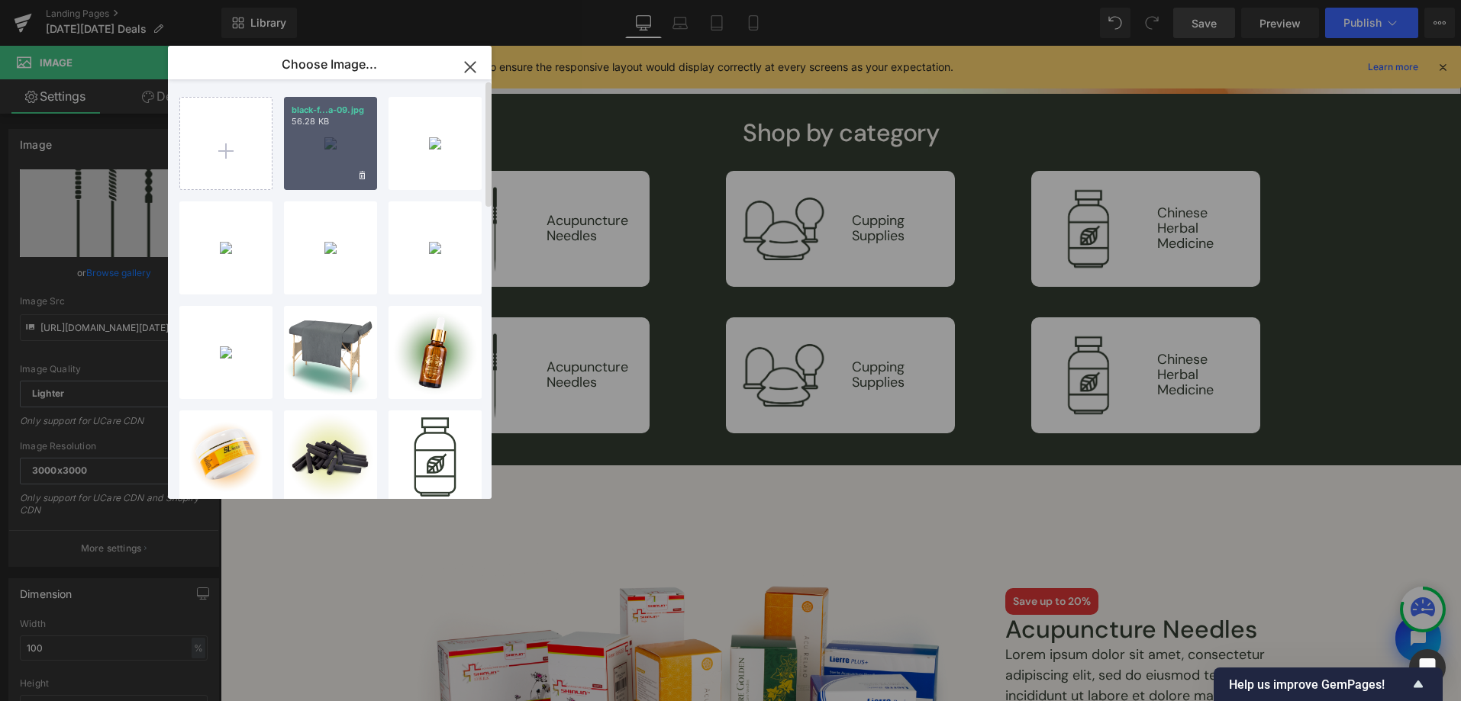
click at [308, 163] on div "black-f...a-09.jpg 56.28 KB" at bounding box center [330, 143] width 93 height 93
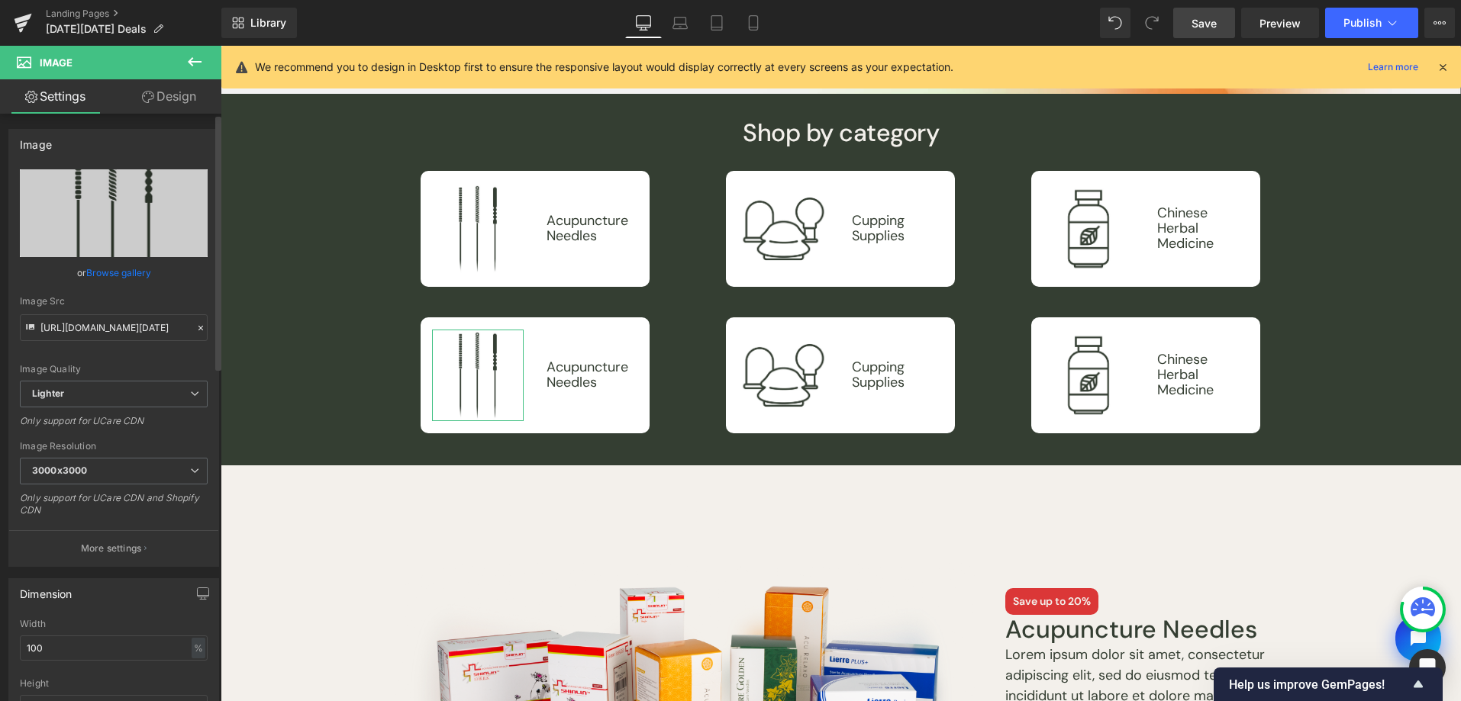
click at [108, 288] on div "Image Quality Lighter Lightest Lighter Lighter Lightest Only support for UCare …" at bounding box center [114, 274] width 188 height 211
click at [125, 273] on link "Browse gallery" at bounding box center [118, 273] width 65 height 27
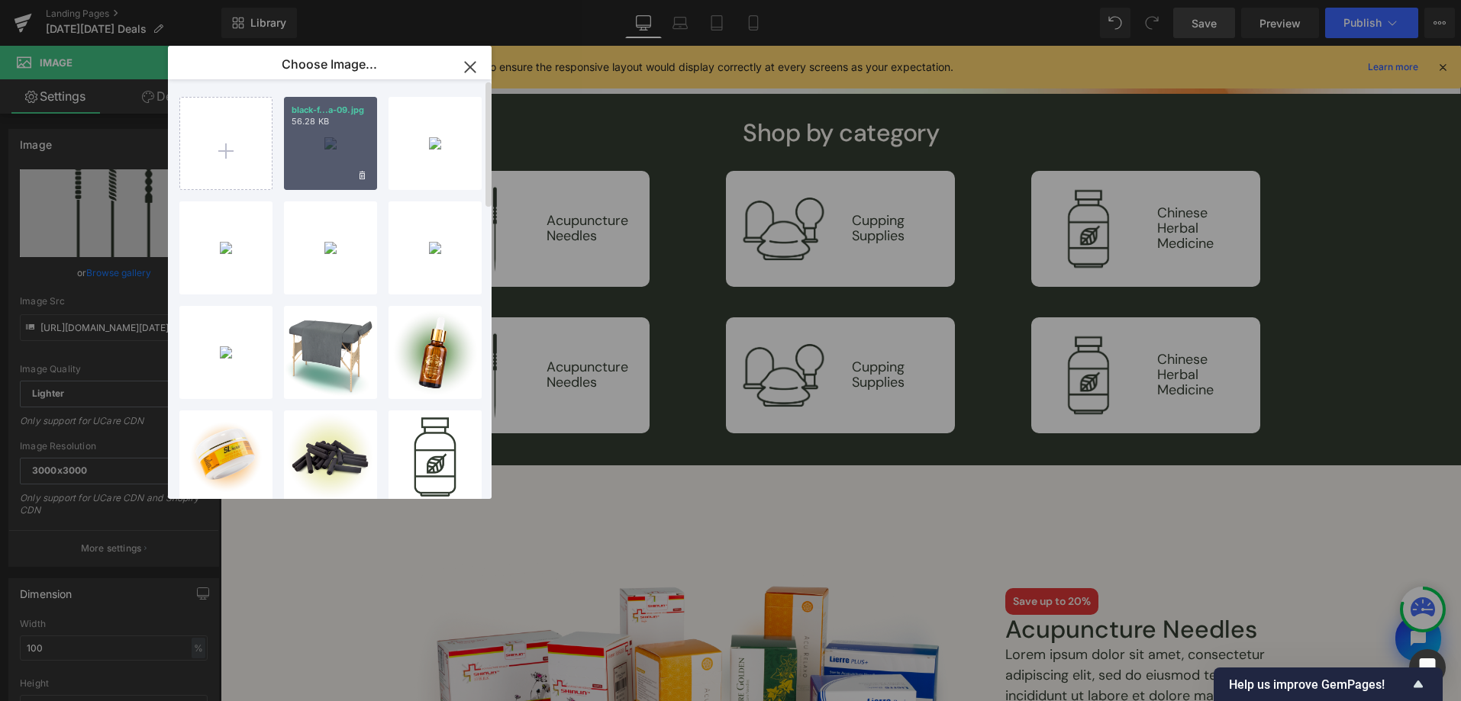
click at [322, 167] on div "black-f...a-09.jpg 56.28 KB" at bounding box center [330, 143] width 93 height 93
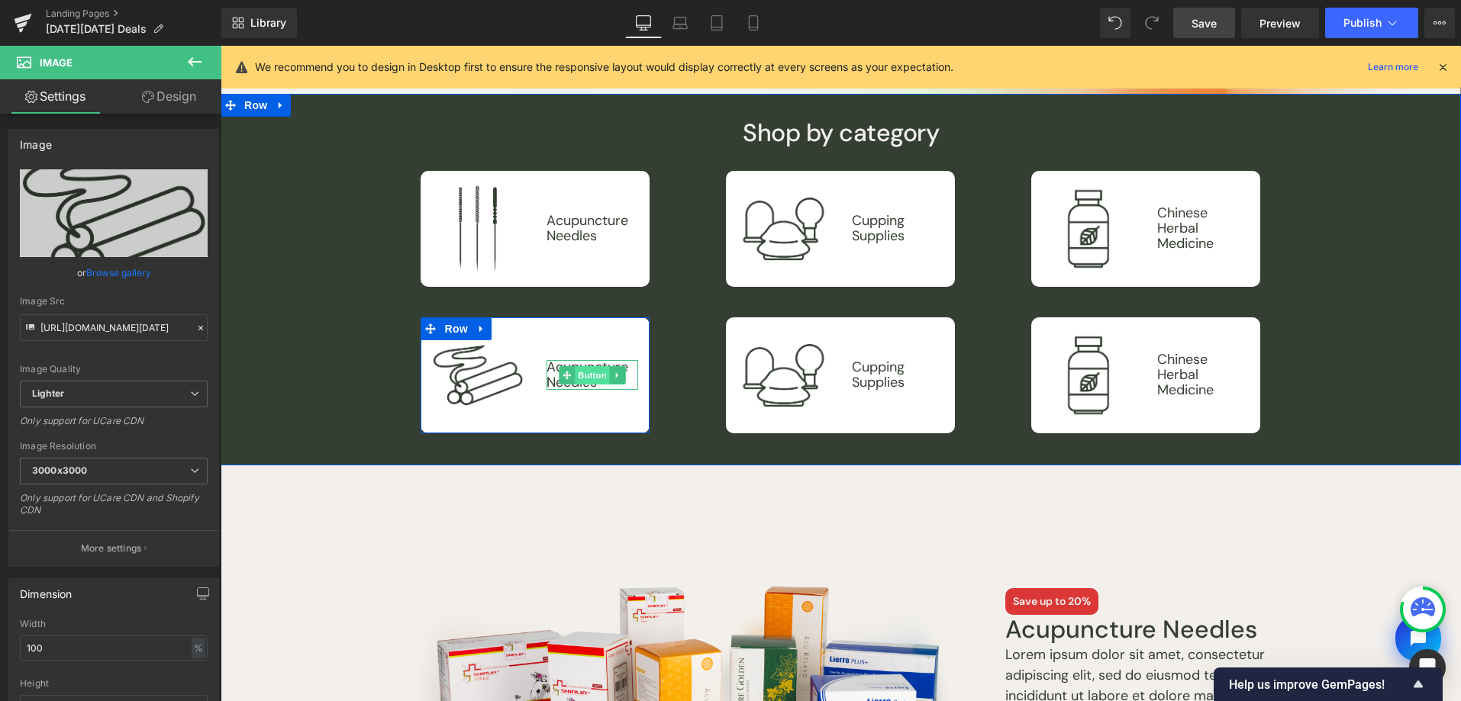
click at [596, 376] on span "Button" at bounding box center [592, 375] width 35 height 18
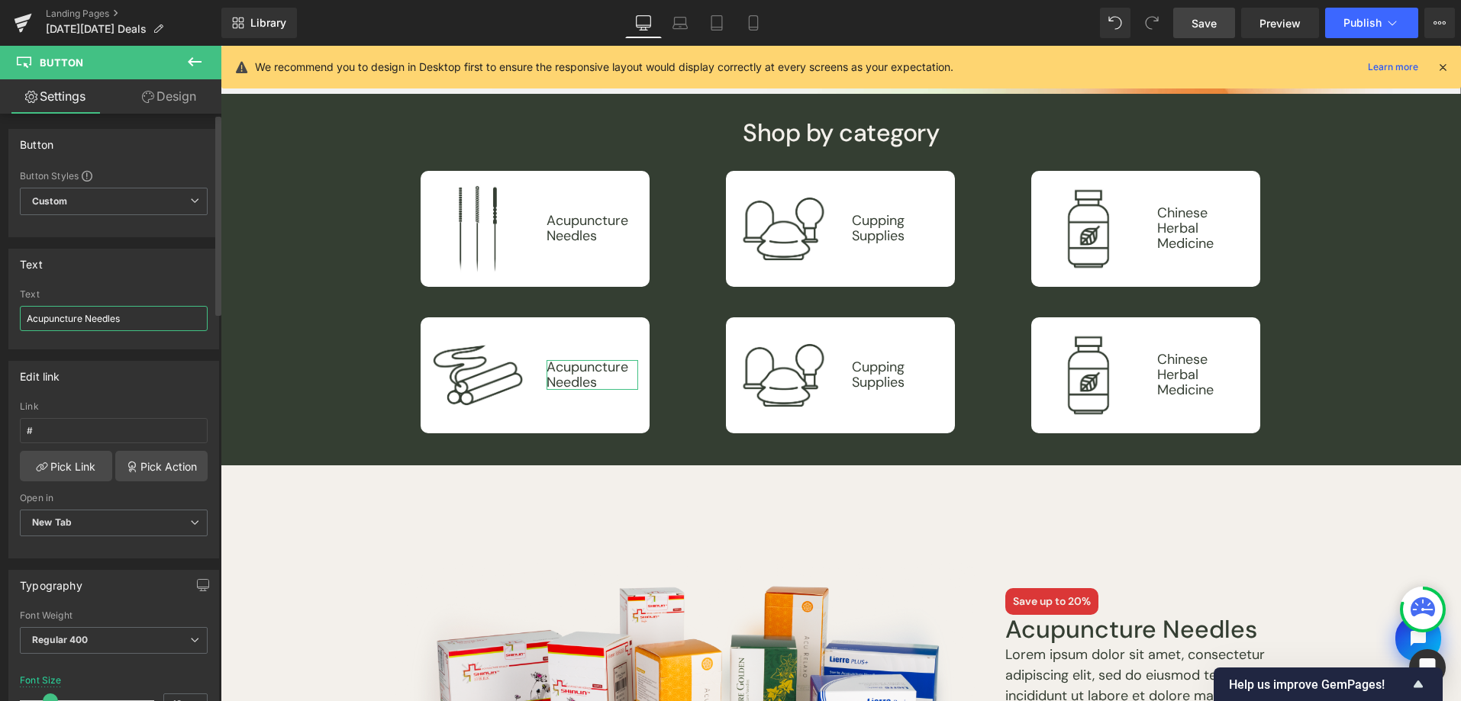
drag, startPoint x: 145, startPoint y: 322, endPoint x: 12, endPoint y: 318, distance: 132.9
click at [12, 318] on div "Acupuncture Needles Text Acupuncture Needles" at bounding box center [113, 319] width 209 height 60
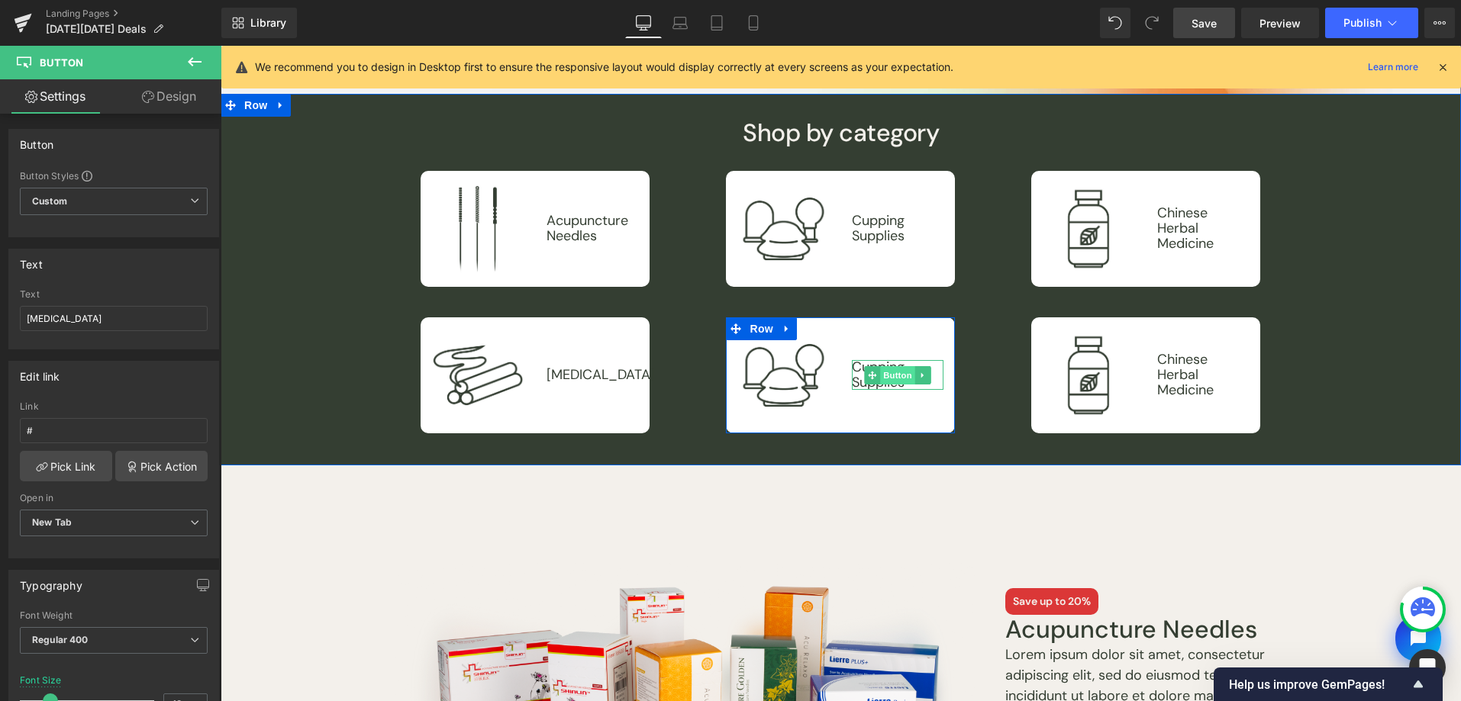
click at [887, 378] on span "Button" at bounding box center [898, 375] width 35 height 18
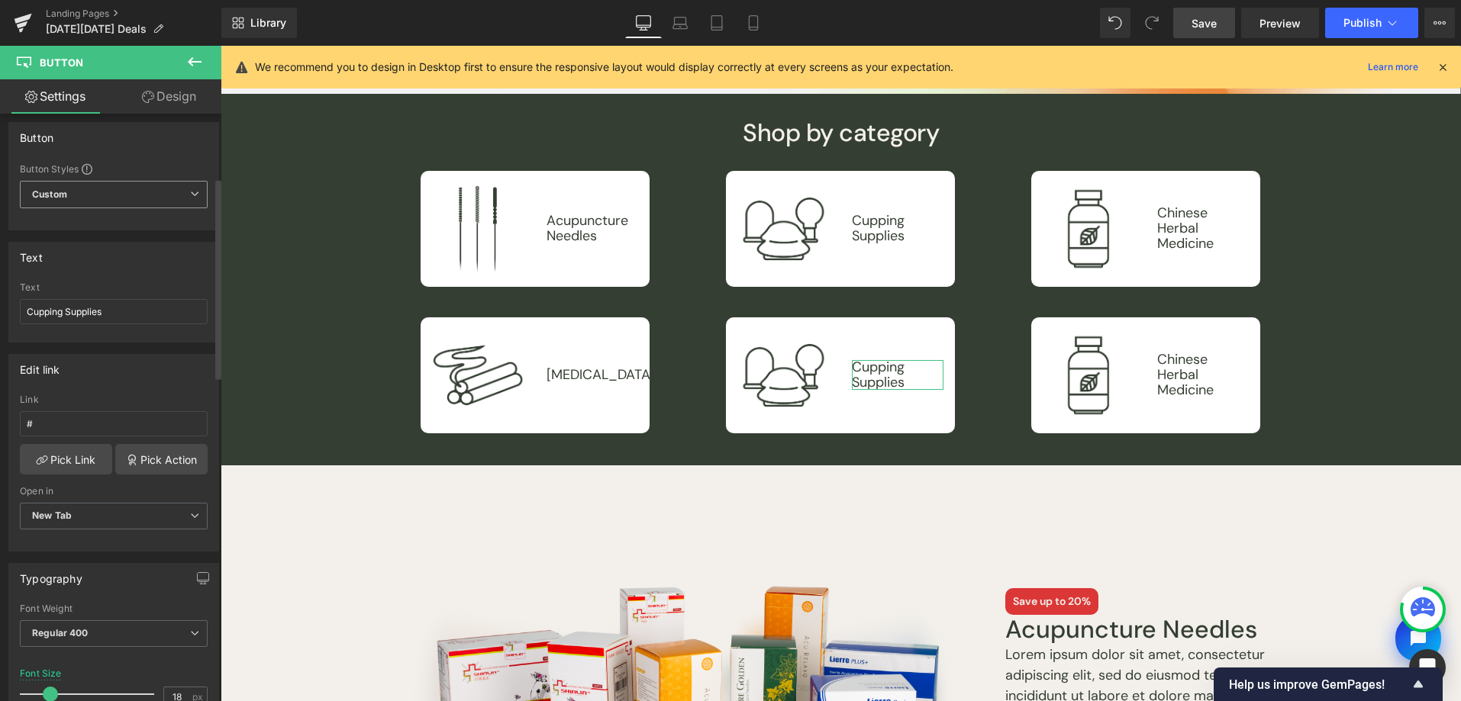
scroll to position [0, 0]
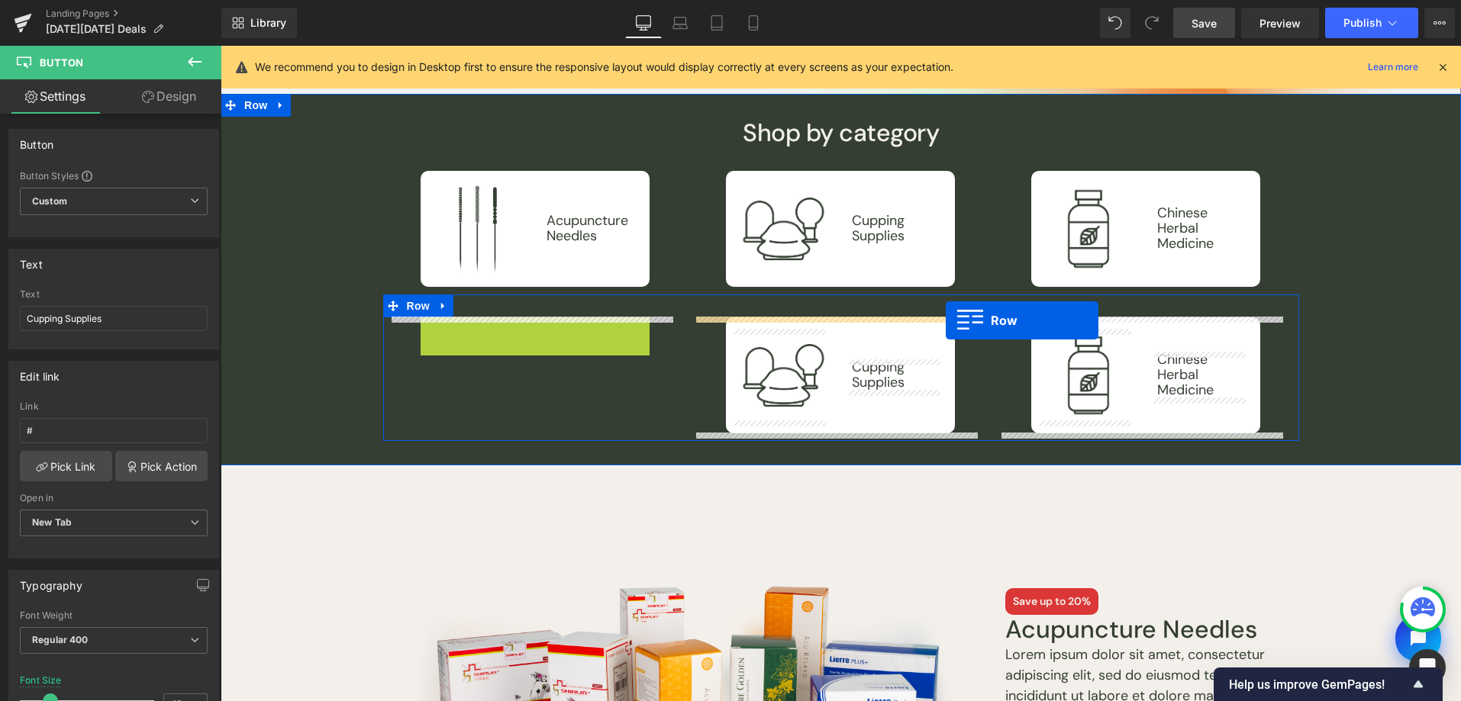
drag, startPoint x: 595, startPoint y: 337, endPoint x: 946, endPoint y: 321, distance: 351.5
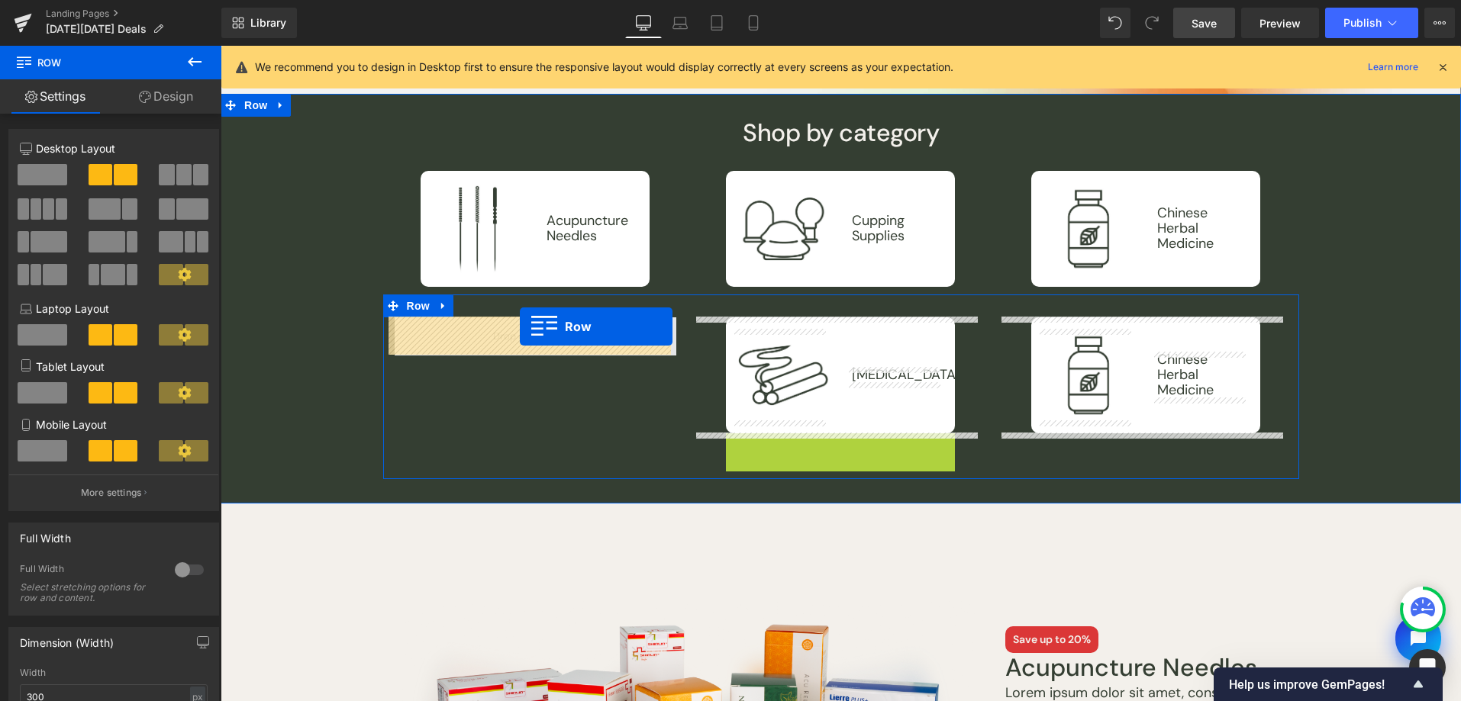
drag, startPoint x: 710, startPoint y: 434, endPoint x: 520, endPoint y: 326, distance: 218.8
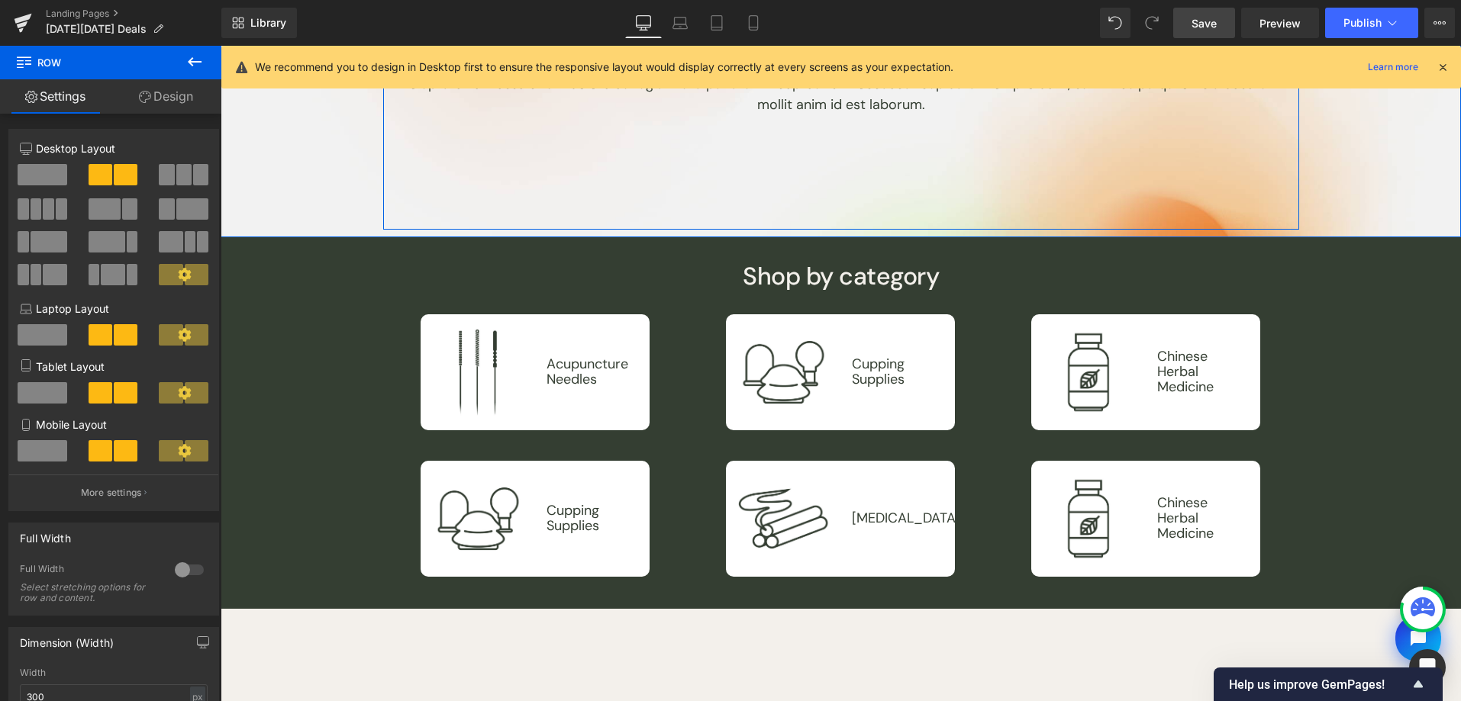
scroll to position [521, 0]
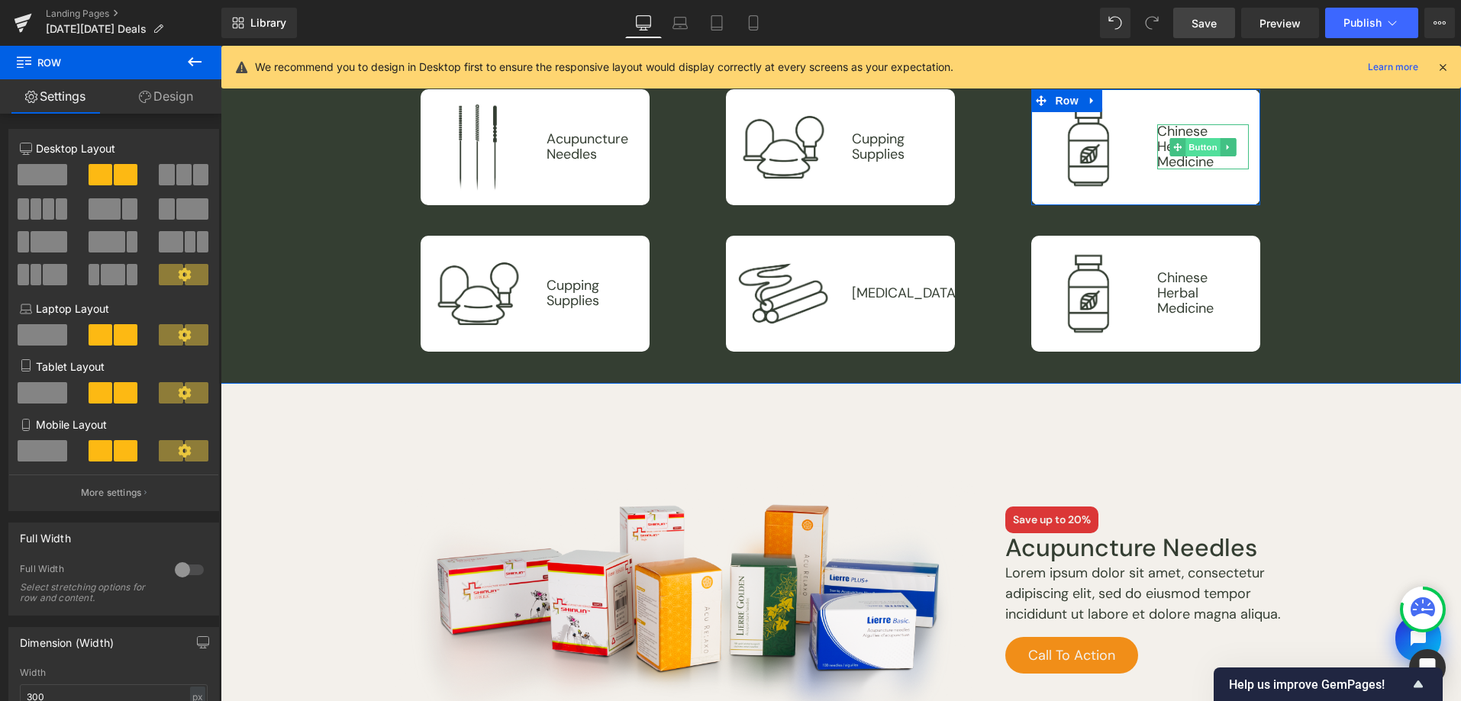
click at [1191, 140] on span "Button" at bounding box center [1203, 147] width 35 height 18
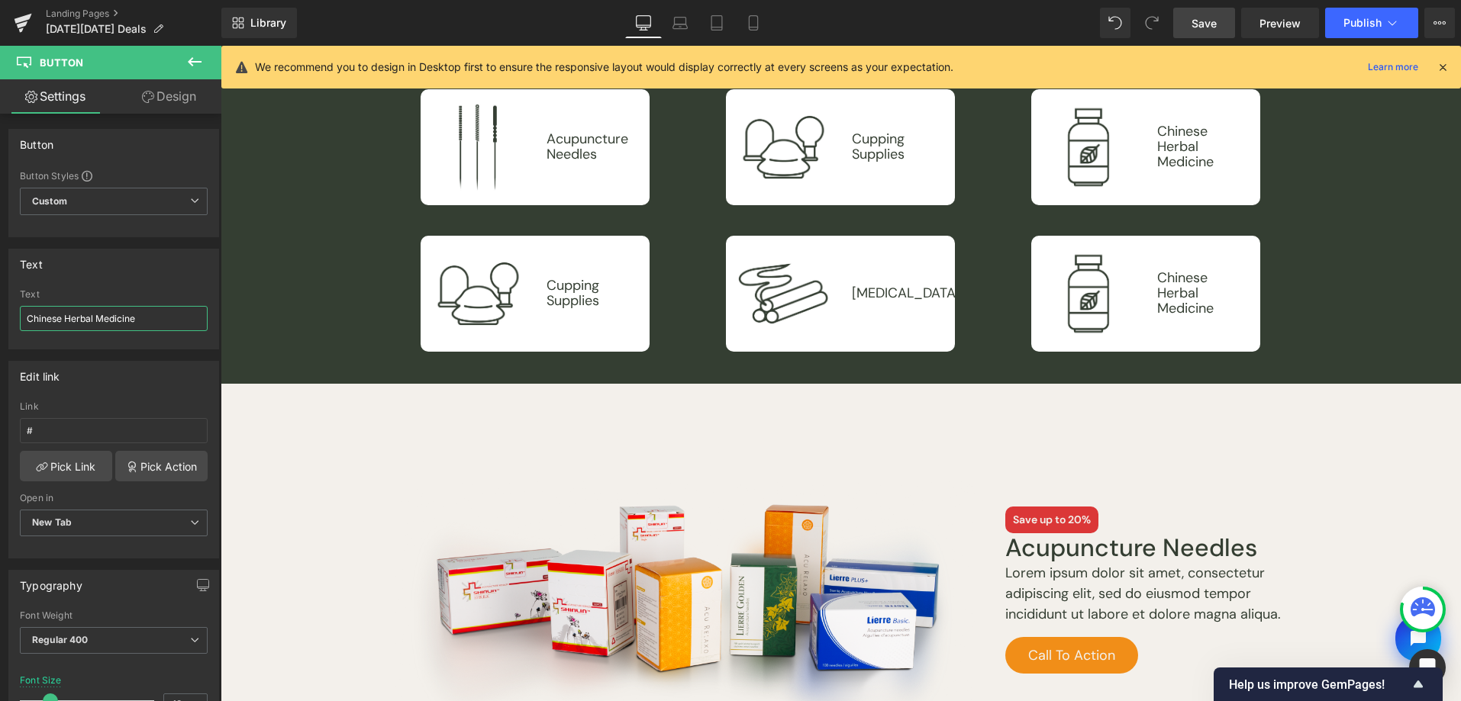
drag, startPoint x: 146, startPoint y: 314, endPoint x: -5, endPoint y: 313, distance: 150.4
click at [0, 313] on html "Button You are previewing how the will restyle your page. You can not edit Elem…" at bounding box center [730, 350] width 1461 height 701
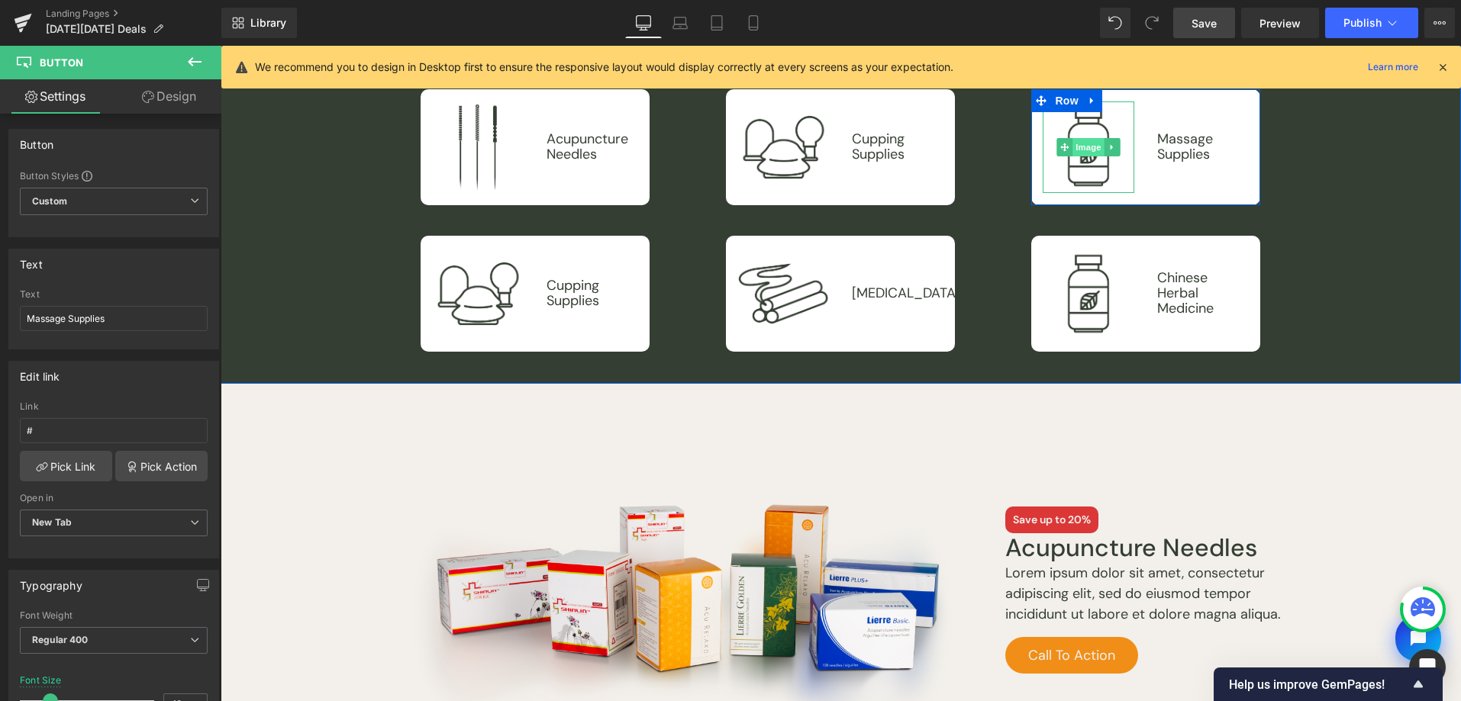
click at [1085, 148] on span "Image" at bounding box center [1089, 147] width 32 height 18
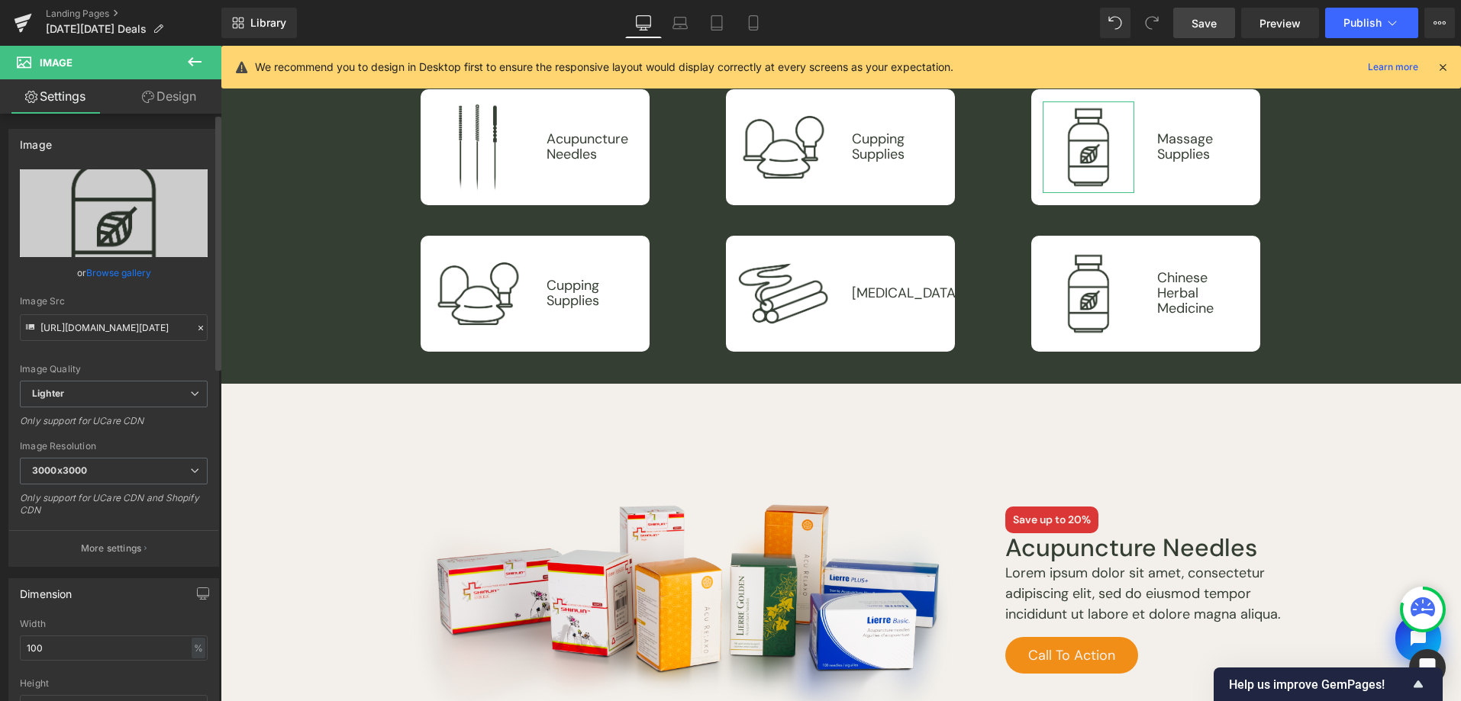
click at [114, 262] on link "Browse gallery" at bounding box center [118, 273] width 65 height 27
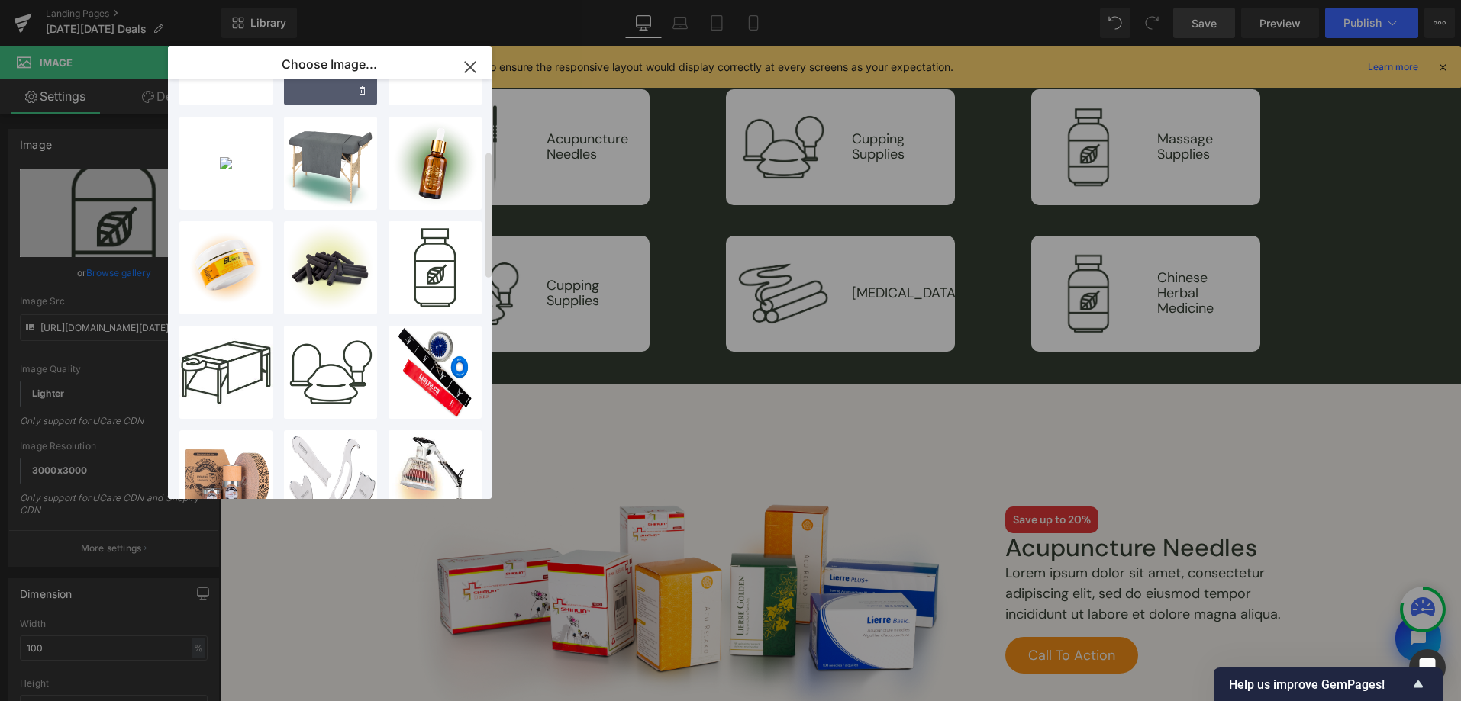
scroll to position [235, 0]
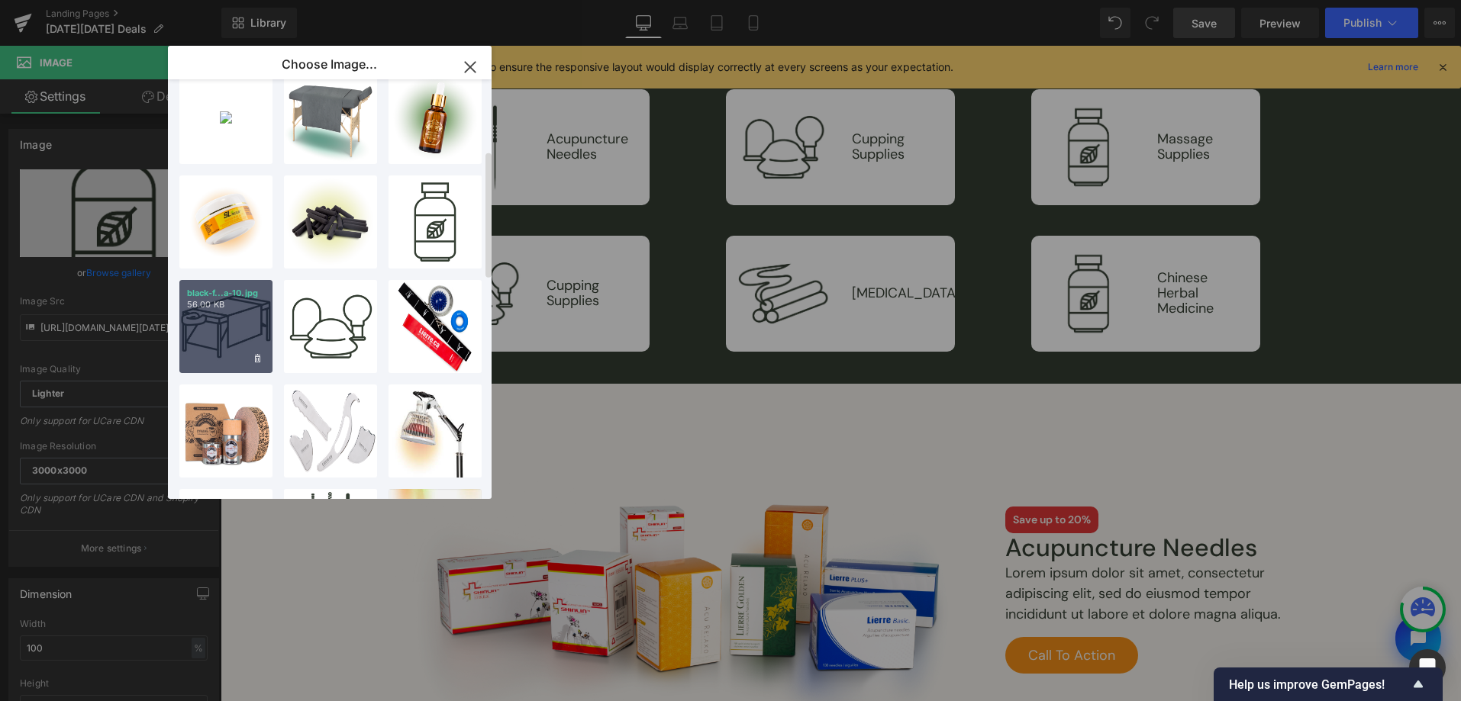
drag, startPoint x: 221, startPoint y: 334, endPoint x: 547, endPoint y: 361, distance: 327.0
click at [221, 334] on div "black-f...a-10.jpg 56.00 KB" at bounding box center [225, 326] width 93 height 93
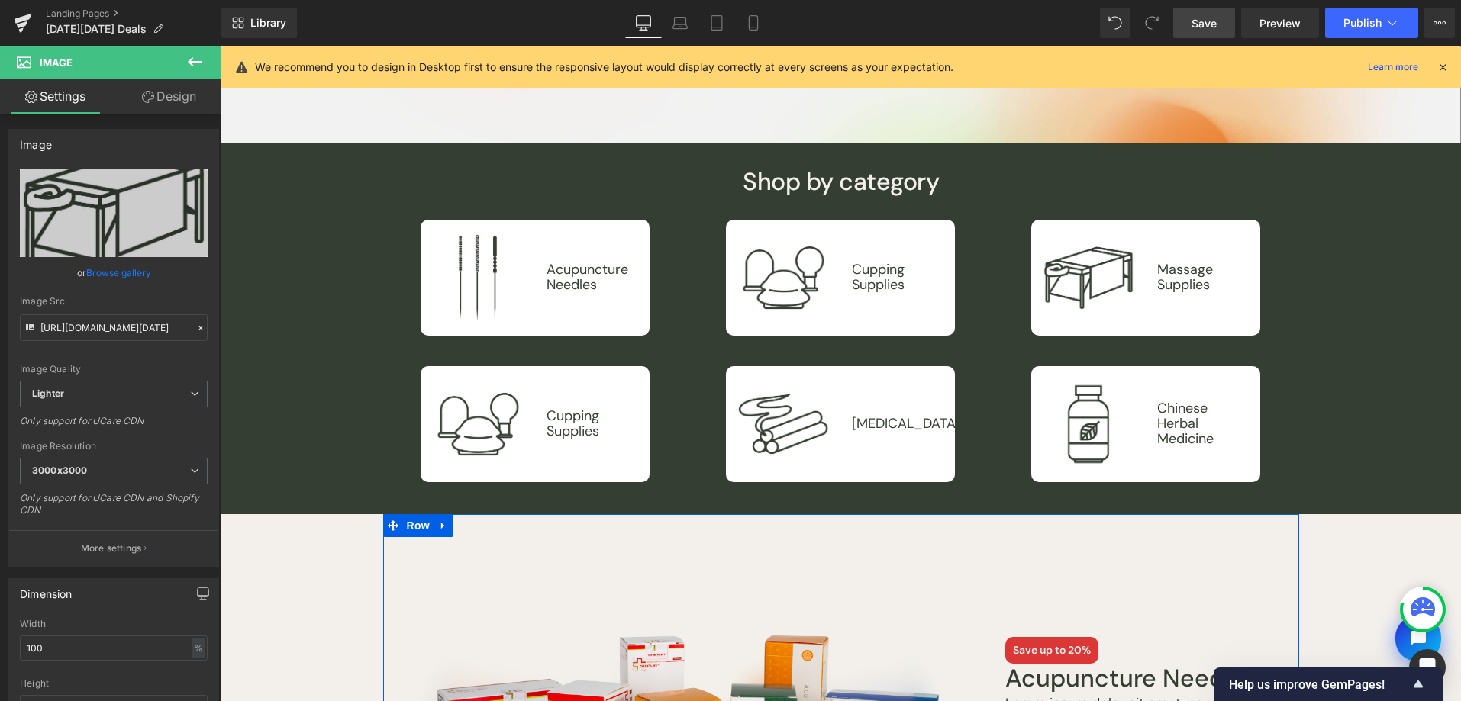
scroll to position [378, 0]
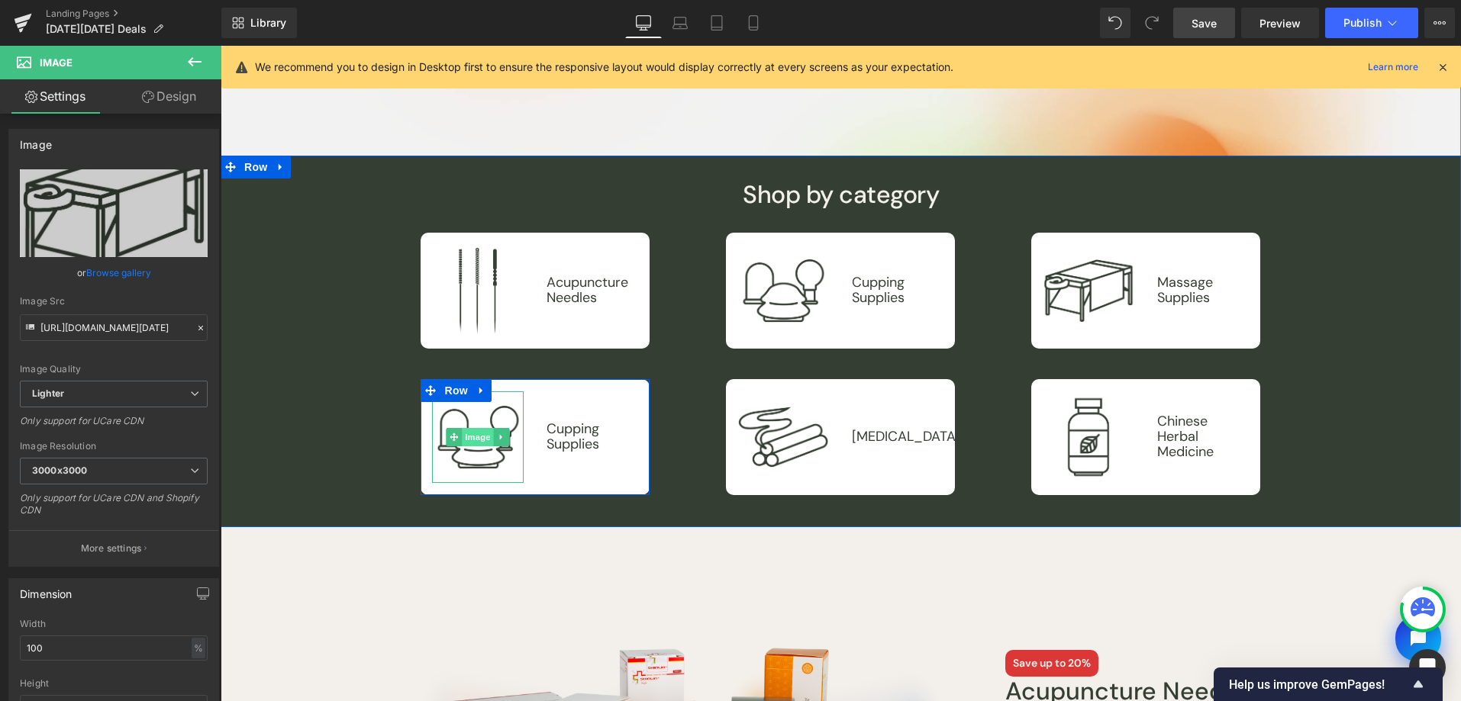
click at [477, 439] on span "Image" at bounding box center [479, 437] width 32 height 18
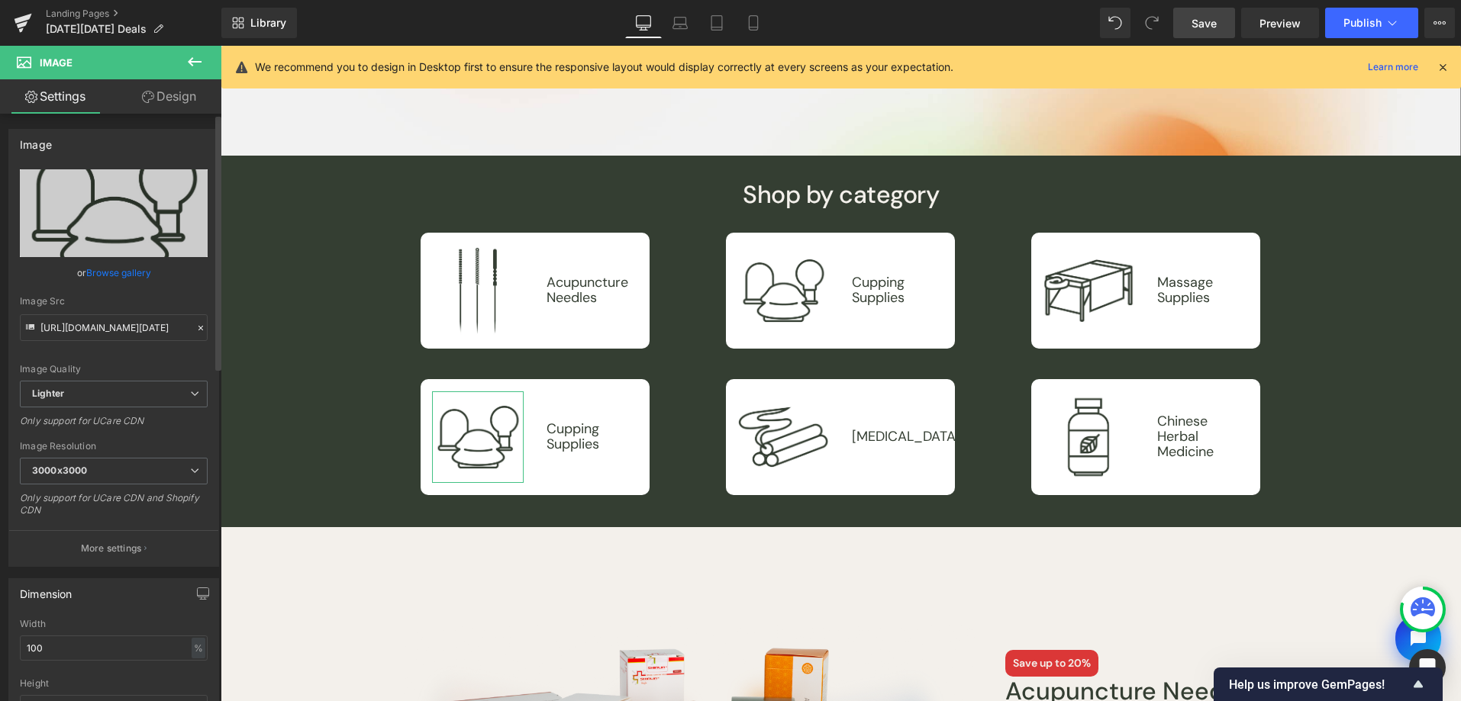
click at [108, 275] on link "Browse gallery" at bounding box center [118, 273] width 65 height 27
click at [117, 266] on link "Browse gallery" at bounding box center [118, 273] width 65 height 27
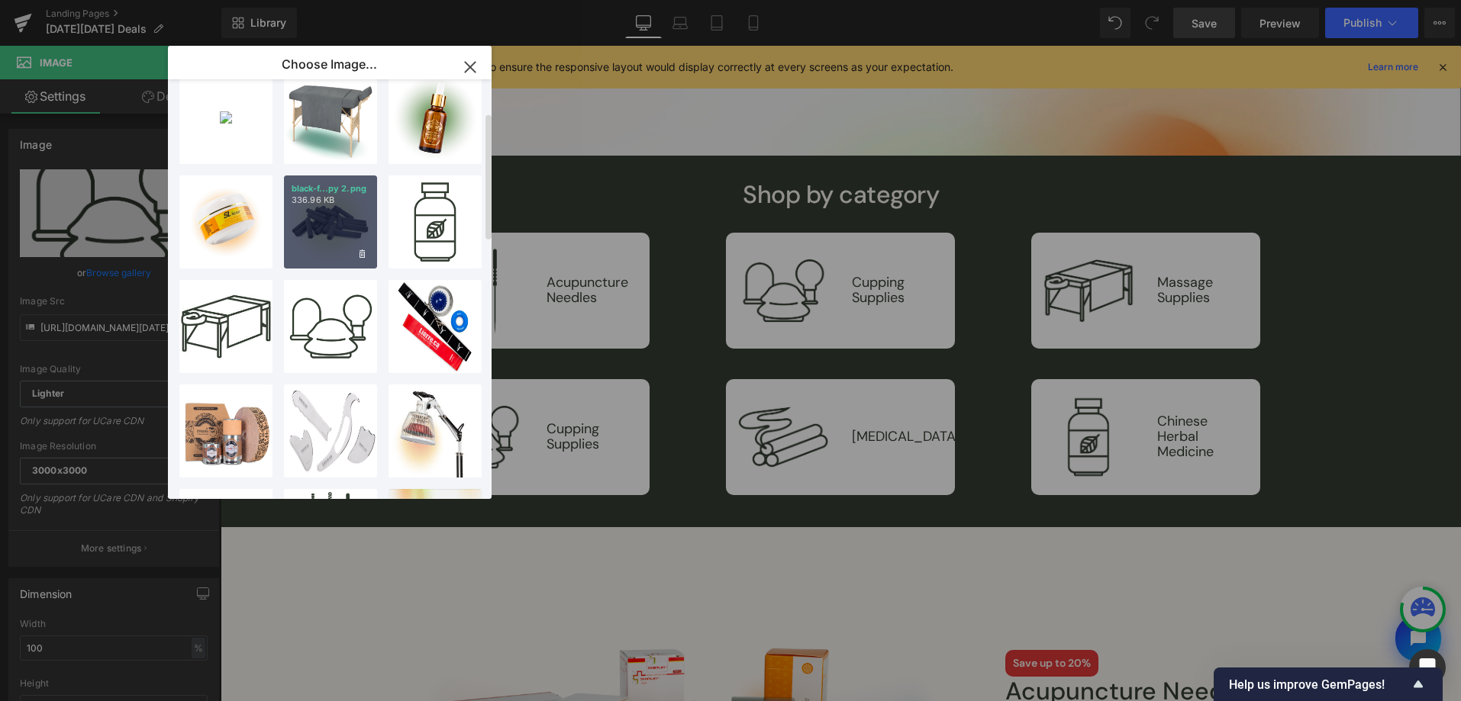
scroll to position [0, 0]
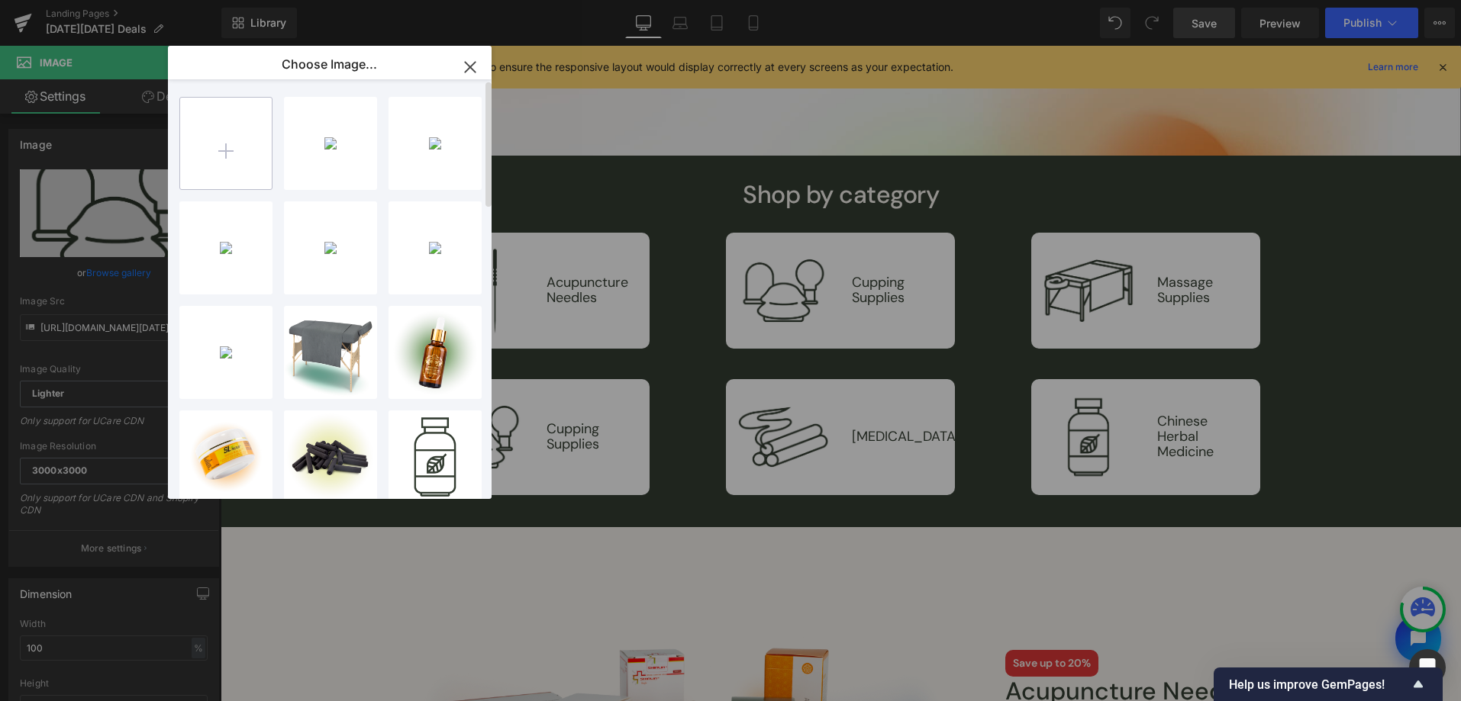
click at [239, 120] on input "file" at bounding box center [226, 144] width 92 height 92
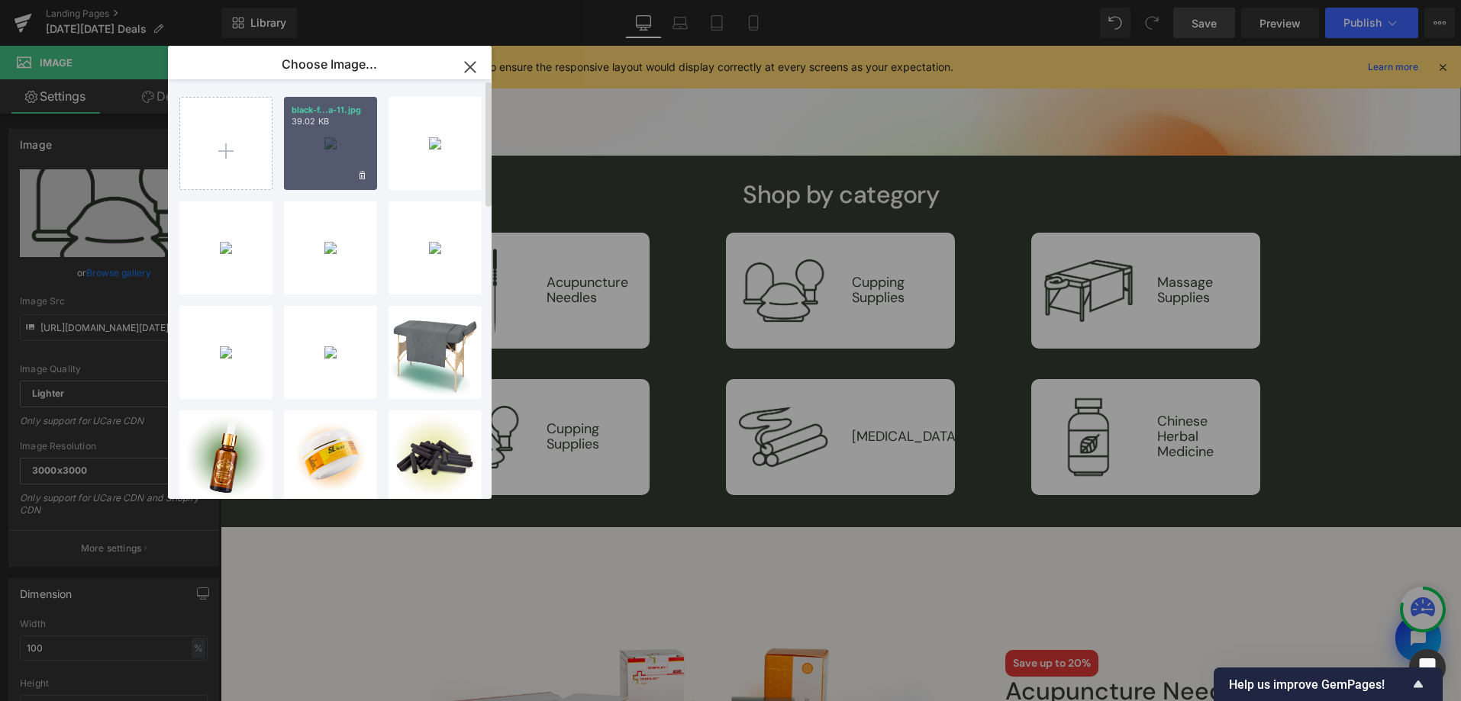
click at [336, 150] on div "black-f...a-11.jpg 39.02 KB" at bounding box center [330, 143] width 93 height 93
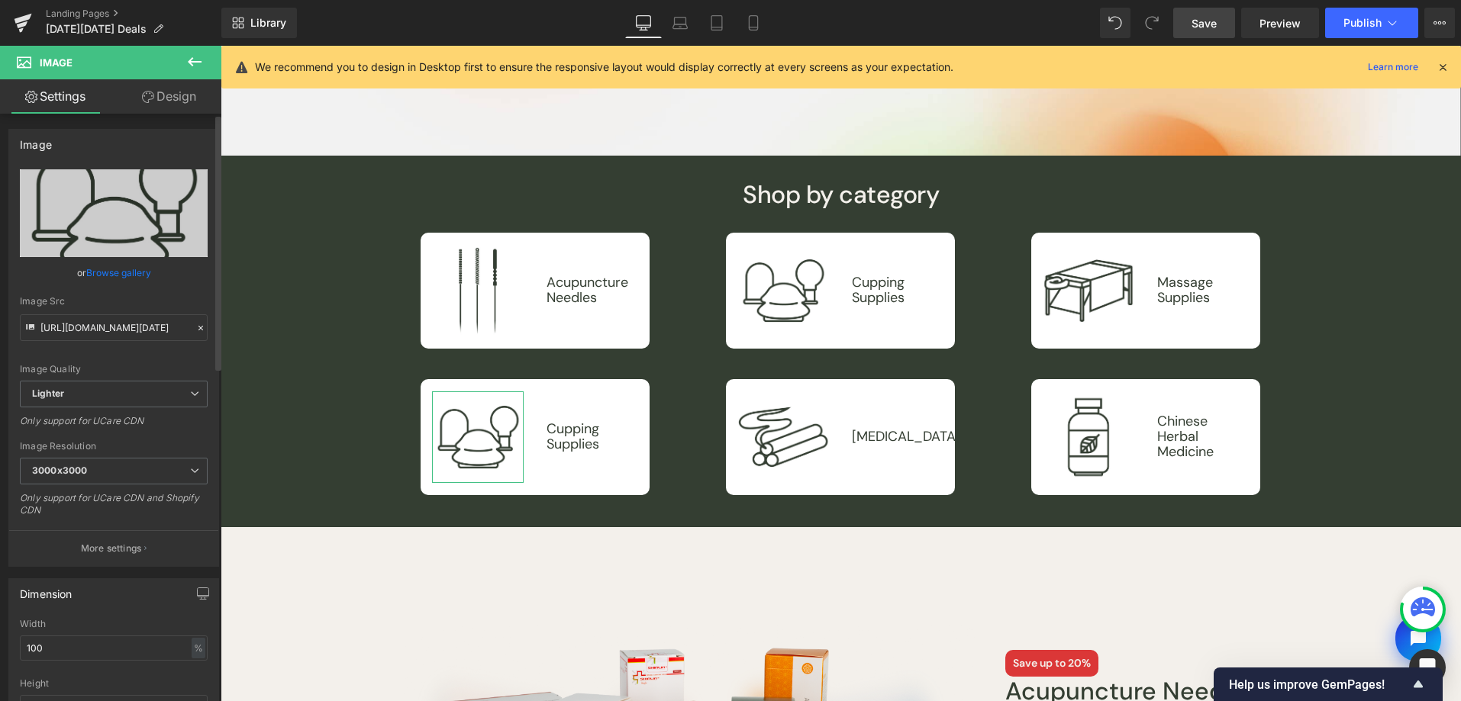
click at [95, 271] on link "Browse gallery" at bounding box center [118, 273] width 65 height 27
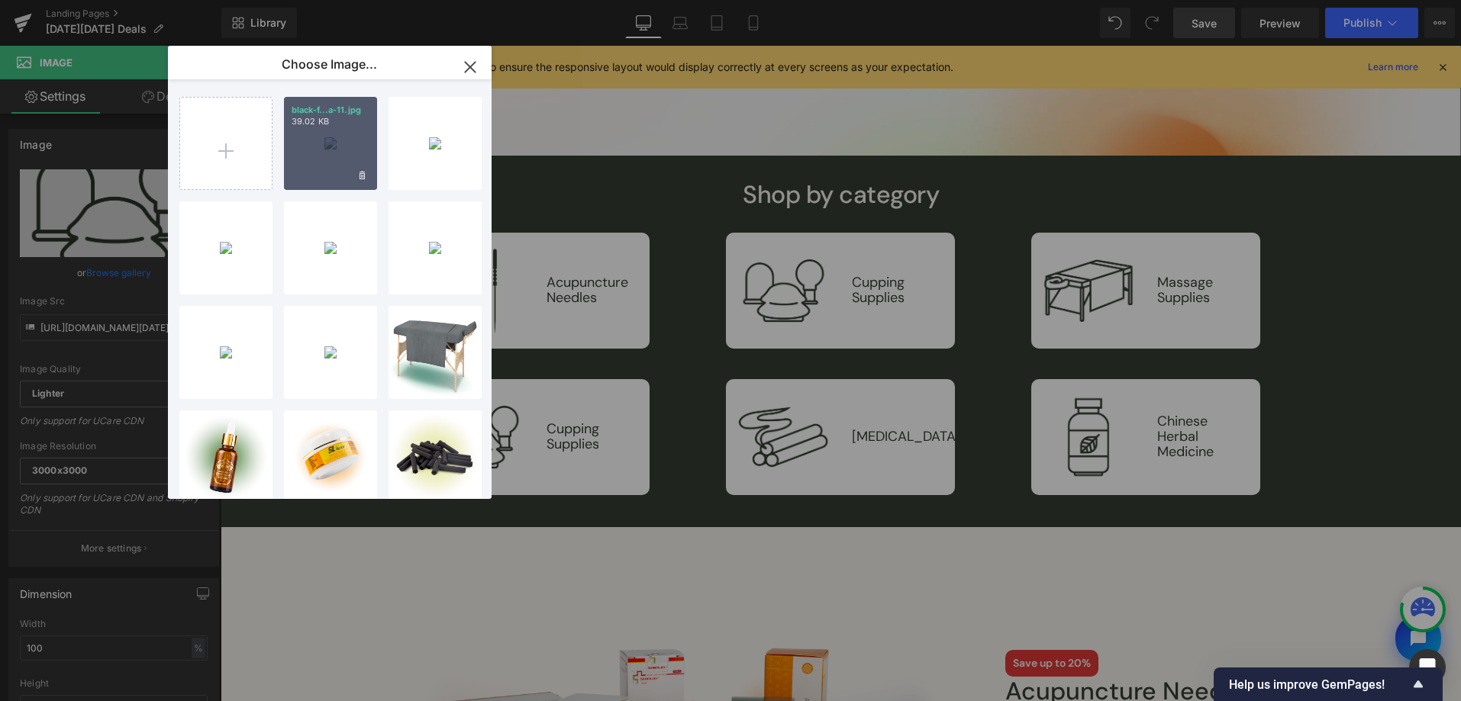
click at [340, 133] on div "black-f...a-11.jpg 39.02 KB" at bounding box center [330, 143] width 93 height 93
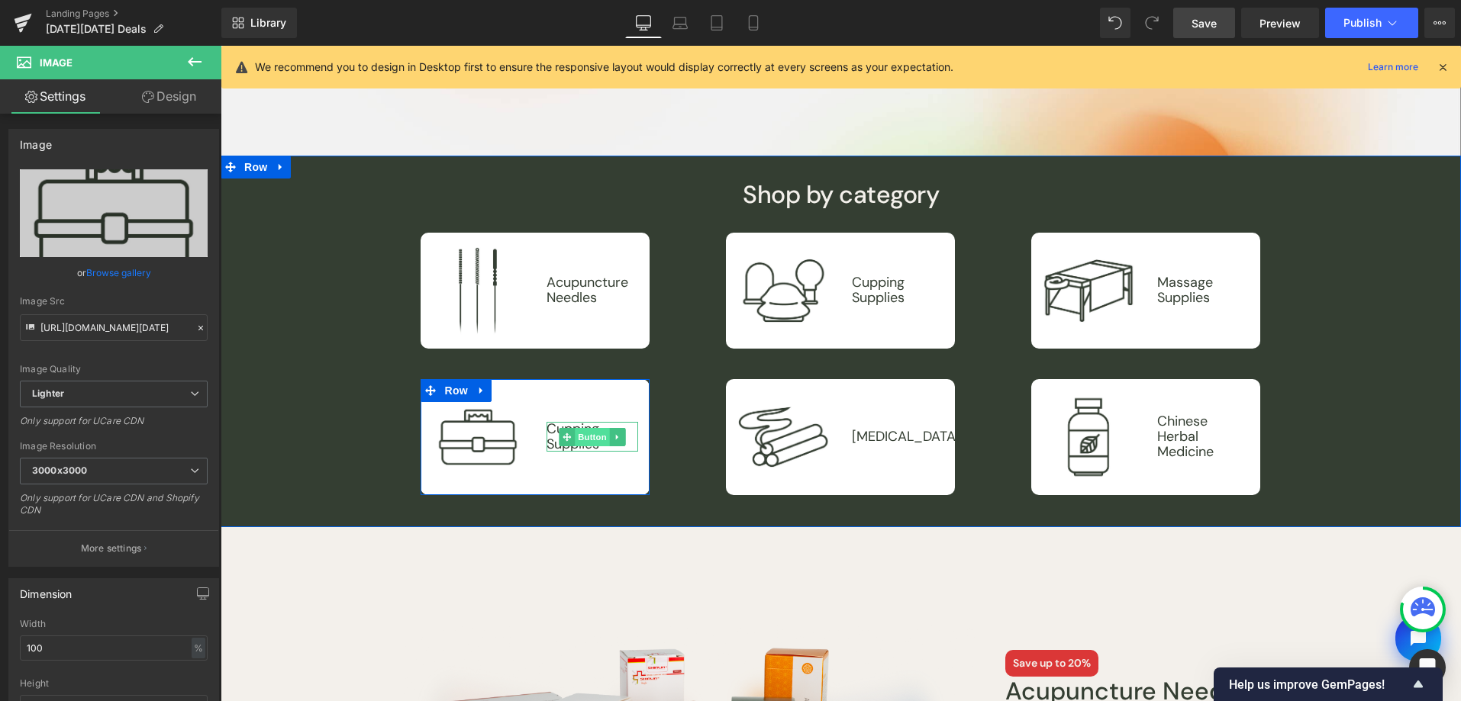
click at [594, 436] on span "Button" at bounding box center [592, 437] width 35 height 18
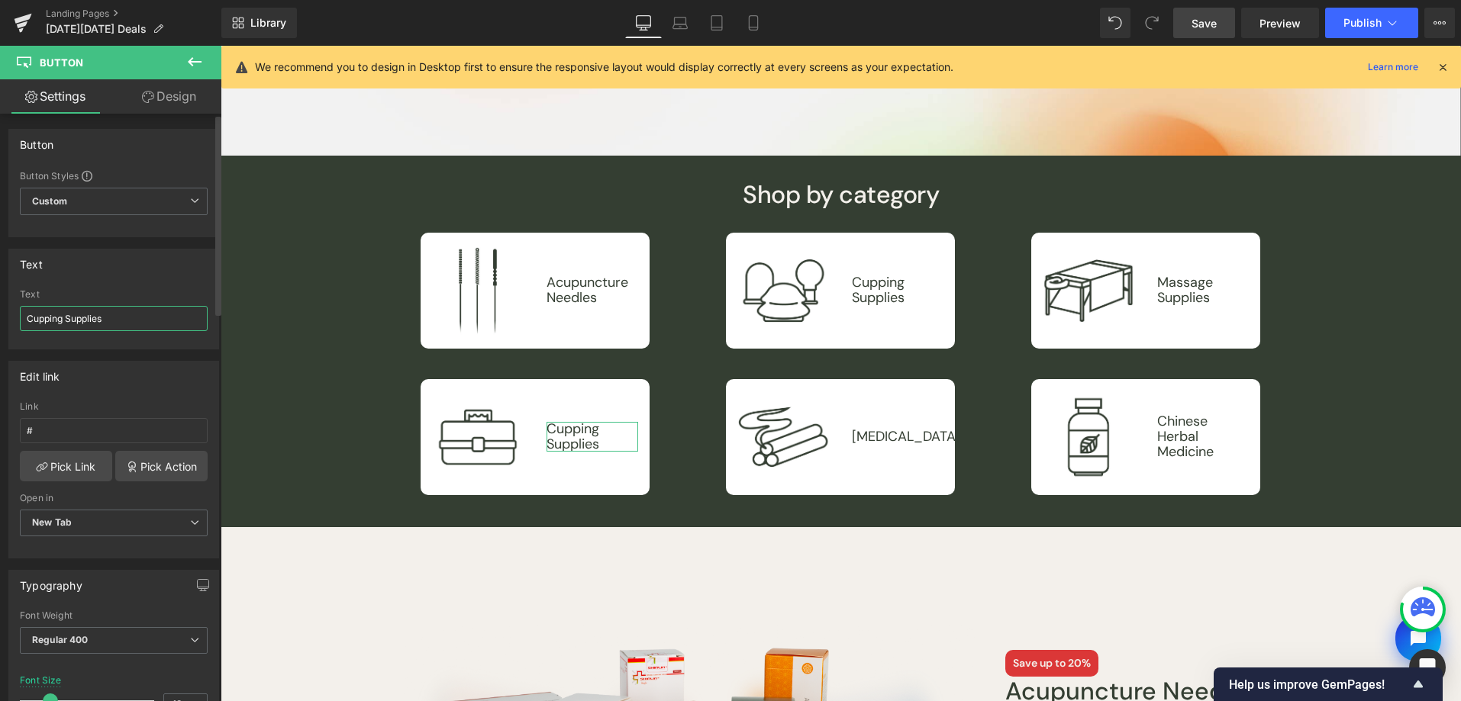
click at [136, 311] on input "Cupping Supplies" at bounding box center [114, 318] width 188 height 25
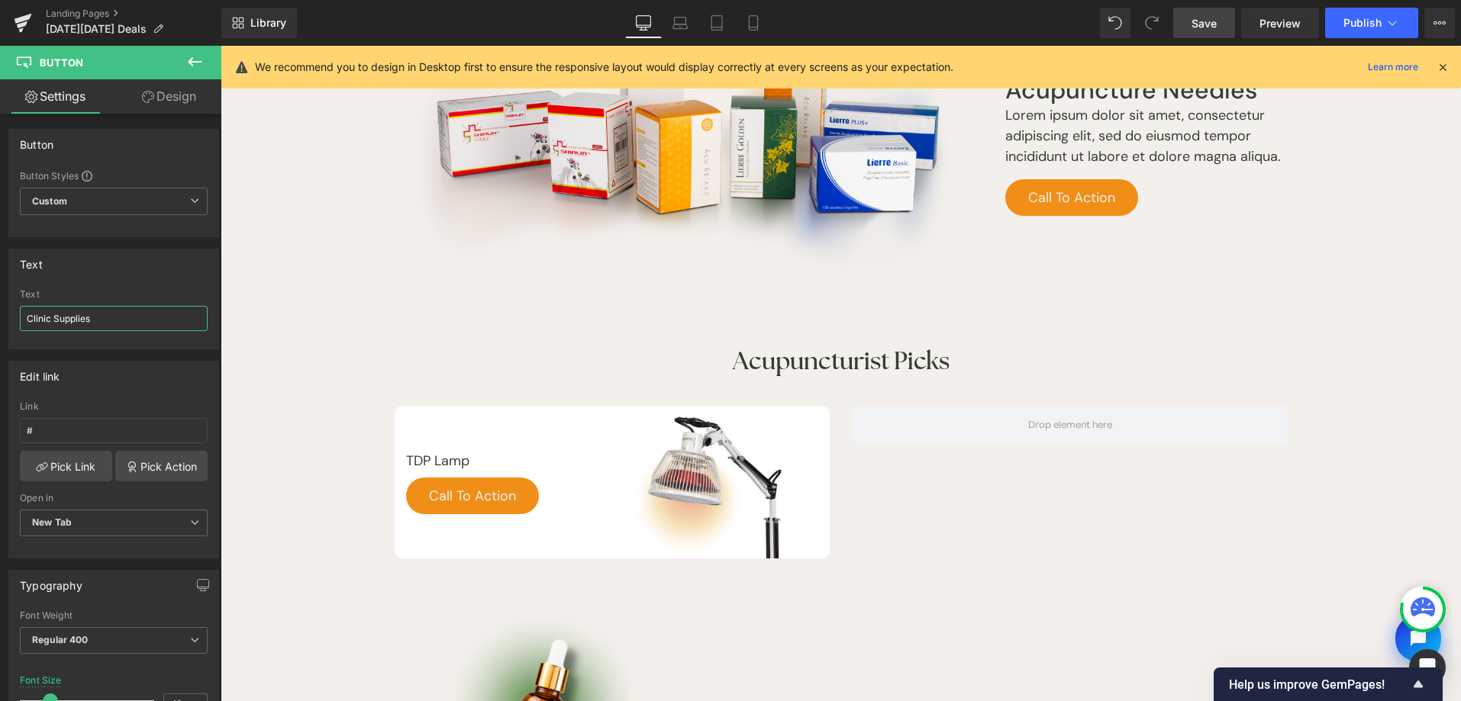
scroll to position [1013, 0]
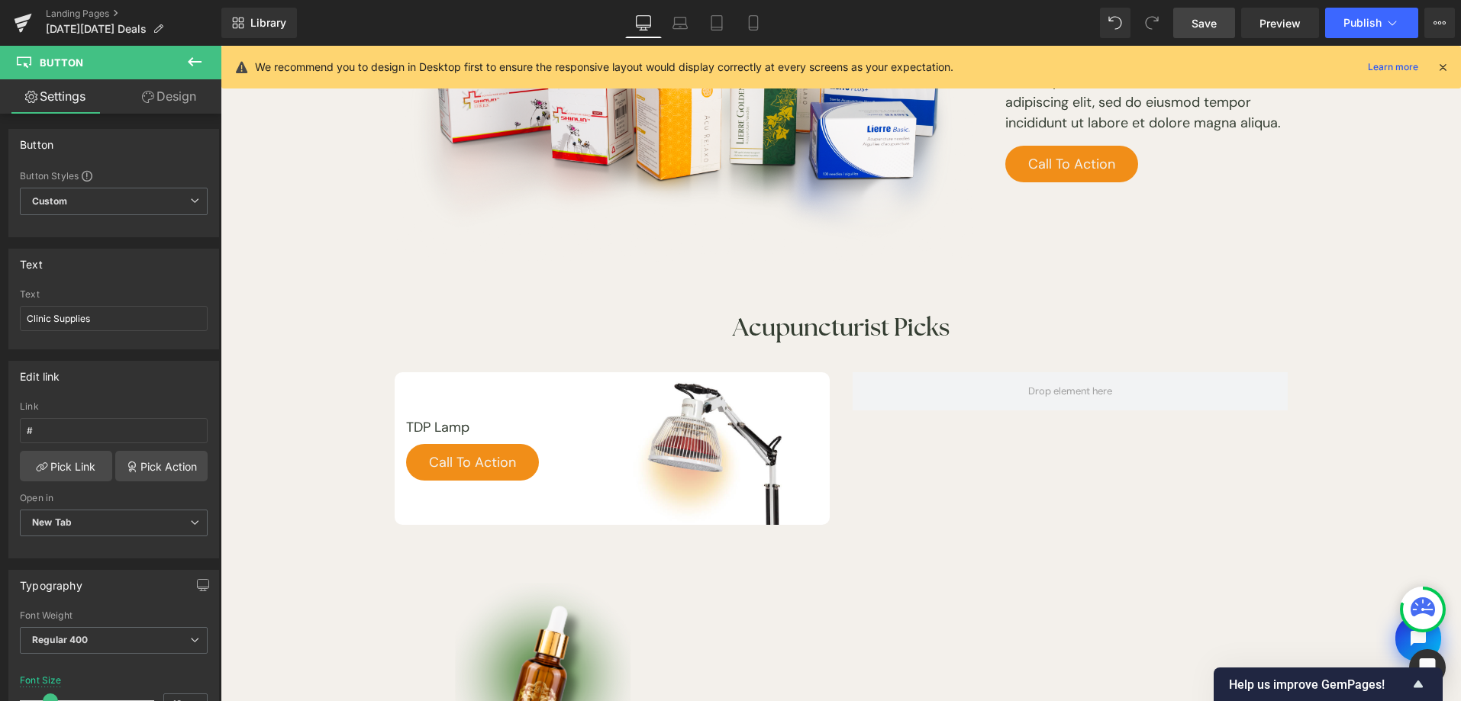
click at [191, 63] on icon at bounding box center [194, 62] width 18 height 18
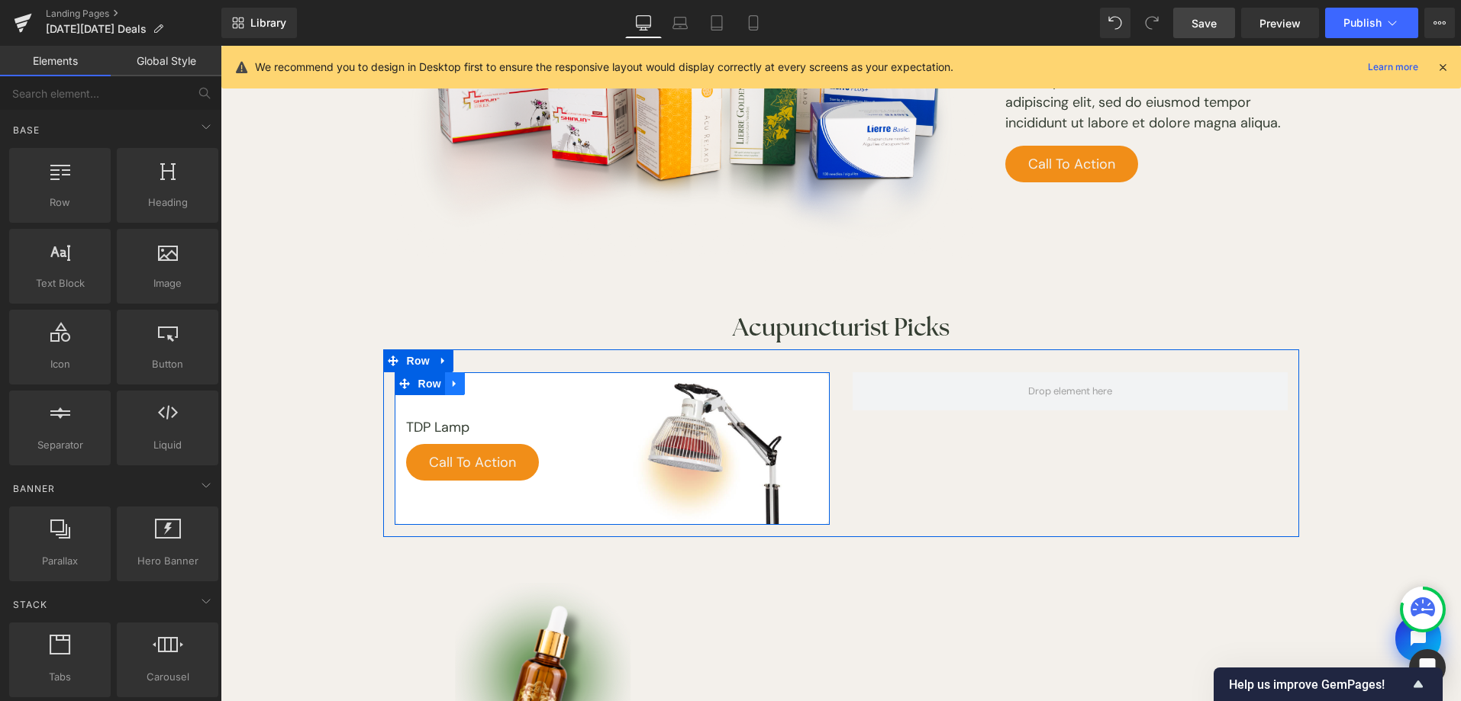
click at [453, 387] on link at bounding box center [455, 383] width 20 height 23
click at [472, 386] on link at bounding box center [475, 383] width 20 height 23
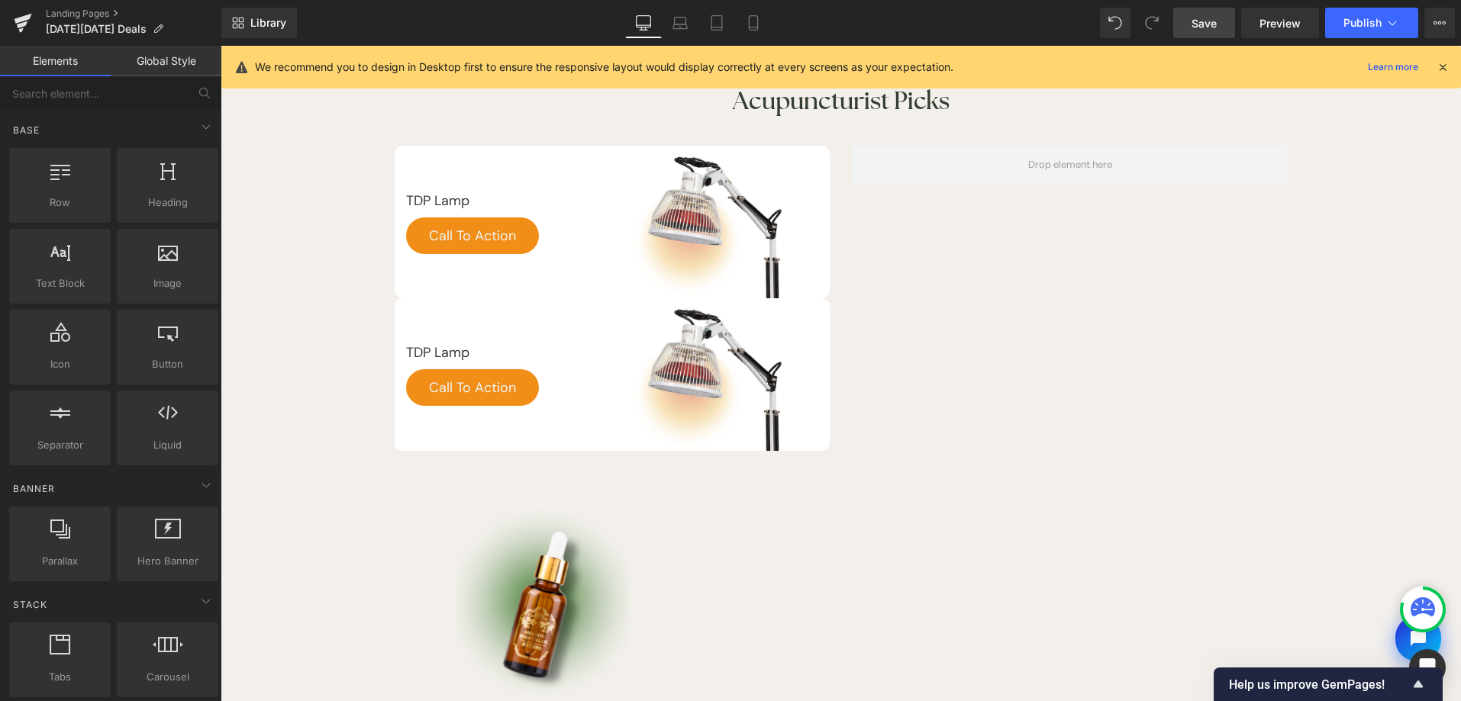
scroll to position [1167, 0]
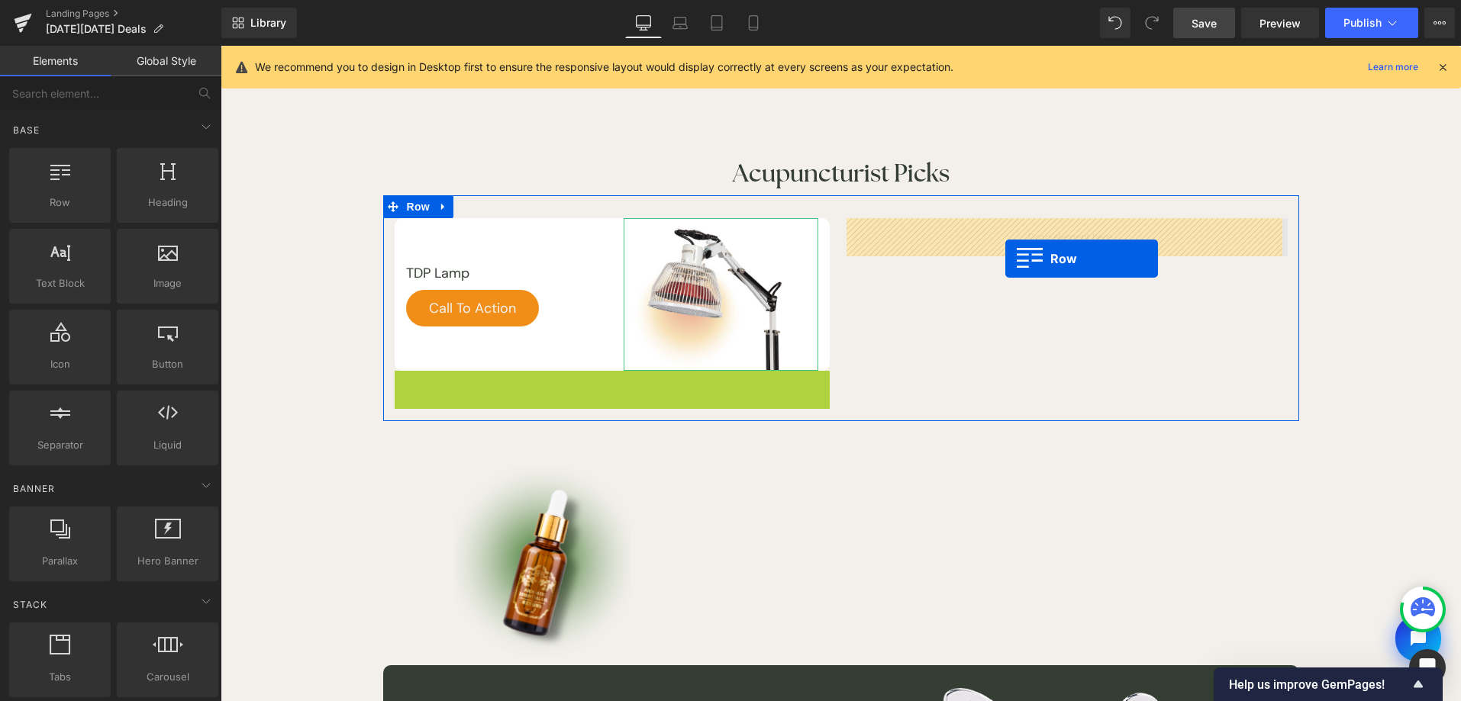
drag, startPoint x: 512, startPoint y: 355, endPoint x: 1004, endPoint y: 255, distance: 502.3
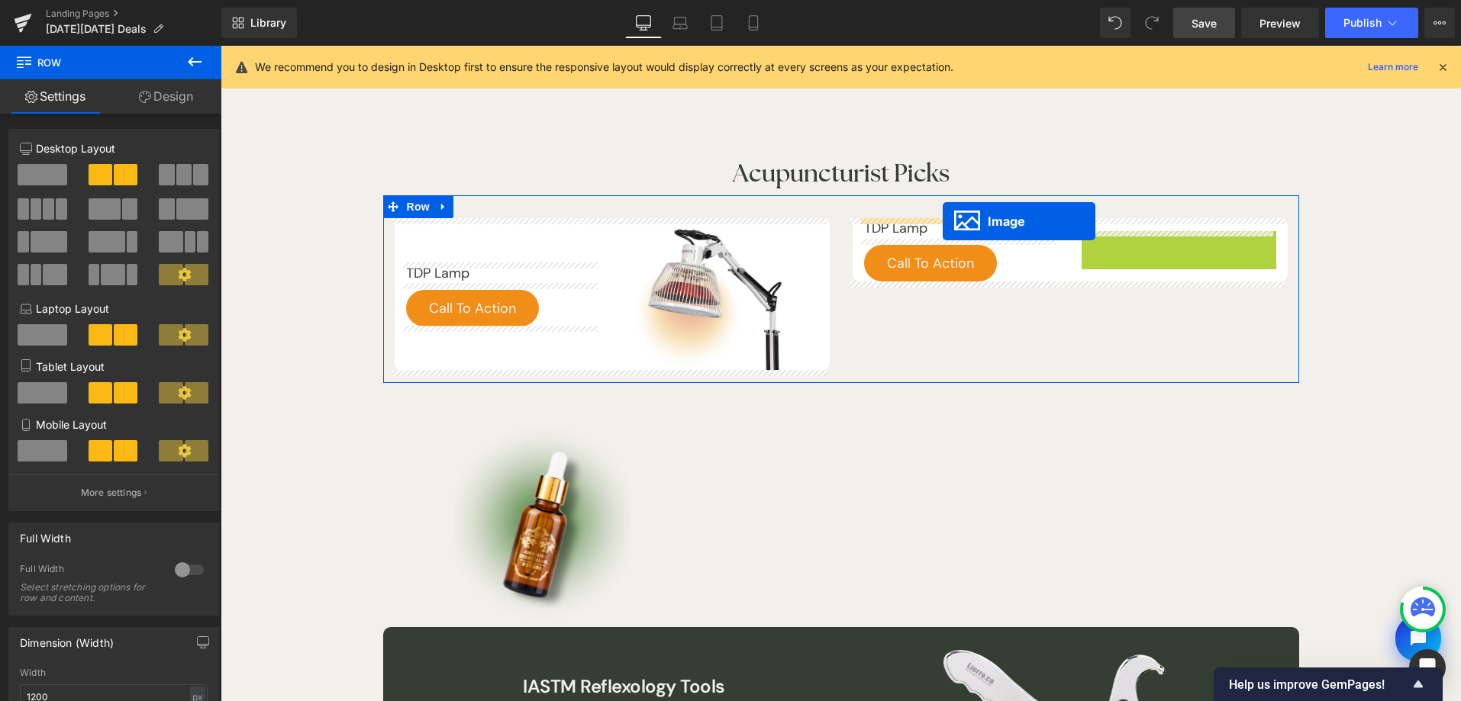
drag, startPoint x: 1149, startPoint y: 289, endPoint x: 943, endPoint y: 221, distance: 217.2
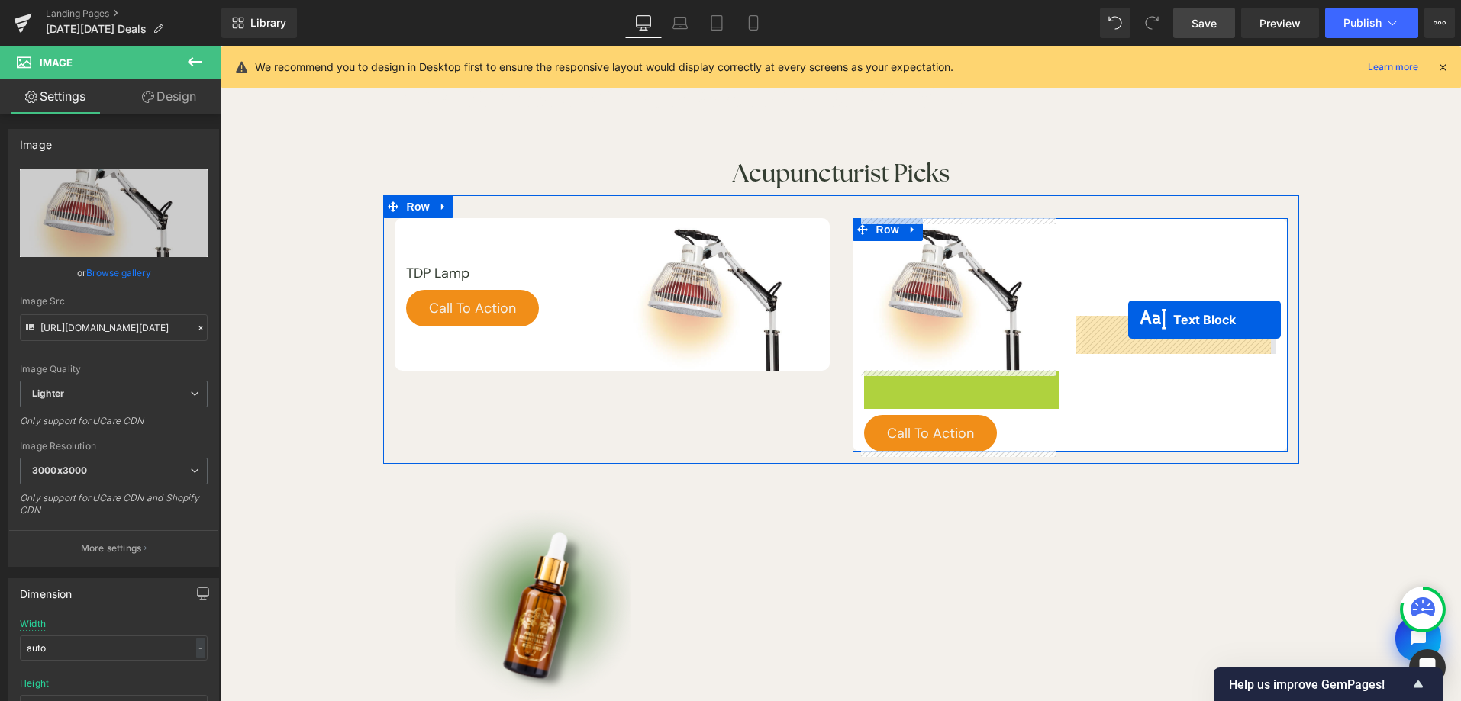
drag, startPoint x: 908, startPoint y: 382, endPoint x: 1128, endPoint y: 320, distance: 228.3
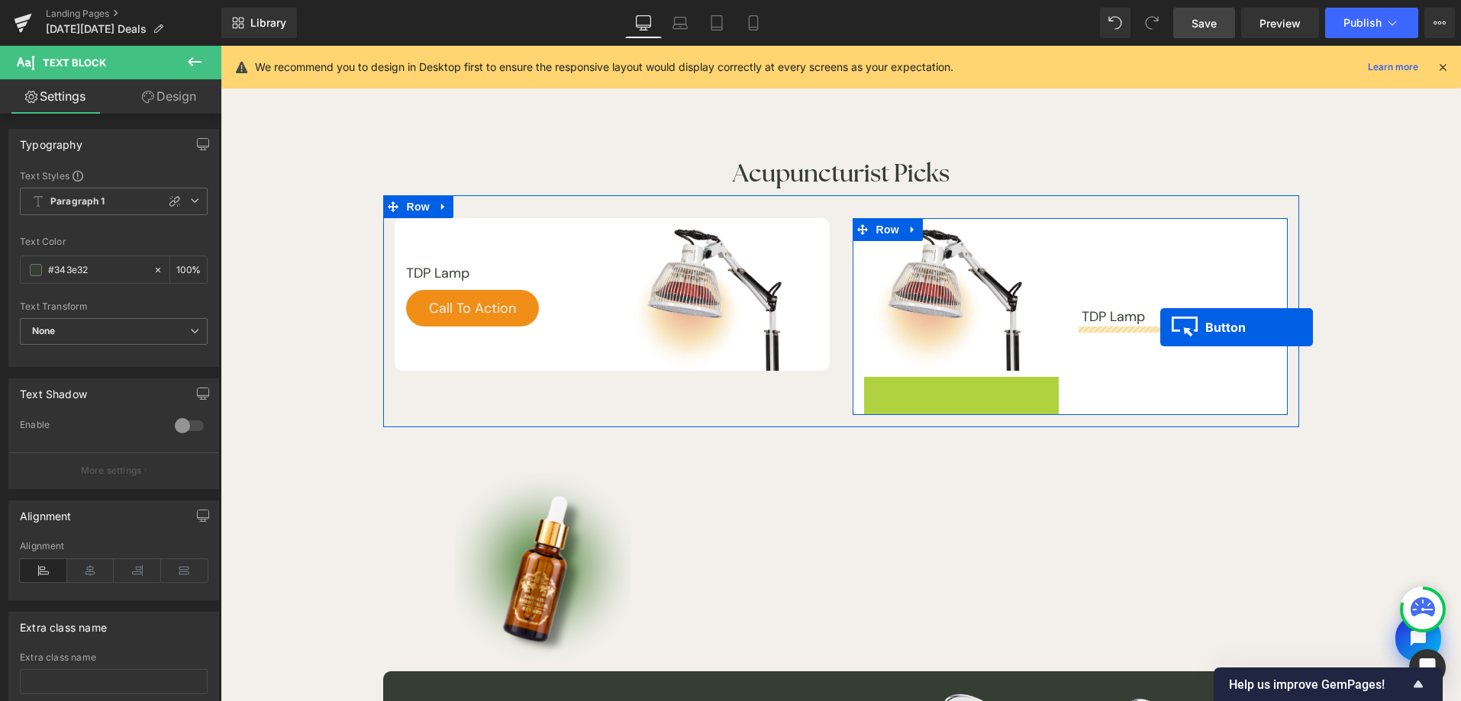
drag, startPoint x: 904, startPoint y: 392, endPoint x: 1160, endPoint y: 327, distance: 264.7
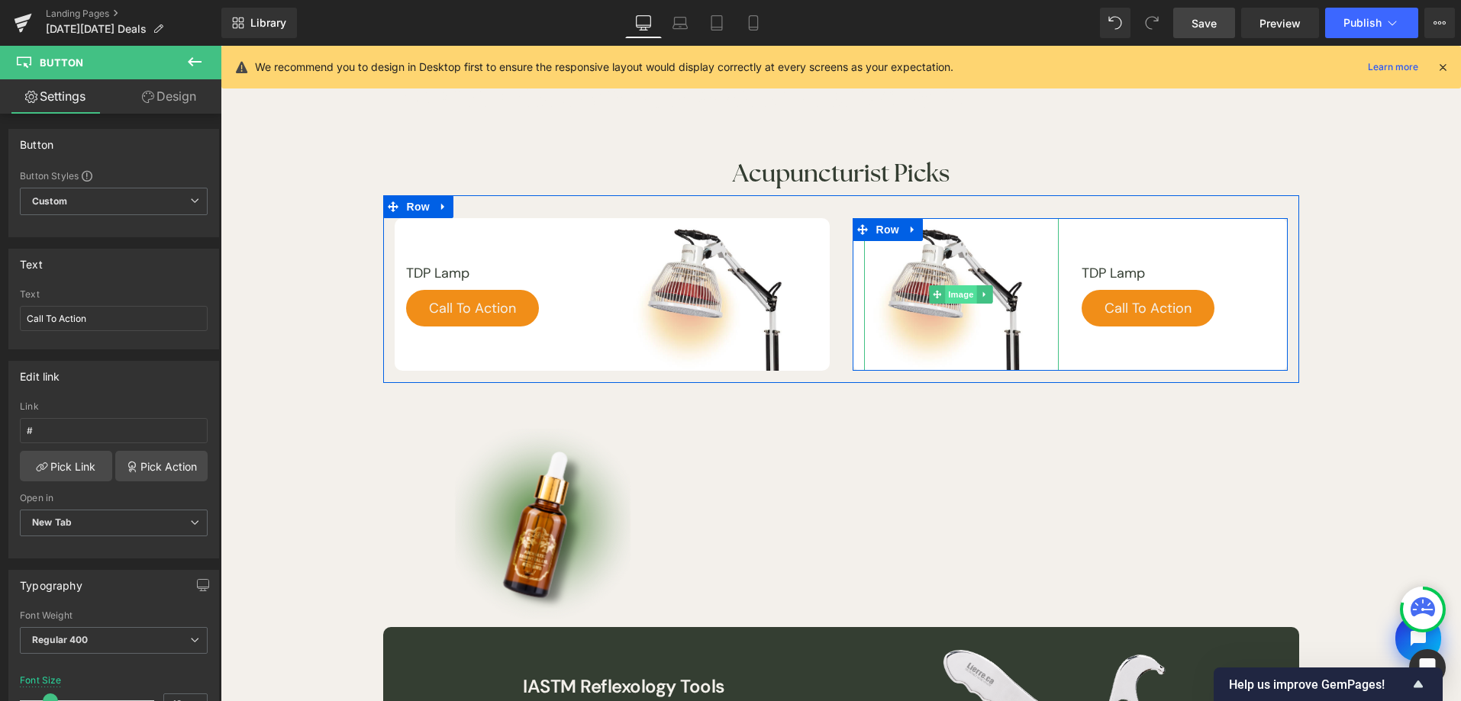
click at [953, 295] on span "Image" at bounding box center [961, 294] width 32 height 18
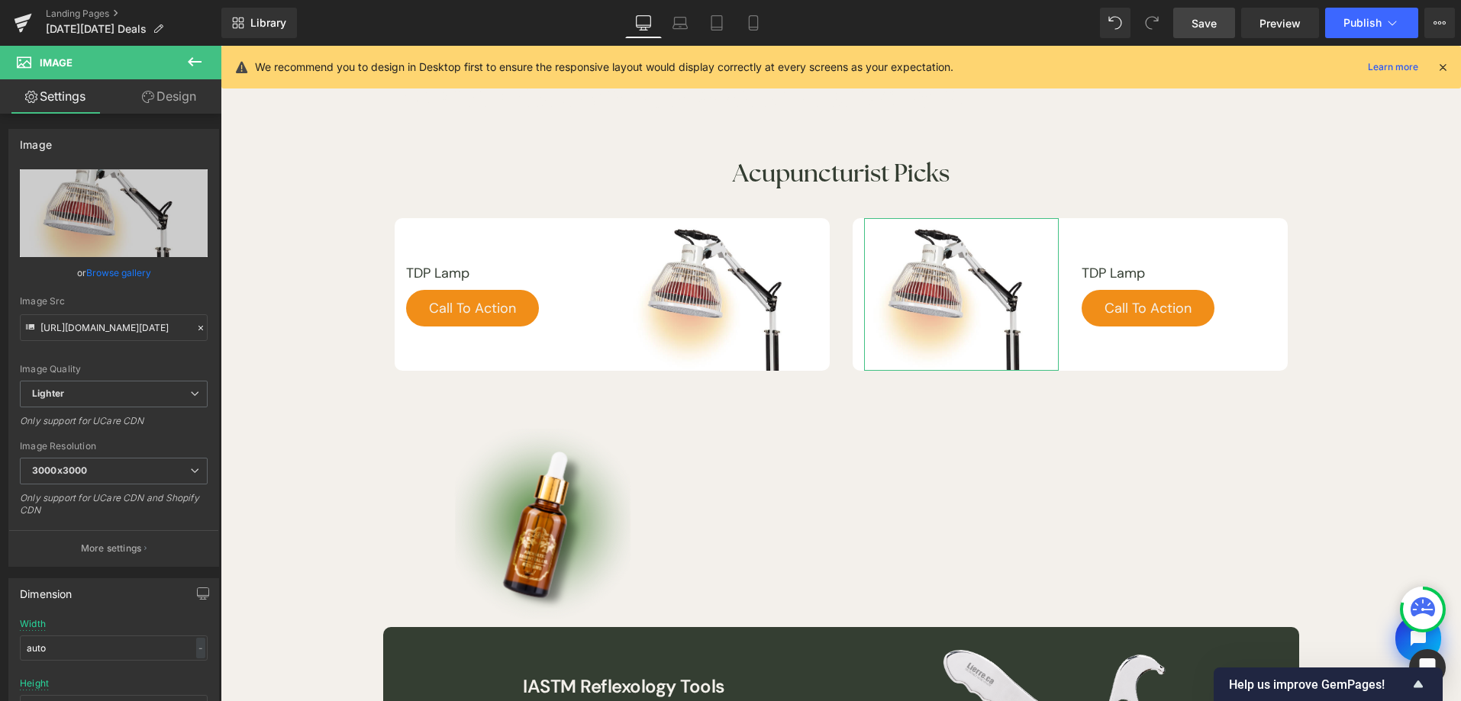
click at [105, 266] on link "Browse gallery" at bounding box center [118, 273] width 65 height 27
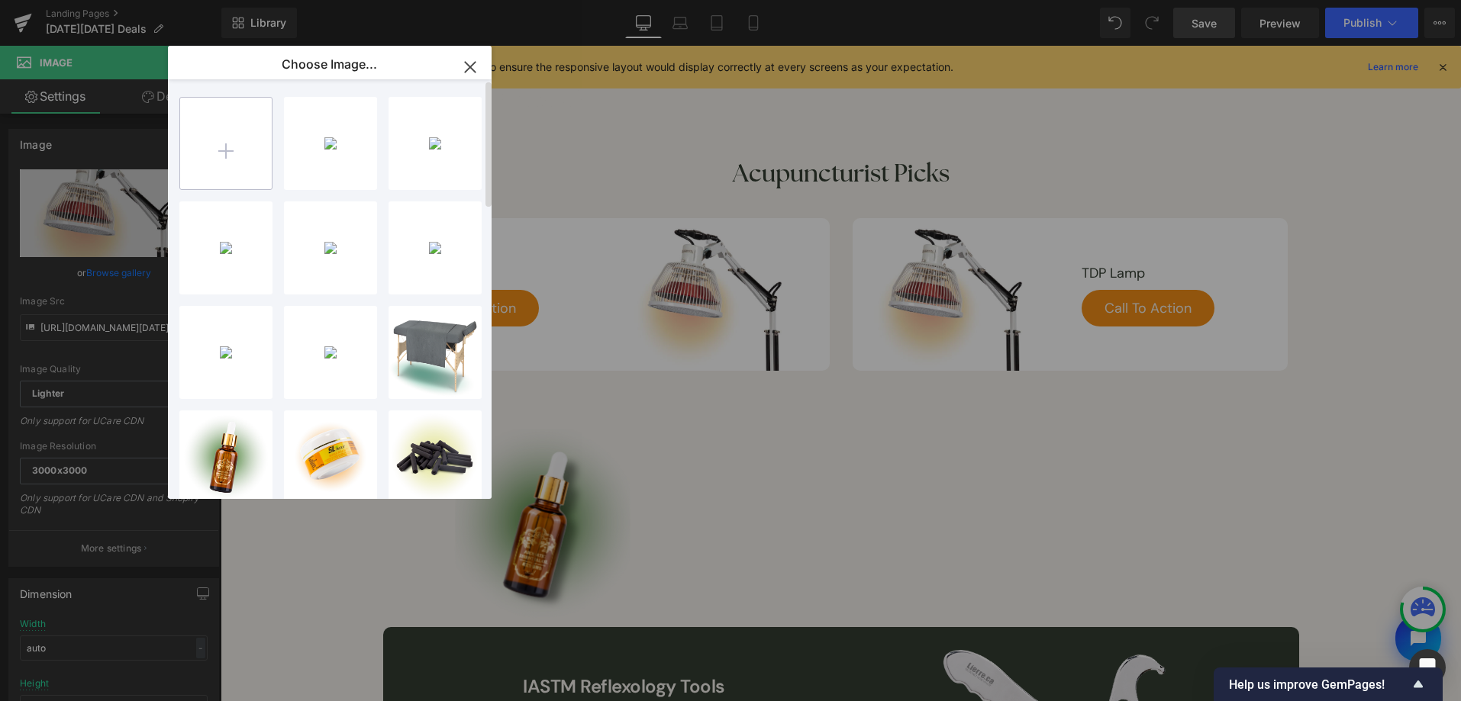
click at [248, 166] on input "file" at bounding box center [226, 144] width 92 height 92
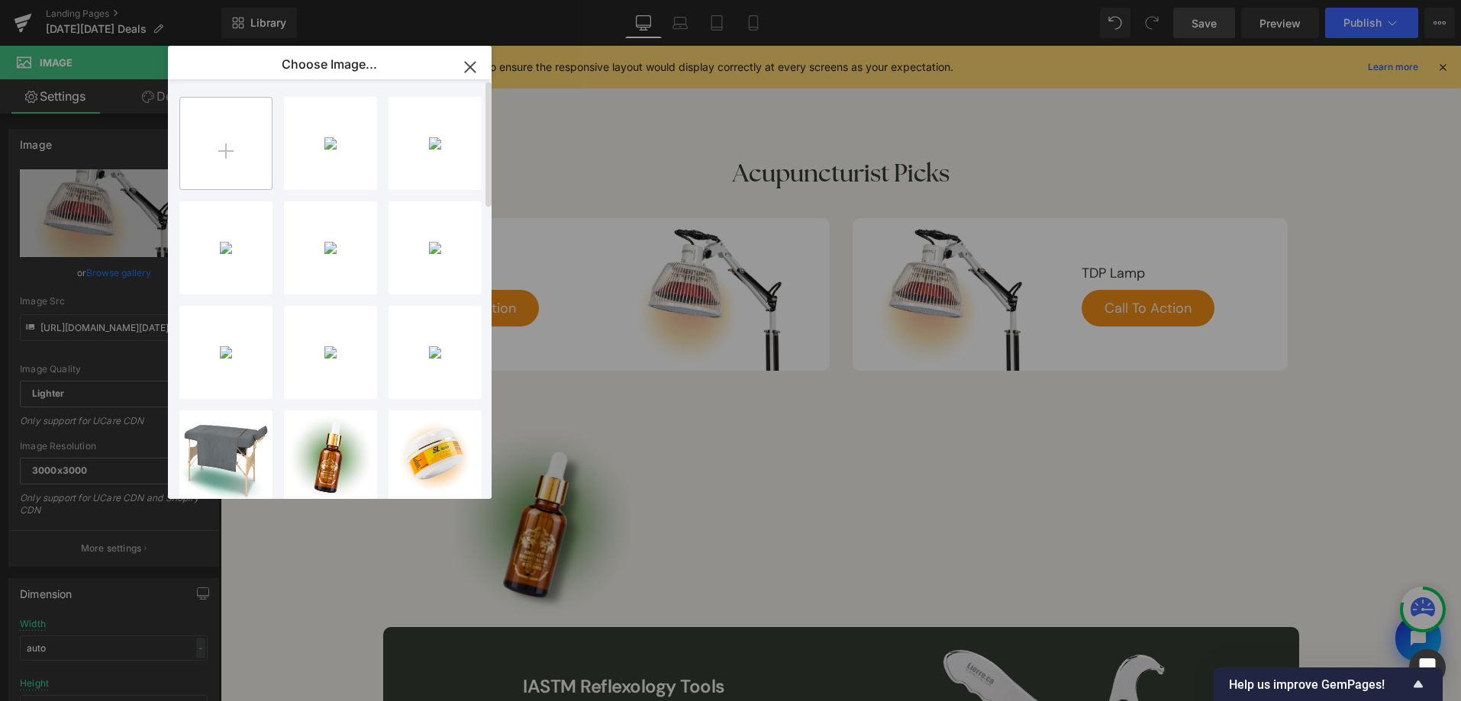
click at [256, 137] on input "file" at bounding box center [226, 144] width 92 height 92
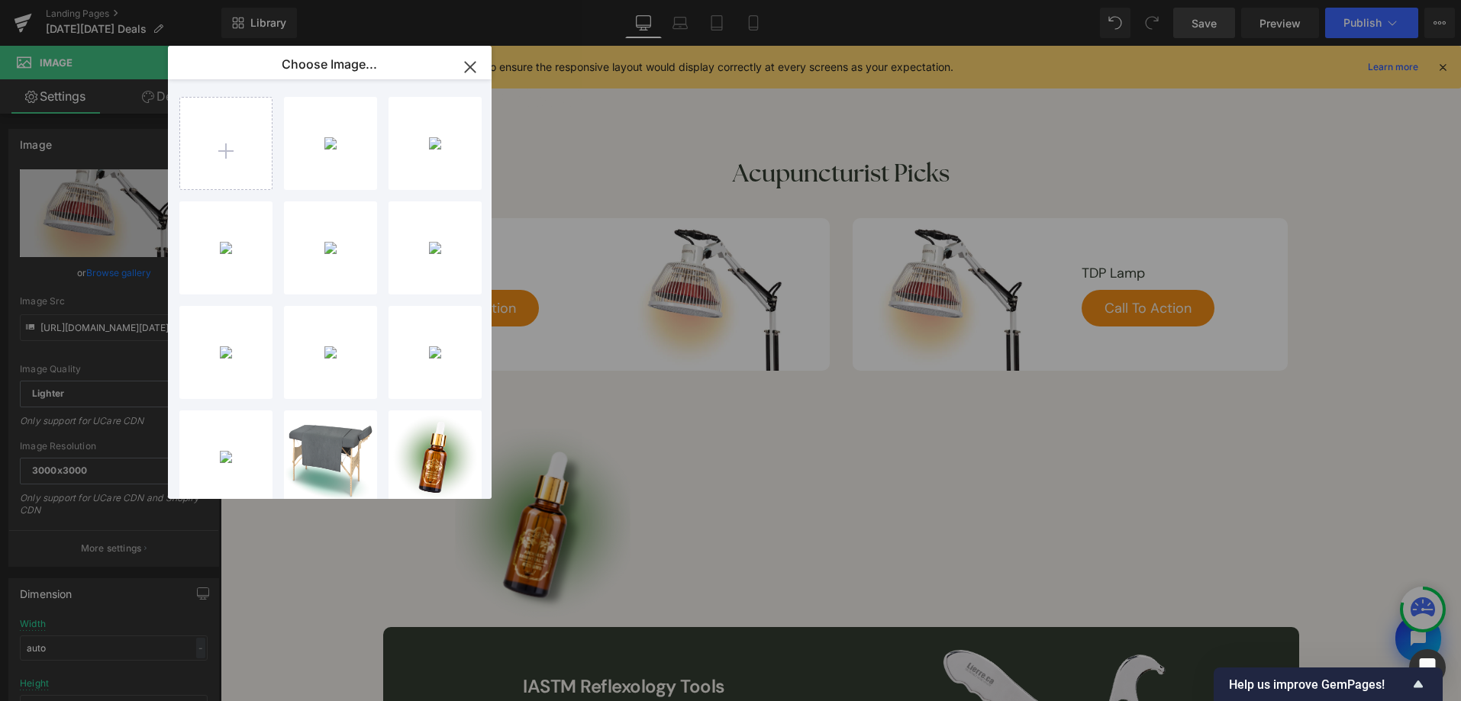
click at [0, 0] on div "black-f...s-03.png 226.02 KB" at bounding box center [0, 0] width 0 height 0
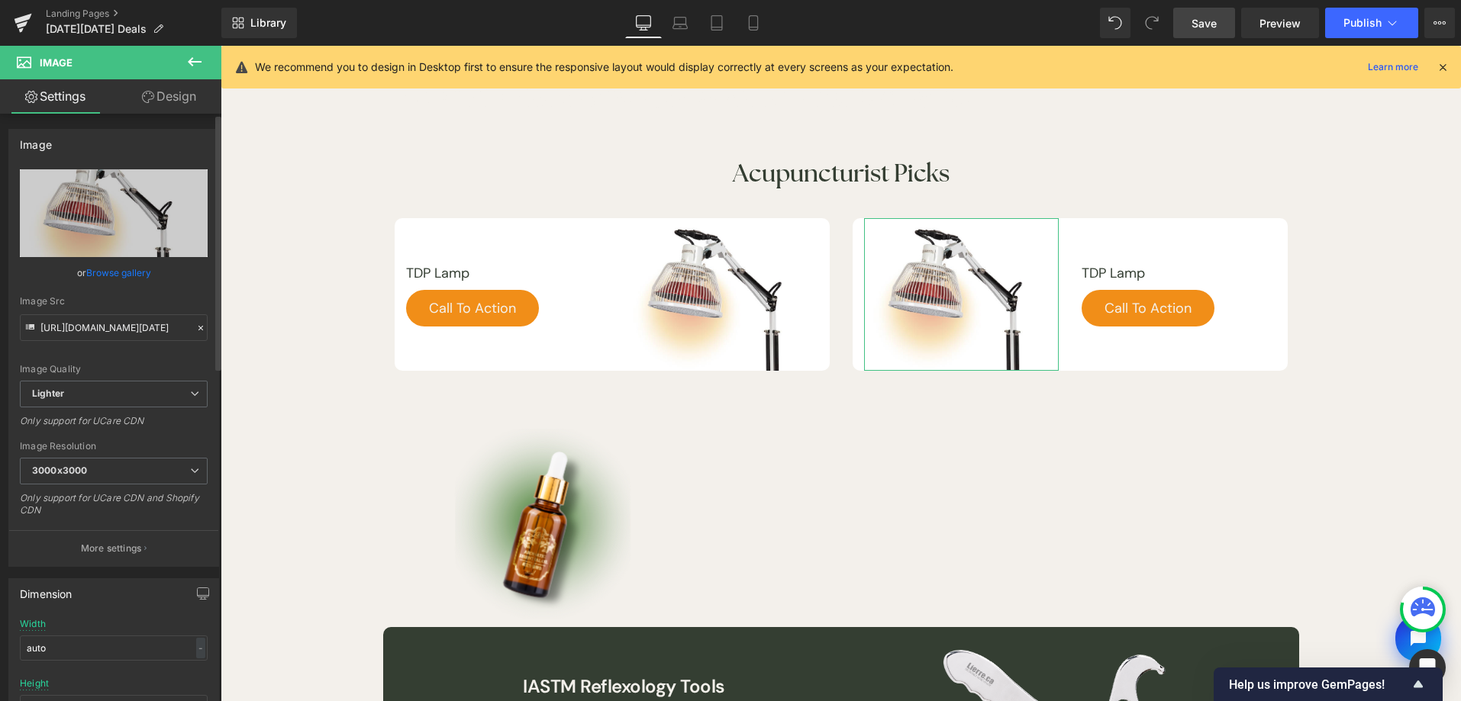
click at [111, 272] on link "Browse gallery" at bounding box center [118, 273] width 65 height 27
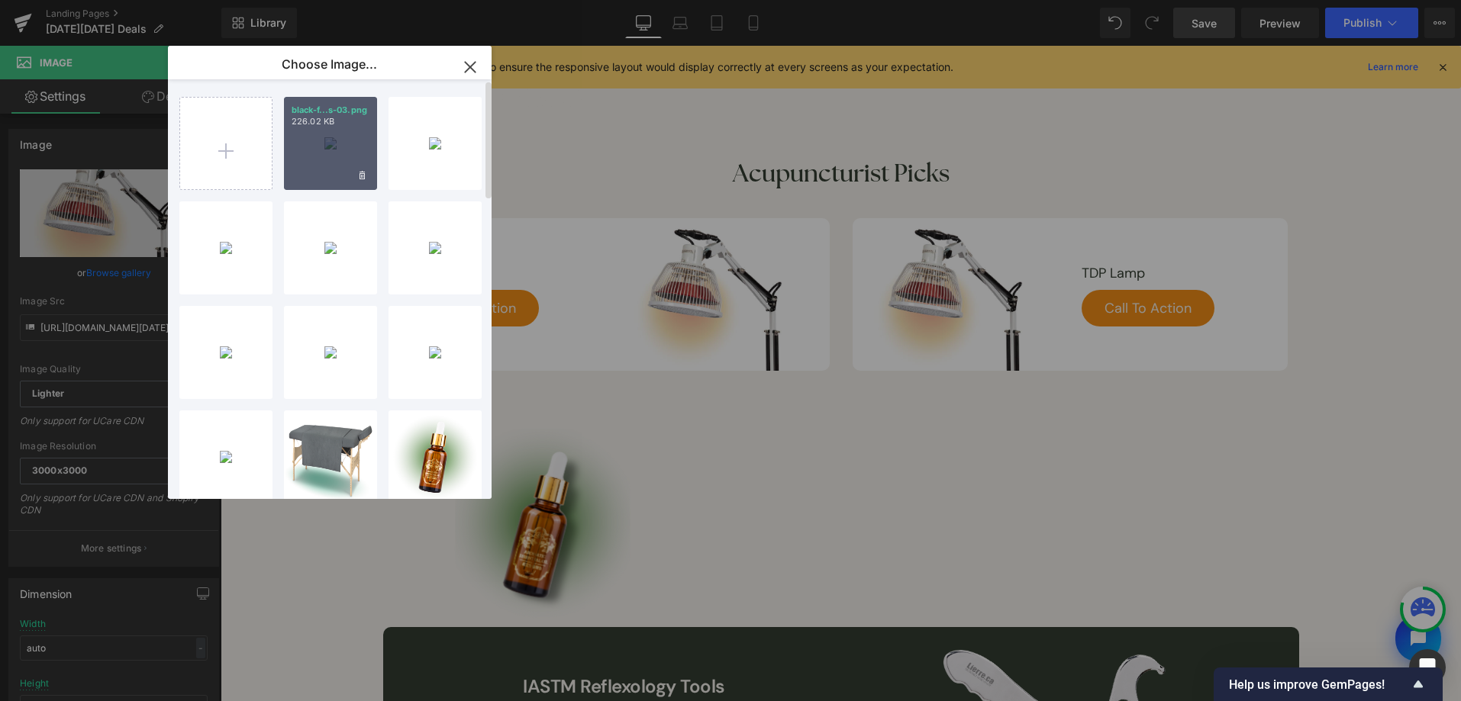
drag, startPoint x: 310, startPoint y: 147, endPoint x: 809, endPoint y: 365, distance: 544.8
click at [310, 147] on div "black-f...s-03.png 226.02 KB" at bounding box center [330, 143] width 93 height 93
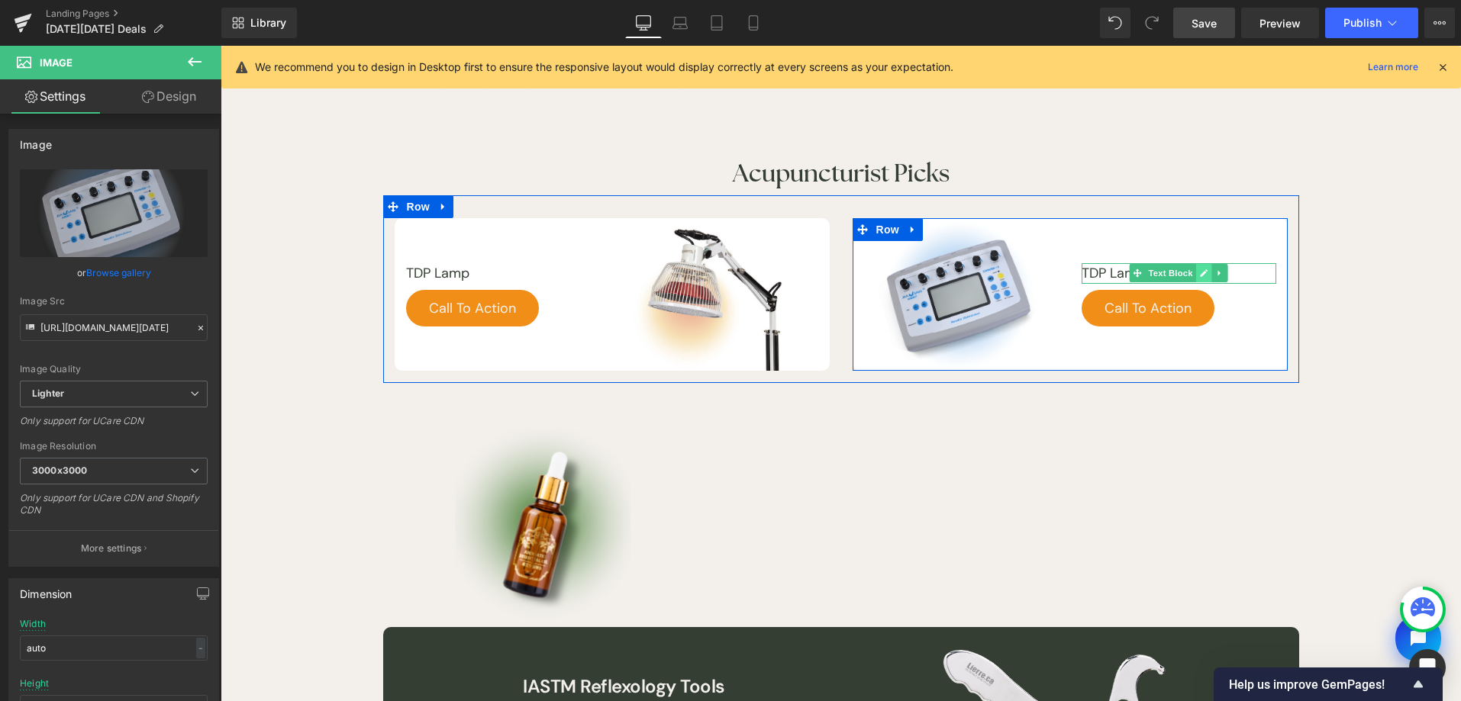
click at [1200, 269] on icon at bounding box center [1204, 273] width 8 height 9
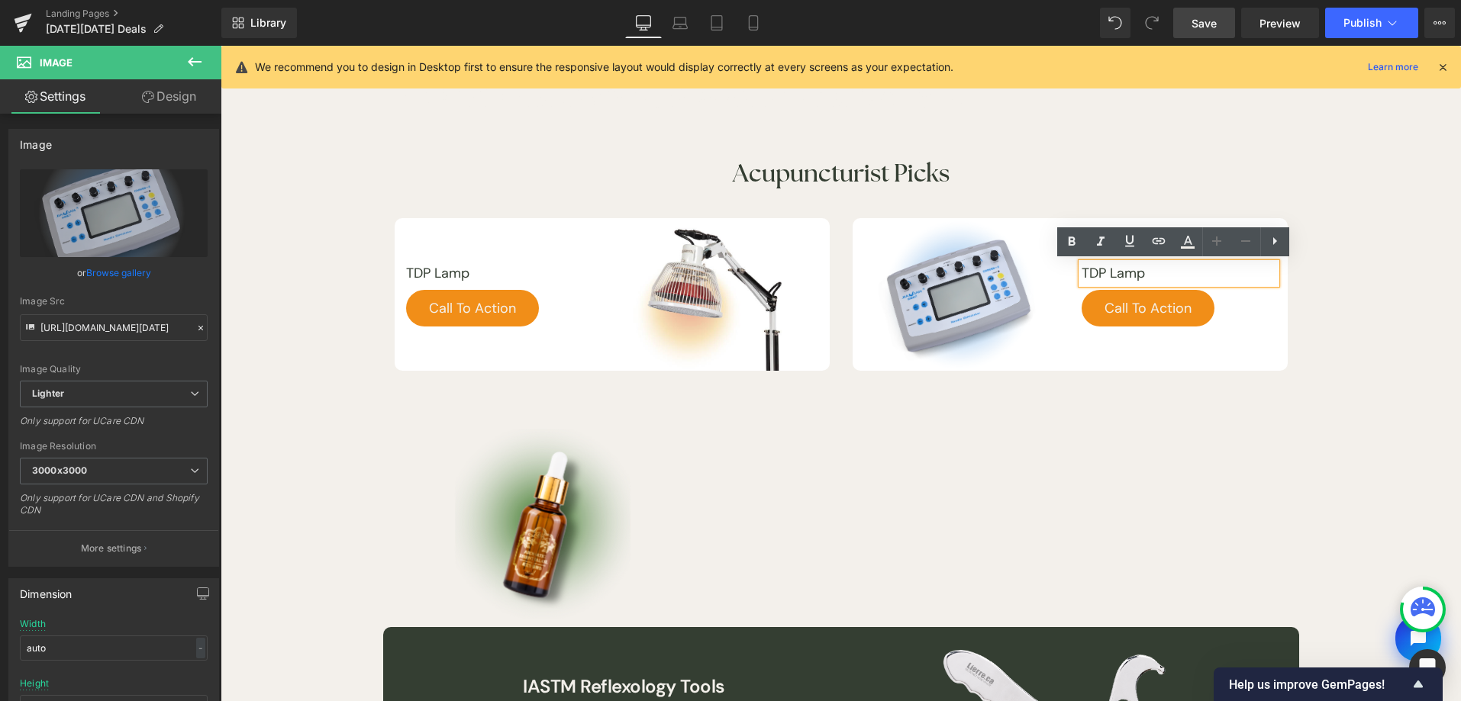
click at [1130, 272] on p "TDP Lamp" at bounding box center [1179, 273] width 195 height 21
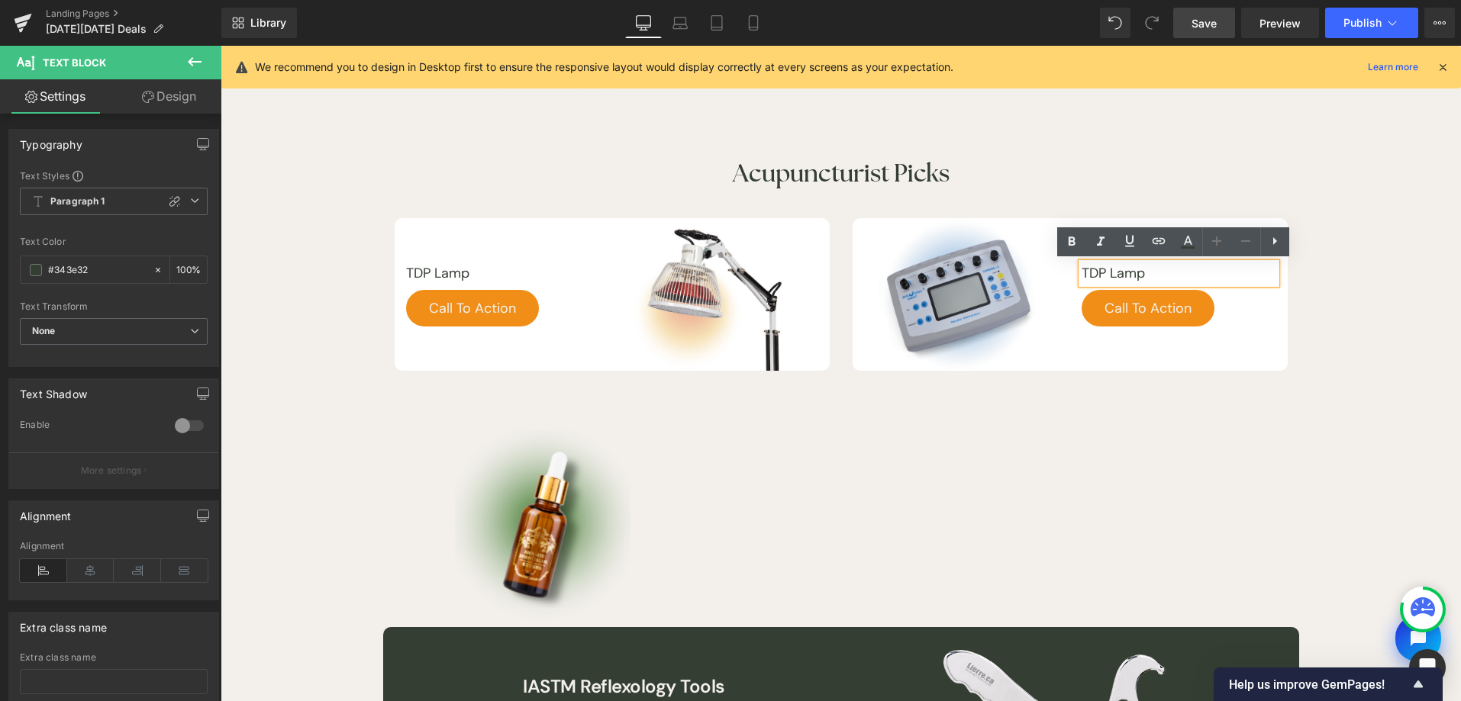
drag, startPoint x: 1160, startPoint y: 273, endPoint x: 1046, endPoint y: 278, distance: 113.8
click at [1046, 278] on div "Image TDP Lamp Text Block Call To Action Button Row" at bounding box center [1070, 294] width 435 height 152
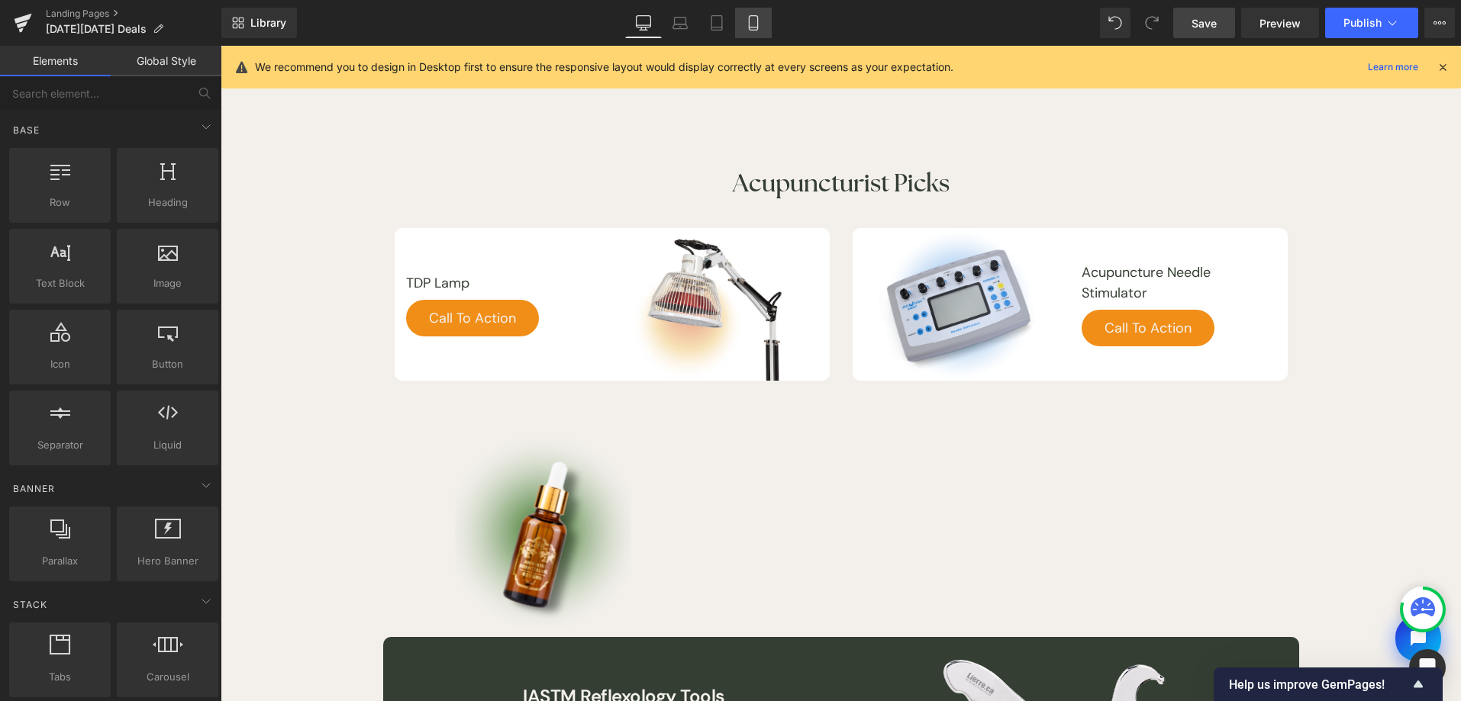
click at [763, 24] on link "Mobile" at bounding box center [753, 23] width 37 height 31
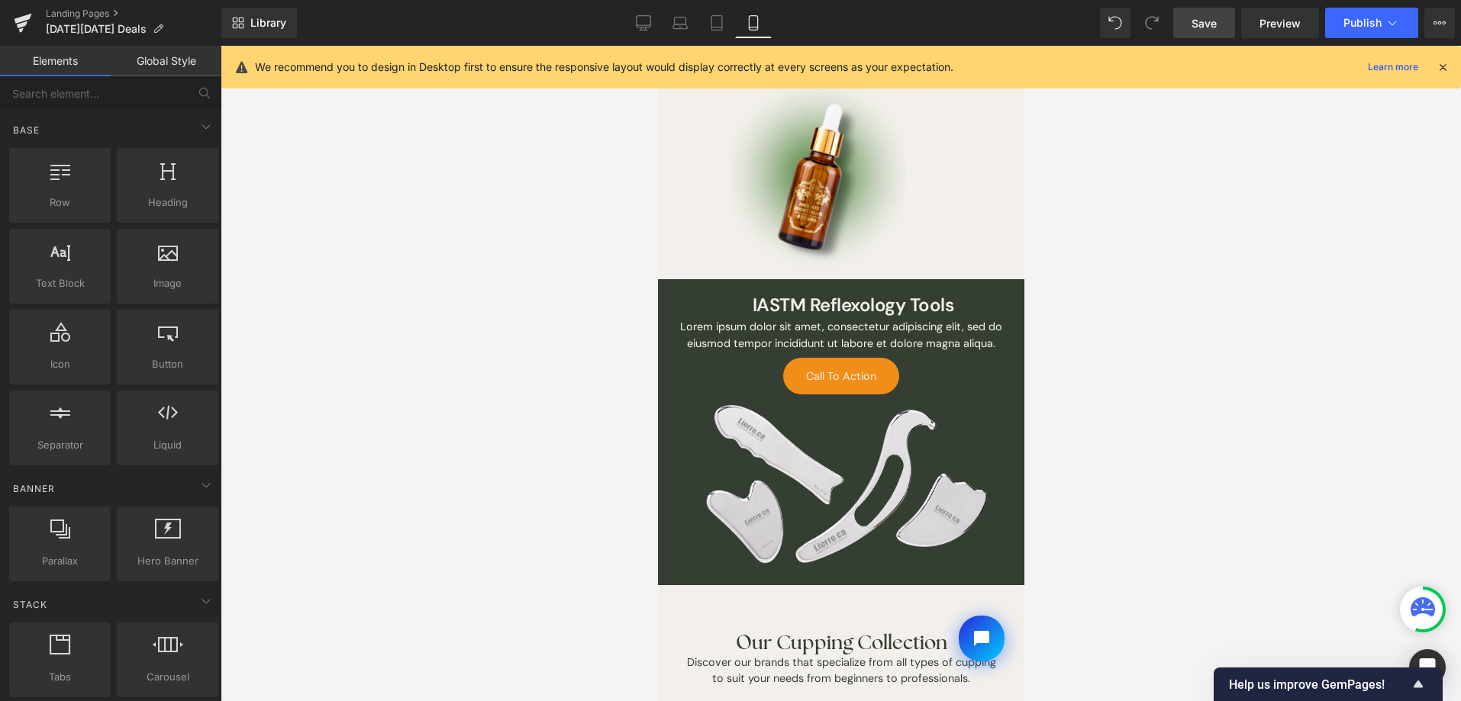
scroll to position [817, 0]
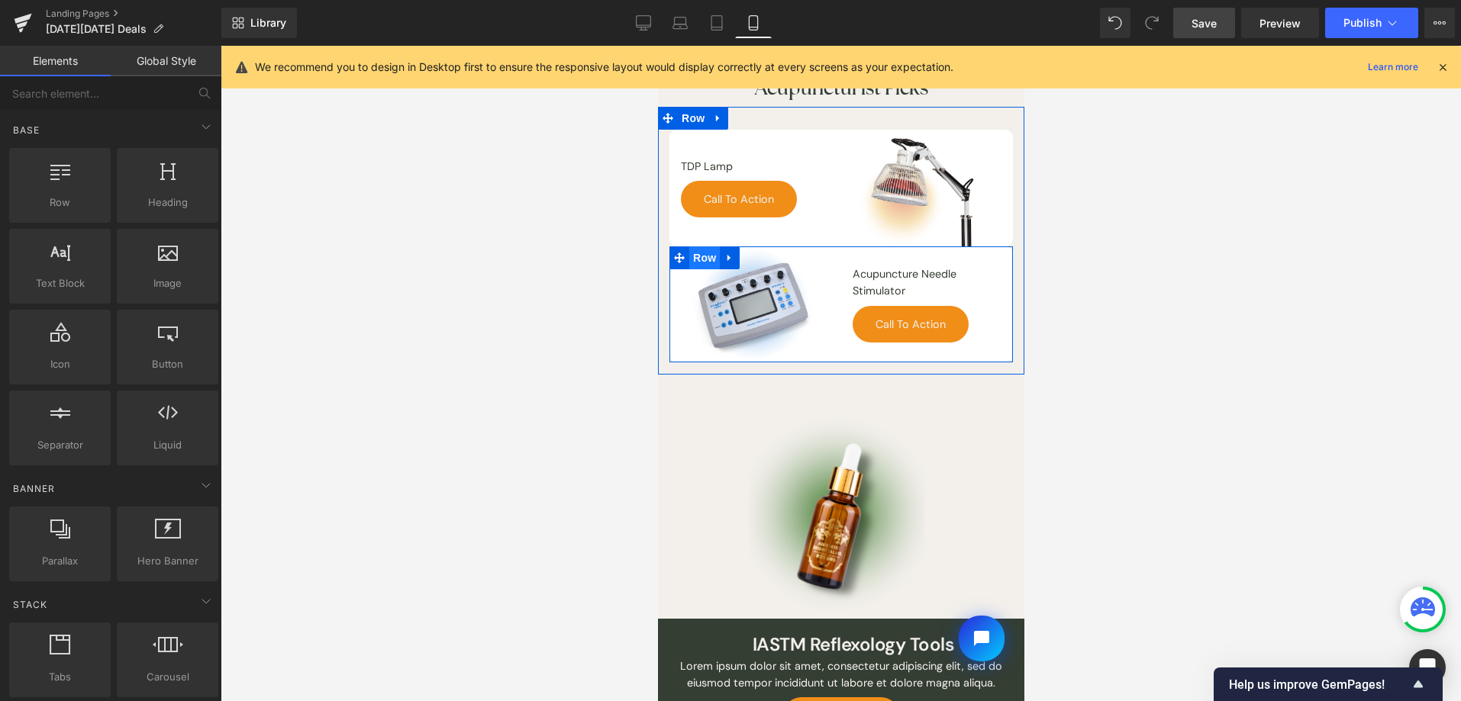
click at [709, 247] on span "Row" at bounding box center [703, 258] width 31 height 23
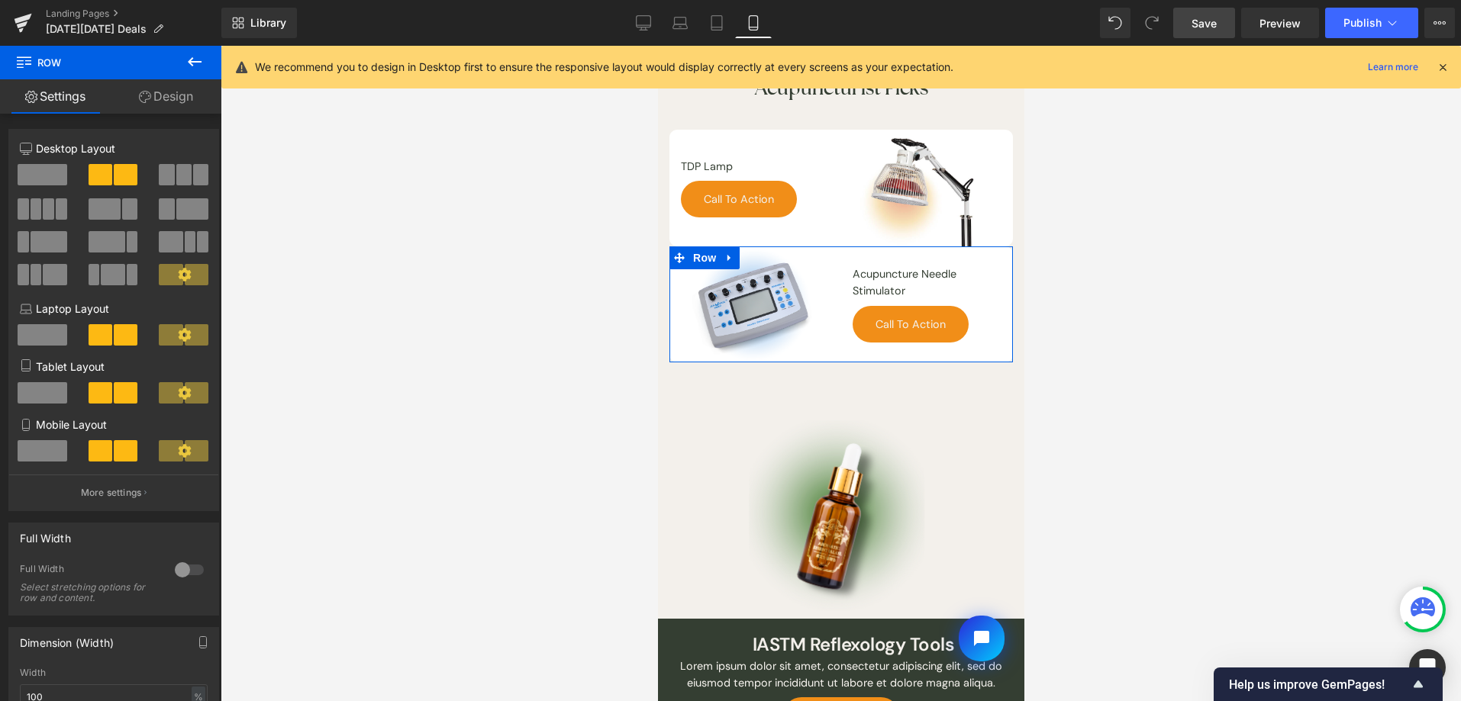
click at [176, 85] on link "Design" at bounding box center [166, 96] width 111 height 34
click at [0, 0] on div "Spacing" at bounding box center [0, 0] width 0 height 0
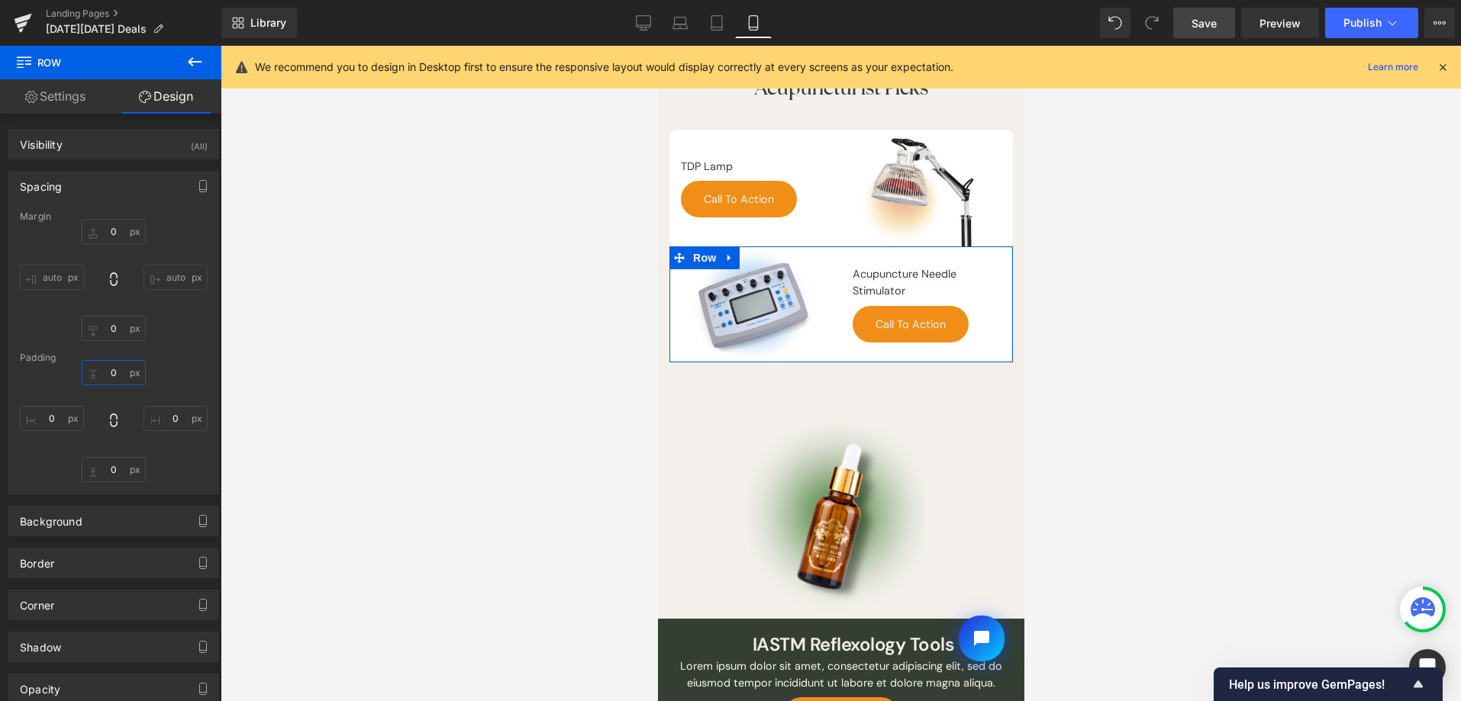
click at [115, 377] on input "0" at bounding box center [114, 372] width 64 height 25
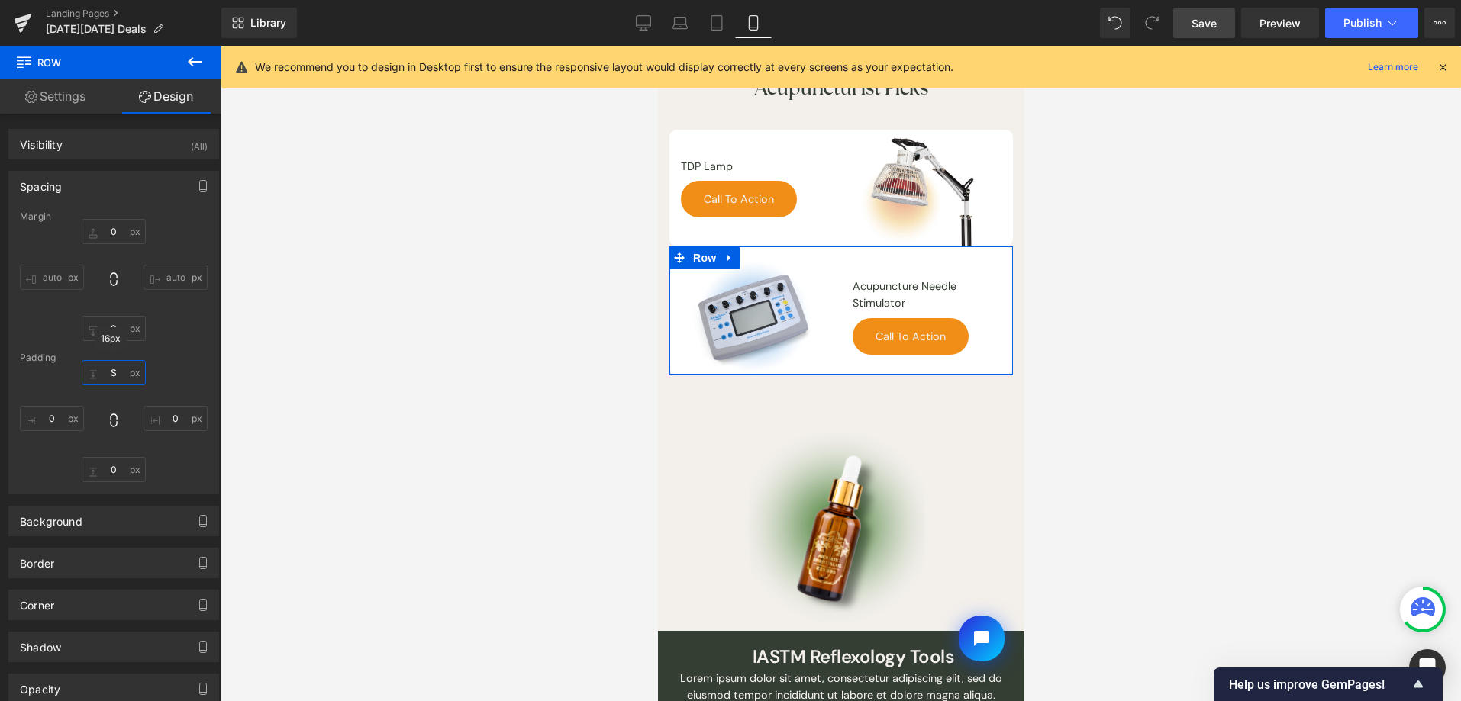
click at [120, 370] on input "S" at bounding box center [114, 372] width 64 height 25
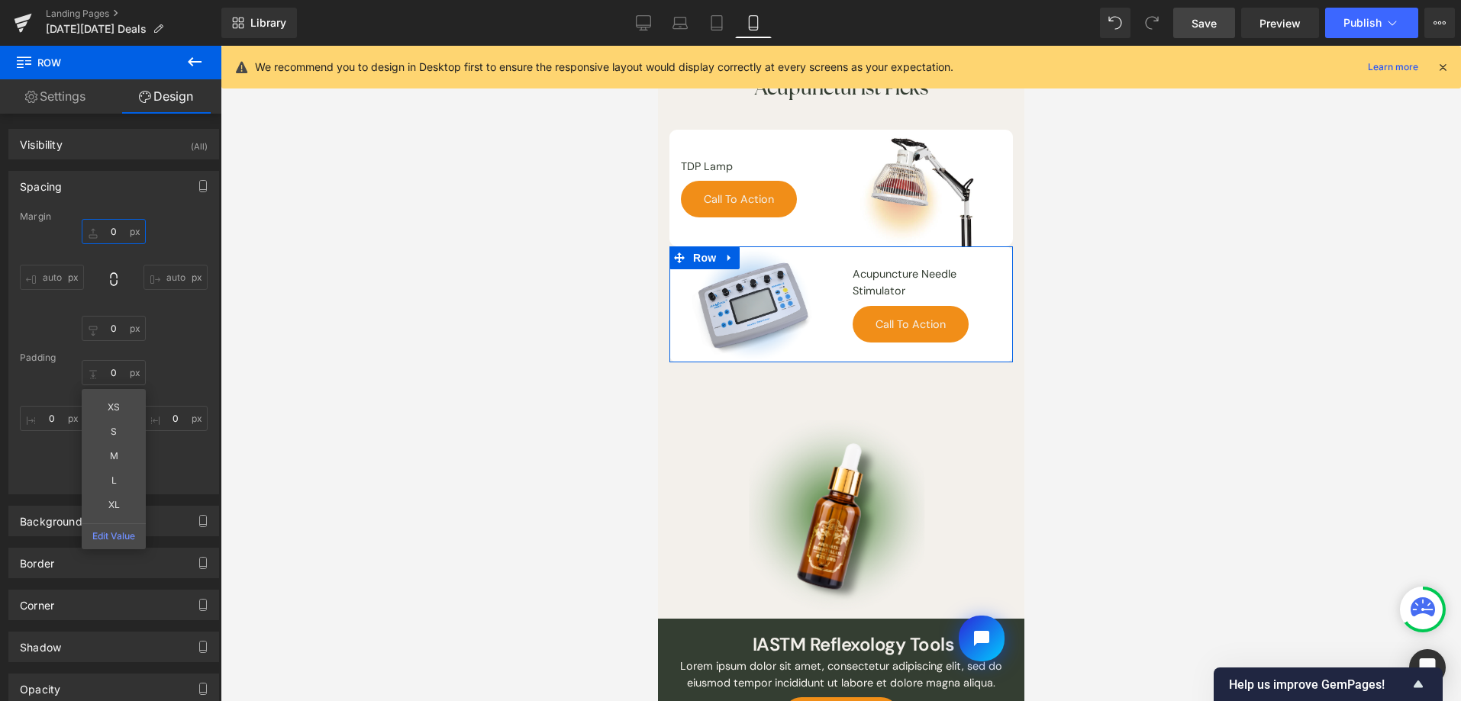
click at [127, 226] on input "0" at bounding box center [114, 231] width 64 height 25
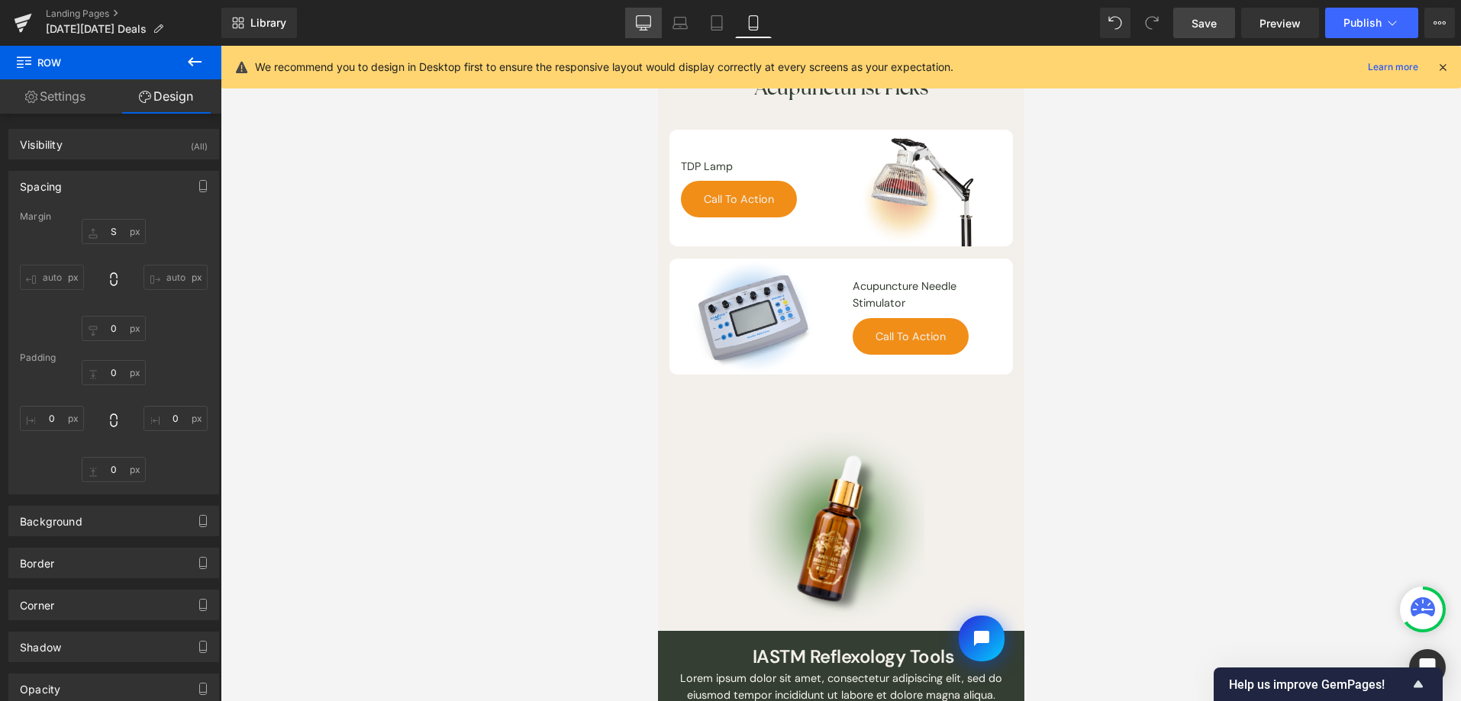
click at [642, 27] on icon at bounding box center [644, 21] width 15 height 11
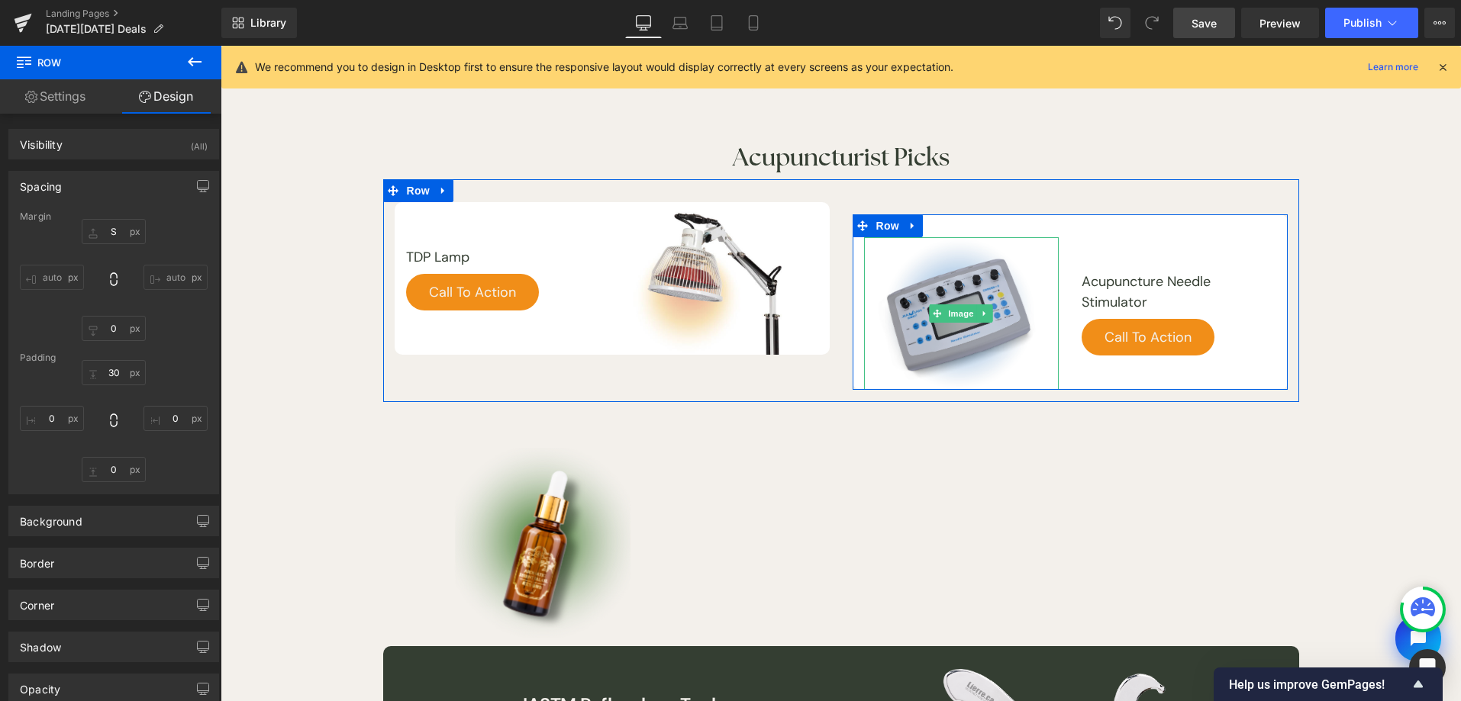
scroll to position [1253, 0]
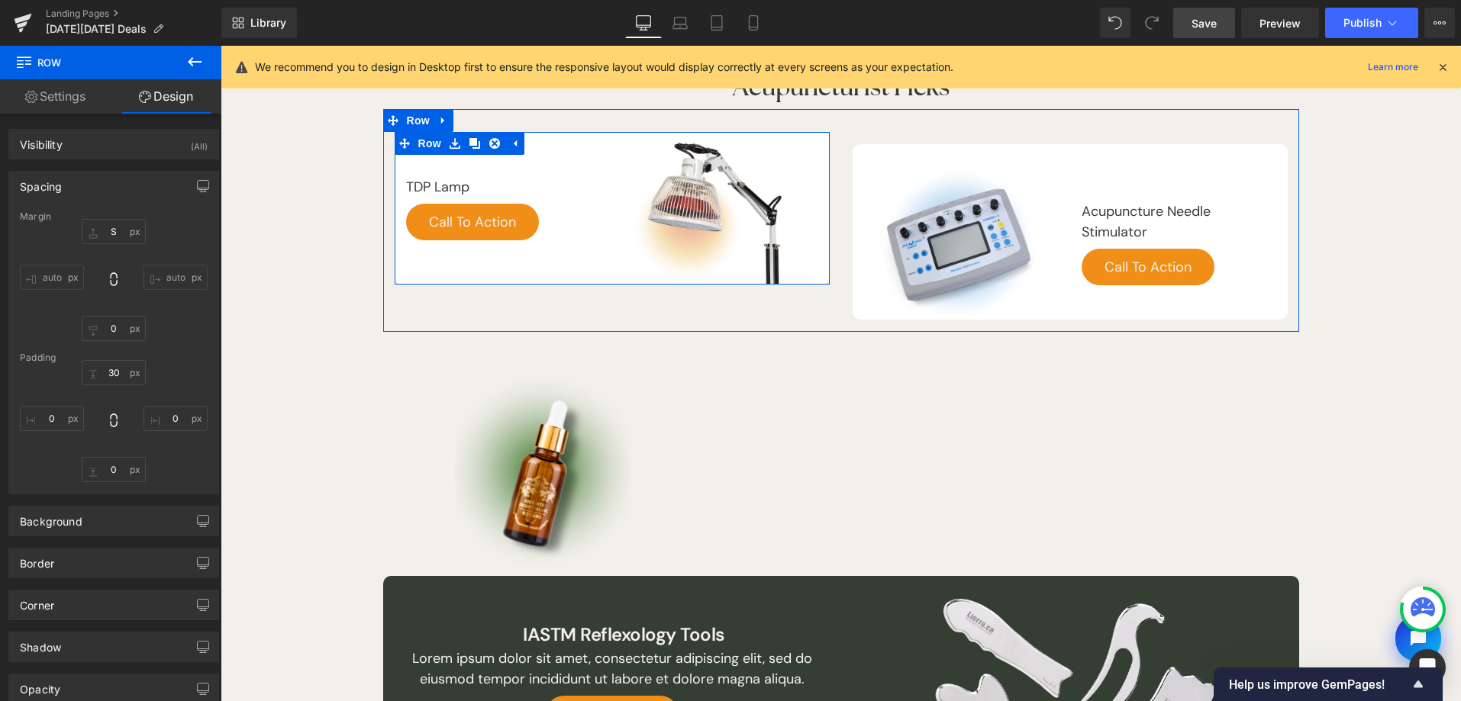
click at [433, 147] on span "Row" at bounding box center [429, 143] width 31 height 23
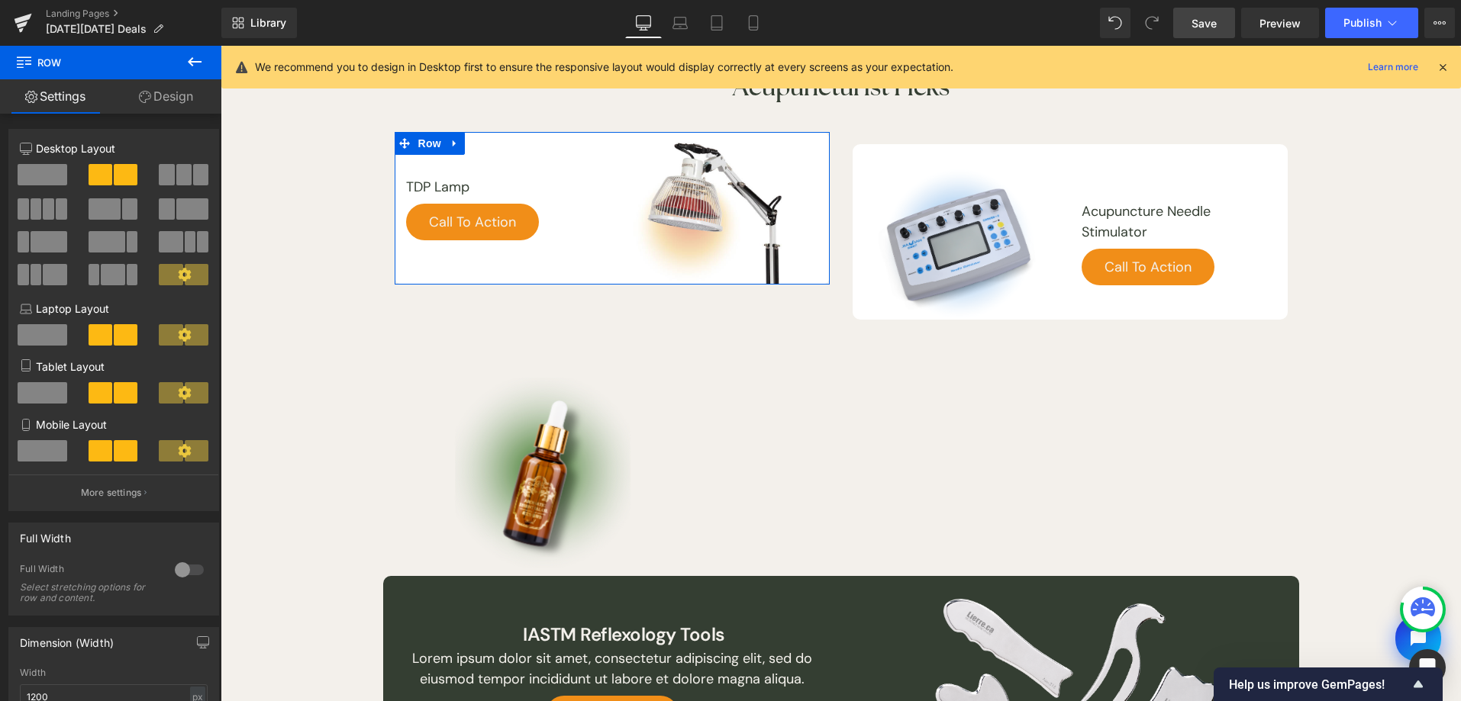
click at [183, 98] on link "Design" at bounding box center [166, 96] width 111 height 34
click at [0, 0] on div "Spacing" at bounding box center [0, 0] width 0 height 0
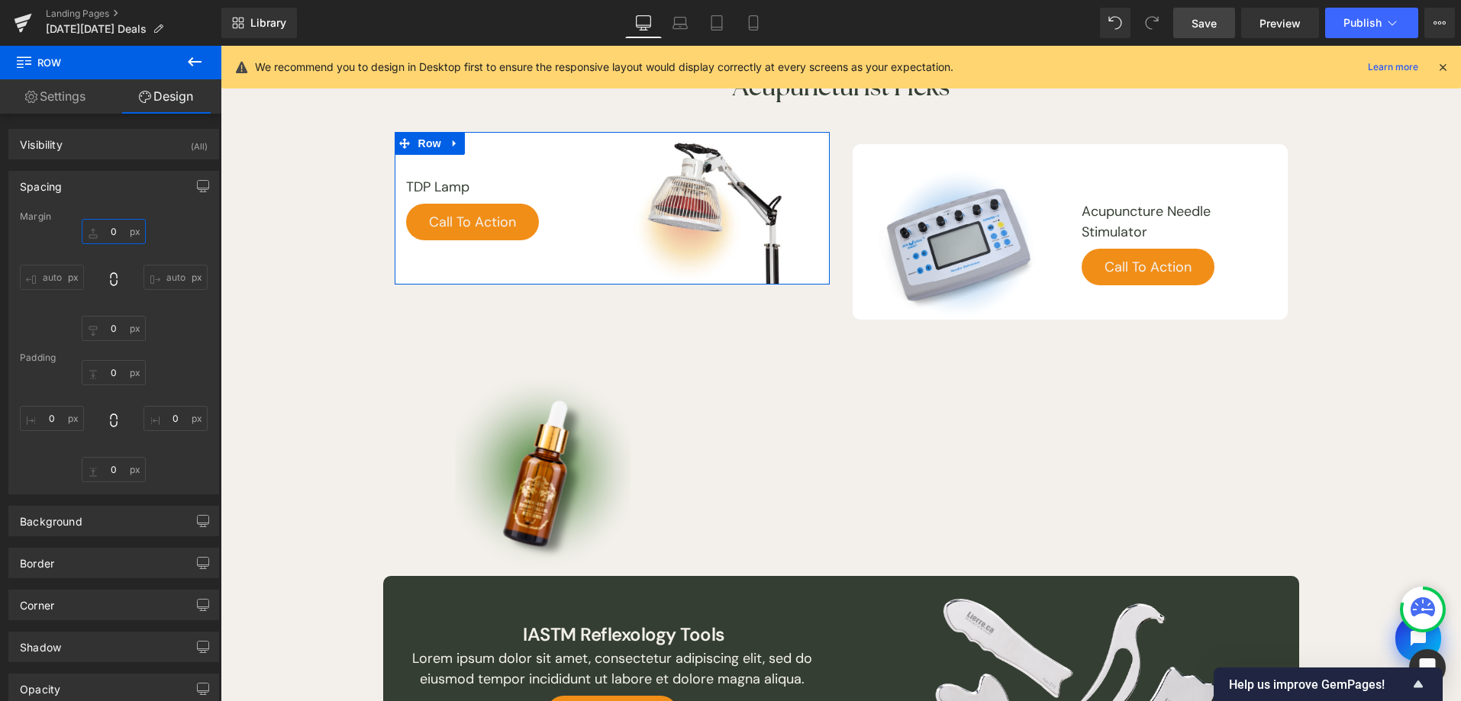
click at [124, 237] on input "0" at bounding box center [114, 231] width 64 height 25
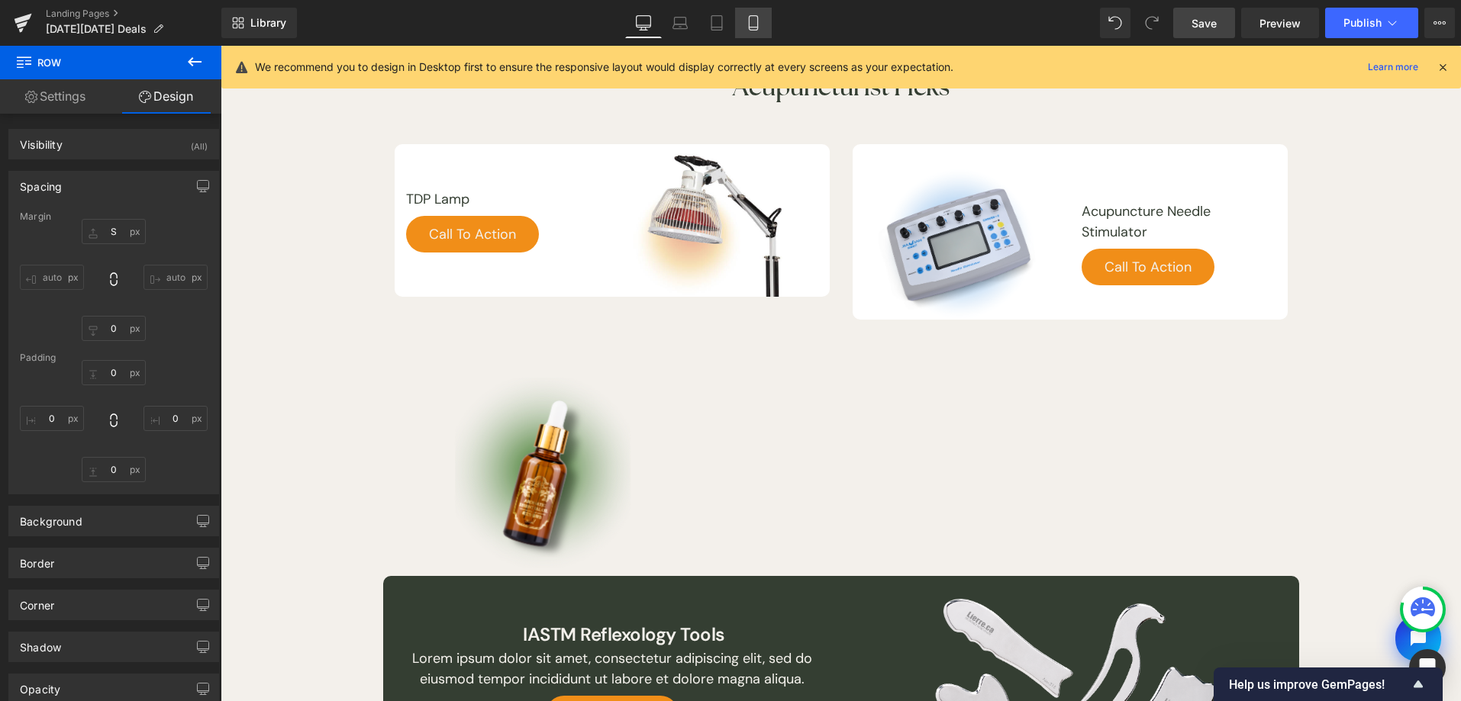
click at [771, 31] on link "Mobile" at bounding box center [753, 23] width 37 height 31
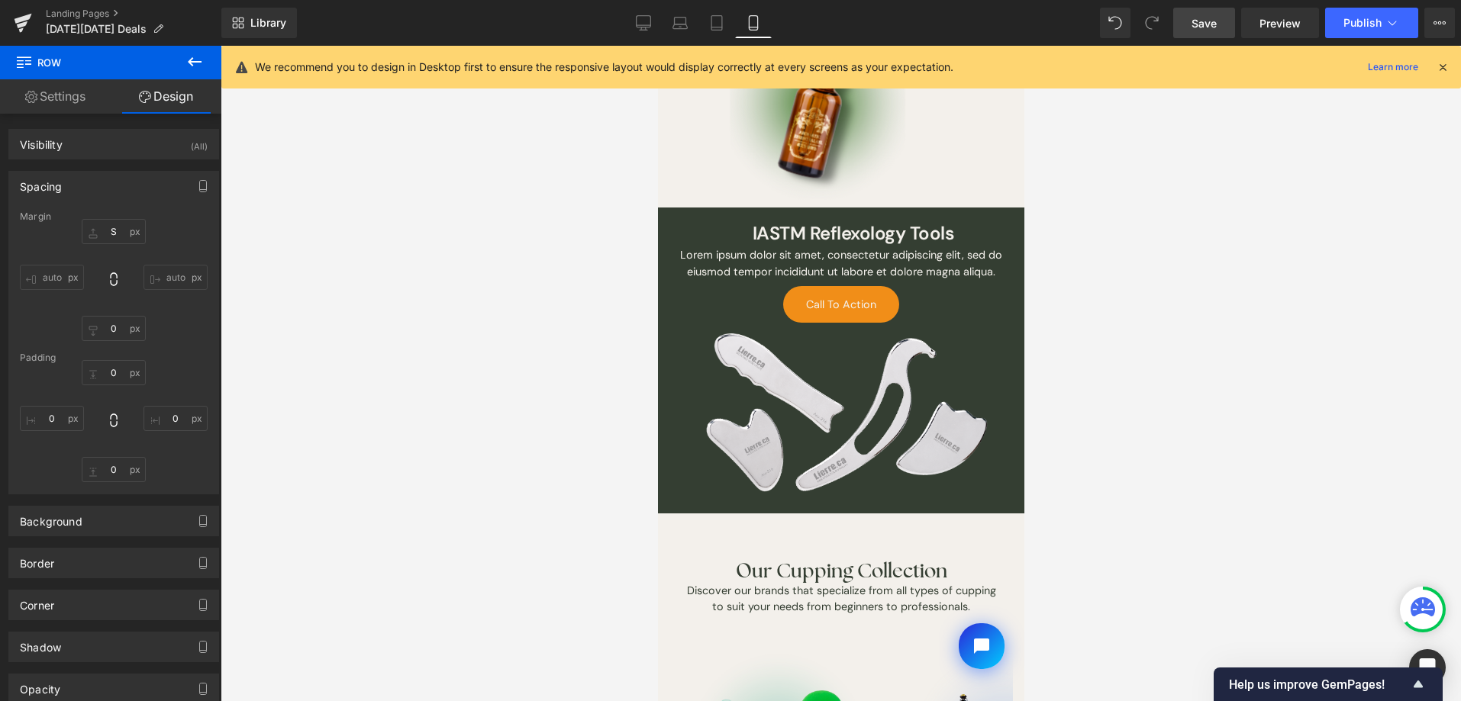
scroll to position [808, 0]
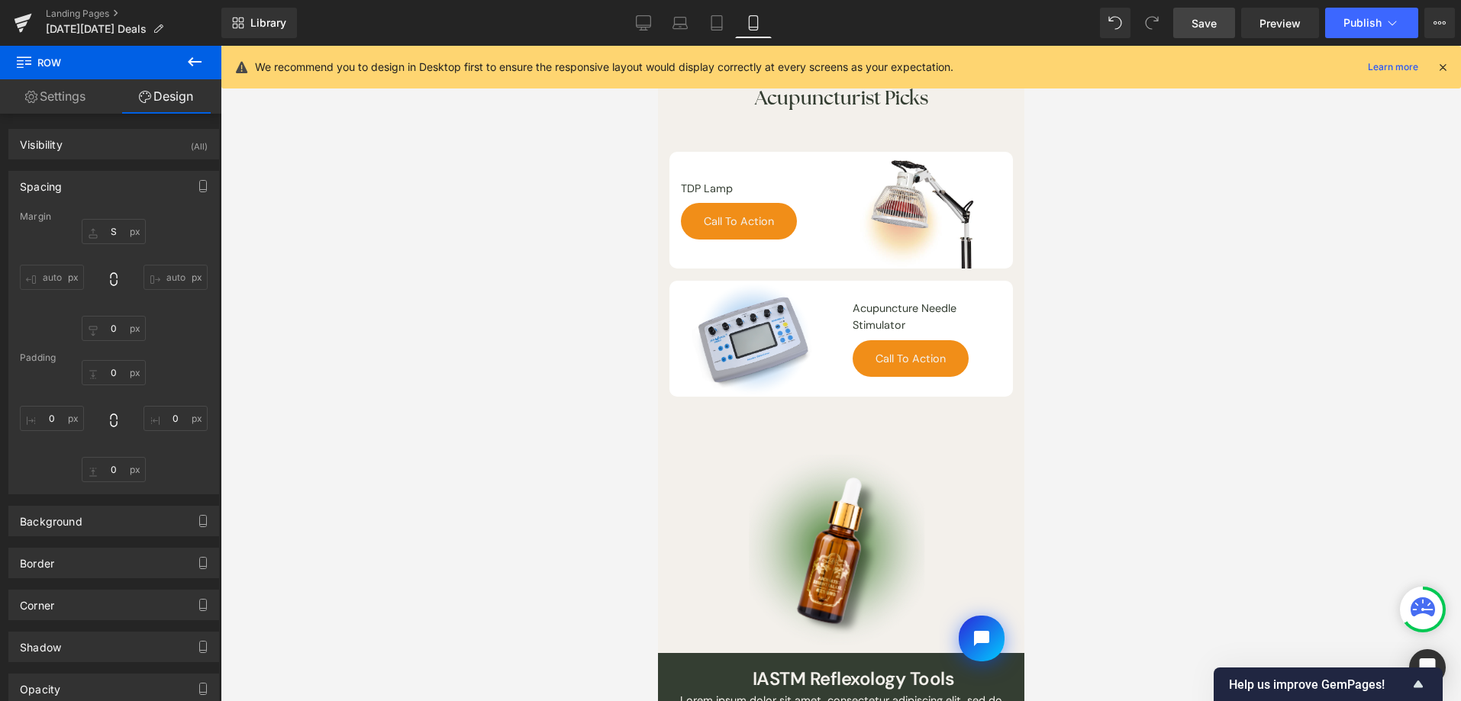
drag, startPoint x: 651, startPoint y: 31, endPoint x: 666, endPoint y: 40, distance: 17.2
click at [651, 30] on link "Desktop" at bounding box center [643, 23] width 37 height 31
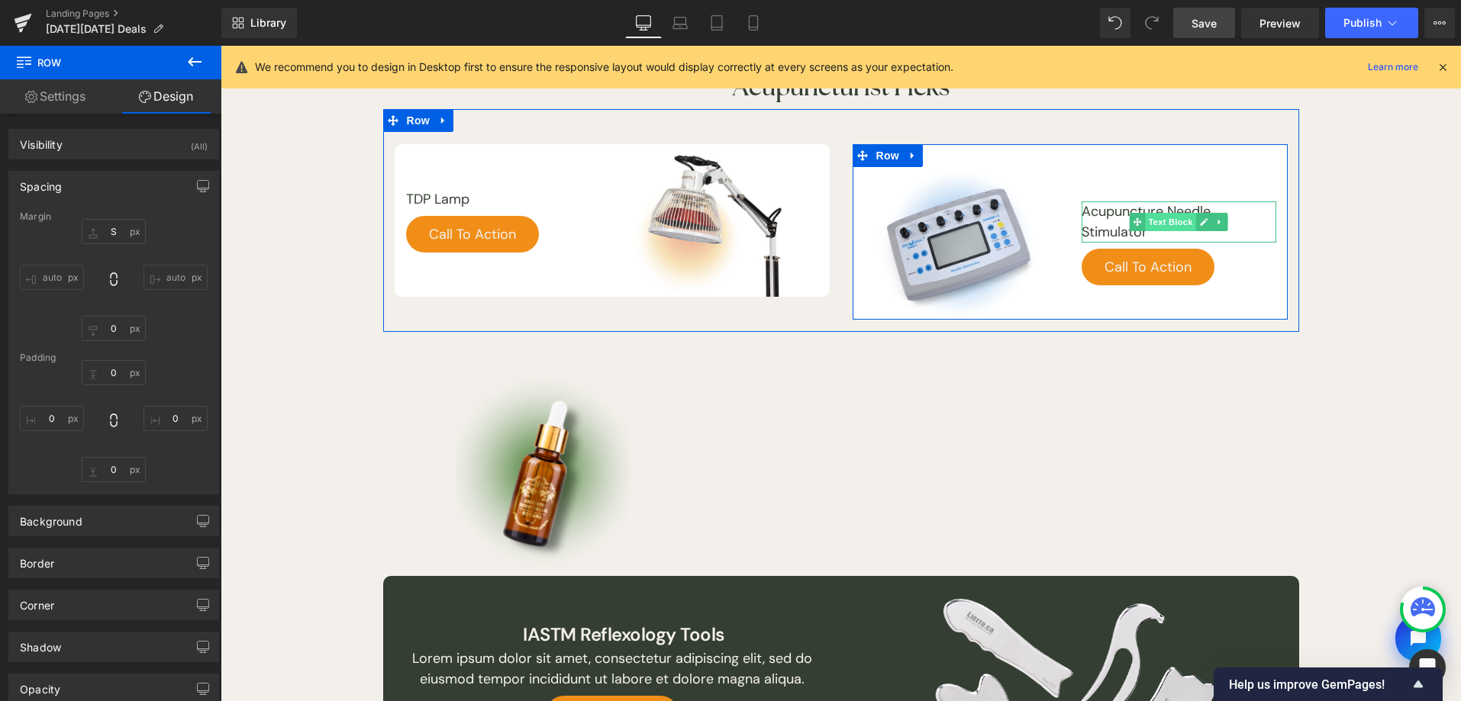
click at [1149, 223] on span "Text Block" at bounding box center [1170, 222] width 50 height 18
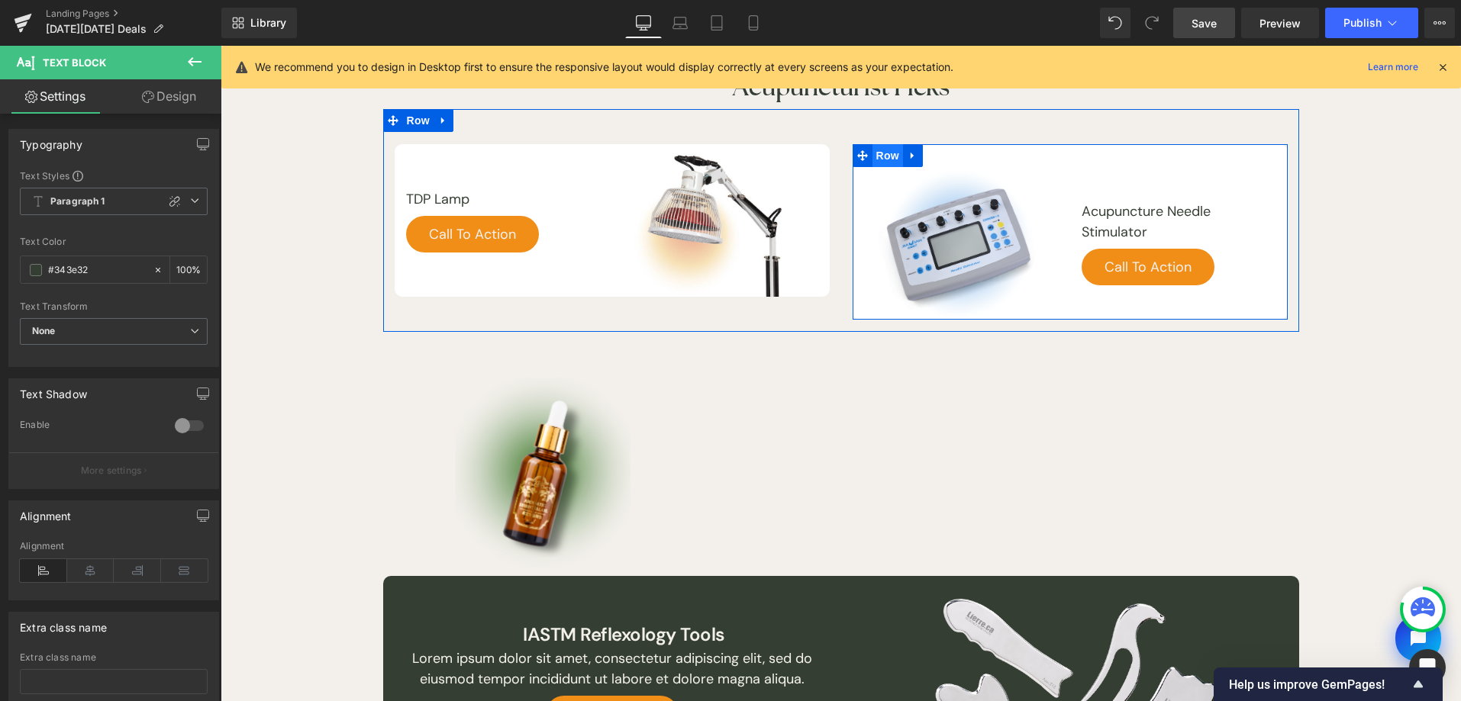
click at [885, 161] on span "Row" at bounding box center [887, 155] width 31 height 23
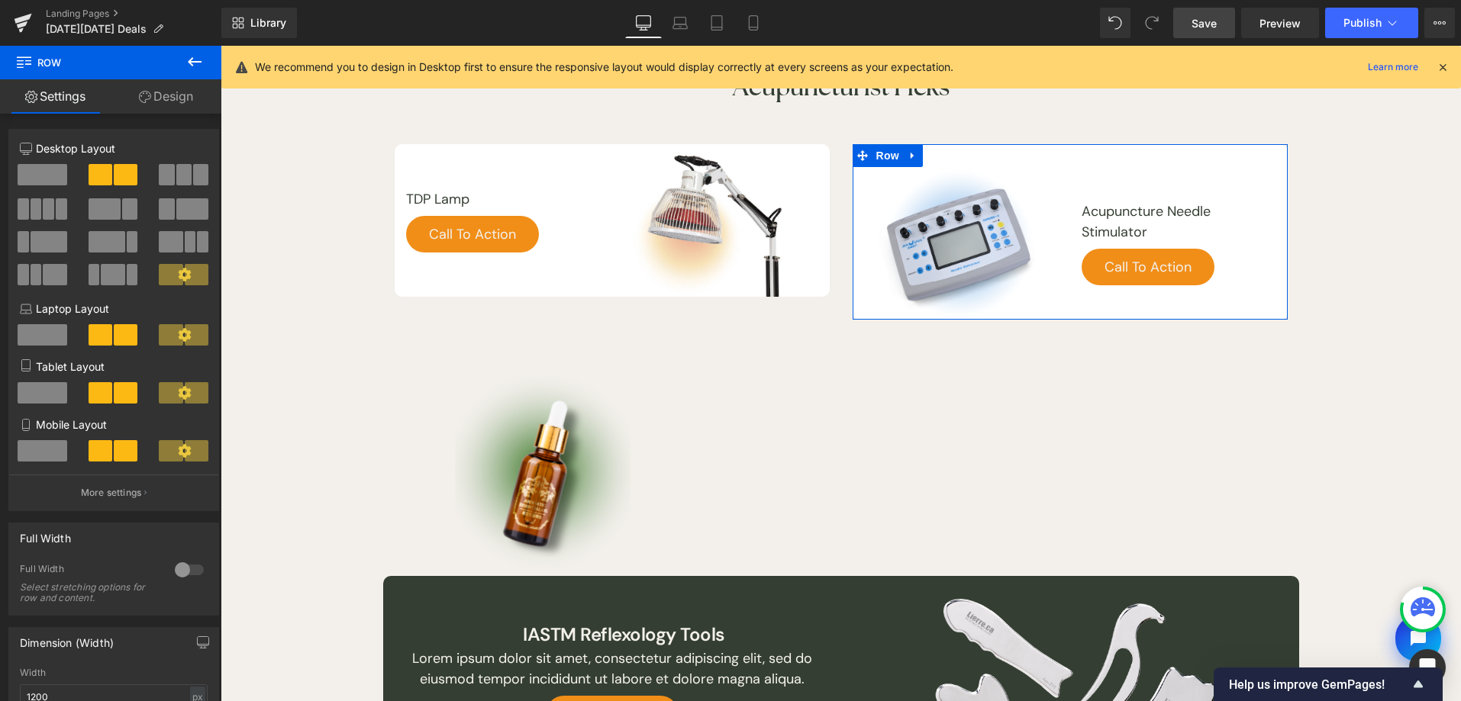
click at [172, 101] on link "Design" at bounding box center [166, 96] width 111 height 34
click at [0, 0] on div "Spacing" at bounding box center [0, 0] width 0 height 0
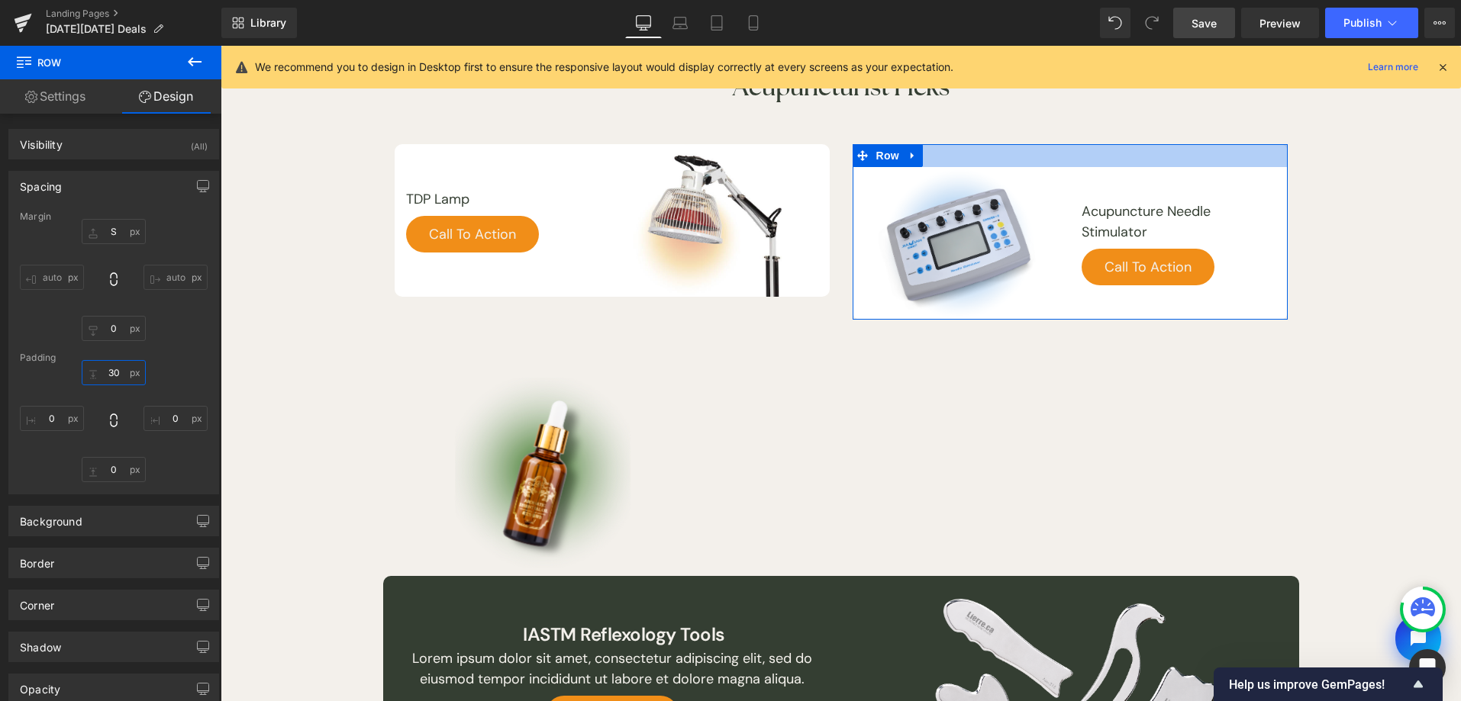
click at [121, 371] on input "30" at bounding box center [114, 372] width 64 height 25
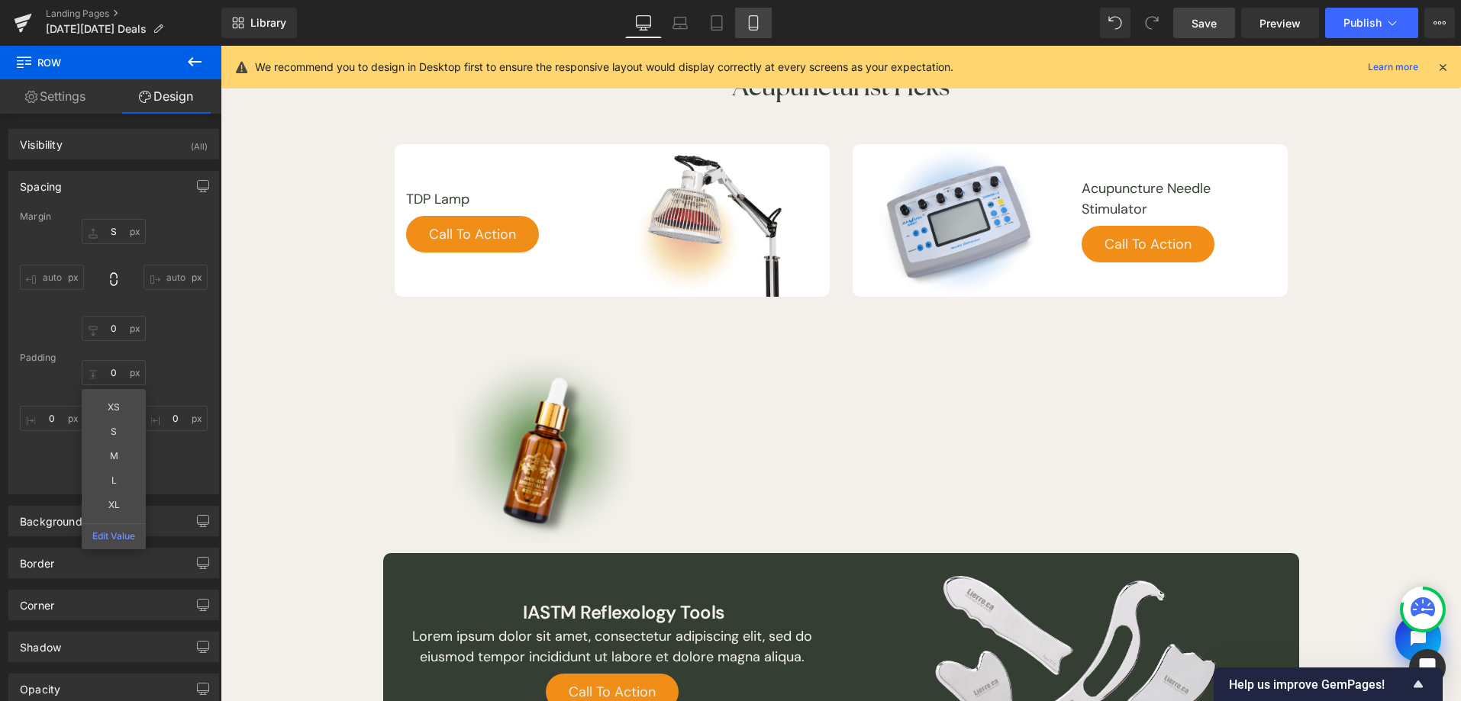
click at [764, 31] on link "Mobile" at bounding box center [753, 23] width 37 height 31
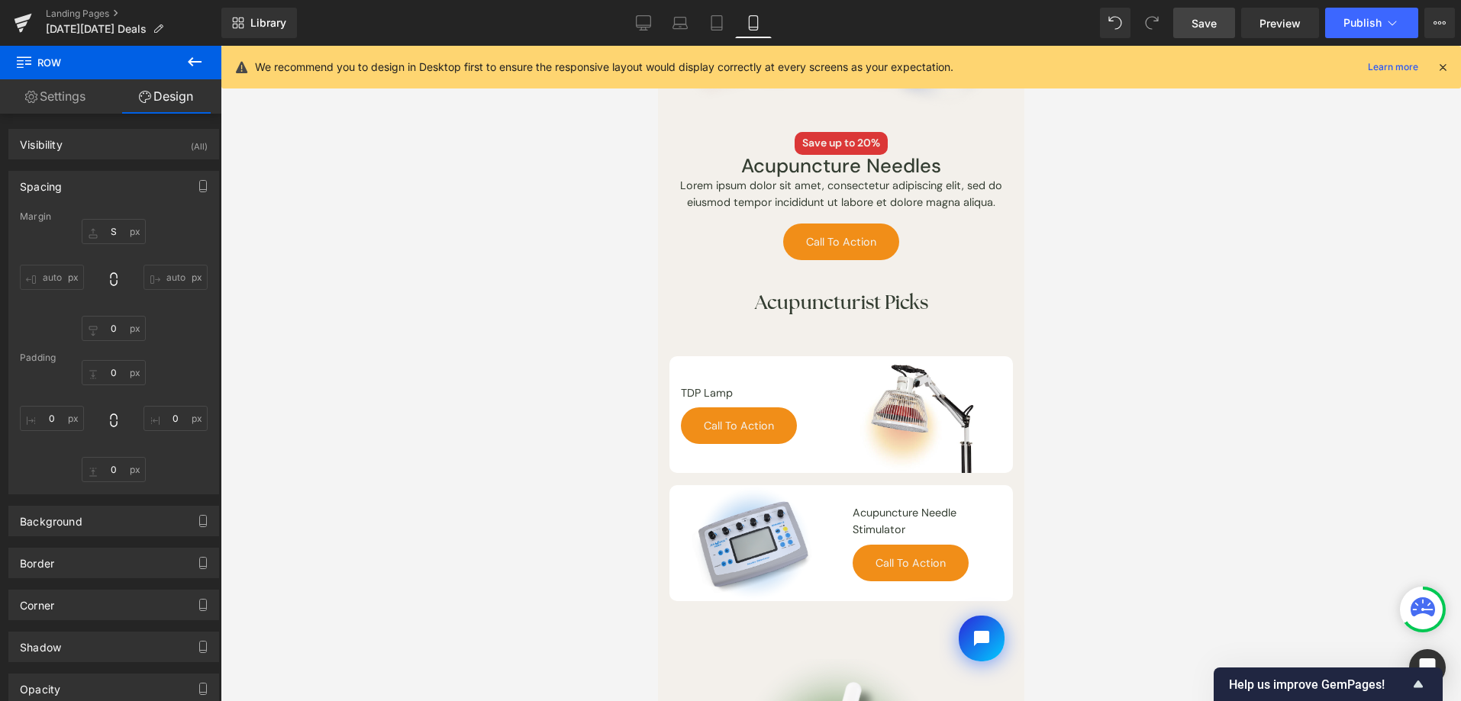
scroll to position [627, 0]
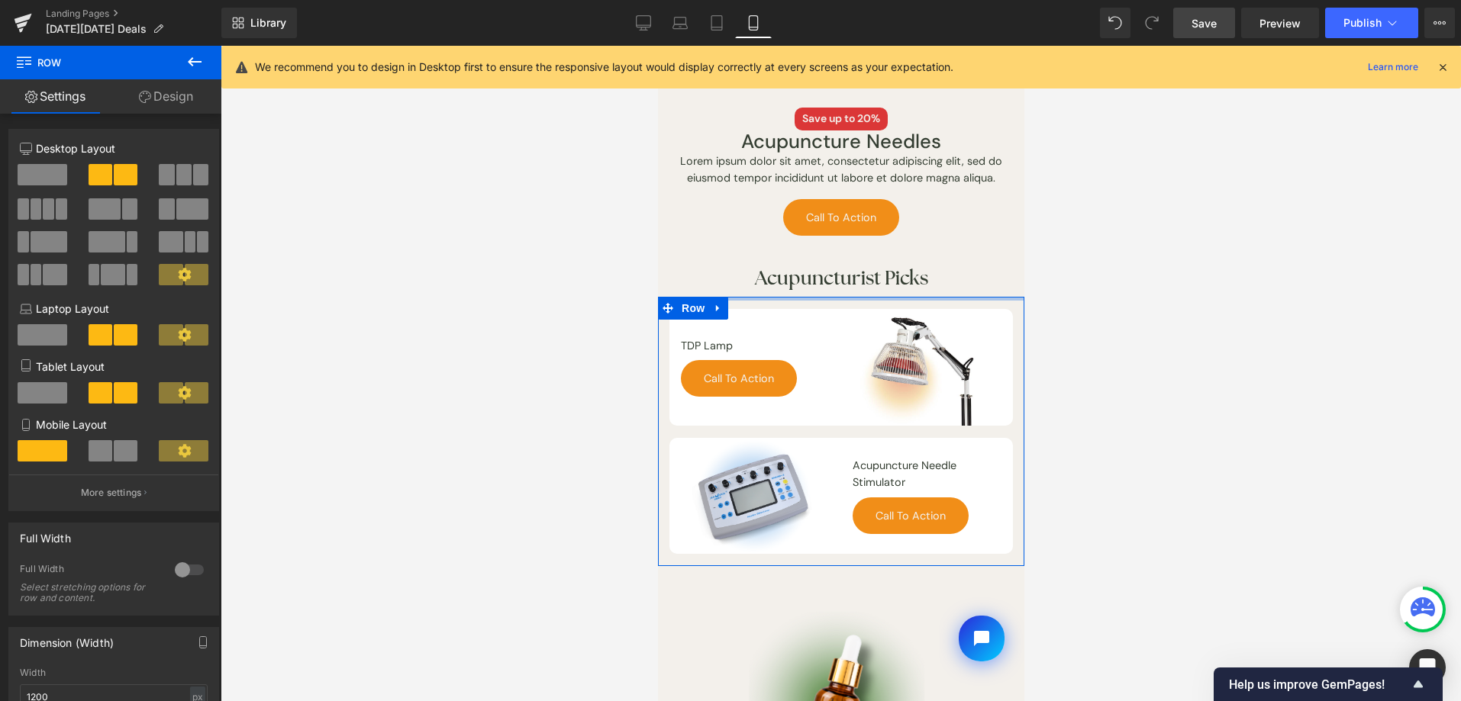
drag, startPoint x: 856, startPoint y: 304, endPoint x: 867, endPoint y: 189, distance: 115.7
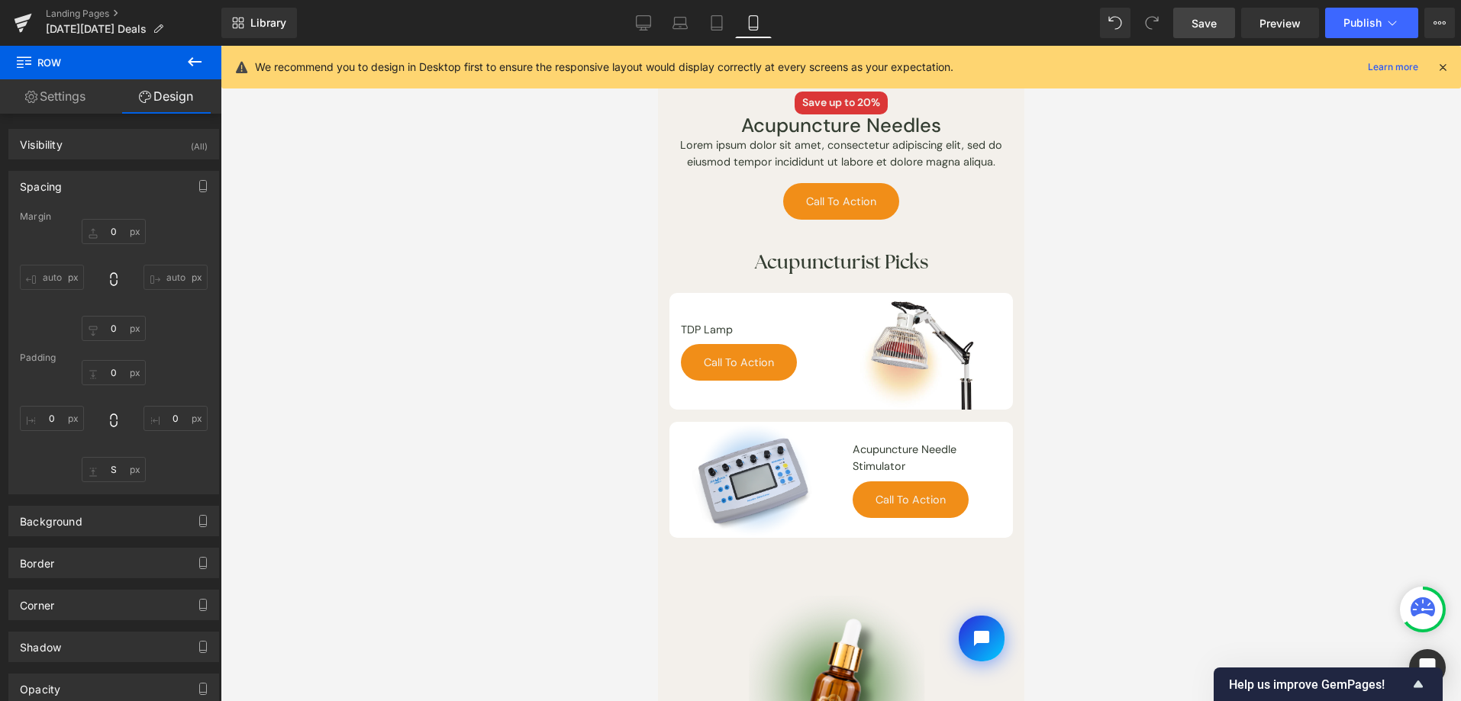
scroll to position [633, 0]
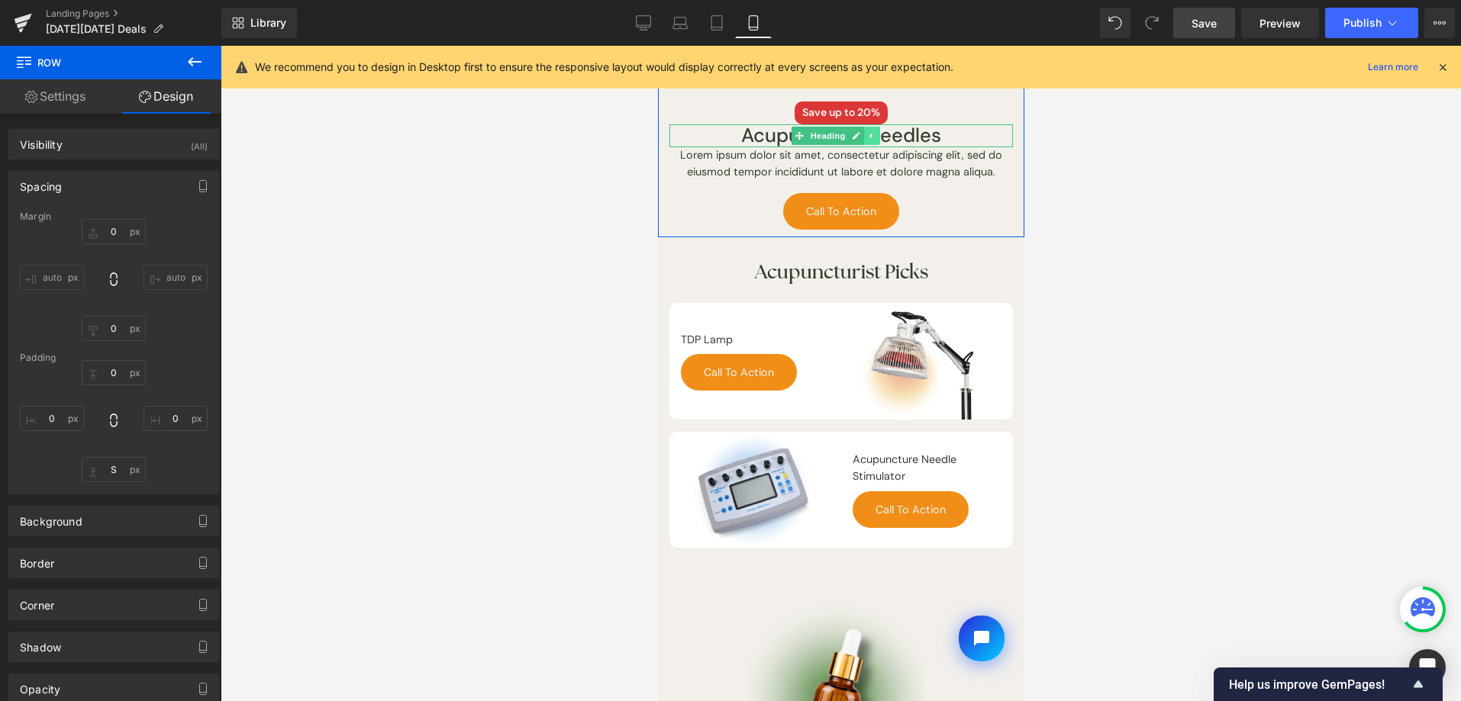
click at [874, 127] on link at bounding box center [871, 136] width 16 height 18
click at [867, 127] on link at bounding box center [863, 136] width 16 height 18
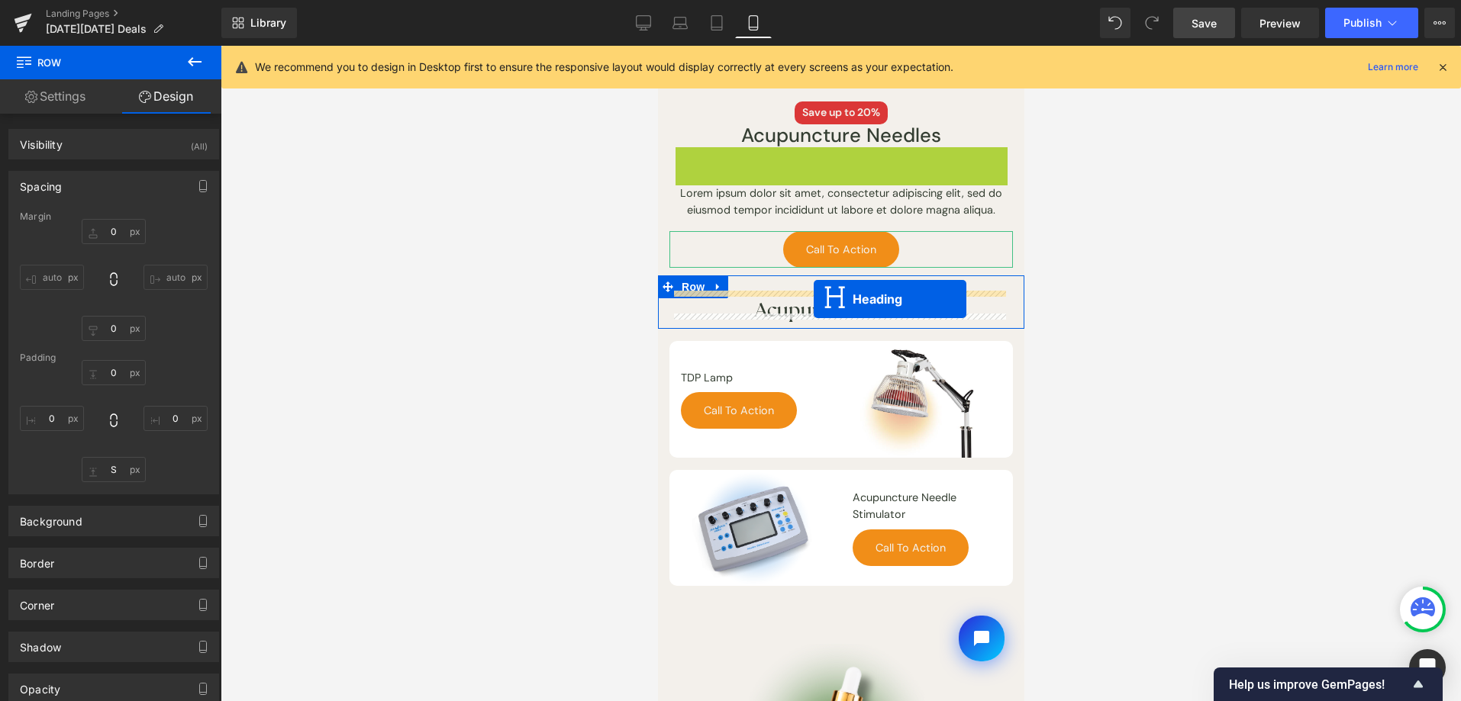
drag, startPoint x: 801, startPoint y: 165, endPoint x: 813, endPoint y: 299, distance: 134.9
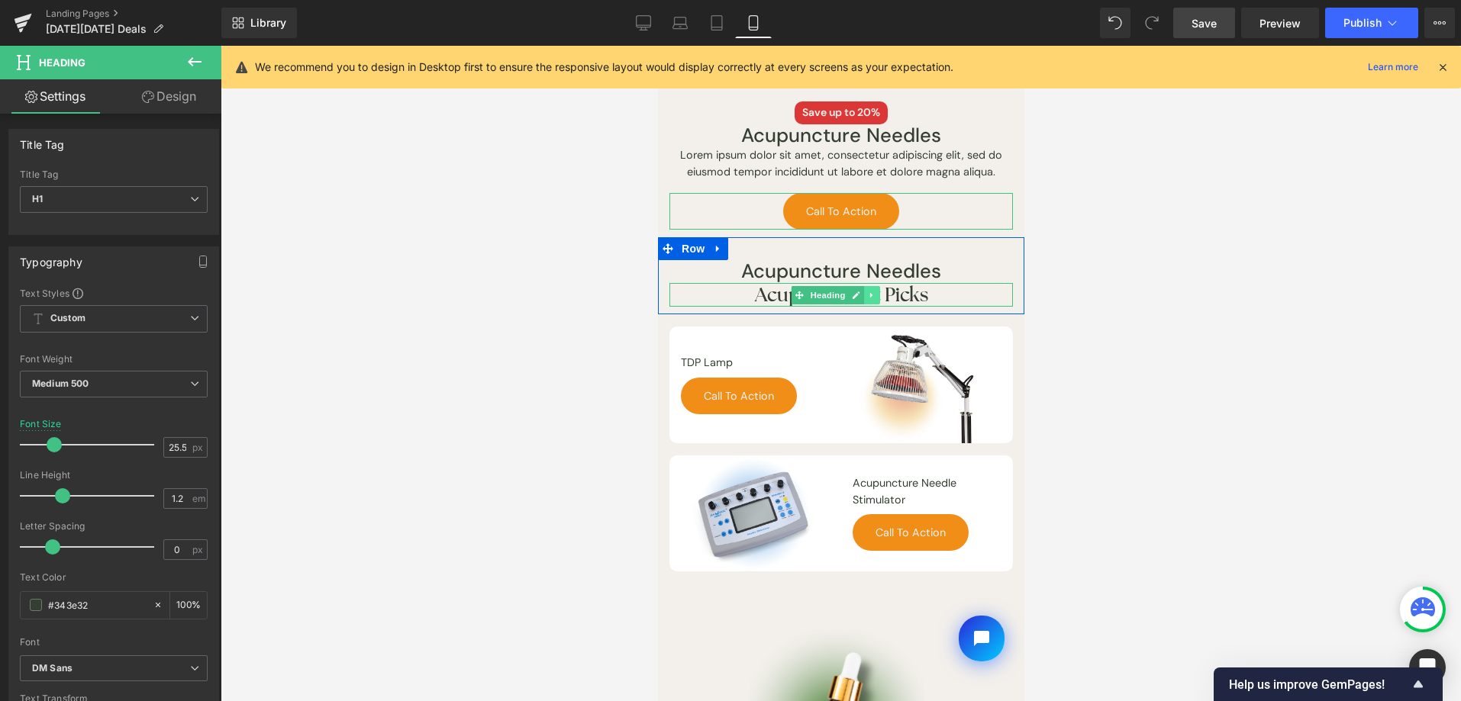
click at [875, 286] on link at bounding box center [871, 295] width 16 height 18
click at [875, 291] on icon at bounding box center [879, 295] width 8 height 8
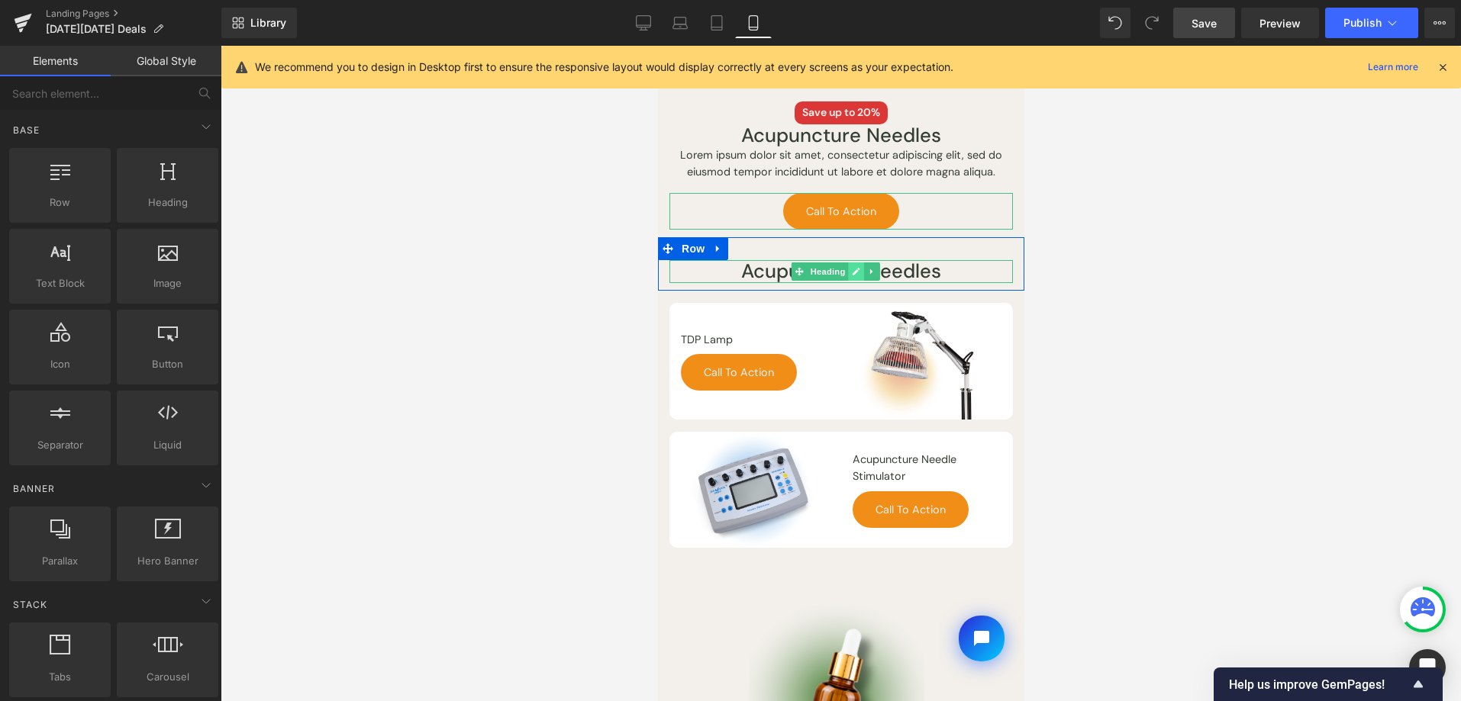
click at [860, 264] on link at bounding box center [855, 272] width 16 height 18
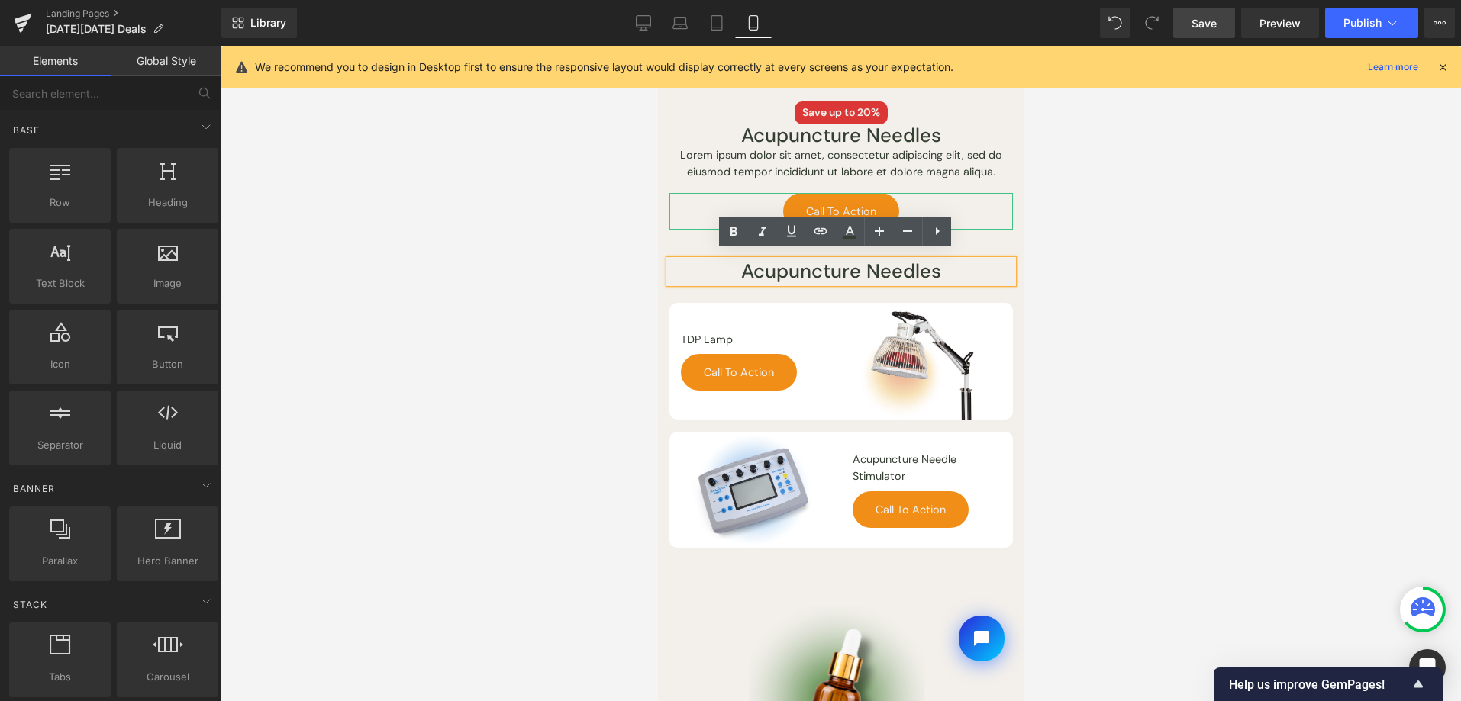
drag, startPoint x: 839, startPoint y: 263, endPoint x: 959, endPoint y: 269, distance: 120.8
click at [959, 269] on h1 "Acupuncture Needles" at bounding box center [840, 272] width 343 height 24
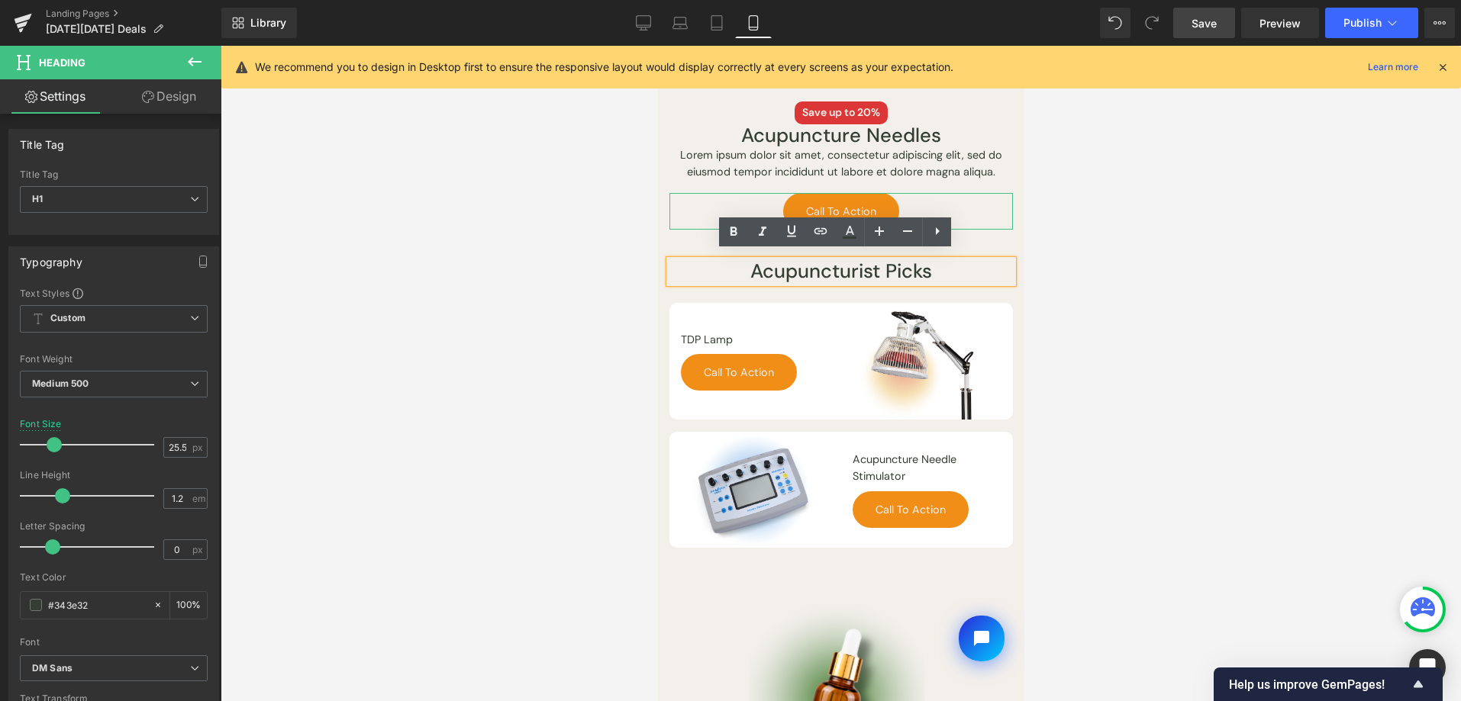
click at [1158, 241] on div at bounding box center [841, 374] width 1240 height 656
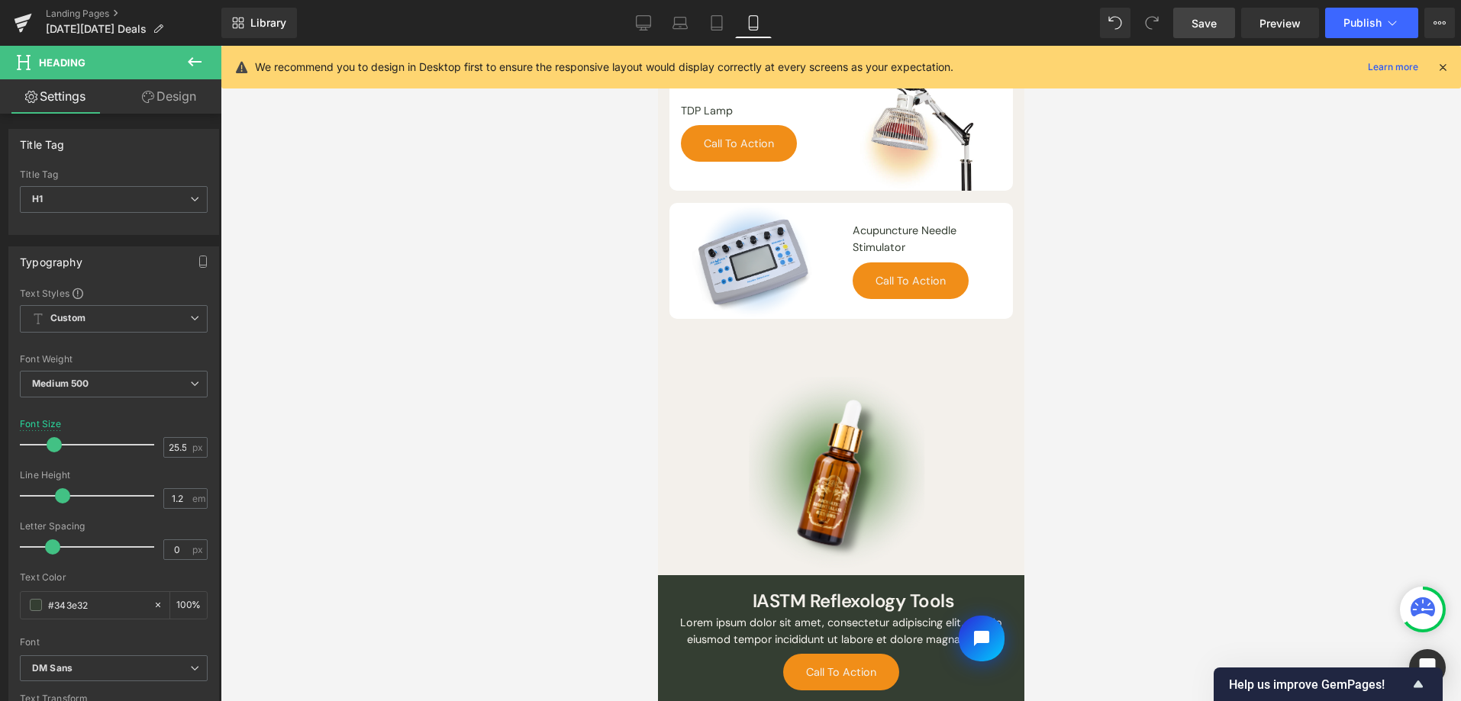
scroll to position [645, 0]
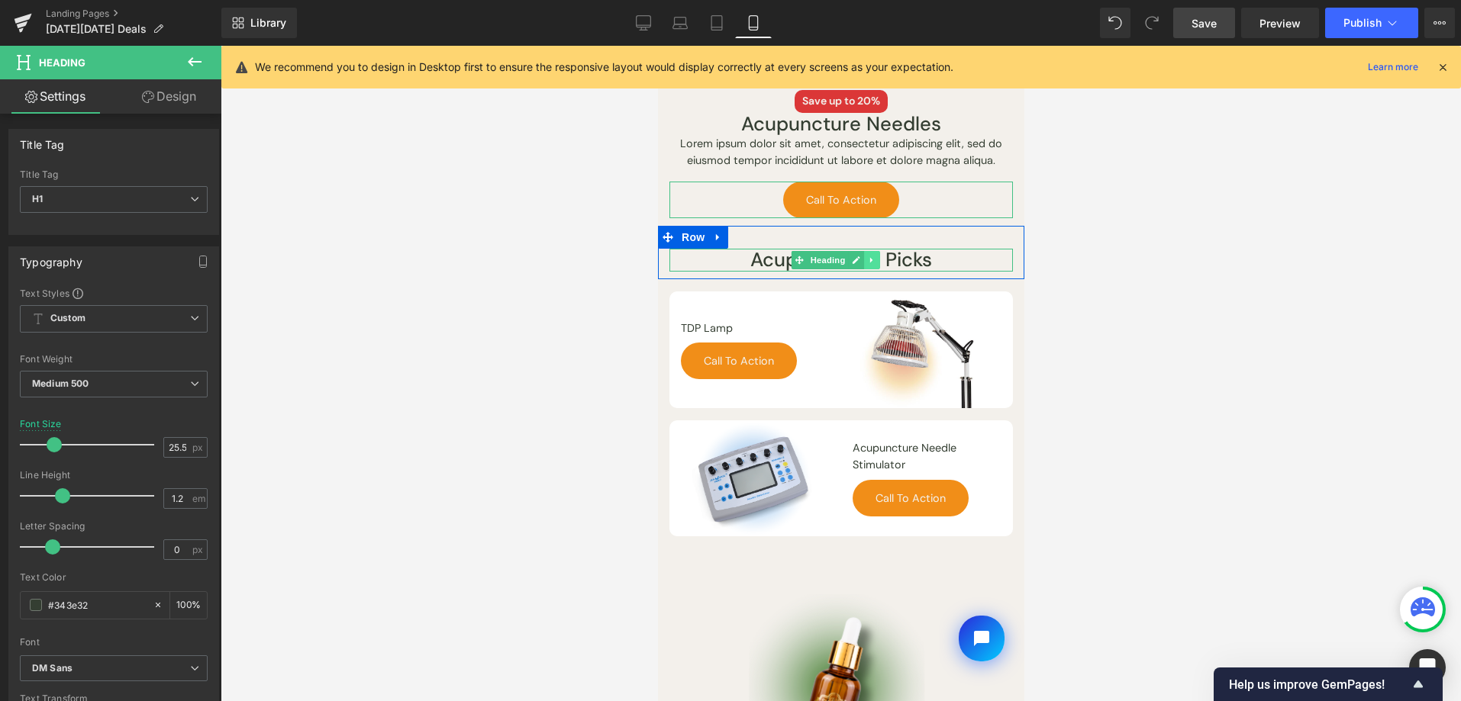
click at [872, 256] on icon at bounding box center [871, 260] width 8 height 9
click at [859, 256] on icon at bounding box center [863, 260] width 8 height 9
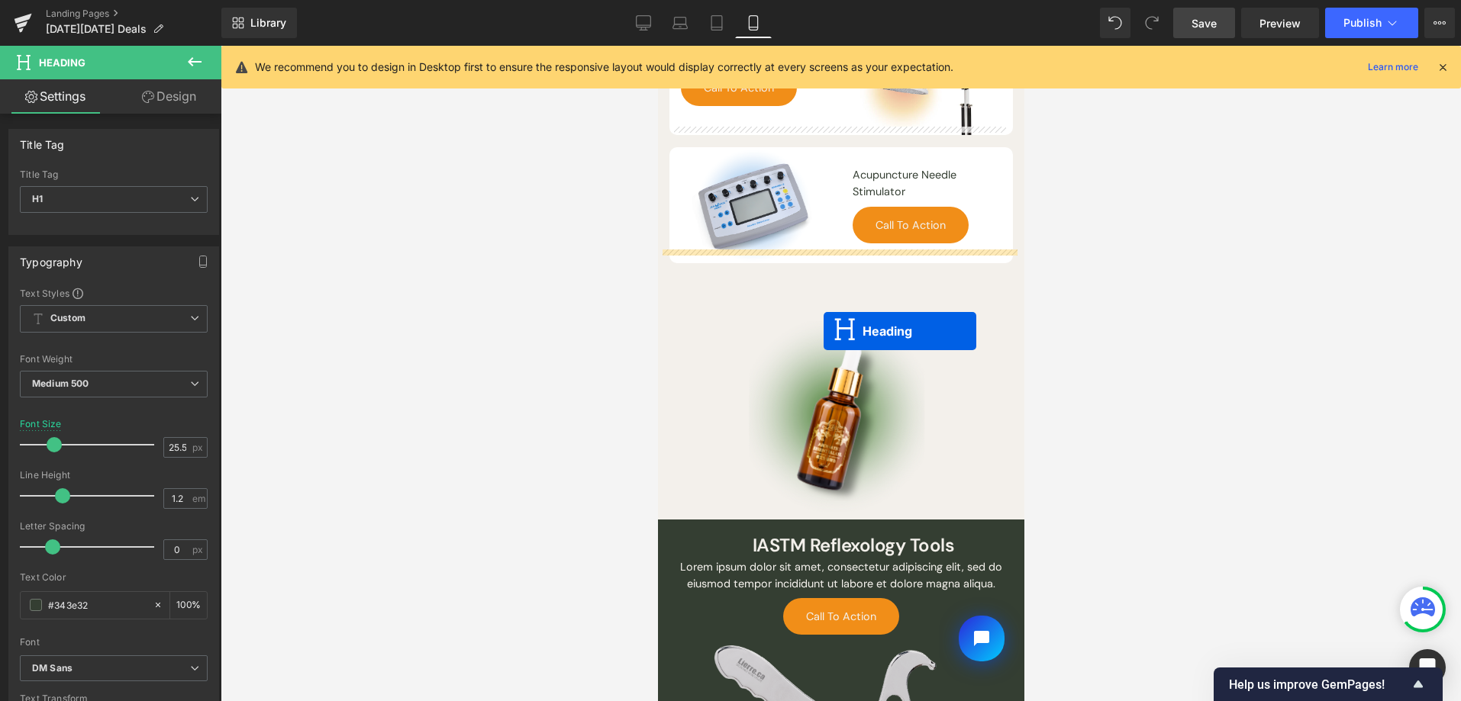
scroll to position [1351, 0]
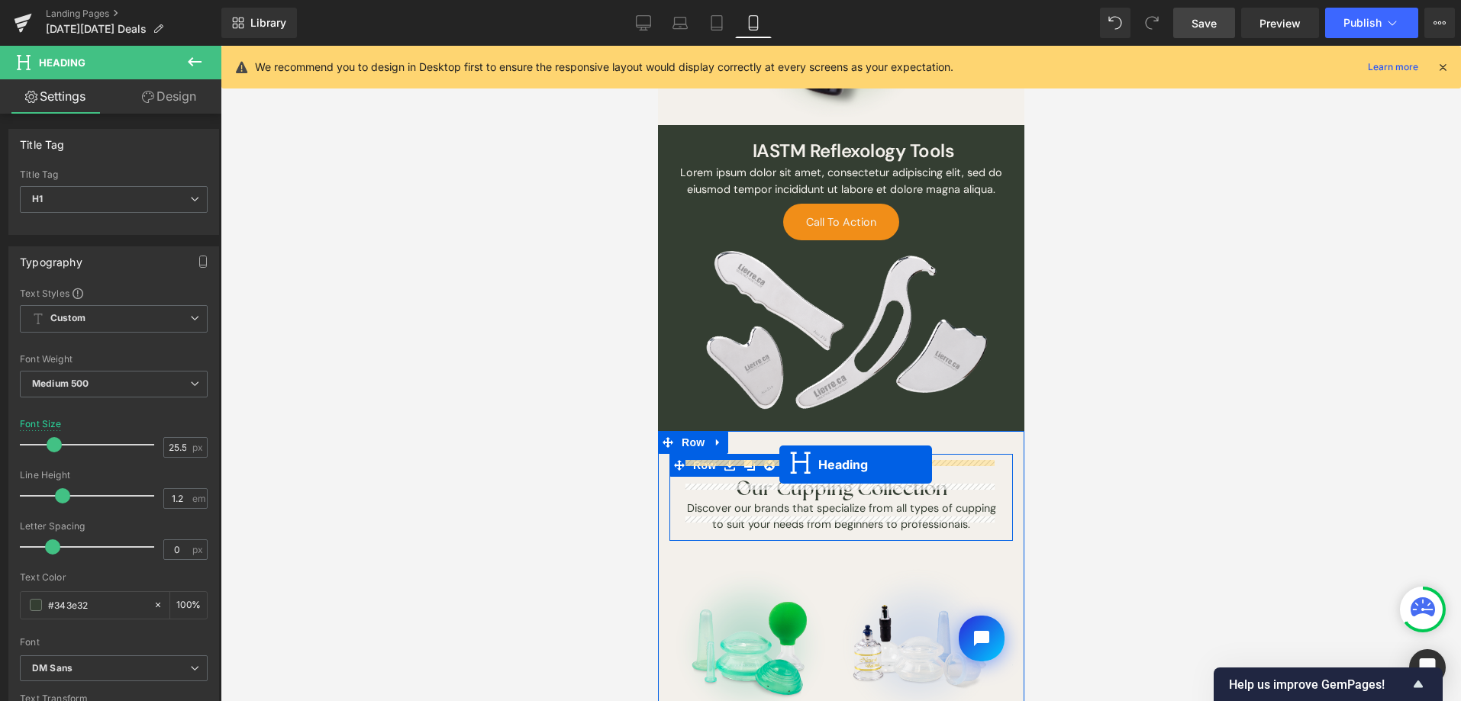
drag, startPoint x: 801, startPoint y: 277, endPoint x: 779, endPoint y: 464, distance: 188.3
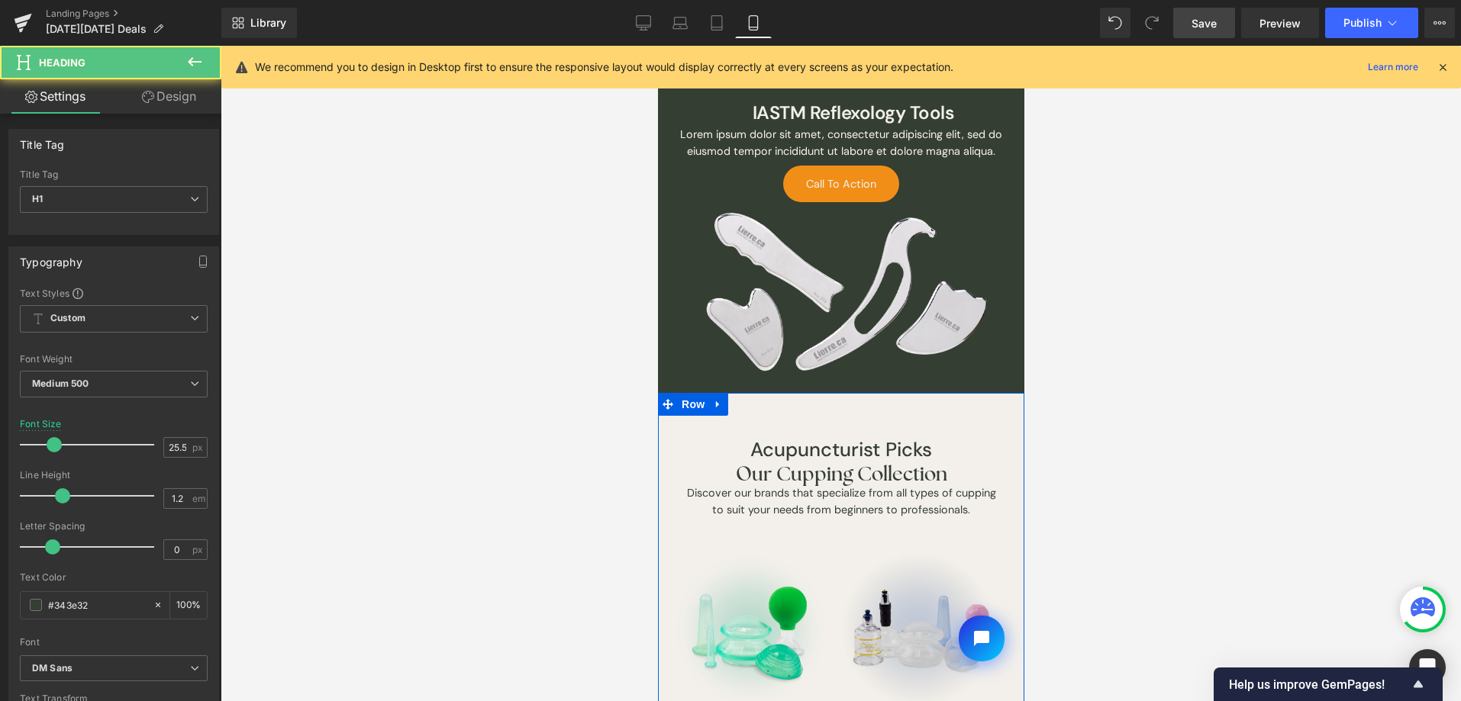
scroll to position [1313, 0]
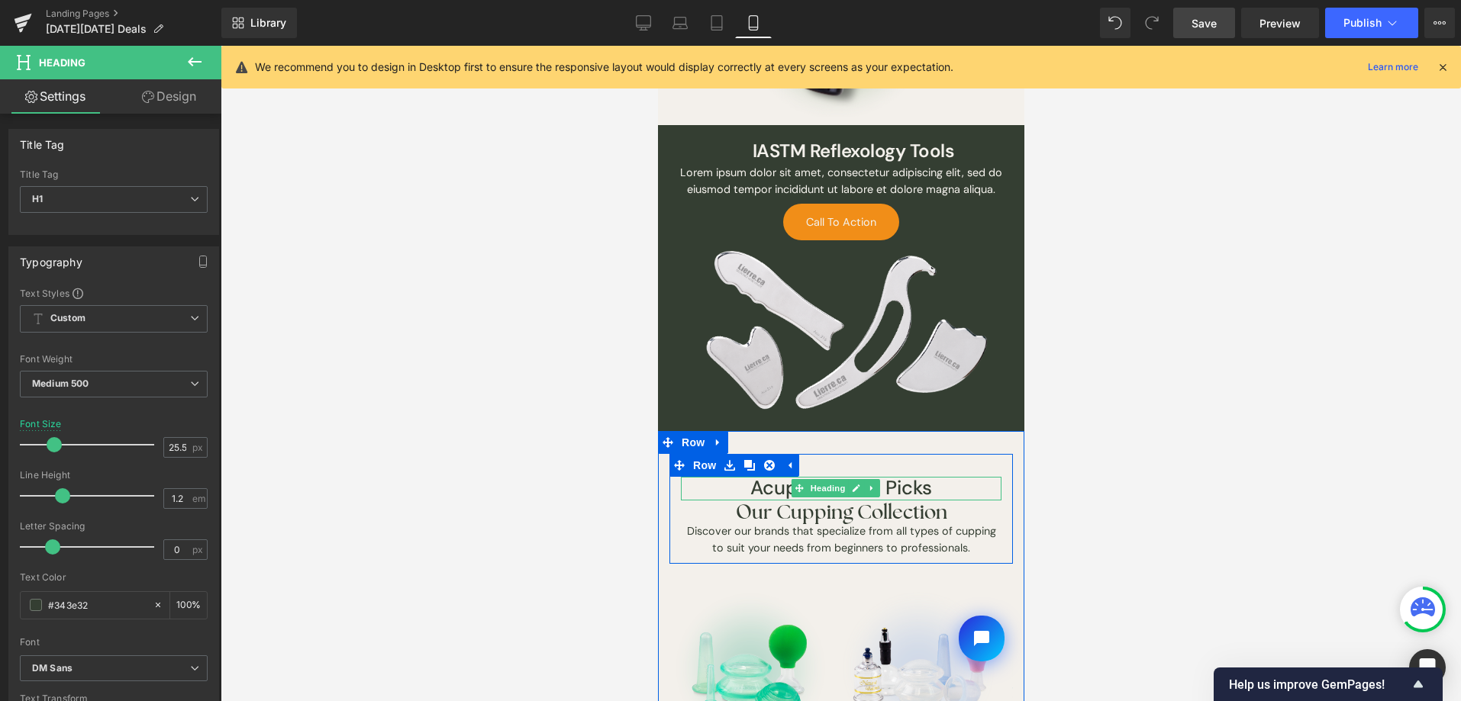
click at [854, 484] on icon at bounding box center [855, 488] width 8 height 9
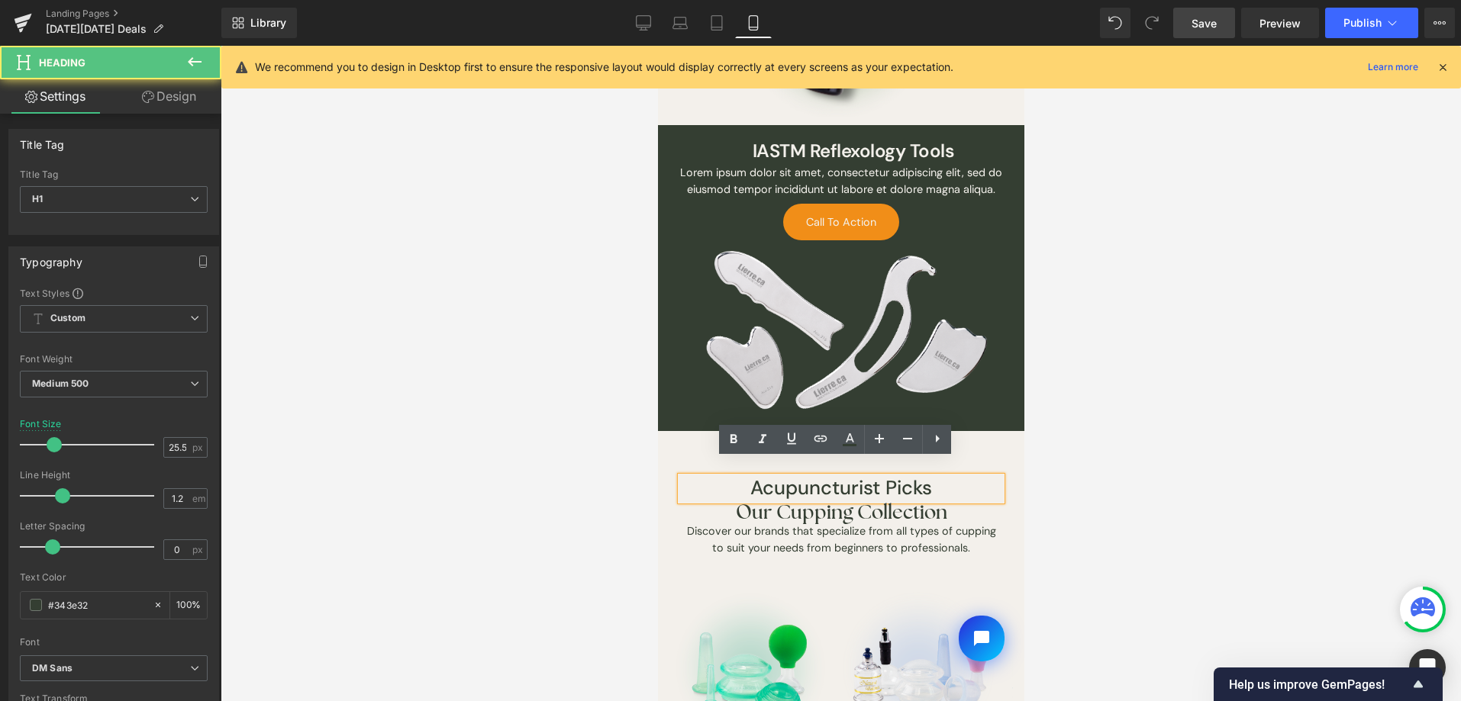
click at [865, 479] on h1 "Acupuncturist Picks" at bounding box center [840, 489] width 321 height 24
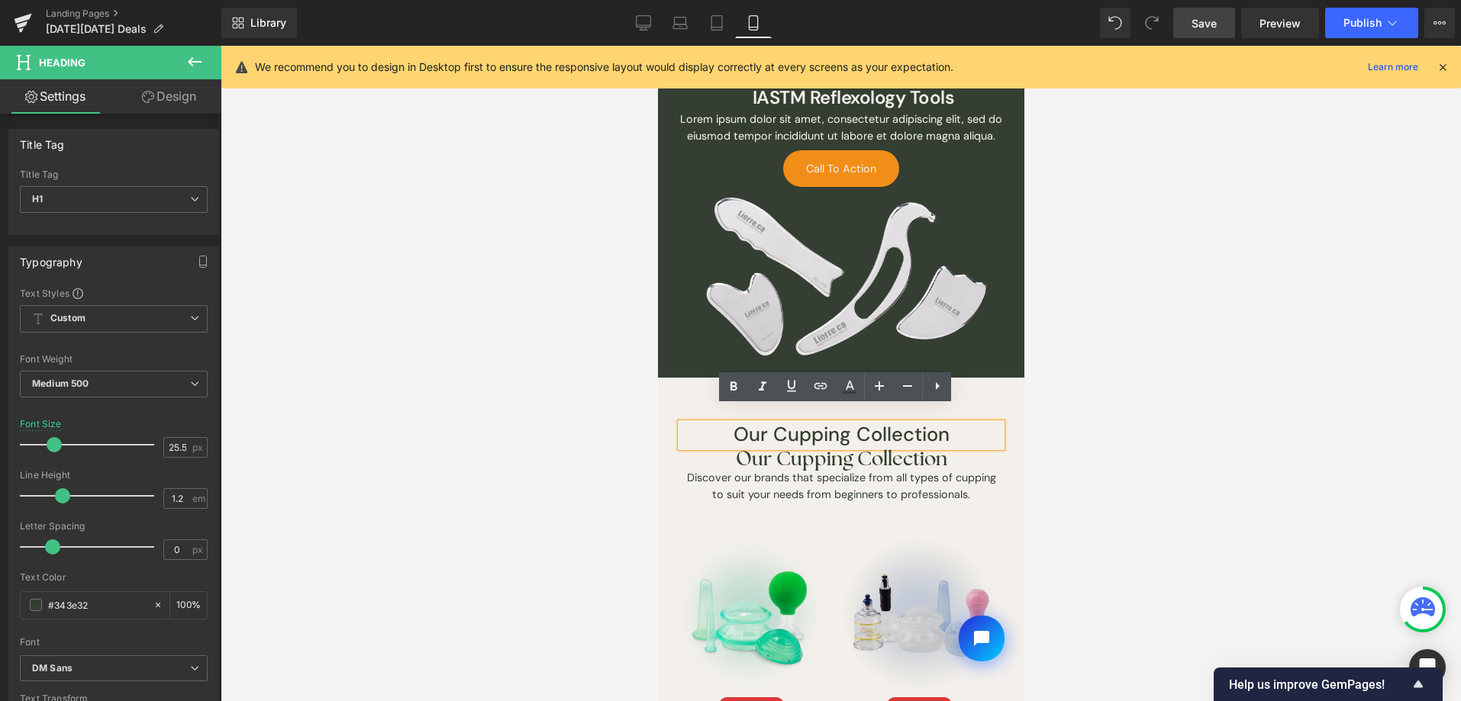
scroll to position [1439, 0]
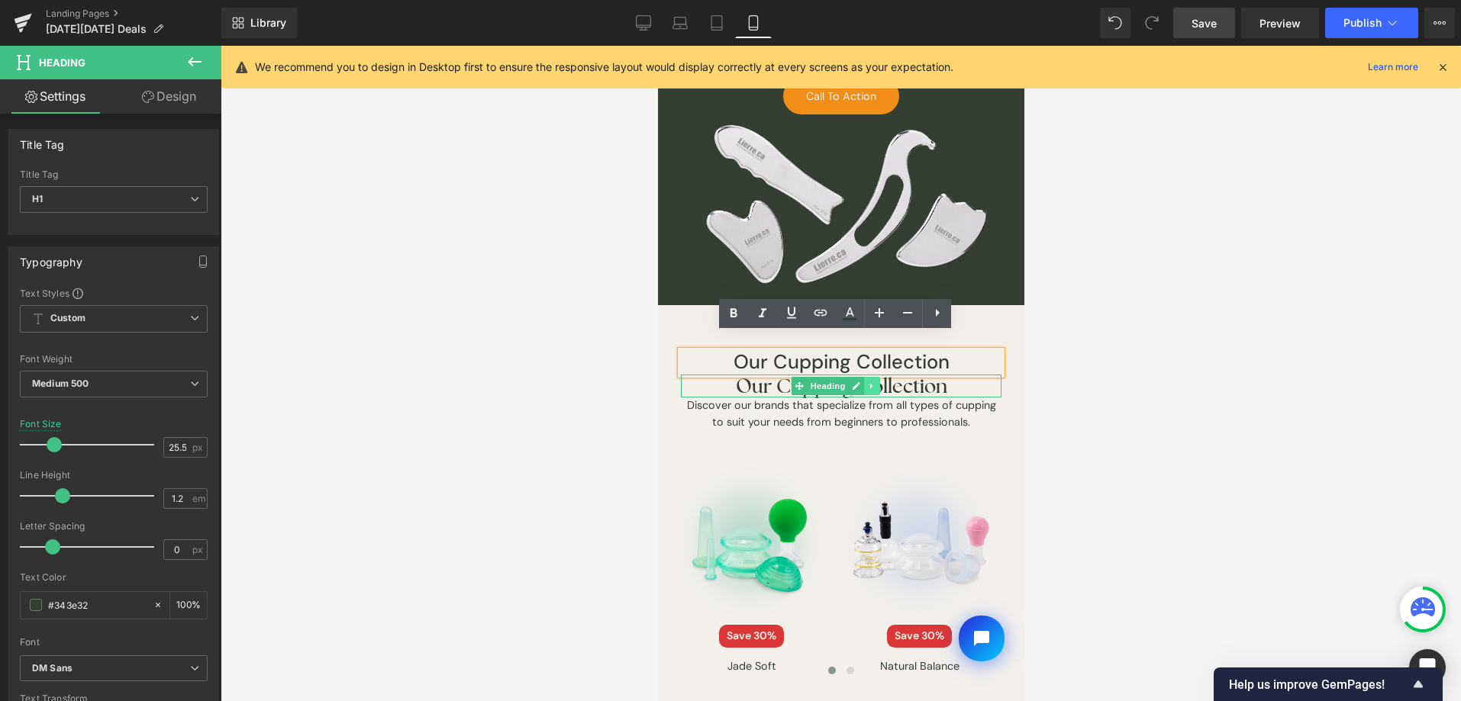
click at [867, 382] on icon at bounding box center [871, 386] width 8 height 9
click at [876, 382] on icon at bounding box center [879, 386] width 8 height 9
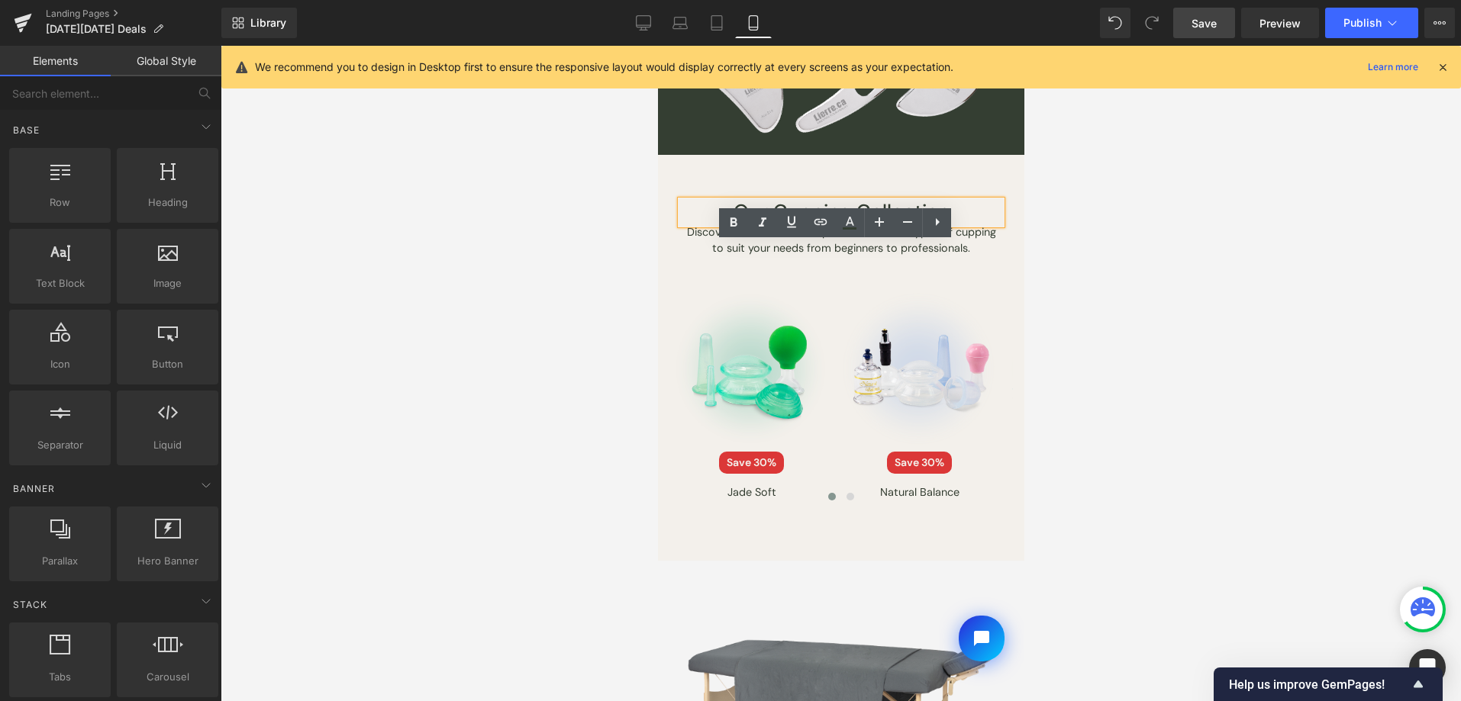
scroll to position [1511, 0]
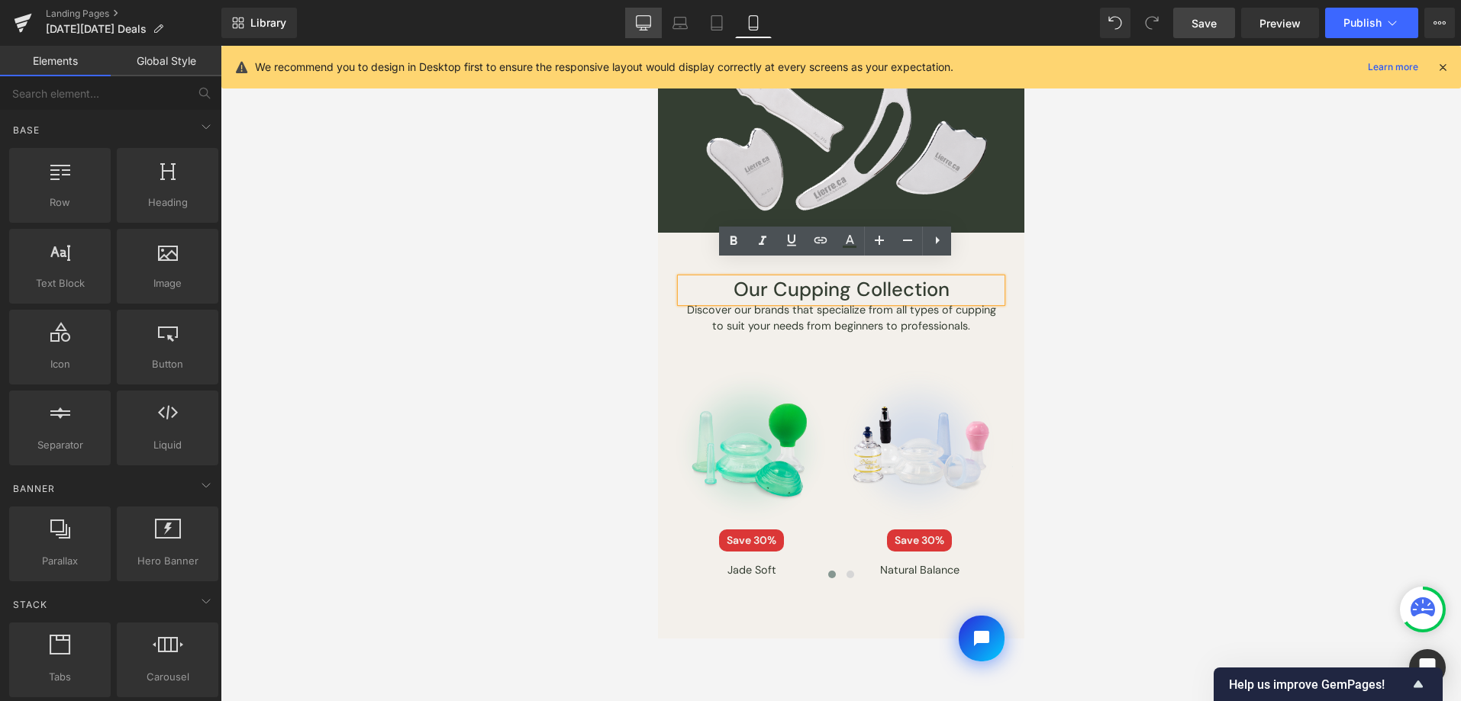
click at [641, 33] on link "Desktop" at bounding box center [643, 23] width 37 height 31
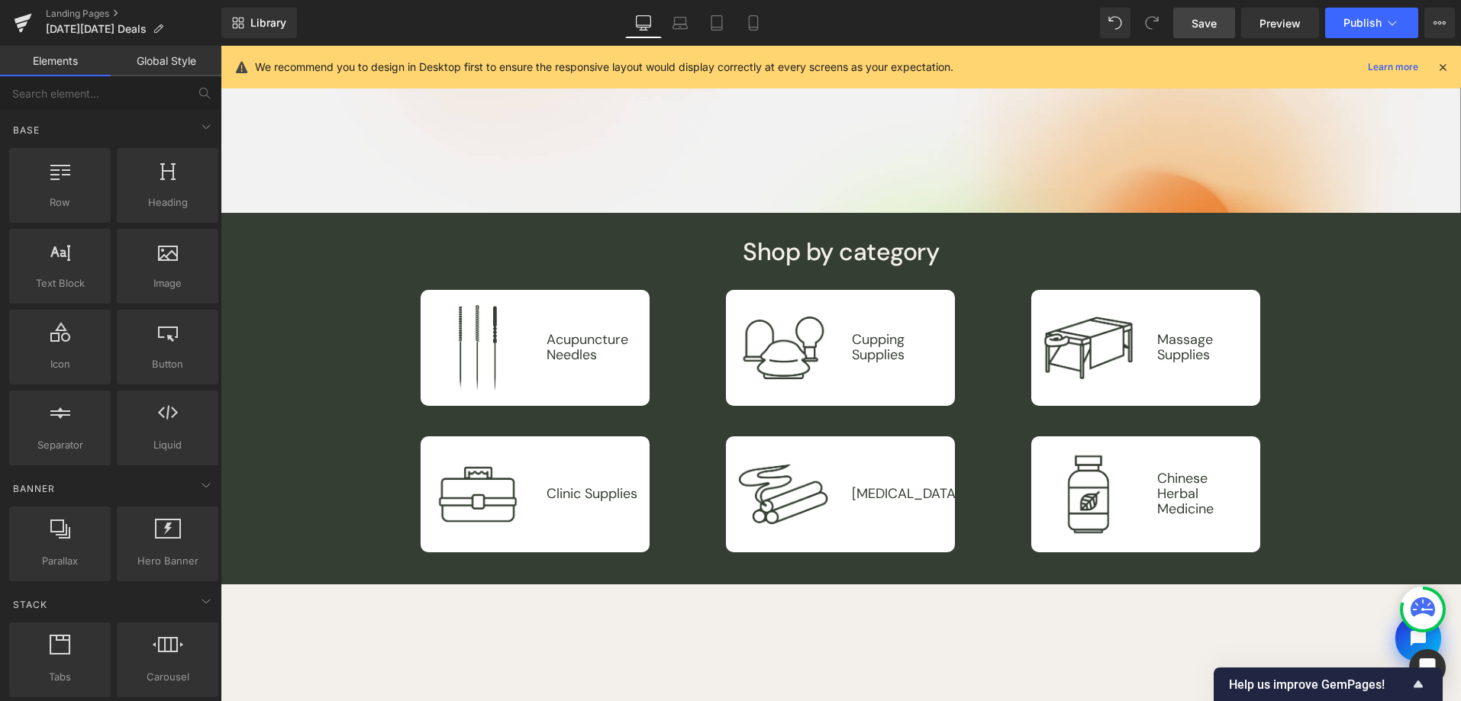
scroll to position [196, 0]
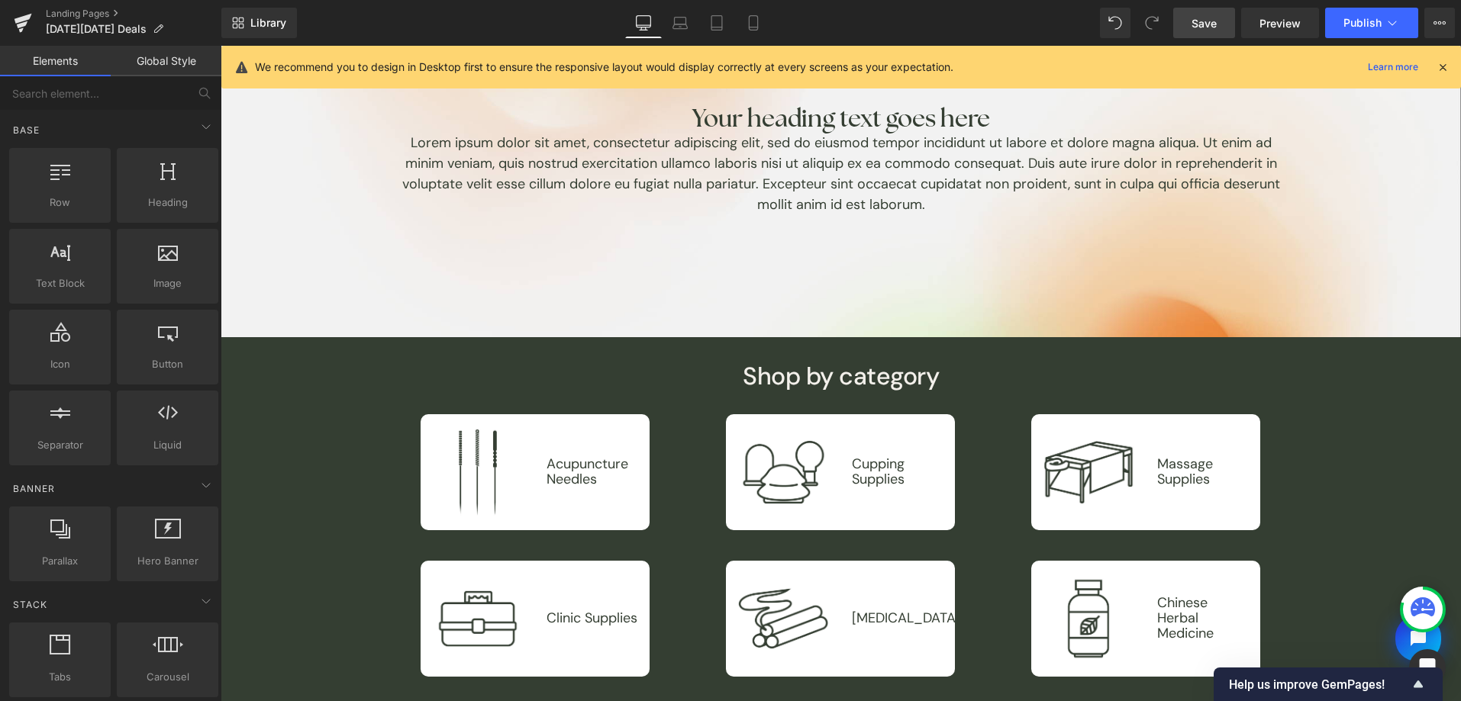
click at [1187, 10] on link "Save" at bounding box center [1204, 23] width 62 height 31
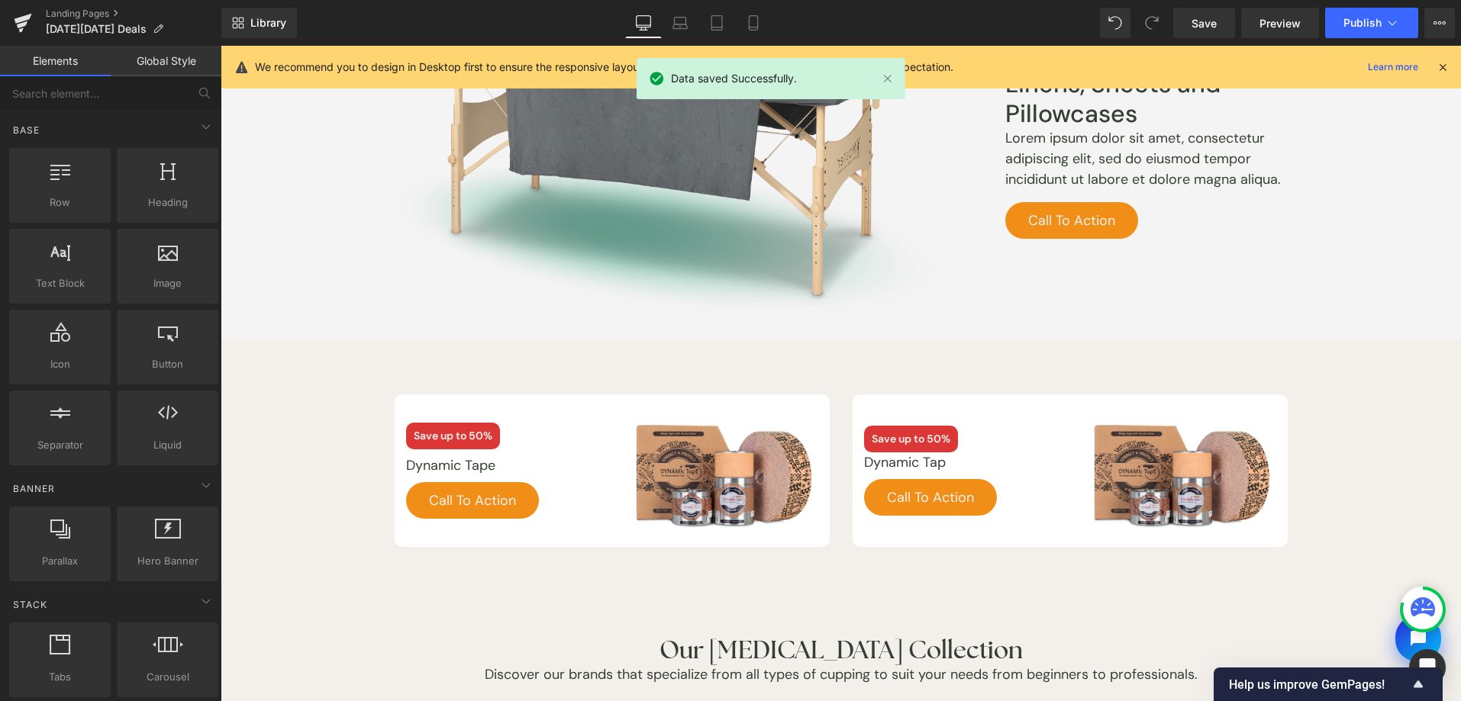
scroll to position [2529, 0]
click at [1141, 189] on div "Lorem ipsum dolor sit amet, consectetur adipiscing elit, sed do eiusmod tempor …" at bounding box center [1146, 159] width 282 height 62
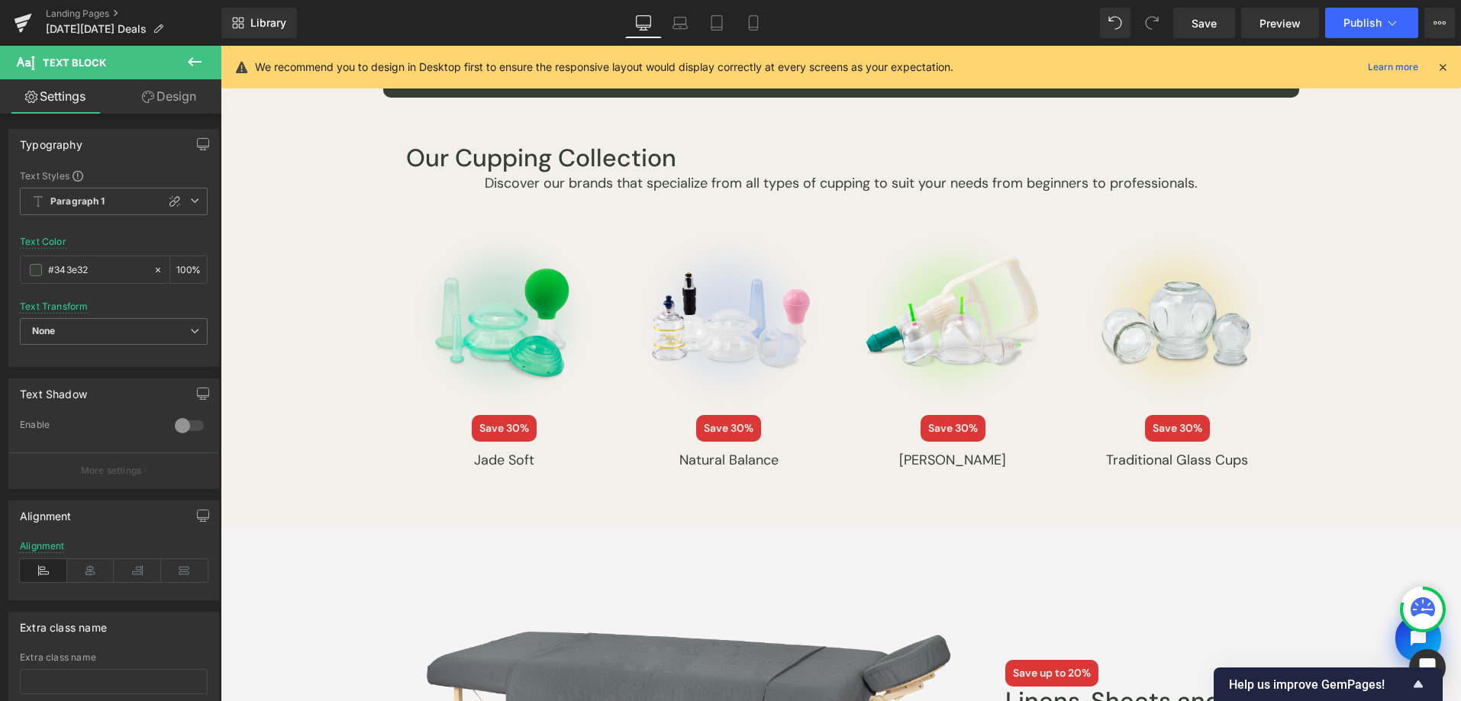
scroll to position [1784, 0]
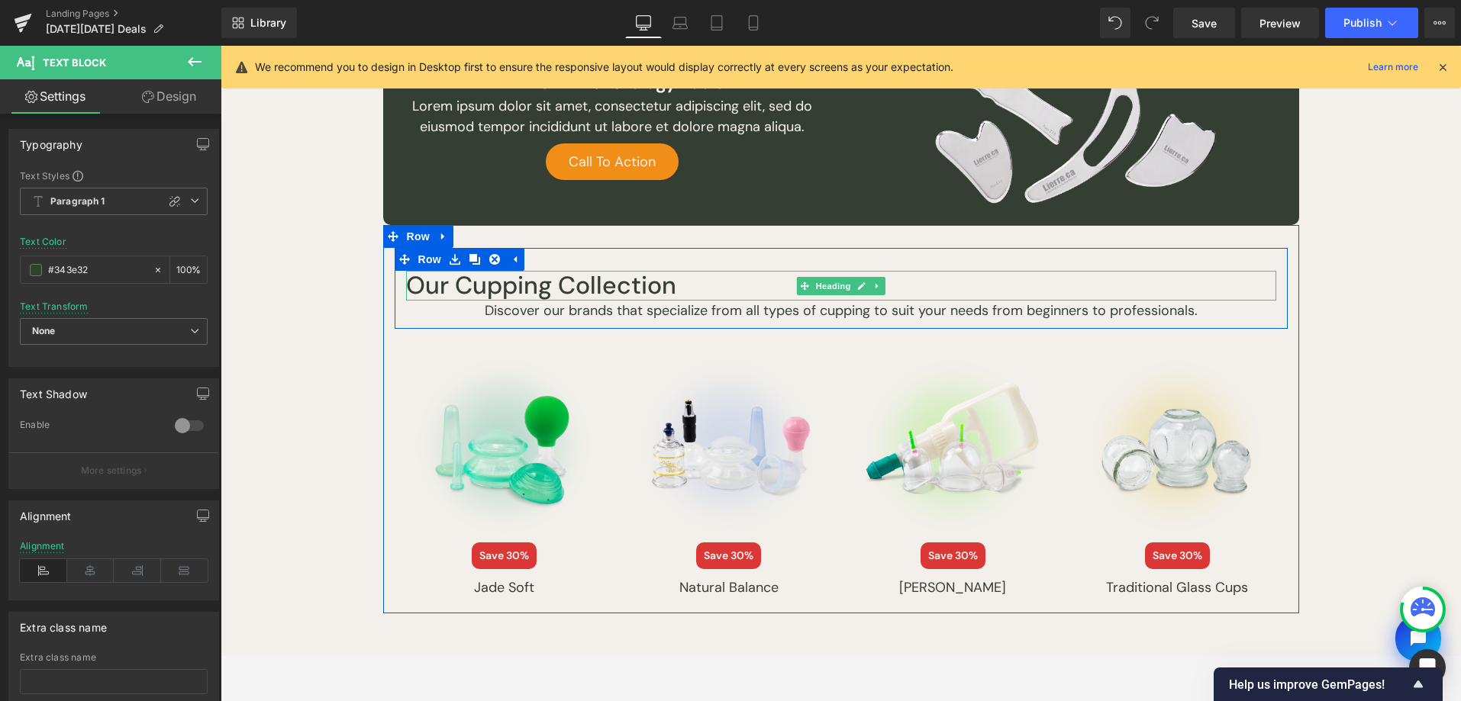
click at [813, 288] on span "Heading" at bounding box center [832, 286] width 41 height 18
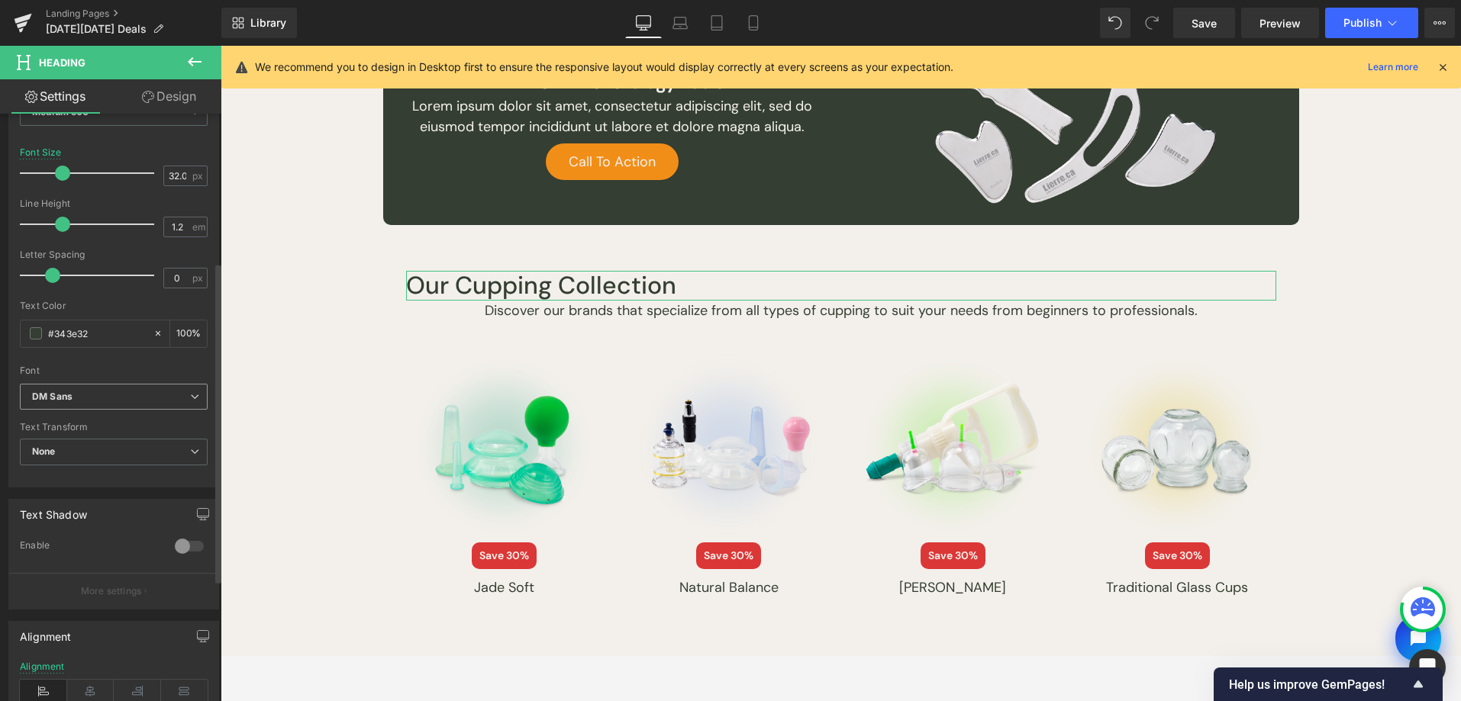
scroll to position [272, 0]
drag, startPoint x: 92, startPoint y: 689, endPoint x: 522, endPoint y: 390, distance: 524.2
click at [92, 689] on icon at bounding box center [90, 690] width 47 height 23
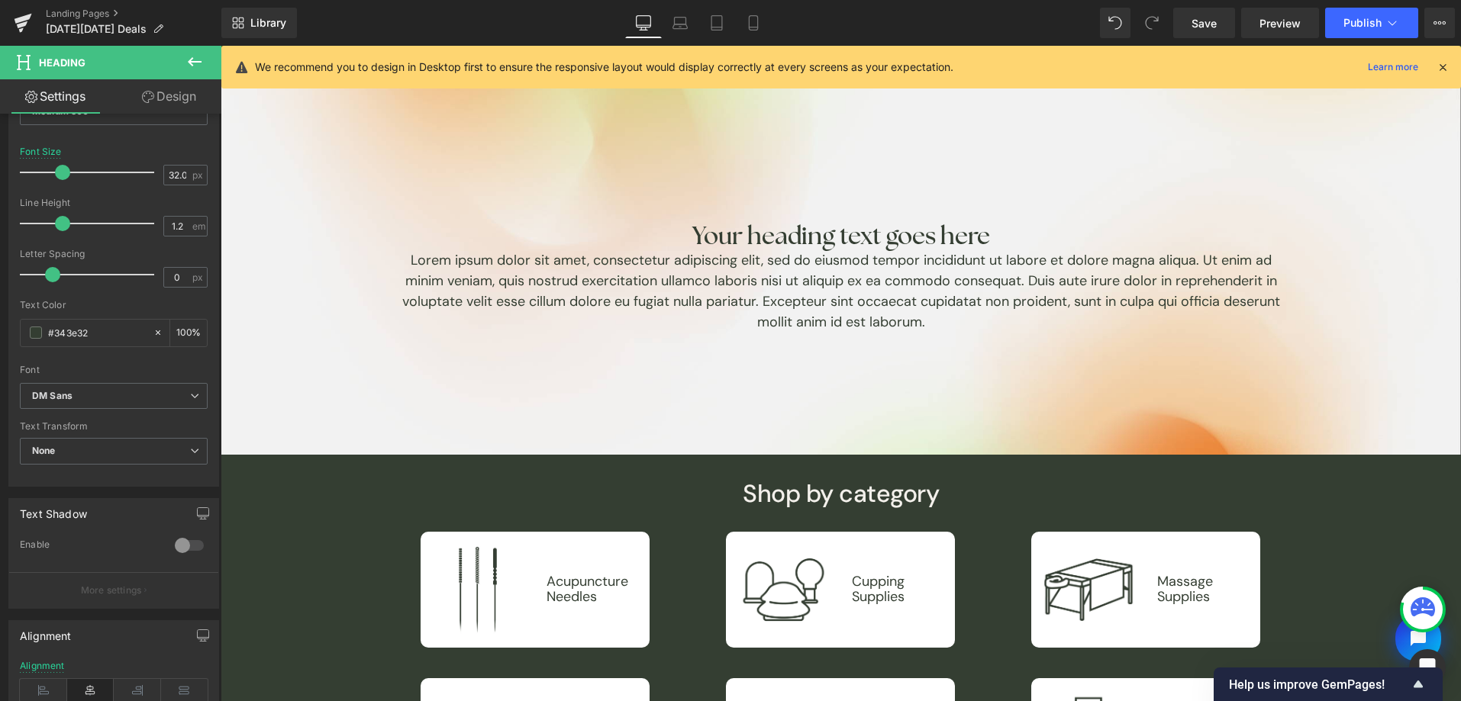
scroll to position [0, 0]
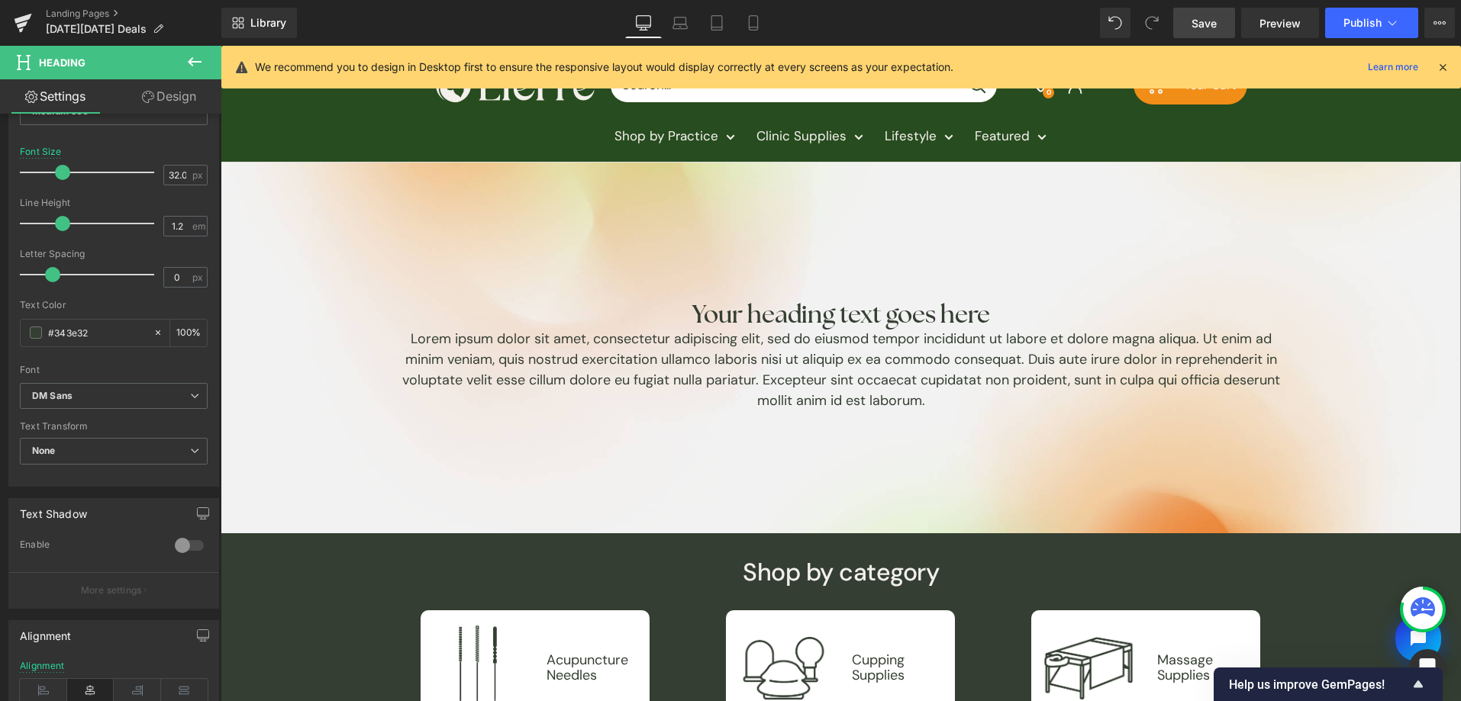
click at [1188, 20] on link "Save" at bounding box center [1204, 23] width 62 height 31
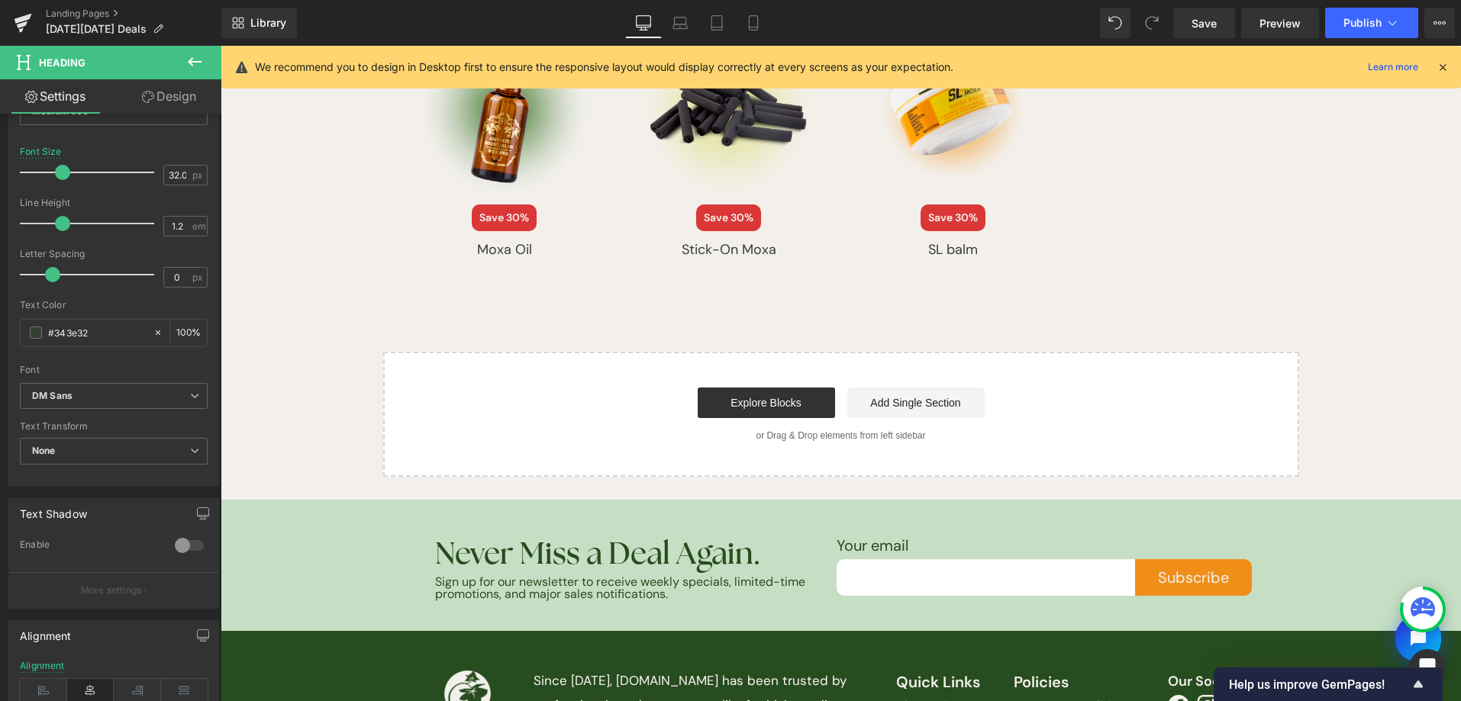
scroll to position [3261, 0]
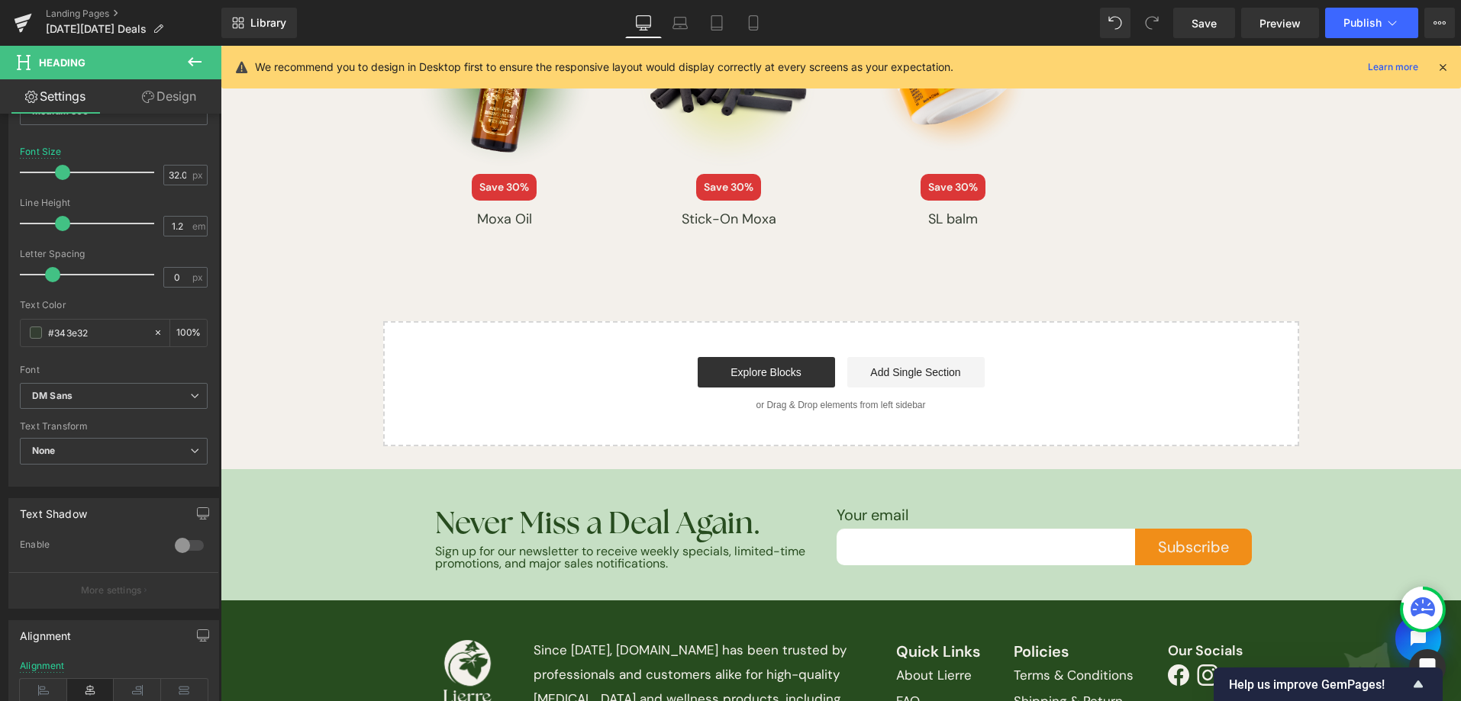
click at [198, 67] on icon at bounding box center [194, 62] width 18 height 18
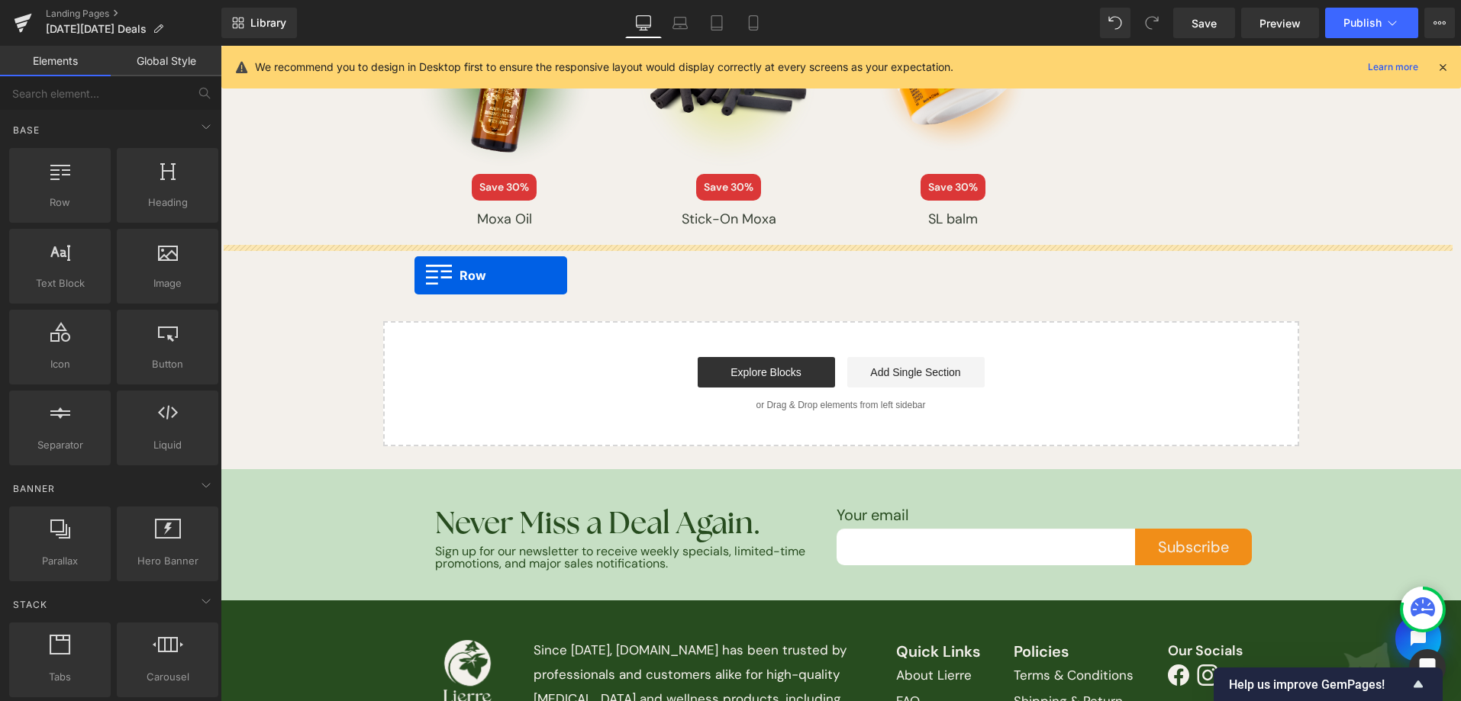
drag, startPoint x: 434, startPoint y: 298, endPoint x: 414, endPoint y: 276, distance: 29.7
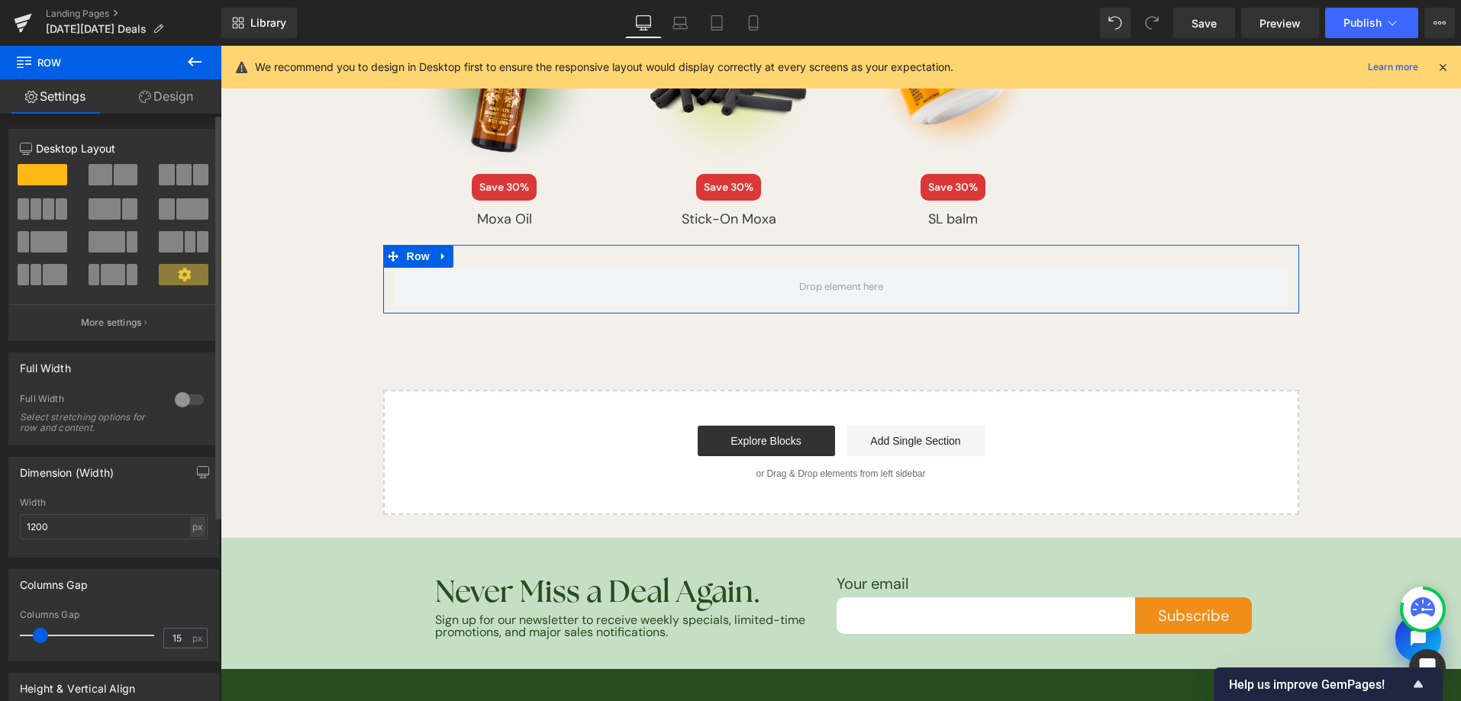
click at [178, 402] on div at bounding box center [189, 400] width 37 height 24
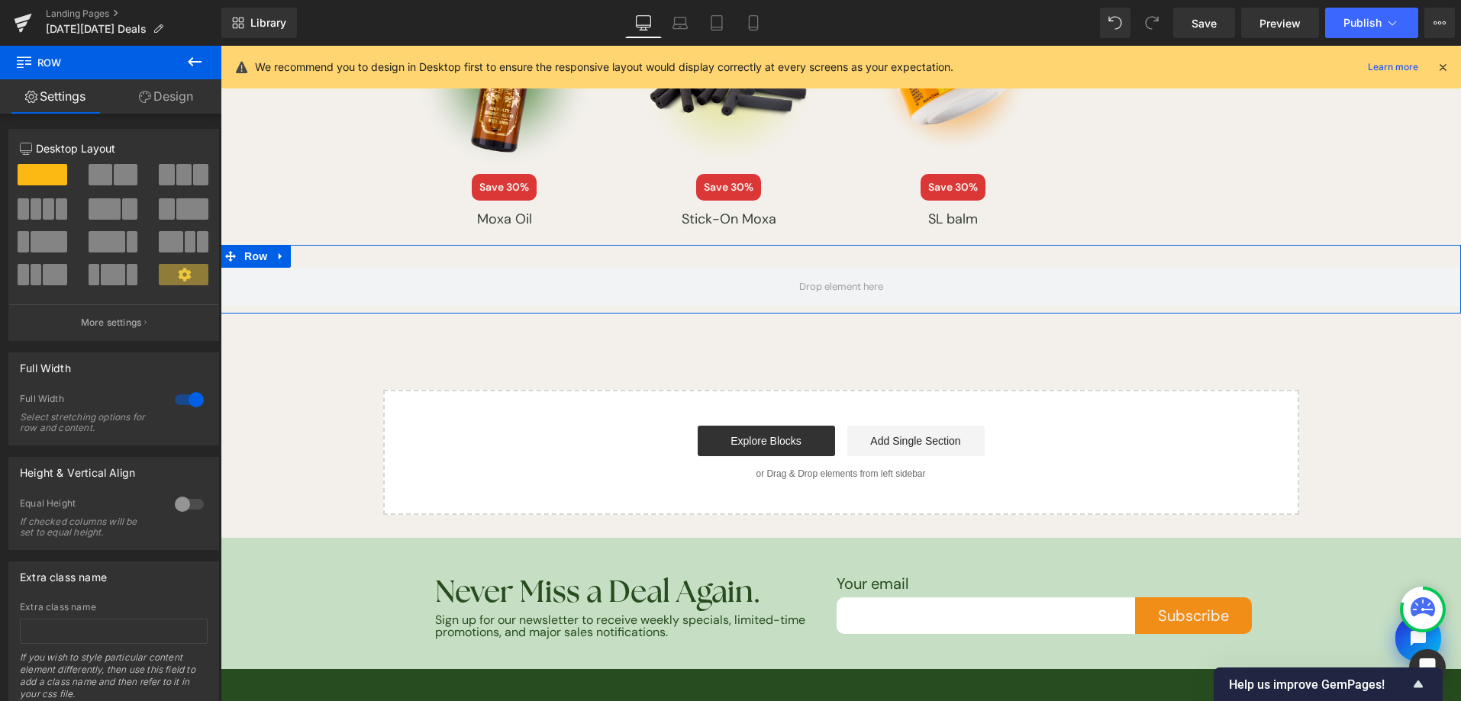
click at [179, 110] on link "Design" at bounding box center [166, 96] width 111 height 34
click at [0, 0] on div "Background" at bounding box center [0, 0] width 0 height 0
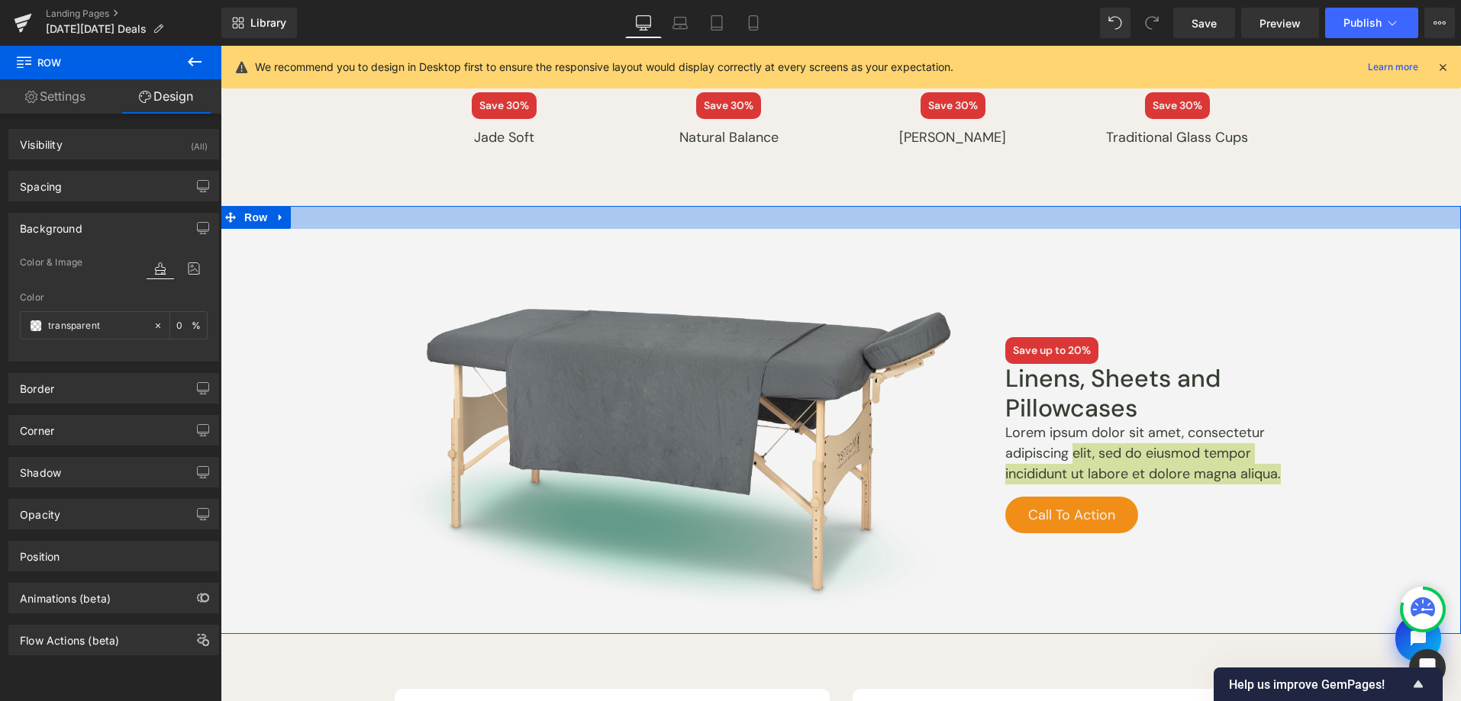
scroll to position [2249, 0]
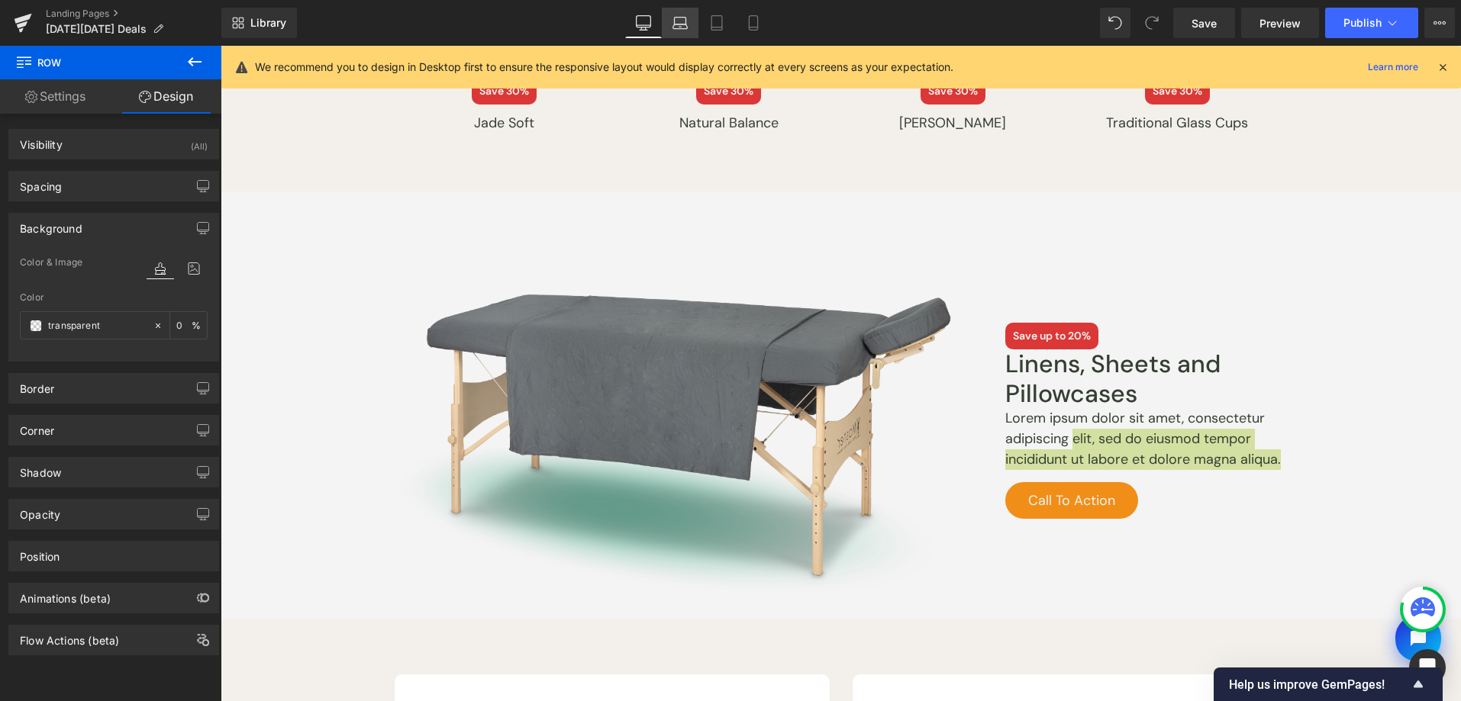
click at [694, 11] on link "Laptop" at bounding box center [680, 23] width 37 height 31
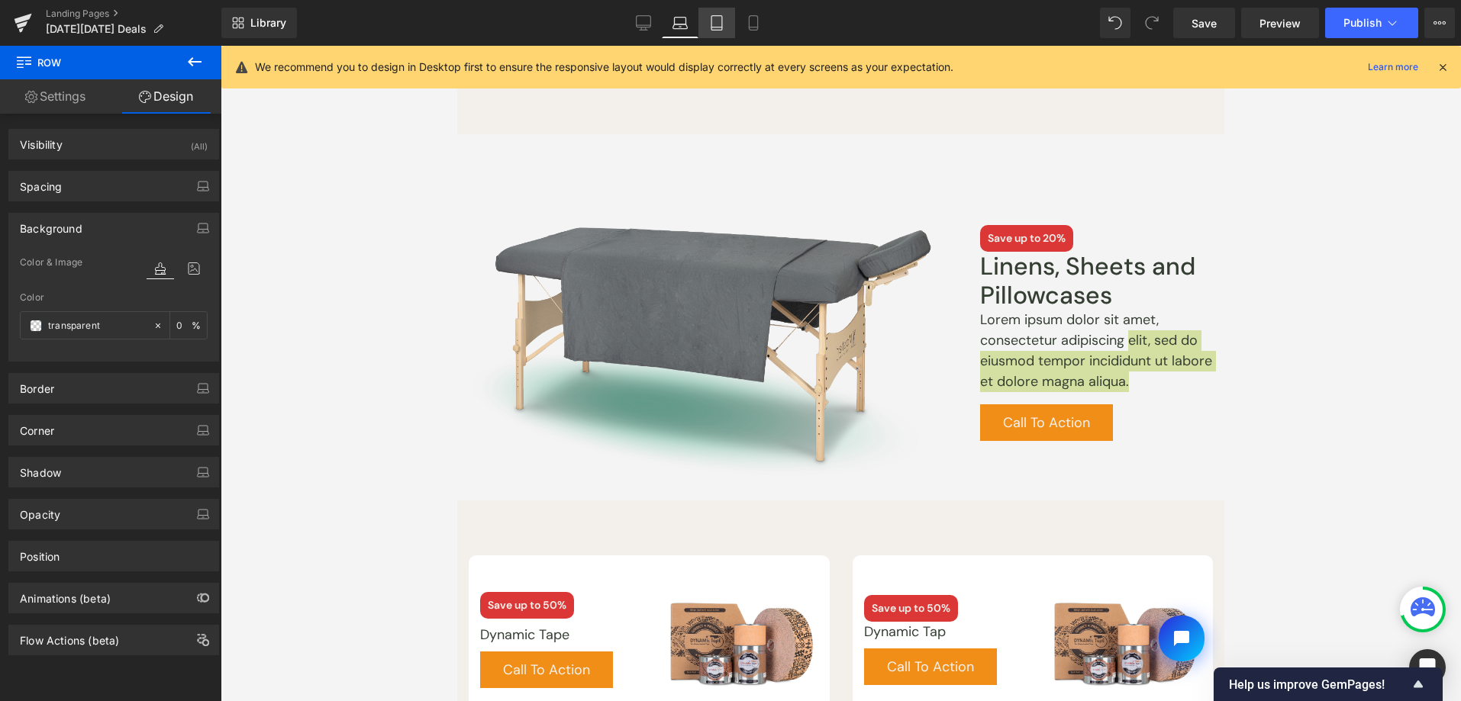
scroll to position [2163, 0]
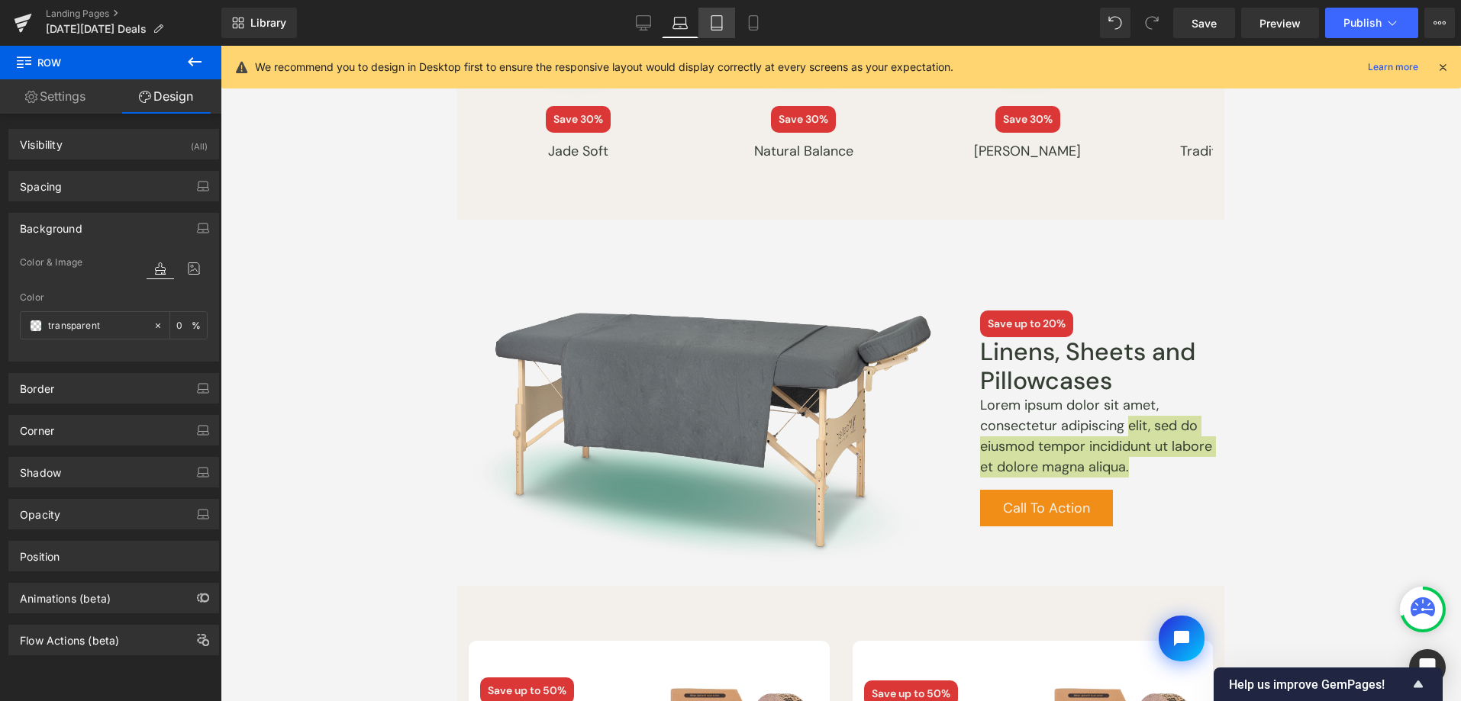
click at [724, 16] on icon at bounding box center [716, 22] width 15 height 15
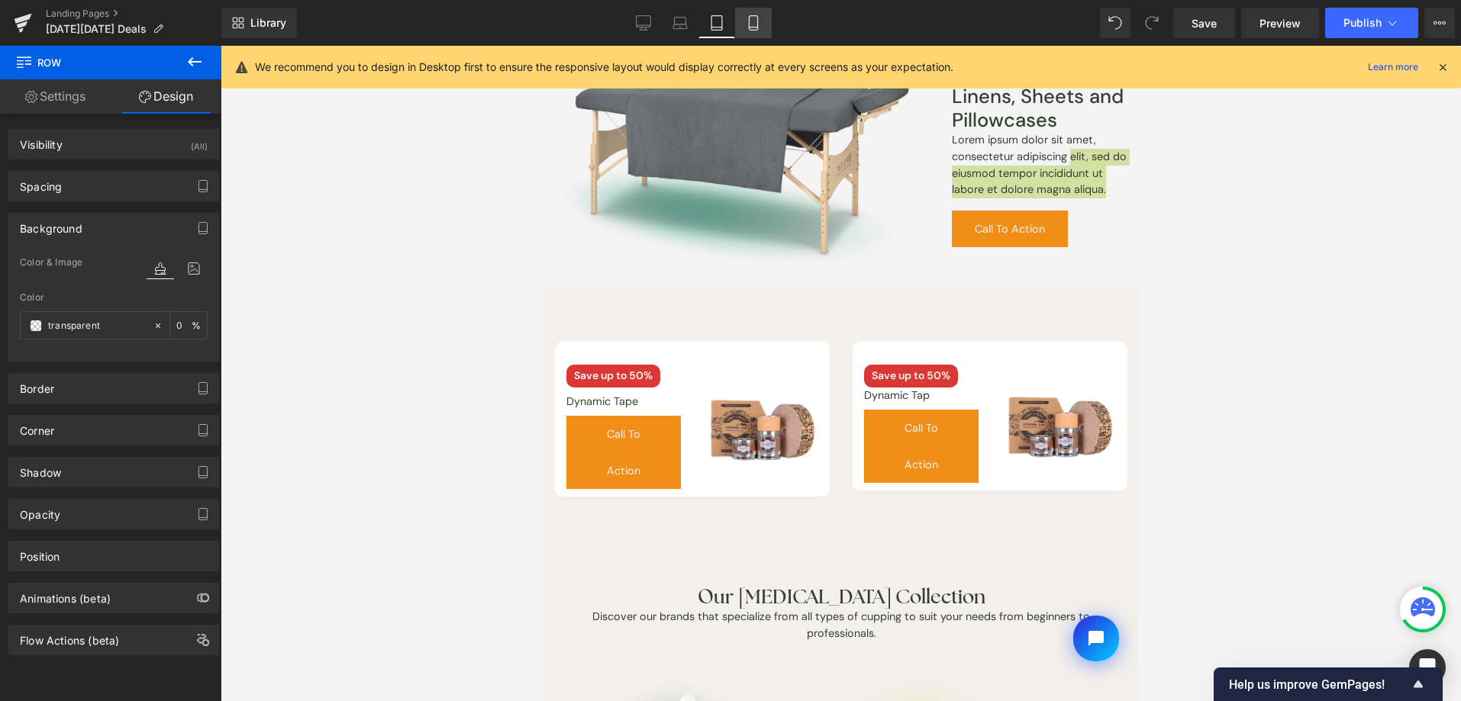
click at [745, 17] on link "Mobile" at bounding box center [753, 23] width 37 height 31
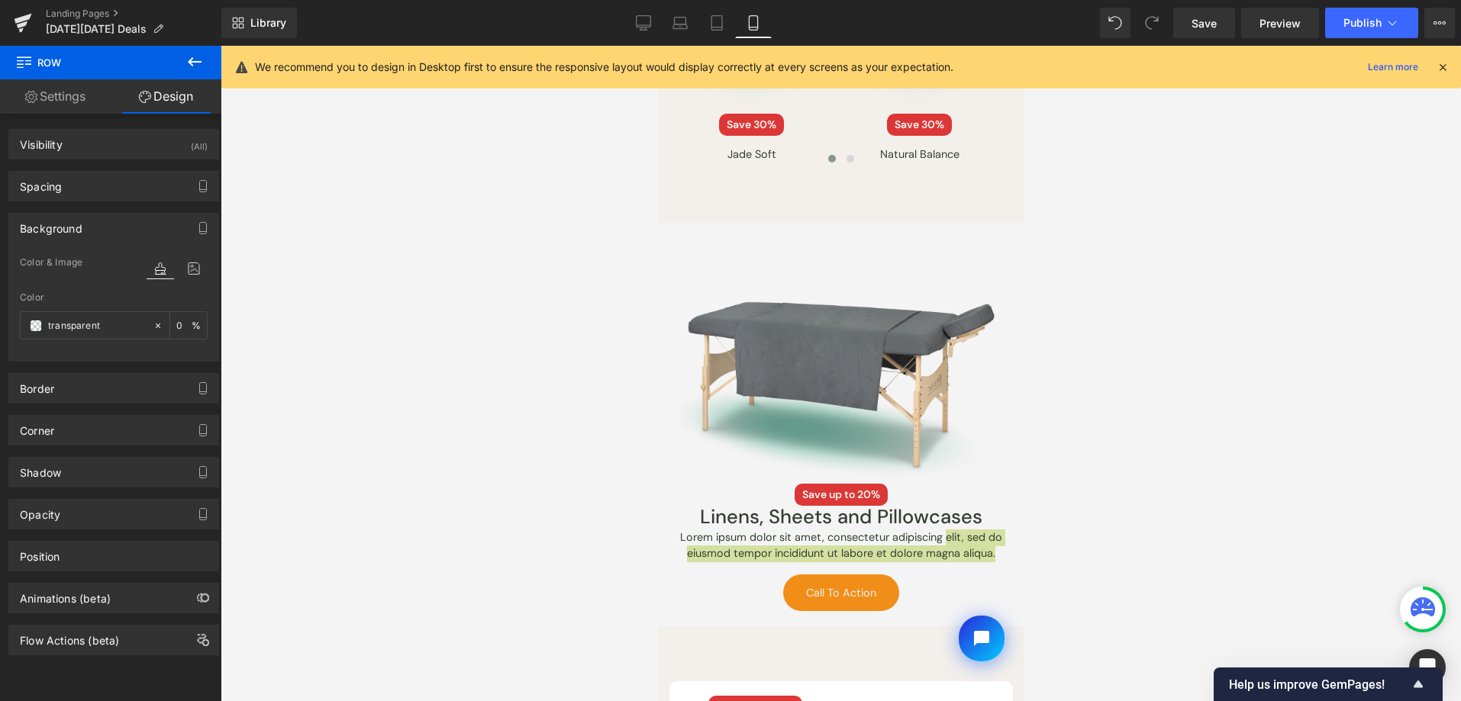
scroll to position [1925, 0]
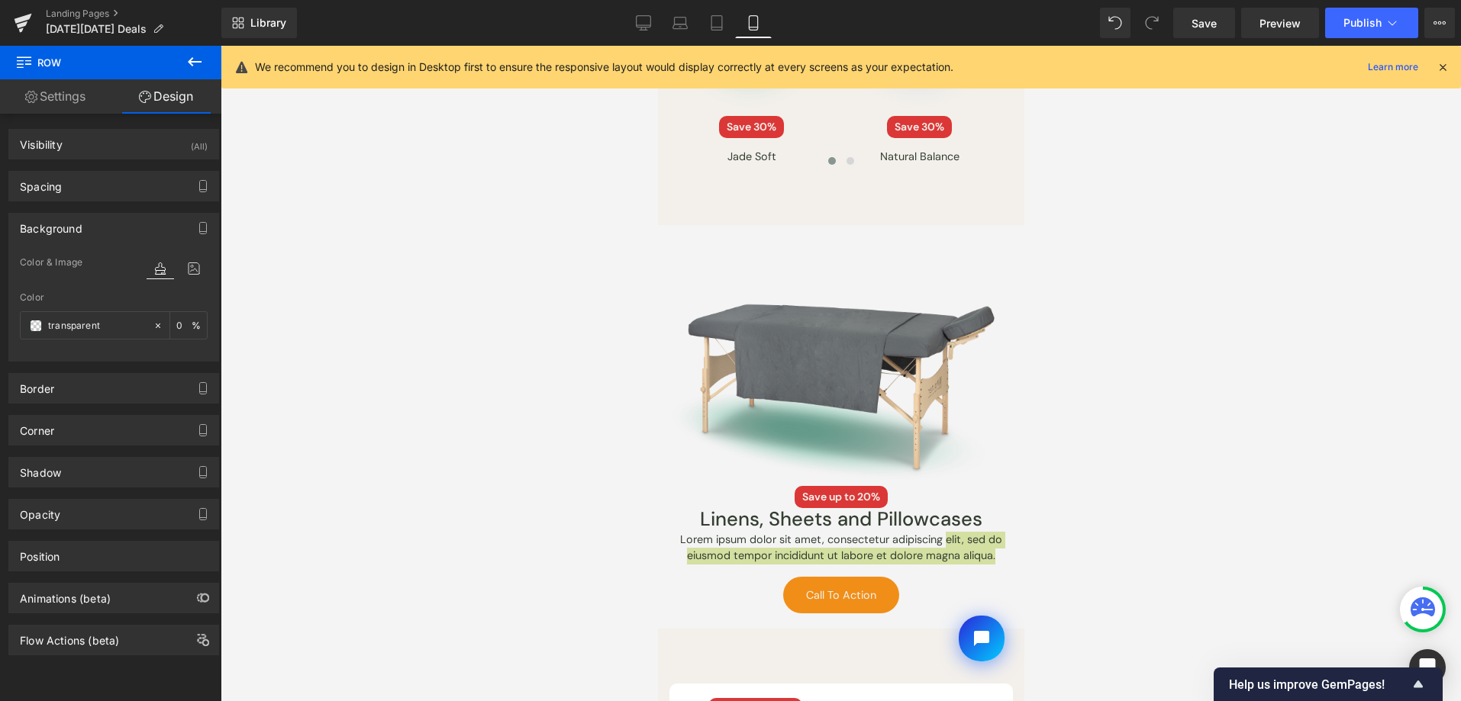
click at [1337, 395] on div at bounding box center [841, 374] width 1240 height 656
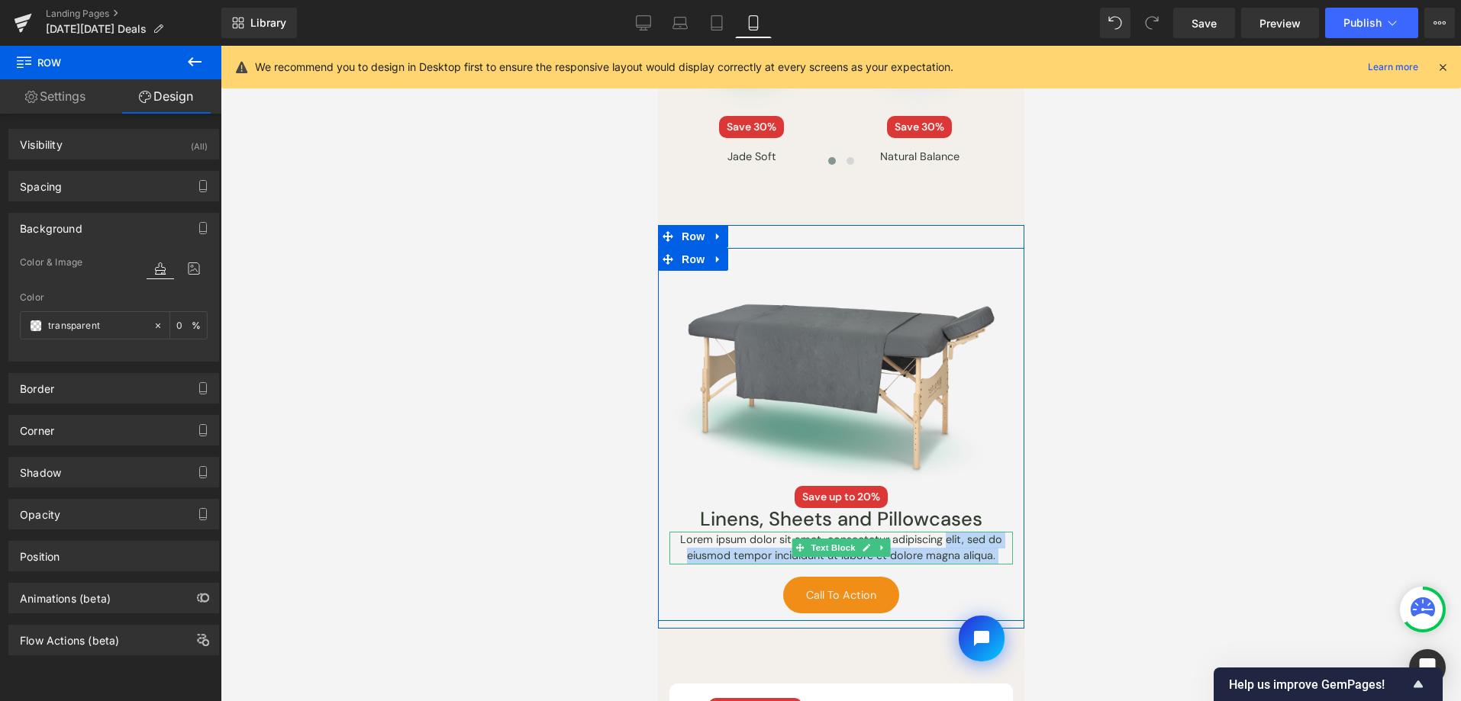
click at [919, 536] on p "Lorem ipsum dolor sit amet, consectetur adipiscing elit, sed do eiusmod tempor …" at bounding box center [840, 548] width 343 height 33
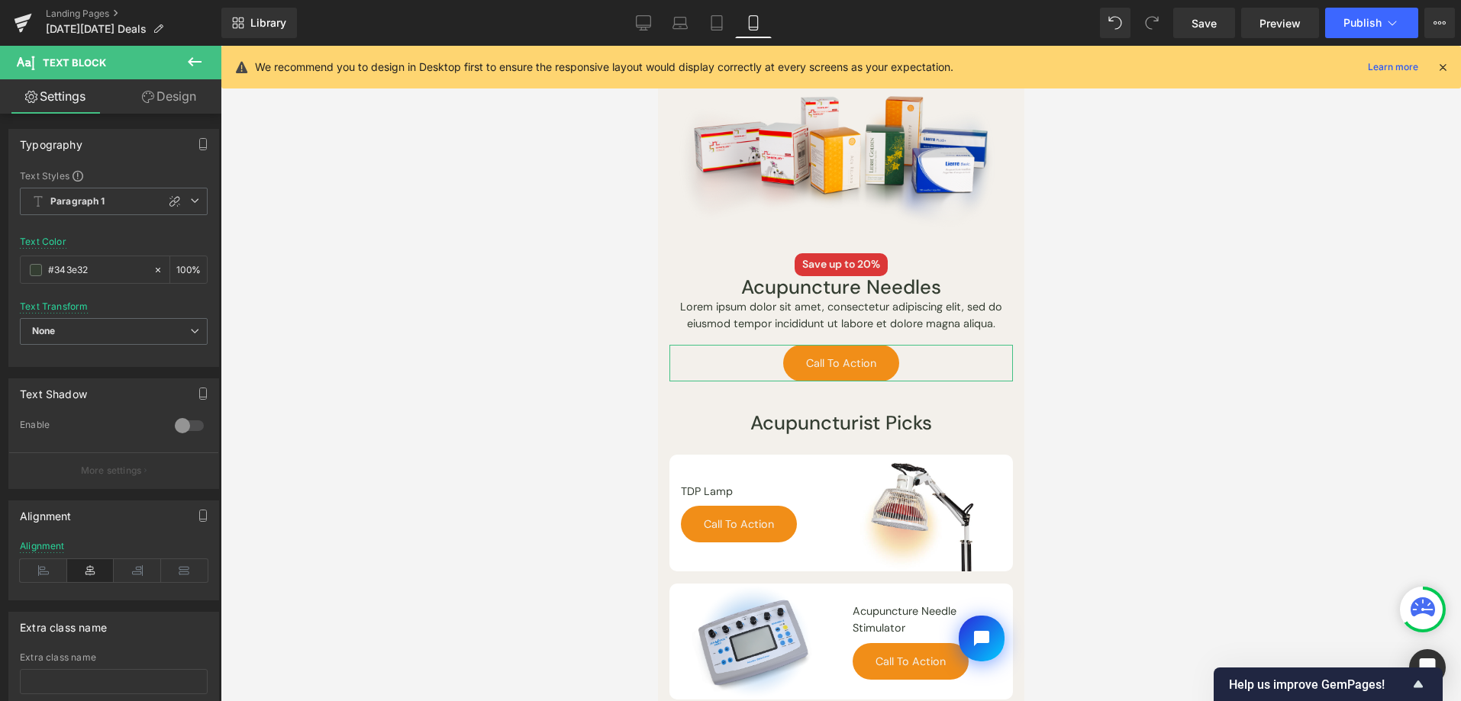
scroll to position [0, 0]
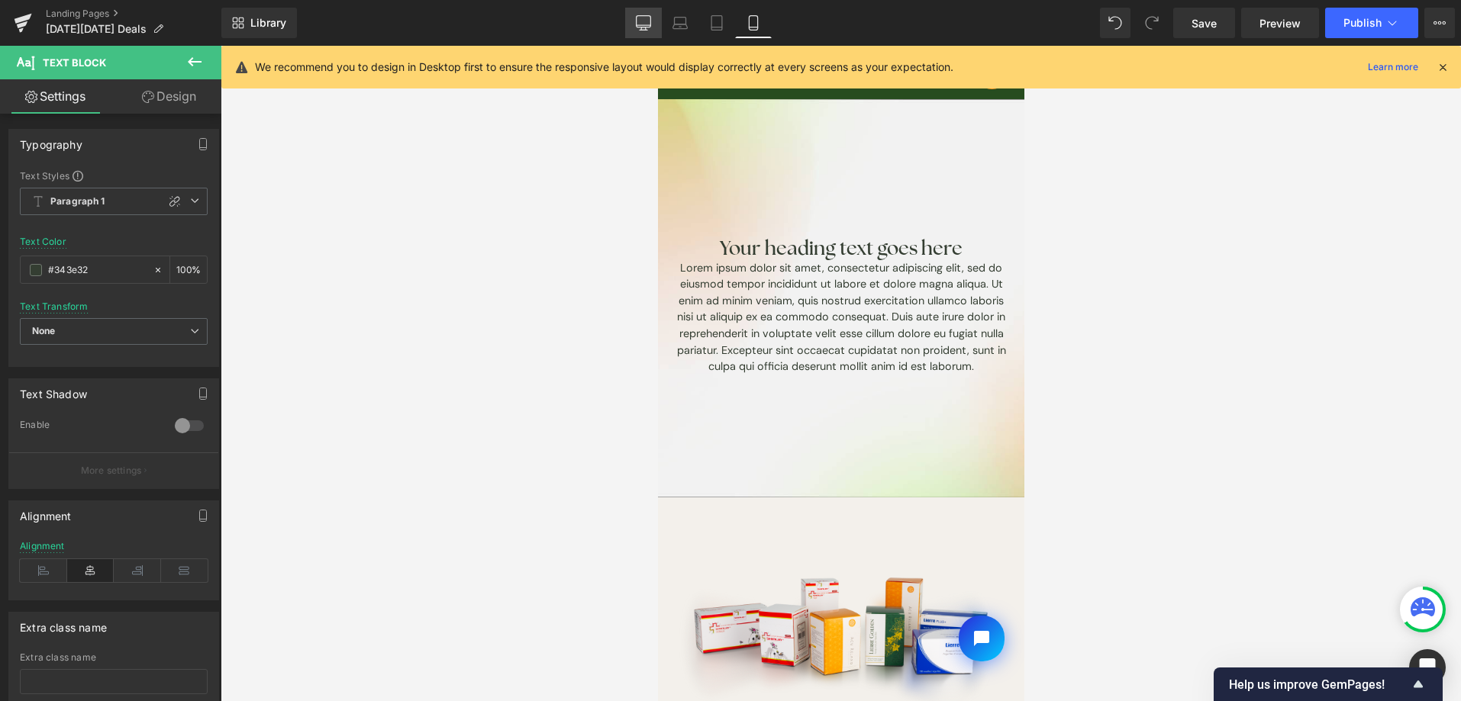
click at [639, 32] on link "Desktop" at bounding box center [643, 23] width 37 height 31
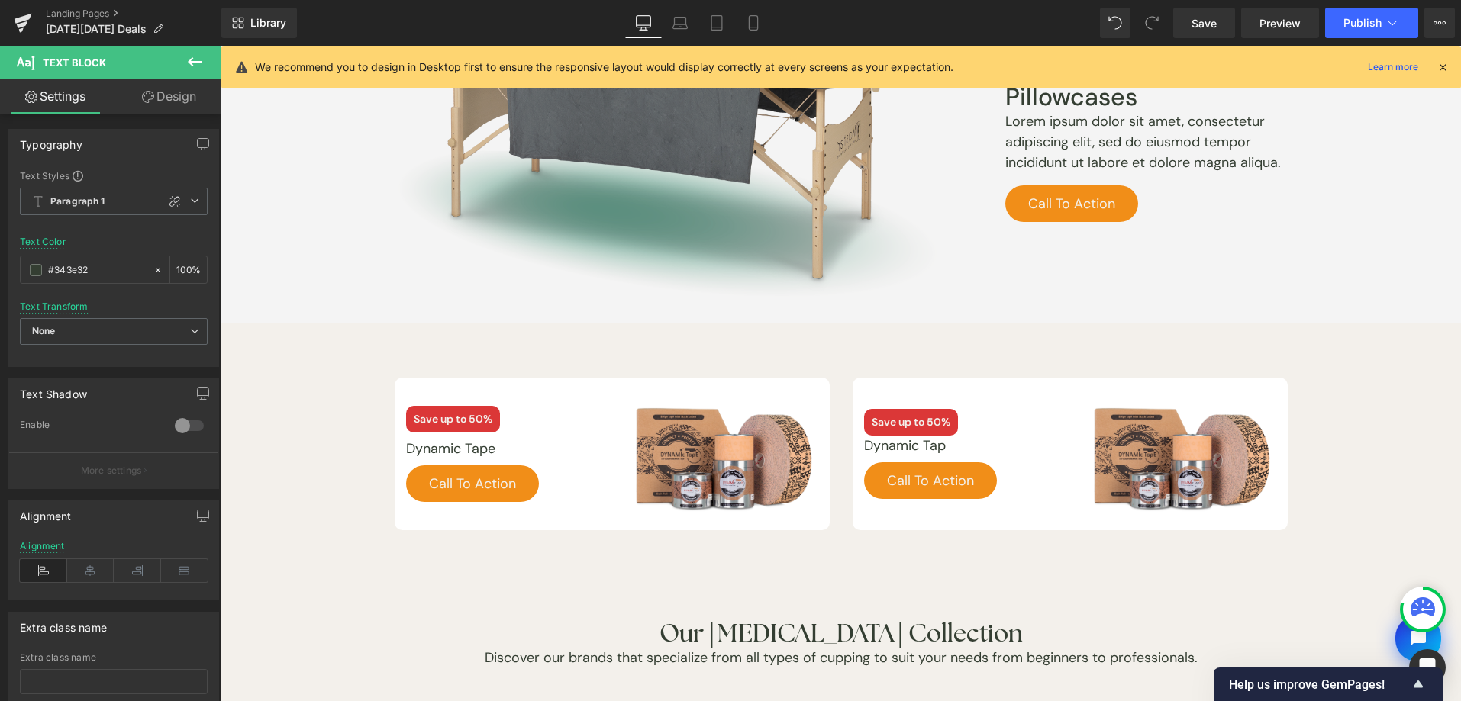
scroll to position [2648, 0]
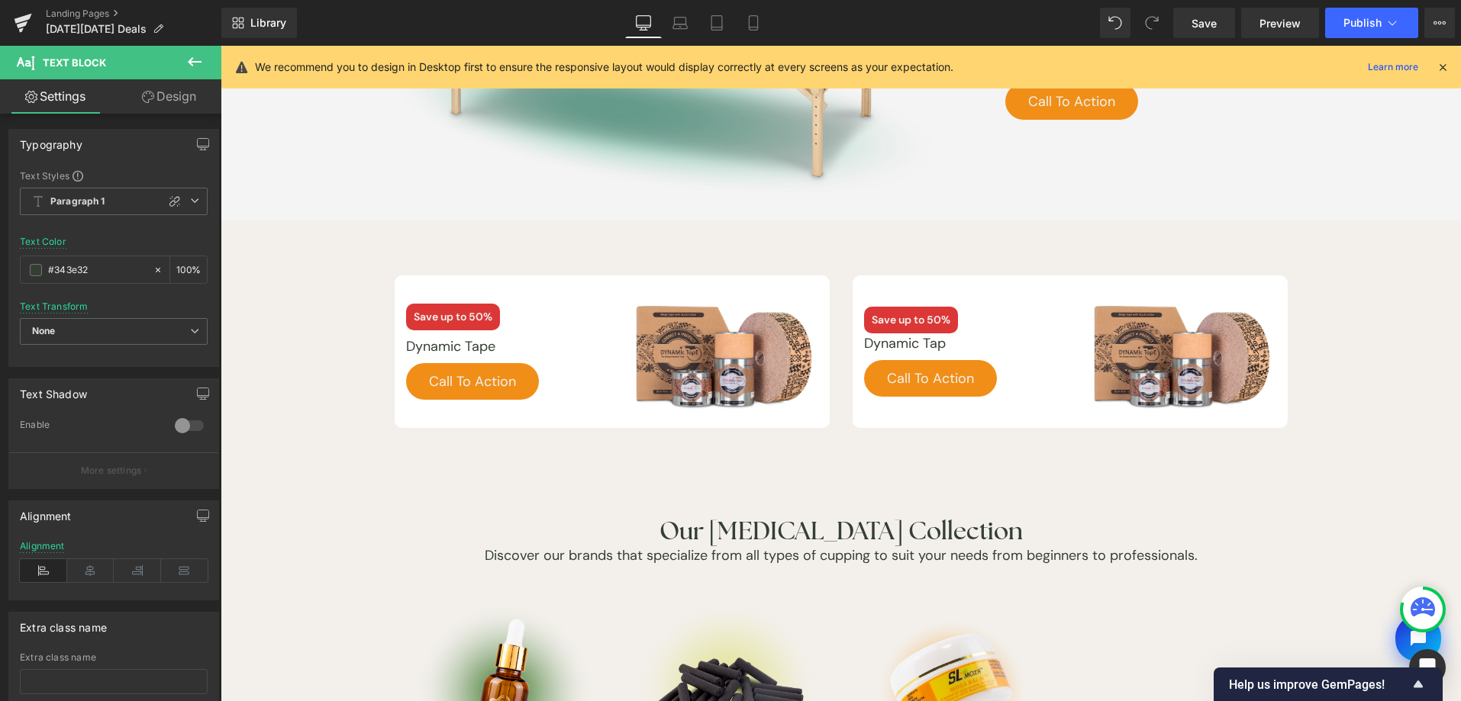
click at [184, 66] on button at bounding box center [194, 63] width 53 height 34
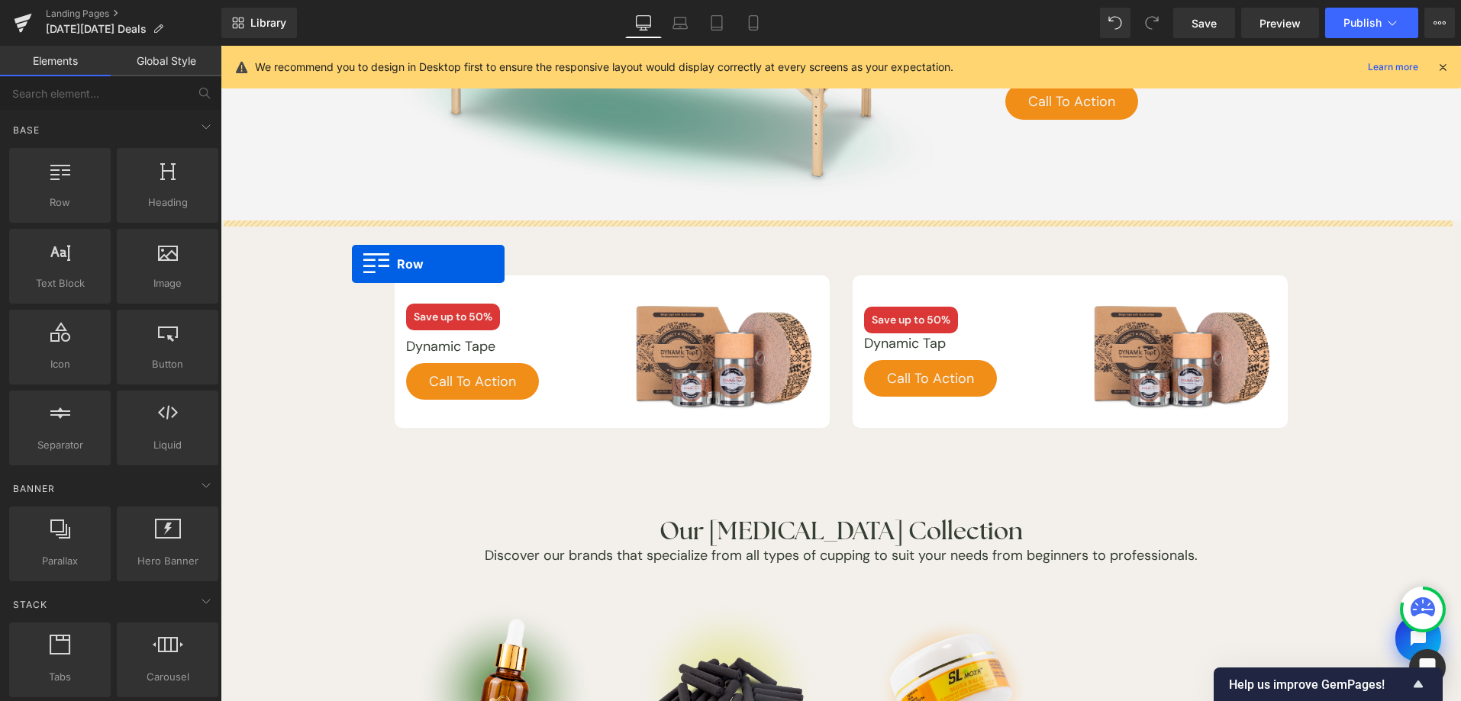
drag, startPoint x: 311, startPoint y: 253, endPoint x: 352, endPoint y: 264, distance: 42.0
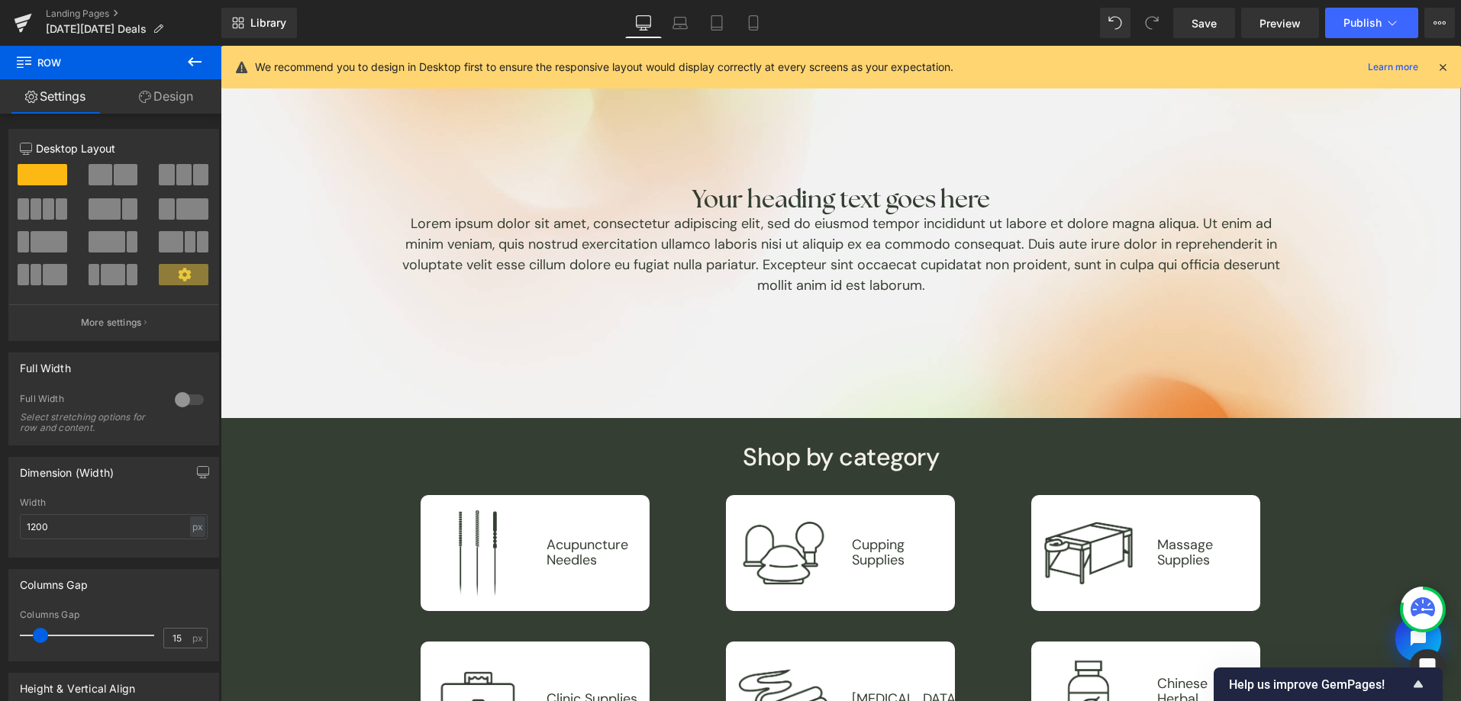
scroll to position [0, 0]
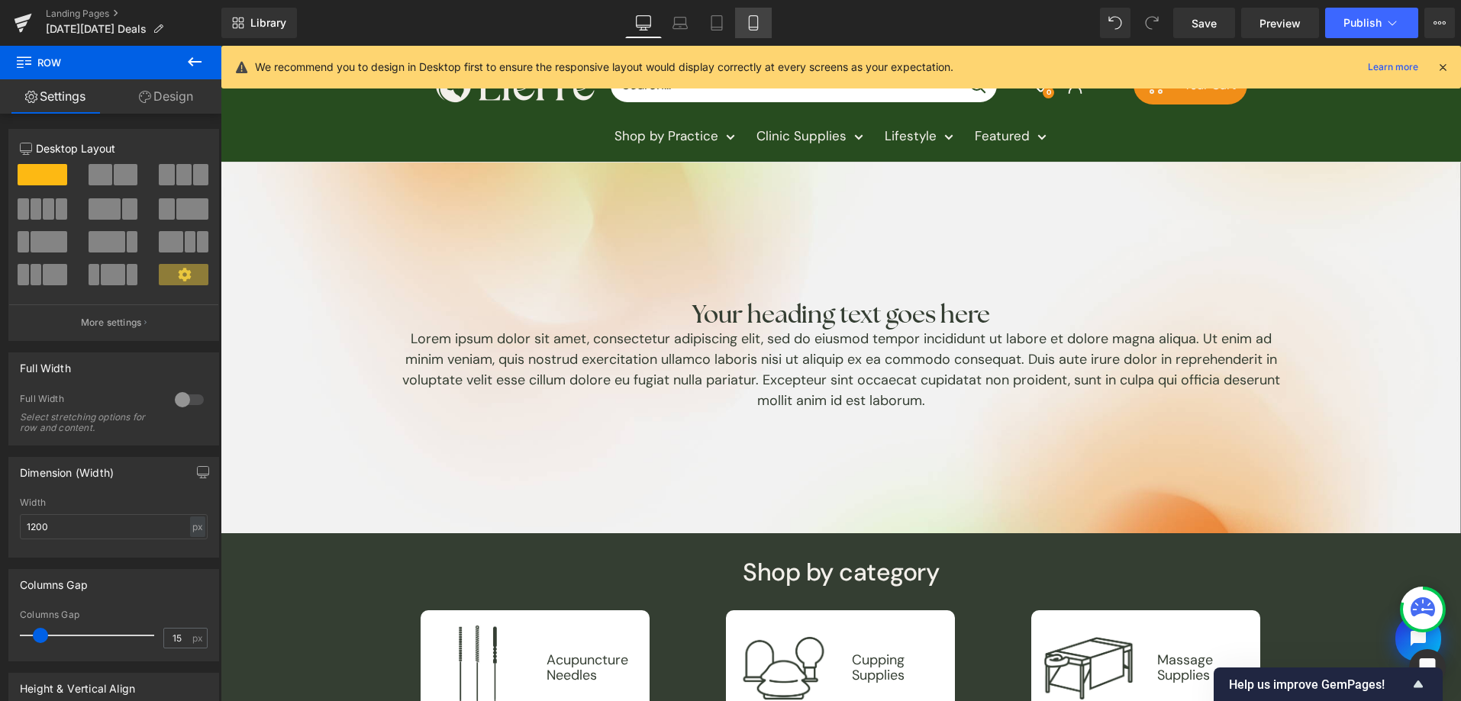
drag, startPoint x: 737, startPoint y: 31, endPoint x: 190, endPoint y: 405, distance: 662.2
click at [737, 31] on link "Mobile" at bounding box center [753, 23] width 37 height 31
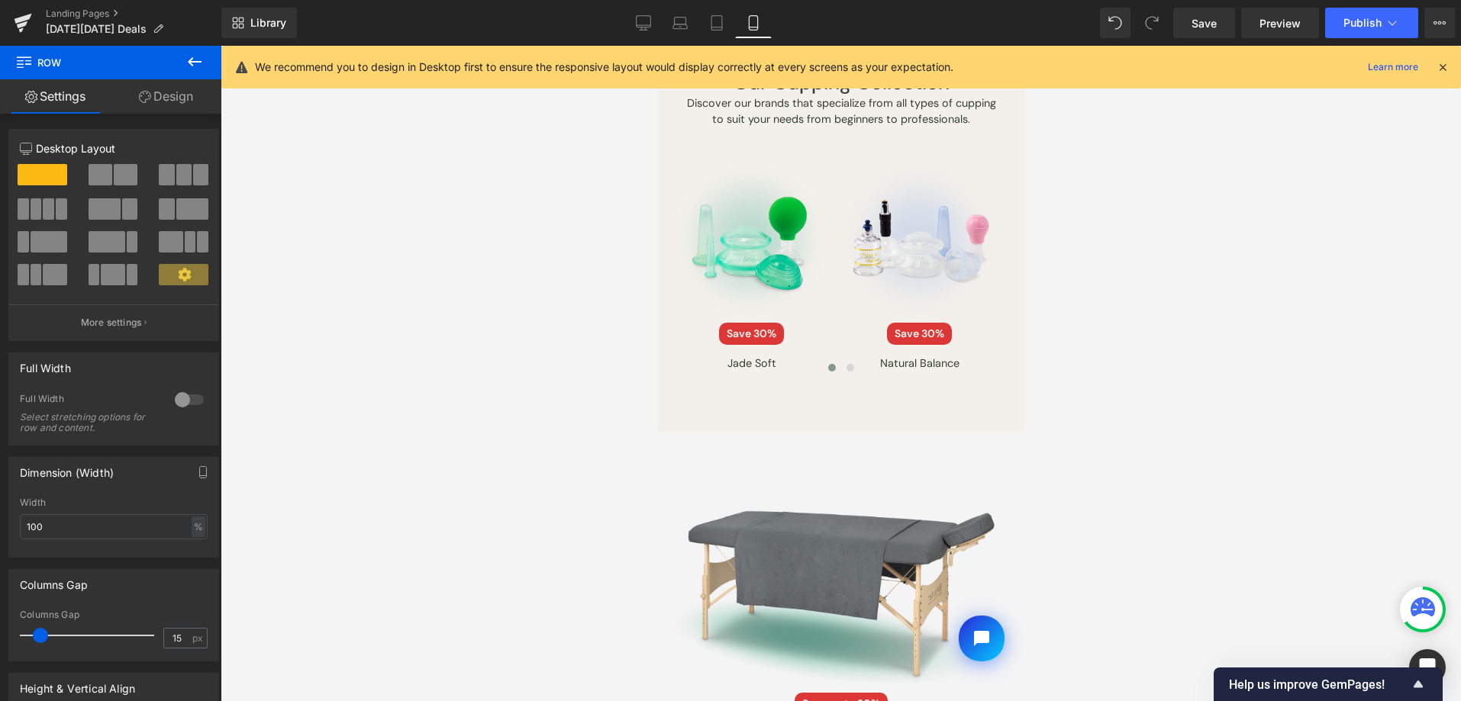
scroll to position [1538, 0]
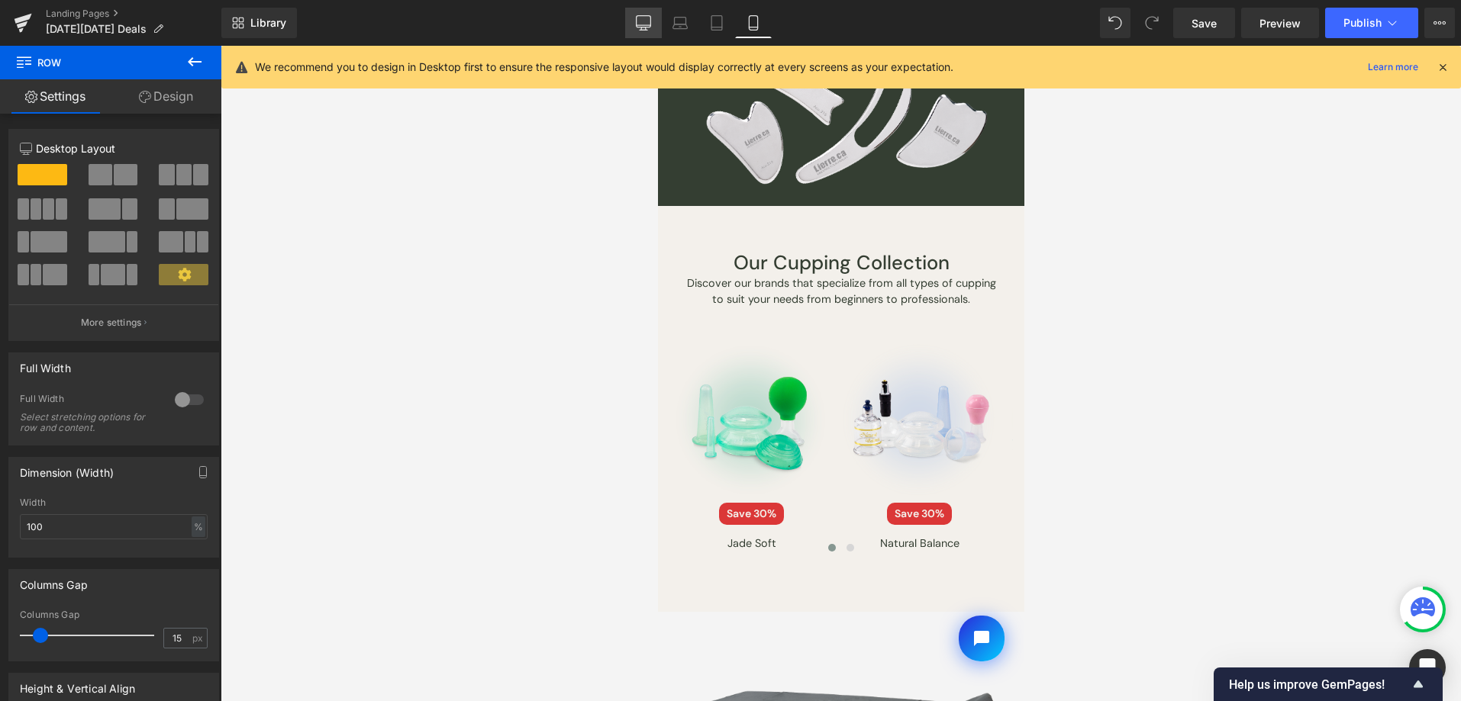
click at [646, 35] on link "Desktop" at bounding box center [643, 23] width 37 height 31
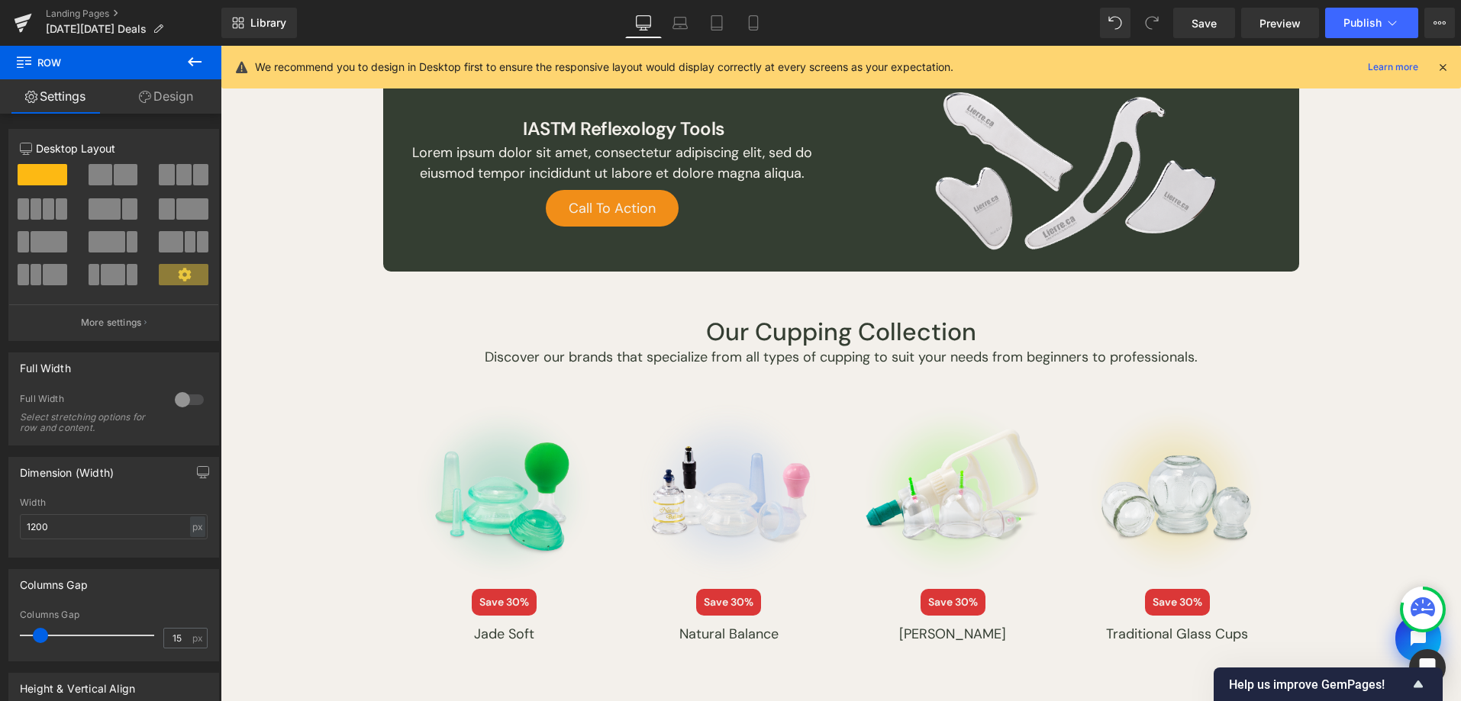
scroll to position [1626, 0]
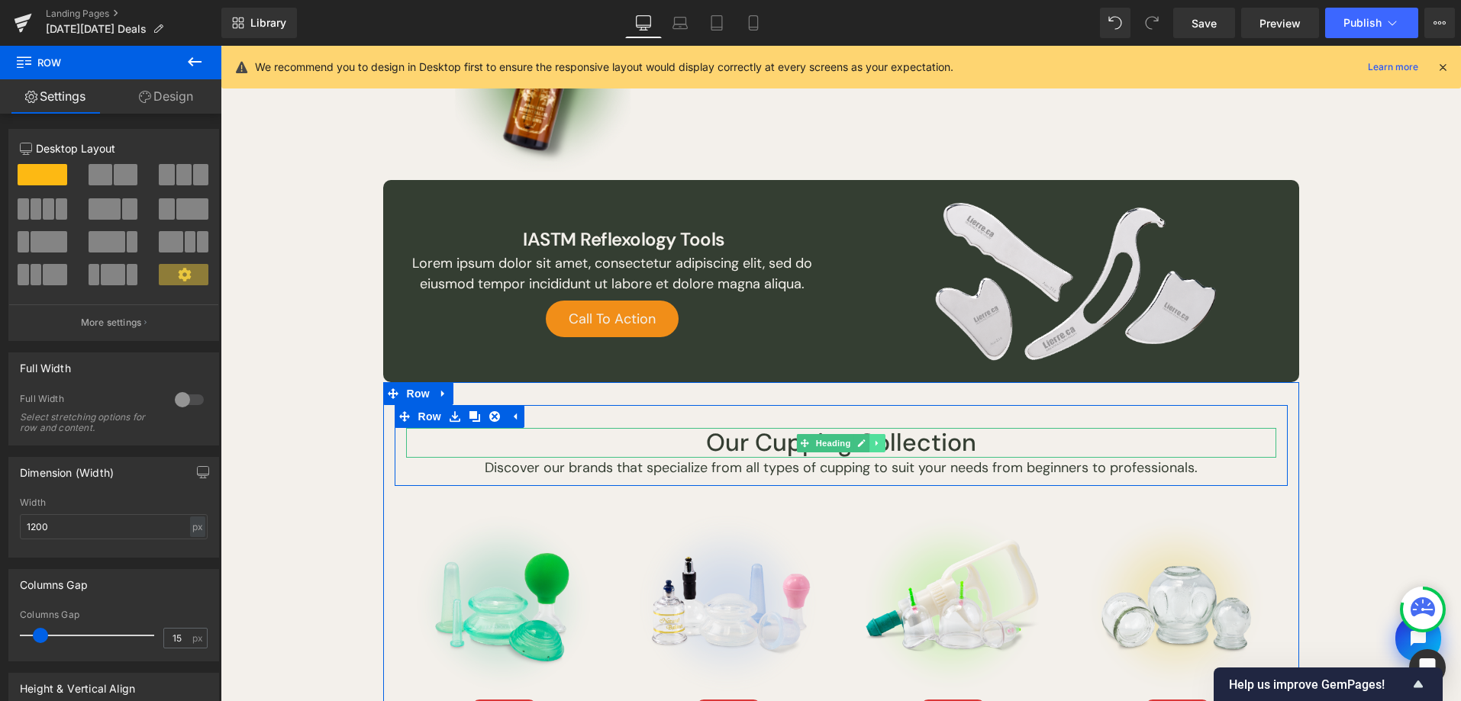
click at [873, 442] on icon at bounding box center [877, 443] width 8 height 9
click at [865, 442] on icon at bounding box center [869, 443] width 8 height 8
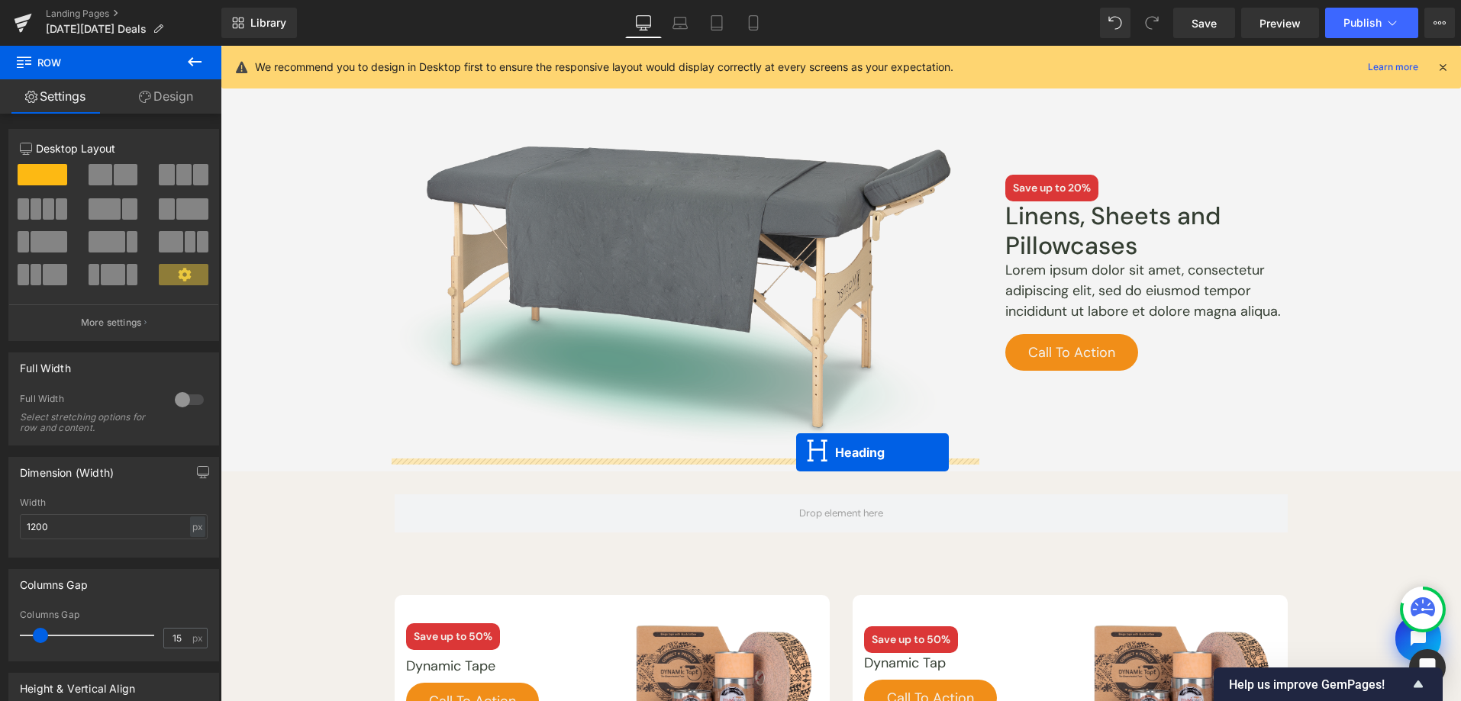
scroll to position [2435, 0]
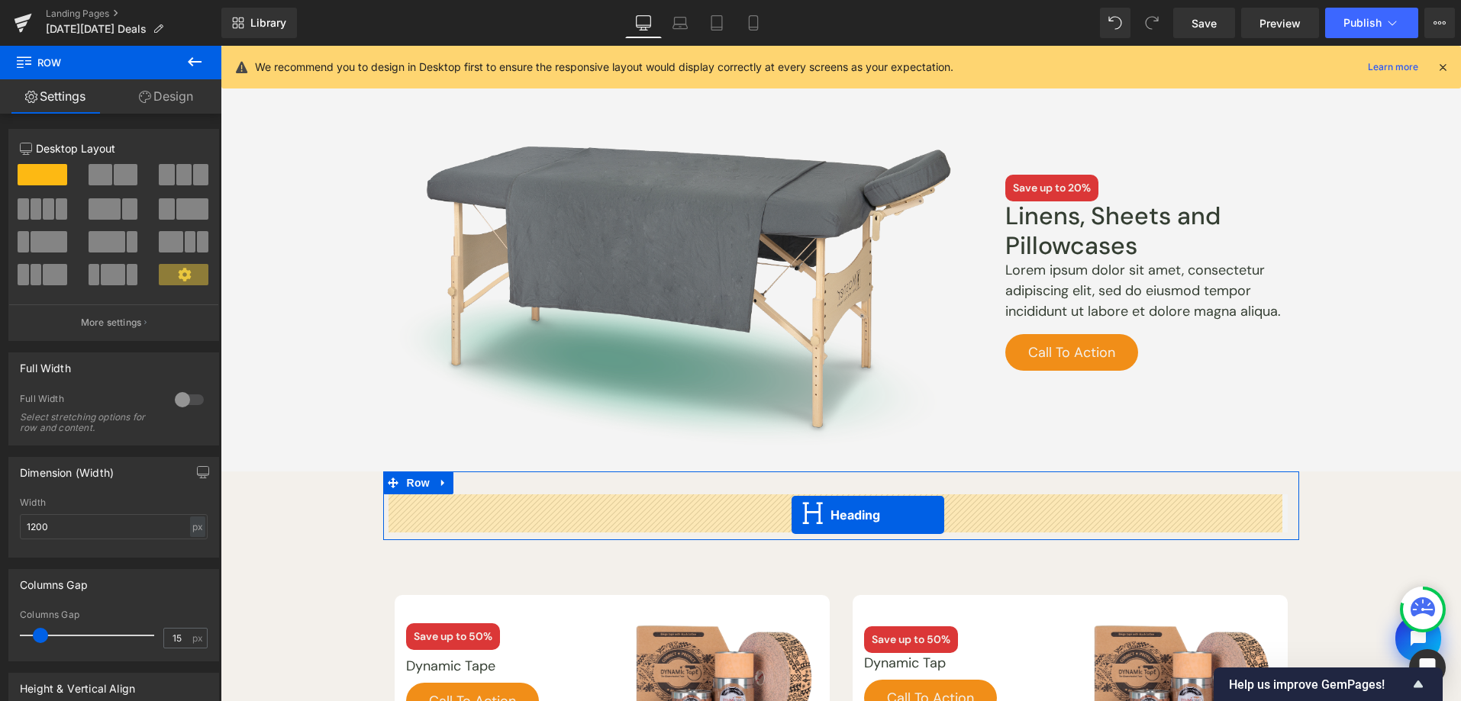
drag, startPoint x: 802, startPoint y: 472, endPoint x: 1236, endPoint y: 524, distance: 436.6
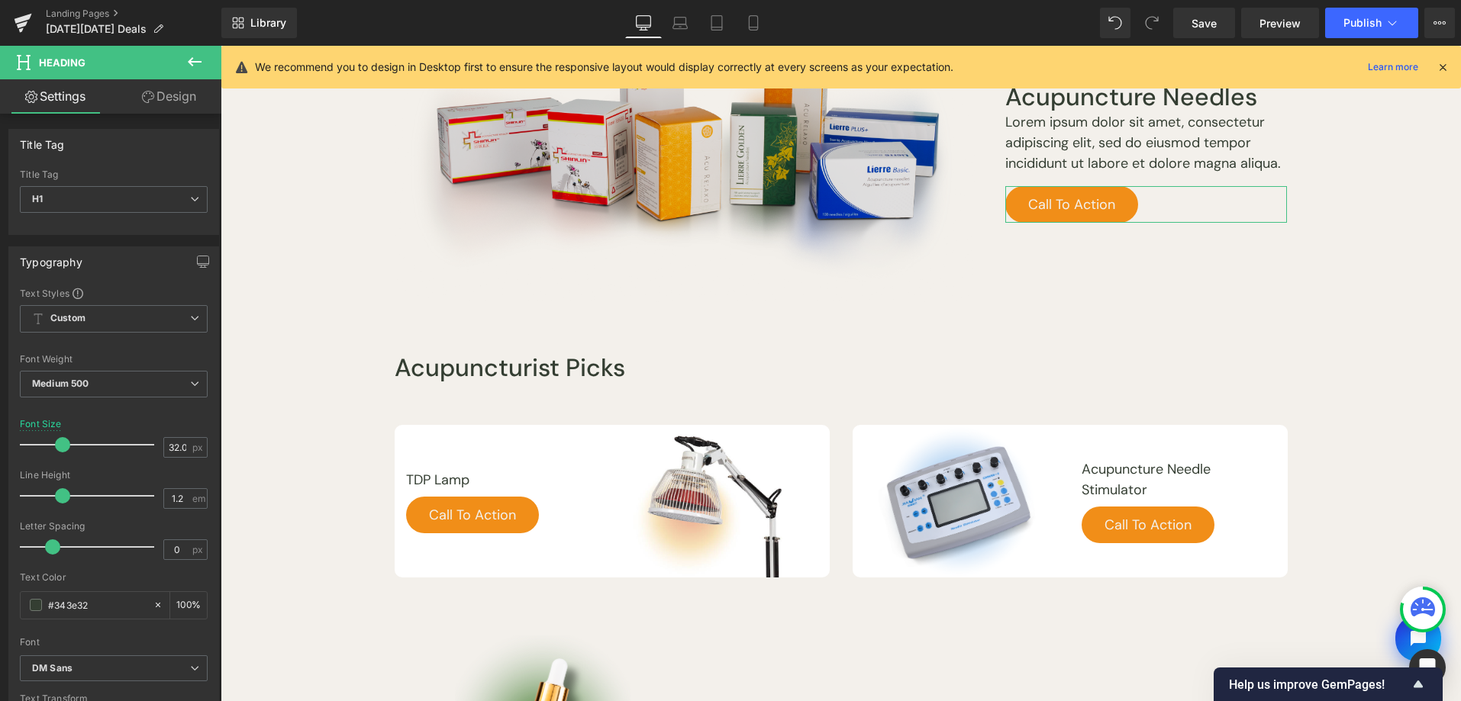
scroll to position [975, 0]
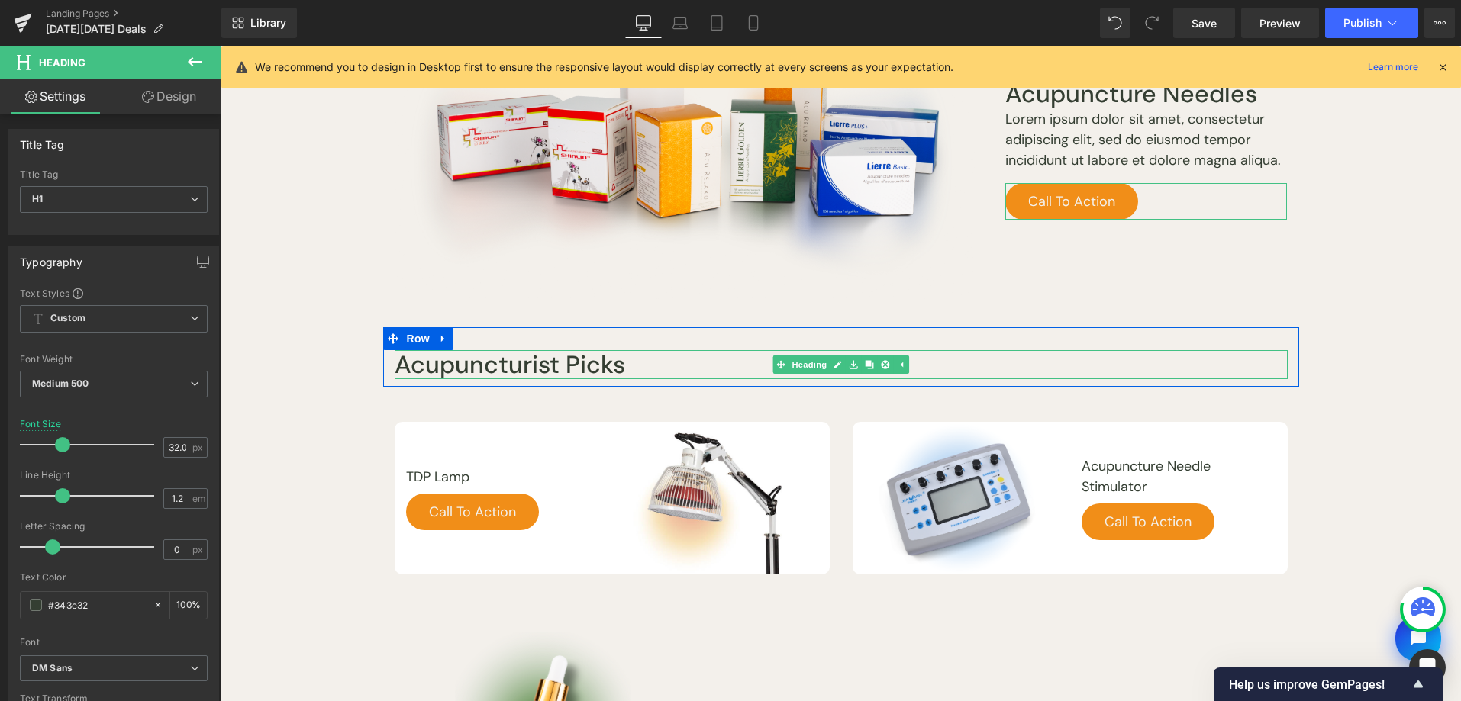
click at [791, 372] on div "Acupuncturist Picks Heading" at bounding box center [841, 364] width 893 height 29
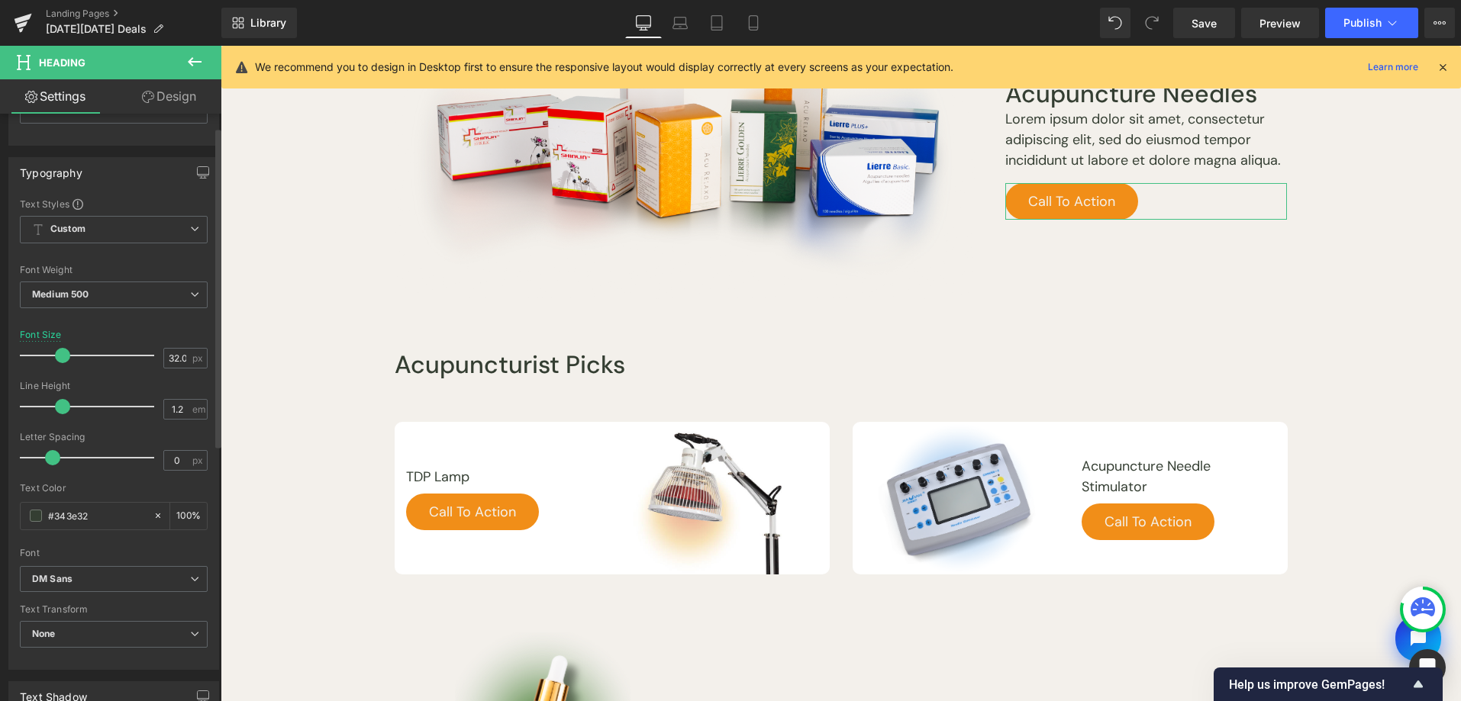
scroll to position [294, 0]
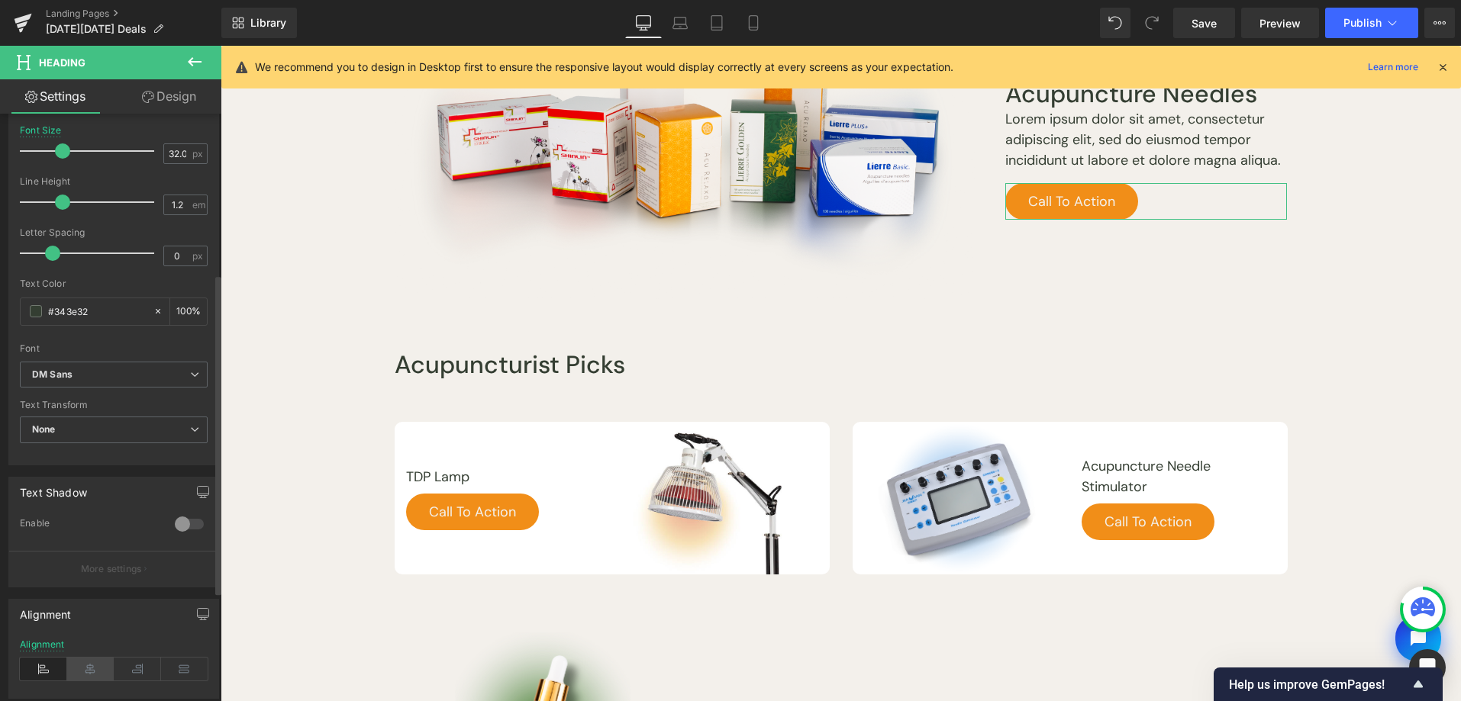
click at [82, 669] on icon at bounding box center [90, 669] width 47 height 23
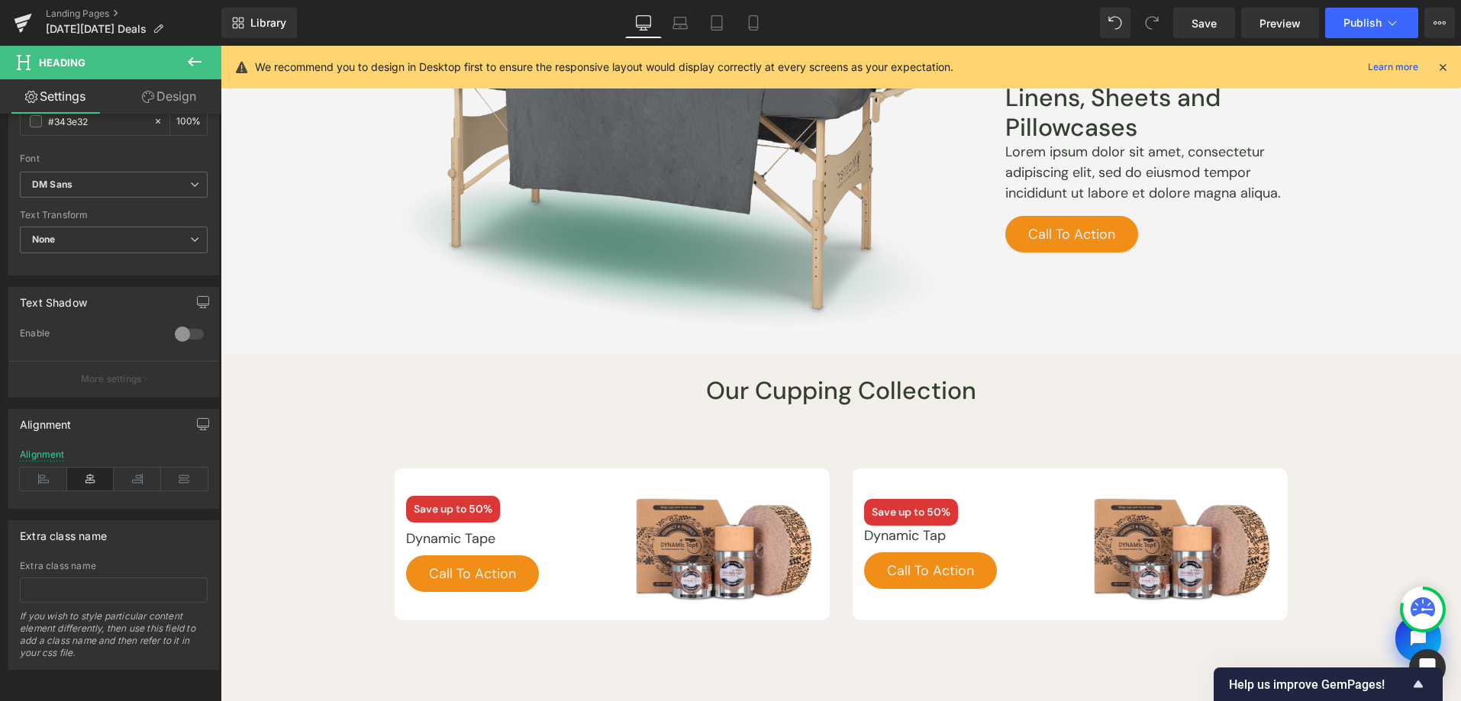
scroll to position [2613, 0]
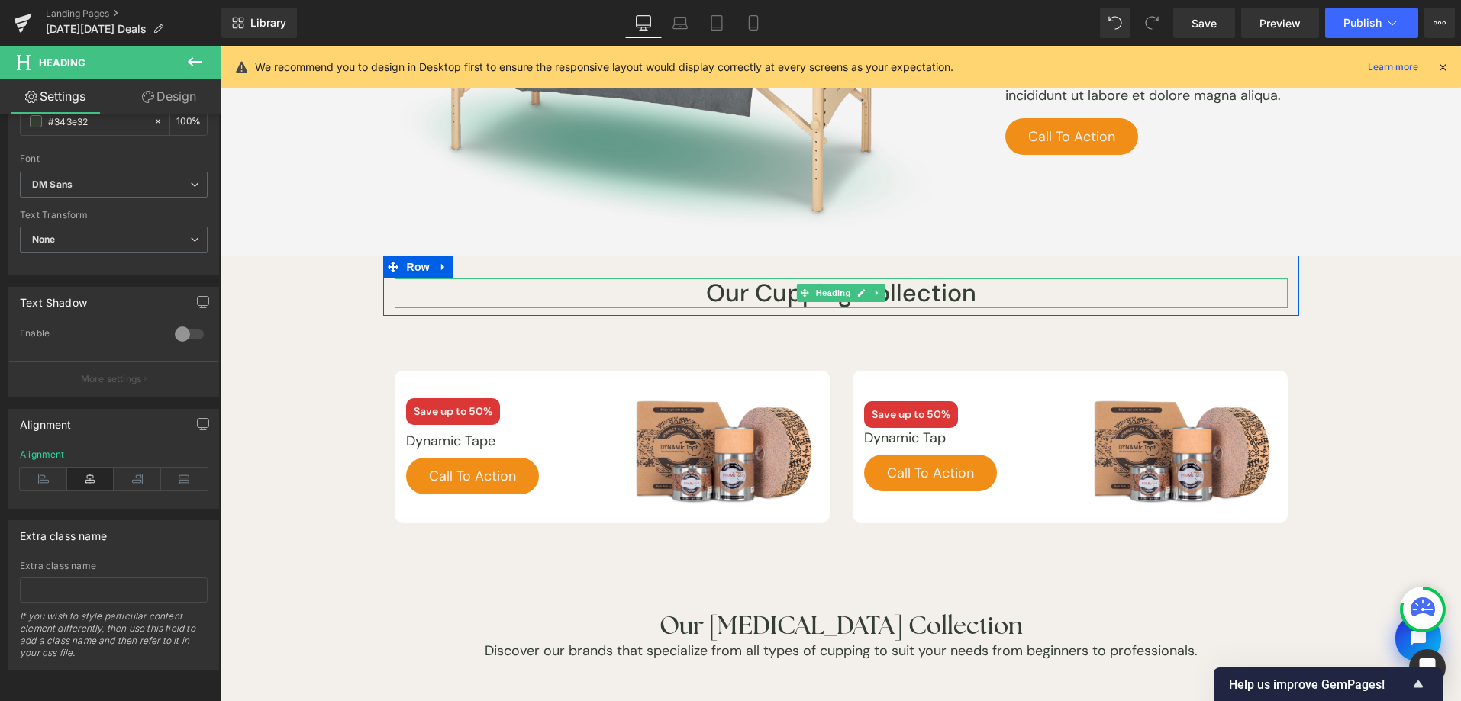
click at [857, 294] on icon at bounding box center [861, 293] width 8 height 9
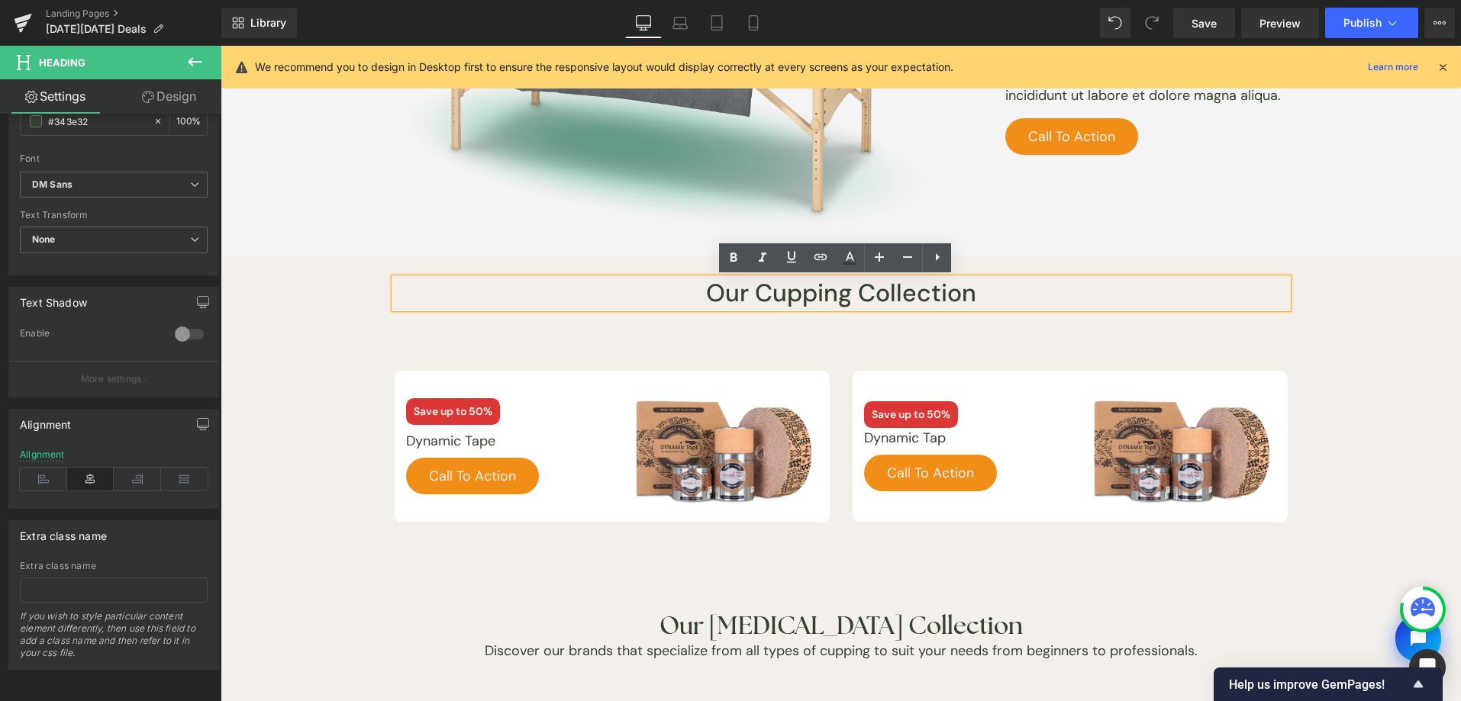
drag, startPoint x: 749, startPoint y: 293, endPoint x: 853, endPoint y: 298, distance: 103.9
click at [836, 294] on h1 "Our Cupping Collection" at bounding box center [841, 293] width 893 height 29
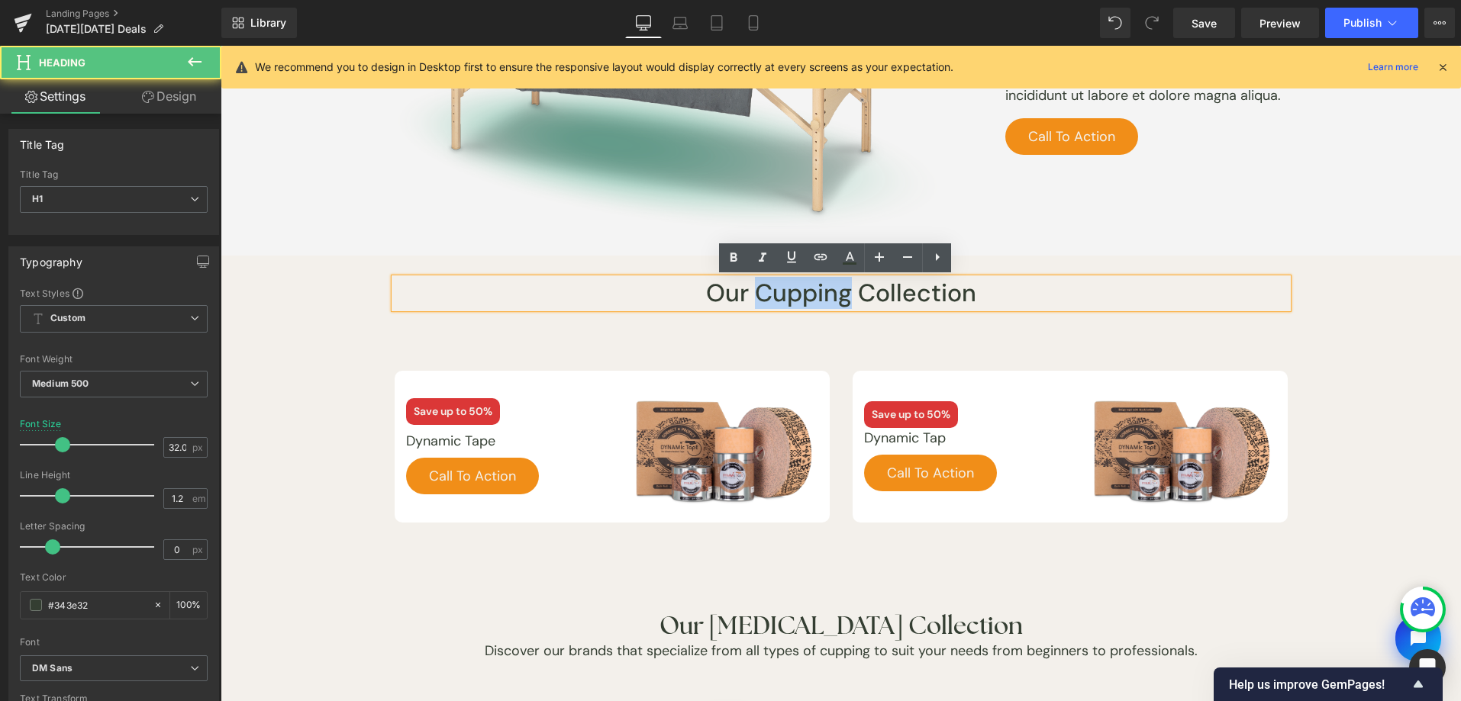
drag, startPoint x: 838, startPoint y: 295, endPoint x: 757, endPoint y: 291, distance: 81.0
click at [757, 291] on h1 "Our Cupping Collection" at bounding box center [841, 293] width 893 height 29
drag, startPoint x: 888, startPoint y: 299, endPoint x: 899, endPoint y: 300, distance: 10.7
click at [899, 300] on h1 "Top Clinic must haves" at bounding box center [841, 293] width 893 height 29
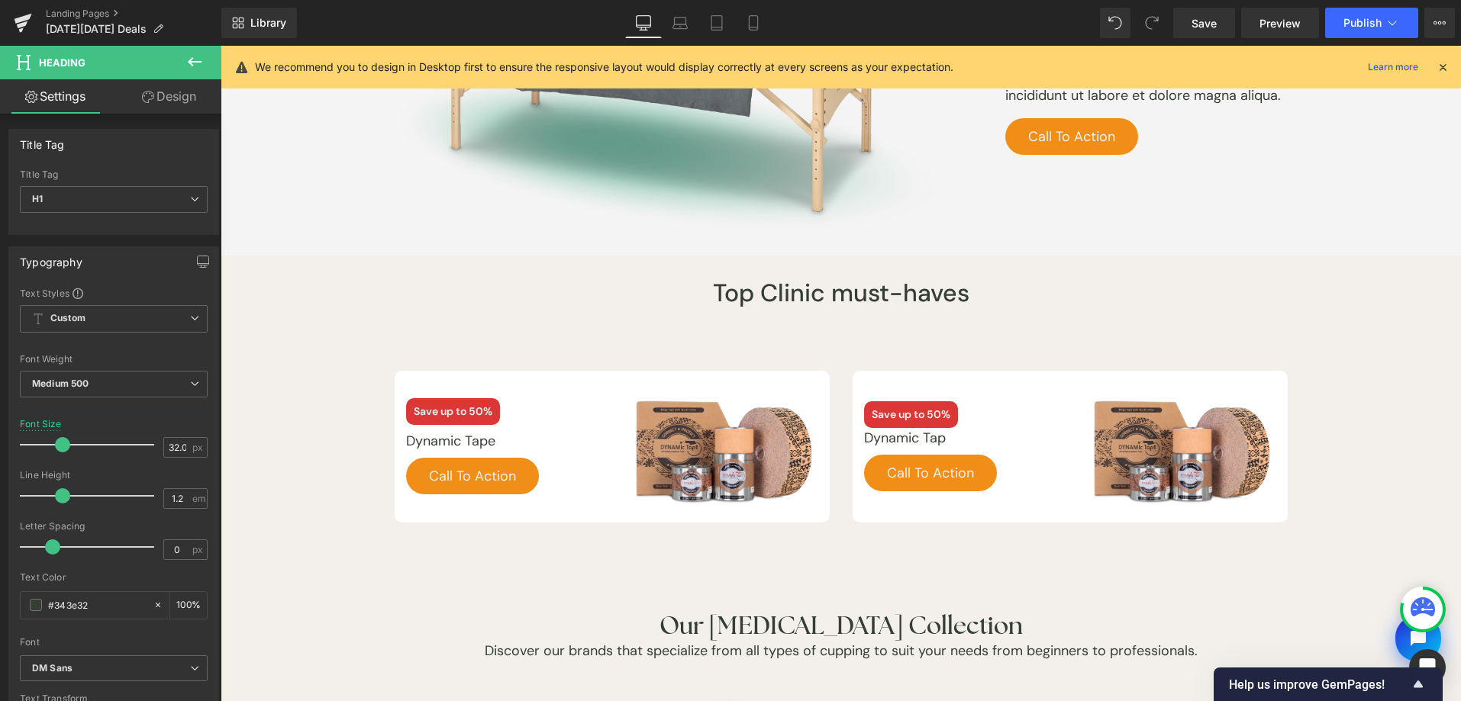
click at [207, 69] on button at bounding box center [194, 63] width 53 height 34
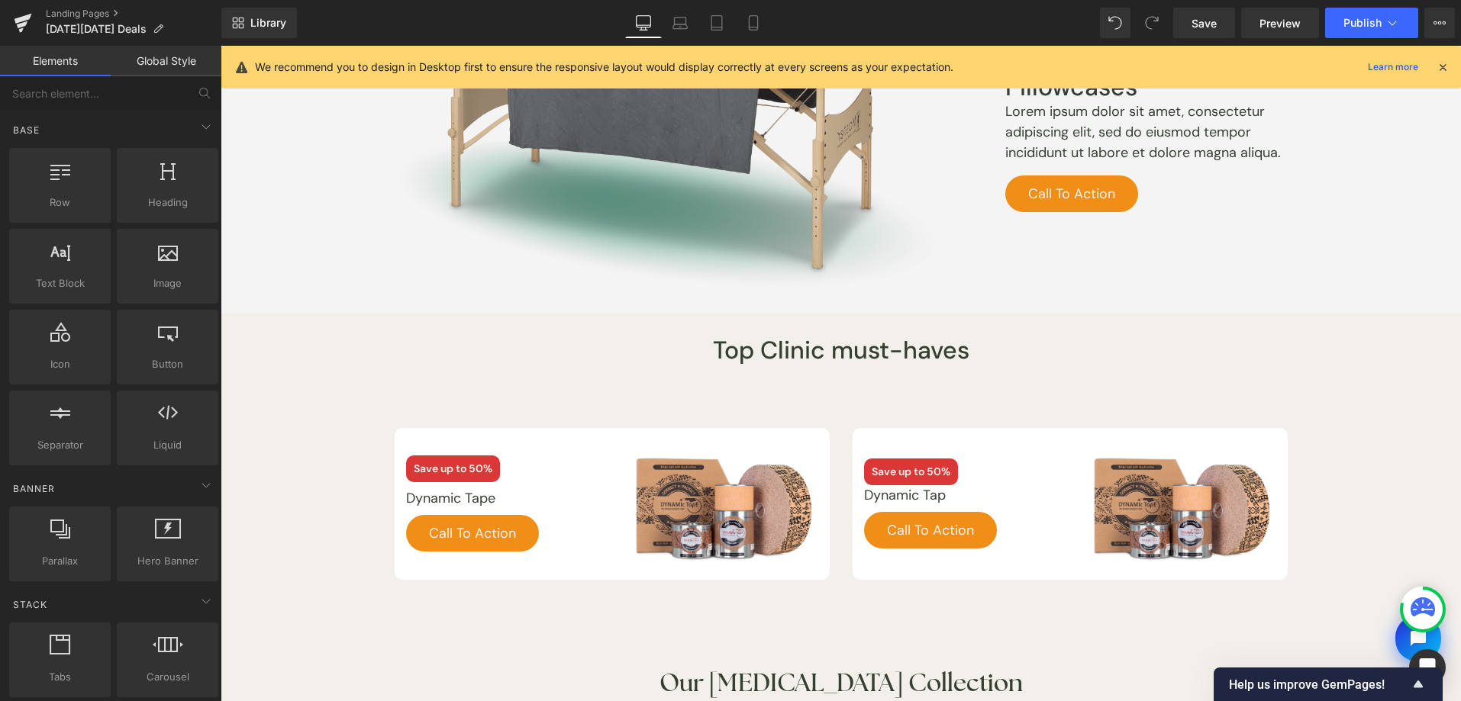
scroll to position [2565, 0]
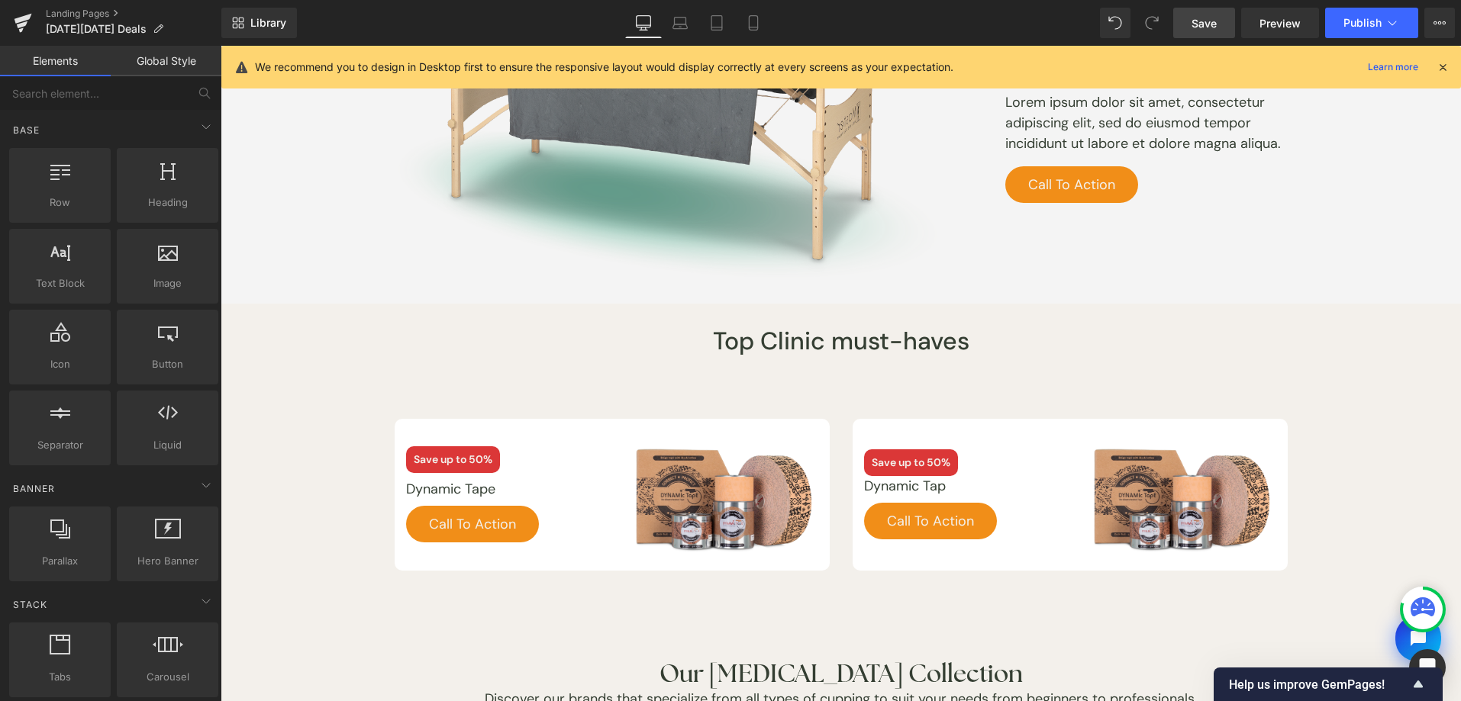
click at [1223, 23] on link "Save" at bounding box center [1204, 23] width 62 height 31
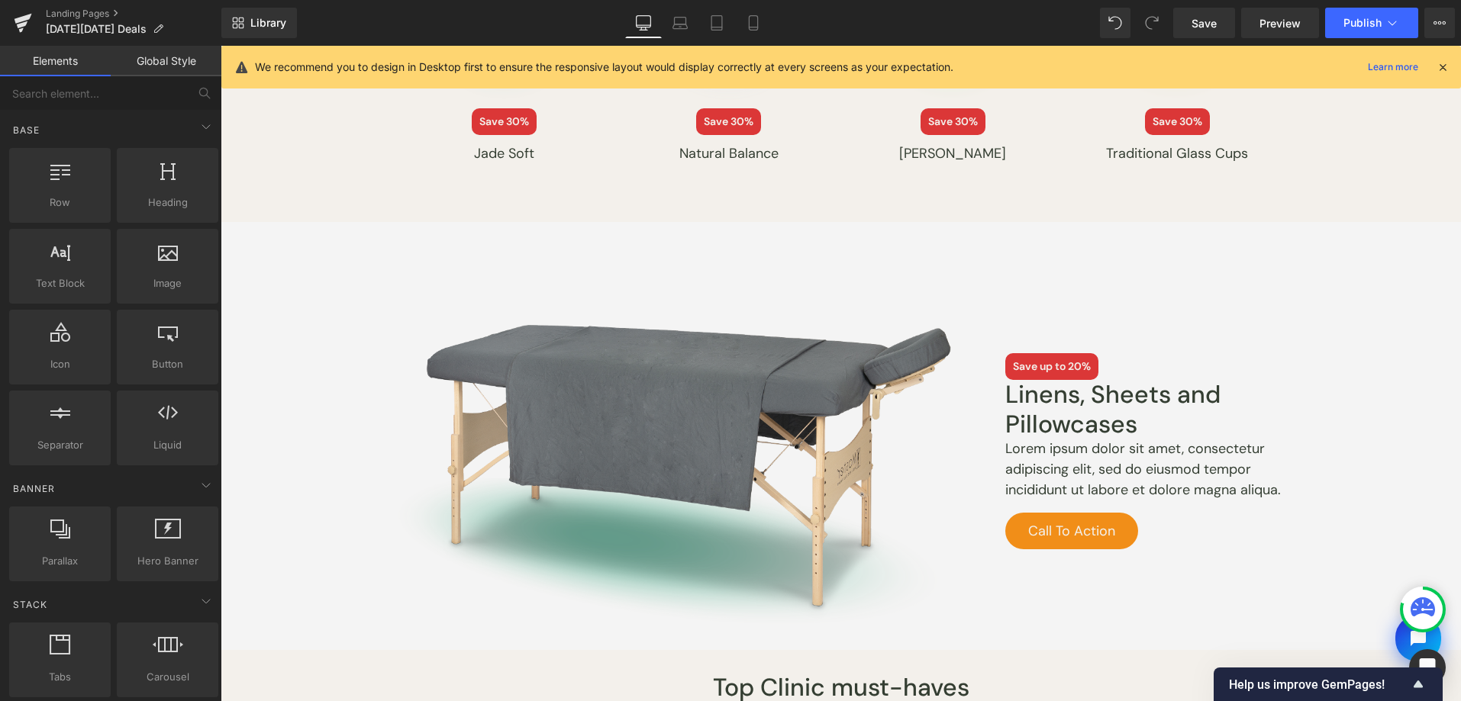
scroll to position [2381, 0]
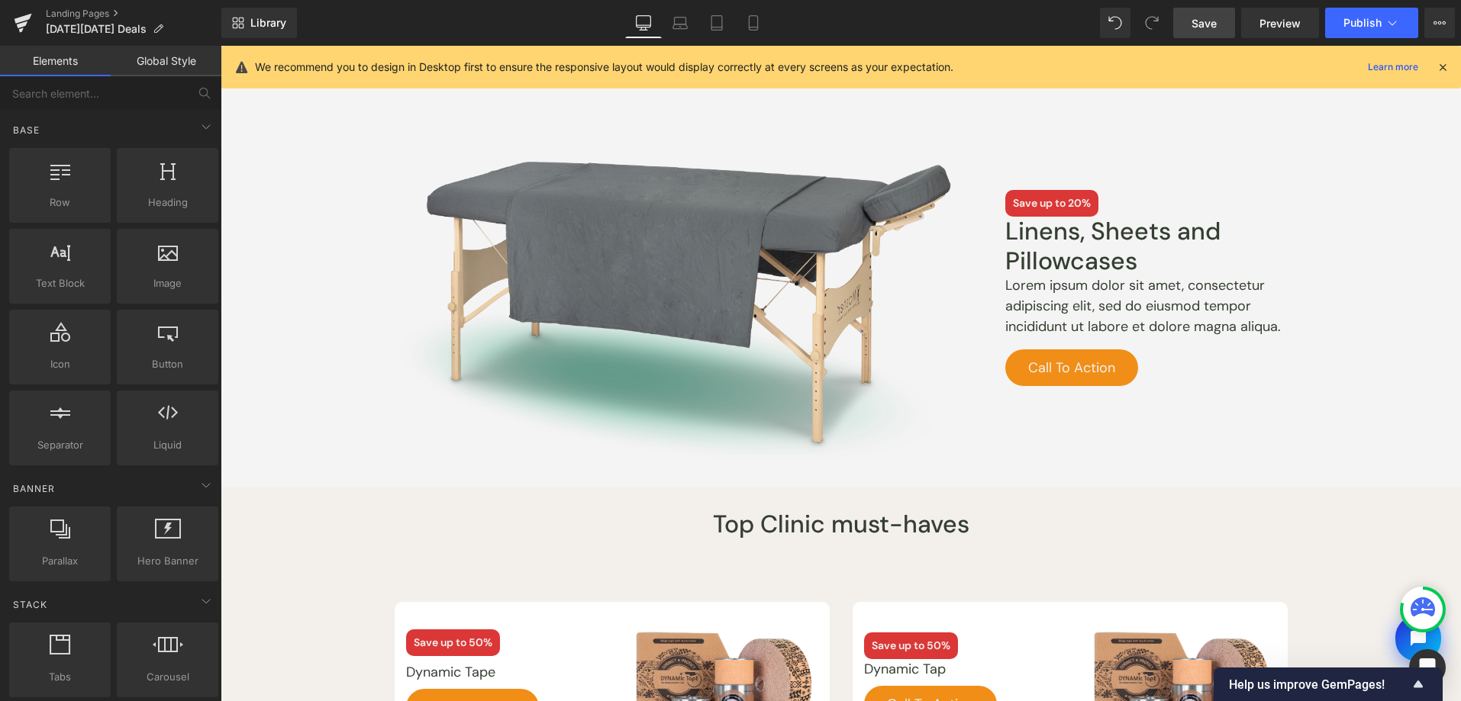
click at [1201, 31] on link "Save" at bounding box center [1204, 23] width 62 height 31
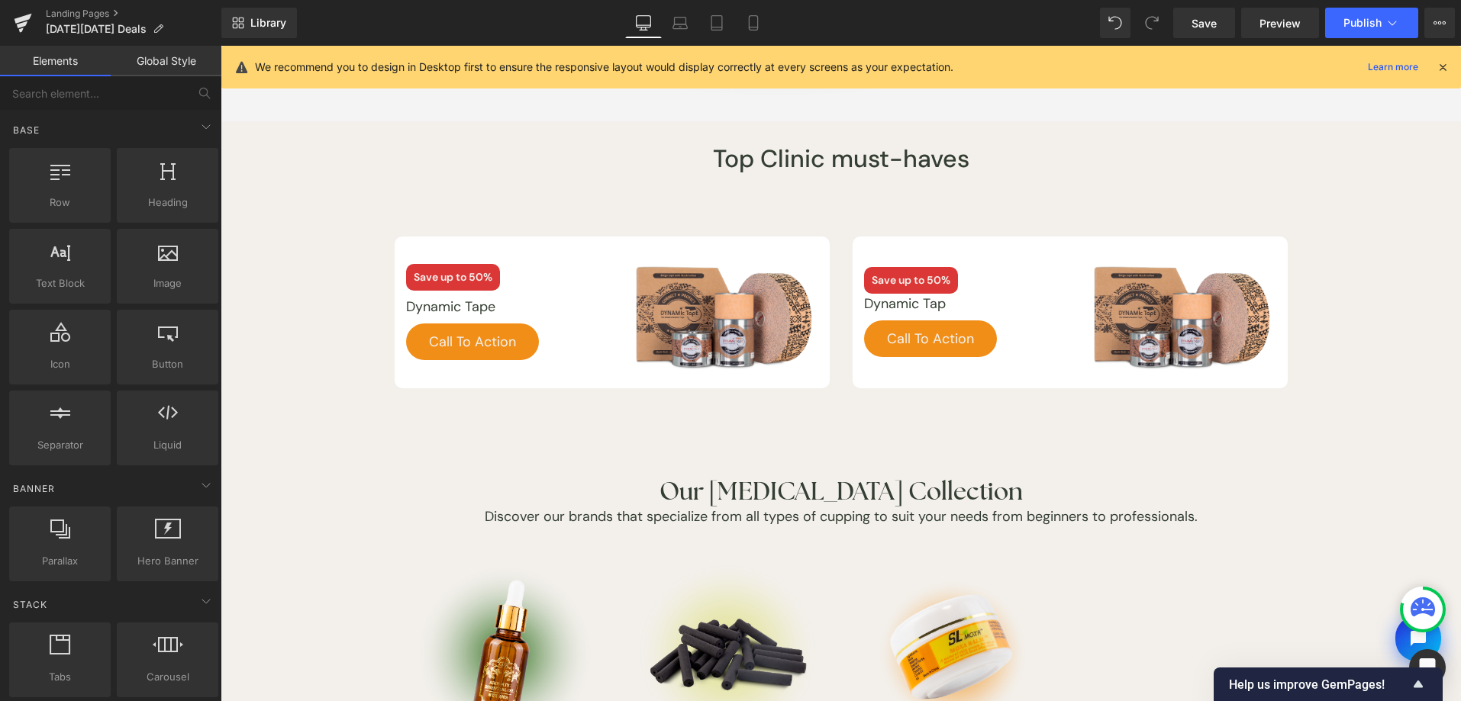
scroll to position [2468, 0]
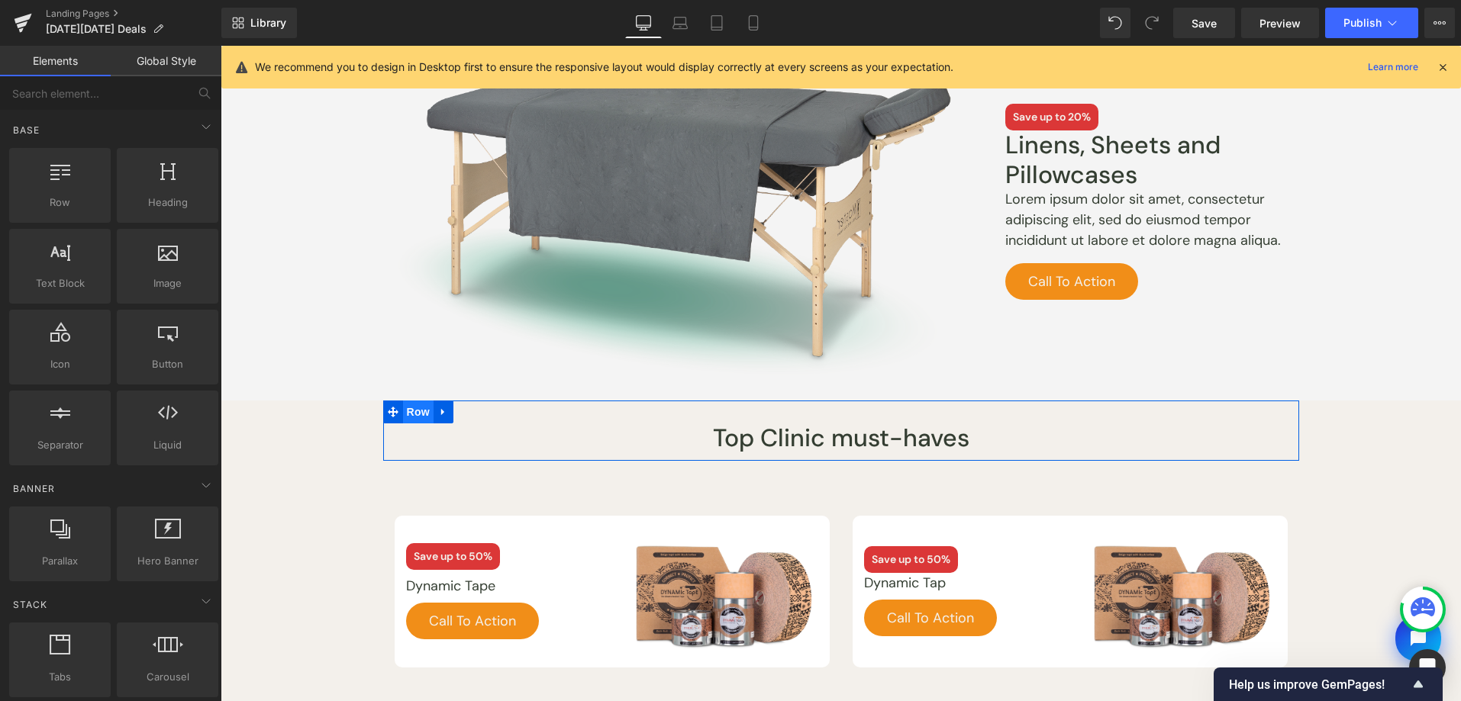
click at [403, 409] on span "Row" at bounding box center [418, 412] width 31 height 23
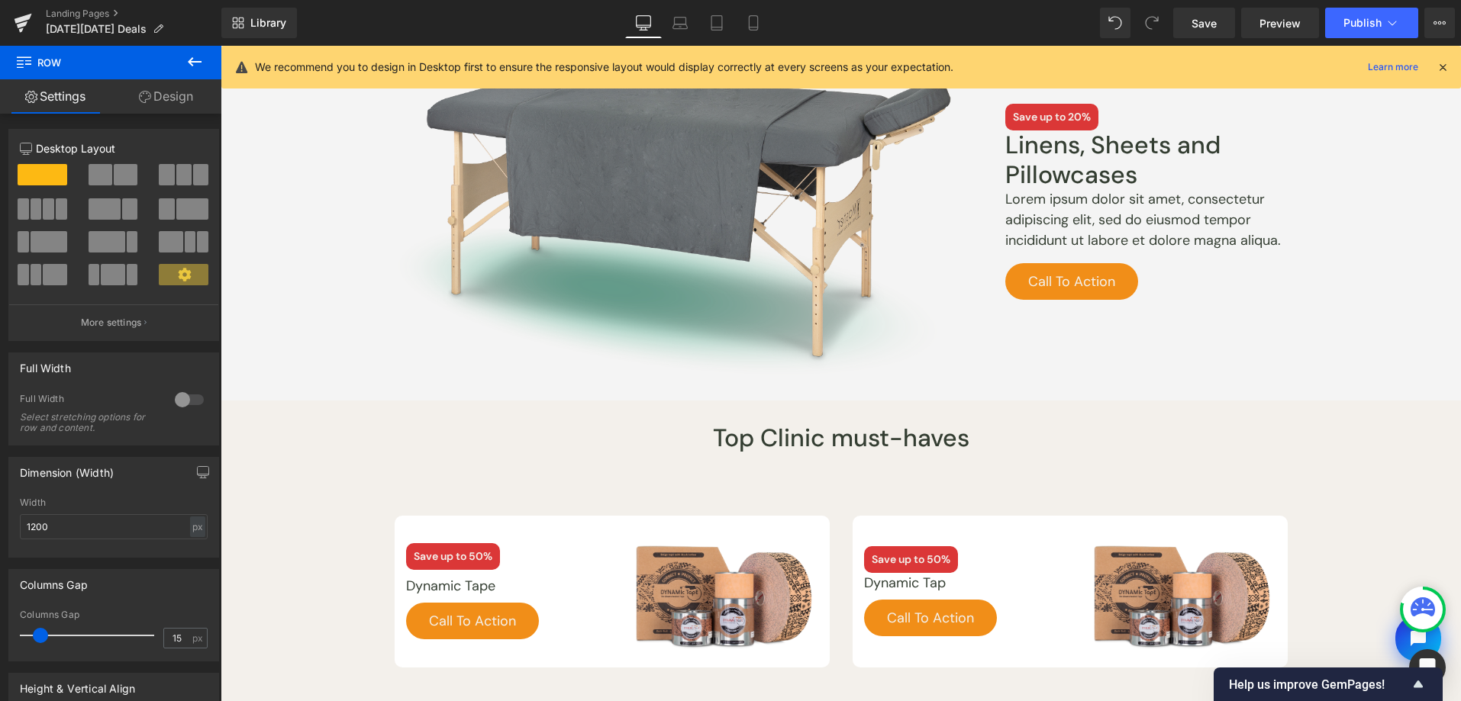
click at [196, 73] on button at bounding box center [194, 63] width 53 height 34
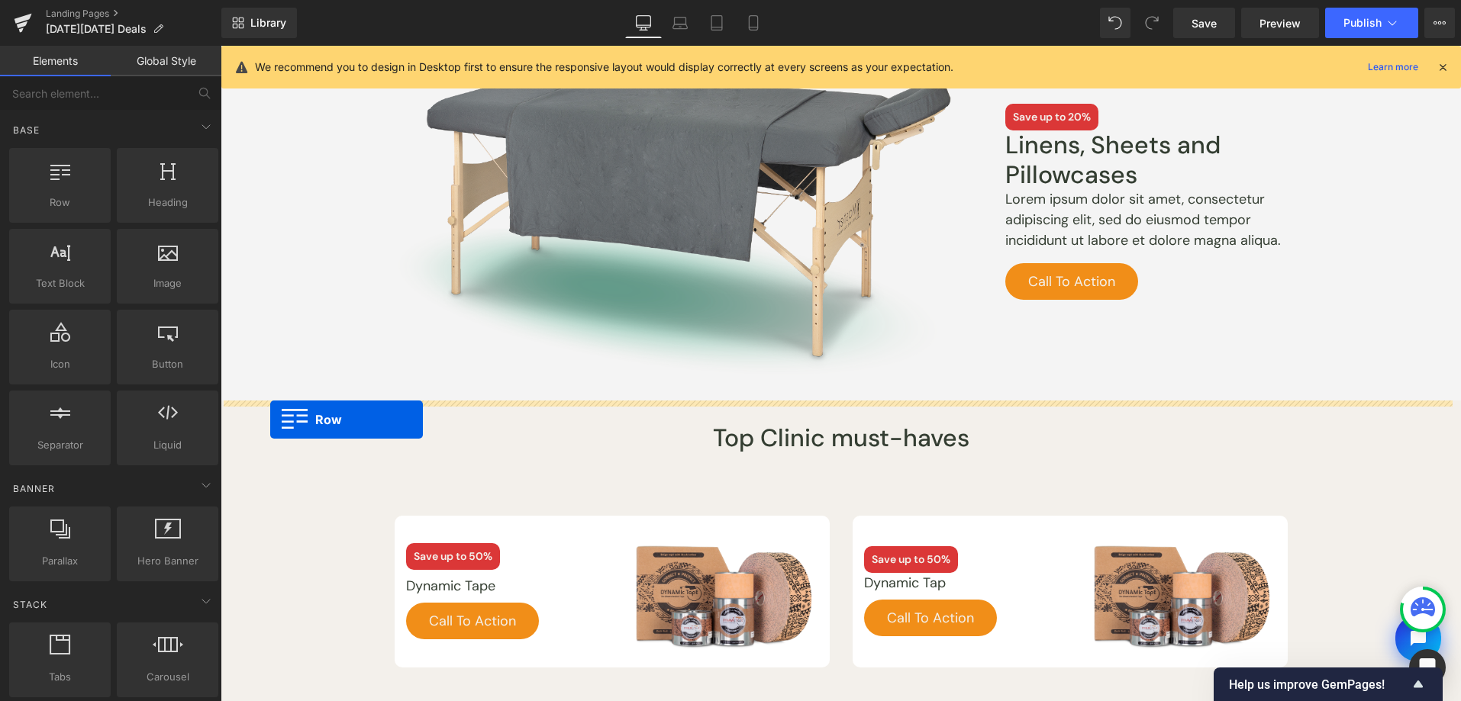
drag, startPoint x: 386, startPoint y: 314, endPoint x: 270, endPoint y: 420, distance: 156.7
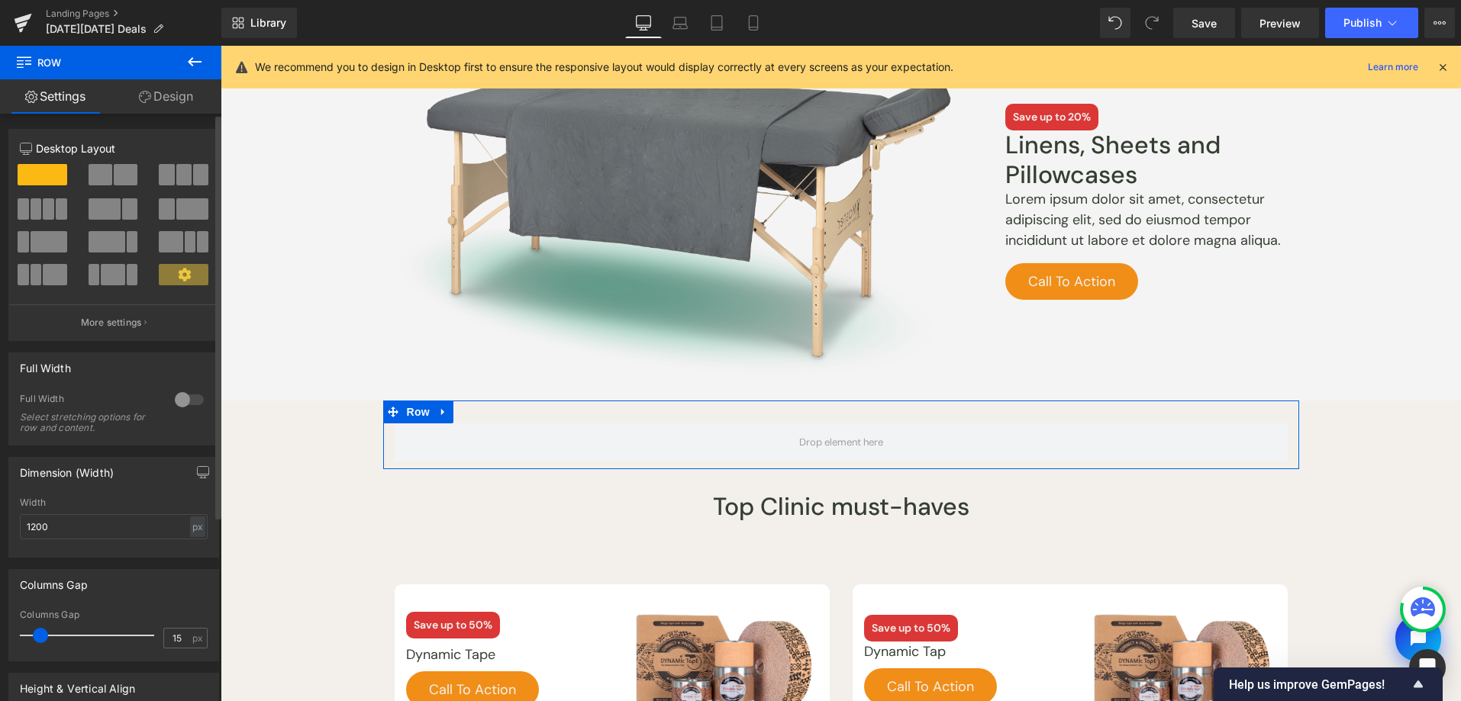
click at [179, 398] on div at bounding box center [189, 400] width 37 height 24
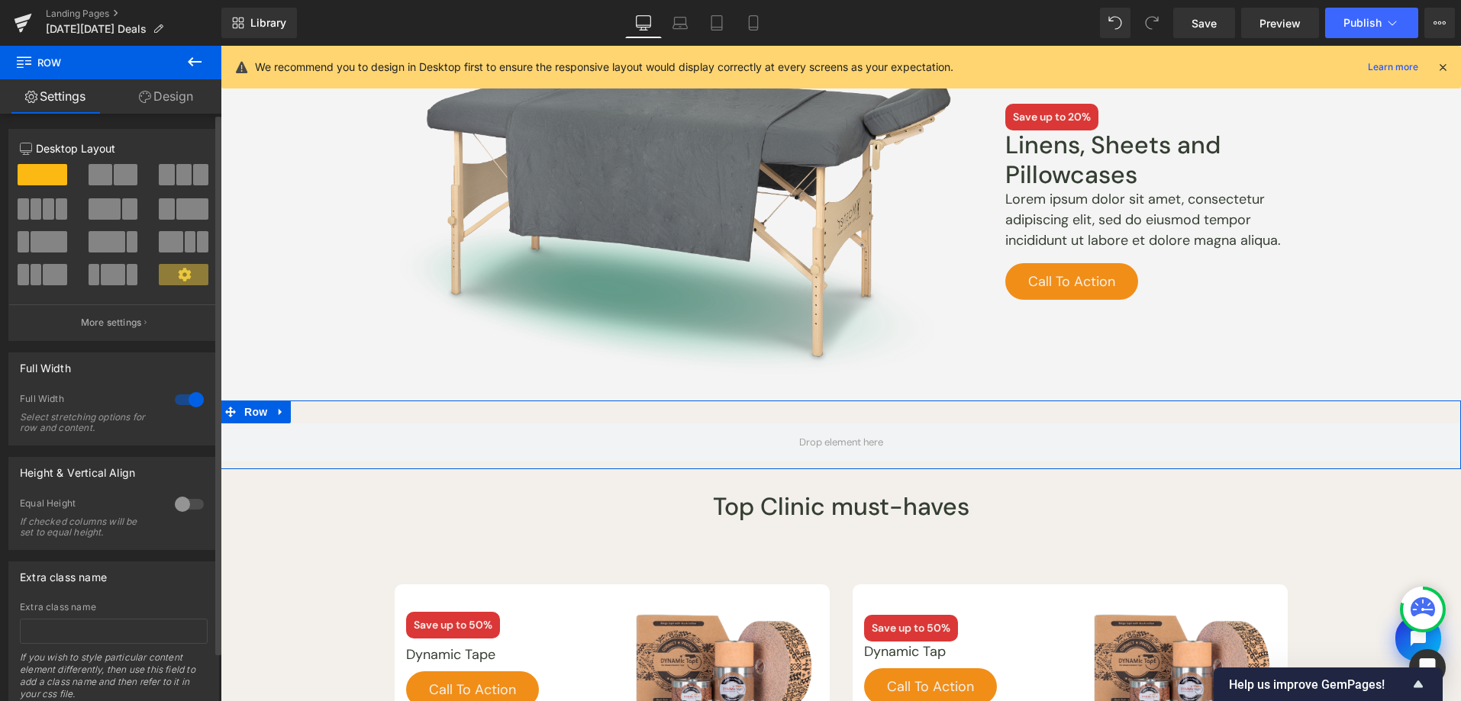
click at [156, 114] on div "12 12 12 Column Size Customizer 12 Desktop Layout Laptop Layout Tablet Layout M…" at bounding box center [114, 413] width 228 height 598
click at [160, 101] on link "Design" at bounding box center [166, 96] width 111 height 34
click at [0, 0] on div "Background" at bounding box center [0, 0] width 0 height 0
click at [0, 0] on icon "button" at bounding box center [0, 0] width 0 height 0
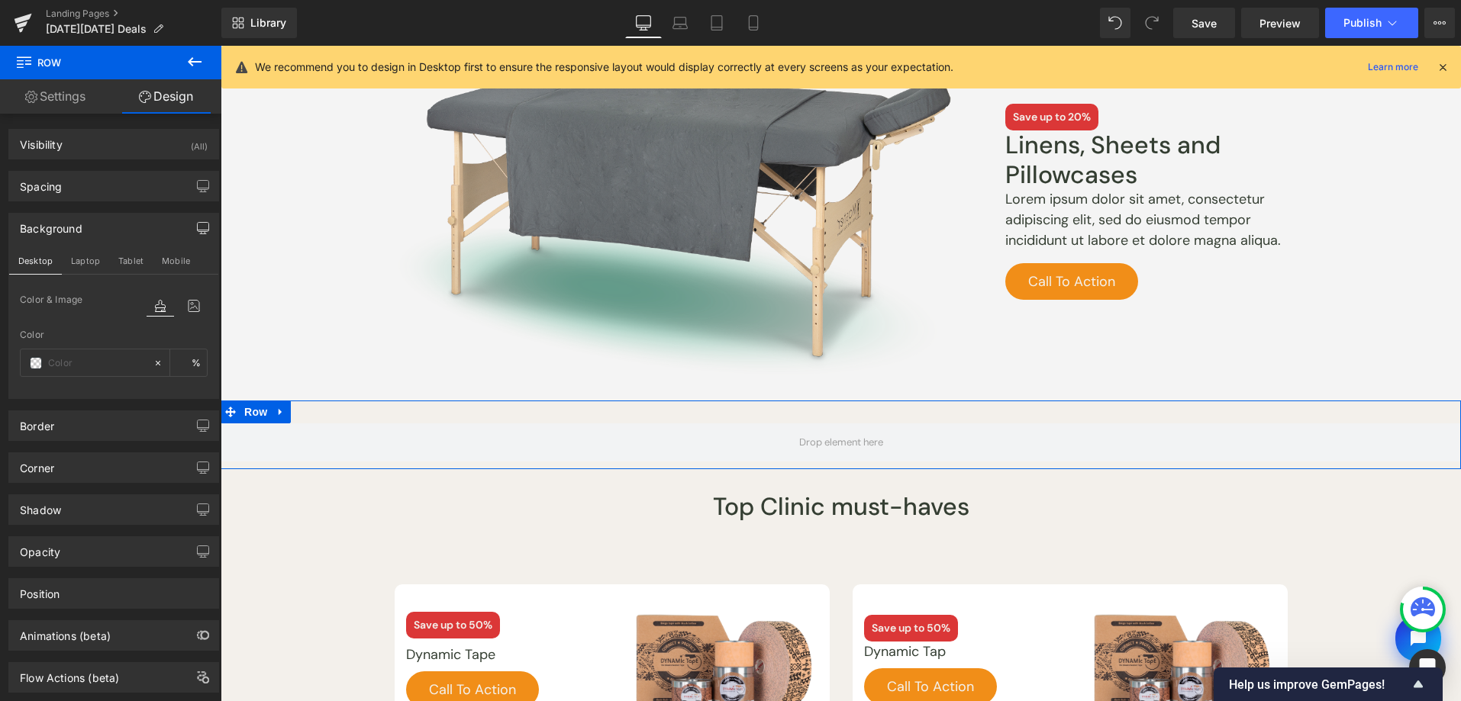
type input "transparent"
type input "0"
click at [36, 359] on span at bounding box center [36, 363] width 12 height 12
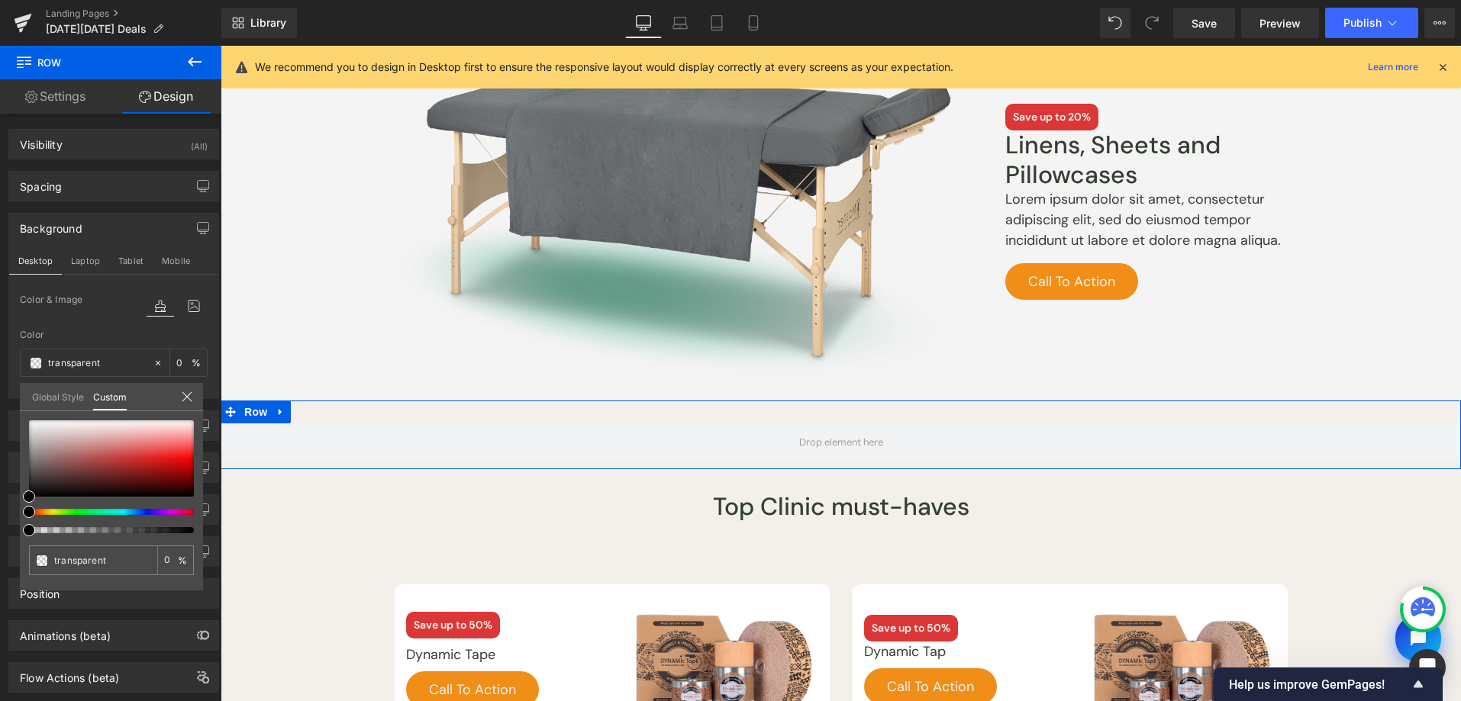
click at [106, 509] on div at bounding box center [105, 512] width 165 height 6
type input "#000000"
type input "100"
type input "#000000"
type input "100"
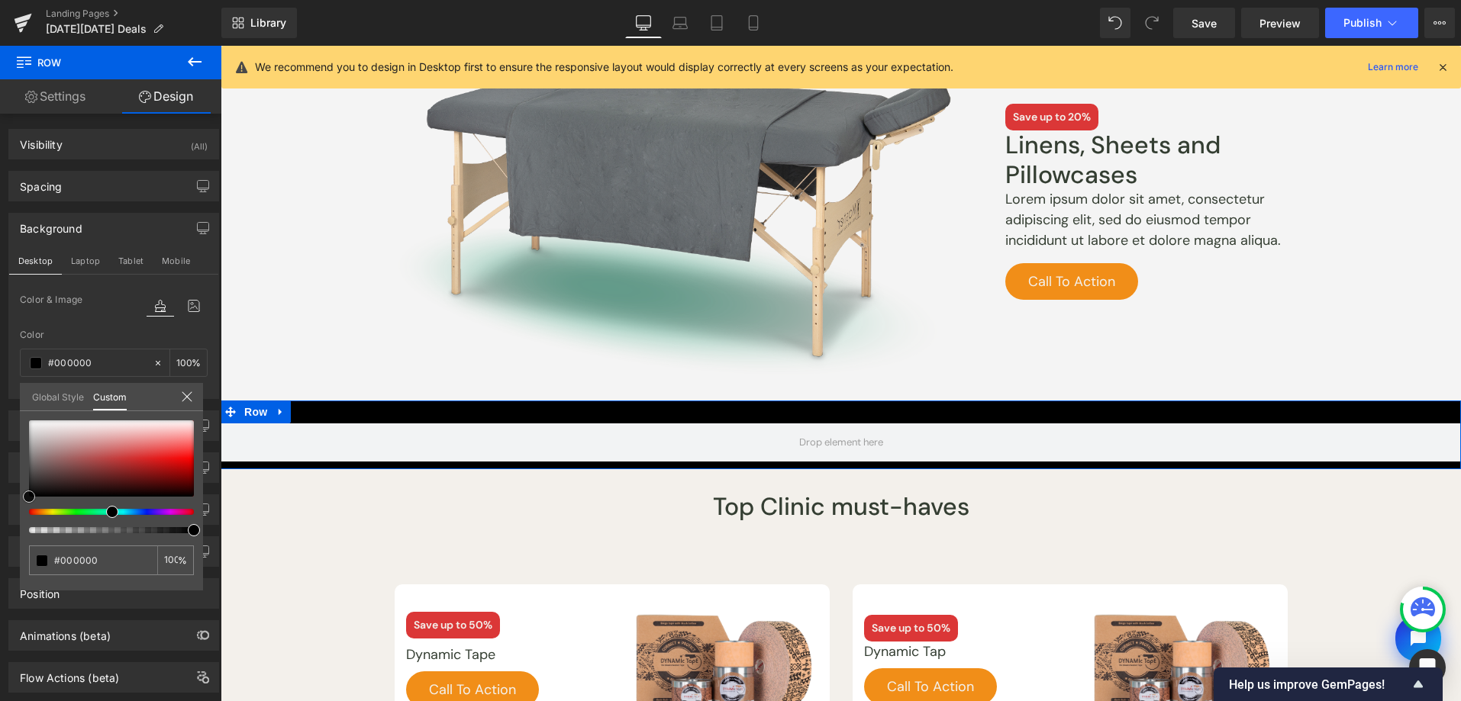
click at [34, 427] on div at bounding box center [111, 459] width 165 height 76
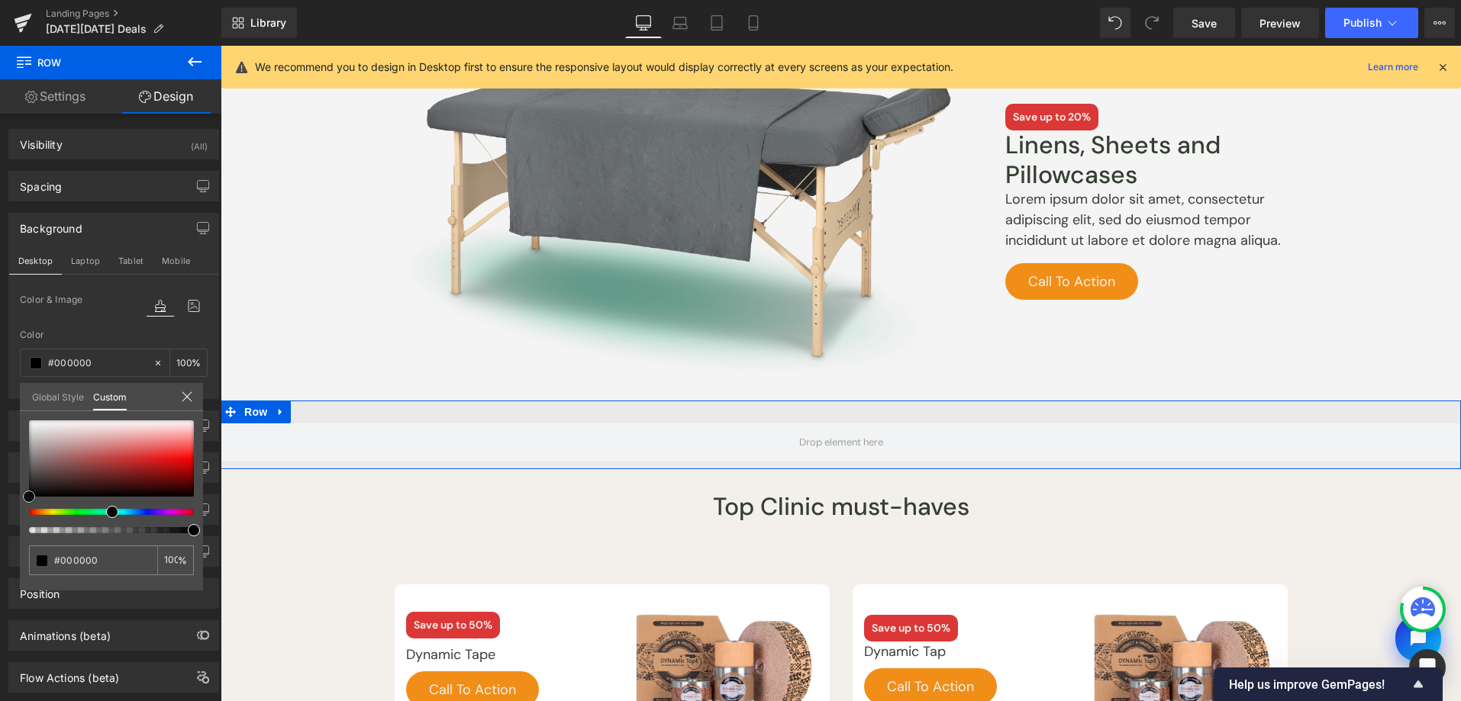
type input "#ebe9e9"
click at [40, 434] on div at bounding box center [111, 459] width 165 height 76
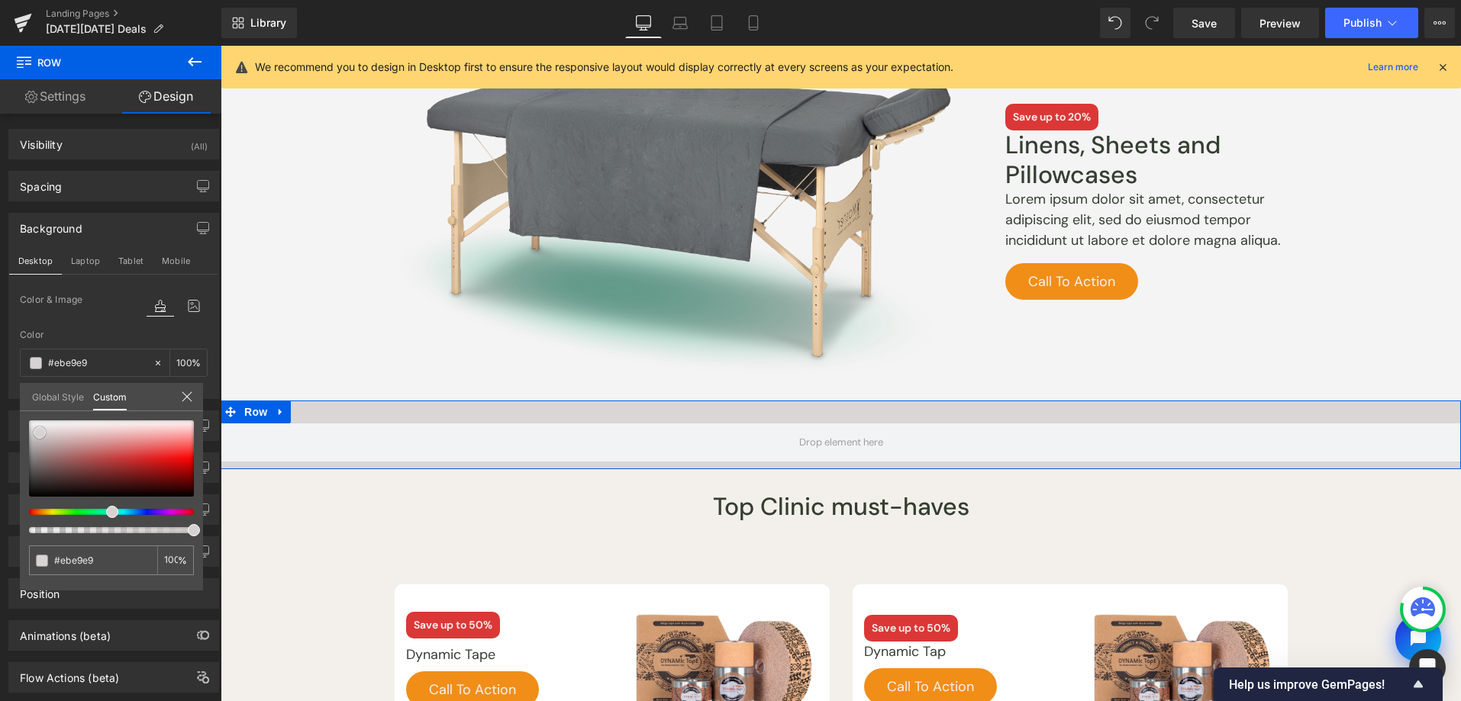
type input "#dad6d6"
click at [41, 444] on div at bounding box center [111, 459] width 165 height 76
type input "#b7adad"
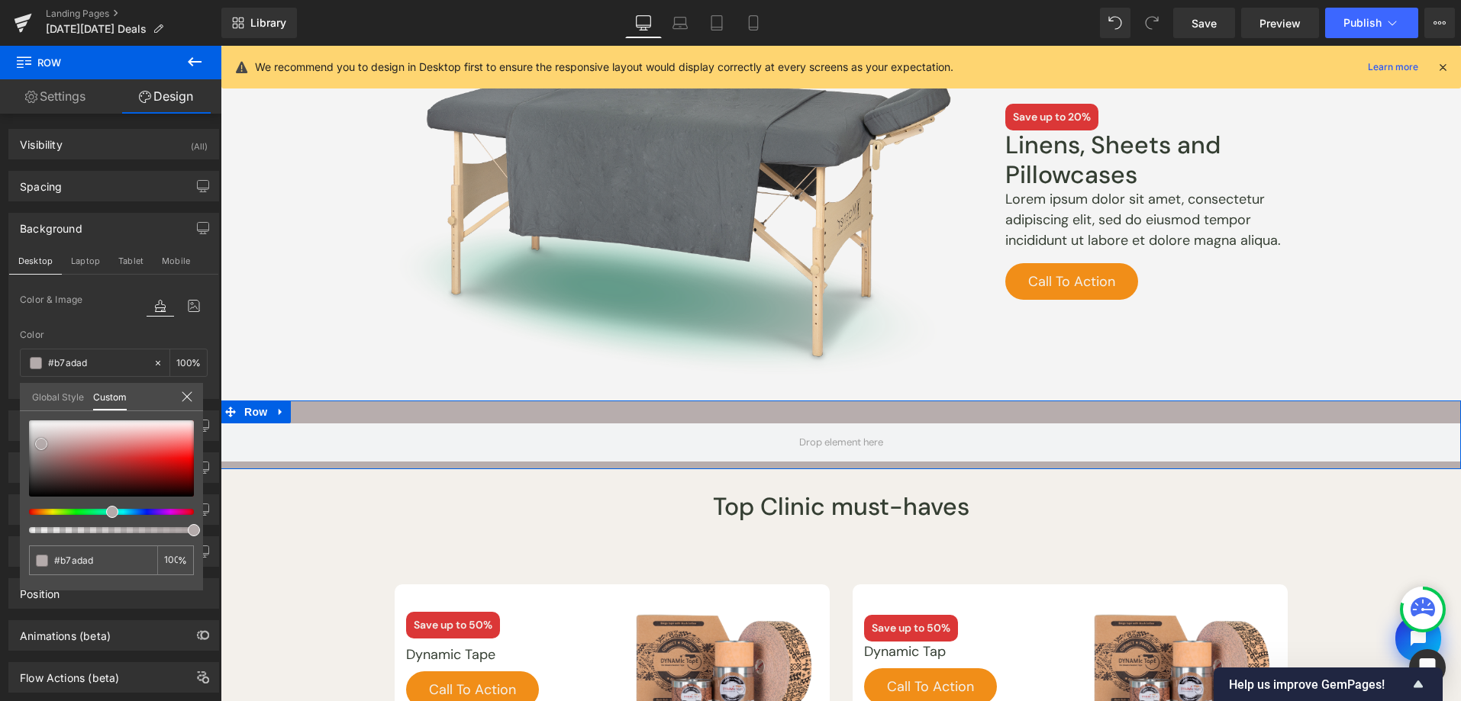
type input "#b4abab"
type input "#abb2b4"
type input "#abb0b4"
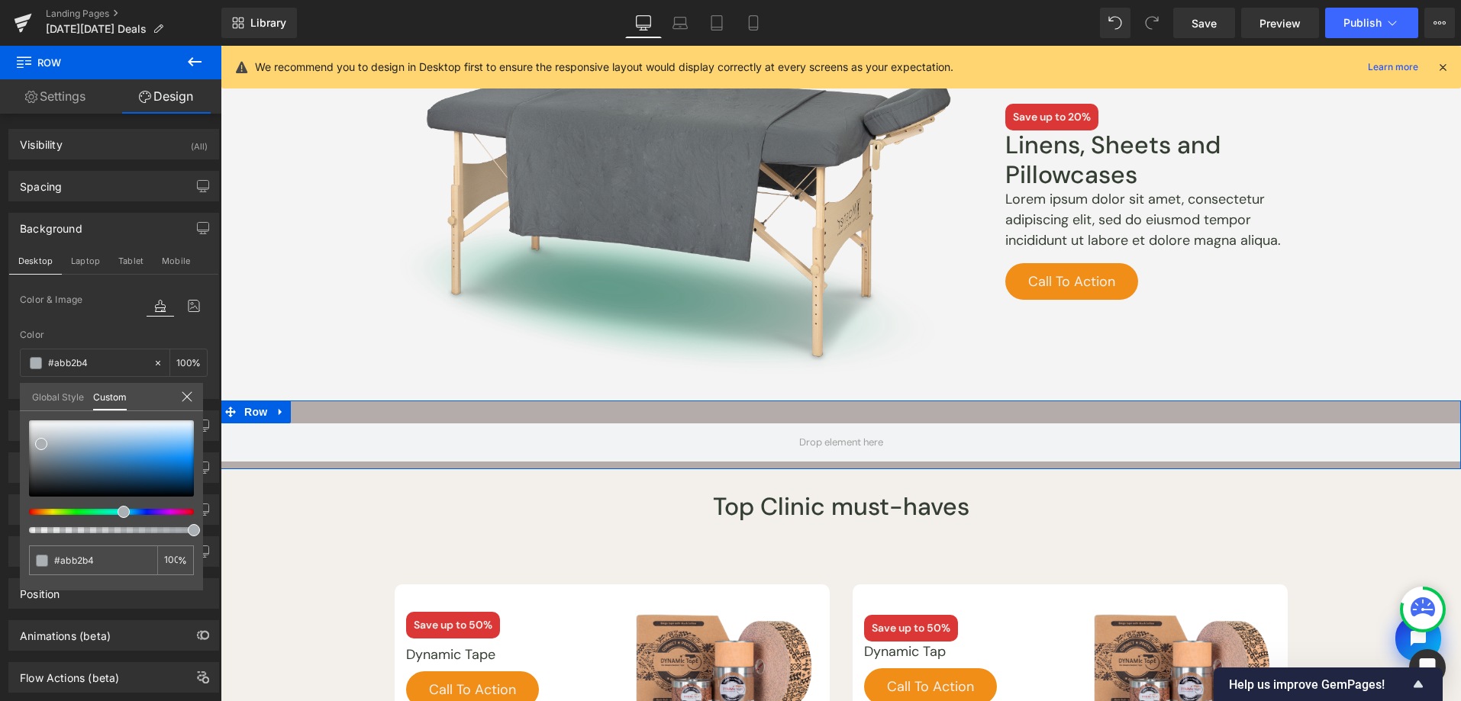
type input "#abb0b4"
click at [116, 511] on div at bounding box center [105, 512] width 165 height 6
type input "#ddddde"
type input "#e1e1e4"
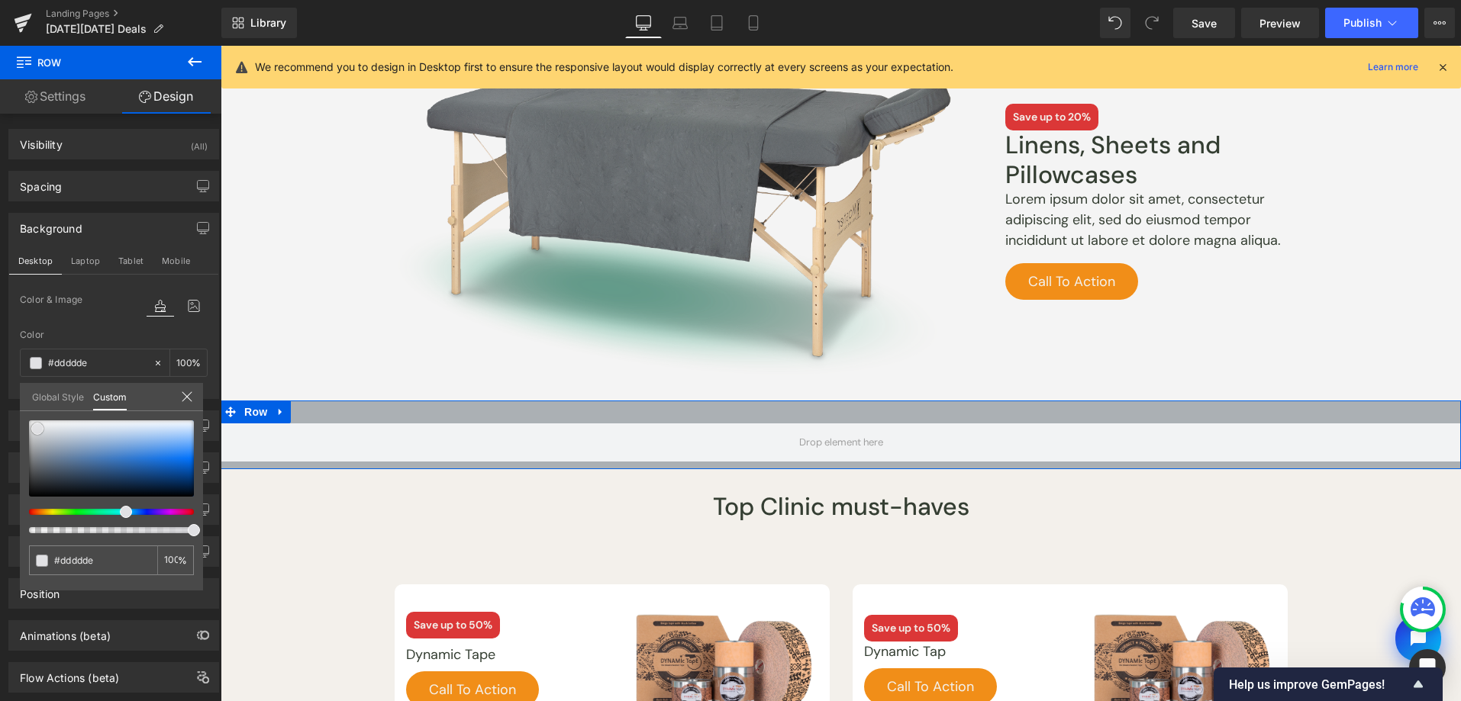
type input "#e1e1e4"
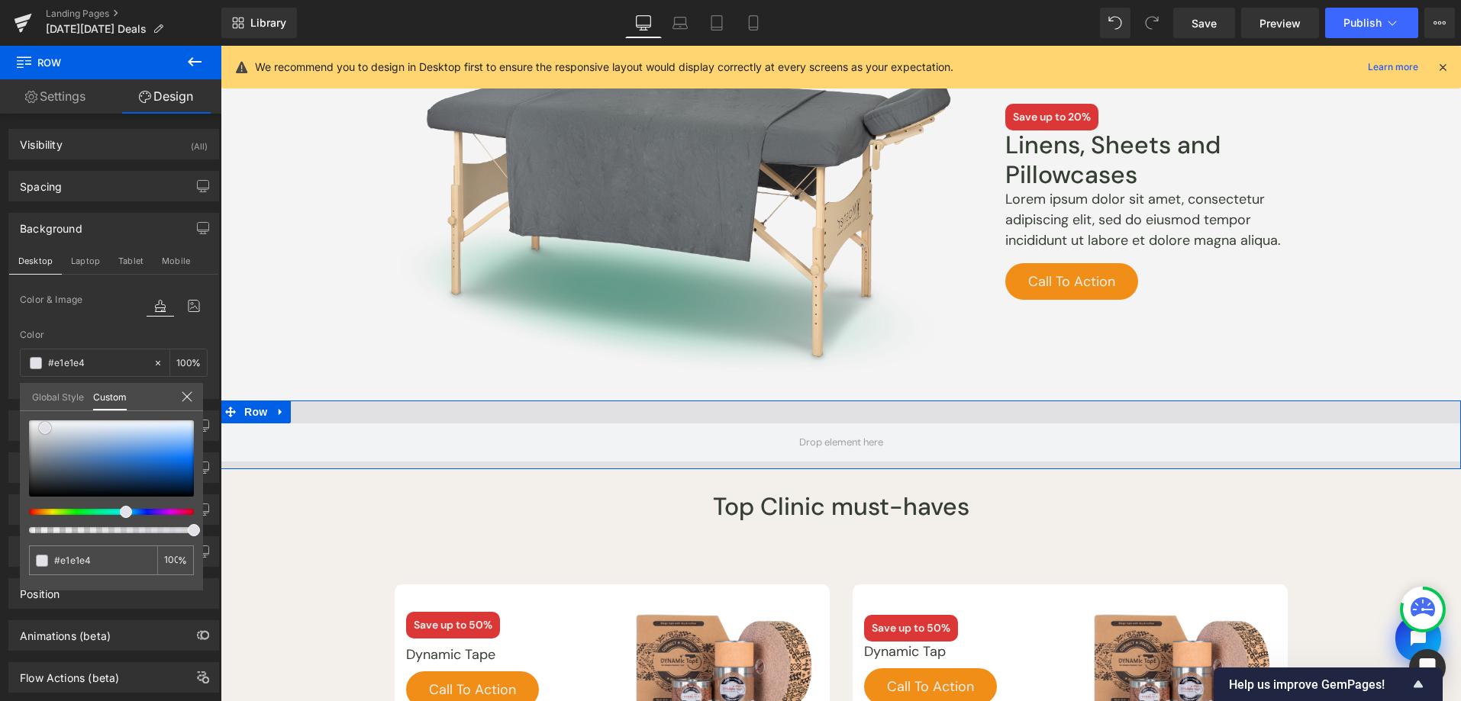
type input "#e2e2e8"
type input "#d9d9e1"
type input "#d3d3de"
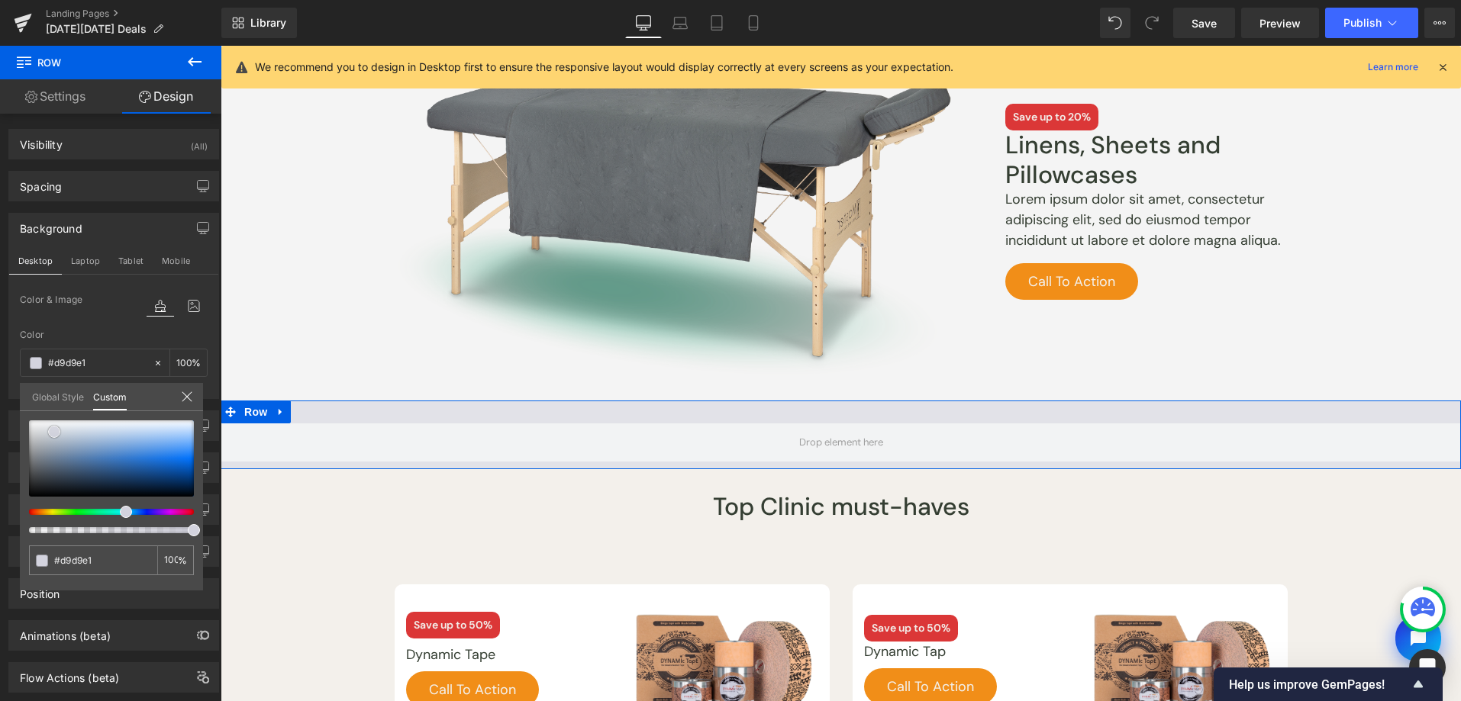
type input "#d3d3de"
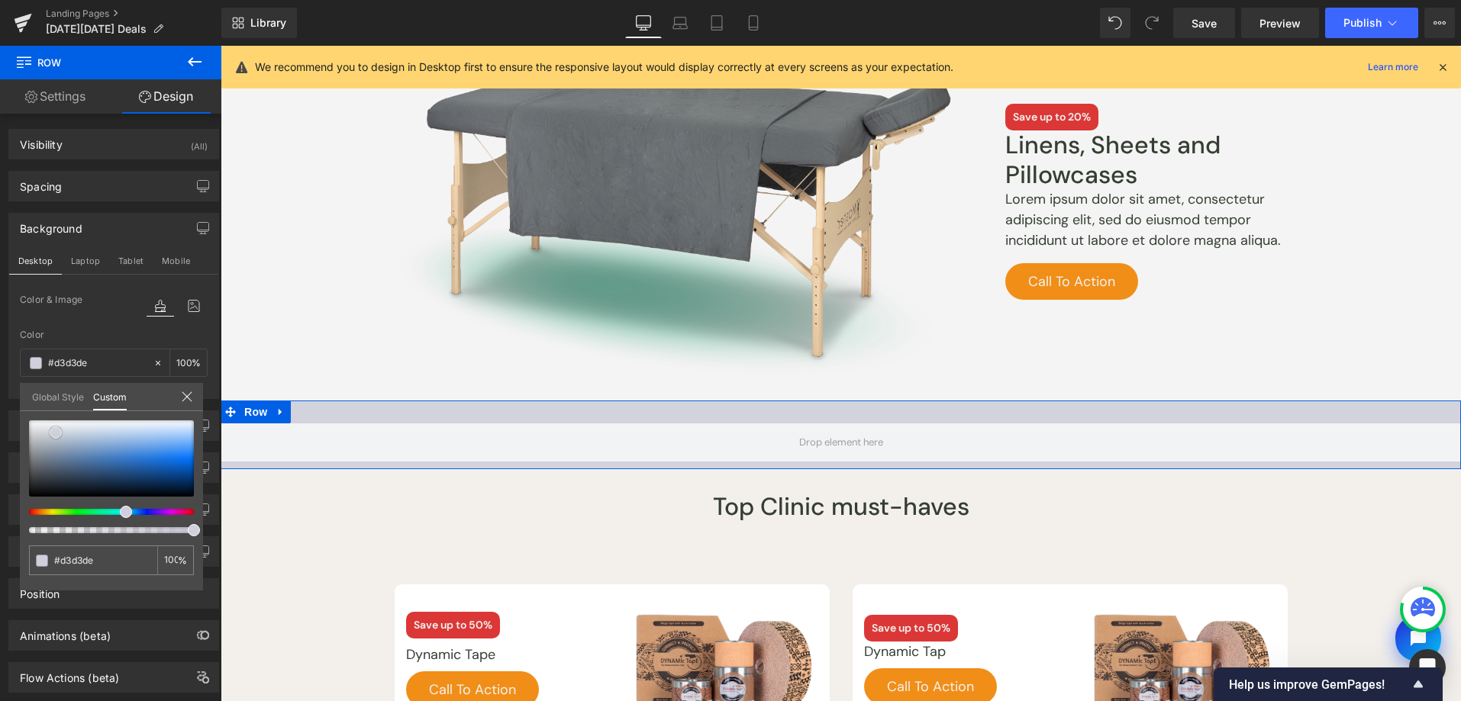
type input "#ccccda"
type input "#bdbdcf"
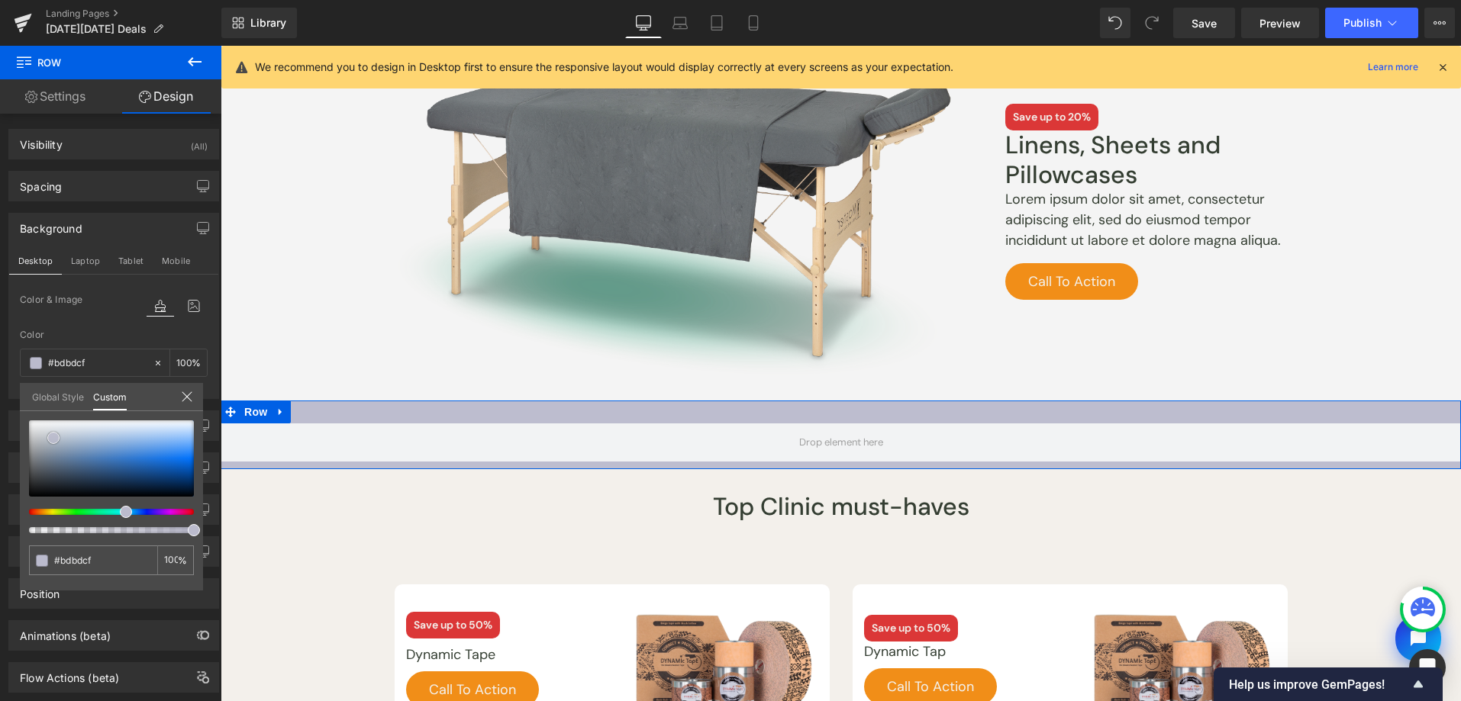
type input "#bbbbcd"
type input "#c5c5d2"
type input "#d1d1db"
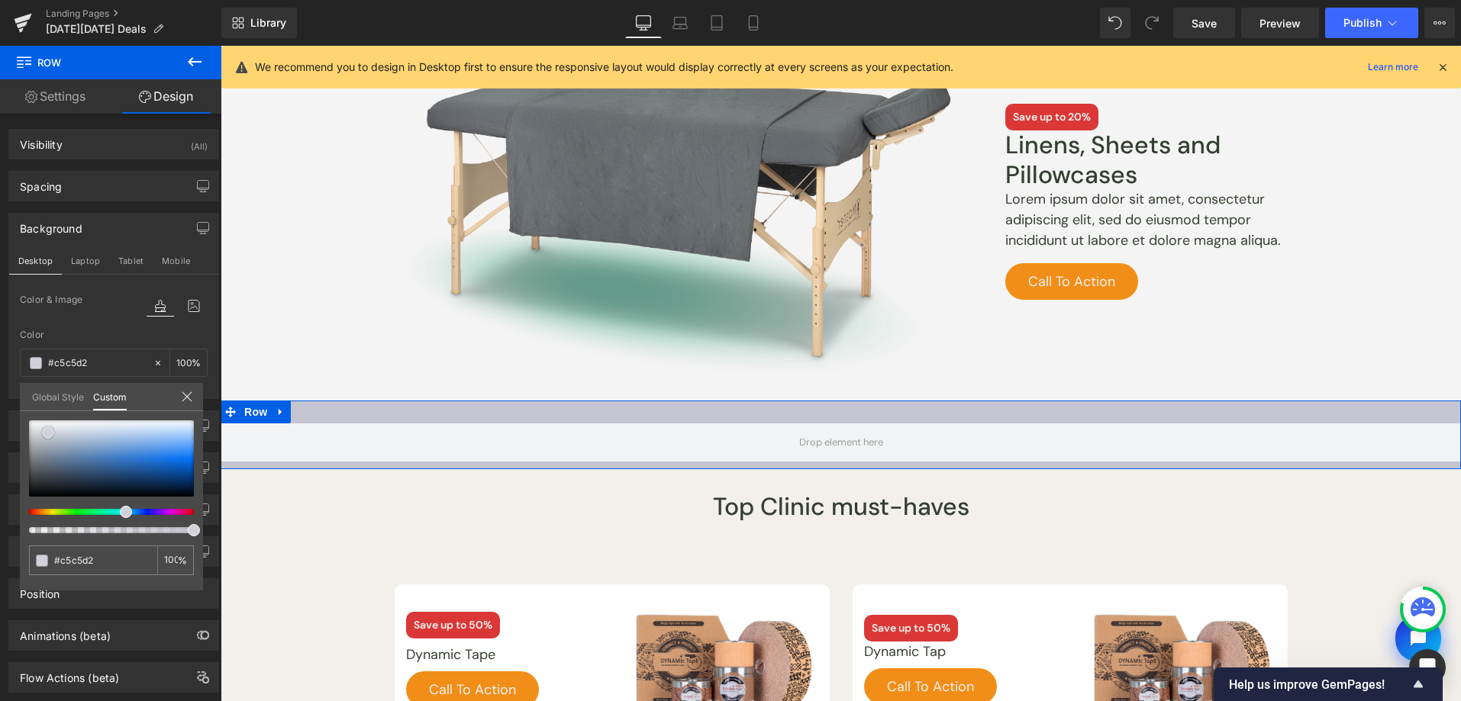
type input "#d1d1db"
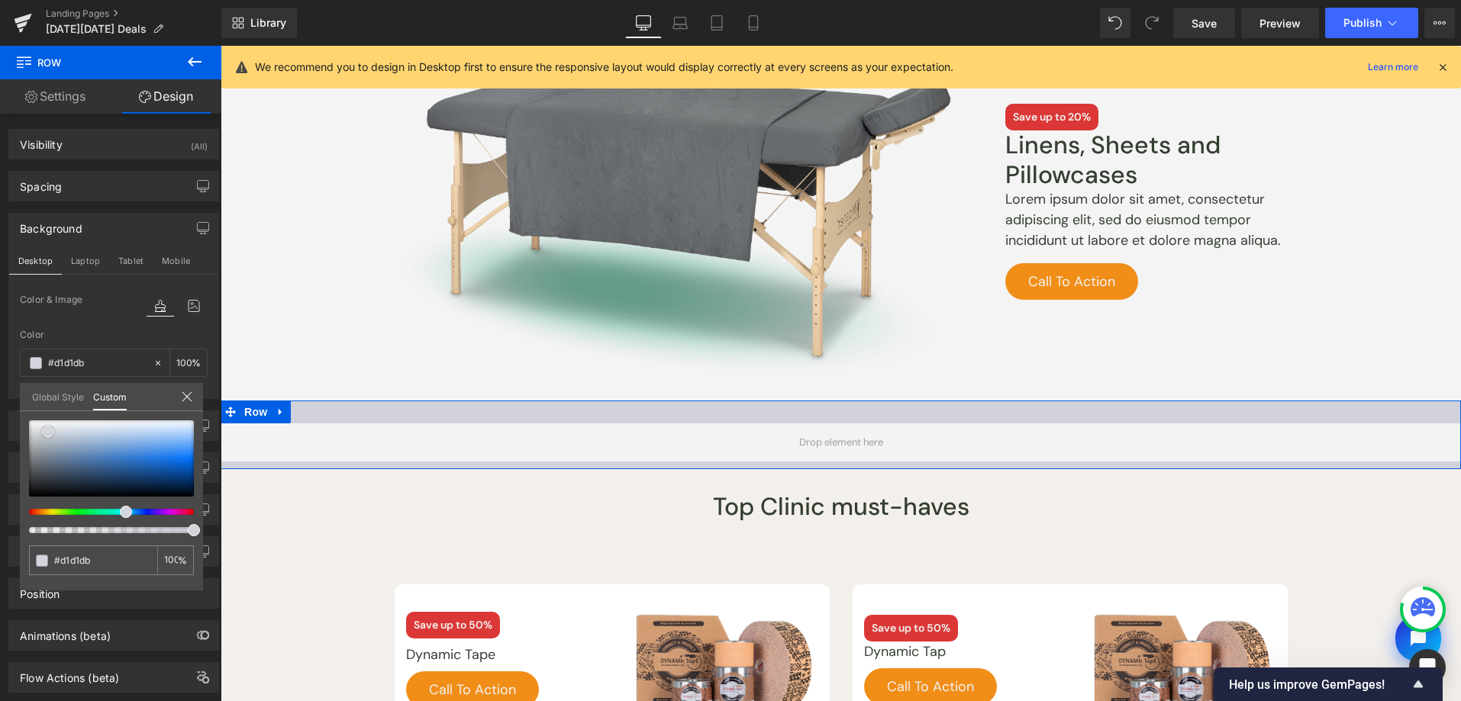
type input "#d4d4dd"
type input "#d4d4dc"
type input "#d2d2da"
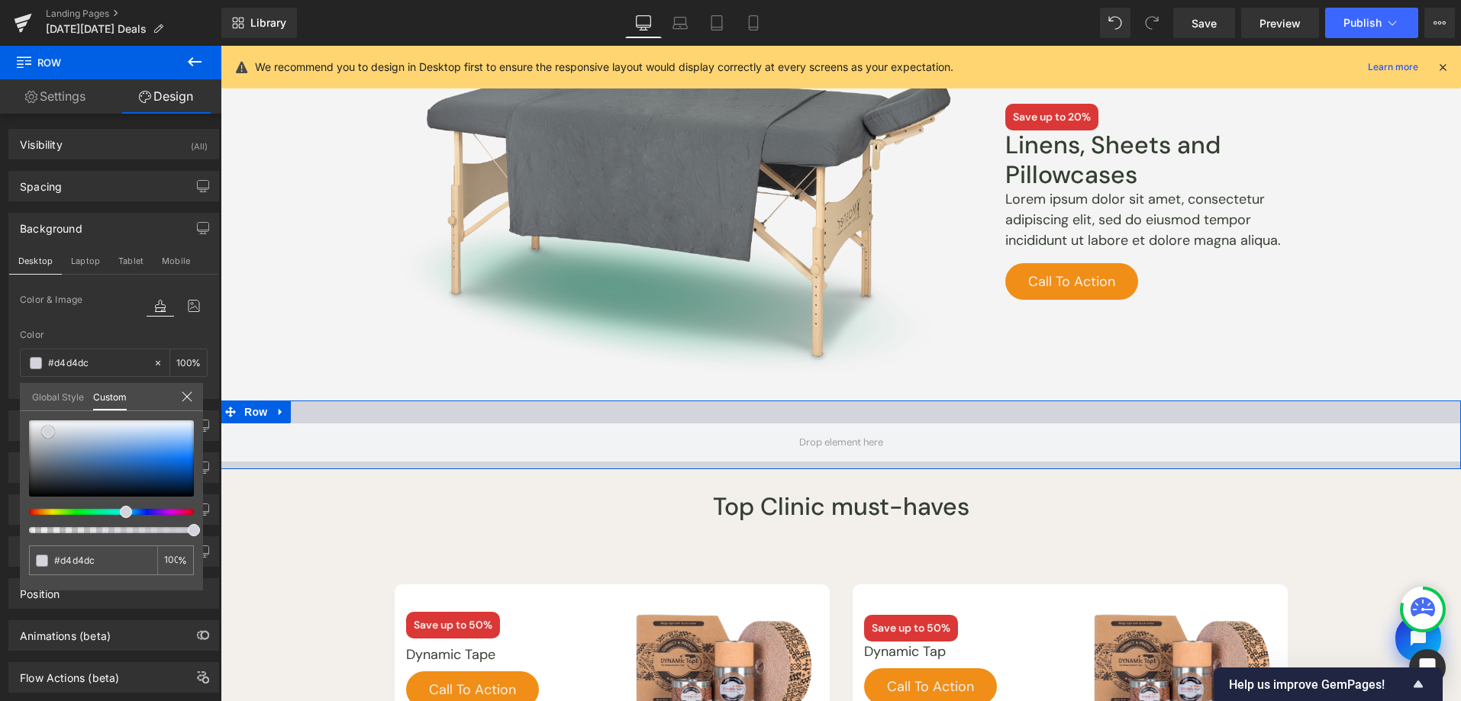
type input "#d2d2da"
type input "#d5d5db"
type input "#d5d5dc"
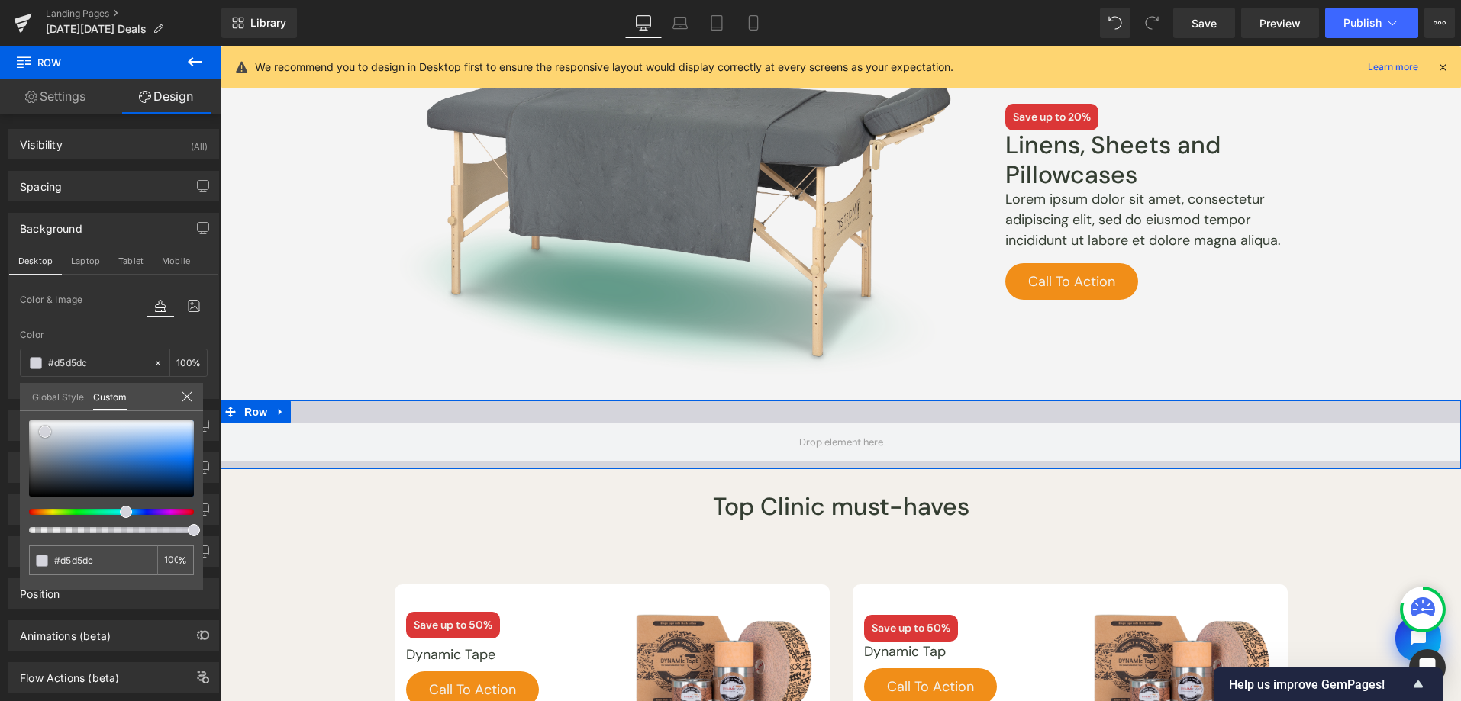
type input "#d4d4dc"
drag, startPoint x: 37, startPoint y: 429, endPoint x: 47, endPoint y: 433, distance: 10.6
click at [47, 433] on div at bounding box center [111, 459] width 165 height 76
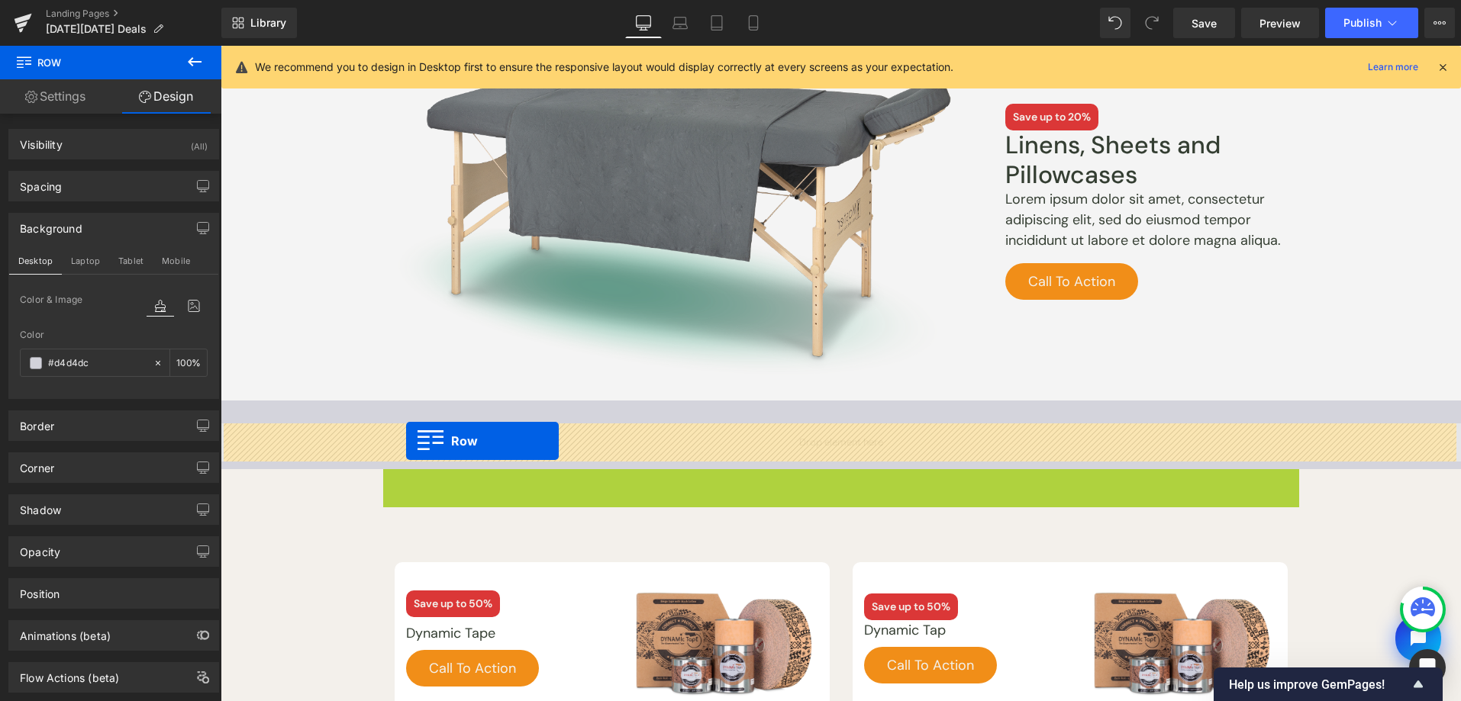
drag, startPoint x: 390, startPoint y: 482, endPoint x: 406, endPoint y: 441, distance: 44.2
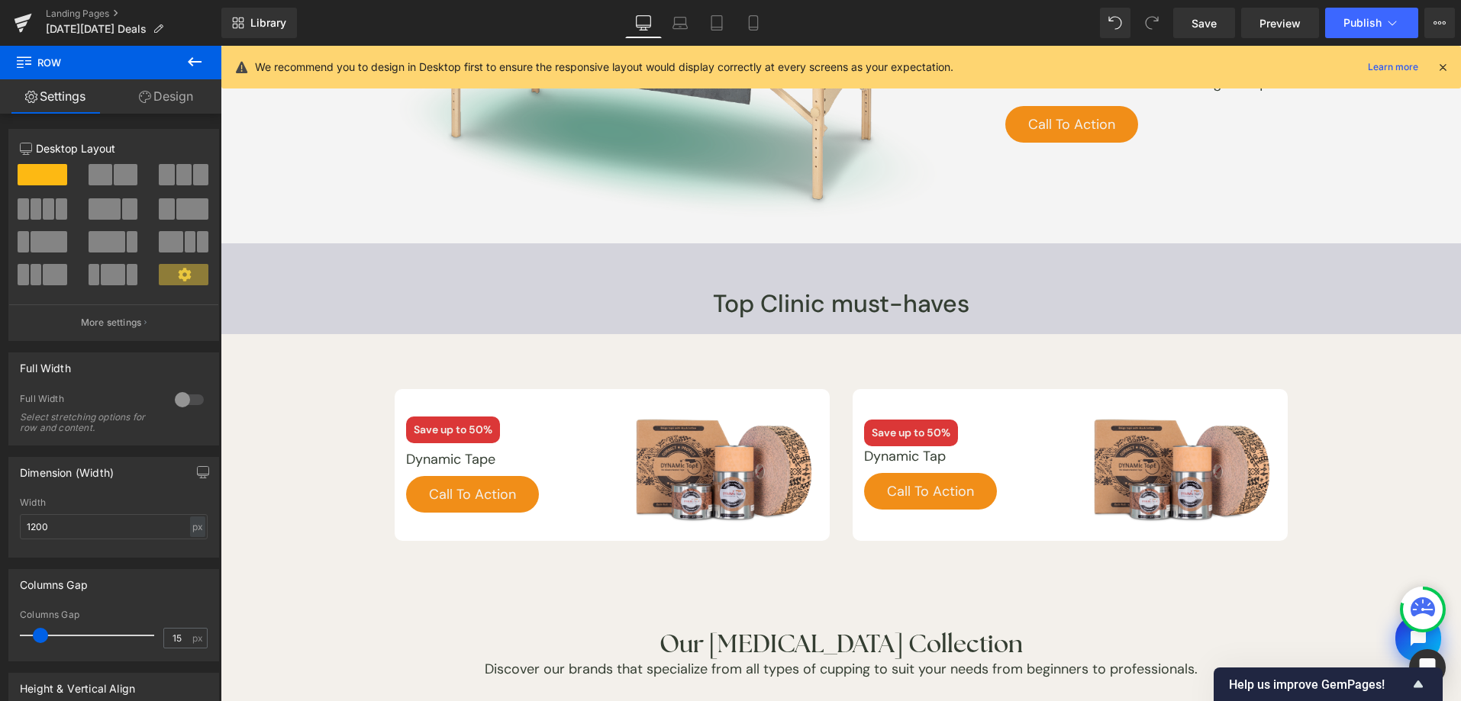
scroll to position [2624, 0]
click at [247, 256] on span "Row" at bounding box center [255, 255] width 31 height 23
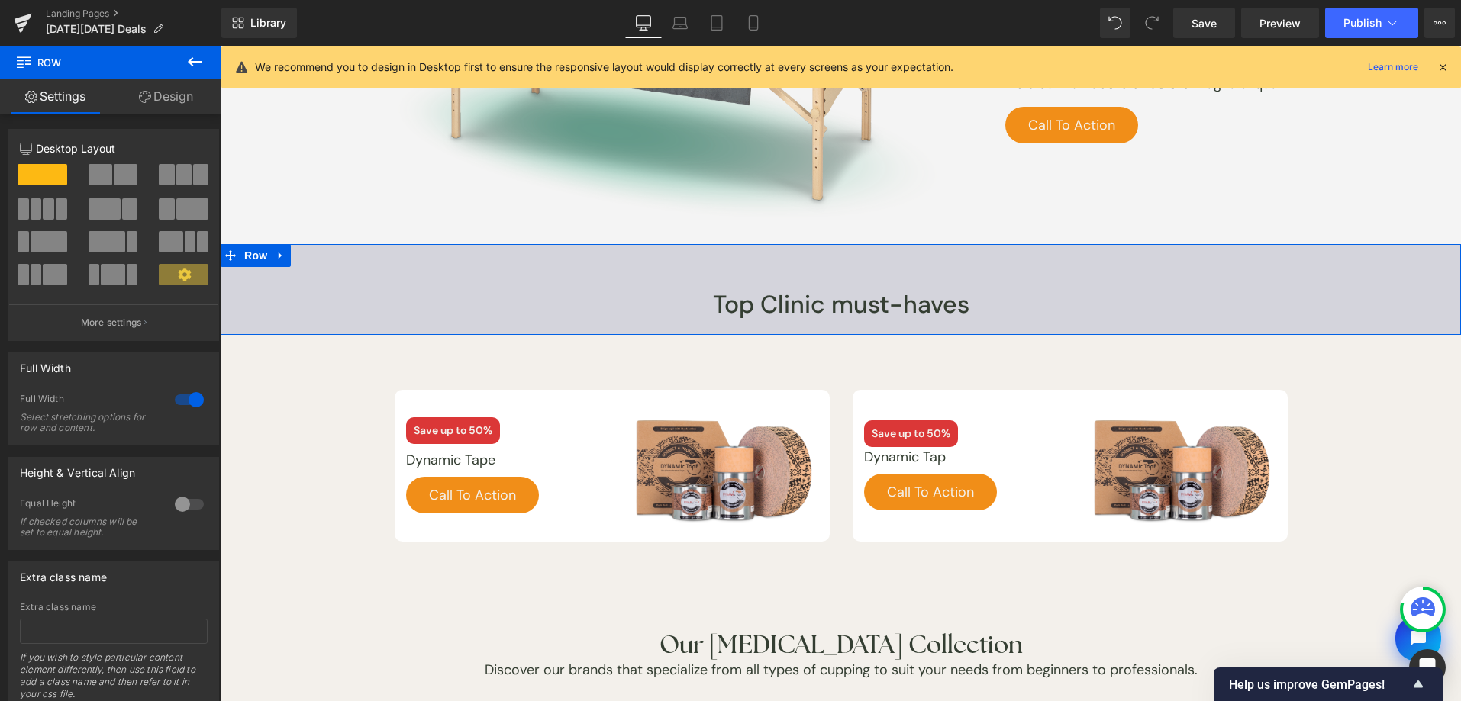
click at [172, 102] on link "Design" at bounding box center [166, 96] width 111 height 34
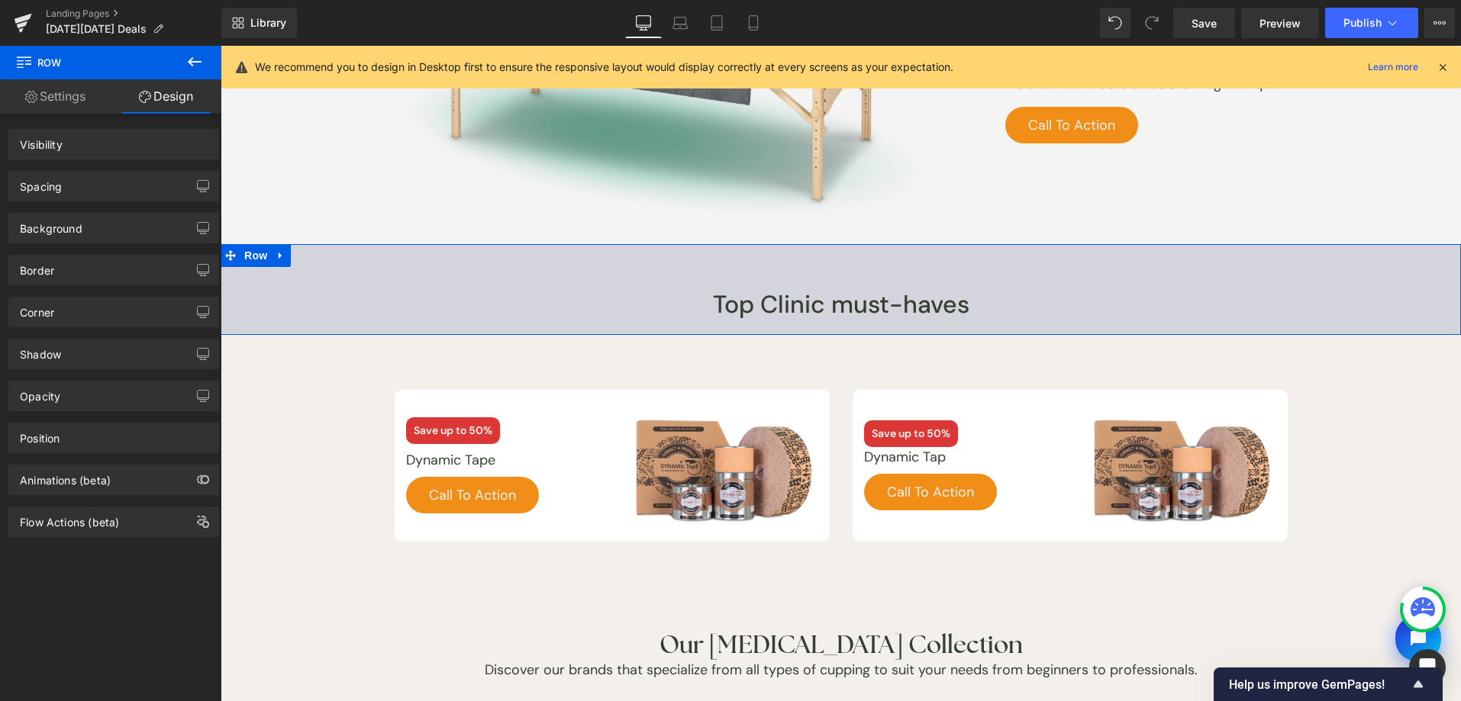
click at [105, 229] on div "Background" at bounding box center [113, 228] width 209 height 29
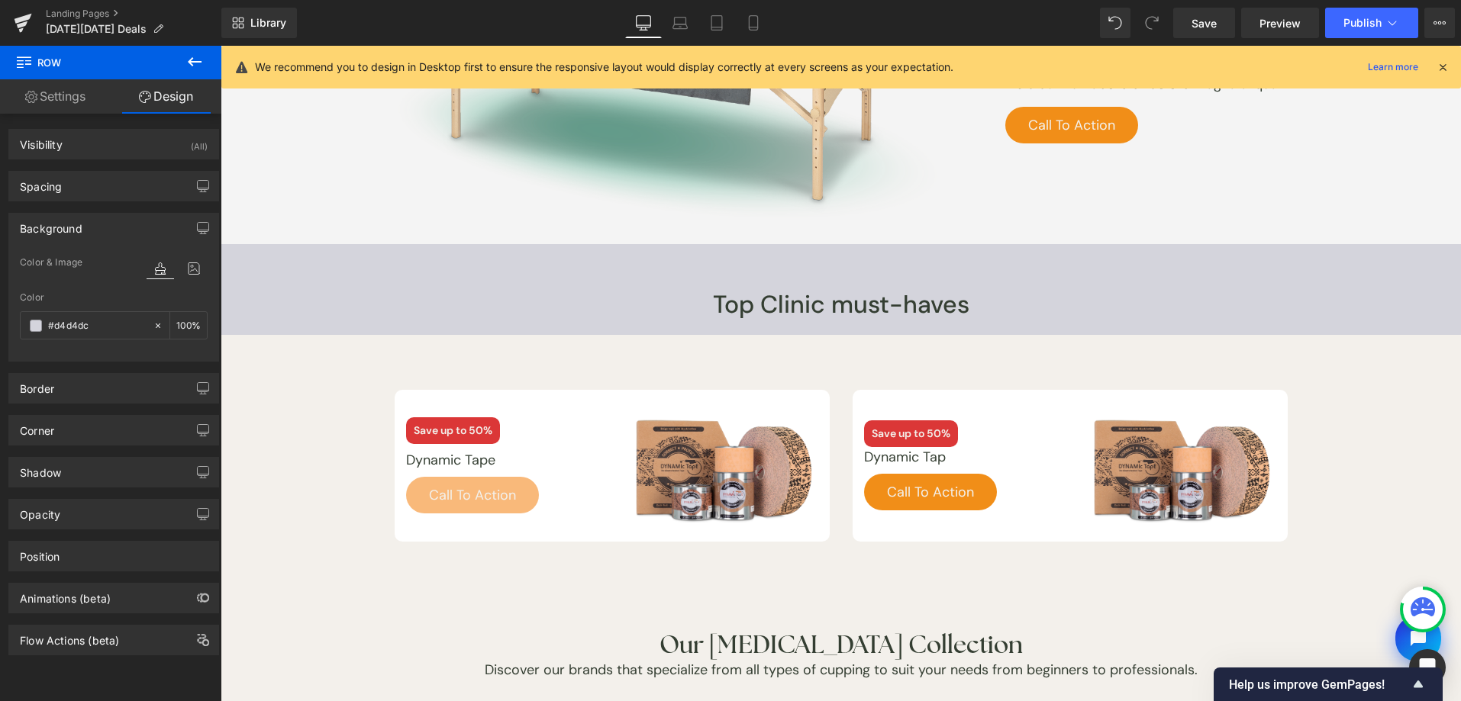
type input "#d4d4dc"
type input "100"
click at [31, 329] on span at bounding box center [36, 326] width 12 height 12
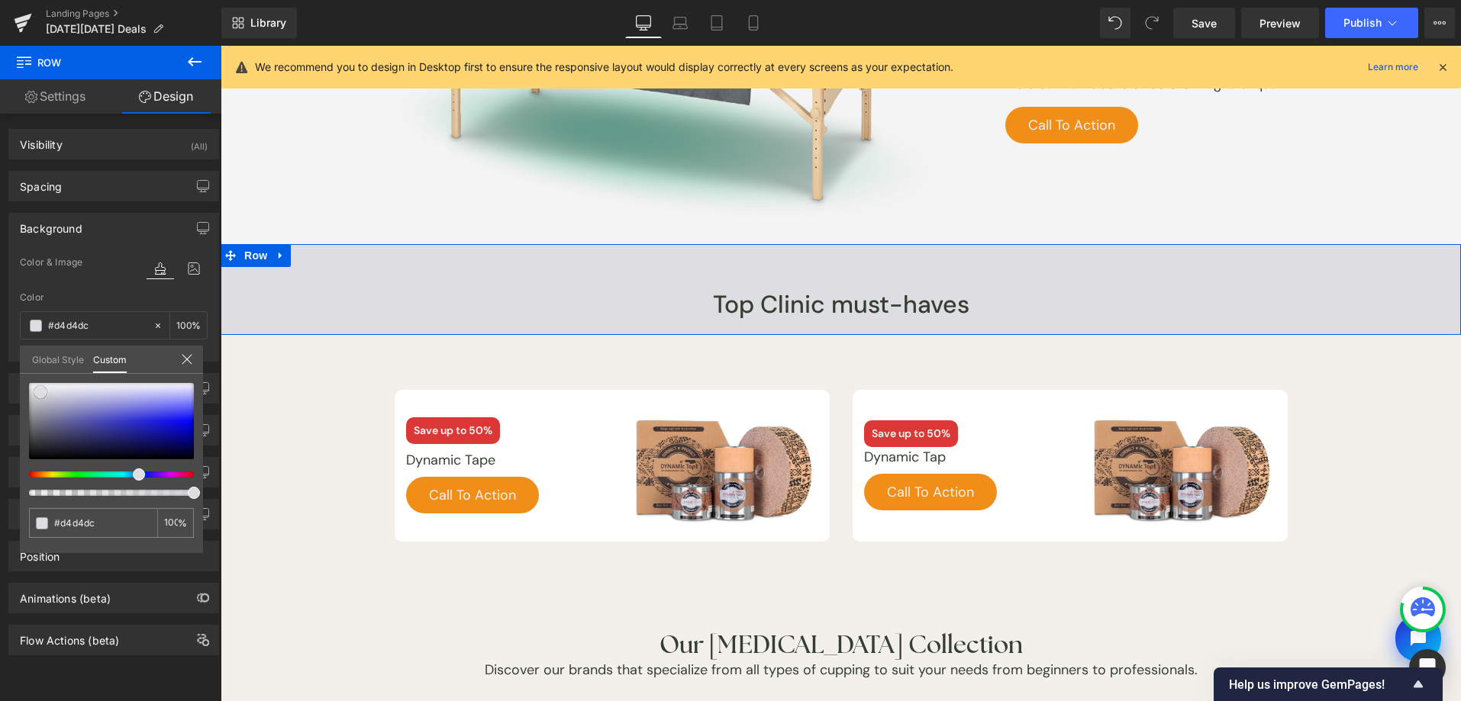
type input "#dedee2"
type input "#dfdfe1"
type input "#e2e2e3"
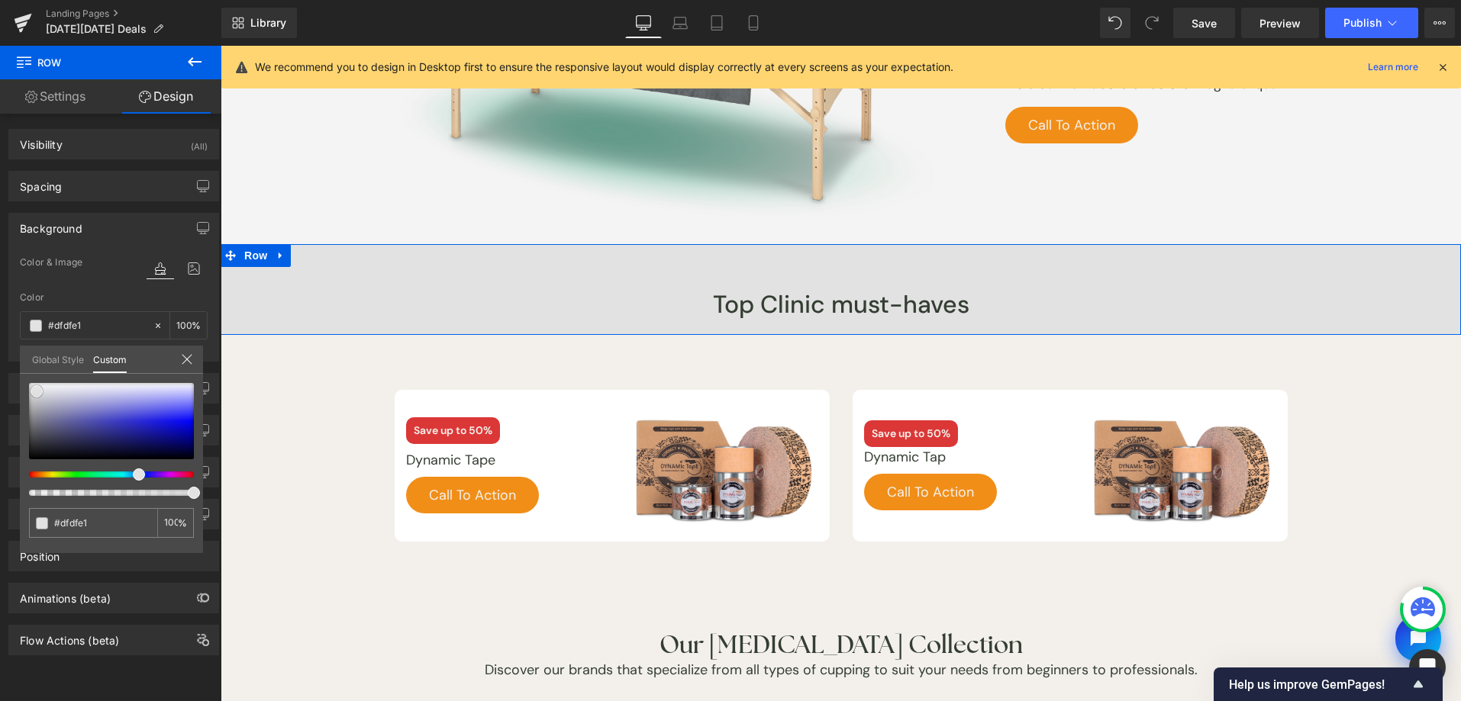
type input "#e2e2e3"
type input "#e1e1e4"
click at [36, 391] on span at bounding box center [37, 391] width 12 height 12
click at [119, 473] on div at bounding box center [105, 475] width 165 height 6
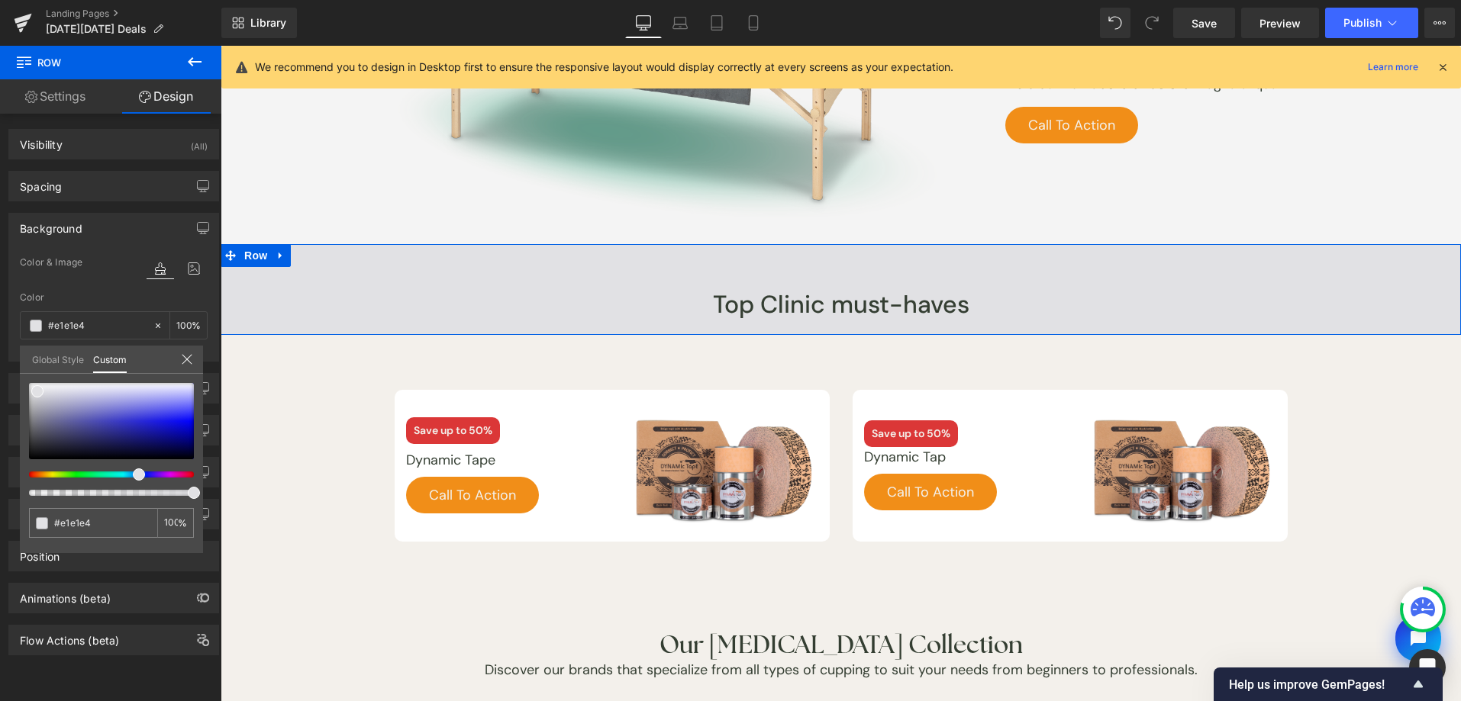
type input "#e1e2e4"
type input "#e4e5e6"
type input "#e3e5e7"
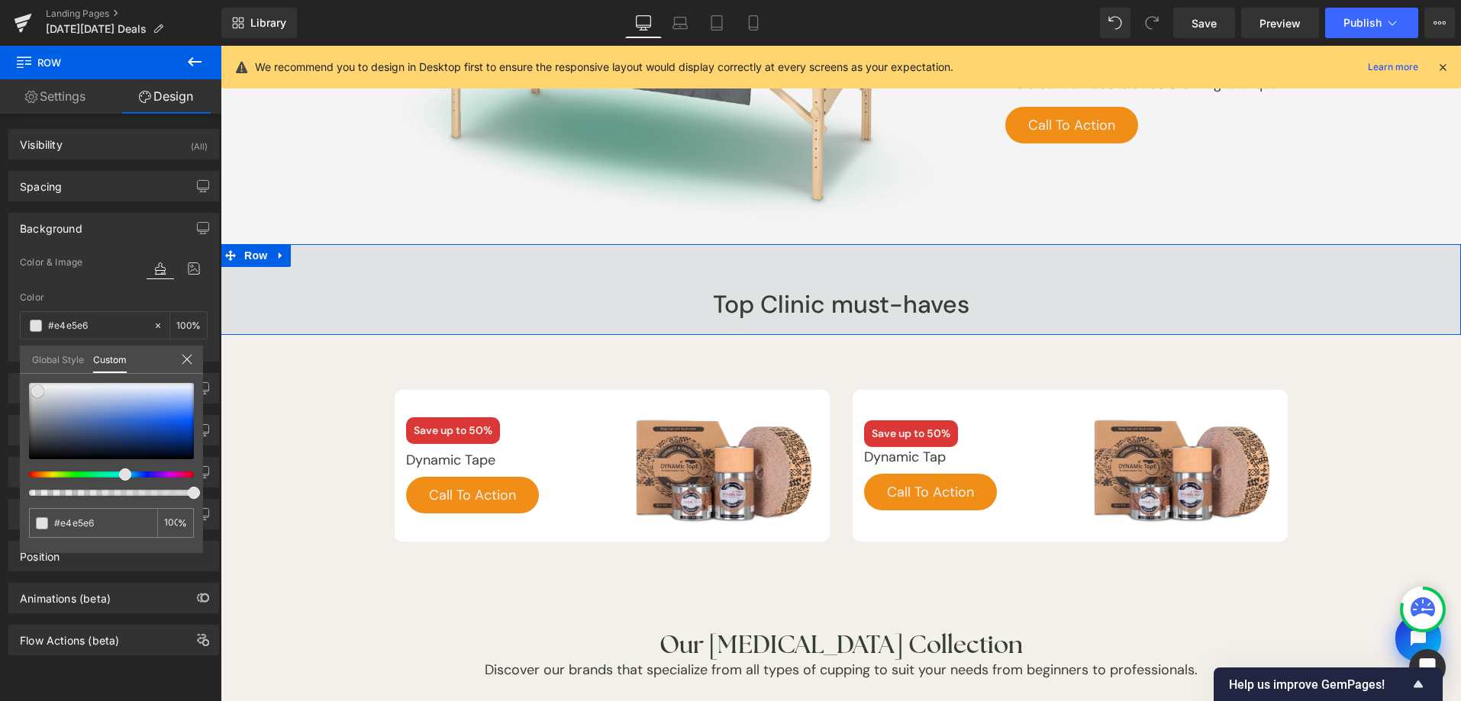
type input "#e3e5e7"
type input "#e6e8e9"
click at [45, 388] on span at bounding box center [41, 389] width 12 height 12
type input "#e9eaeb"
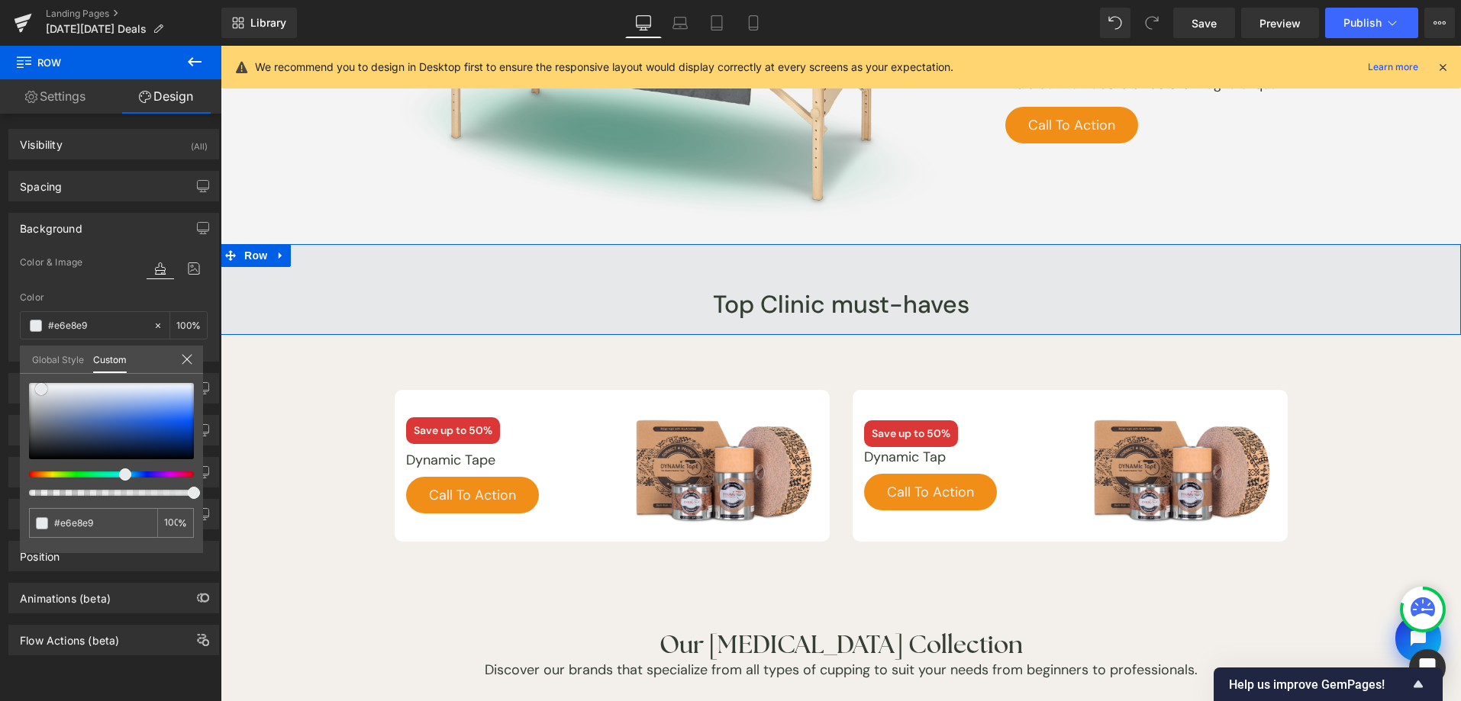
type input "#e9eaeb"
click at [48, 370] on link "Global Style" at bounding box center [58, 359] width 52 height 26
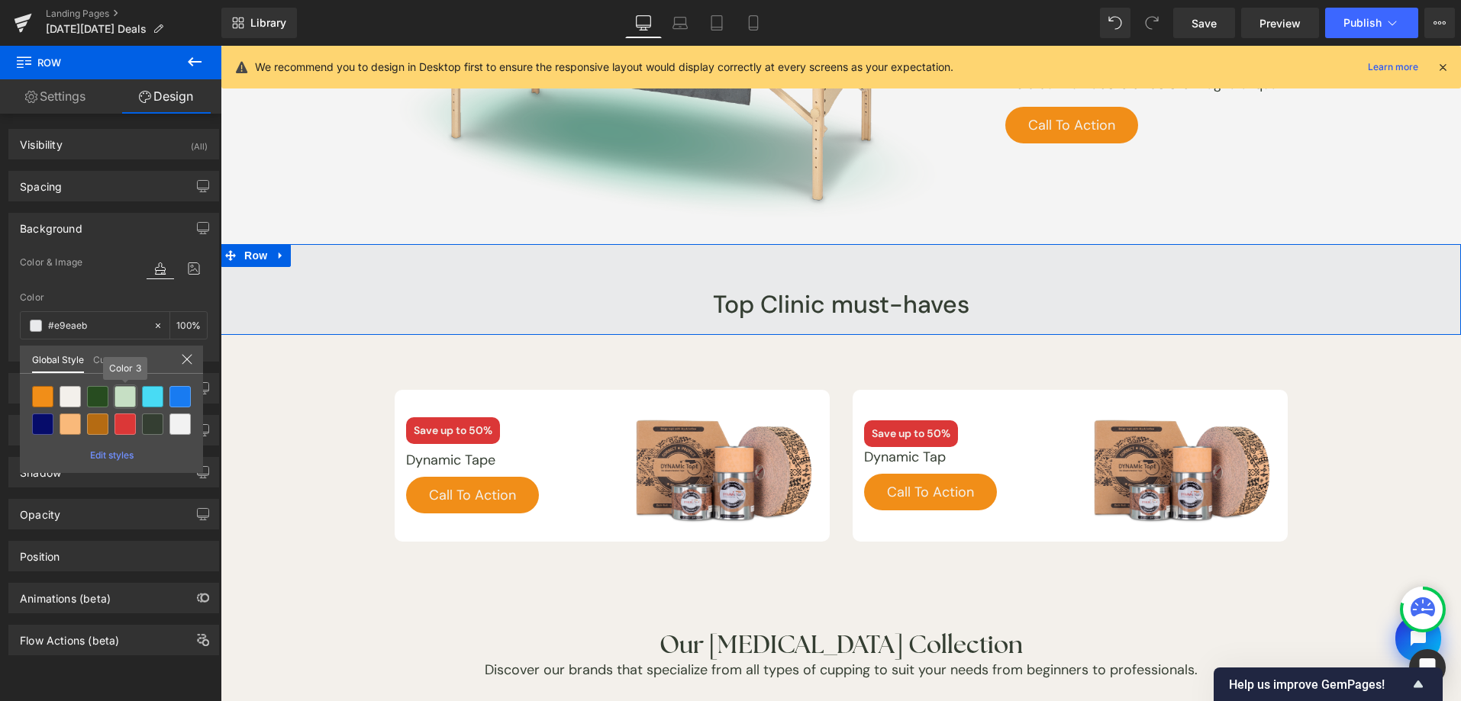
click at [121, 398] on div at bounding box center [124, 396] width 21 height 21
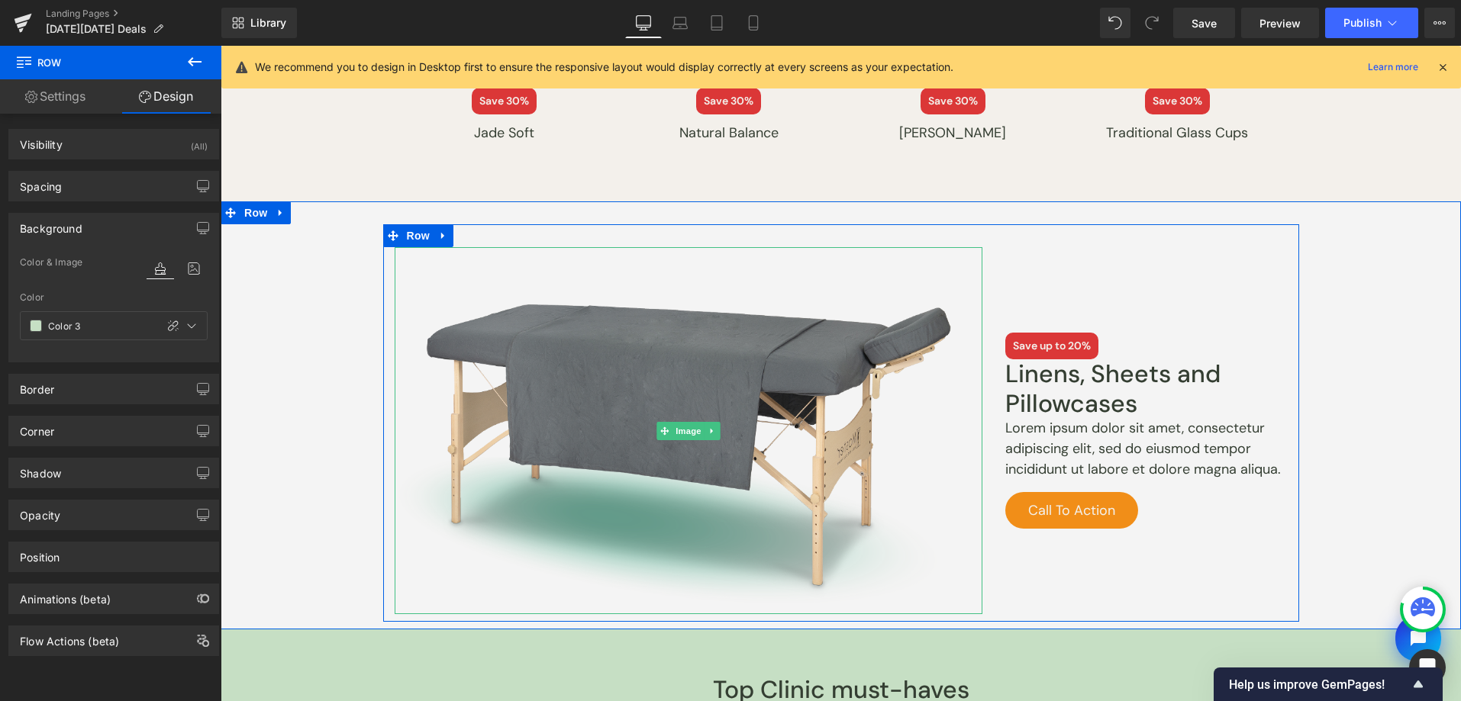
scroll to position [2509, 0]
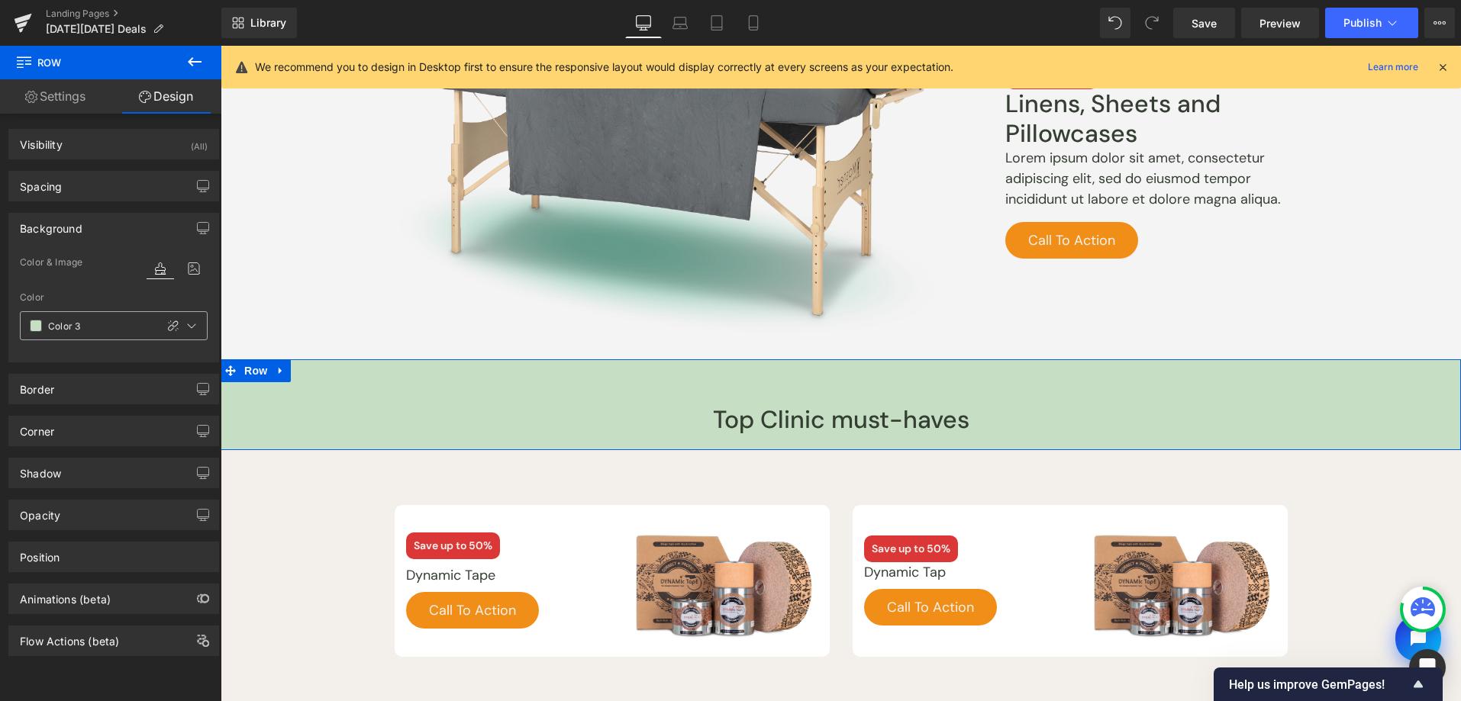
click at [34, 321] on span at bounding box center [36, 326] width 12 height 12
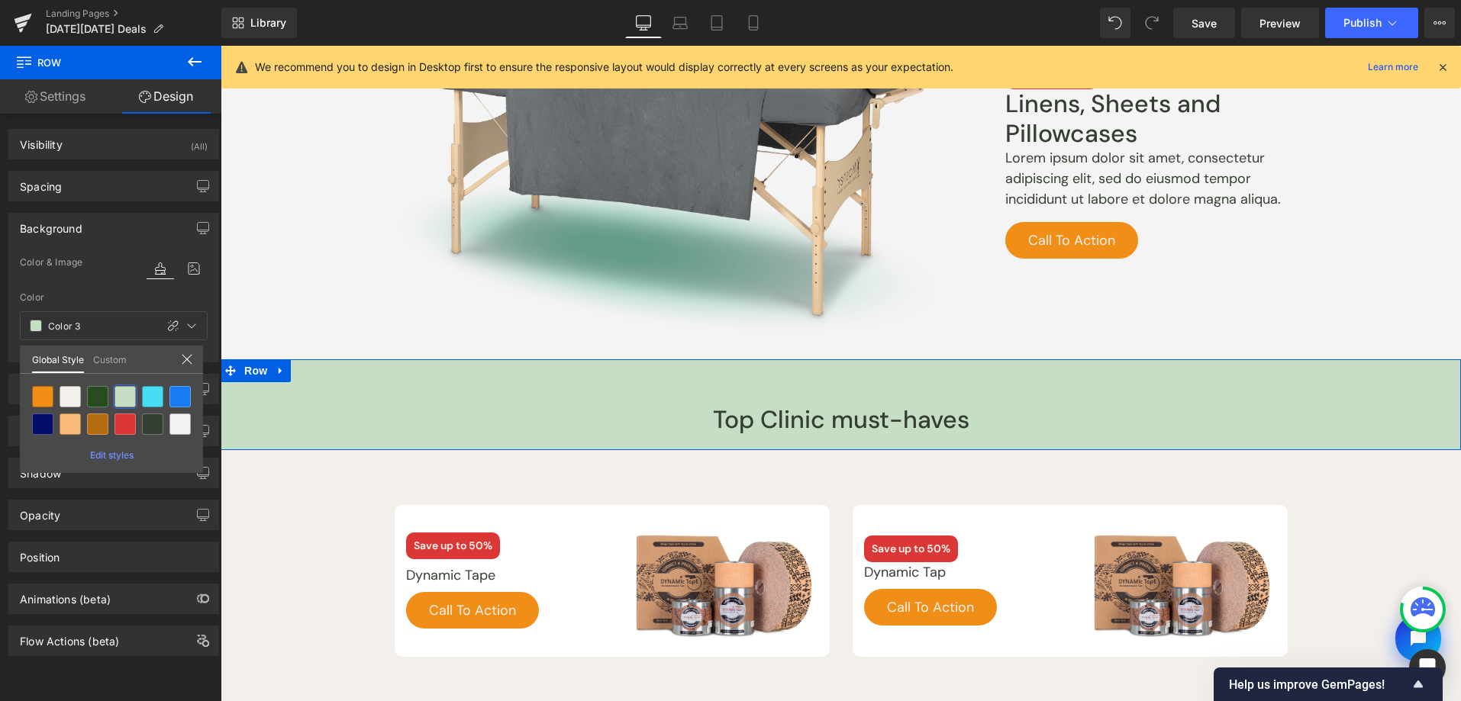
click at [126, 356] on div "Custom" at bounding box center [110, 359] width 43 height 27
click at [122, 357] on link "Custom" at bounding box center [110, 359] width 34 height 26
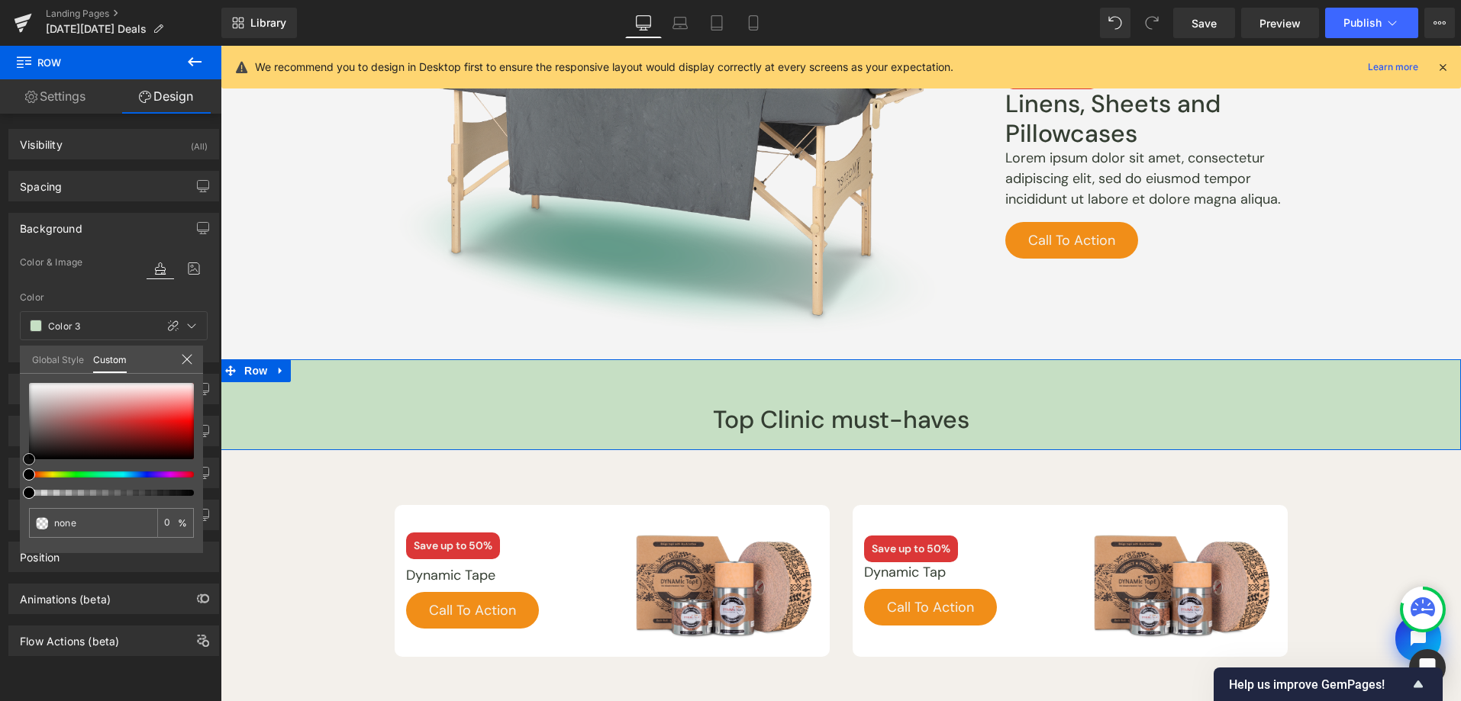
type input "#dfdcdc"
type input "100"
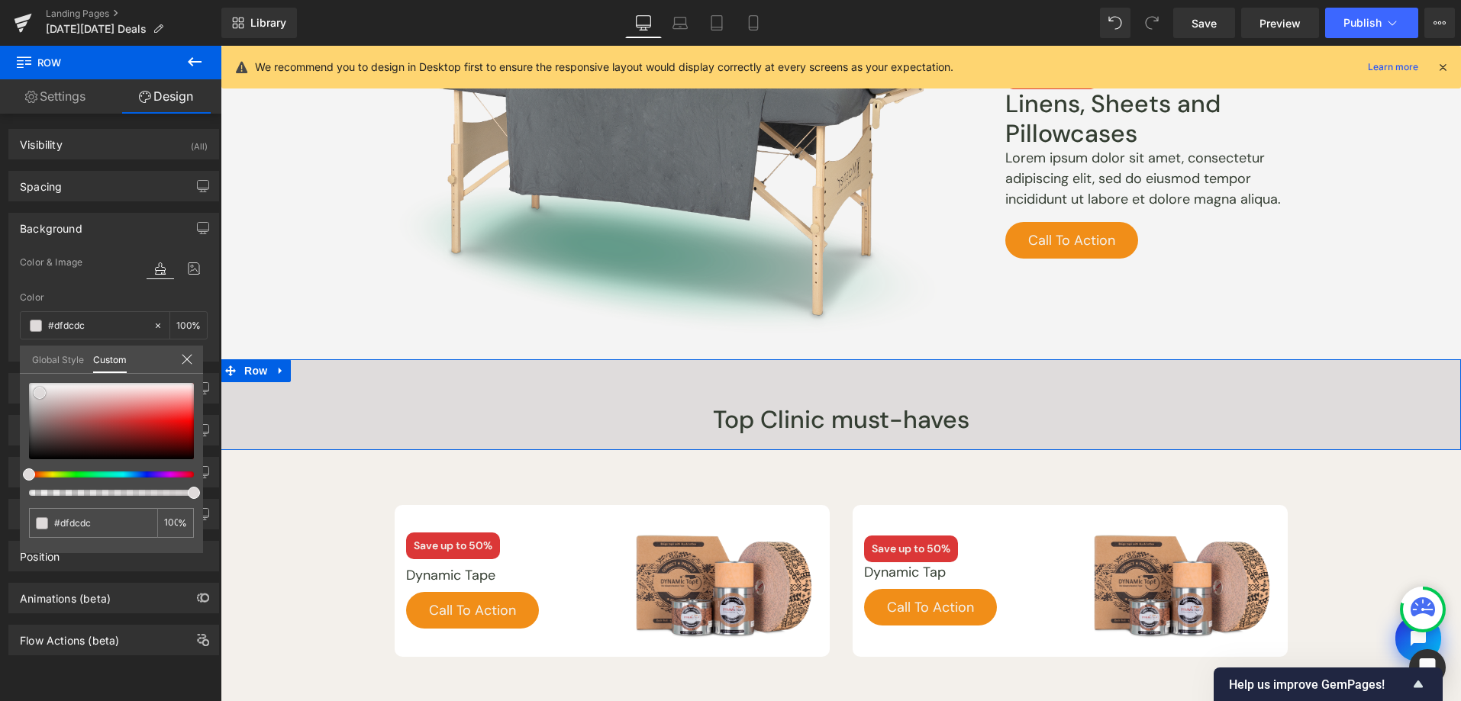
type input "#dfdbdb"
type input "#dcd5d5"
type input "#d7cfcf"
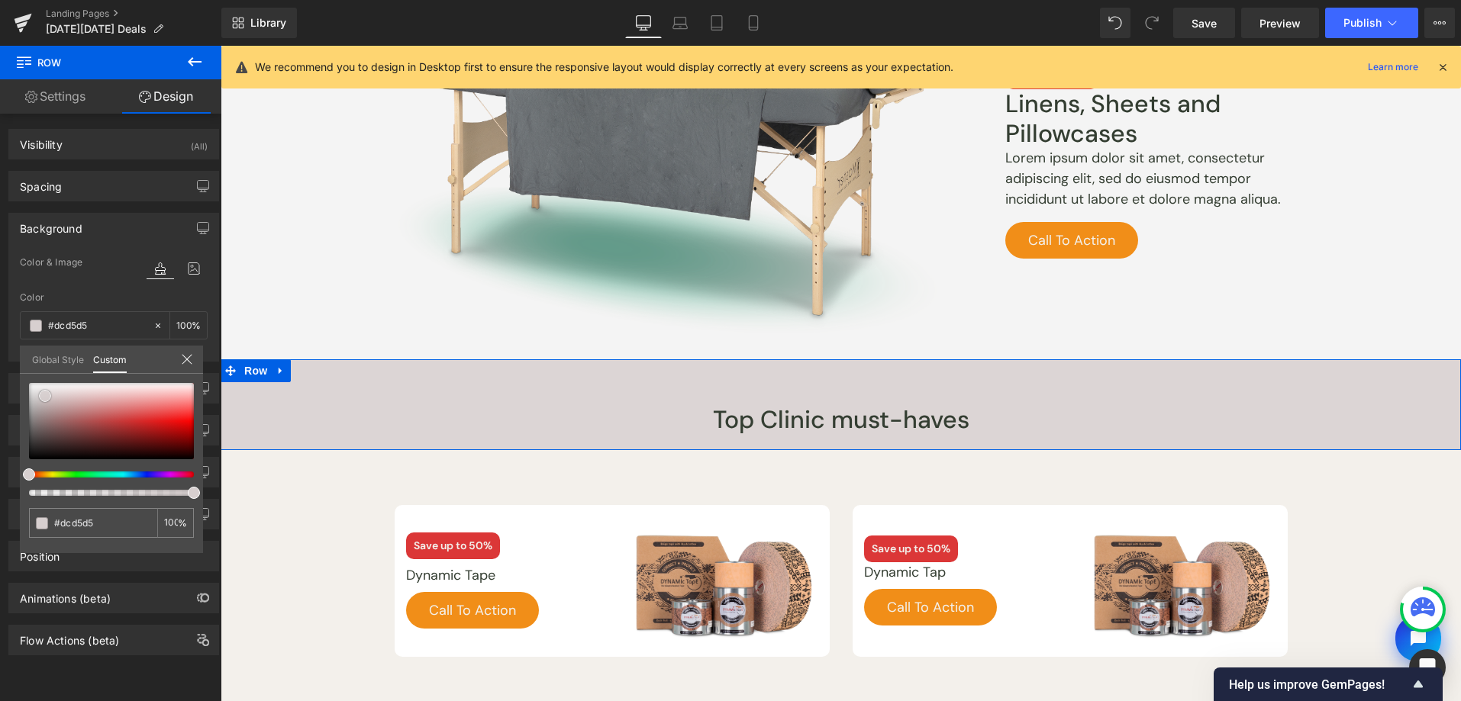
type input "#d7cfcf"
drag, startPoint x: 37, startPoint y: 393, endPoint x: 45, endPoint y: 396, distance: 8.2
click at [45, 396] on div at bounding box center [111, 421] width 165 height 76
click at [102, 472] on div at bounding box center [105, 475] width 165 height 6
type input "#cfd7d6"
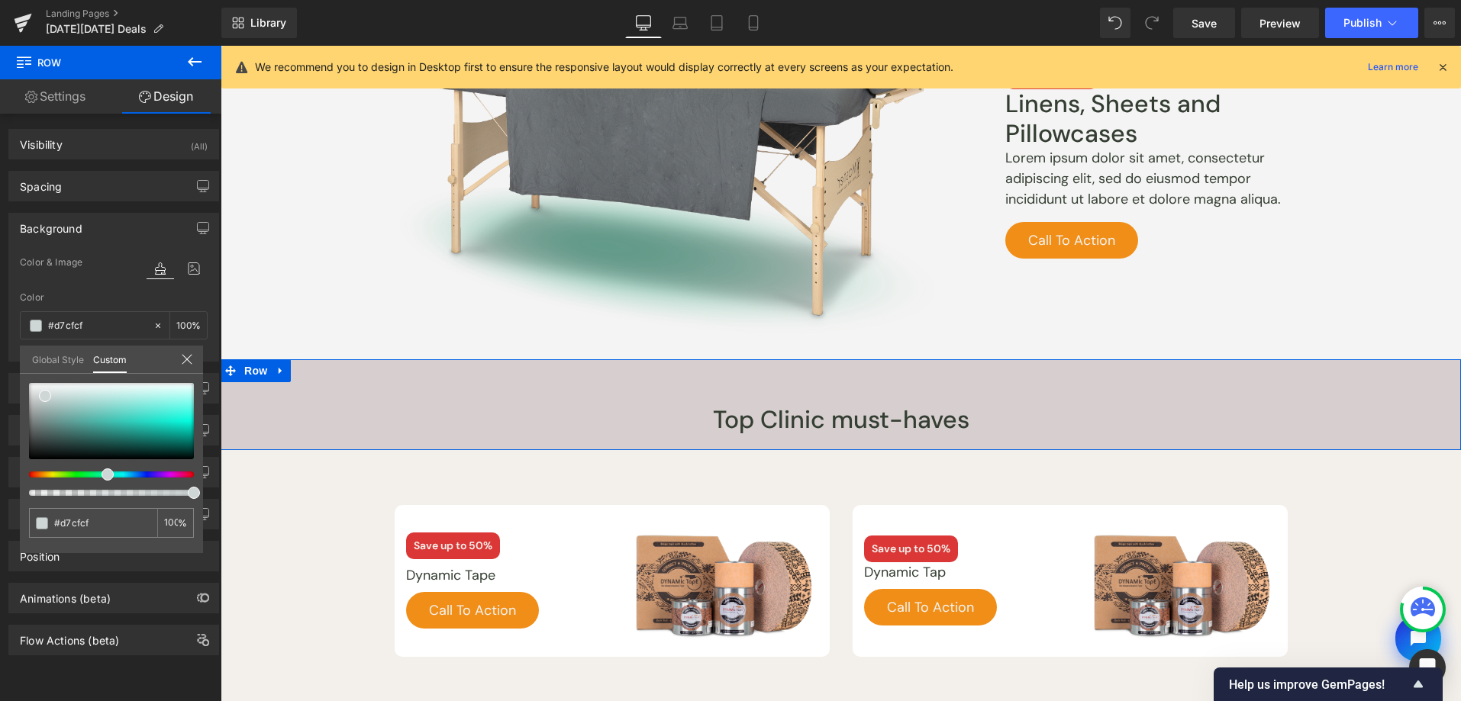
type input "#cfd7d6"
click at [135, 473] on div at bounding box center [105, 475] width 165 height 6
type input "#d0cfd7"
click at [122, 476] on div at bounding box center [105, 475] width 165 height 6
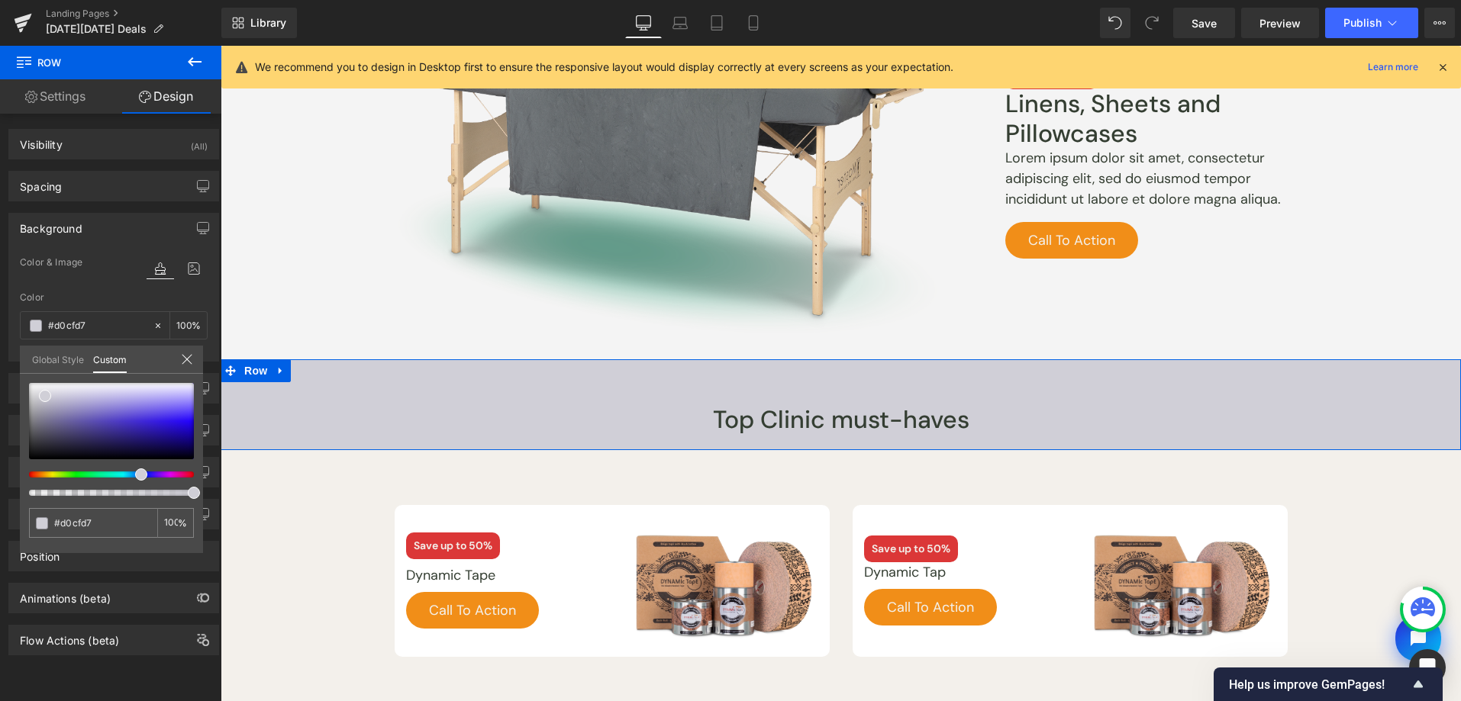
type input "#cfd2d7"
click at [112, 477] on div at bounding box center [105, 475] width 165 height 6
type input "#cfd5d7"
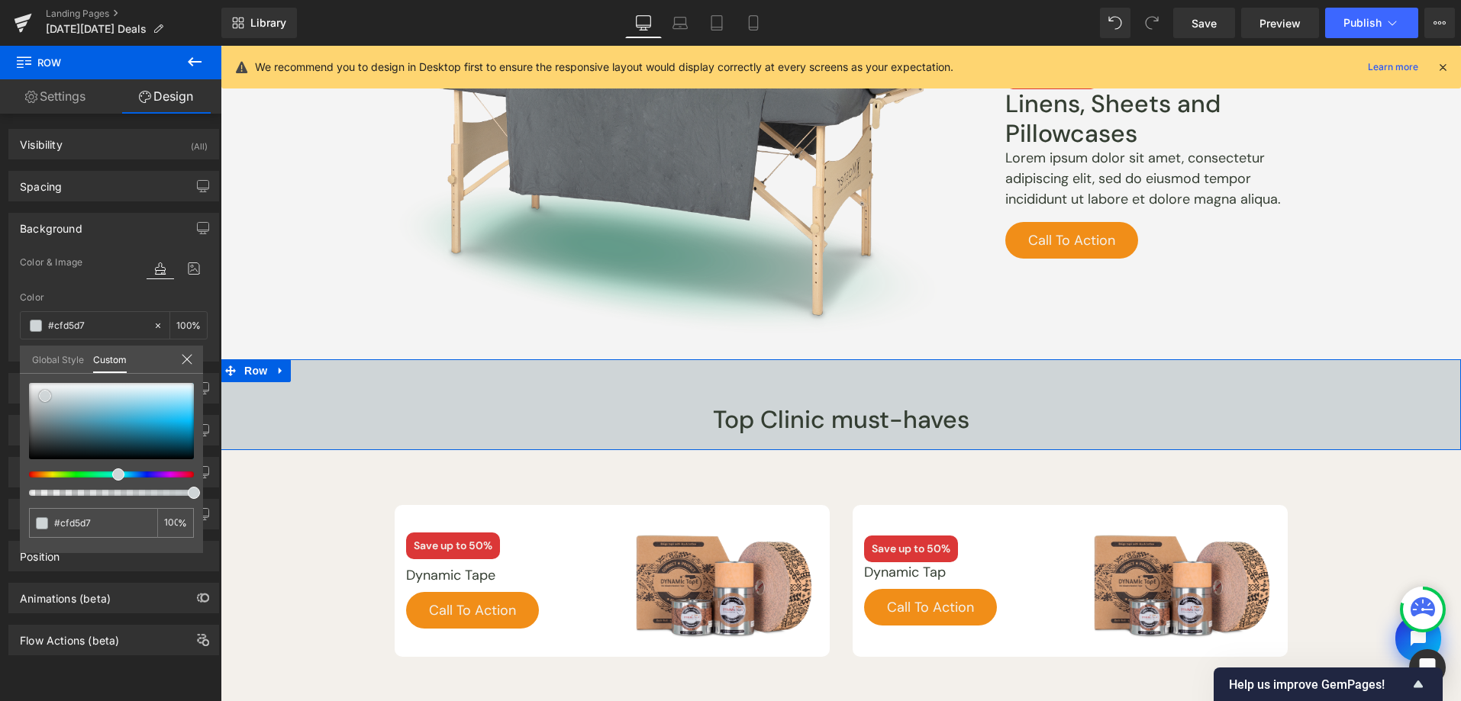
type input "#d2d7d9"
type input "#dde1e2"
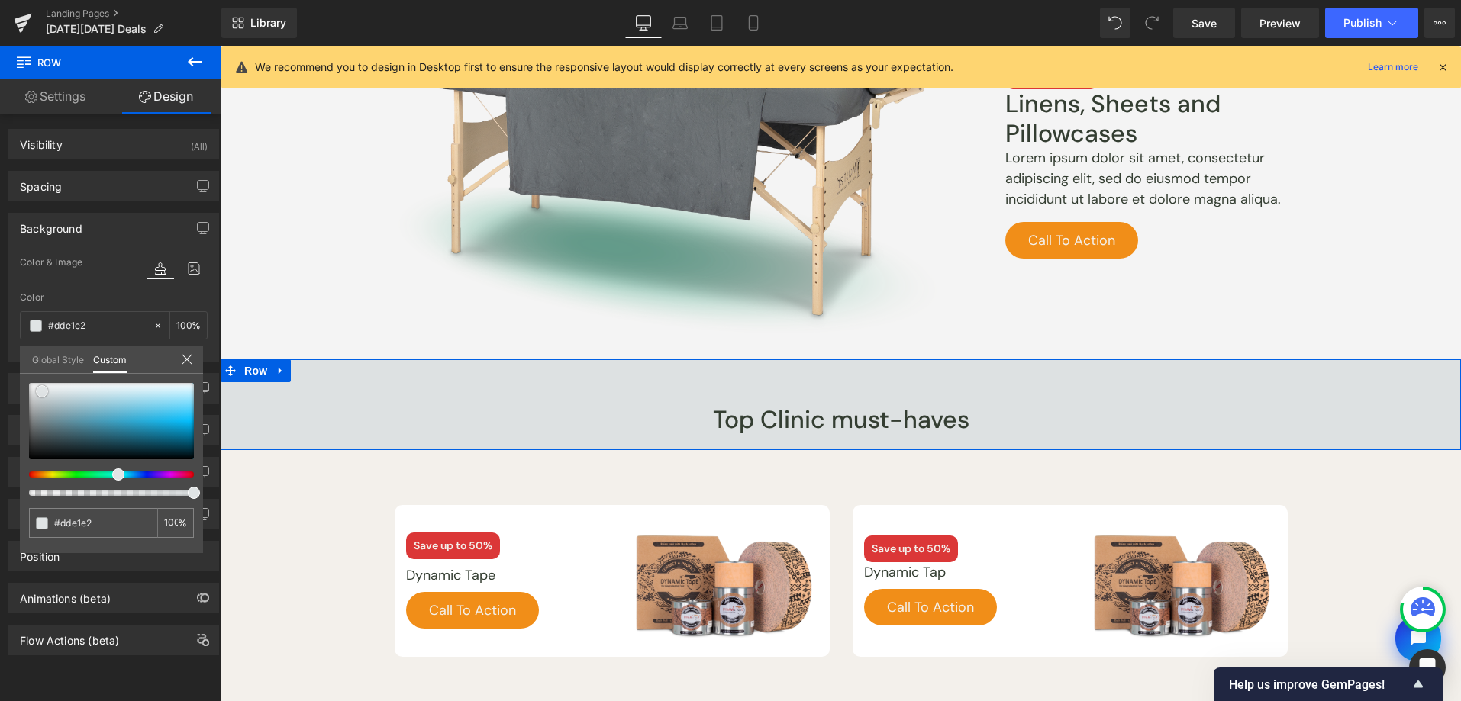
click at [38, 392] on span at bounding box center [42, 391] width 12 height 12
type input "#dde2e3"
type input "#bac1c3"
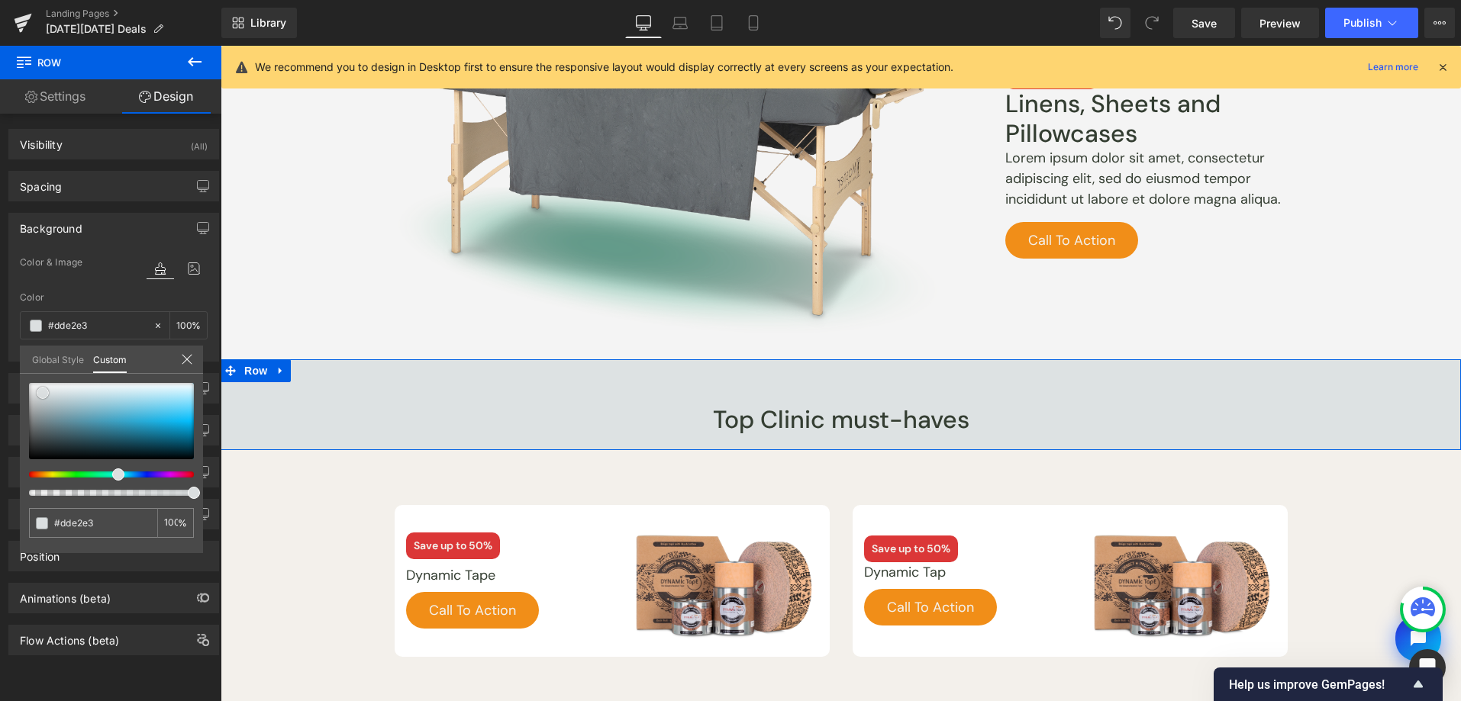
type input "#bac1c3"
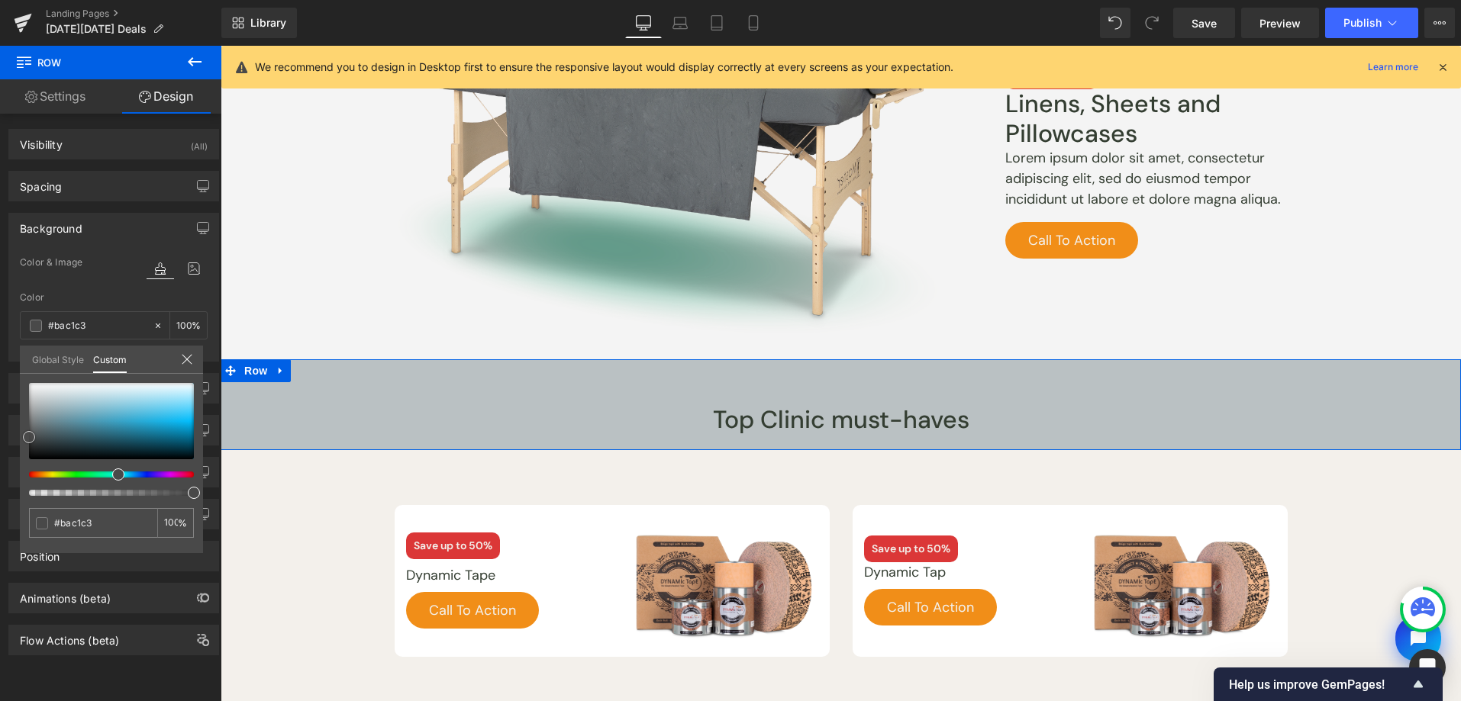
drag, startPoint x: 40, startPoint y: 393, endPoint x: 19, endPoint y: 438, distance: 49.5
click at [20, 438] on div "#bac1c3 100 %" at bounding box center [111, 468] width 183 height 170
type input "#4c4c4c"
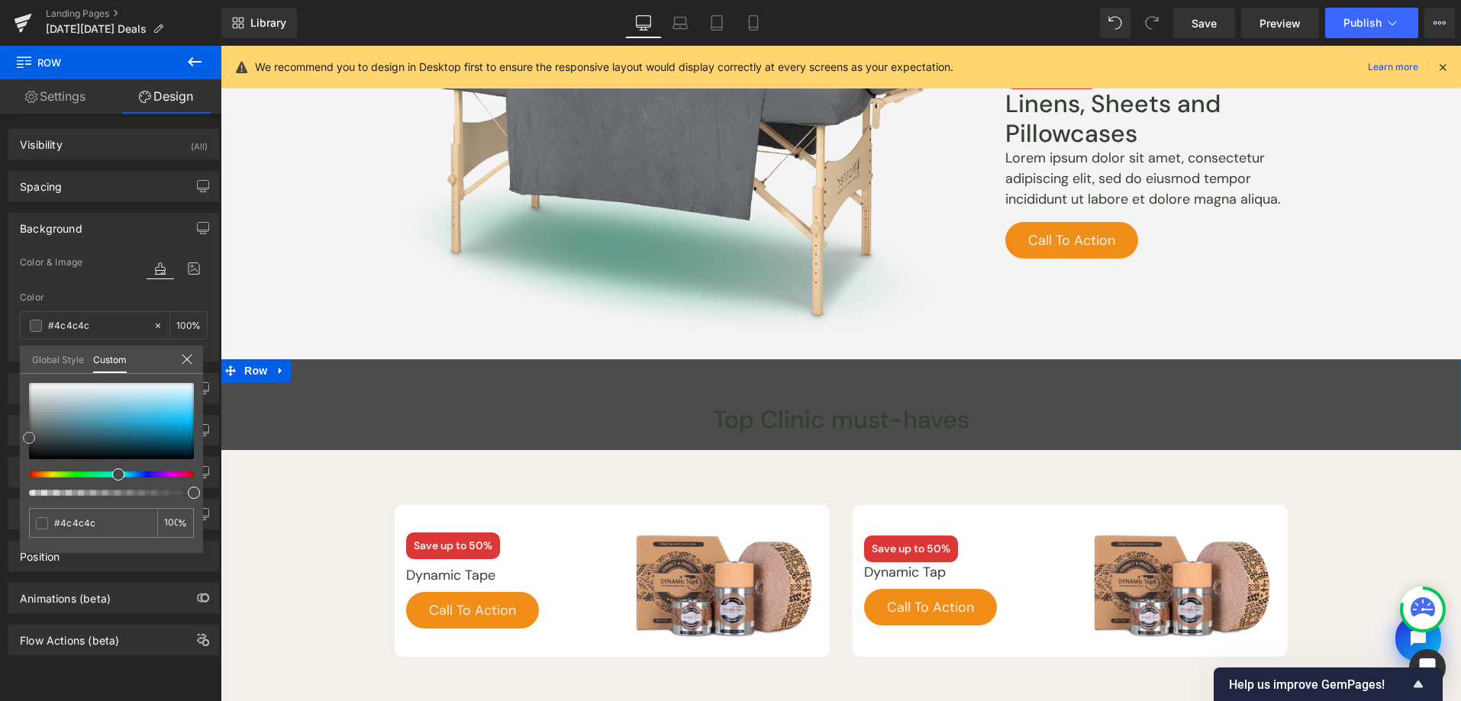
click at [34, 388] on div at bounding box center [111, 421] width 165 height 76
type input "#eceded"
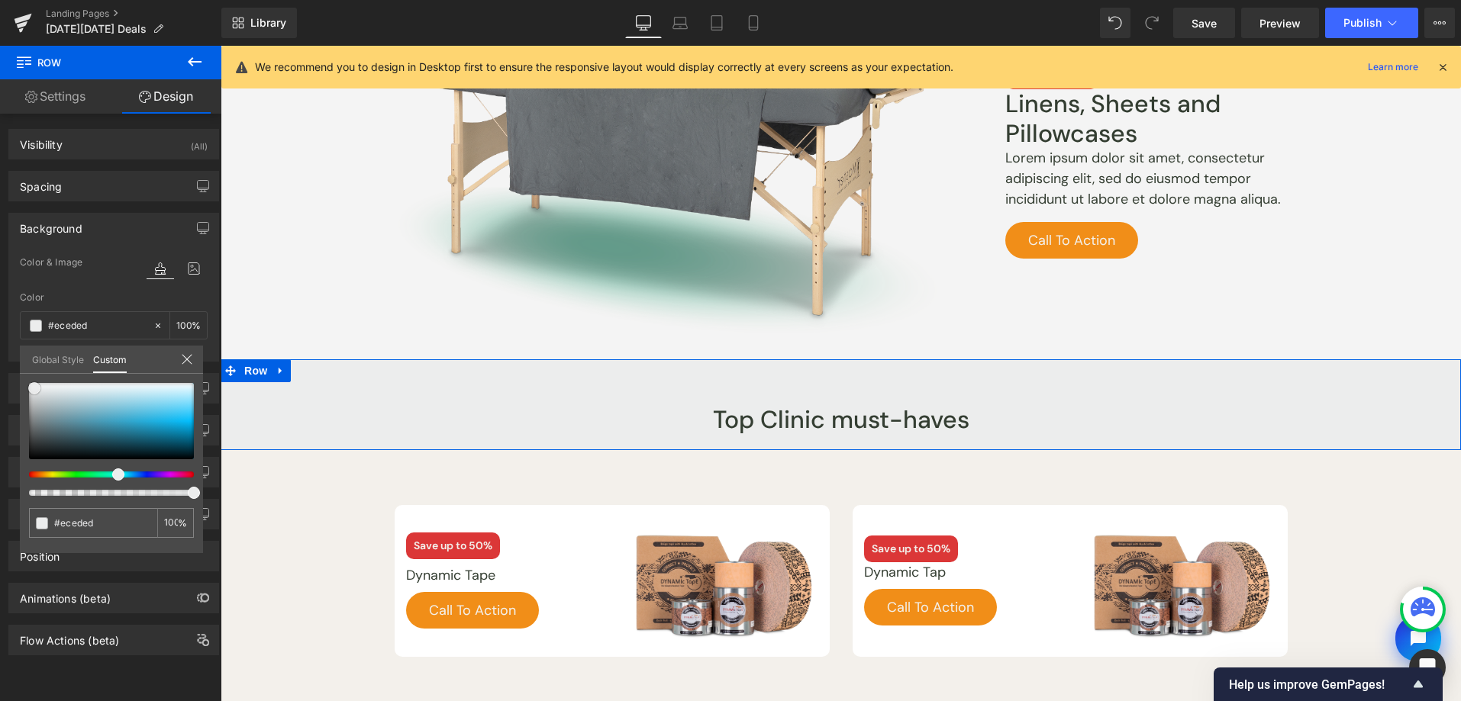
type input "#d5dbdb"
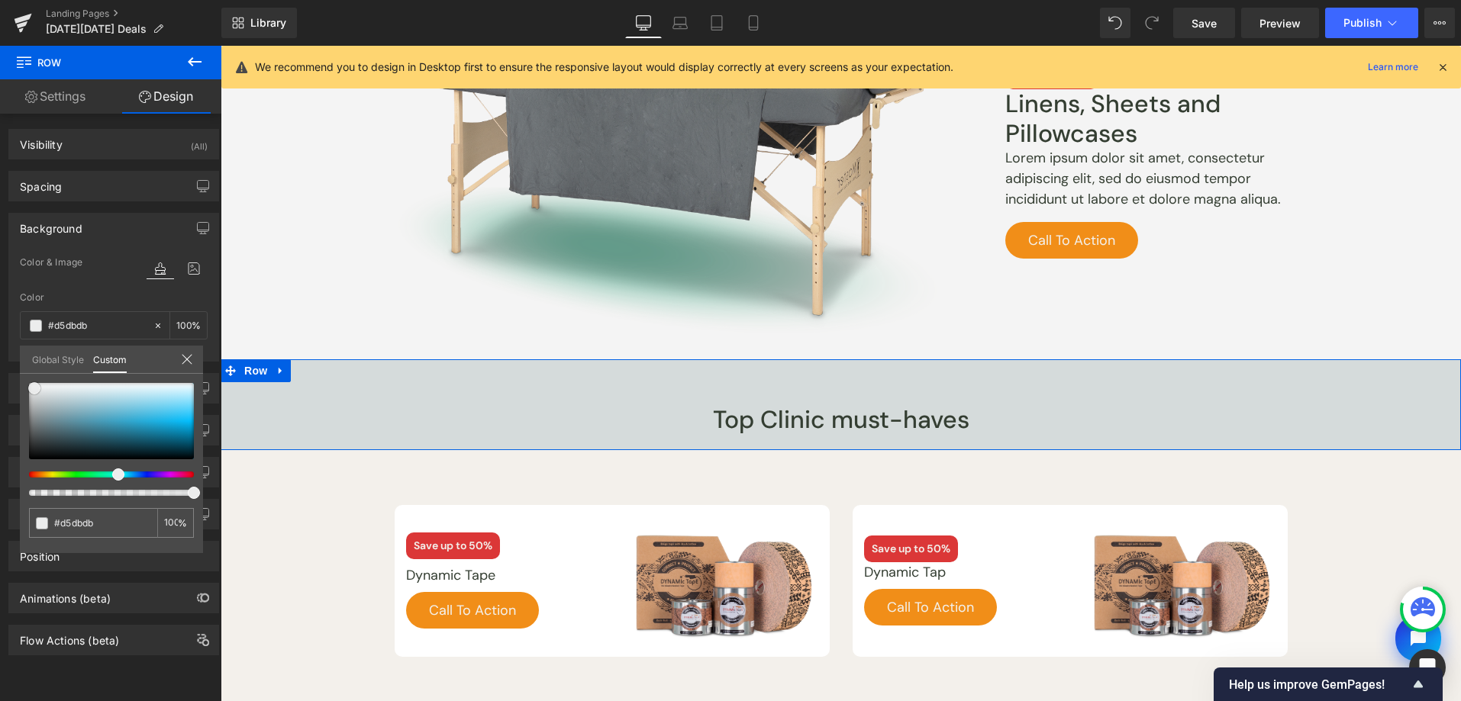
click at [45, 396] on div at bounding box center [111, 421] width 165 height 76
type input "#cfd7d7"
type input "#ccd5d5"
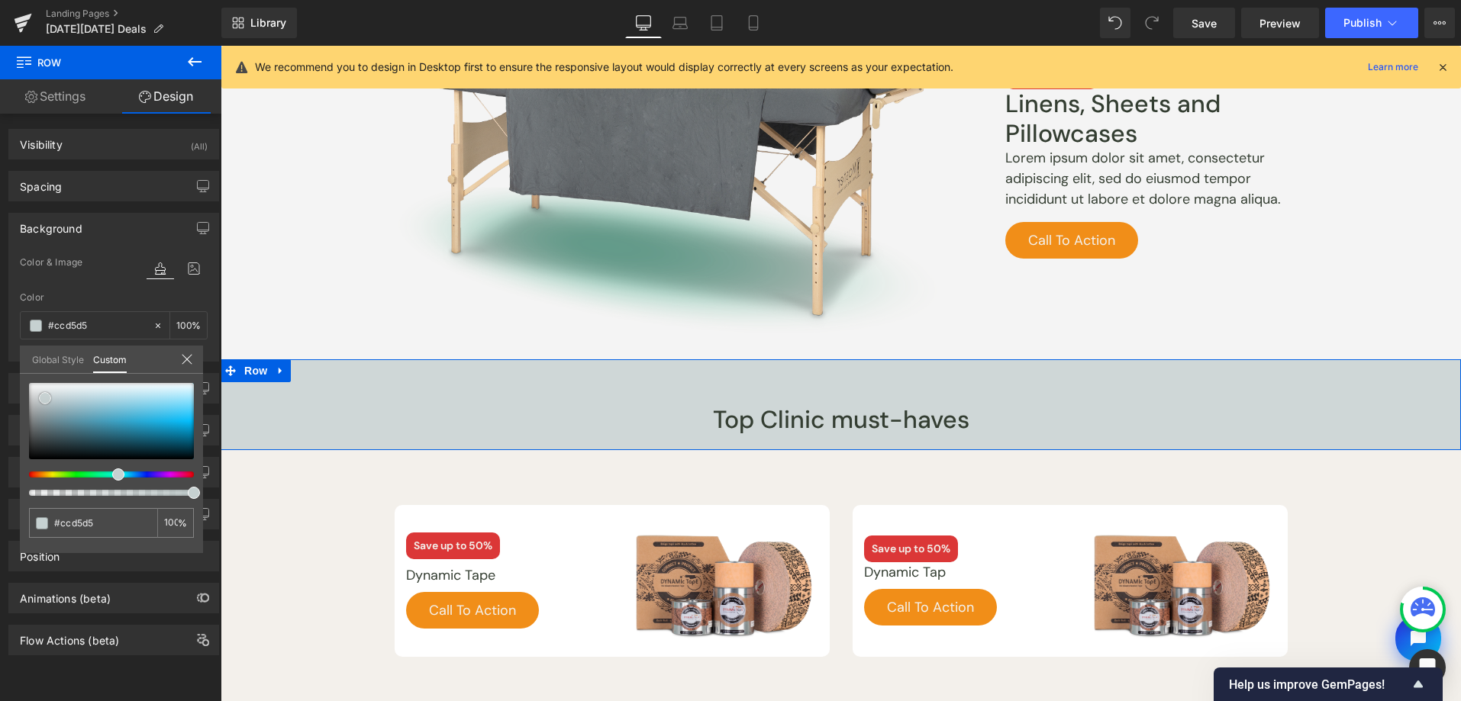
type input "#c6d1d1"
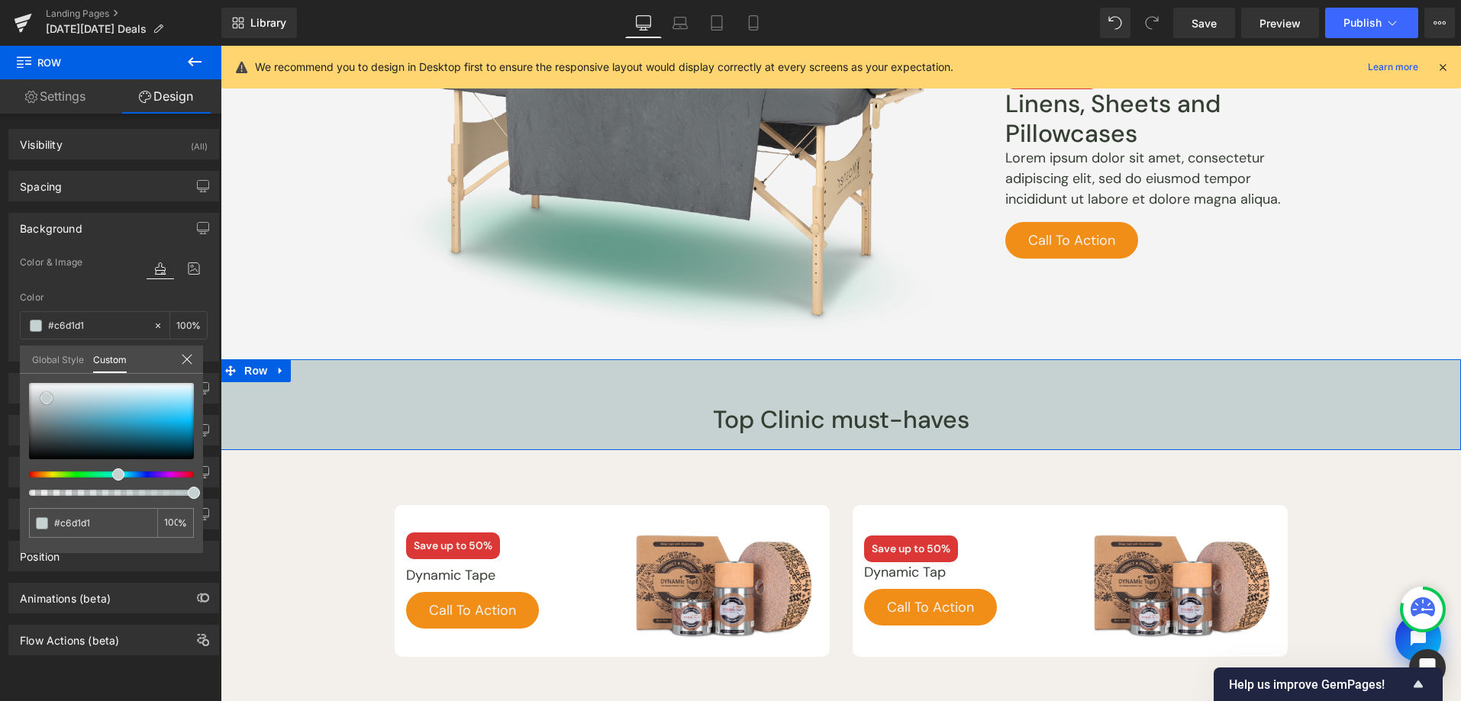
click at [47, 398] on span at bounding box center [46, 398] width 12 height 12
type input "#c9d3d3"
type input "#c9cfd3"
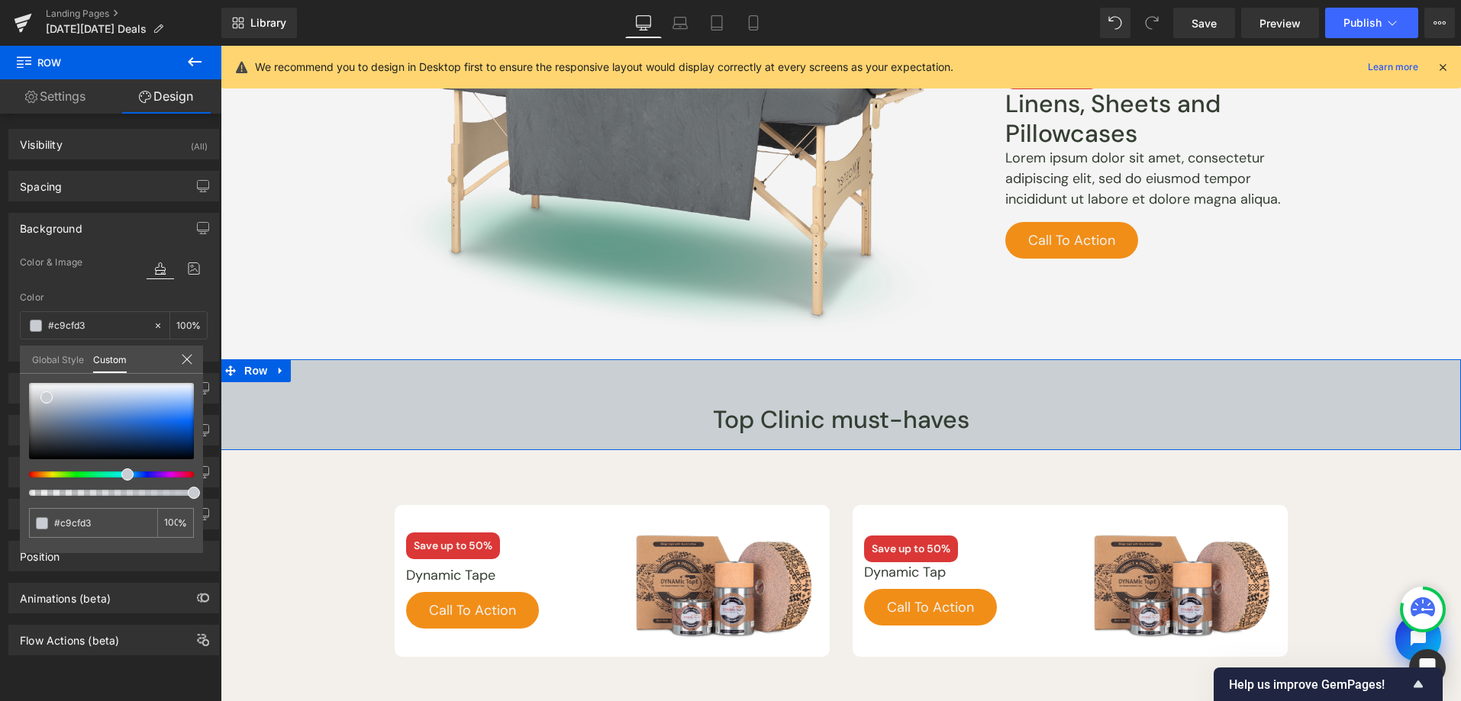
type input "#c9cdd3"
click at [127, 473] on span at bounding box center [127, 475] width 12 height 12
type input "#d9dadd"
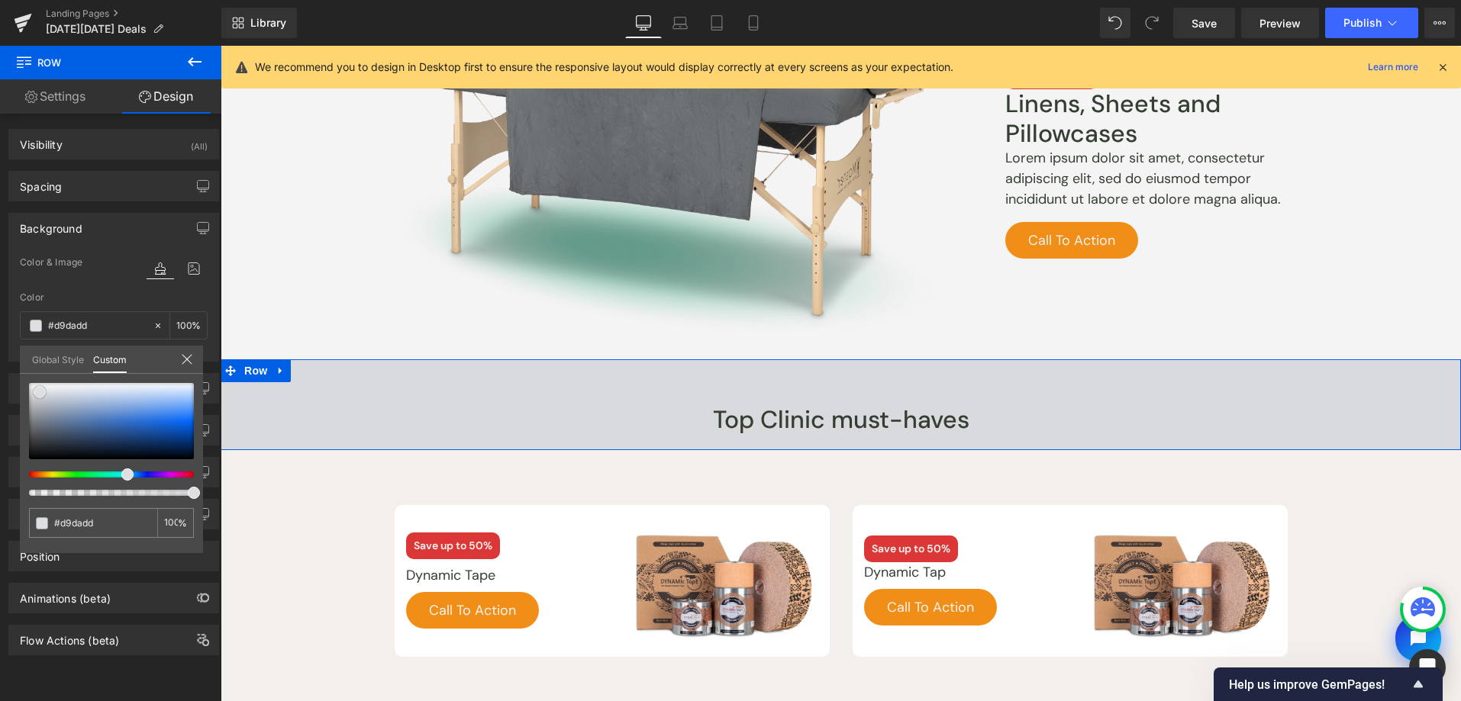
type input "#dedfe2"
type input "#e1e2e4"
type input "#e3e5e7"
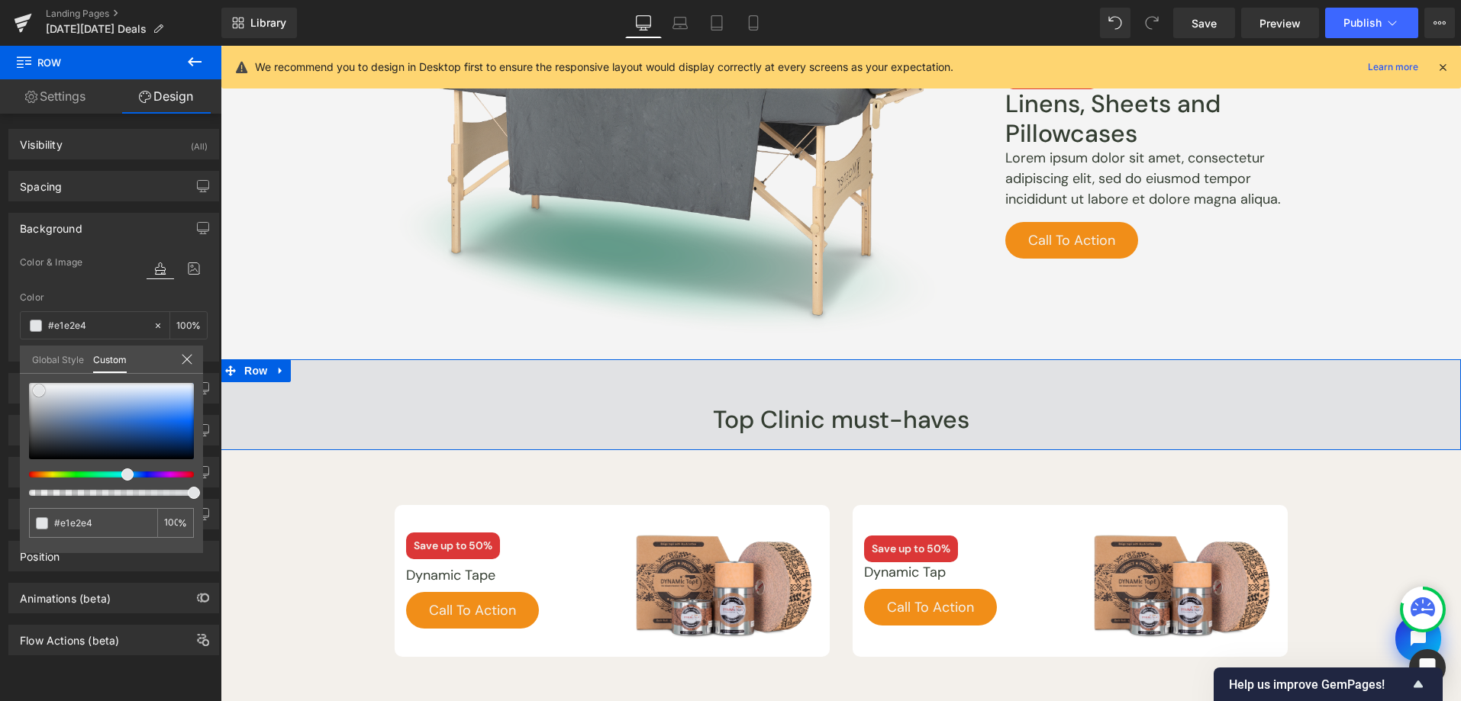
type input "#e3e5e7"
click at [39, 391] on div at bounding box center [111, 421] width 165 height 76
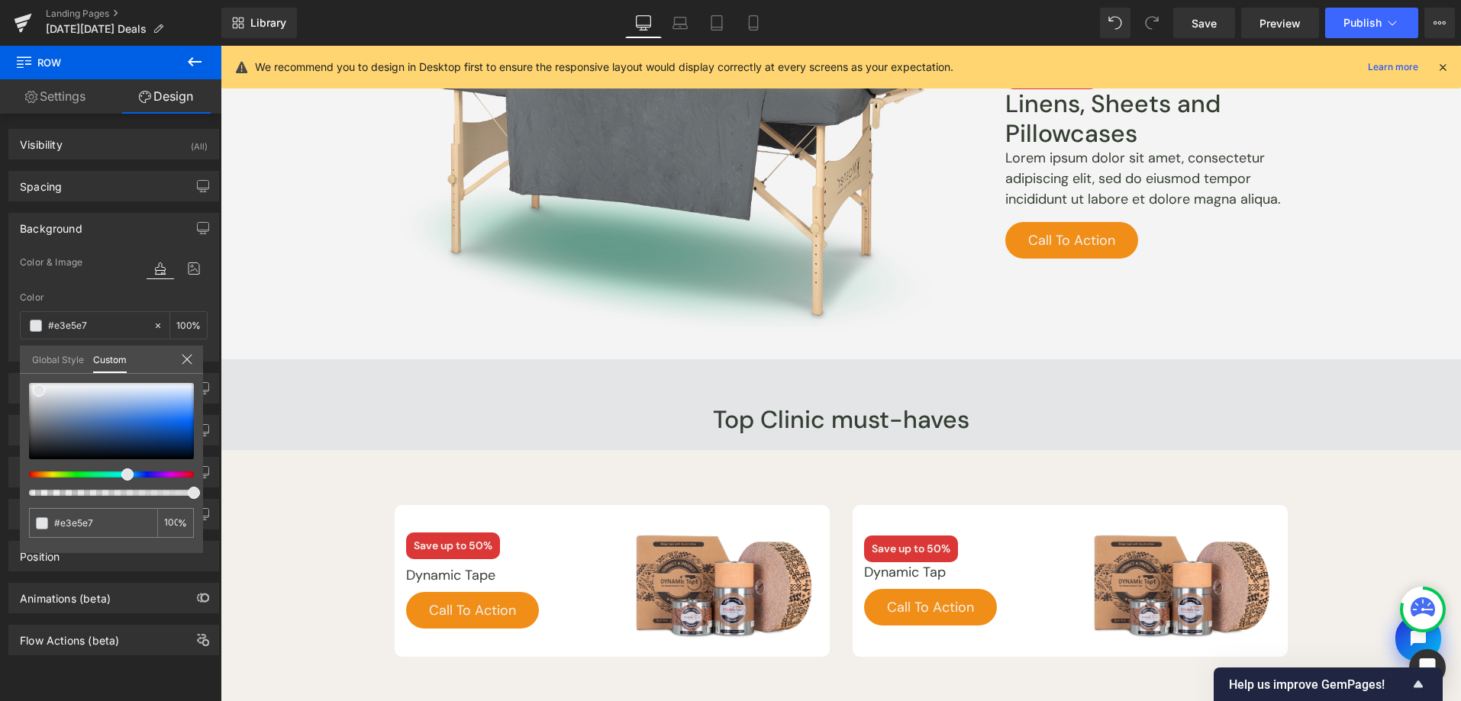
click at [1354, 506] on div at bounding box center [841, 374] width 1240 height 656
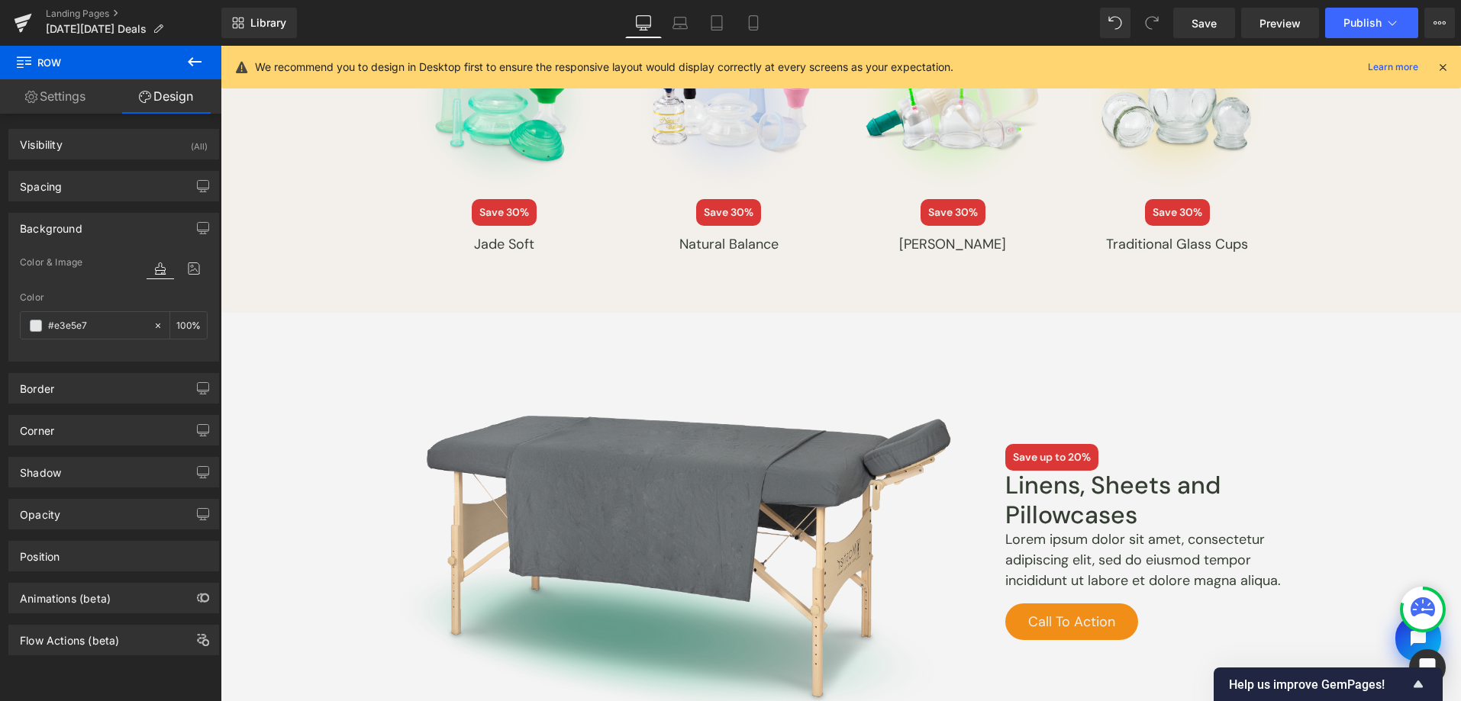
scroll to position [2343, 0]
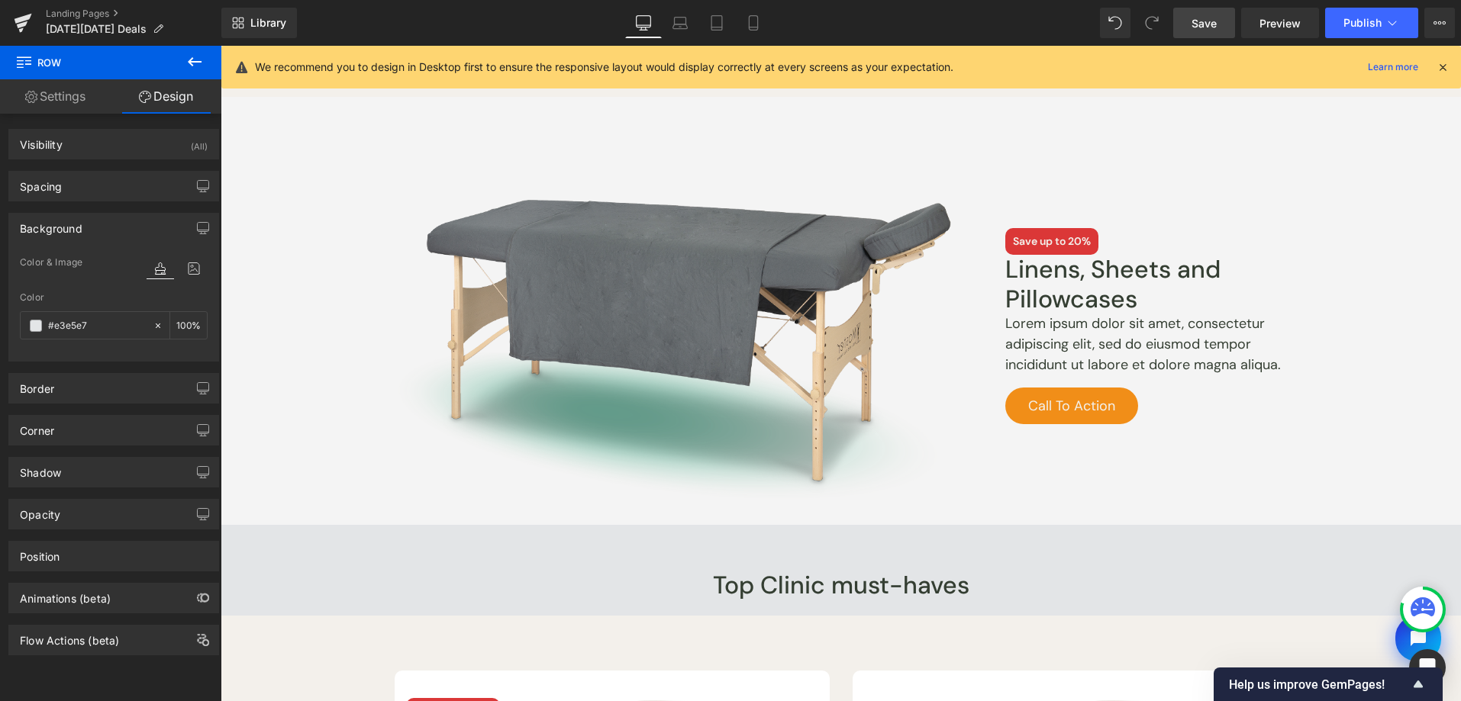
click at [1222, 18] on link "Save" at bounding box center [1204, 23] width 62 height 31
